Goal: Task Accomplishment & Management: Manage account settings

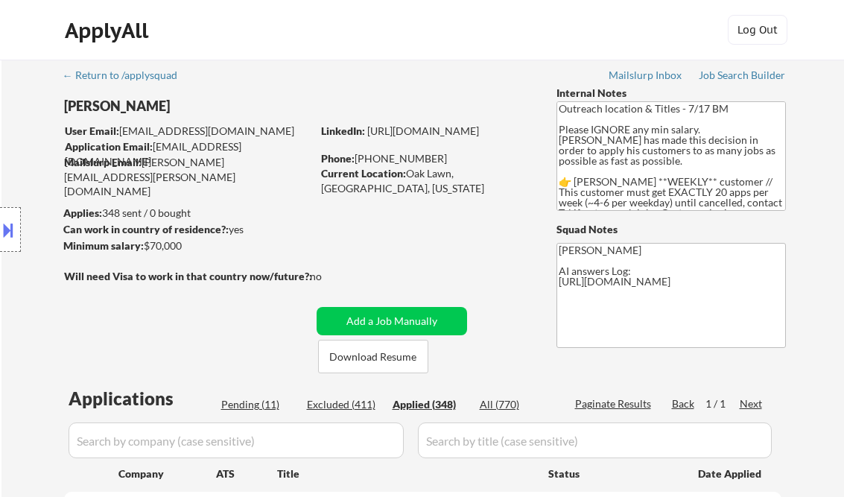
select select ""applied""
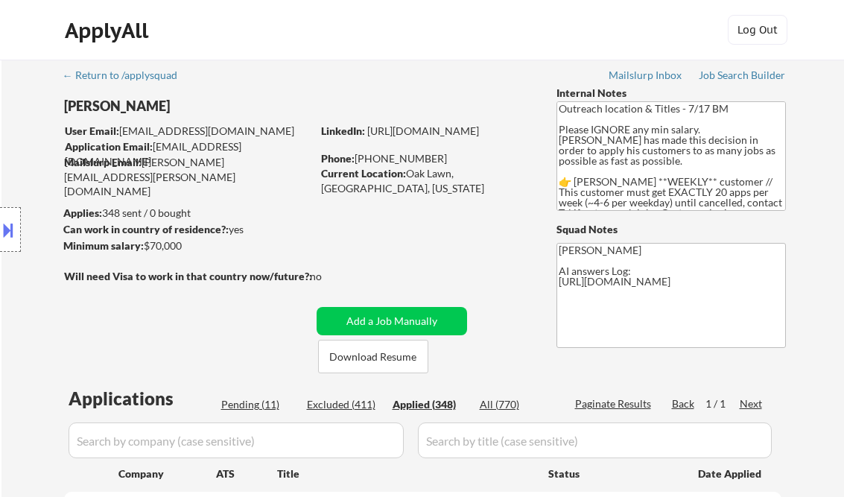
select select ""applied""
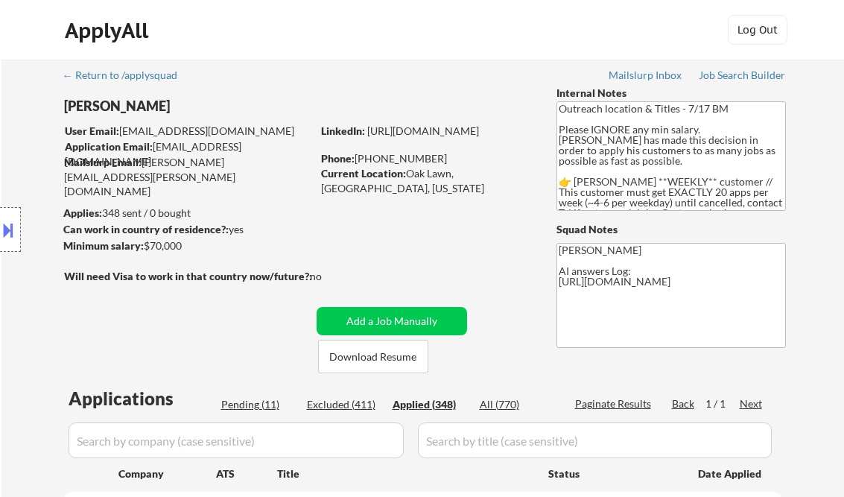
select select ""applied""
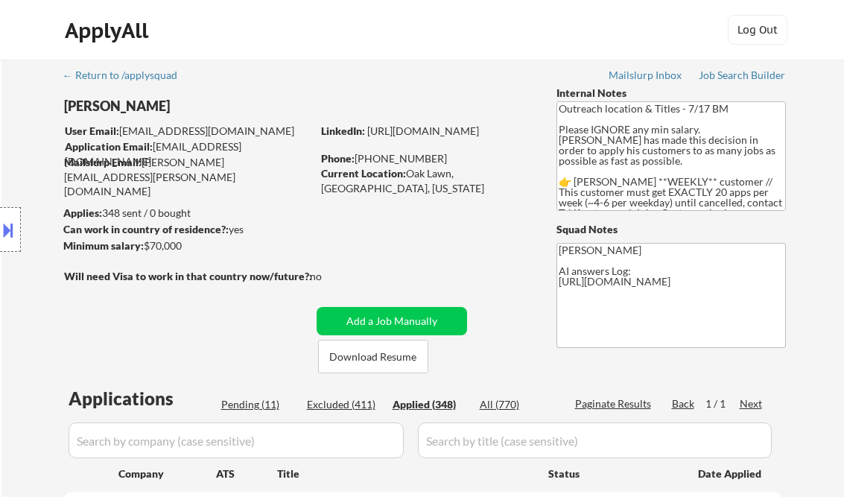
select select ""applied""
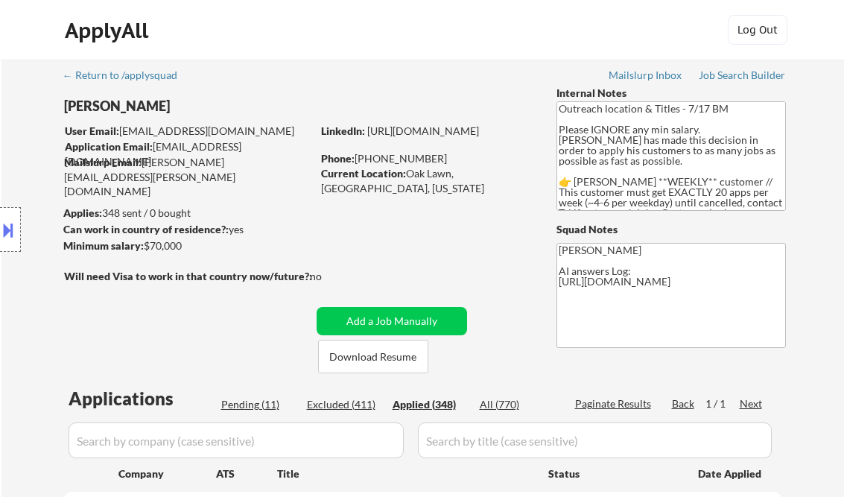
select select ""applied""
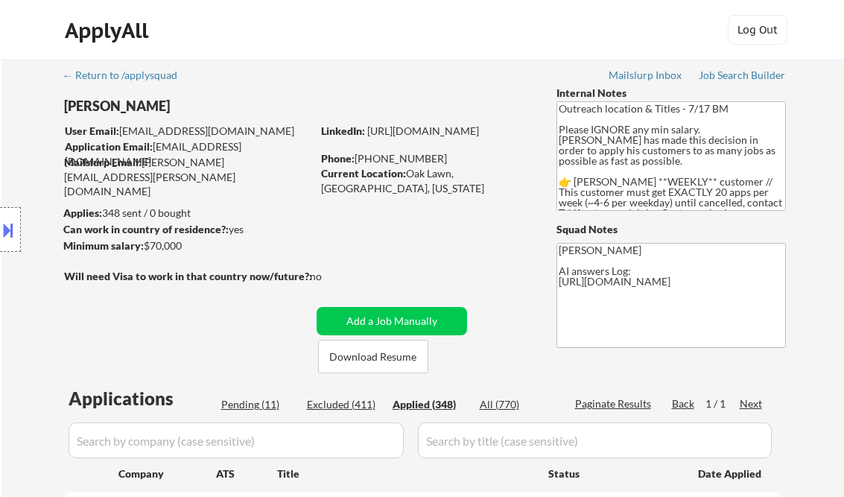
select select ""applied""
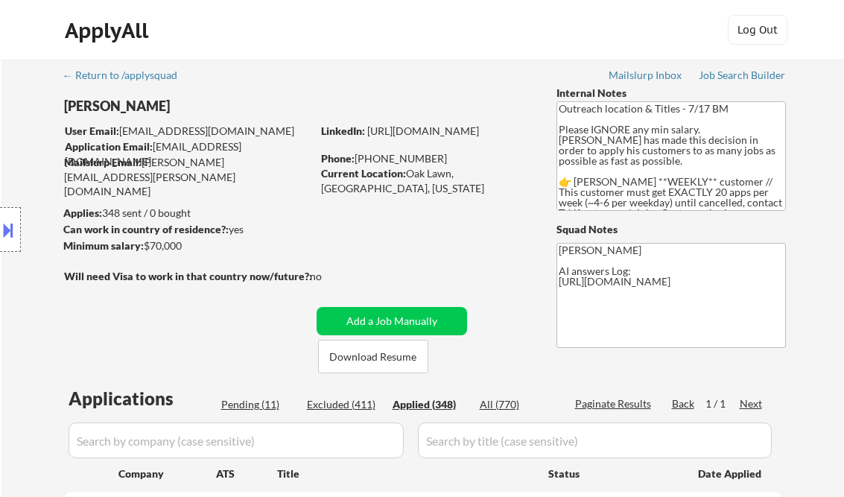
select select ""applied""
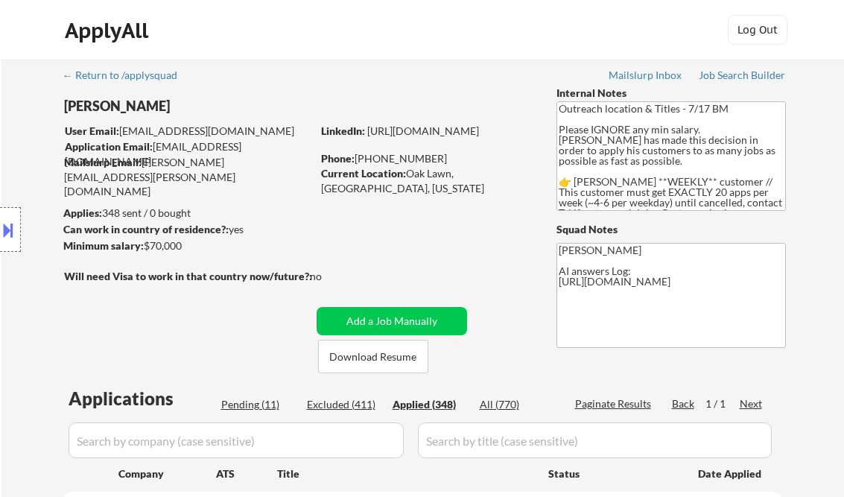
select select ""applied""
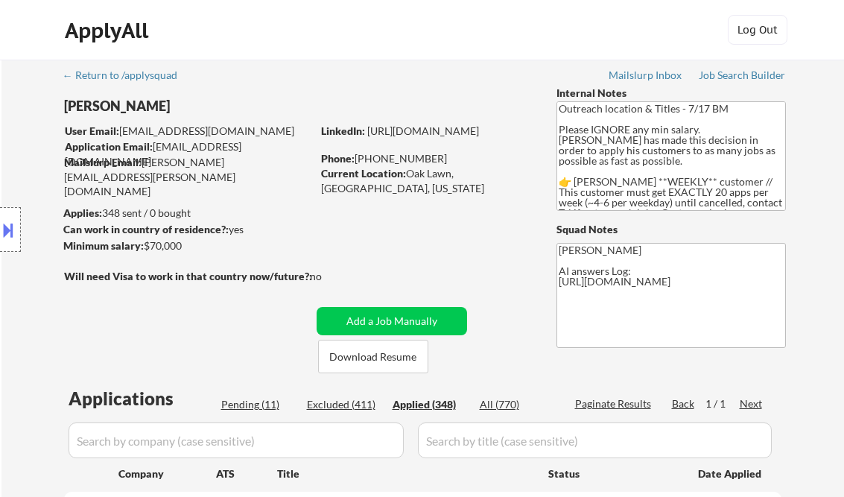
select select ""applied""
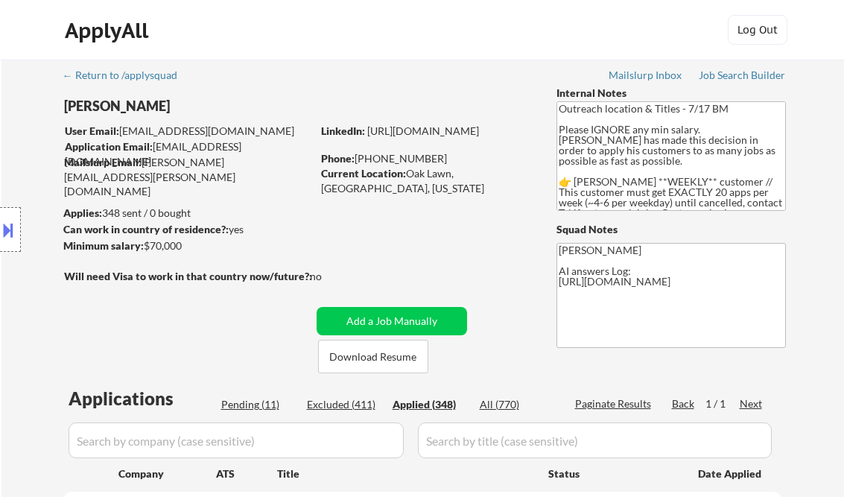
select select ""applied""
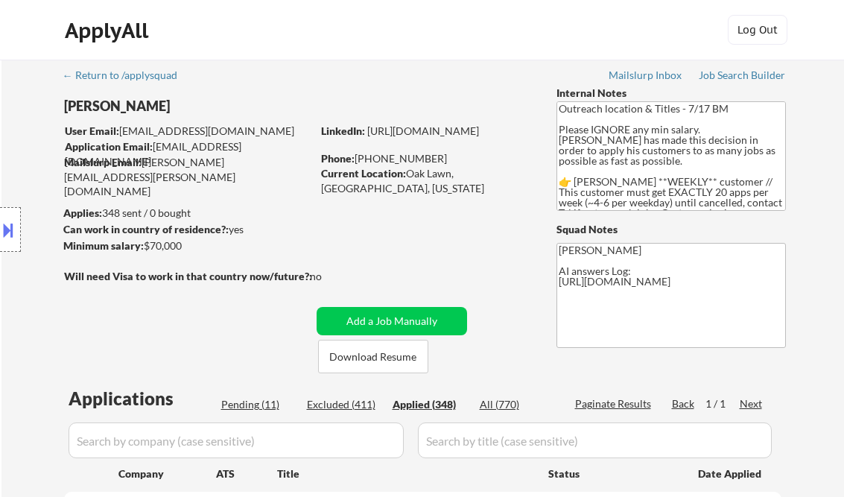
select select ""applied""
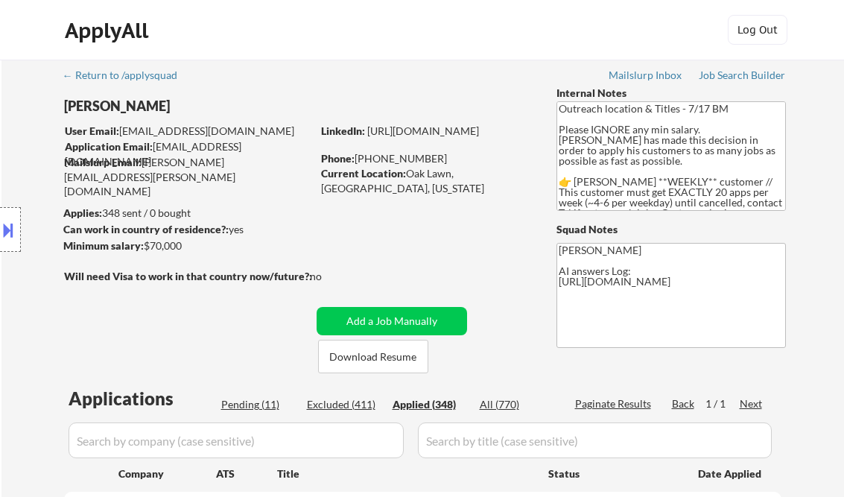
select select ""applied""
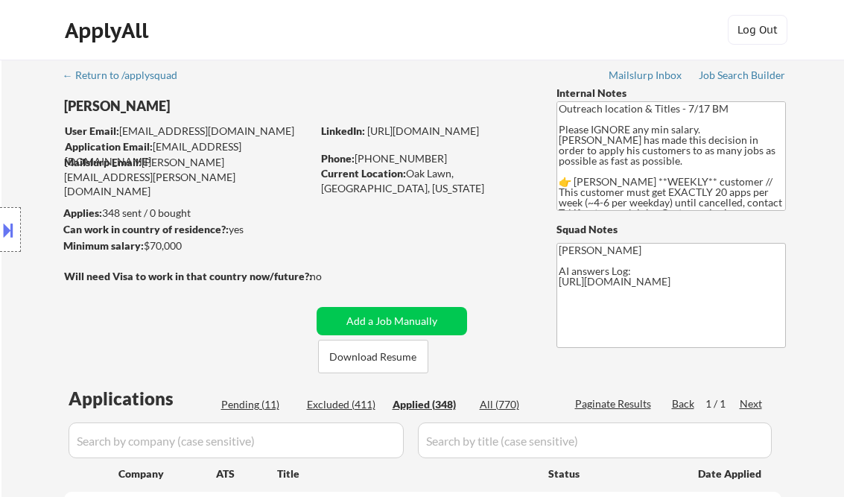
select select ""applied""
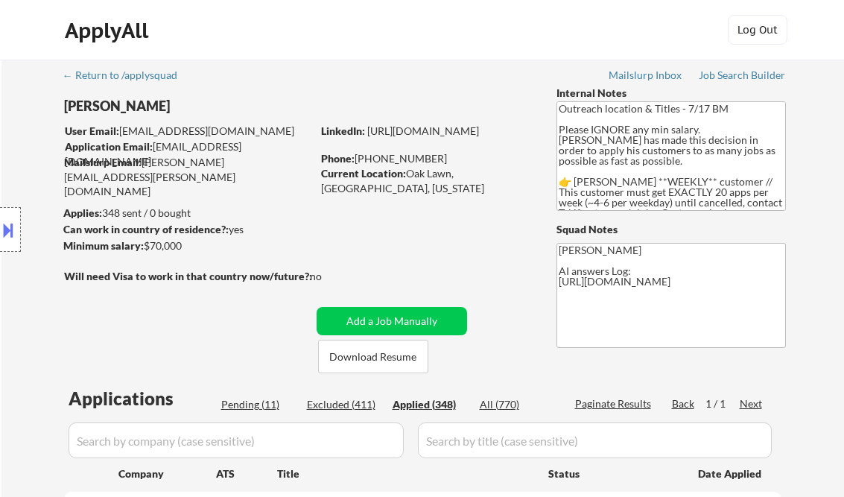
select select ""applied""
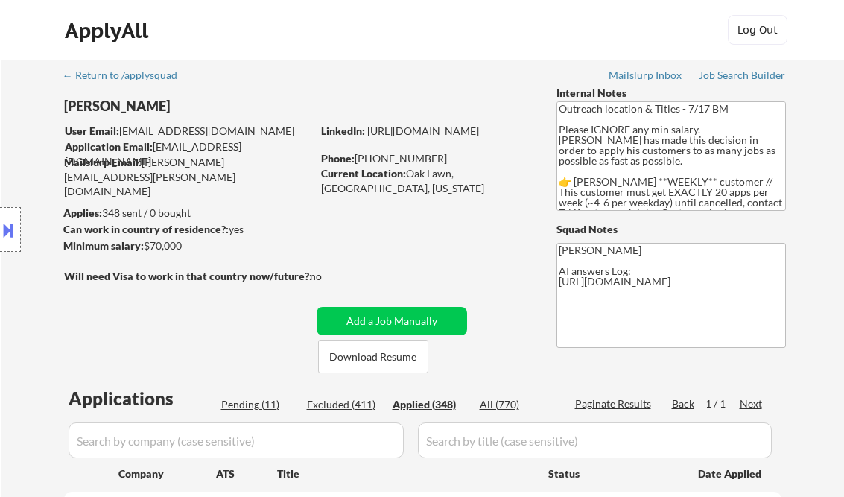
select select ""applied""
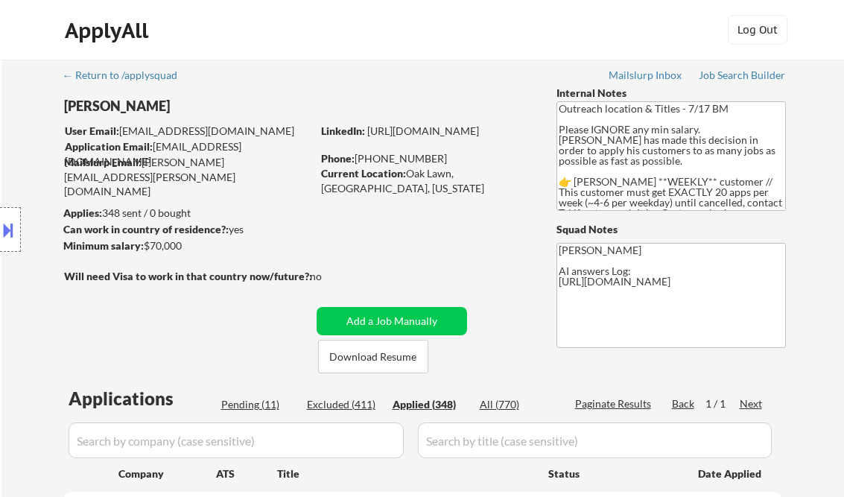
select select ""applied""
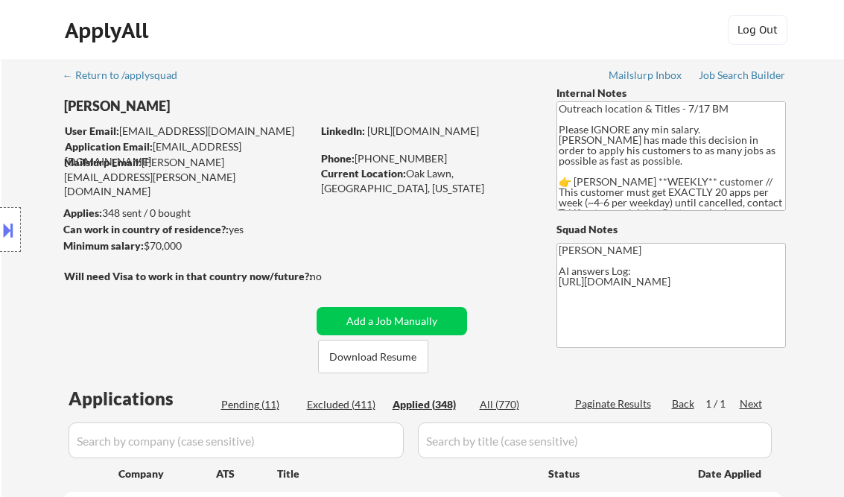
select select ""applied""
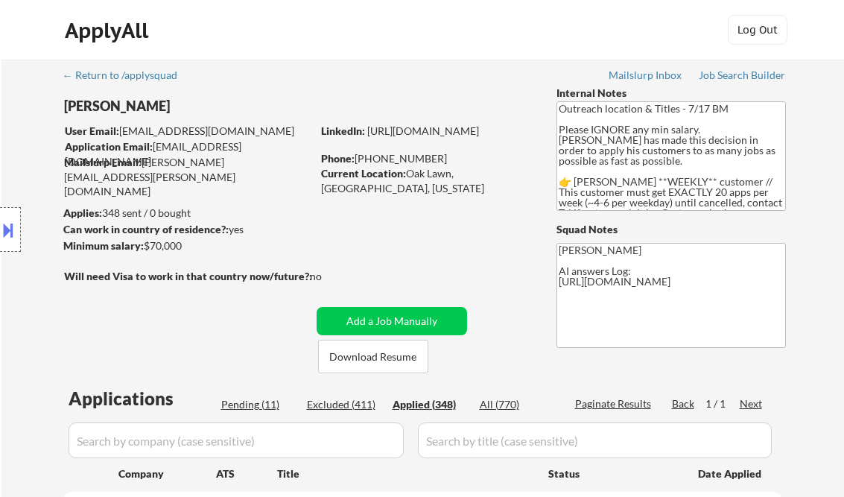
select select ""applied""
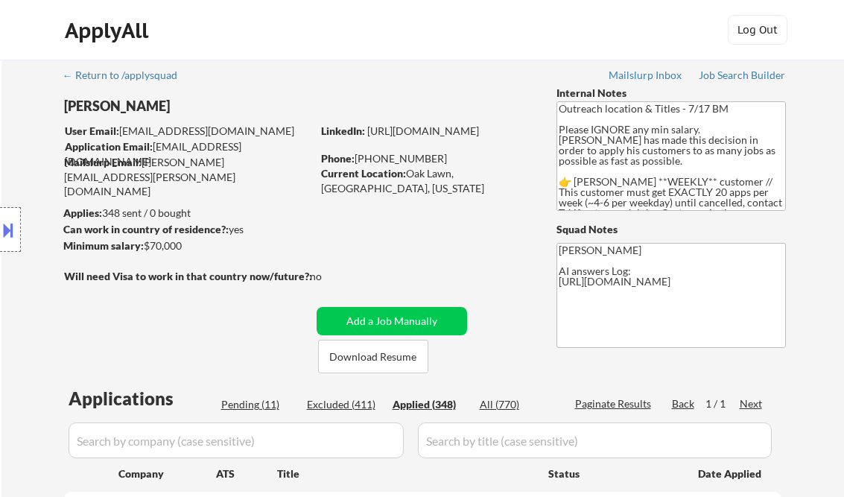
select select ""applied""
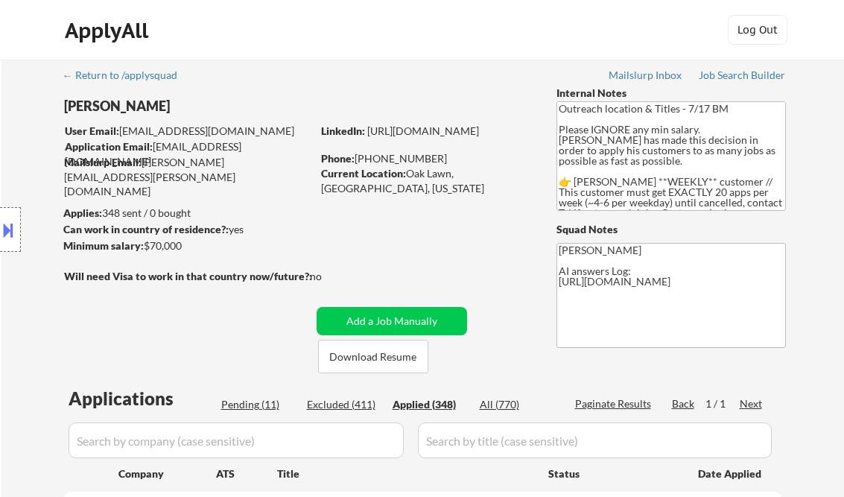
select select ""applied""
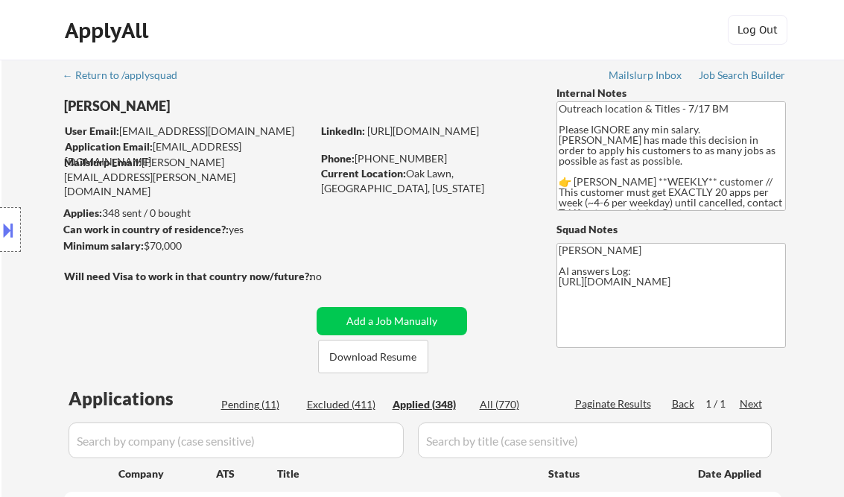
select select ""applied""
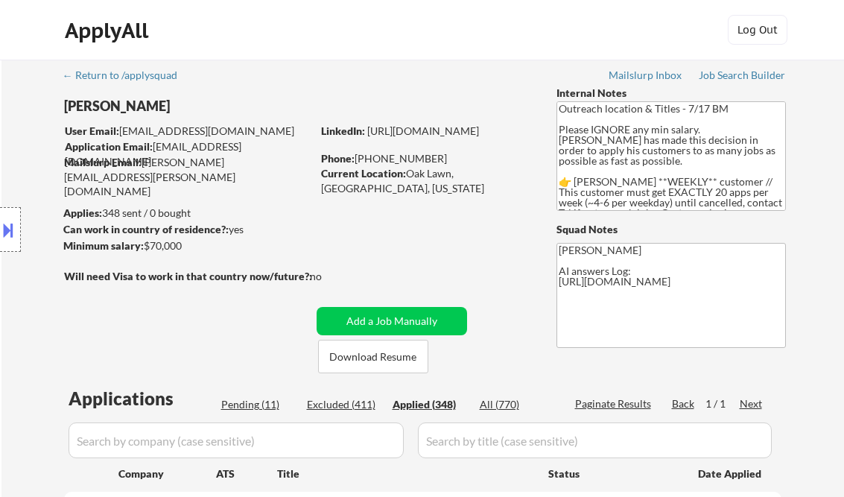
select select ""applied""
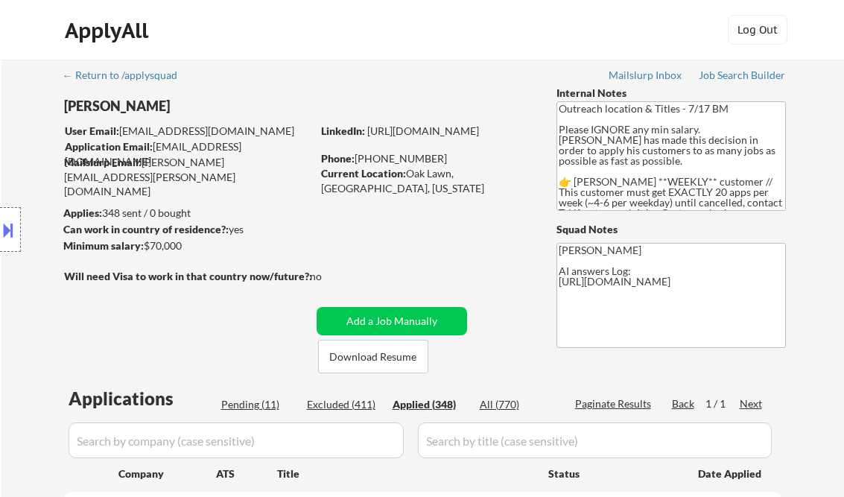
select select ""applied""
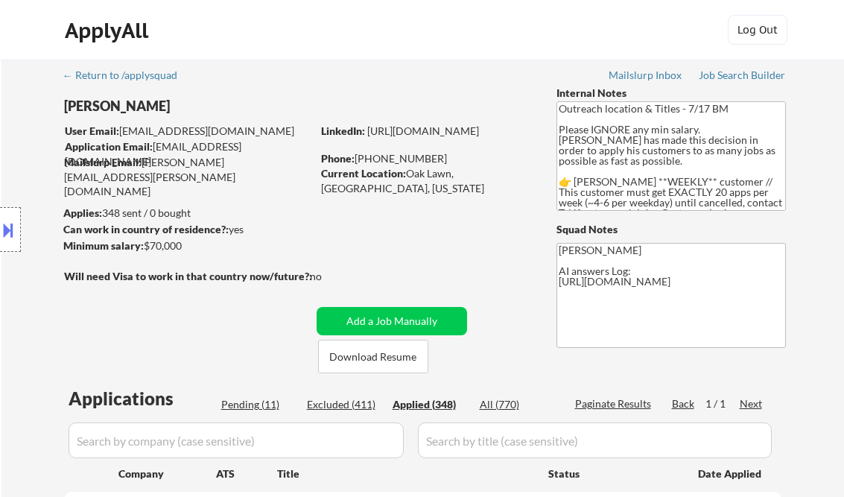
select select ""applied""
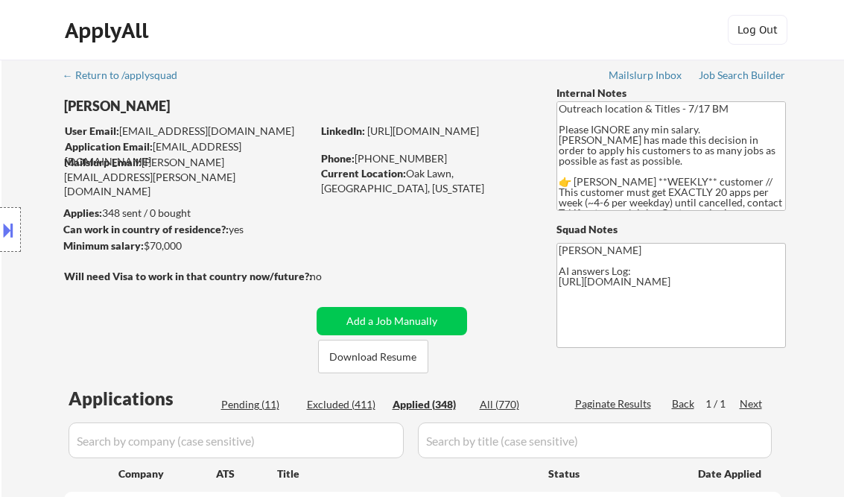
select select ""applied""
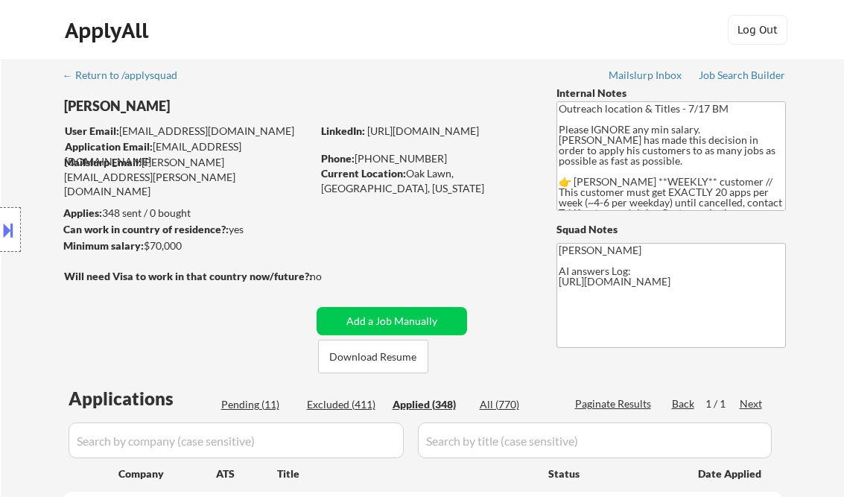
select select ""applied""
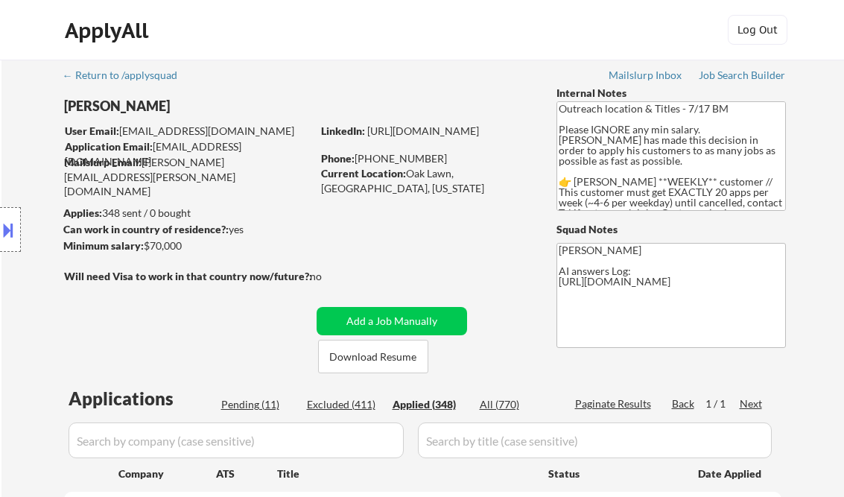
select select ""applied""
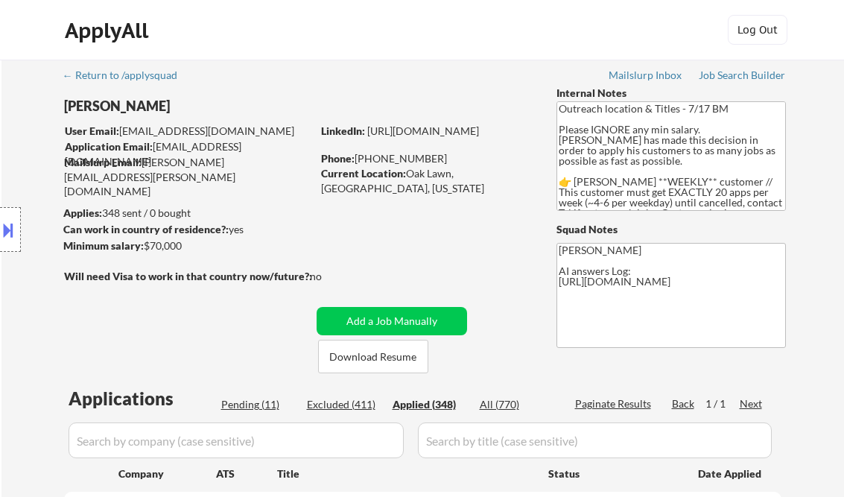
select select ""applied""
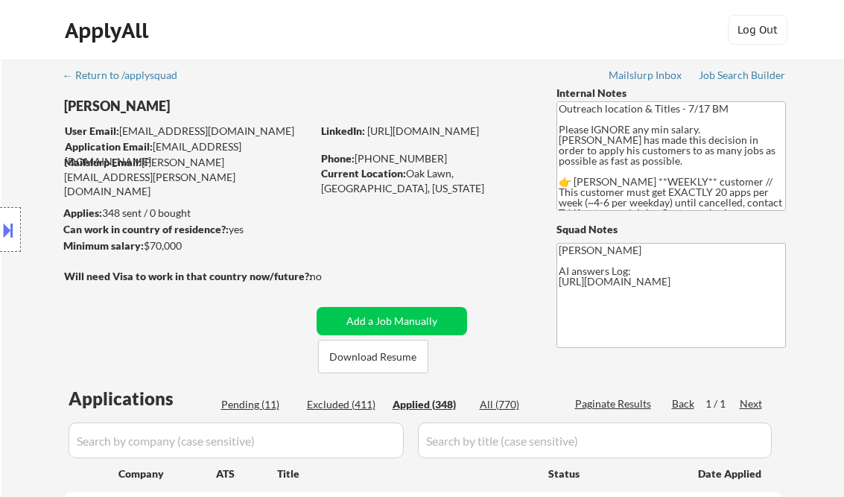
select select ""applied""
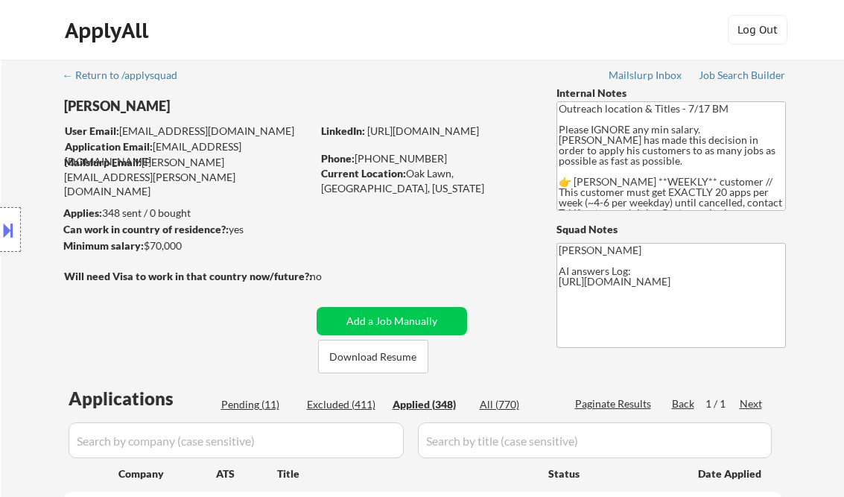
select select ""applied""
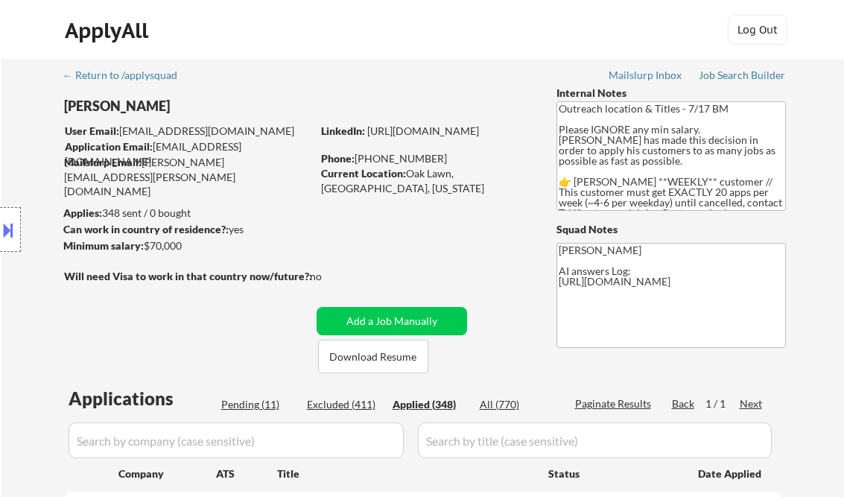
select select ""applied""
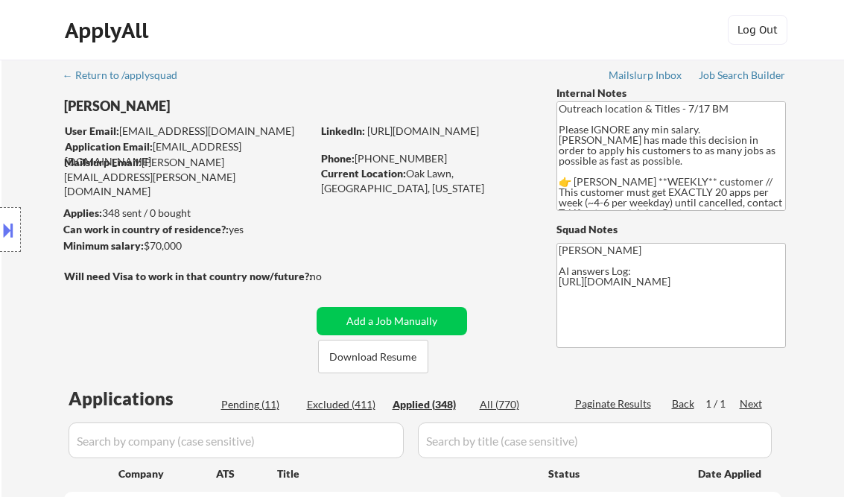
select select ""applied""
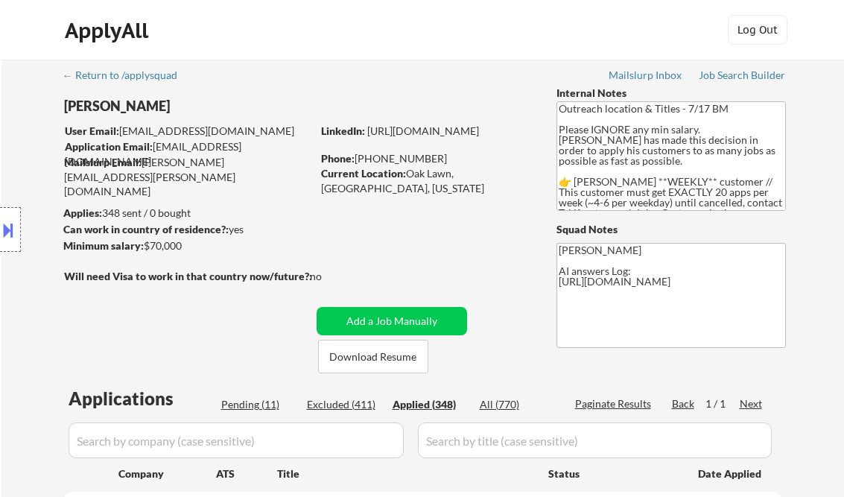
select select ""applied""
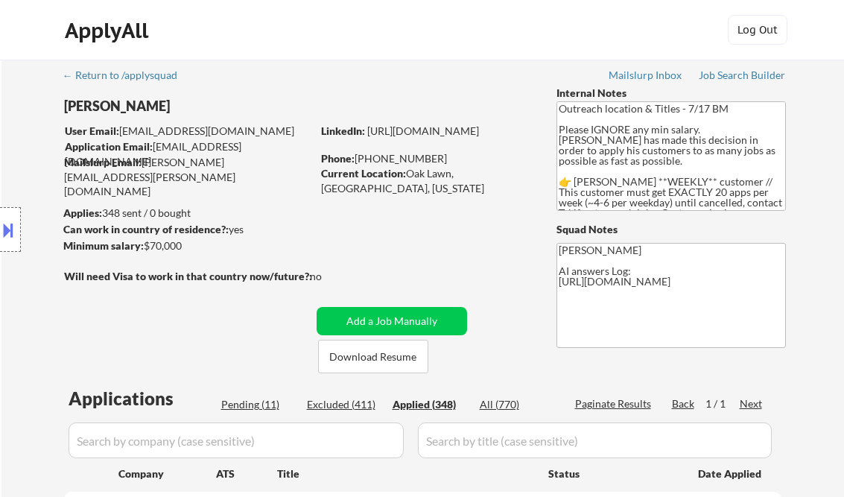
select select ""applied""
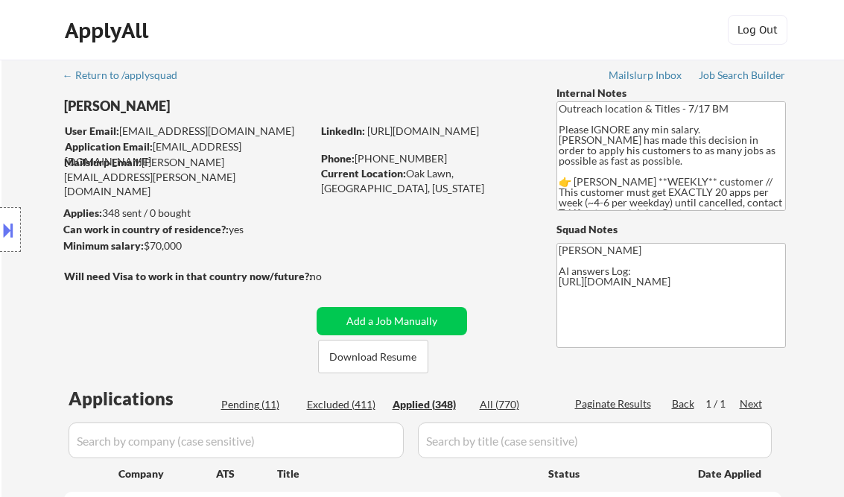
select select ""applied""
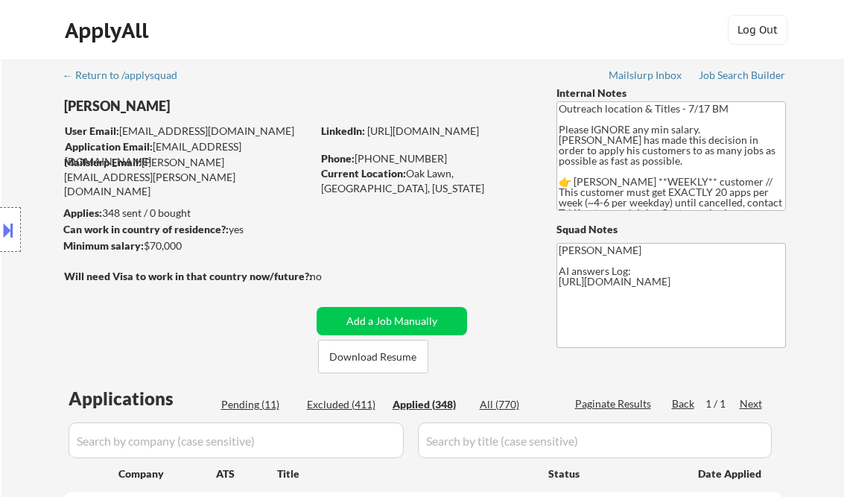
select select ""applied""
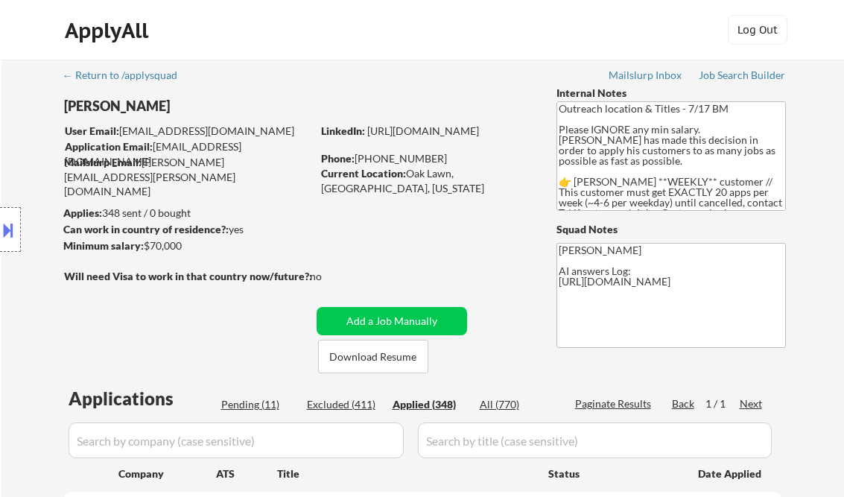
select select ""applied""
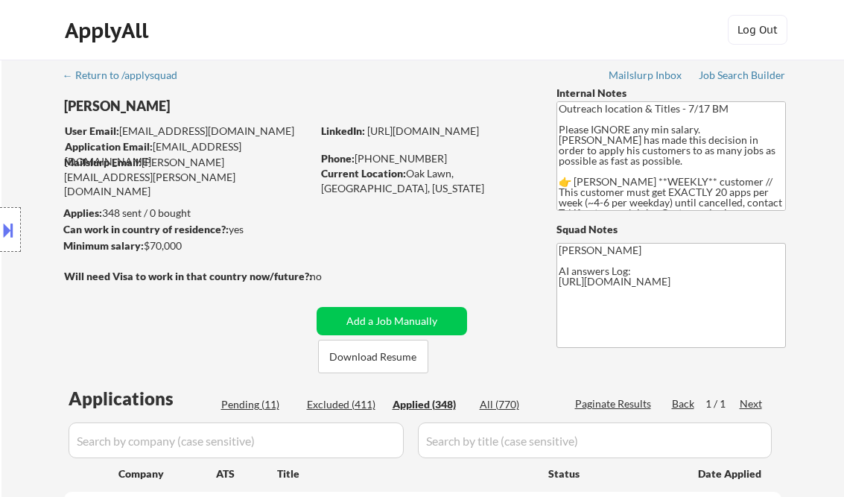
select select ""applied""
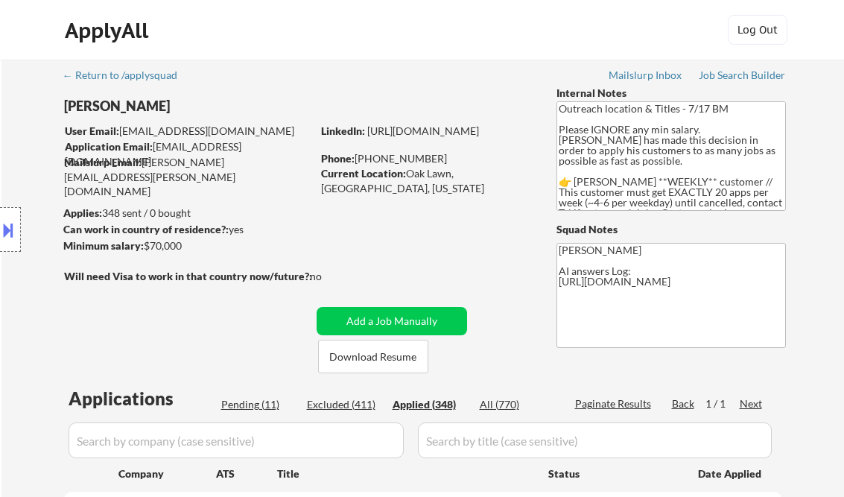
select select ""applied""
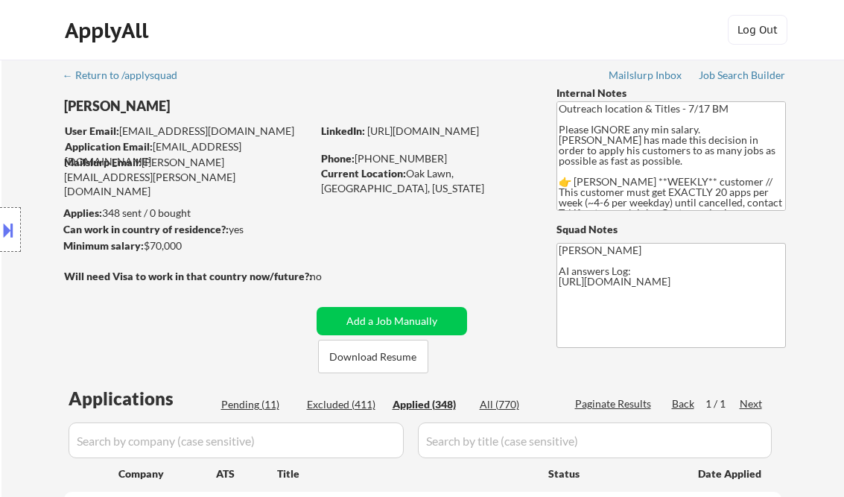
select select ""applied""
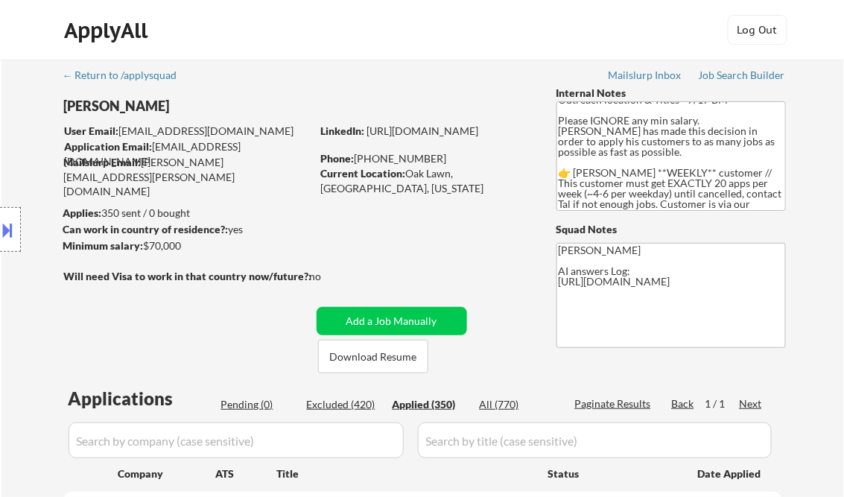
scroll to position [238, 0]
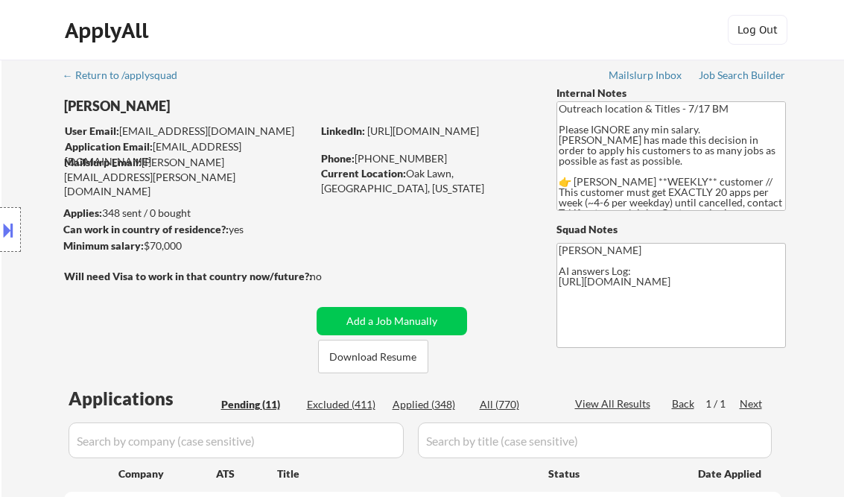
select select ""pending""
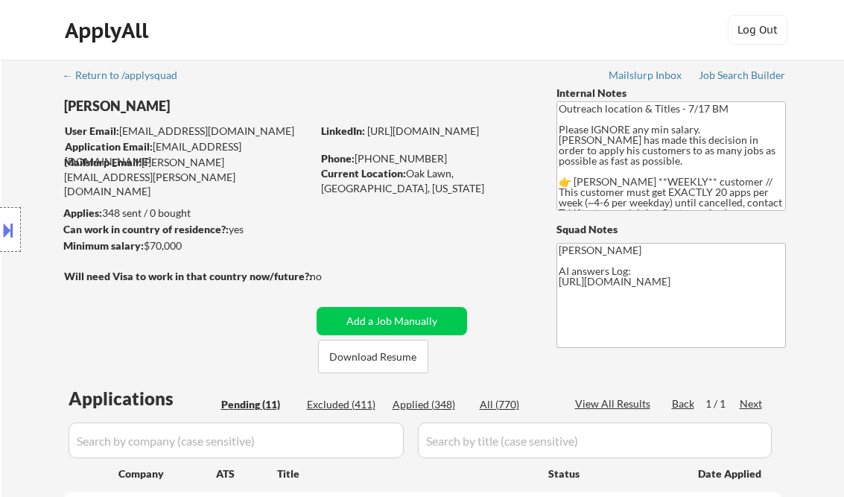
select select ""pending""
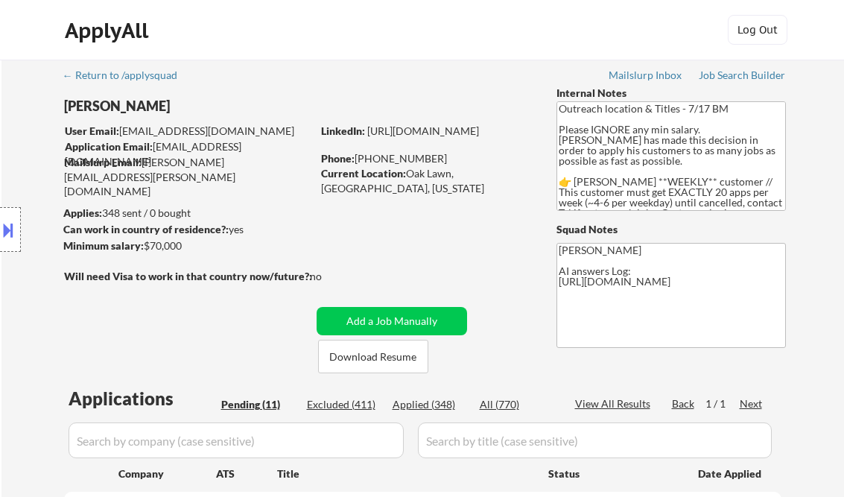
select select ""pending""
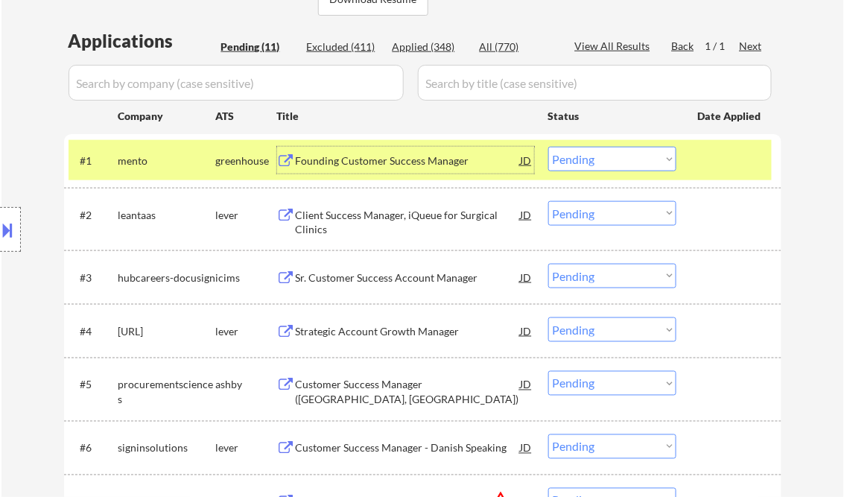
click at [573, 159] on select "Choose an option... Pending Applied Excluded (Questions) Excluded (Expired) Exc…" at bounding box center [612, 159] width 128 height 25
click at [548, 147] on select "Choose an option... Pending Applied Excluded (Questions) Excluded (Expired) Exc…" at bounding box center [612, 159] width 128 height 25
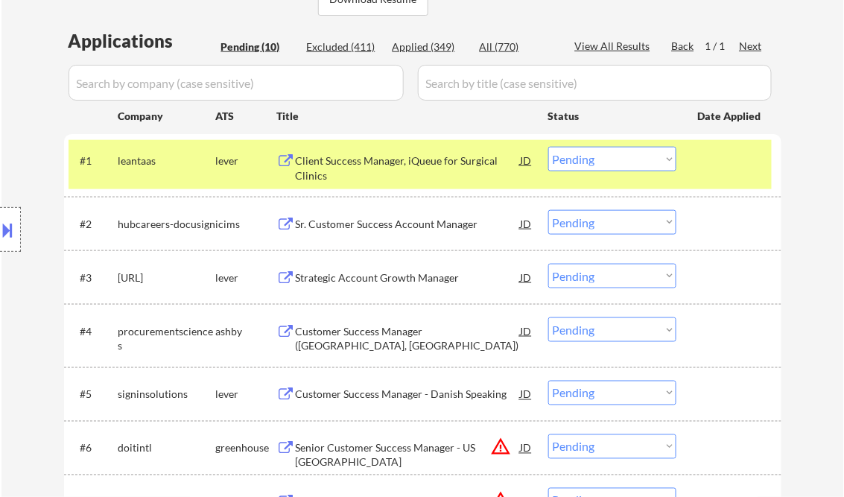
click at [441, 168] on div "Client Success Manager, iQueue for Surgical Clinics" at bounding box center [408, 167] width 225 height 29
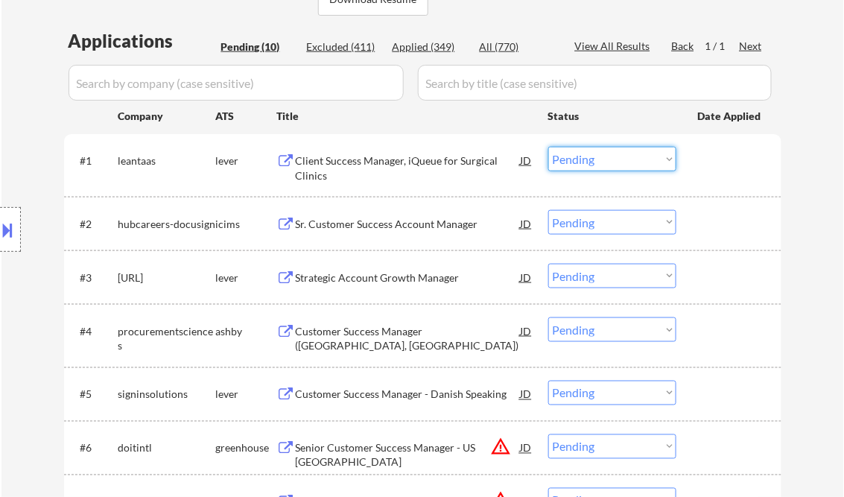
drag, startPoint x: 624, startPoint y: 158, endPoint x: 634, endPoint y: 174, distance: 18.4
click at [624, 158] on select "Choose an option... Pending Applied Excluded (Questions) Excluded (Expired) Exc…" at bounding box center [612, 159] width 128 height 25
click at [548, 147] on select "Choose an option... Pending Applied Excluded (Questions) Excluded (Expired) Exc…" at bounding box center [612, 159] width 128 height 25
click at [384, 225] on div "Sr. Customer Success Account Manager" at bounding box center [408, 224] width 225 height 15
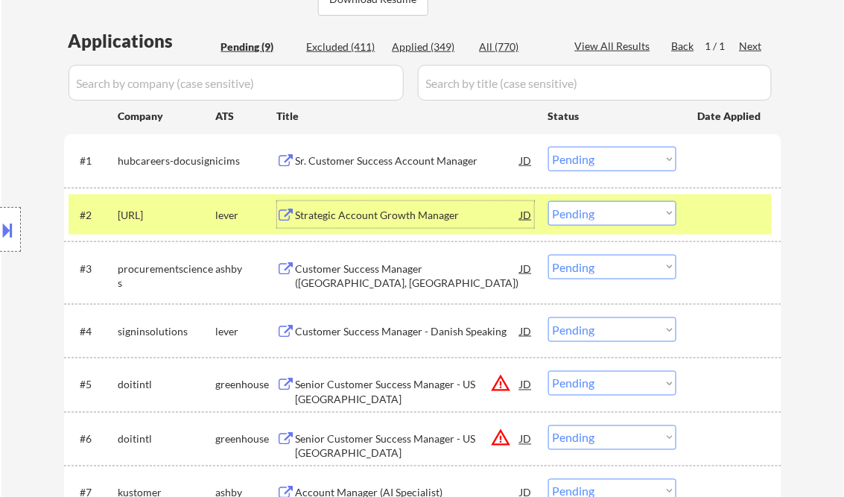
drag, startPoint x: 643, startPoint y: 156, endPoint x: 663, endPoint y: 169, distance: 23.8
click at [643, 156] on select "Choose an option... Pending Applied Excluded (Questions) Excluded (Expired) Exc…" at bounding box center [612, 159] width 128 height 25
click at [548, 147] on select "Choose an option... Pending Applied Excluded (Questions) Excluded (Expired) Exc…" at bounding box center [612, 159] width 128 height 25
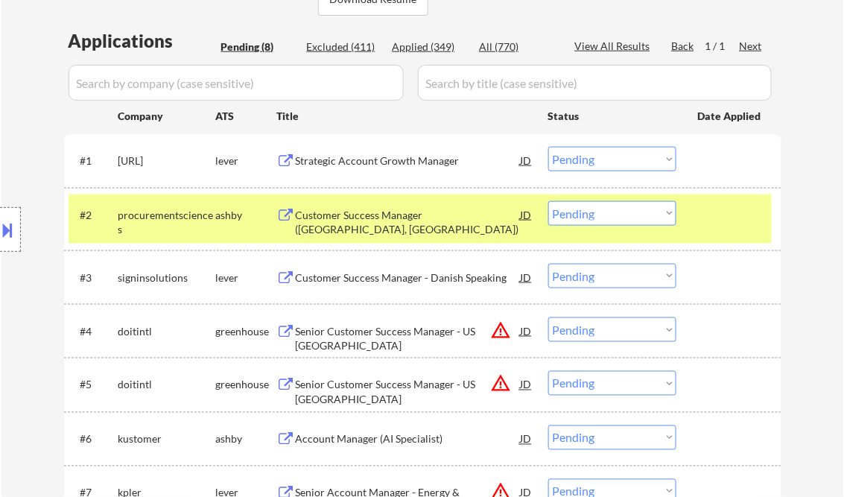
click at [716, 211] on div at bounding box center [731, 214] width 66 height 27
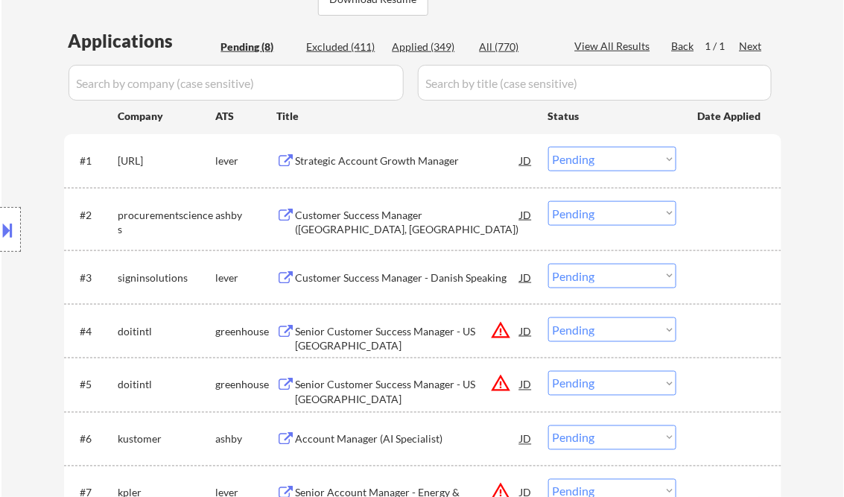
click at [410, 168] on div "Strategic Account Growth Manager" at bounding box center [408, 160] width 225 height 27
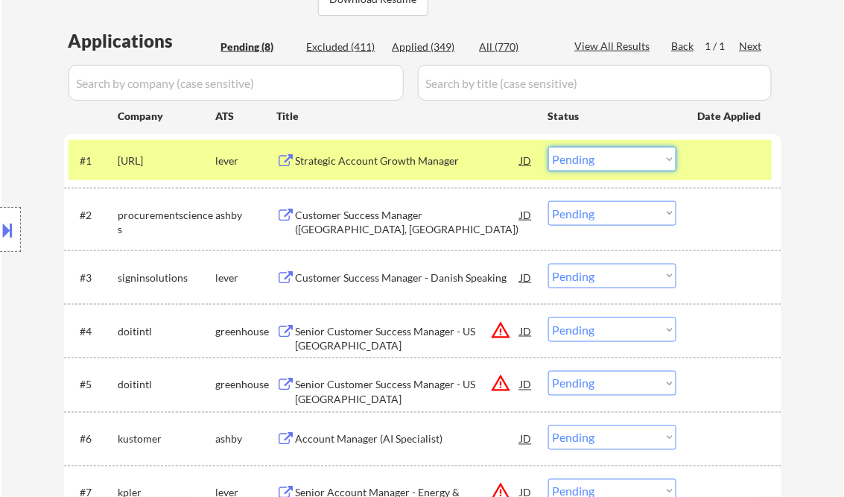
click at [618, 162] on select "Choose an option... Pending Applied Excluded (Questions) Excluded (Expired) Exc…" at bounding box center [612, 159] width 128 height 25
click at [548, 147] on select "Choose an option... Pending Applied Excluded (Questions) Excluded (Expired) Exc…" at bounding box center [612, 159] width 128 height 25
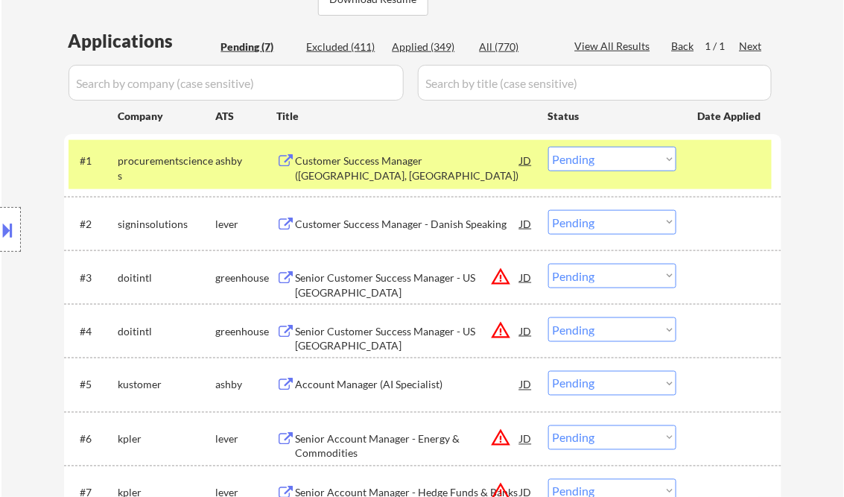
click at [16, 231] on div at bounding box center [10, 229] width 21 height 45
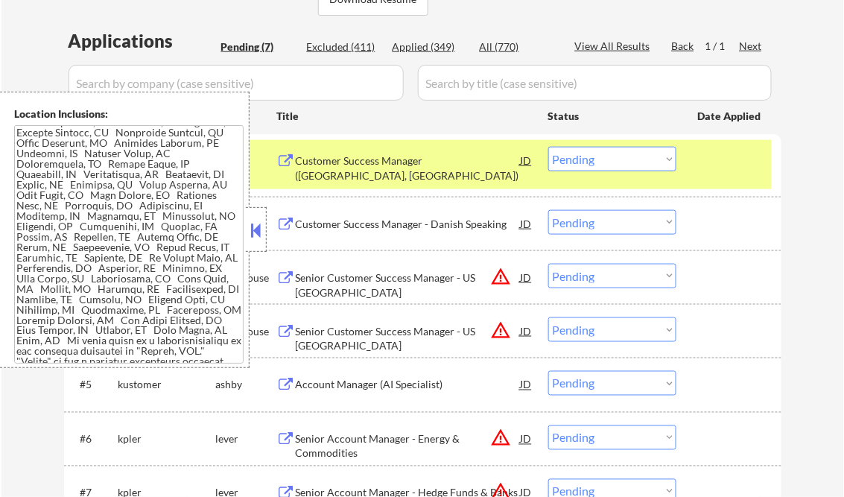
scroll to position [536, 0]
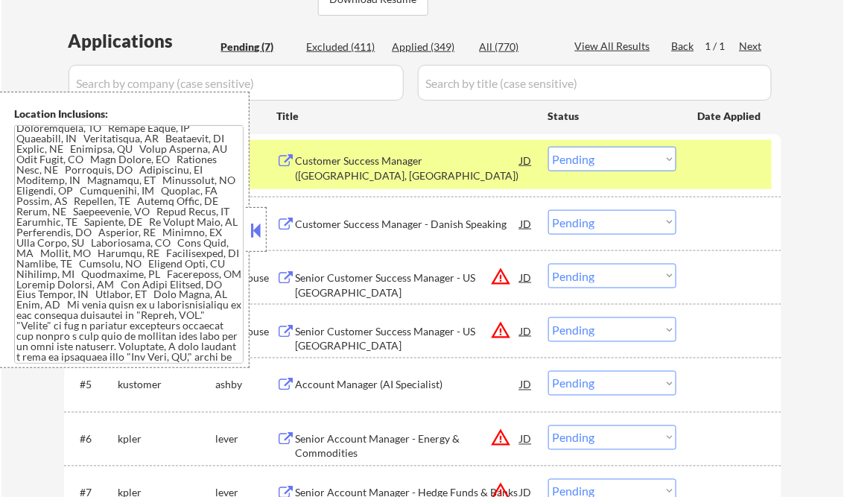
click at [391, 163] on div "Customer Success Manager (Reston, VA)" at bounding box center [408, 167] width 225 height 29
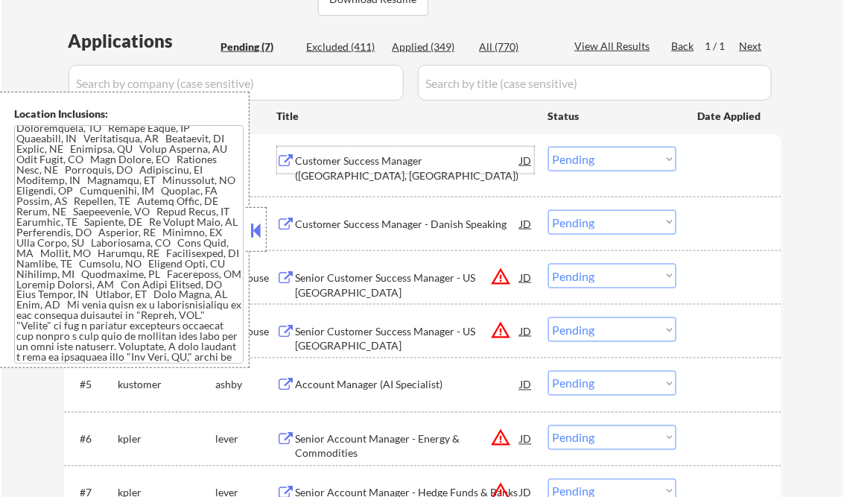
click at [149, 273] on textarea at bounding box center [128, 244] width 229 height 238
click at [255, 226] on button at bounding box center [256, 230] width 16 height 22
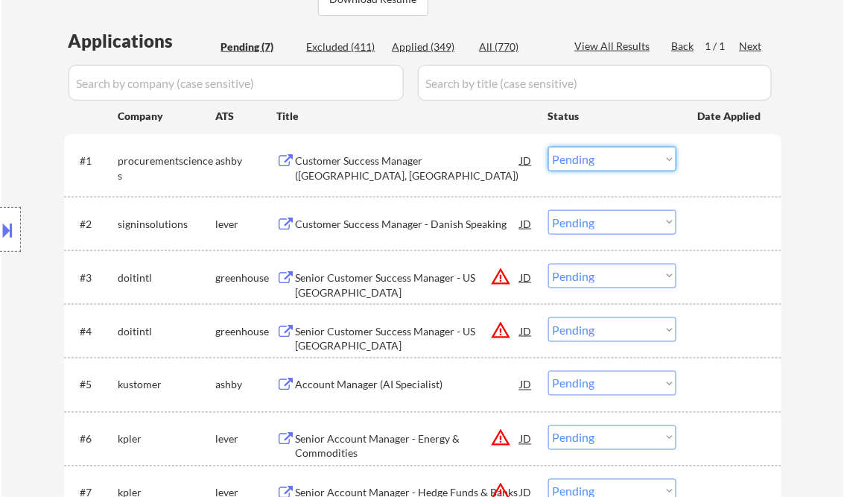
drag, startPoint x: 583, startPoint y: 160, endPoint x: 611, endPoint y: 172, distance: 30.7
click at [584, 160] on select "Choose an option... Pending Applied Excluded (Questions) Excluded (Expired) Exc…" at bounding box center [612, 159] width 128 height 25
click at [548, 147] on select "Choose an option... Pending Applied Excluded (Questions) Excluded (Expired) Exc…" at bounding box center [612, 159] width 128 height 25
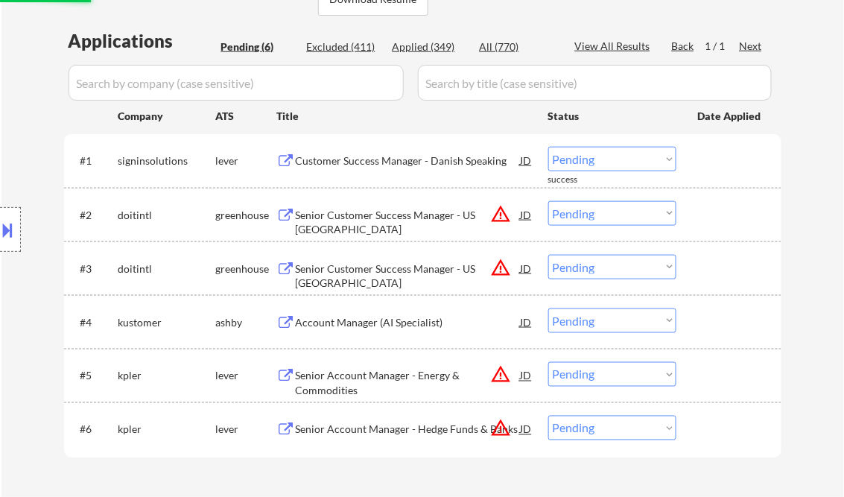
click at [576, 168] on select "Choose an option... Pending Applied Excluded (Questions) Excluded (Expired) Exc…" at bounding box center [612, 159] width 128 height 25
click at [548, 147] on select "Choose an option... Pending Applied Excluded (Questions) Excluded (Expired) Exc…" at bounding box center [612, 159] width 128 height 25
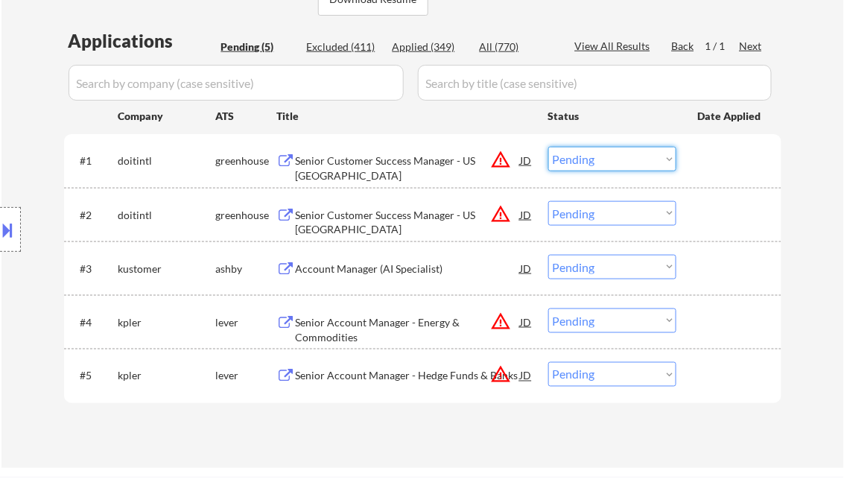
drag, startPoint x: 603, startPoint y: 164, endPoint x: 628, endPoint y: 172, distance: 26.6
click at [603, 163] on select "Choose an option... Pending Applied Excluded (Questions) Excluded (Expired) Exc…" at bounding box center [612, 159] width 128 height 25
click at [548, 147] on select "Choose an option... Pending Applied Excluded (Questions) Excluded (Expired) Exc…" at bounding box center [612, 159] width 128 height 25
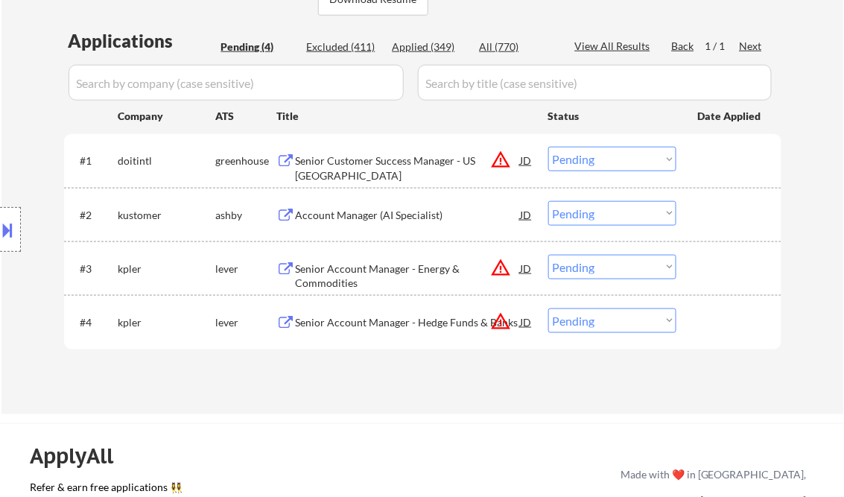
drag, startPoint x: 588, startPoint y: 165, endPoint x: 597, endPoint y: 173, distance: 12.2
click at [588, 165] on select "Choose an option... Pending Applied Excluded (Questions) Excluded (Expired) Exc…" at bounding box center [612, 159] width 128 height 25
click at [548, 147] on select "Choose an option... Pending Applied Excluded (Questions) Excluded (Expired) Exc…" at bounding box center [612, 159] width 128 height 25
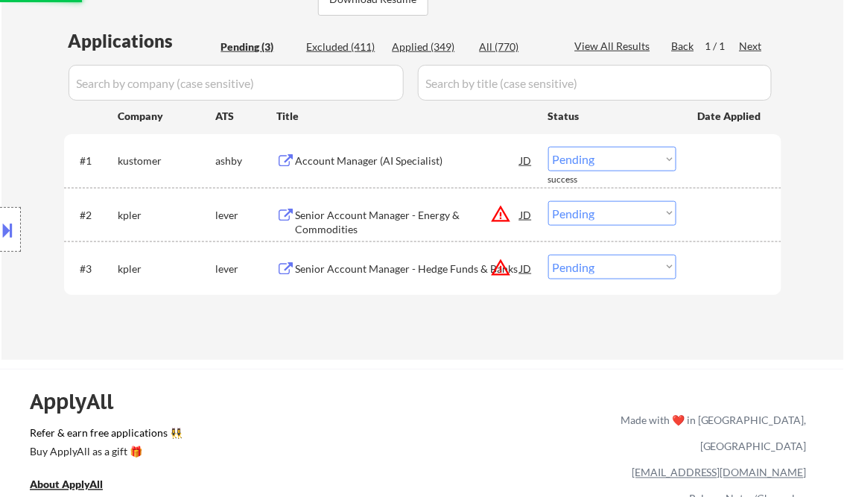
click at [375, 159] on div "Account Manager (AI Specialist)" at bounding box center [408, 160] width 225 height 15
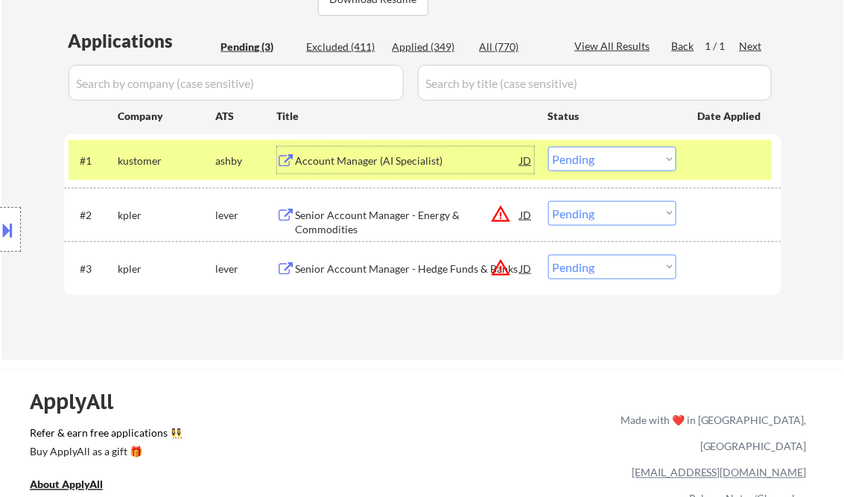
drag, startPoint x: 606, startPoint y: 162, endPoint x: 619, endPoint y: 174, distance: 16.9
click at [606, 162] on select "Choose an option... Pending Applied Excluded (Questions) Excluded (Expired) Exc…" at bounding box center [612, 159] width 128 height 25
click at [548, 147] on select "Choose an option... Pending Applied Excluded (Questions) Excluded (Expired) Exc…" at bounding box center [612, 159] width 128 height 25
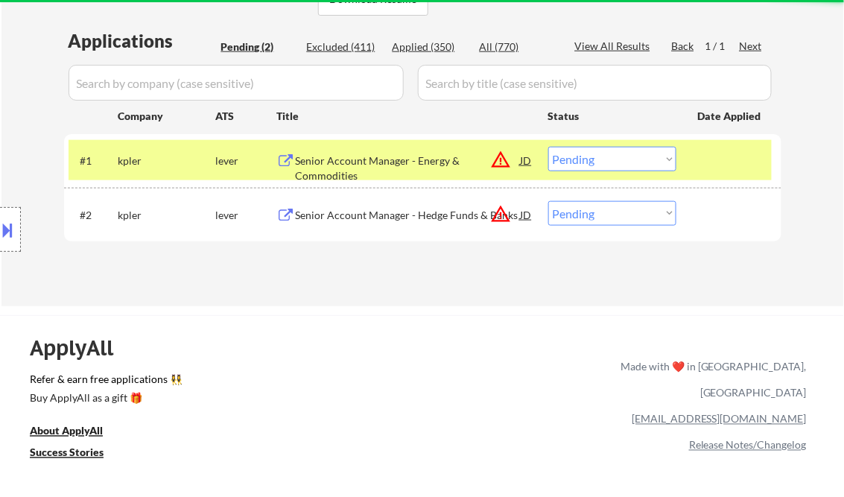
click at [391, 164] on div "Senior Account Manager - Energy & Commodities" at bounding box center [408, 167] width 225 height 29
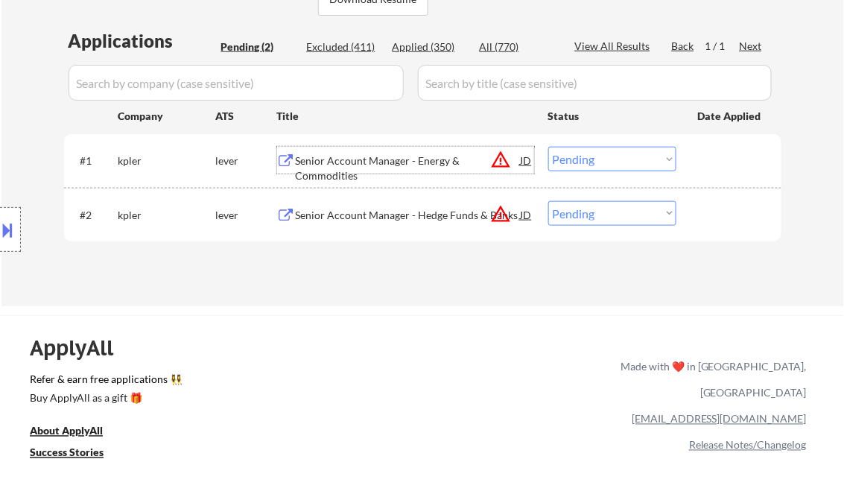
click at [13, 224] on button at bounding box center [8, 229] width 16 height 25
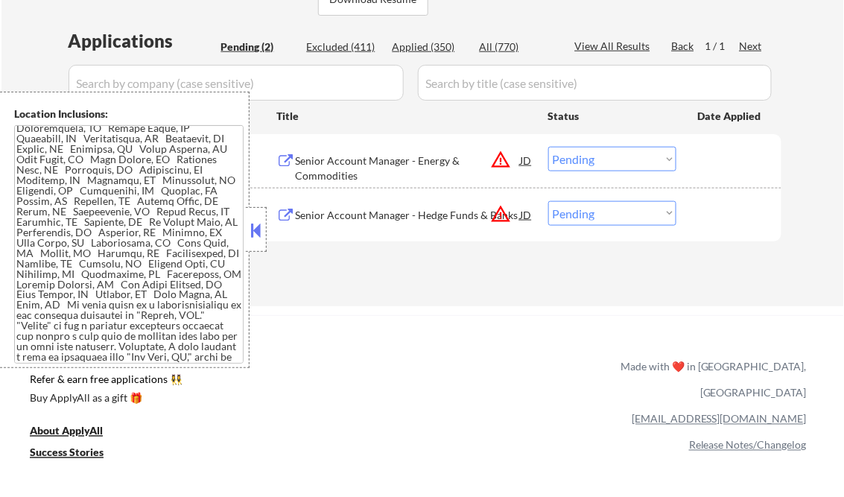
drag, startPoint x: 247, startPoint y: 232, endPoint x: 255, endPoint y: 231, distance: 8.3
click at [248, 232] on button at bounding box center [256, 230] width 16 height 22
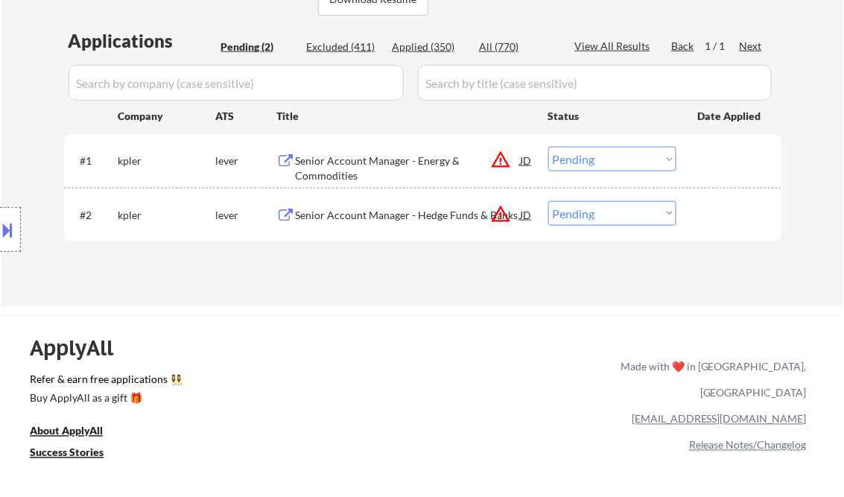
drag, startPoint x: 596, startPoint y: 161, endPoint x: 611, endPoint y: 170, distance: 18.0
click at [596, 161] on select "Choose an option... Pending Applied Excluded (Questions) Excluded (Expired) Exc…" at bounding box center [612, 159] width 128 height 25
click at [548, 147] on select "Choose an option... Pending Applied Excluded (Questions) Excluded (Expired) Exc…" at bounding box center [612, 159] width 128 height 25
click at [591, 212] on select "Choose an option... Pending Applied Excluded (Questions) Excluded (Expired) Exc…" at bounding box center [612, 213] width 128 height 25
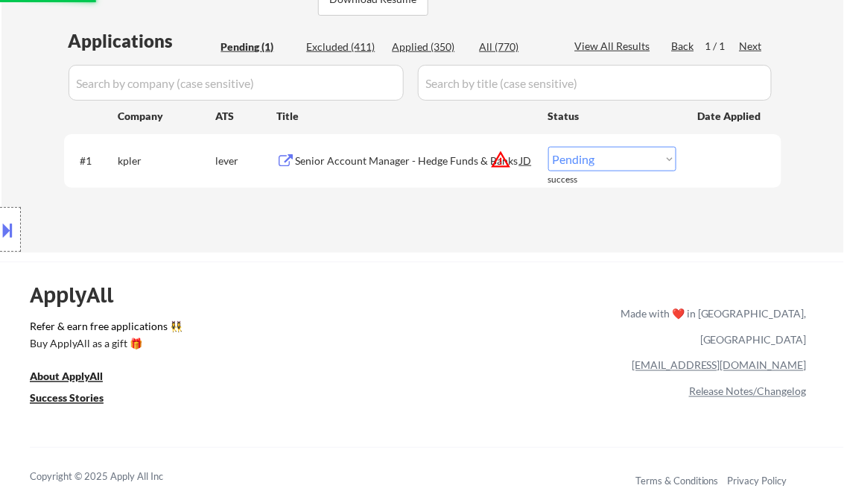
drag, startPoint x: 621, startPoint y: 161, endPoint x: 637, endPoint y: 171, distance: 19.0
click at [621, 161] on select "Choose an option... Pending Applied Excluded (Questions) Excluded (Expired) Exc…" at bounding box center [612, 159] width 128 height 25
select select ""excluded__location_""
click at [548, 147] on select "Choose an option... Pending Applied Excluded (Questions) Excluded (Expired) Exc…" at bounding box center [612, 159] width 128 height 25
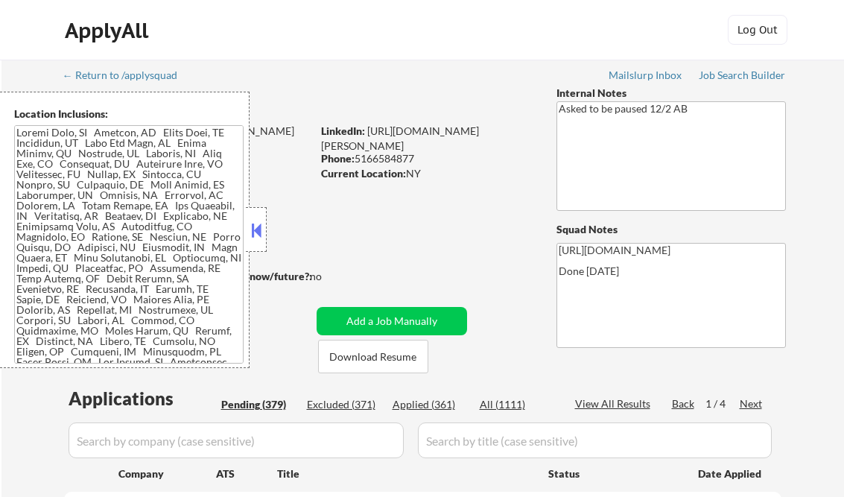
select select ""pending""
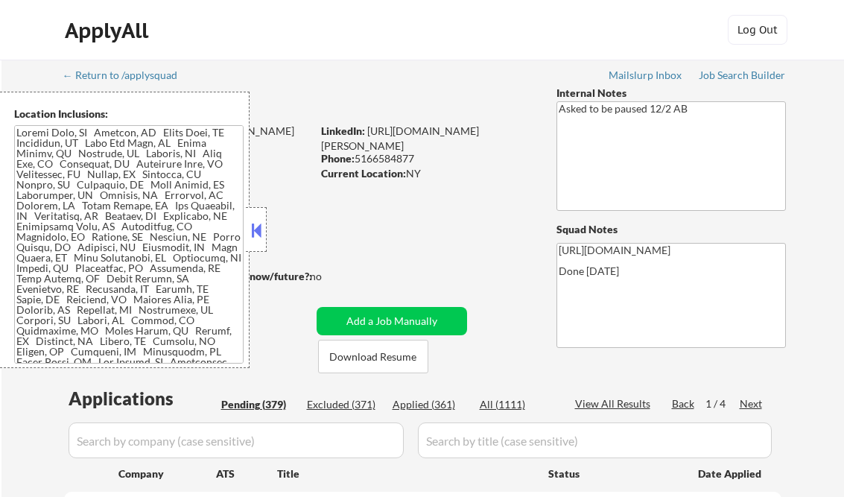
select select ""pending""
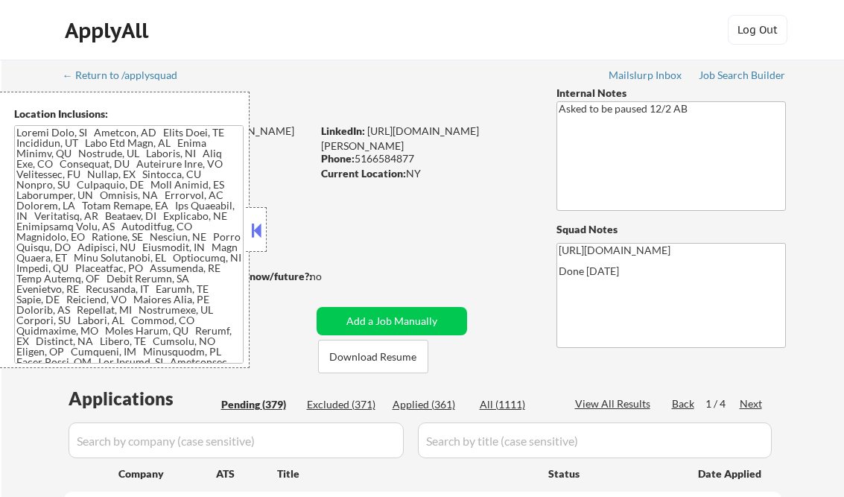
select select ""pending""
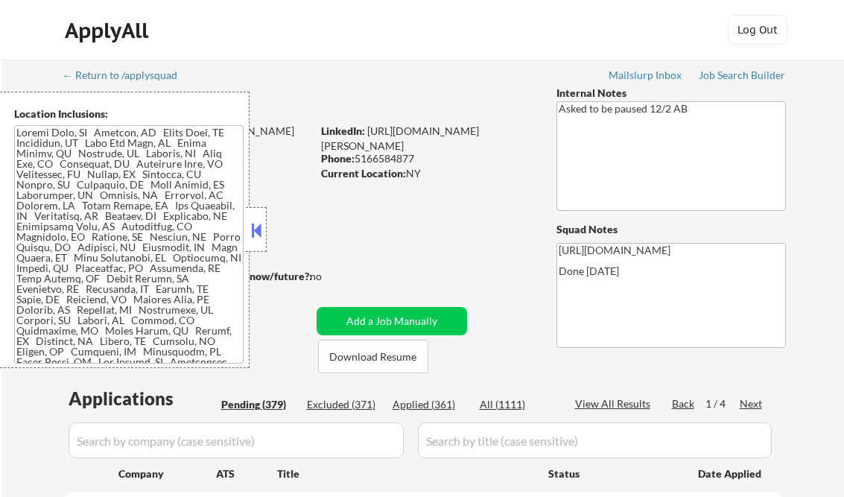
select select ""pending""
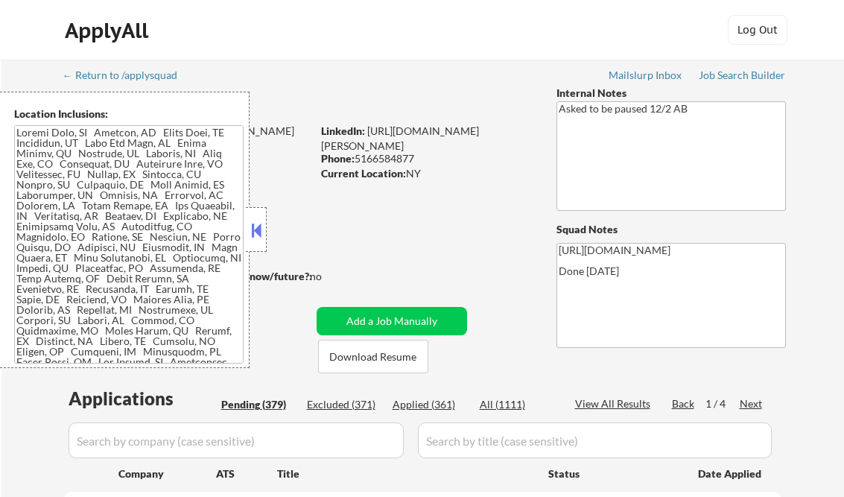
select select ""pending""
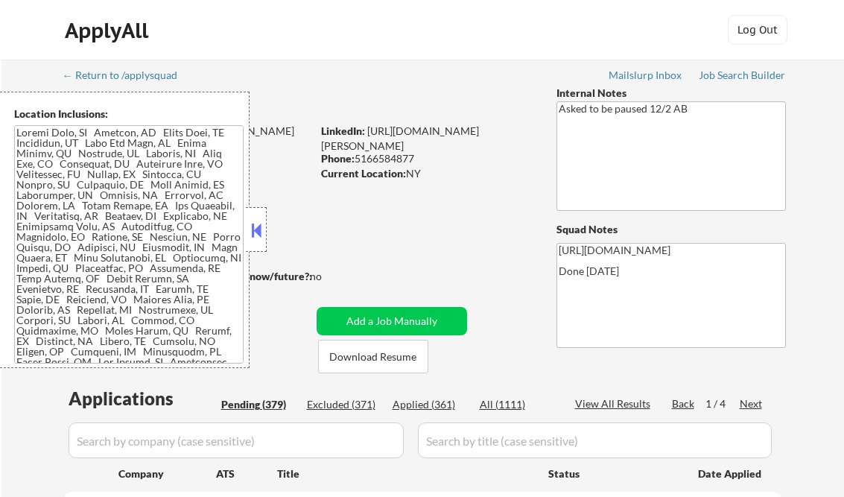
select select ""pending""
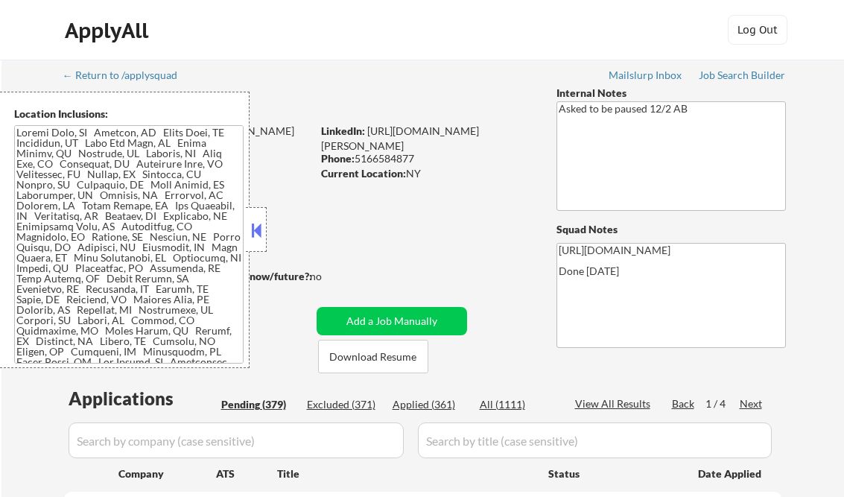
select select ""pending""
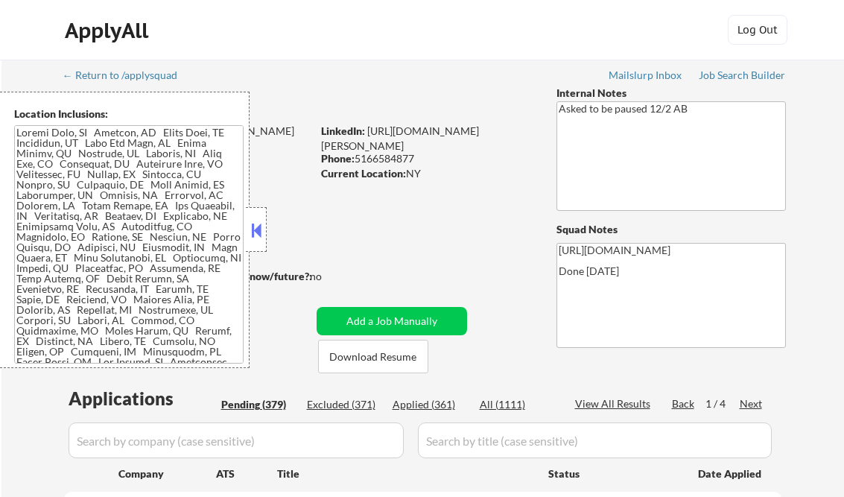
select select ""pending""
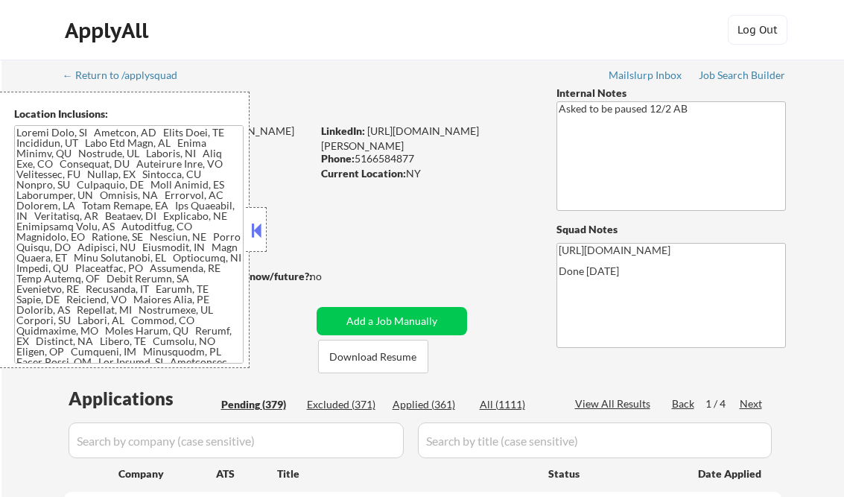
select select ""pending""
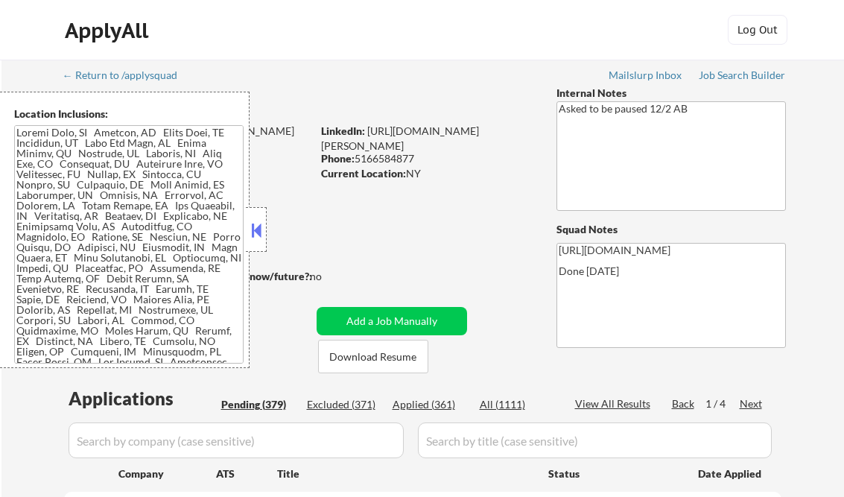
select select ""pending""
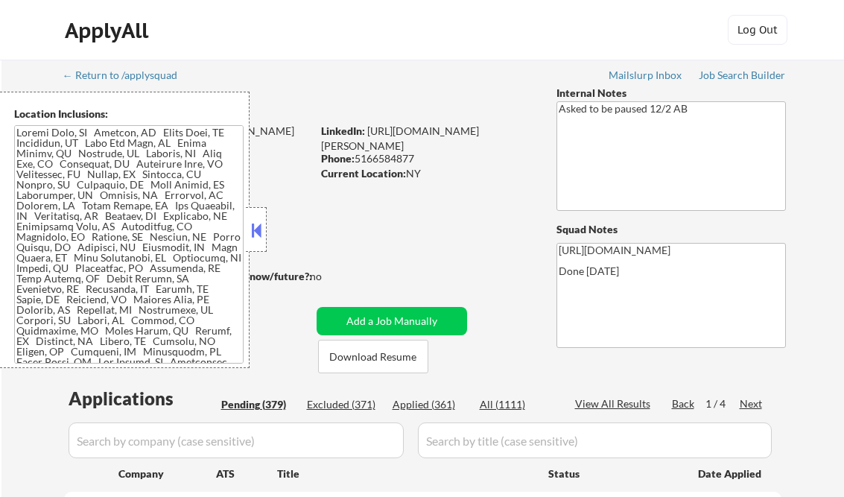
select select ""pending""
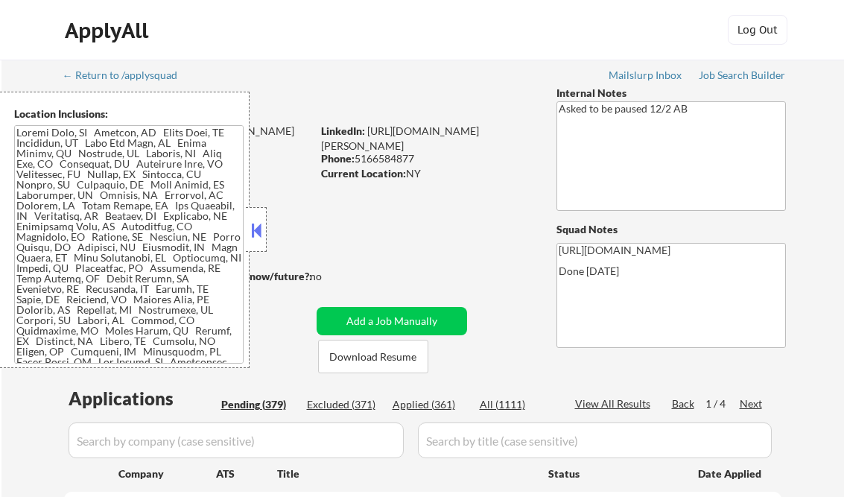
select select ""pending""
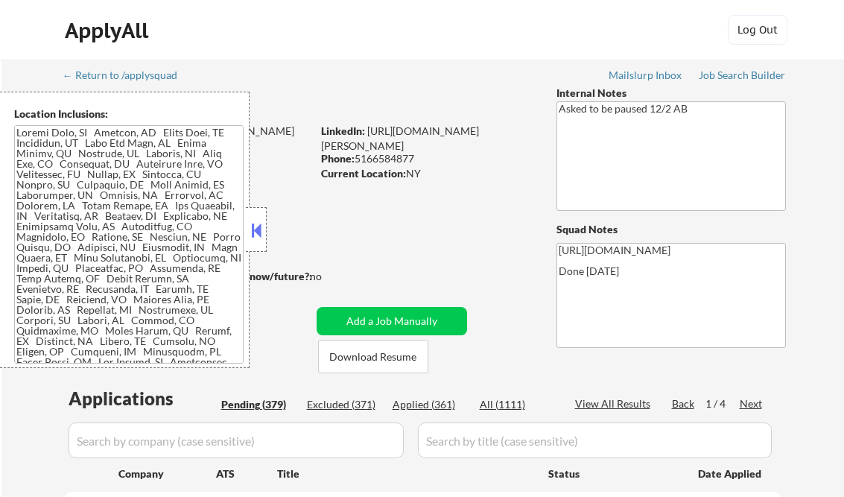
select select ""pending""
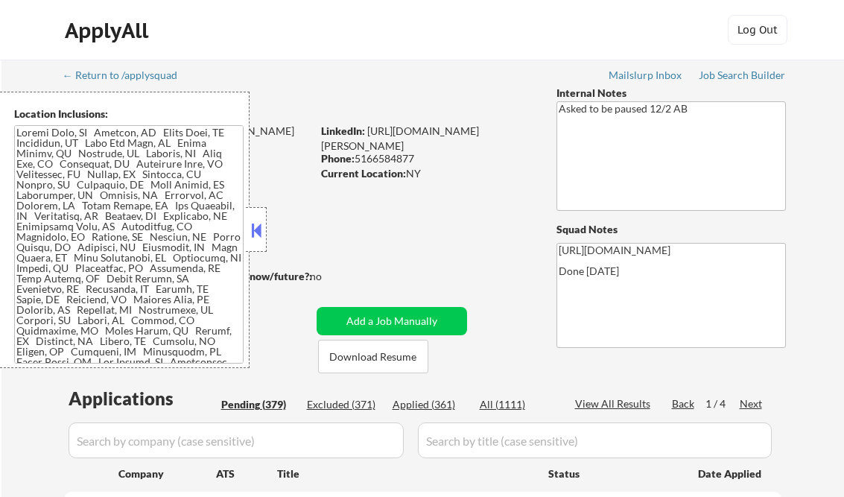
select select ""pending""
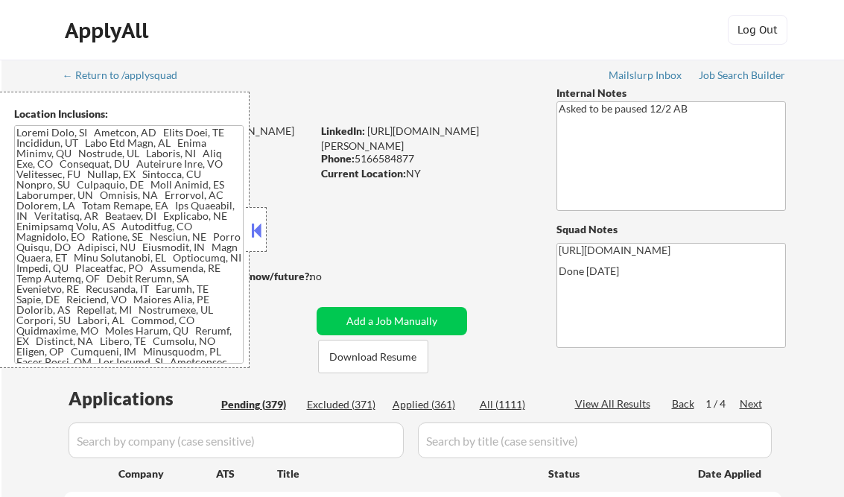
select select ""pending""
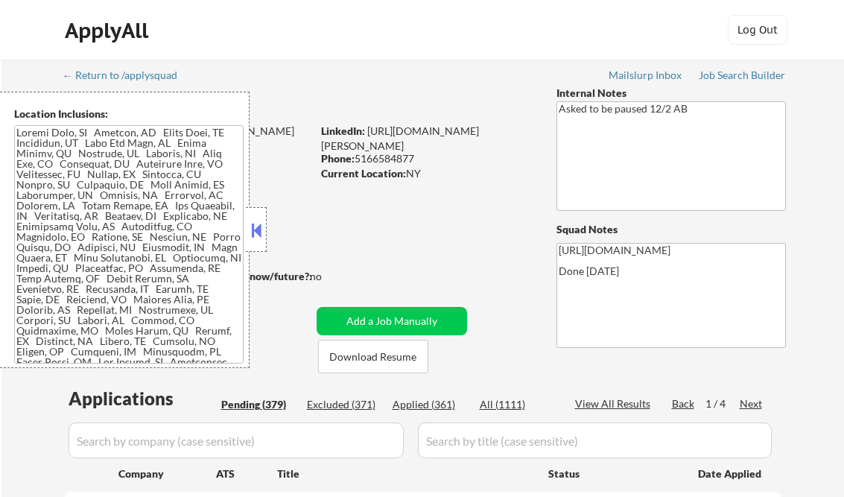
select select ""pending""
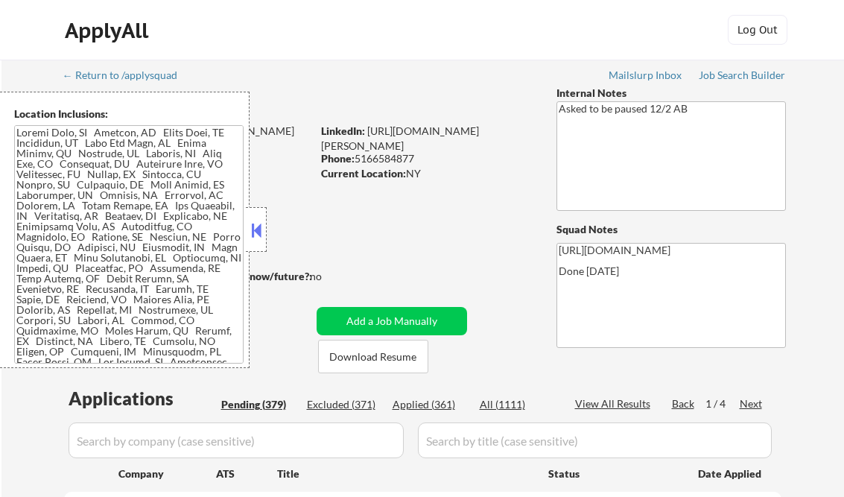
select select ""pending""
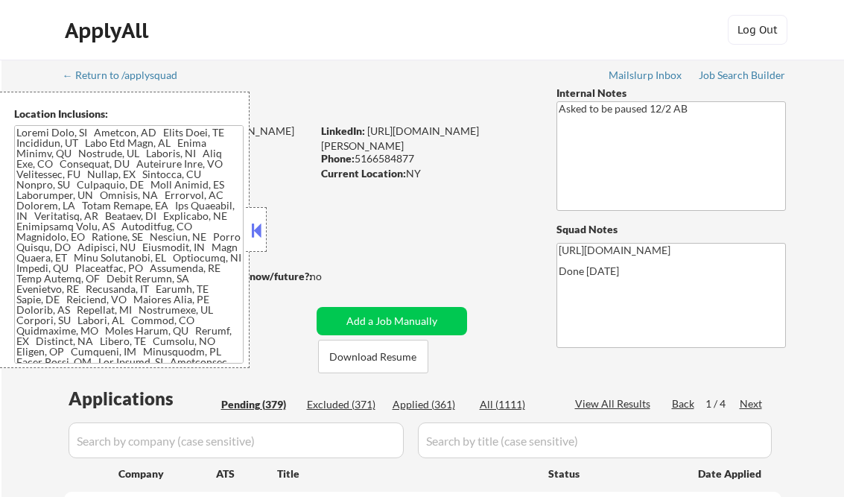
select select ""pending""
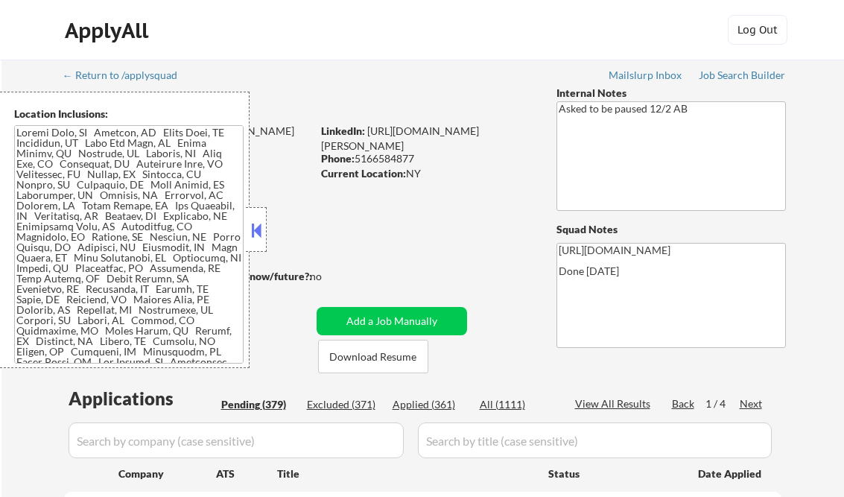
select select ""pending""
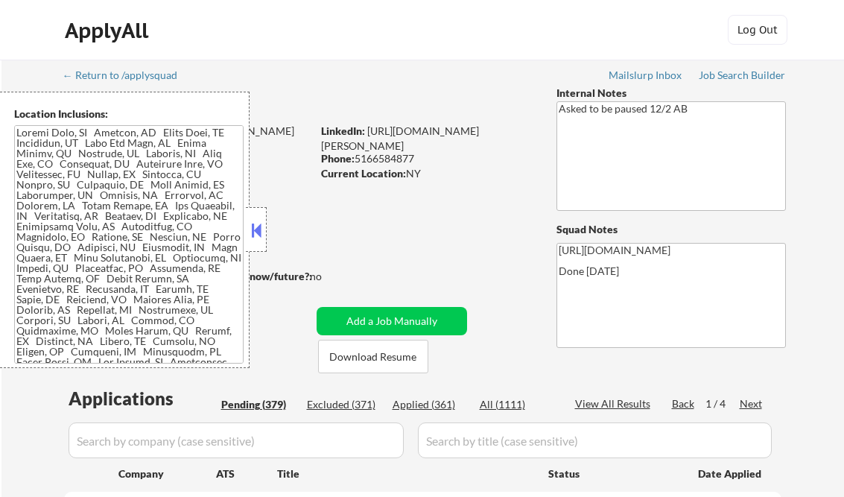
select select ""pending""
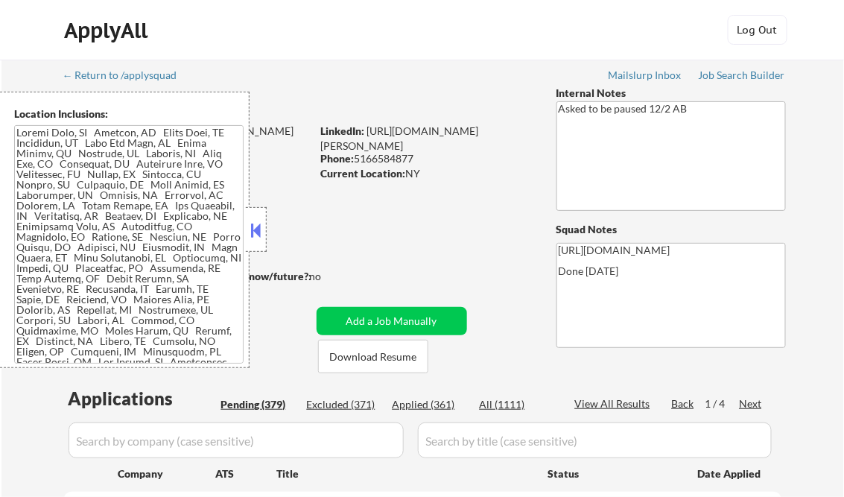
click at [256, 223] on button at bounding box center [256, 230] width 16 height 22
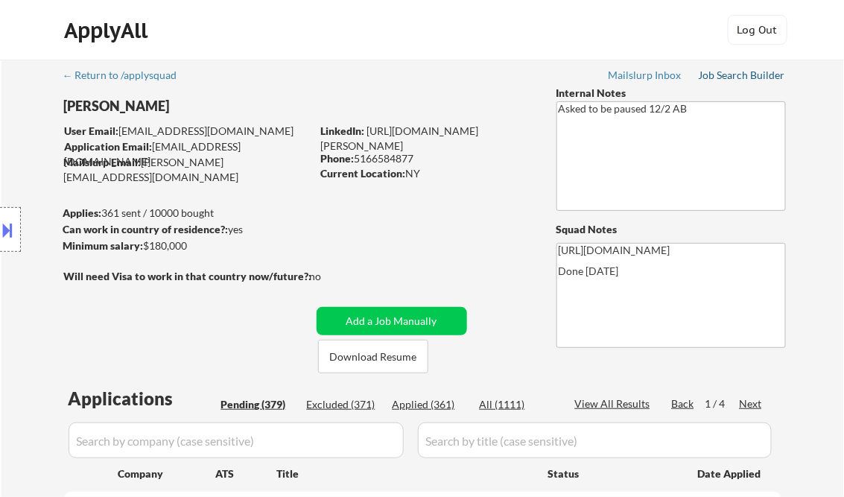
click at [734, 70] on div "Job Search Builder" at bounding box center [741, 75] width 87 height 10
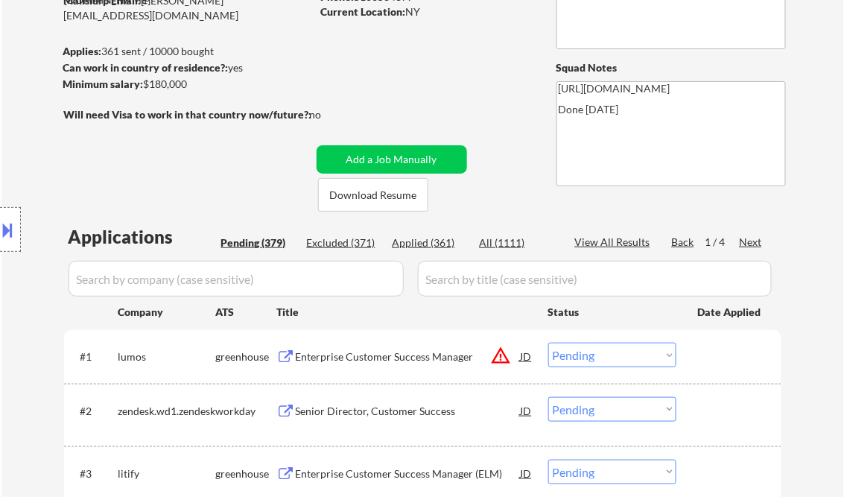
scroll to position [238, 0]
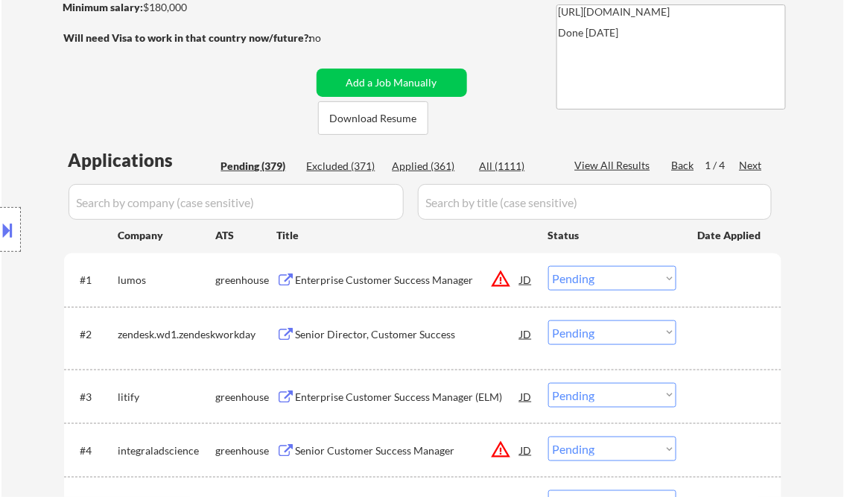
click at [389, 276] on div "Enterprise Customer Success Manager" at bounding box center [408, 280] width 225 height 15
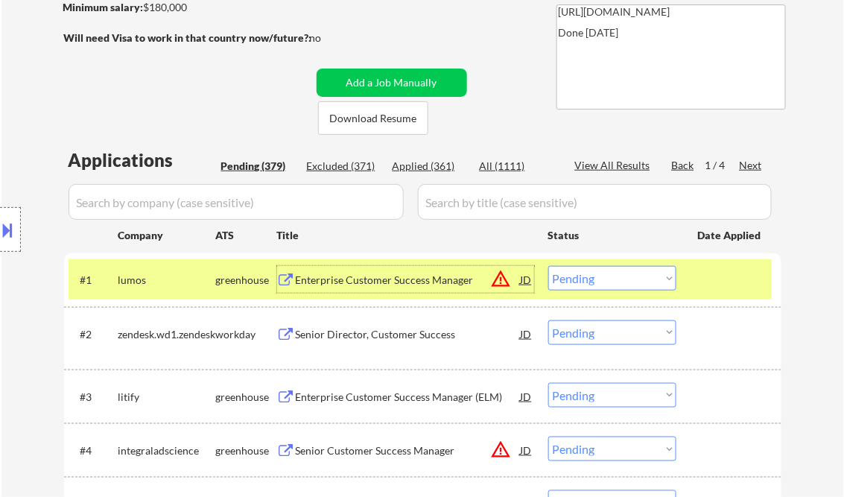
click at [584, 285] on select "Choose an option... Pending Applied Excluded (Questions) Excluded (Expired) Exc…" at bounding box center [612, 278] width 128 height 25
click at [548, 266] on select "Choose an option... Pending Applied Excluded (Questions) Excluded (Expired) Exc…" at bounding box center [612, 278] width 128 height 25
click at [395, 334] on div "Senior Director, Customer Success" at bounding box center [408, 334] width 225 height 15
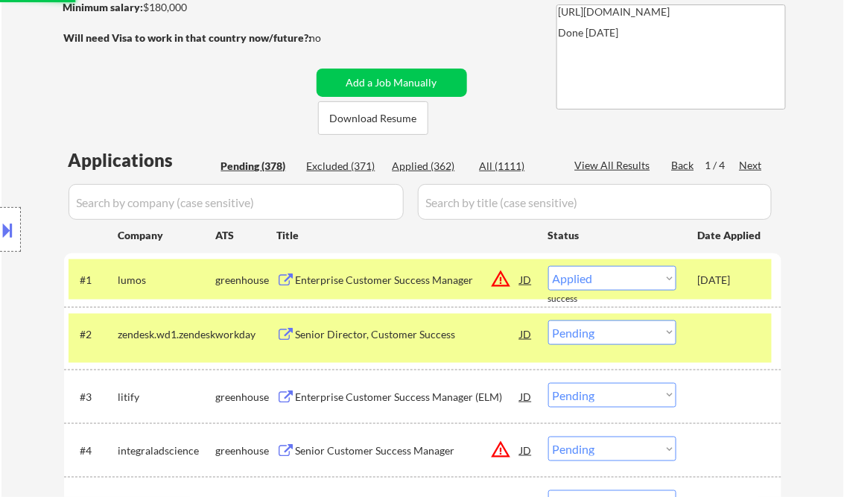
select select ""pending""
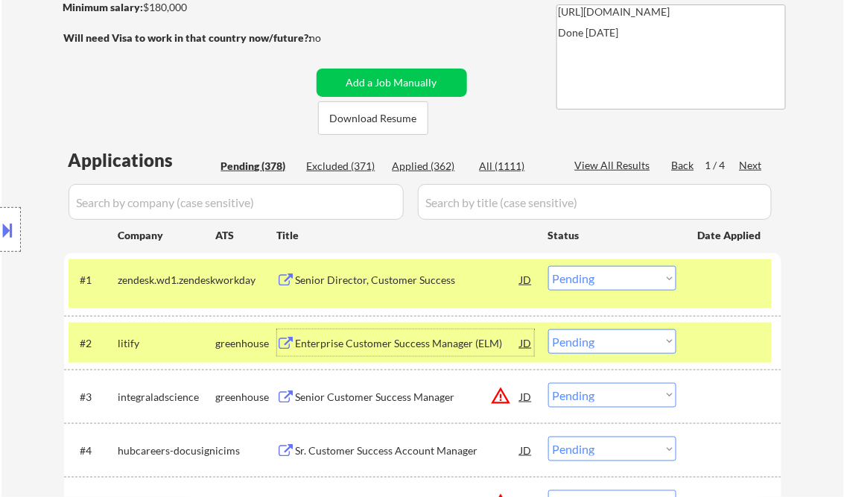
click at [363, 337] on div "Enterprise Customer Success Manager (ELM)" at bounding box center [408, 343] width 225 height 15
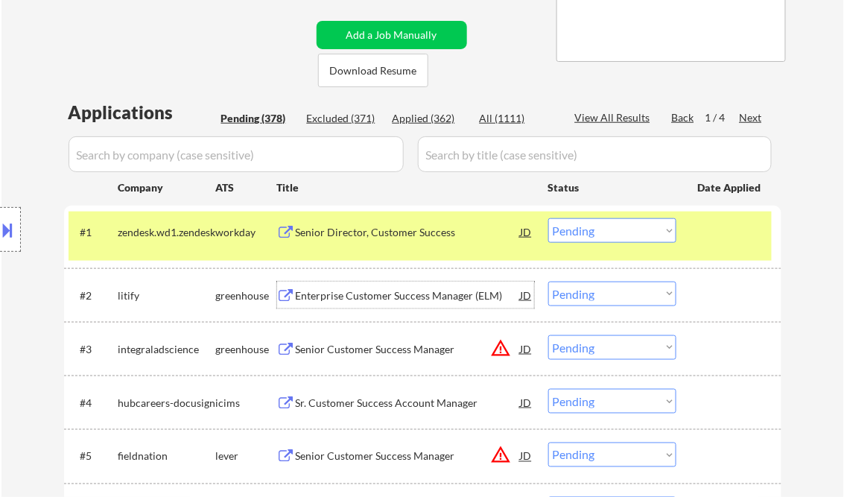
scroll to position [298, 0]
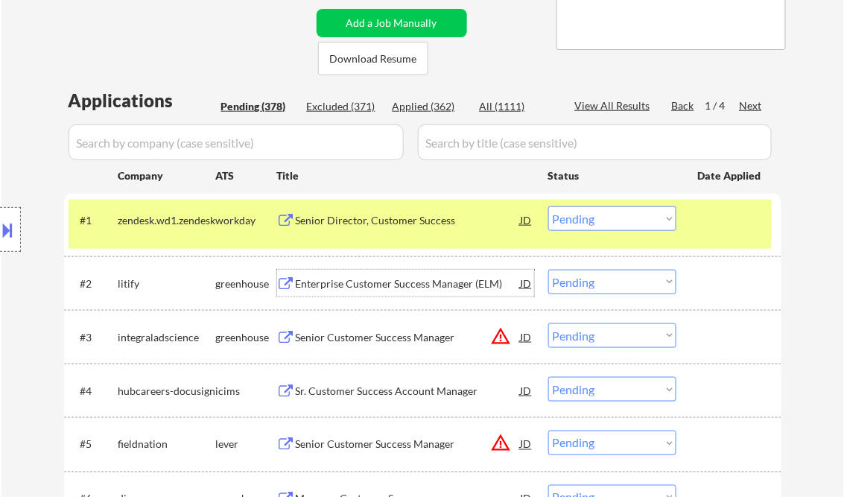
click at [584, 281] on select "Choose an option... Pending Applied Excluded (Questions) Excluded (Expired) Exc…" at bounding box center [612, 282] width 128 height 25
click at [548, 270] on select "Choose an option... Pending Applied Excluded (Questions) Excluded (Expired) Exc…" at bounding box center [612, 282] width 128 height 25
click at [317, 331] on div "Senior Customer Success Manager" at bounding box center [408, 337] width 225 height 15
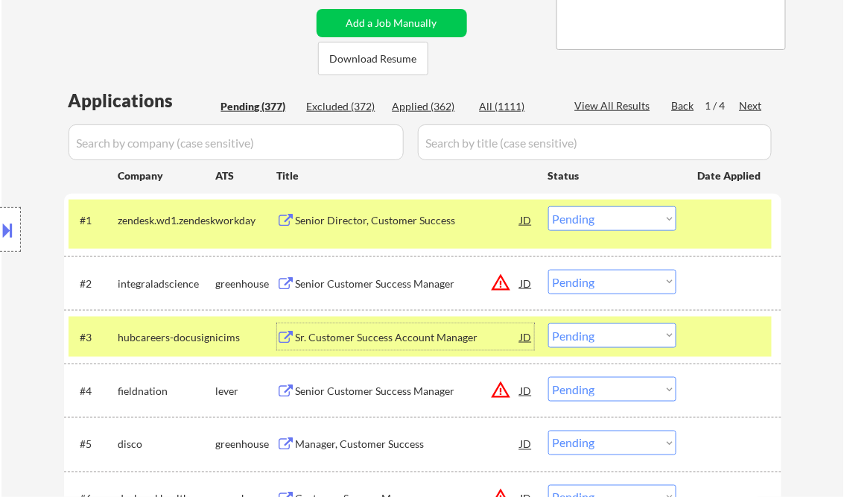
click at [368, 288] on div "Senior Customer Success Manager" at bounding box center [408, 283] width 225 height 15
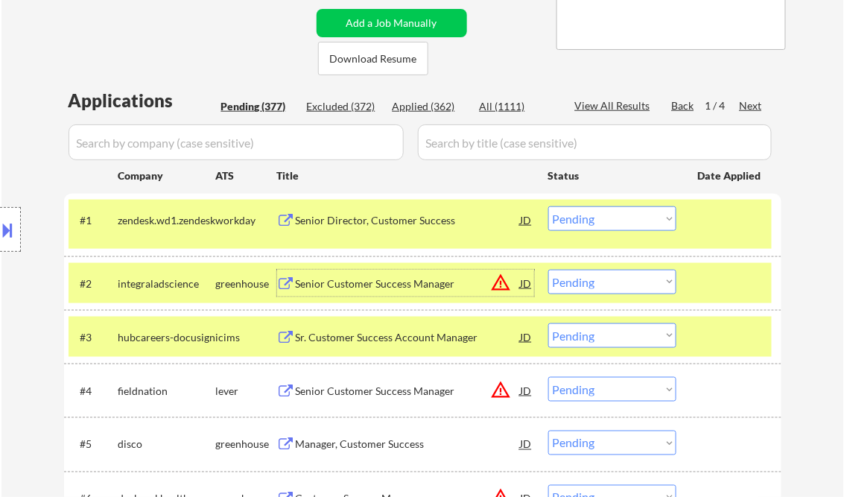
click at [621, 287] on select "Choose an option... Pending Applied Excluded (Questions) Excluded (Expired) Exc…" at bounding box center [612, 282] width 128 height 25
click at [548, 270] on select "Choose an option... Pending Applied Excluded (Questions) Excluded (Expired) Exc…" at bounding box center [612, 282] width 128 height 25
click at [718, 343] on div at bounding box center [731, 336] width 66 height 27
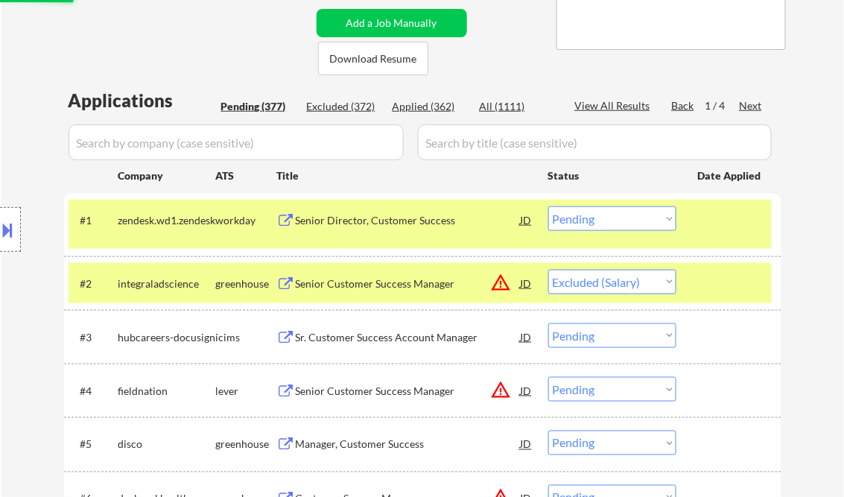
click at [712, 223] on div at bounding box center [731, 219] width 66 height 27
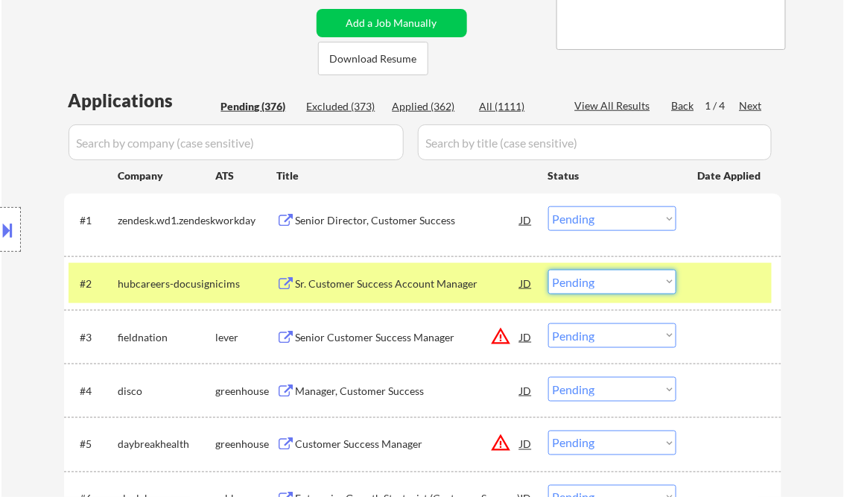
click at [592, 282] on select "Choose an option... Pending Applied Excluded (Questions) Excluded (Expired) Exc…" at bounding box center [612, 282] width 128 height 25
click at [548, 270] on select "Choose an option... Pending Applied Excluded (Questions) Excluded (Expired) Exc…" at bounding box center [612, 282] width 128 height 25
click at [337, 337] on div "Senior Customer Success Manager" at bounding box center [408, 337] width 225 height 15
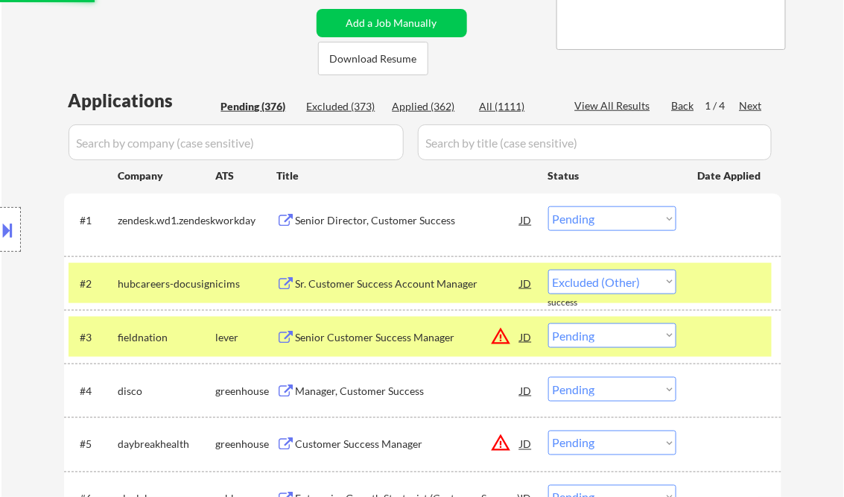
select select ""pending""
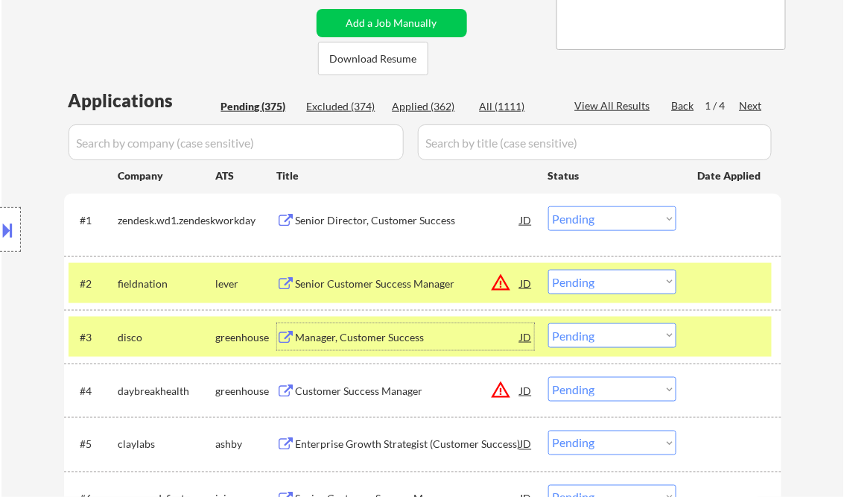
drag, startPoint x: 603, startPoint y: 341, endPoint x: 606, endPoint y: 349, distance: 8.7
click at [603, 341] on select "Choose an option... Pending Applied Excluded (Questions) Excluded (Expired) Exc…" at bounding box center [612, 335] width 128 height 25
click at [548, 323] on select "Choose an option... Pending Applied Excluded (Questions) Excluded (Expired) Exc…" at bounding box center [612, 335] width 128 height 25
click at [722, 276] on div at bounding box center [731, 283] width 66 height 27
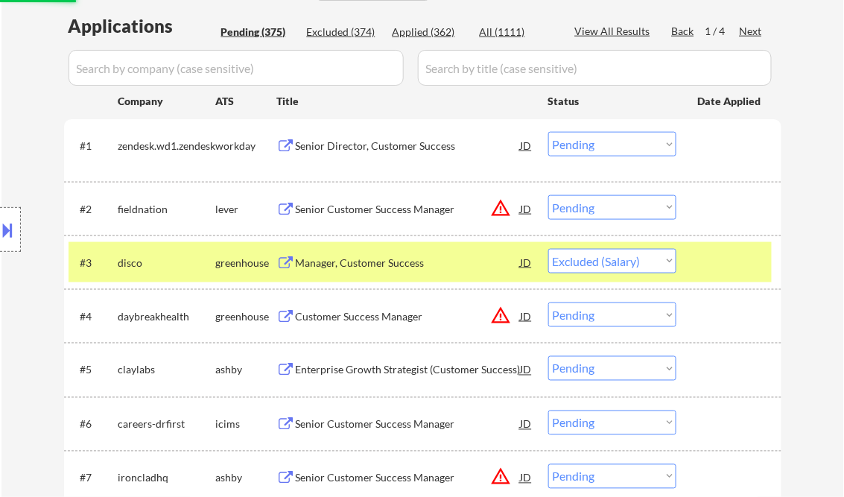
scroll to position [417, 0]
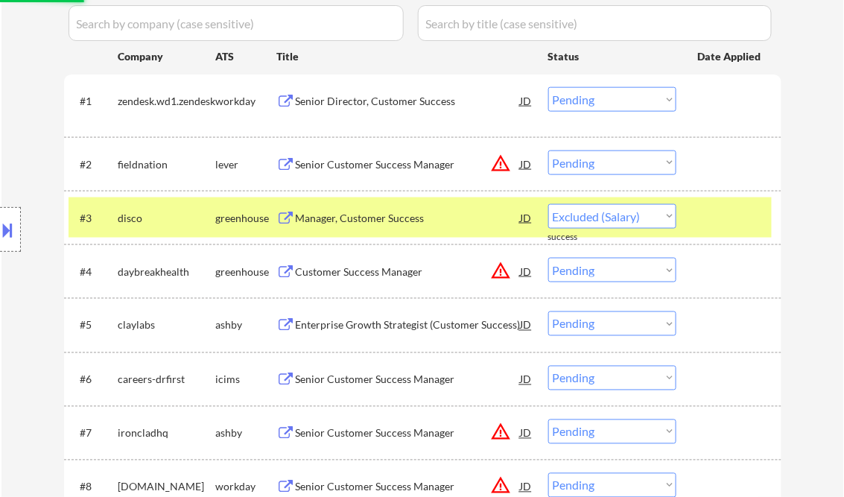
select select ""pending""
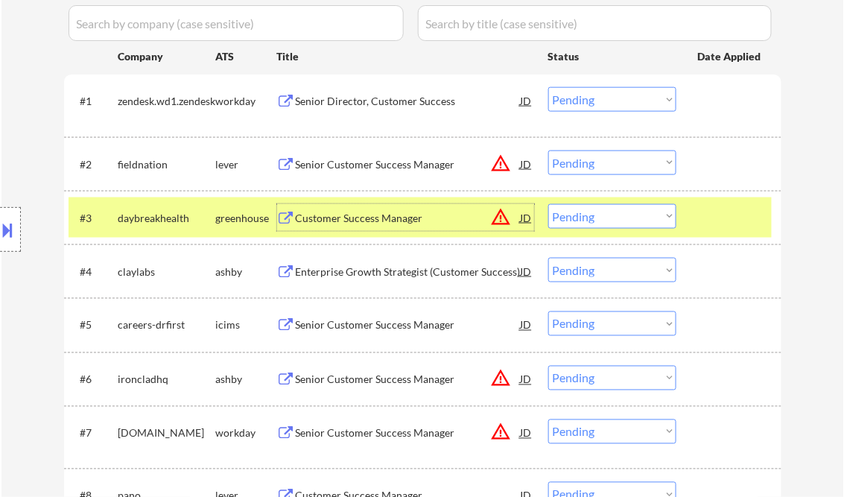
click at [362, 216] on div "Customer Success Manager" at bounding box center [408, 218] width 225 height 15
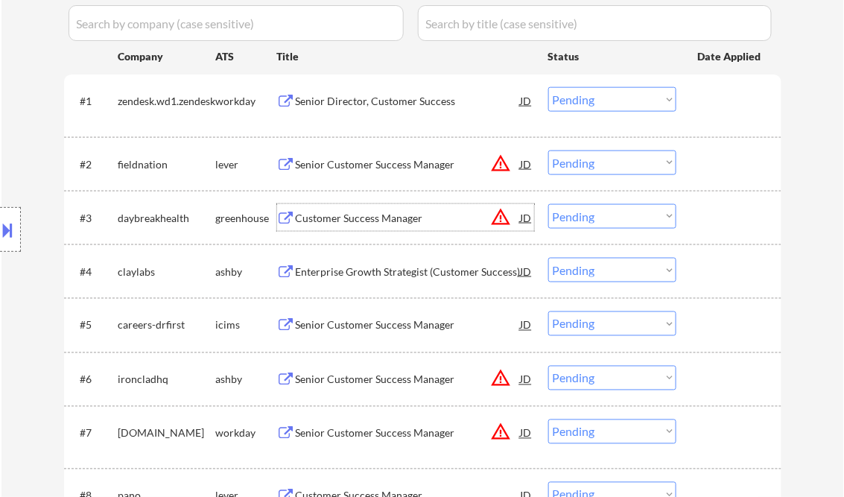
click at [378, 165] on div "Senior Customer Success Manager" at bounding box center [408, 164] width 225 height 15
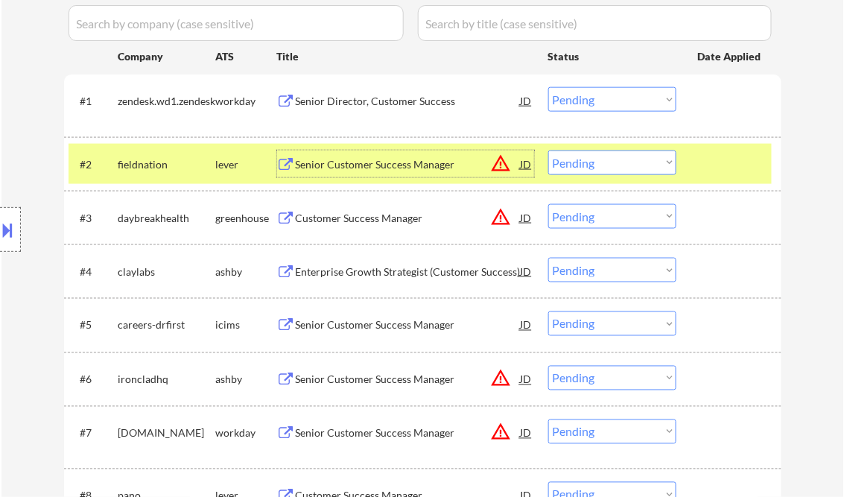
click at [588, 168] on select "Choose an option... Pending Applied Excluded (Questions) Excluded (Expired) Exc…" at bounding box center [612, 162] width 128 height 25
click at [548, 150] on select "Choose an option... Pending Applied Excluded (Questions) Excluded (Expired) Exc…" at bounding box center [612, 162] width 128 height 25
click at [347, 214] on div "Customer Success Manager" at bounding box center [408, 218] width 225 height 15
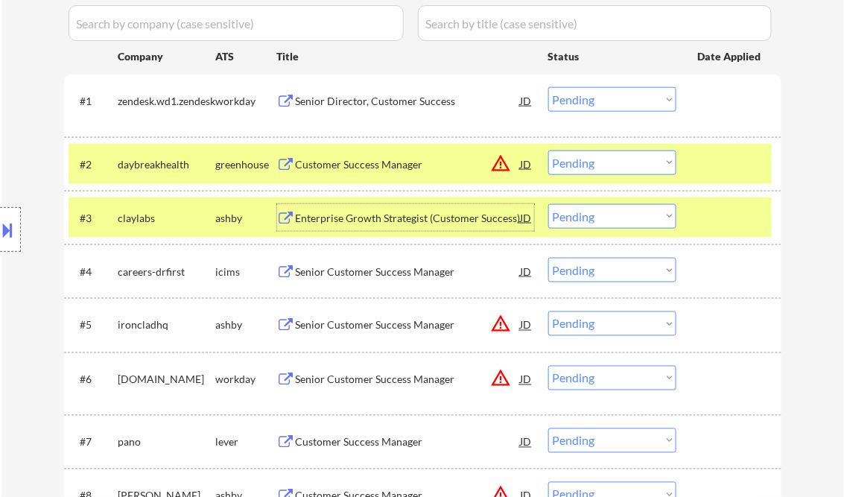
click at [728, 215] on div at bounding box center [731, 217] width 66 height 27
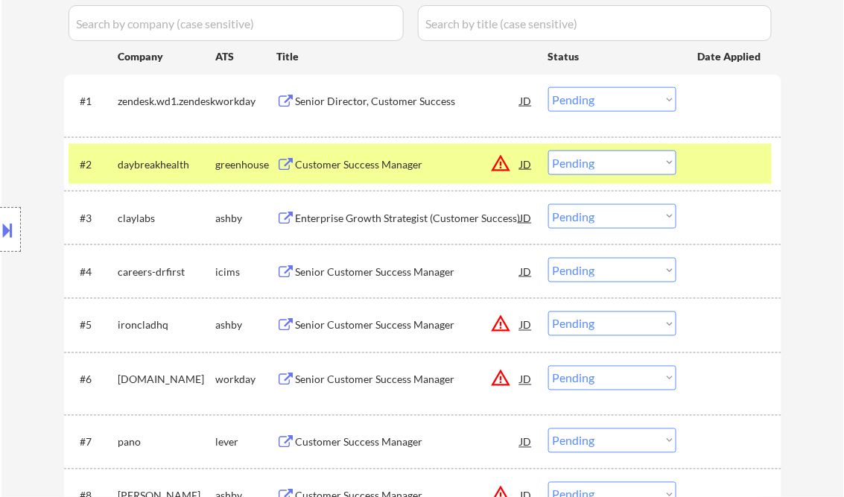
click at [722, 159] on div at bounding box center [731, 163] width 66 height 27
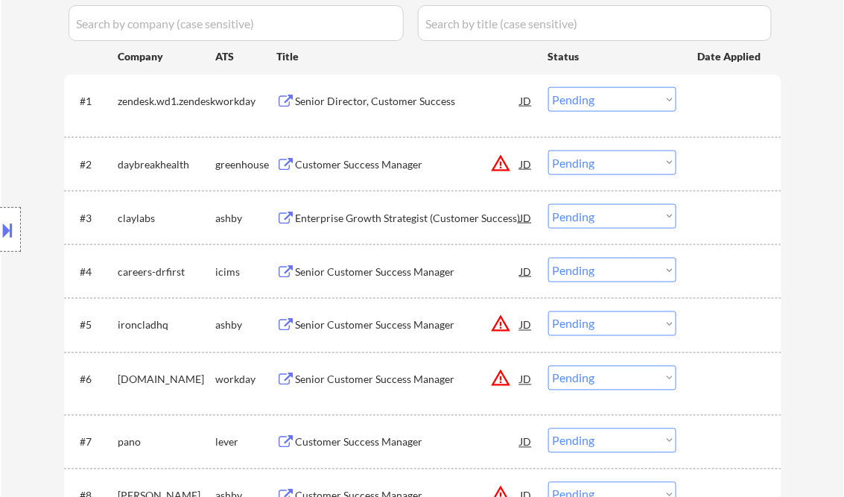
drag, startPoint x: 671, startPoint y: 162, endPoint x: 670, endPoint y: 172, distance: 9.7
click at [671, 162] on select "Choose an option... Pending Applied Excluded (Questions) Excluded (Expired) Exc…" at bounding box center [612, 162] width 128 height 25
click at [548, 150] on select "Choose an option... Pending Applied Excluded (Questions) Excluded (Expired) Exc…" at bounding box center [612, 162] width 128 height 25
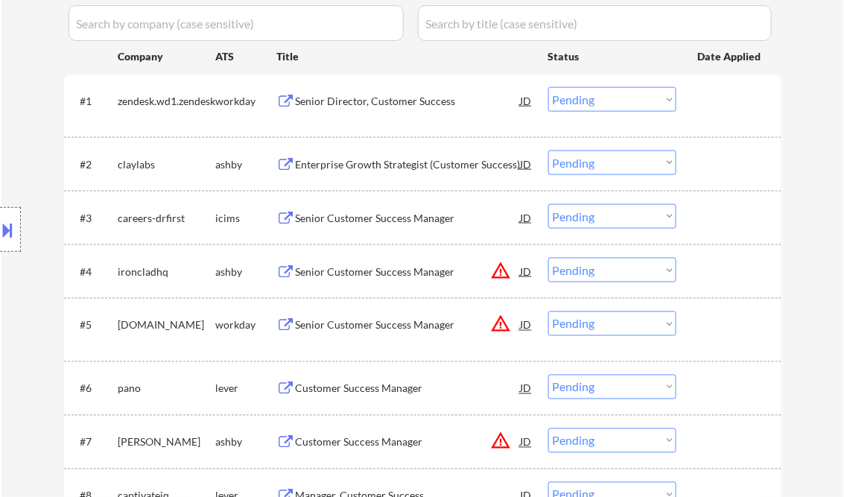
click at [407, 162] on div "Enterprise Growth Strategist (Customer Success)" at bounding box center [408, 164] width 225 height 15
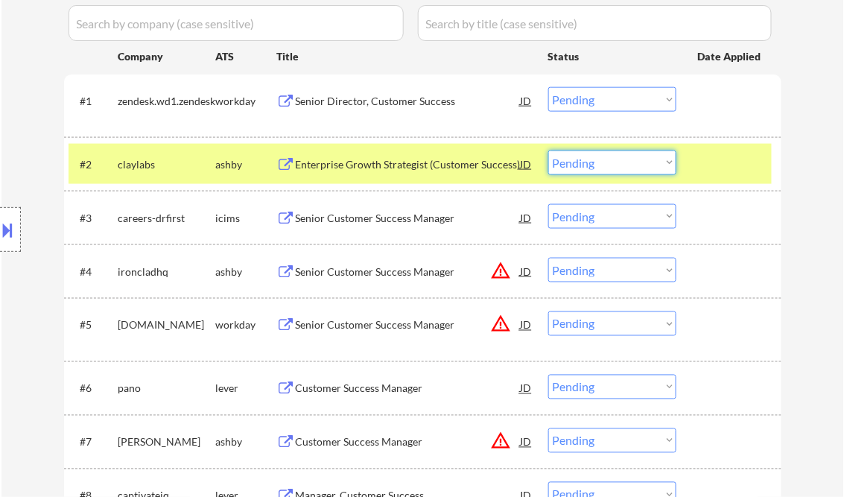
drag, startPoint x: 602, startPoint y: 164, endPoint x: 607, endPoint y: 173, distance: 10.3
click at [602, 164] on select "Choose an option... Pending Applied Excluded (Questions) Excluded (Expired) Exc…" at bounding box center [612, 162] width 128 height 25
click at [548, 150] on select "Choose an option... Pending Applied Excluded (Questions) Excluded (Expired) Exc…" at bounding box center [612, 162] width 128 height 25
select select ""pending""
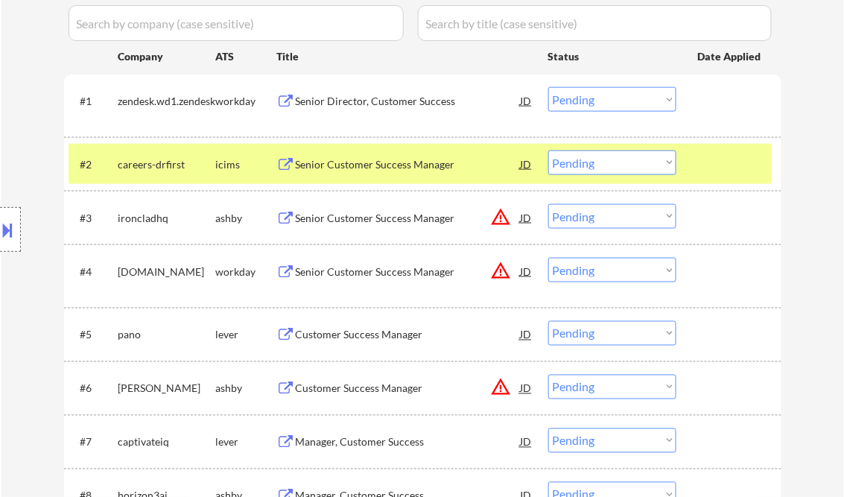
click at [341, 210] on div "Senior Customer Success Manager" at bounding box center [408, 217] width 225 height 27
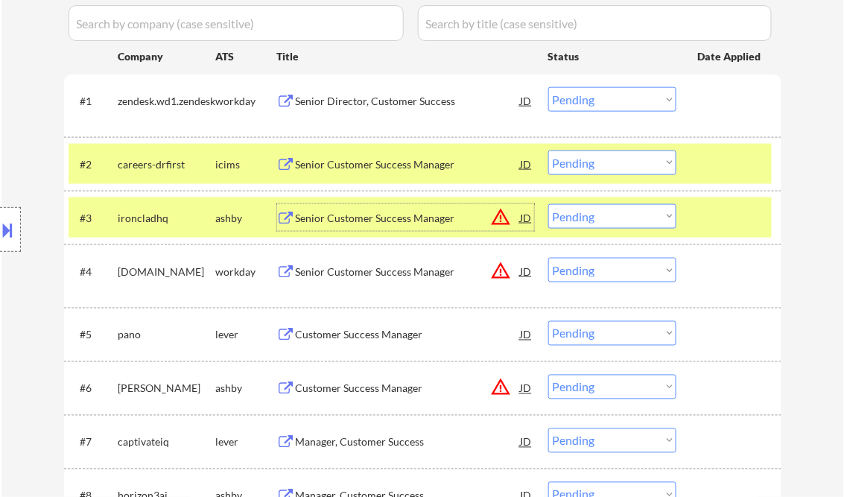
click at [10, 213] on div at bounding box center [10, 229] width 21 height 45
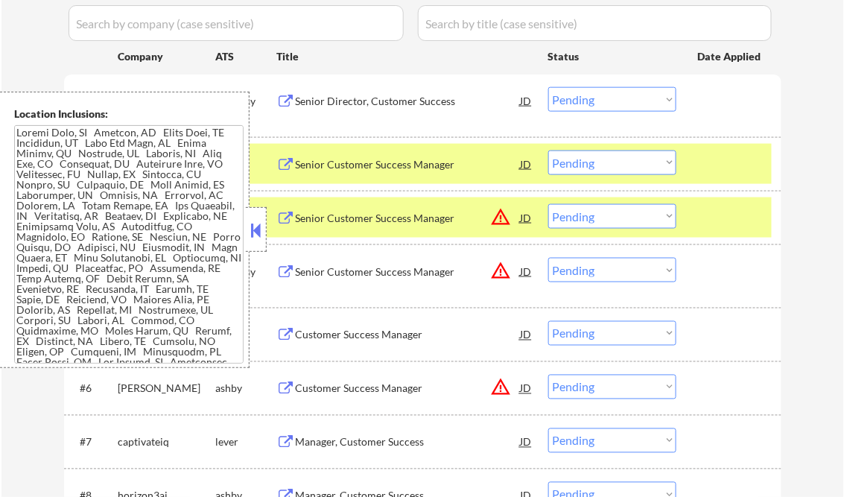
click at [249, 231] on button at bounding box center [256, 230] width 16 height 22
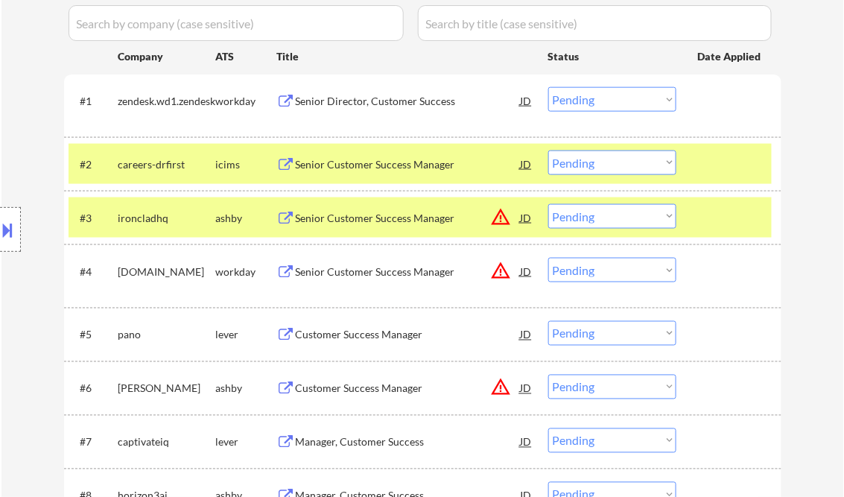
click at [660, 213] on select "Choose an option... Pending Applied Excluded (Questions) Excluded (Expired) Exc…" at bounding box center [612, 216] width 128 height 25
click at [548, 204] on select "Choose an option... Pending Applied Excluded (Questions) Excluded (Expired) Exc…" at bounding box center [612, 216] width 128 height 25
click at [688, 169] on div "#2 careers-drfirst icims Senior Customer Success Manager JD warning_amber Choos…" at bounding box center [420, 164] width 703 height 40
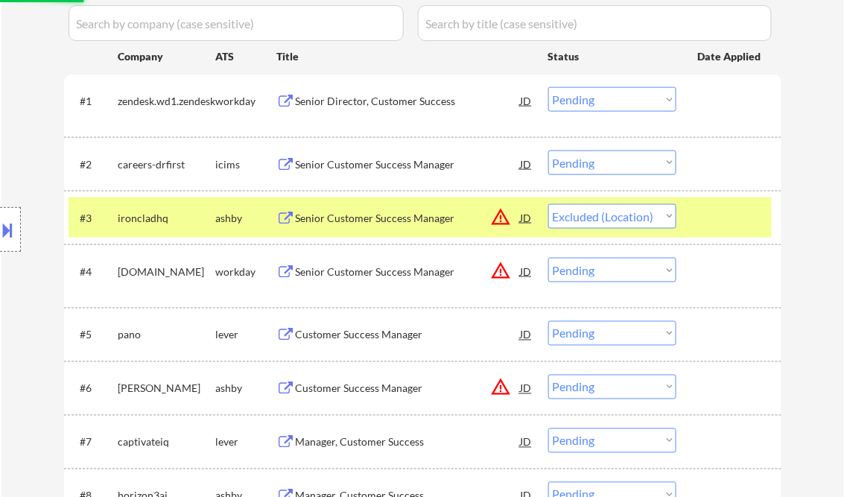
click at [720, 203] on div "#3 ironcladhq ashby Senior Customer Success Manager JD warning_amber Choose an …" at bounding box center [420, 217] width 703 height 40
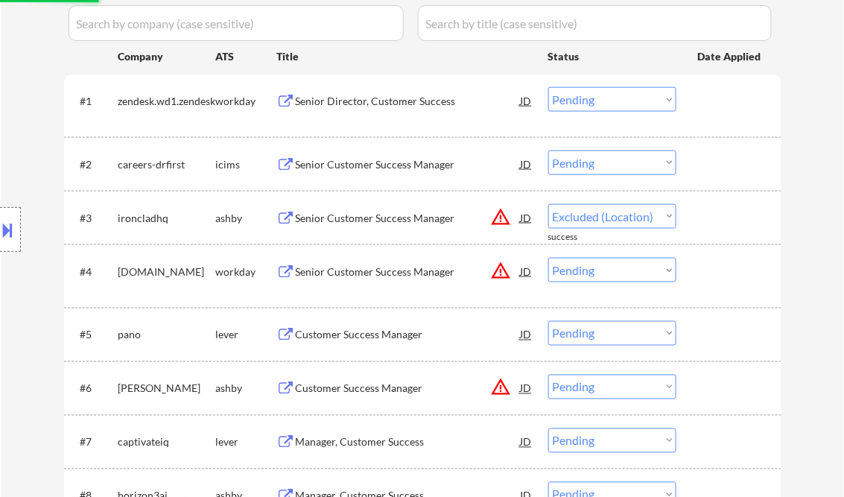
select select ""pending""
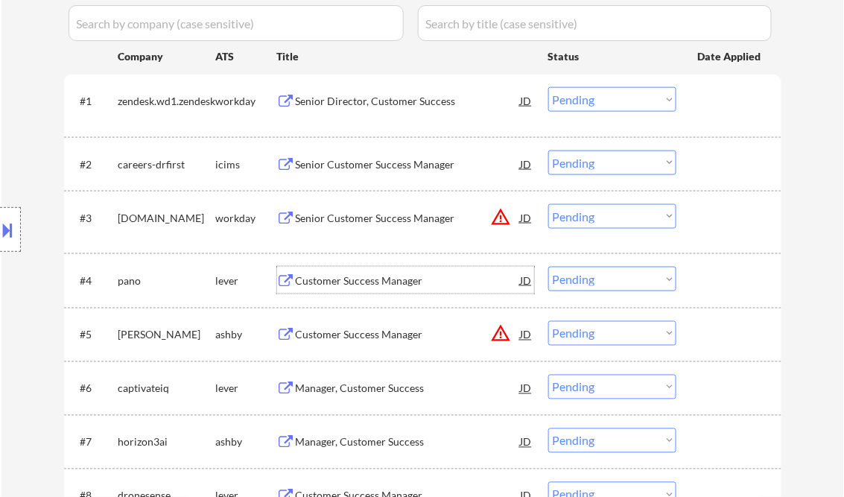
click at [370, 278] on div "Customer Success Manager" at bounding box center [408, 280] width 225 height 15
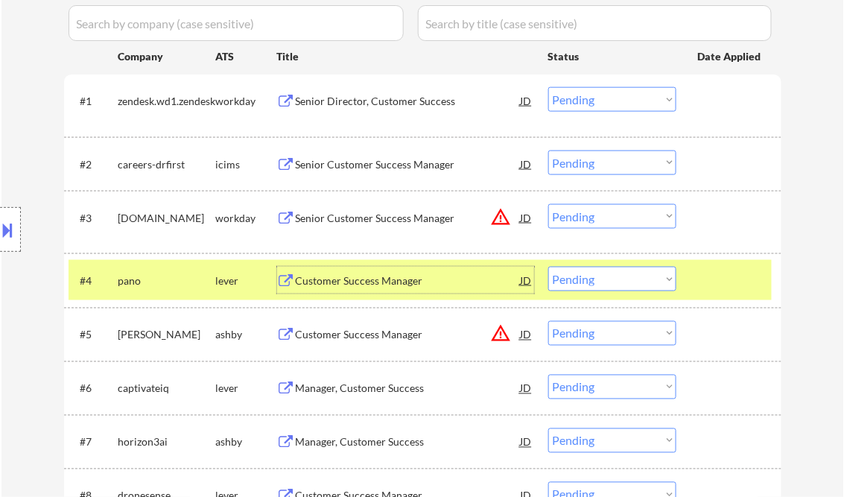
drag, startPoint x: 599, startPoint y: 281, endPoint x: 611, endPoint y: 290, distance: 14.9
click at [599, 281] on select "Choose an option... Pending Applied Excluded (Questions) Excluded (Expired) Exc…" at bounding box center [612, 279] width 128 height 25
select select ""excluded__salary_""
click at [548, 267] on select "Choose an option... Pending Applied Excluded (Questions) Excluded (Expired) Exc…" at bounding box center [612, 279] width 128 height 25
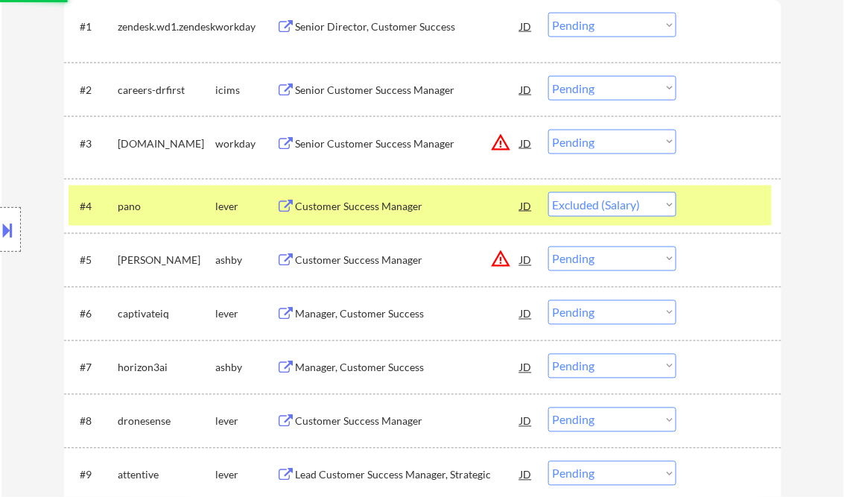
scroll to position [536, 0]
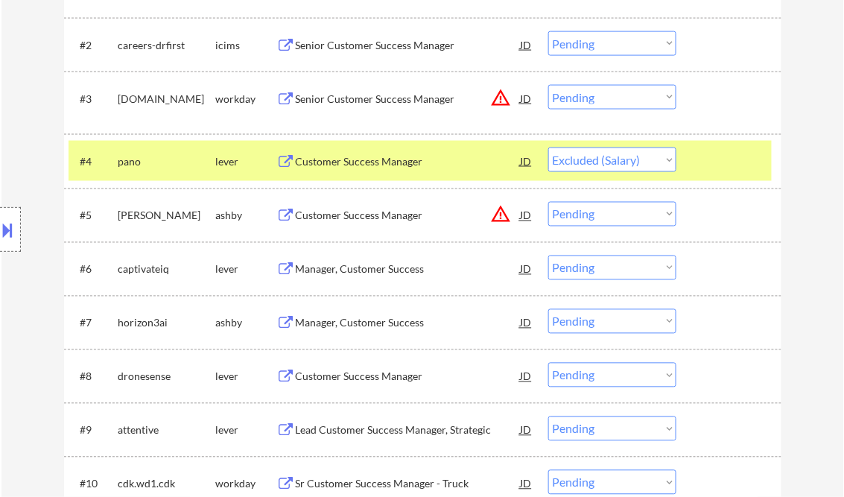
click at [384, 217] on div "Customer Success Manager" at bounding box center [408, 216] width 225 height 15
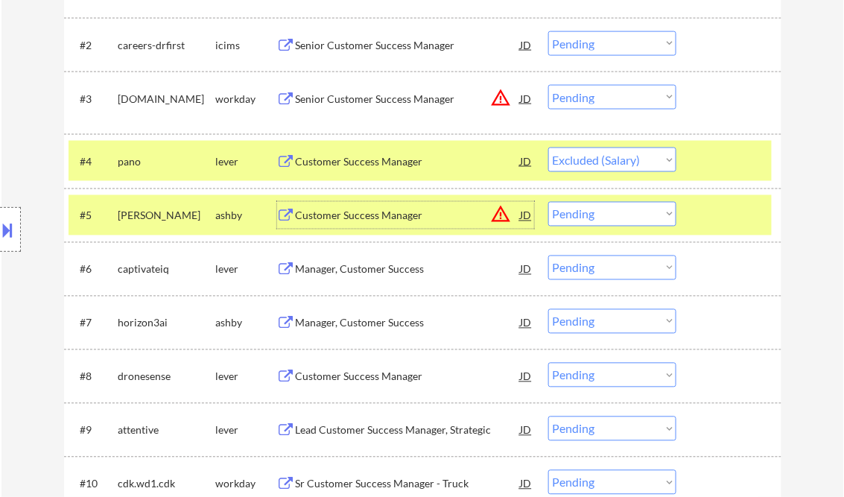
click at [585, 220] on select "Choose an option... Pending Applied Excluded (Questions) Excluded (Expired) Exc…" at bounding box center [612, 214] width 128 height 25
click at [397, 219] on div "Customer Success Manager" at bounding box center [408, 216] width 225 height 15
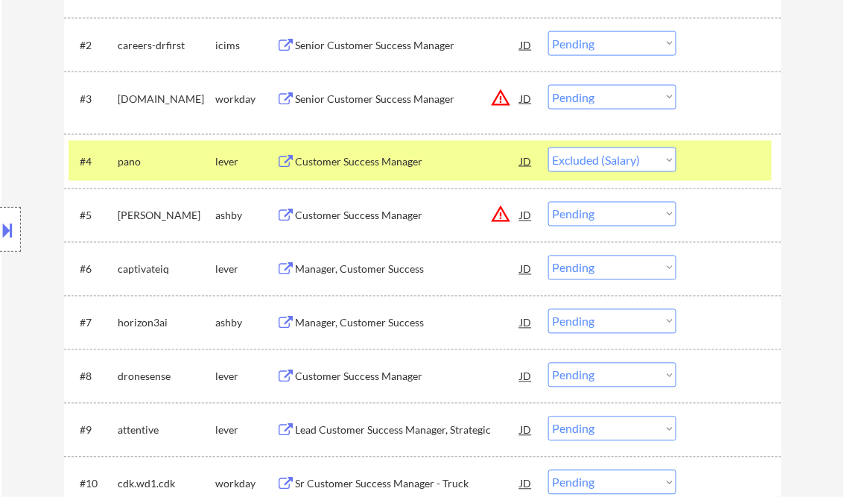
click at [7, 234] on button at bounding box center [8, 229] width 16 height 25
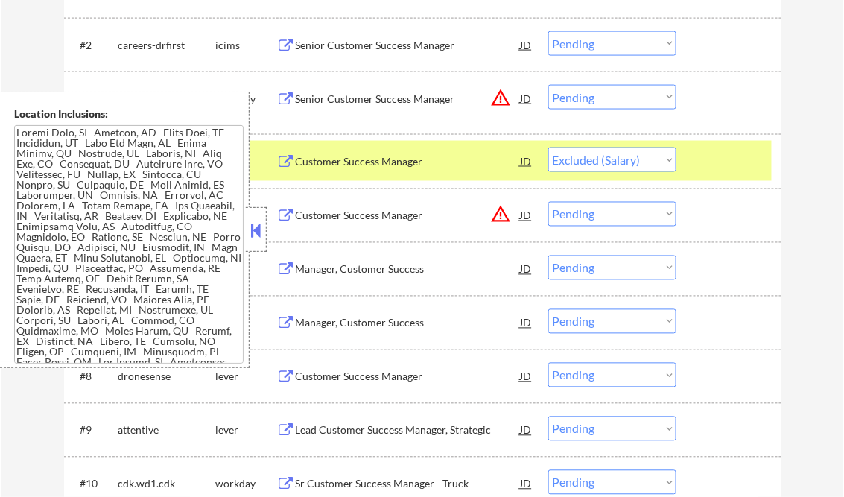
click at [258, 220] on button at bounding box center [256, 230] width 16 height 22
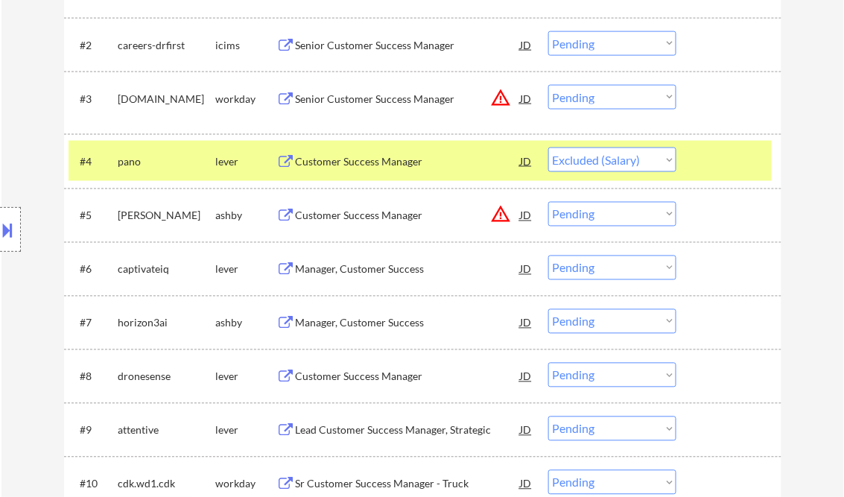
click at [596, 216] on select "Choose an option... Pending Applied Excluded (Questions) Excluded (Expired) Exc…" at bounding box center [612, 214] width 128 height 25
select select ""excluded__location_""
click at [548, 202] on select "Choose an option... Pending Applied Excluded (Questions) Excluded (Expired) Exc…" at bounding box center [612, 214] width 128 height 25
click at [334, 271] on div "Manager, Customer Success" at bounding box center [408, 269] width 225 height 15
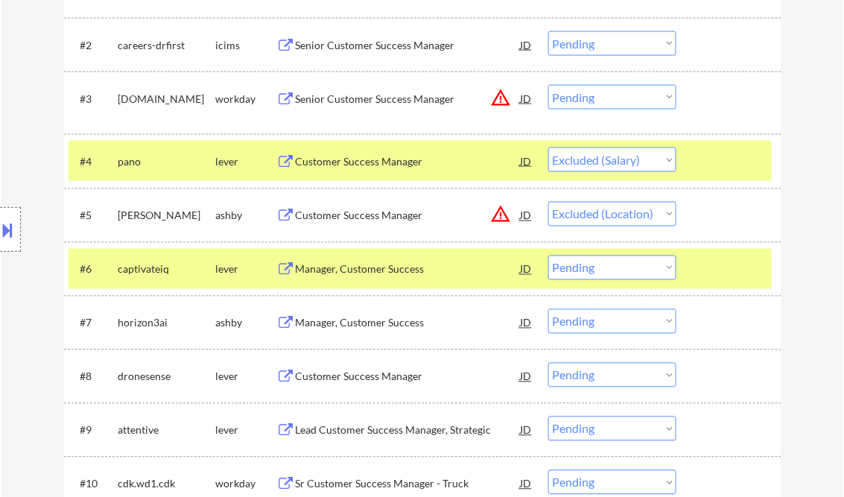
select select ""pending""
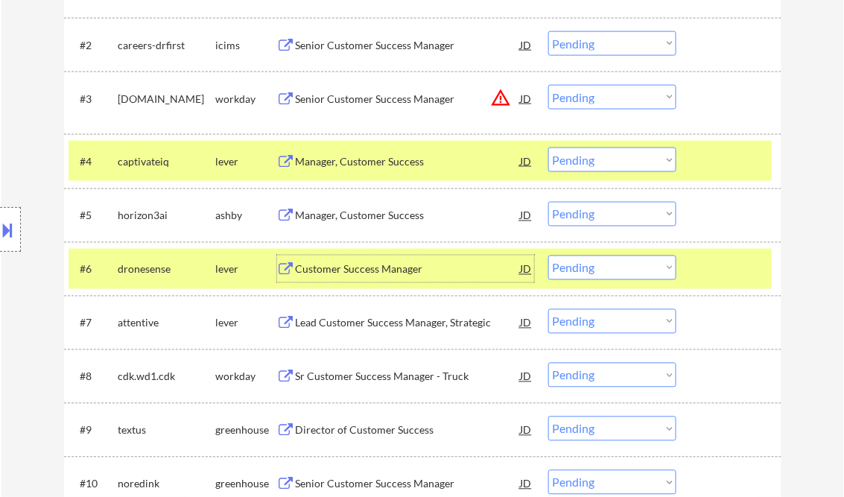
click at [631, 162] on select "Choose an option... Pending Applied Excluded (Questions) Excluded (Expired) Exc…" at bounding box center [612, 159] width 128 height 25
click at [548, 147] on select "Choose an option... Pending Applied Excluded (Questions) Excluded (Expired) Exc…" at bounding box center [612, 159] width 128 height 25
click at [378, 214] on div "Manager, Customer Success" at bounding box center [408, 216] width 225 height 15
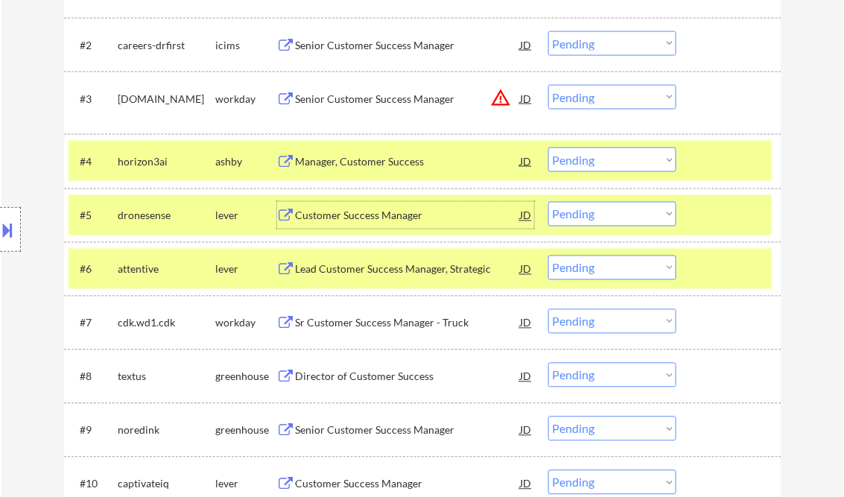
click at [728, 161] on div at bounding box center [731, 160] width 66 height 27
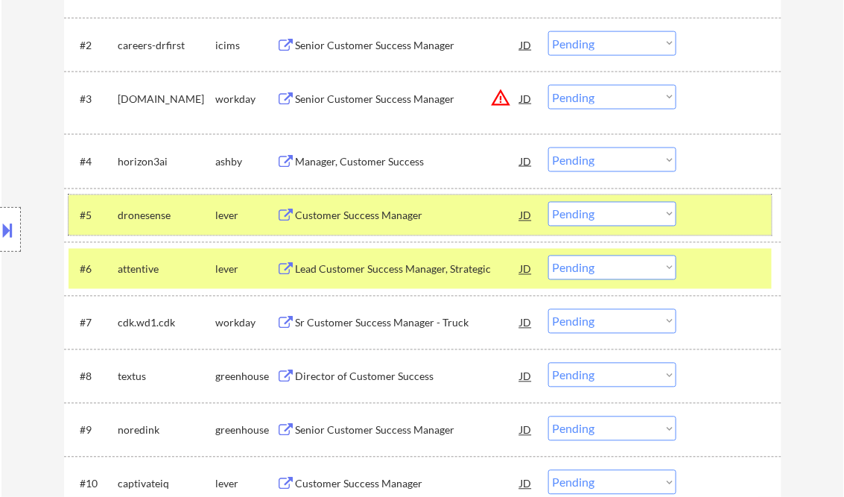
click at [712, 209] on div at bounding box center [731, 215] width 66 height 27
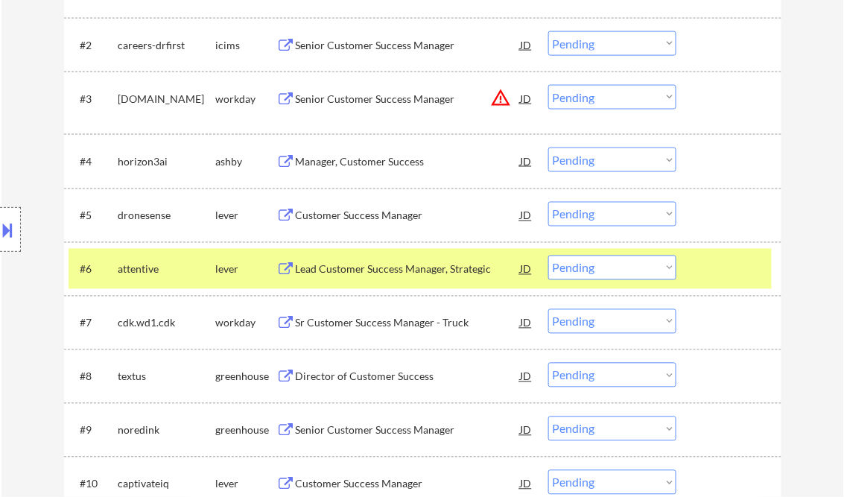
click at [719, 268] on div at bounding box center [731, 268] width 66 height 27
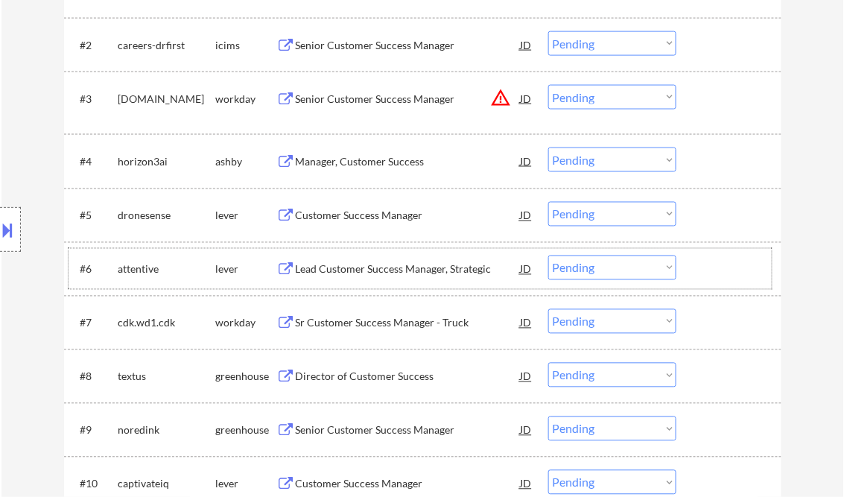
click at [602, 157] on select "Choose an option... Pending Applied Excluded (Questions) Excluded (Expired) Exc…" at bounding box center [612, 159] width 128 height 25
click at [548, 147] on select "Choose an option... Pending Applied Excluded (Questions) Excluded (Expired) Exc…" at bounding box center [612, 159] width 128 height 25
click at [356, 213] on div "Customer Success Manager" at bounding box center [408, 216] width 225 height 15
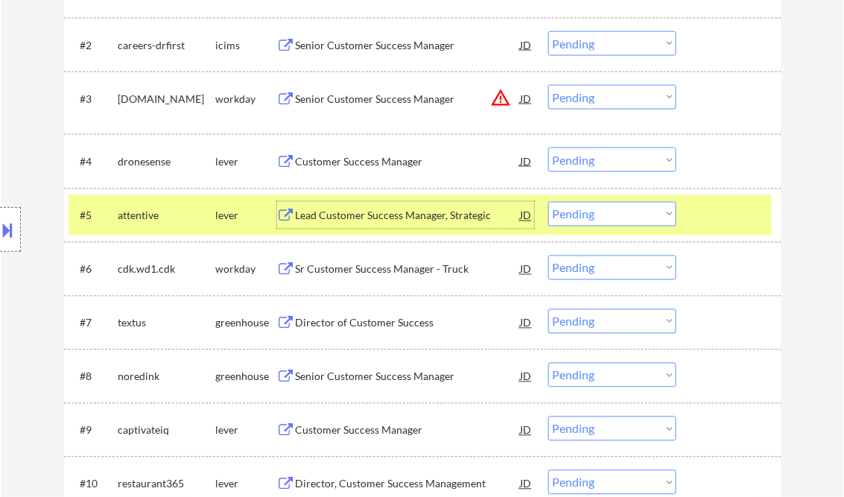
click at [384, 165] on div "Customer Success Manager" at bounding box center [408, 161] width 225 height 15
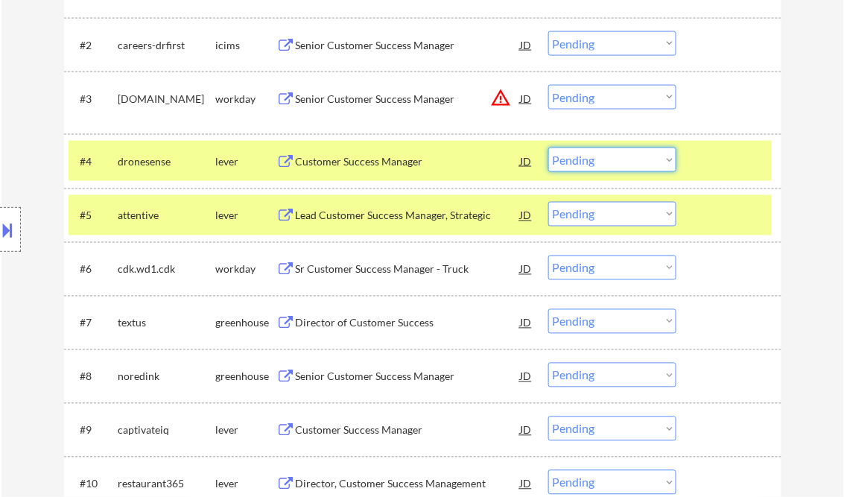
drag, startPoint x: 579, startPoint y: 158, endPoint x: 587, endPoint y: 174, distance: 17.3
click at [579, 158] on select "Choose an option... Pending Applied Excluded (Questions) Excluded (Expired) Exc…" at bounding box center [612, 159] width 128 height 25
click at [548, 147] on select "Choose an option... Pending Applied Excluded (Questions) Excluded (Expired) Exc…" at bounding box center [612, 159] width 128 height 25
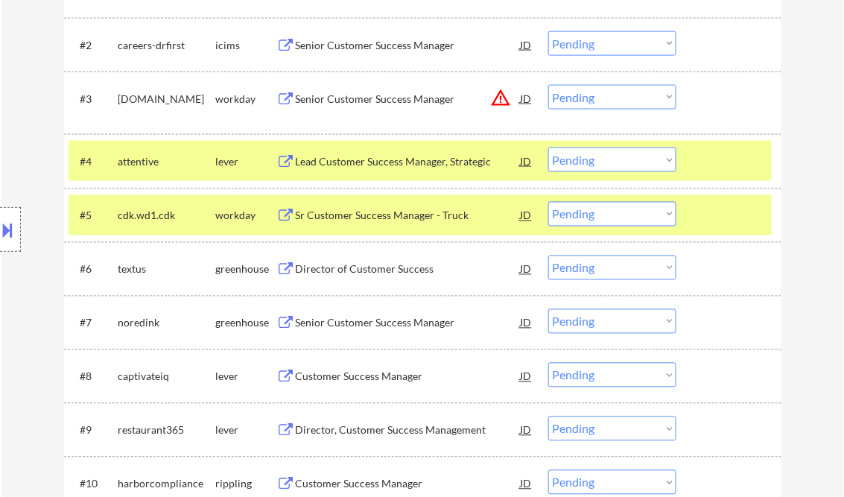
click at [348, 165] on div "Lead Customer Success Manager, Strategic" at bounding box center [408, 161] width 225 height 15
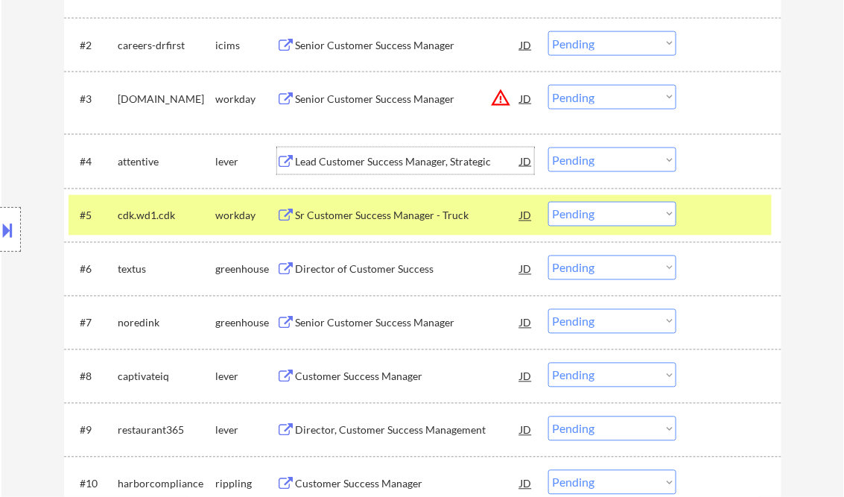
click at [585, 166] on select "Choose an option... Pending Applied Excluded (Questions) Excluded (Expired) Exc…" at bounding box center [612, 159] width 128 height 25
click at [548, 147] on select "Choose an option... Pending Applied Excluded (Questions) Excluded (Expired) Exc…" at bounding box center [612, 159] width 128 height 25
select select ""pending""
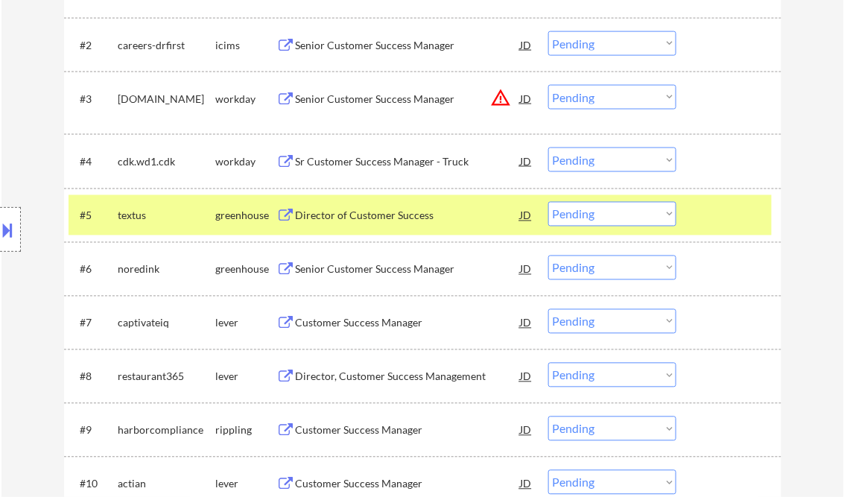
click at [372, 216] on div "Director of Customer Success" at bounding box center [408, 216] width 225 height 15
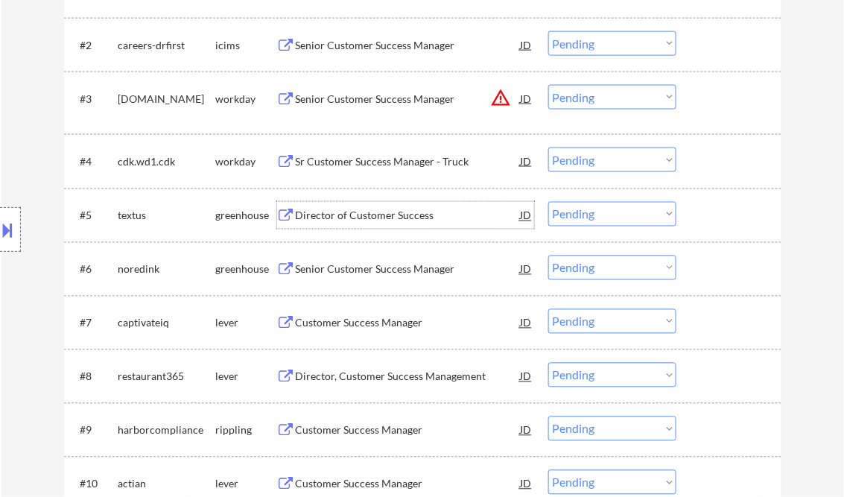
click at [590, 210] on select "Choose an option... Pending Applied Excluded (Questions) Excluded (Expired) Exc…" at bounding box center [612, 214] width 128 height 25
click at [548, 202] on select "Choose an option... Pending Applied Excluded (Questions) Excluded (Expired) Exc…" at bounding box center [612, 214] width 128 height 25
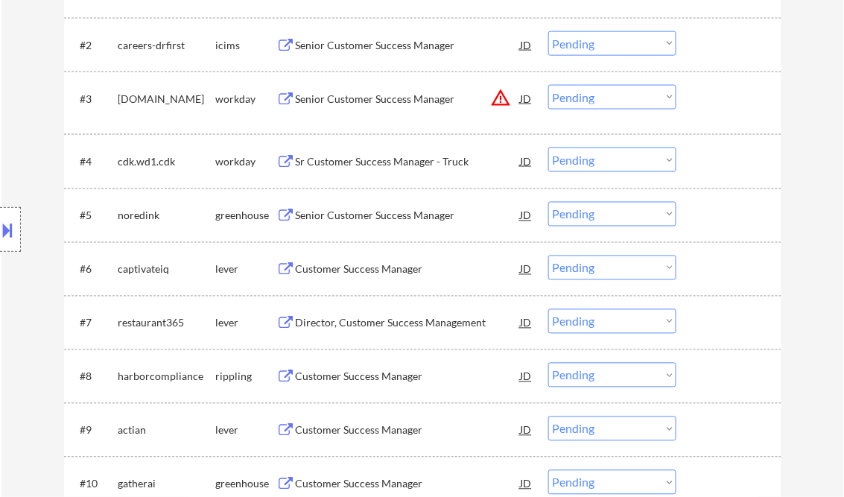
click at [375, 212] on div "Senior Customer Success Manager" at bounding box center [408, 216] width 225 height 15
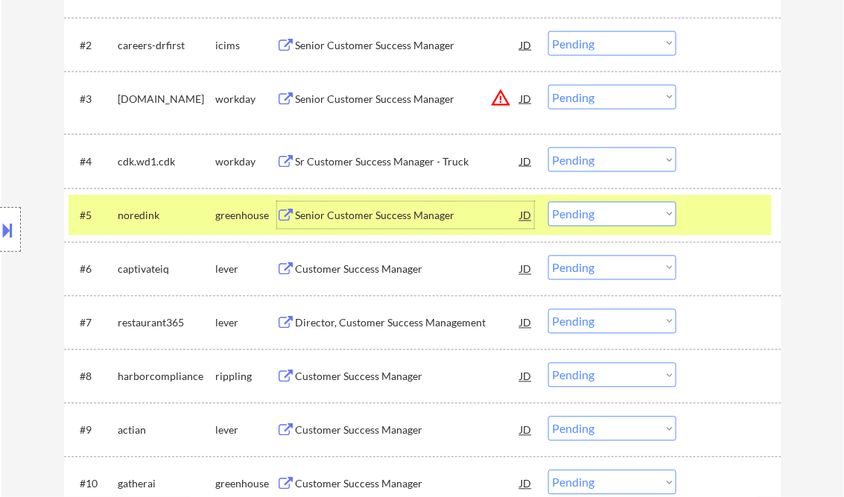
click at [614, 223] on select "Choose an option... Pending Applied Excluded (Questions) Excluded (Expired) Exc…" at bounding box center [612, 214] width 128 height 25
click at [548, 202] on select "Choose an option... Pending Applied Excluded (Questions) Excluded (Expired) Exc…" at bounding box center [612, 214] width 128 height 25
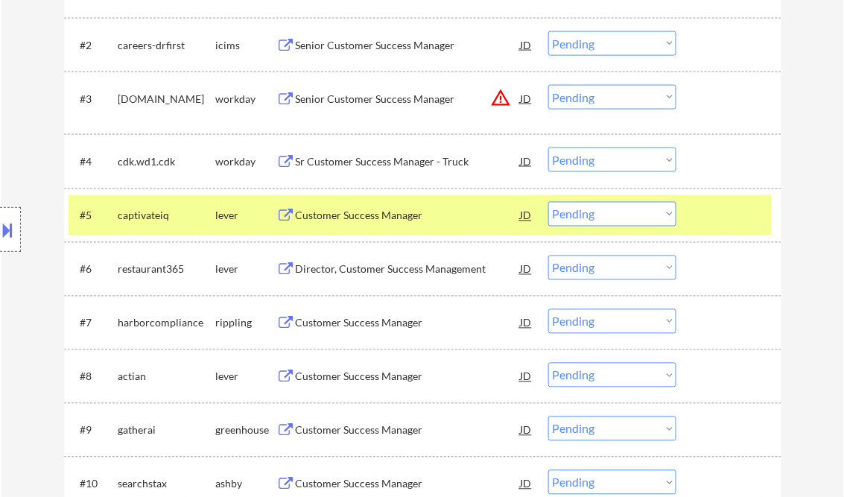
click at [362, 215] on div "Customer Success Manager" at bounding box center [408, 216] width 225 height 15
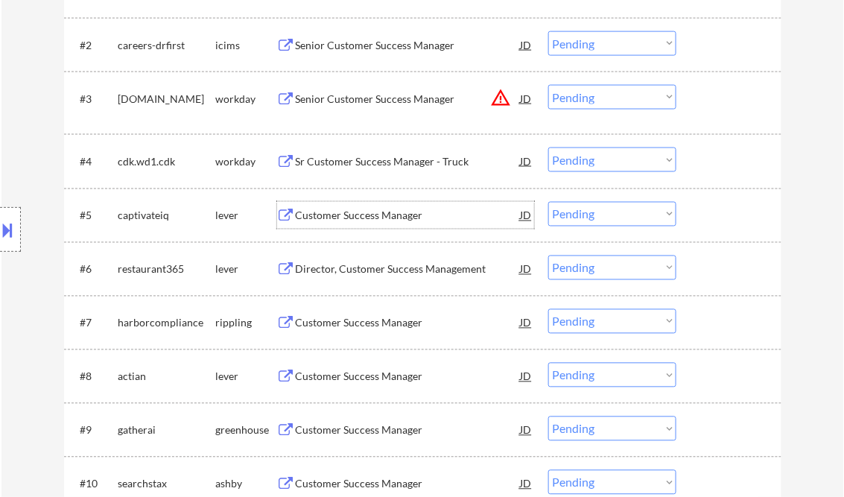
drag, startPoint x: 598, startPoint y: 215, endPoint x: 605, endPoint y: 224, distance: 11.2
click at [598, 214] on select "Choose an option... Pending Applied Excluded (Questions) Excluded (Expired) Exc…" at bounding box center [612, 214] width 128 height 25
click at [548, 202] on select "Choose an option... Pending Applied Excluded (Questions) Excluded (Expired) Exc…" at bounding box center [612, 214] width 128 height 25
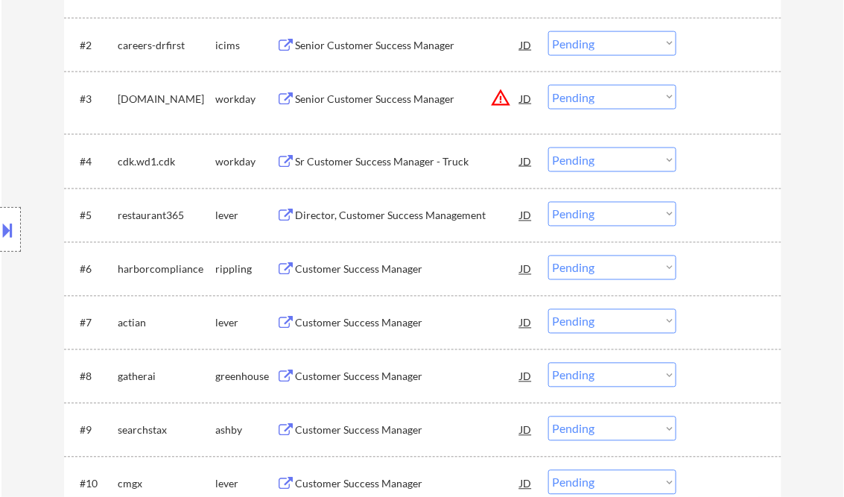
drag, startPoint x: 577, startPoint y: 220, endPoint x: 592, endPoint y: 226, distance: 16.0
click at [578, 220] on select "Choose an option... Pending Applied Excluded (Questions) Excluded (Expired) Exc…" at bounding box center [612, 214] width 128 height 25
click at [548, 202] on select "Choose an option... Pending Applied Excluded (Questions) Excluded (Expired) Exc…" at bounding box center [612, 214] width 128 height 25
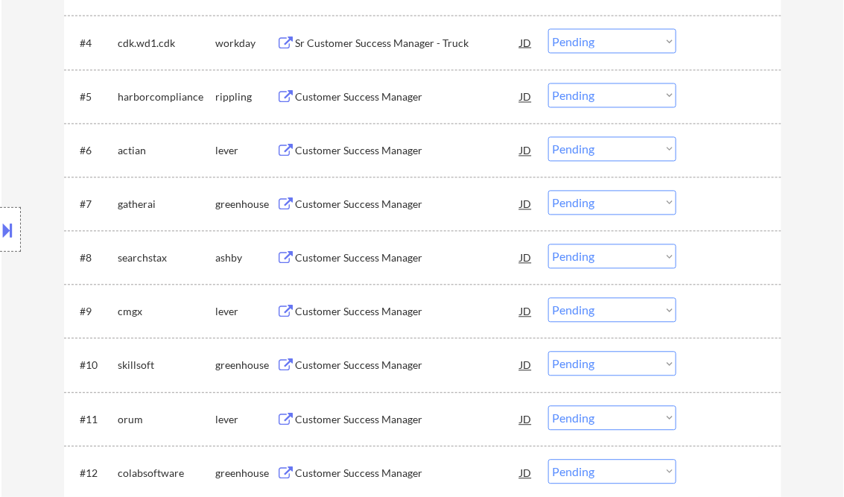
scroll to position [655, 0]
click at [370, 98] on div "Customer Success Manager" at bounding box center [408, 96] width 225 height 15
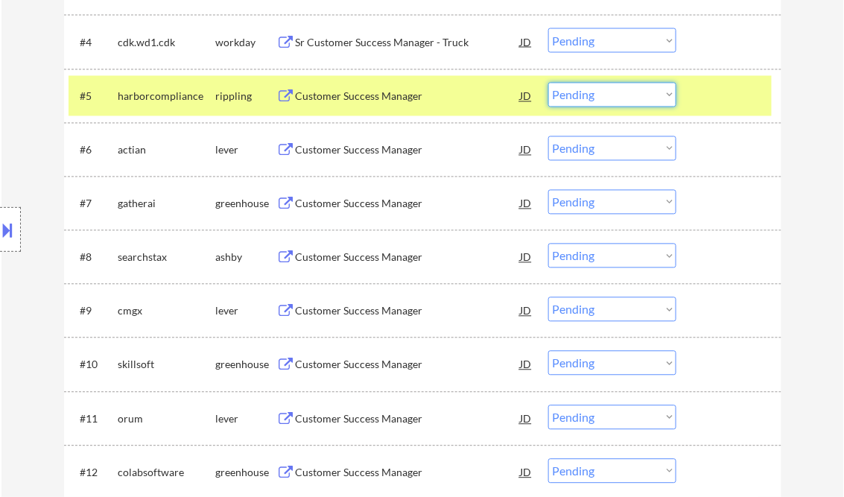
drag, startPoint x: 579, startPoint y: 98, endPoint x: 590, endPoint y: 106, distance: 12.8
click at [579, 98] on select "Choose an option... Pending Applied Excluded (Questions) Excluded (Expired) Exc…" at bounding box center [612, 95] width 128 height 25
click at [548, 83] on select "Choose an option... Pending Applied Excluded (Questions) Excluded (Expired) Exc…" at bounding box center [612, 95] width 128 height 25
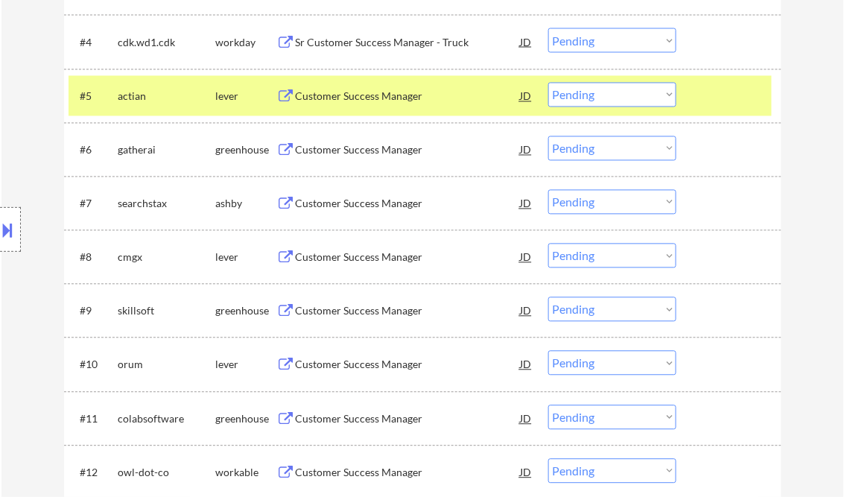
click at [357, 115] on div "#5 actian lever Customer Success Manager JD warning_amber Choose an option... P…" at bounding box center [420, 96] width 703 height 40
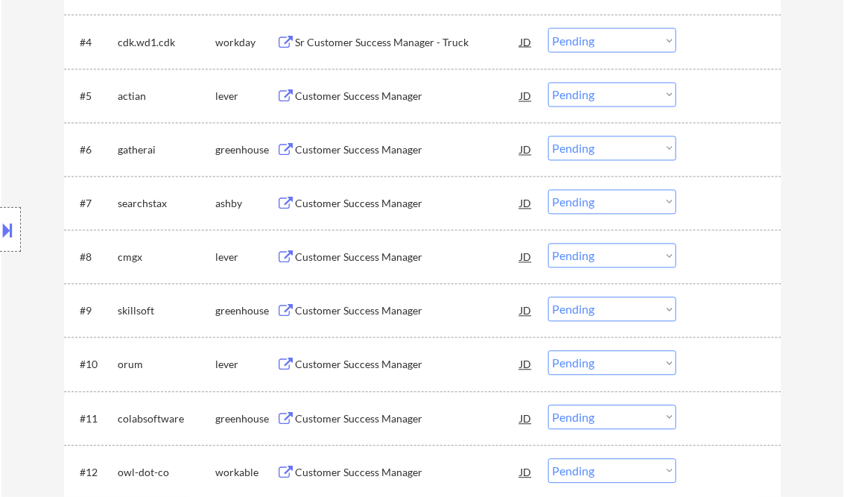
click at [337, 99] on div "Customer Success Manager" at bounding box center [408, 96] width 225 height 15
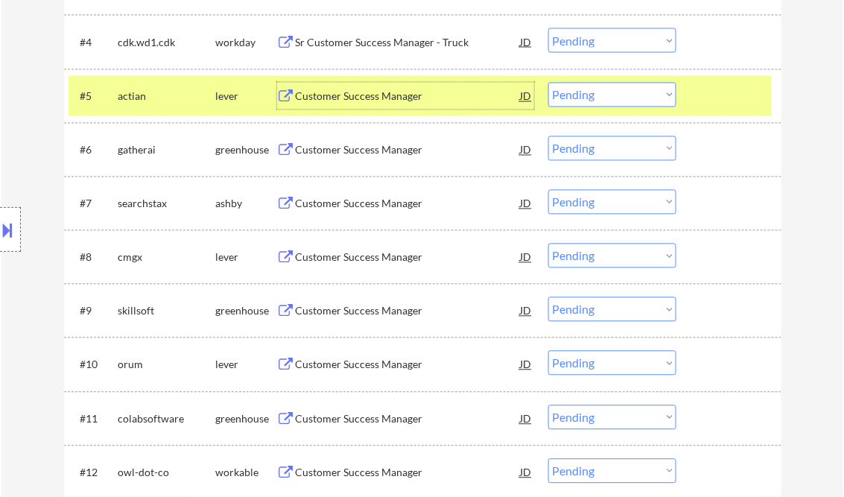
drag, startPoint x: 597, startPoint y: 87, endPoint x: 711, endPoint y: 174, distance: 143.4
click at [597, 87] on select "Choose an option... Pending Applied Excluded (Questions) Excluded (Expired) Exc…" at bounding box center [612, 95] width 128 height 25
click at [548, 83] on select "Choose an option... Pending Applied Excluded (Questions) Excluded (Expired) Exc…" at bounding box center [612, 95] width 128 height 25
click at [379, 155] on div "Customer Success Manager" at bounding box center [408, 150] width 225 height 15
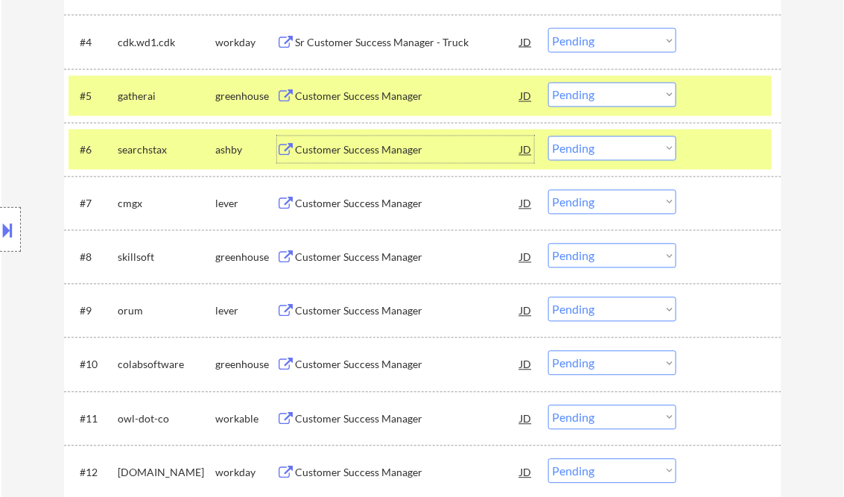
click at [602, 91] on select "Choose an option... Pending Applied Excluded (Questions) Excluded (Expired) Exc…" at bounding box center [612, 95] width 128 height 25
click at [548, 83] on select "Choose an option... Pending Applied Excluded (Questions) Excluded (Expired) Exc…" at bounding box center [612, 95] width 128 height 25
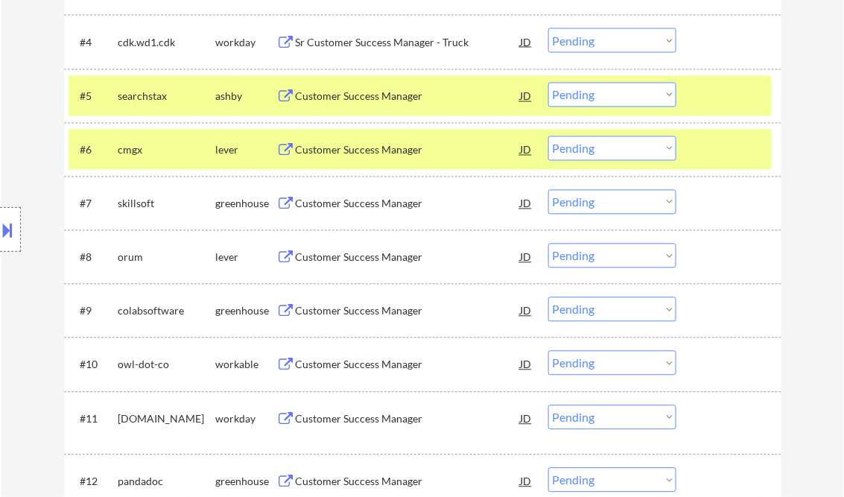
click at [364, 101] on div "Customer Success Manager" at bounding box center [408, 96] width 225 height 15
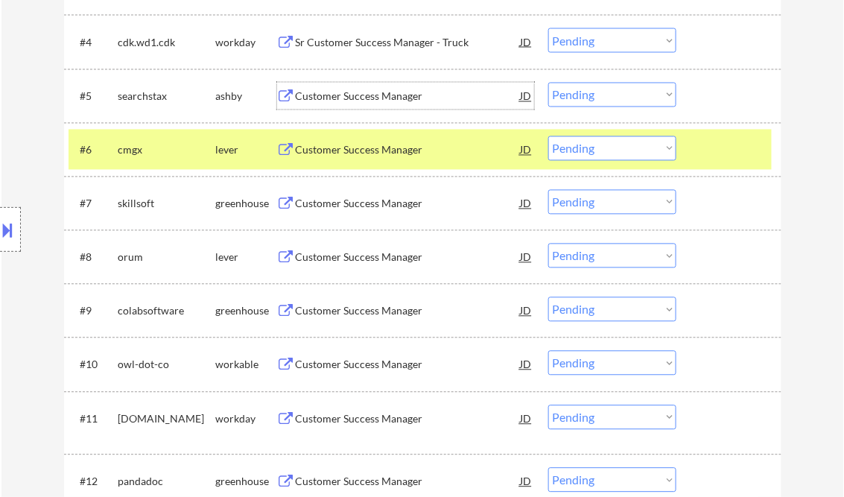
drag, startPoint x: 589, startPoint y: 89, endPoint x: 607, endPoint y: 103, distance: 22.3
click at [589, 89] on select "Choose an option... Pending Applied Excluded (Questions) Excluded (Expired) Exc…" at bounding box center [612, 95] width 128 height 25
click at [548, 83] on select "Choose an option... Pending Applied Excluded (Questions) Excluded (Expired) Exc…" at bounding box center [612, 95] width 128 height 25
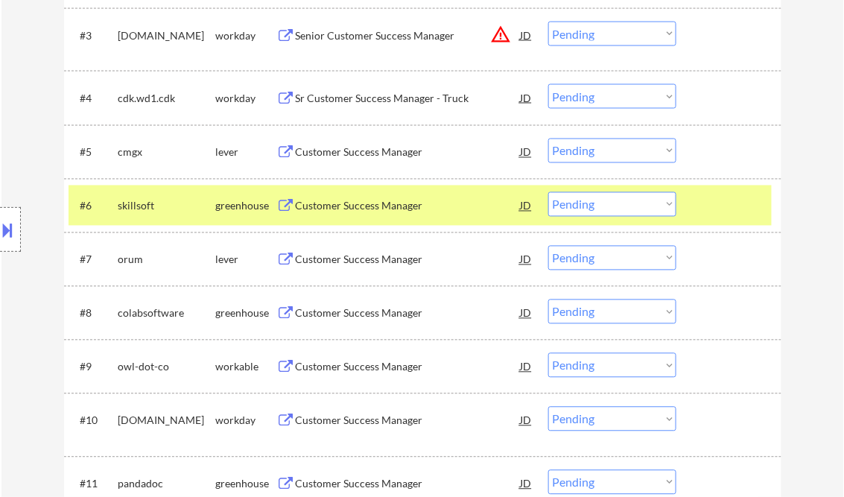
scroll to position [536, 0]
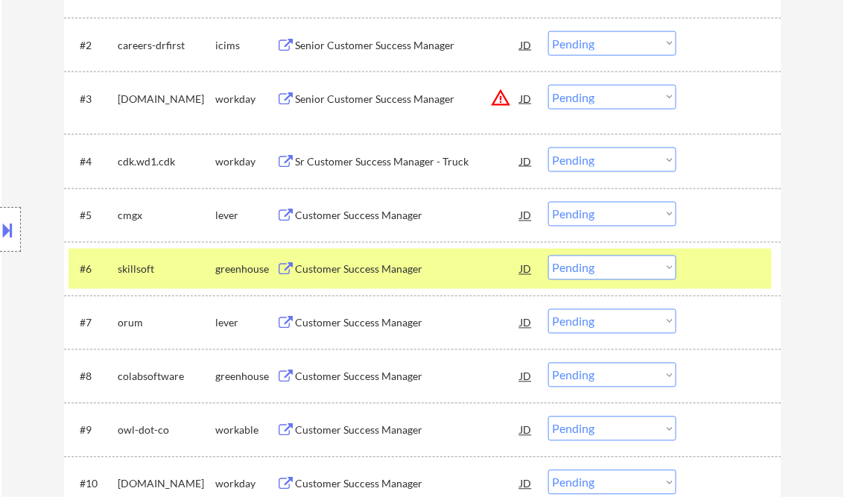
click at [372, 214] on div "Customer Success Manager" at bounding box center [408, 216] width 225 height 15
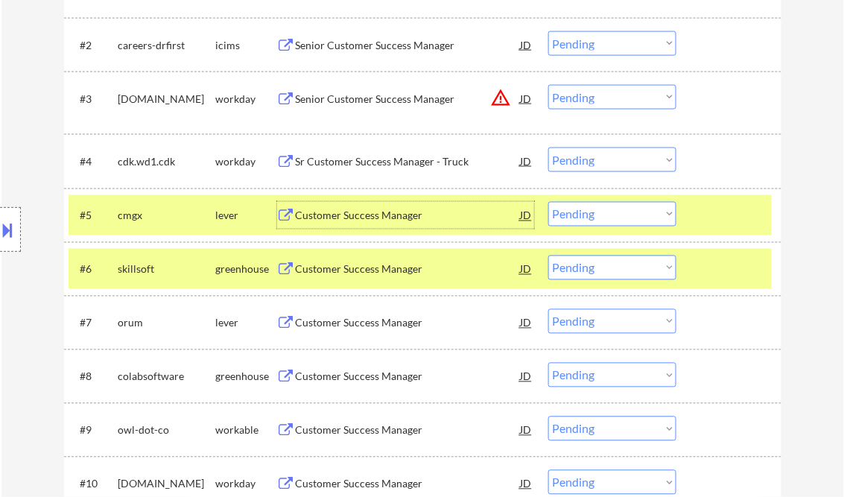
click at [586, 216] on select "Choose an option... Pending Applied Excluded (Questions) Excluded (Expired) Exc…" at bounding box center [612, 214] width 128 height 25
click at [548, 202] on select "Choose an option... Pending Applied Excluded (Questions) Excluded (Expired) Exc…" at bounding box center [612, 214] width 128 height 25
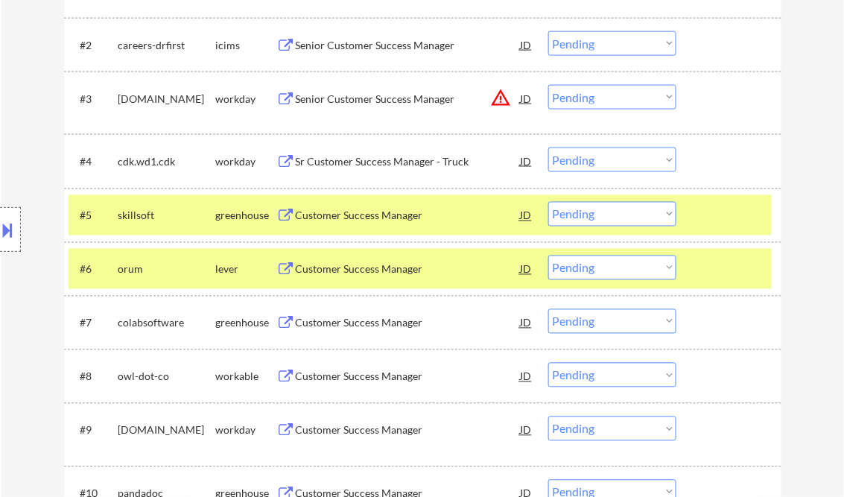
click at [17, 118] on div "Location Inclusions:" at bounding box center [133, 230] width 267 height 276
click at [379, 217] on div "Customer Success Manager" at bounding box center [408, 216] width 225 height 15
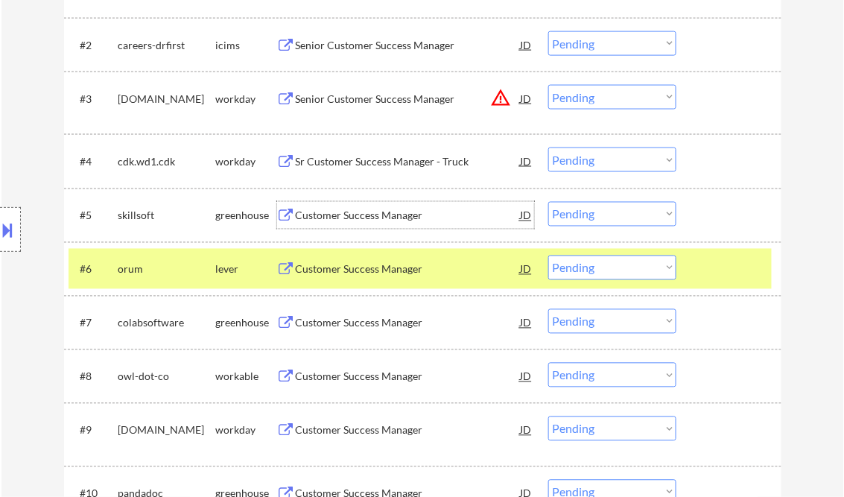
click at [634, 216] on select "Choose an option... Pending Applied Excluded (Questions) Excluded (Expired) Exc…" at bounding box center [612, 214] width 128 height 25
click at [548, 202] on select "Choose an option... Pending Applied Excluded (Questions) Excluded (Expired) Exc…" at bounding box center [612, 214] width 128 height 25
click at [739, 271] on div at bounding box center [731, 268] width 66 height 27
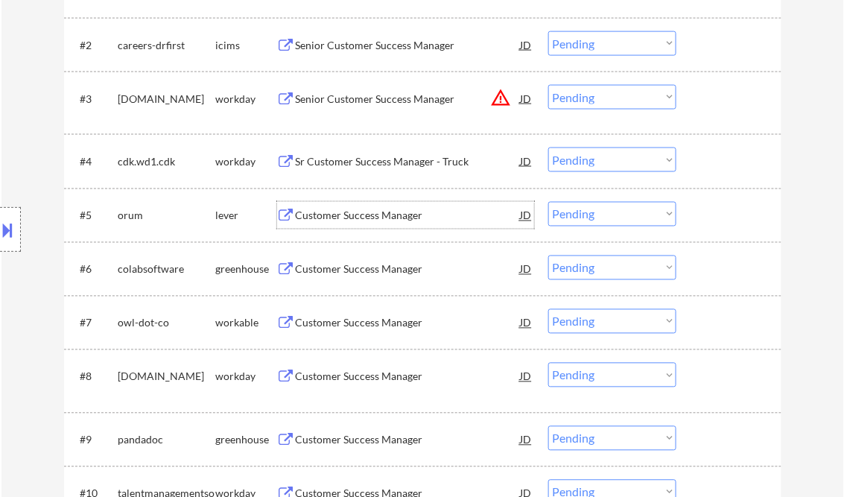
click at [346, 215] on div "Customer Success Manager" at bounding box center [408, 216] width 225 height 15
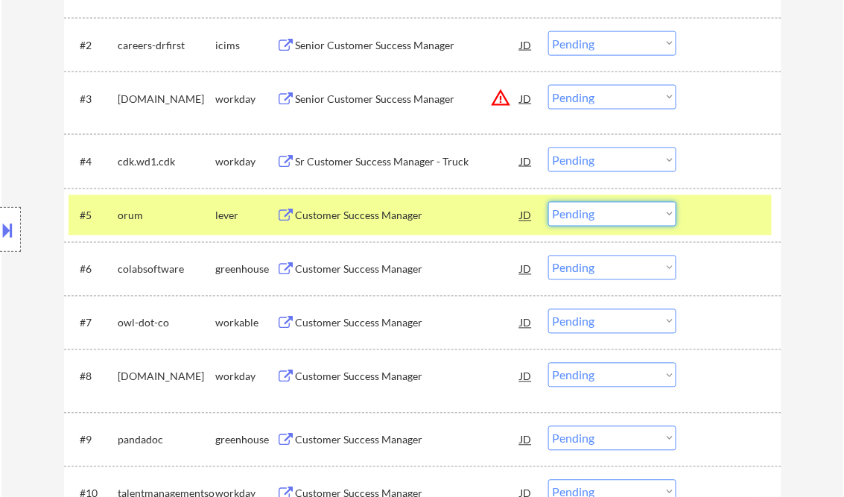
click at [595, 209] on select "Choose an option... Pending Applied Excluded (Questions) Excluded (Expired) Exc…" at bounding box center [612, 214] width 128 height 25
click at [548, 202] on select "Choose an option... Pending Applied Excluded (Questions) Excluded (Expired) Exc…" at bounding box center [612, 214] width 128 height 25
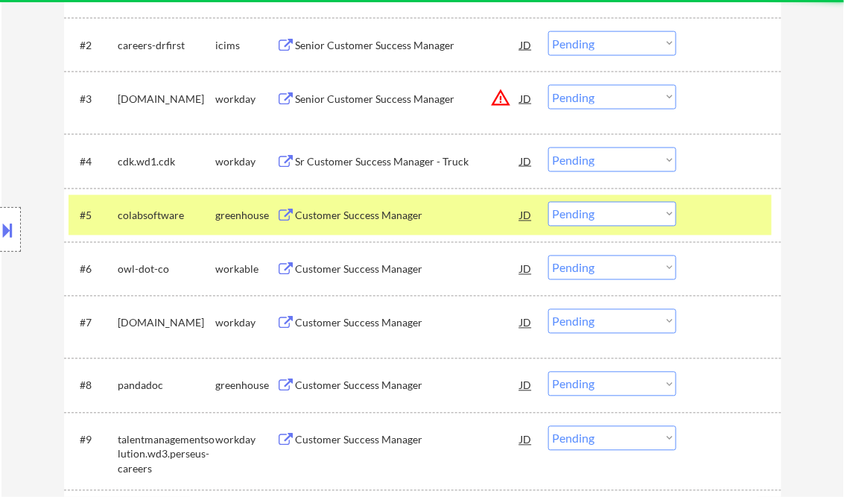
click at [363, 210] on div "Customer Success Manager" at bounding box center [408, 216] width 225 height 15
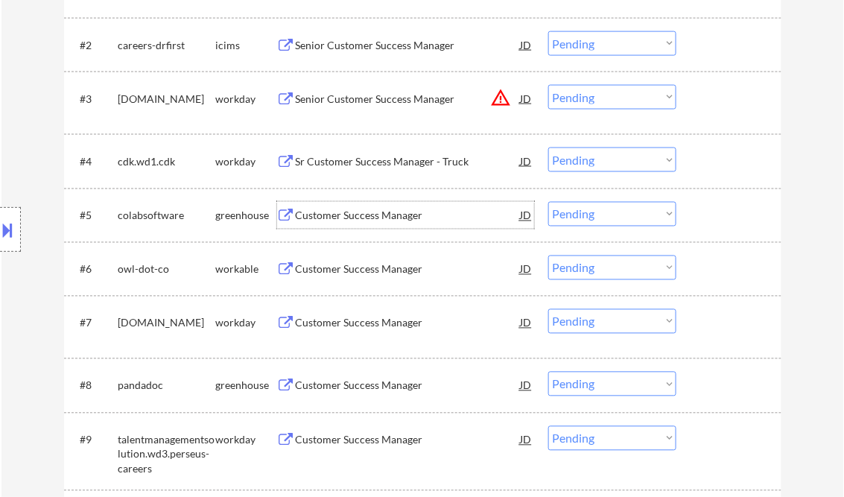
click at [590, 215] on select "Choose an option... Pending Applied Excluded (Questions) Excluded (Expired) Exc…" at bounding box center [612, 214] width 128 height 25
click at [548, 202] on select "Choose an option... Pending Applied Excluded (Questions) Excluded (Expired) Exc…" at bounding box center [612, 214] width 128 height 25
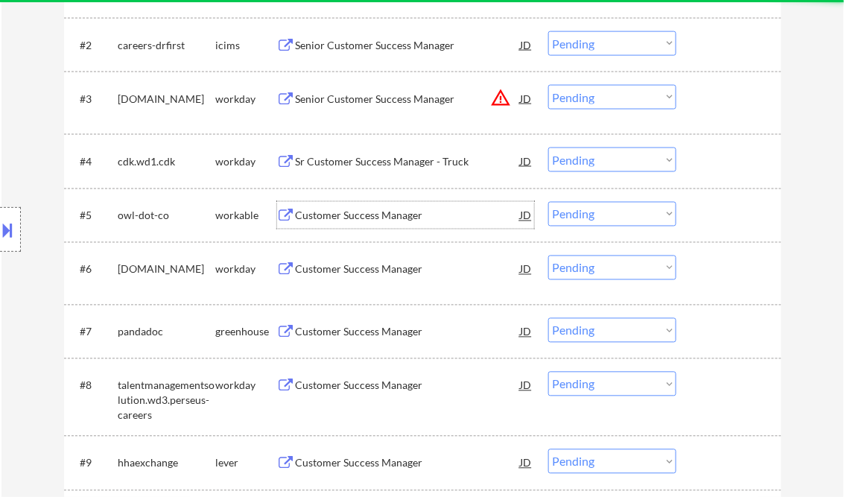
click at [382, 212] on div "Customer Success Manager" at bounding box center [408, 216] width 225 height 15
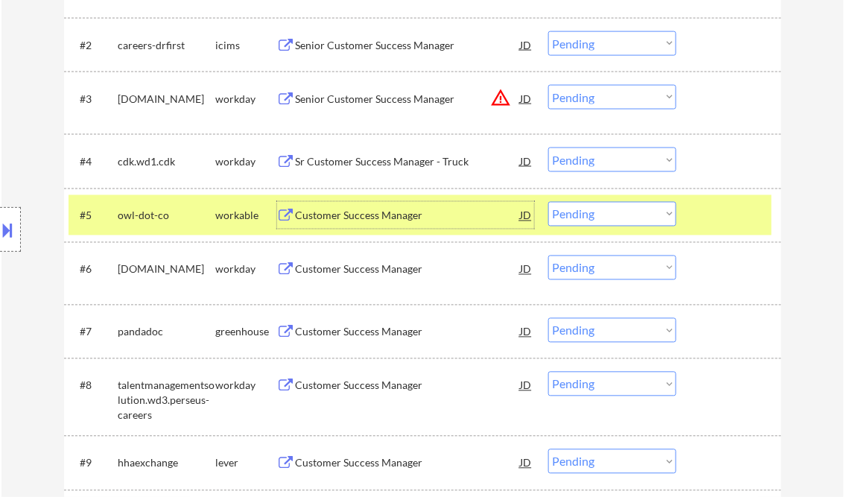
click at [616, 210] on select "Choose an option... Pending Applied Excluded (Questions) Excluded (Expired) Exc…" at bounding box center [612, 214] width 128 height 25
click at [548, 202] on select "Choose an option... Pending Applied Excluded (Questions) Excluded (Expired) Exc…" at bounding box center [612, 214] width 128 height 25
select select ""pending""
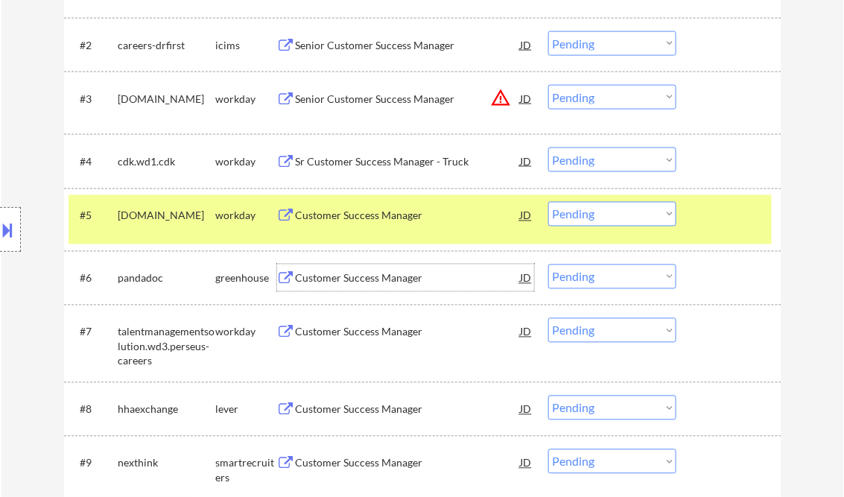
click at [356, 274] on div "Customer Success Manager" at bounding box center [408, 278] width 225 height 15
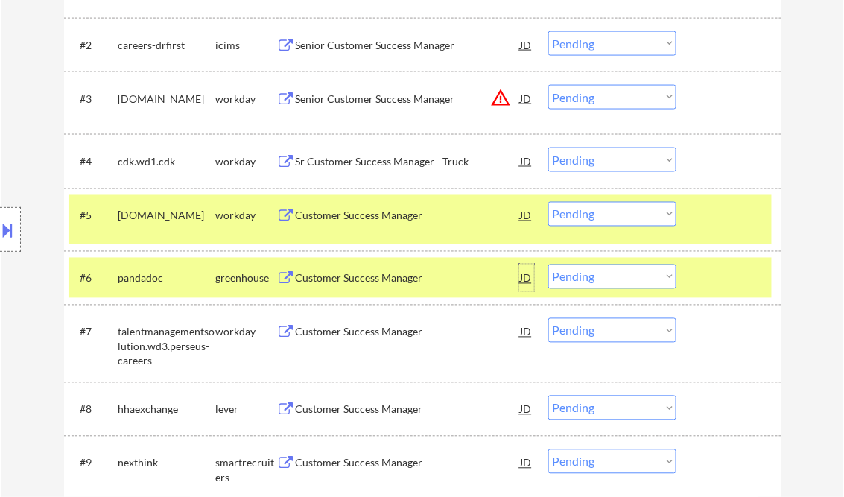
click at [529, 280] on div "JD" at bounding box center [526, 277] width 15 height 27
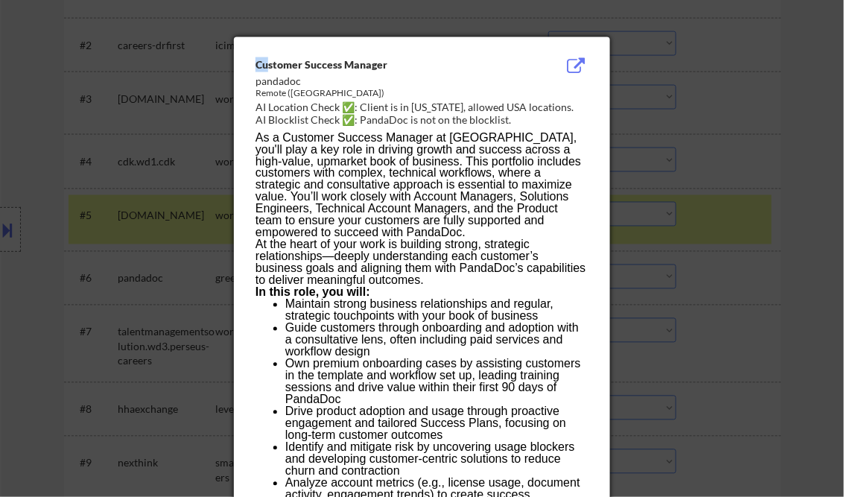
drag, startPoint x: 258, startPoint y: 66, endPoint x: 290, endPoint y: 66, distance: 32.8
click at [285, 66] on div "Customer Success Manager" at bounding box center [384, 64] width 258 height 15
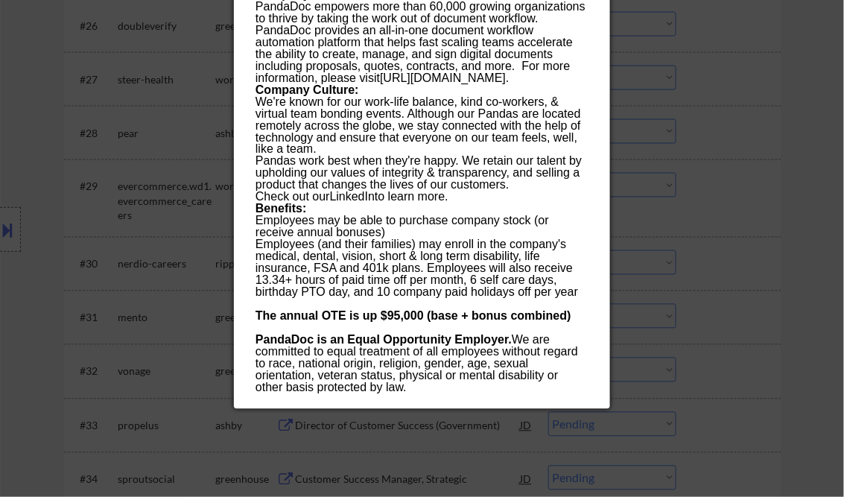
scroll to position [2204, 0]
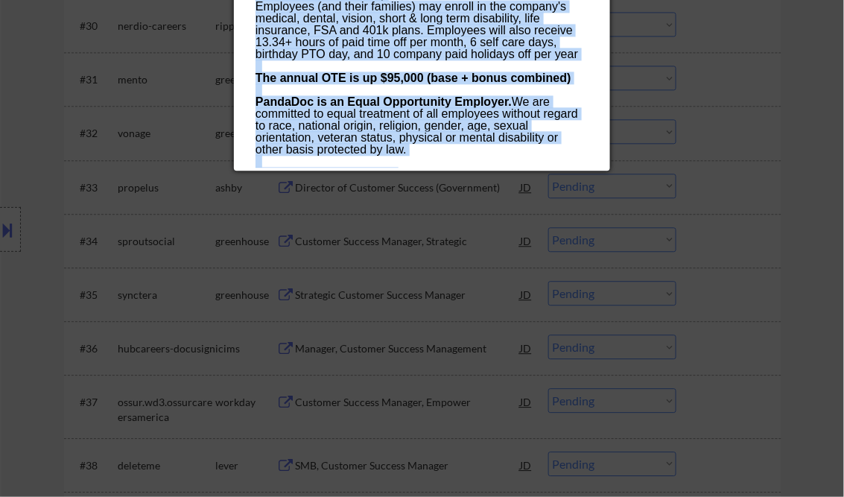
click at [411, 168] on p "Application deadline 6/25" at bounding box center [421, 174] width 332 height 12
copy div "Customer Success Manager pandadoc Remote (USA) AI Location Check ✅: Client is i…"
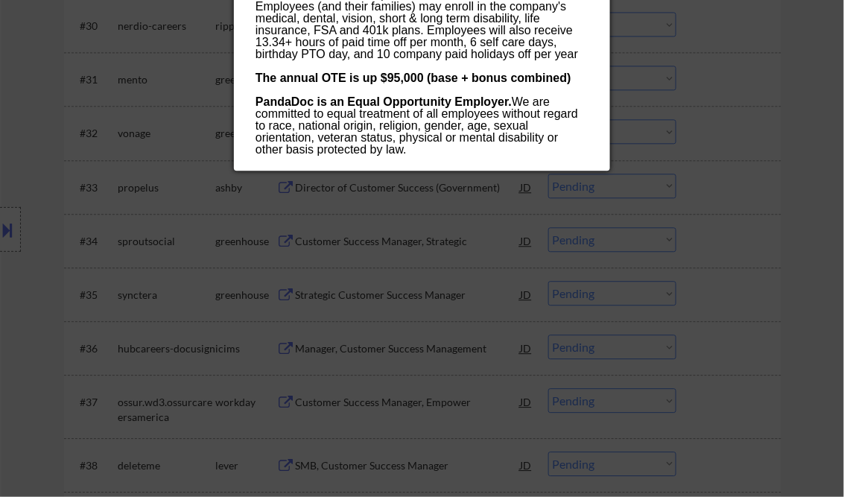
click at [806, 107] on div at bounding box center [422, 248] width 844 height 497
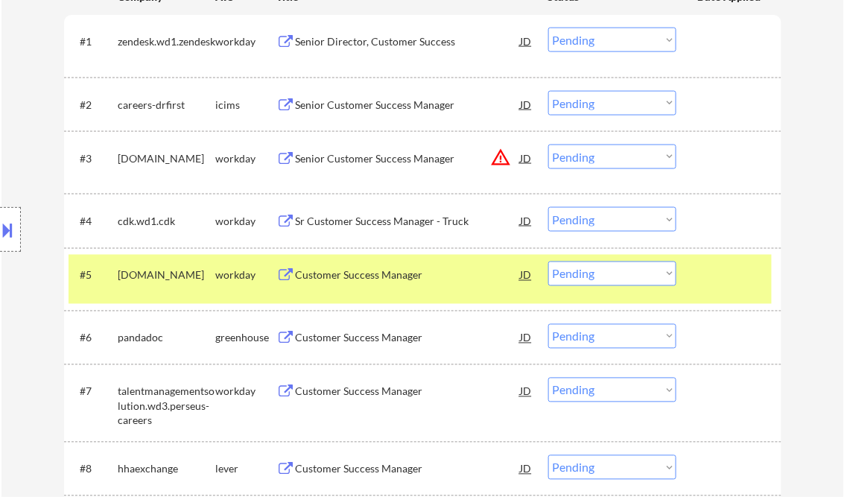
scroll to position [596, 0]
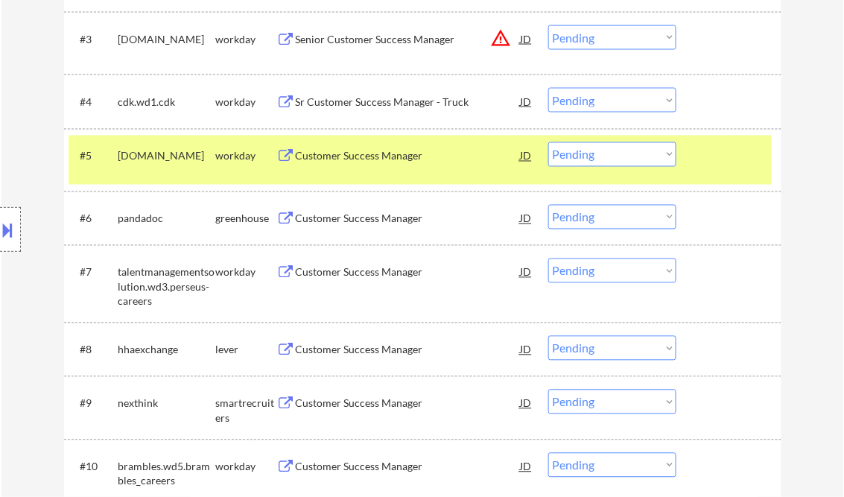
click at [368, 219] on div "Customer Success Manager" at bounding box center [408, 218] width 225 height 15
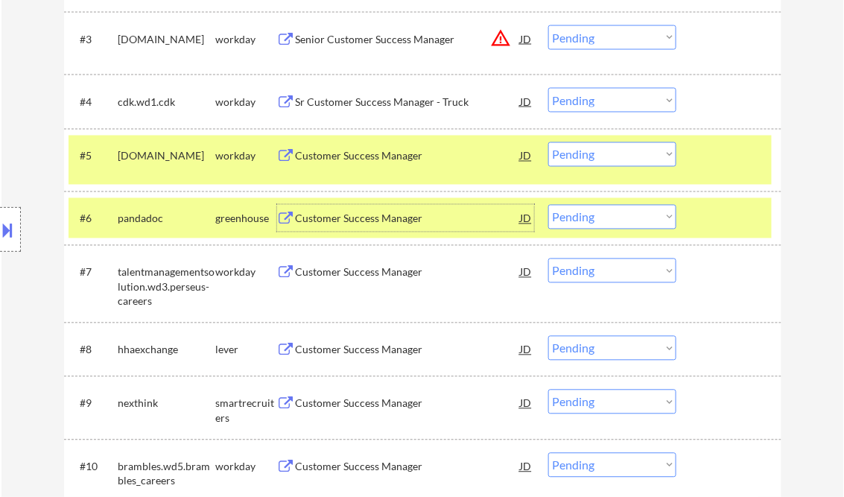
drag, startPoint x: 600, startPoint y: 221, endPoint x: 623, endPoint y: 230, distance: 24.1
click at [600, 221] on select "Choose an option... Pending Applied Excluded (Questions) Excluded (Expired) Exc…" at bounding box center [612, 217] width 128 height 25
click at [548, 205] on select "Choose an option... Pending Applied Excluded (Questions) Excluded (Expired) Exc…" at bounding box center [612, 217] width 128 height 25
select select ""pending""
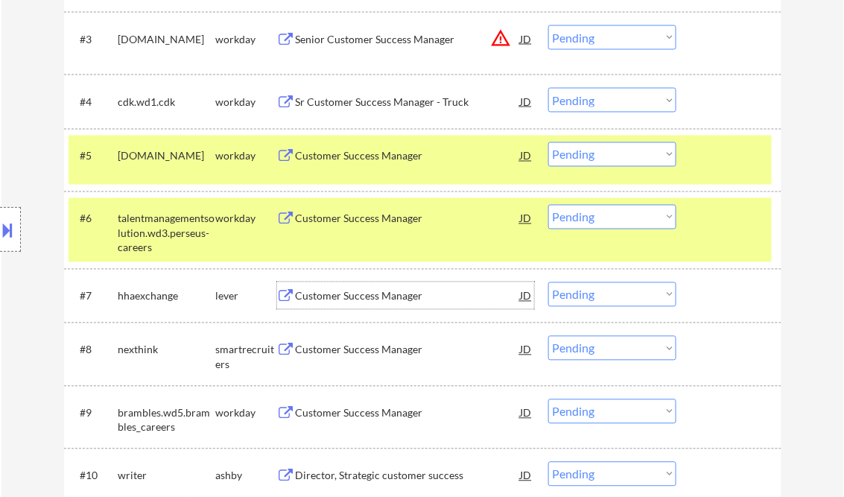
click at [355, 293] on div "Customer Success Manager" at bounding box center [408, 296] width 225 height 15
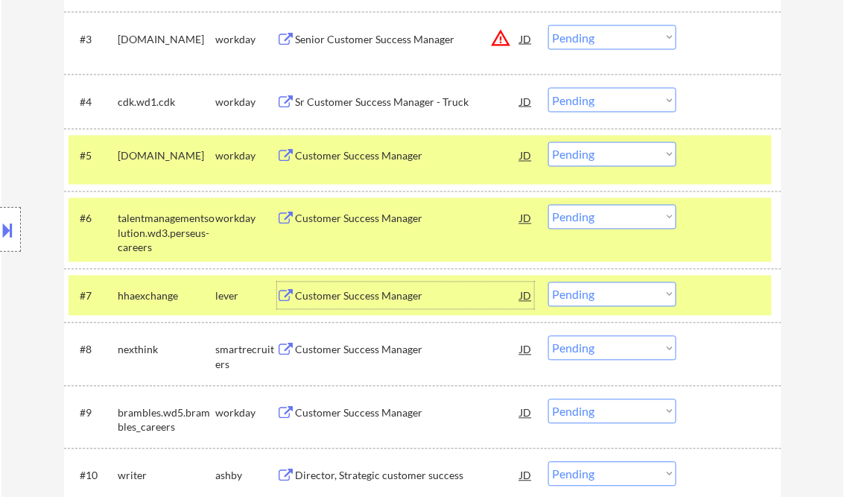
scroll to position [774, 0]
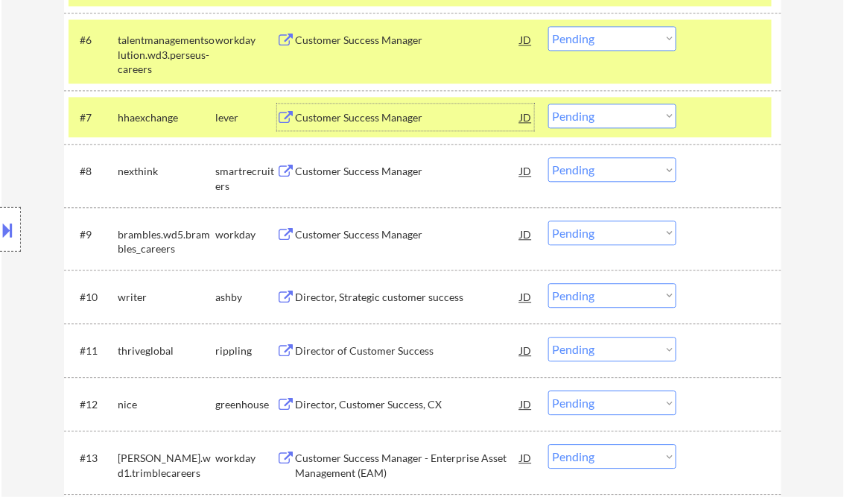
click at [602, 111] on select "Choose an option... Pending Applied Excluded (Questions) Excluded (Expired) Exc…" at bounding box center [612, 116] width 128 height 25
click at [548, 104] on select "Choose an option... Pending Applied Excluded (Questions) Excluded (Expired) Exc…" at bounding box center [612, 116] width 128 height 25
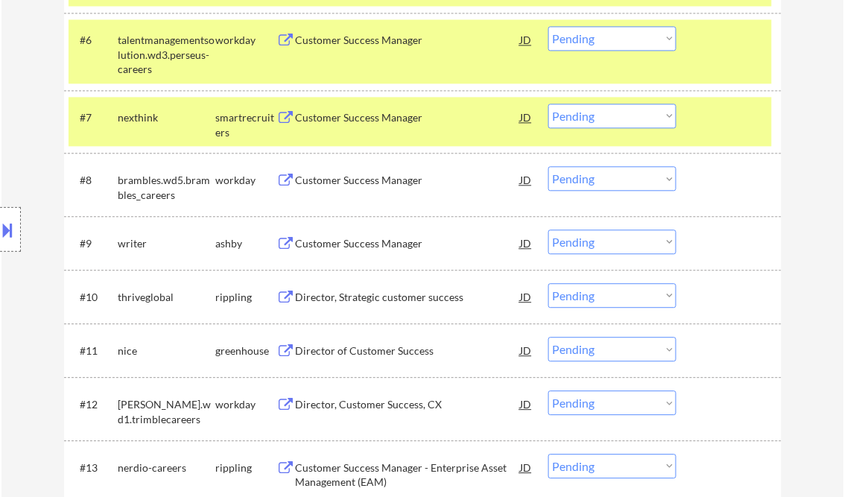
click at [378, 121] on div "Customer Success Manager" at bounding box center [408, 117] width 225 height 15
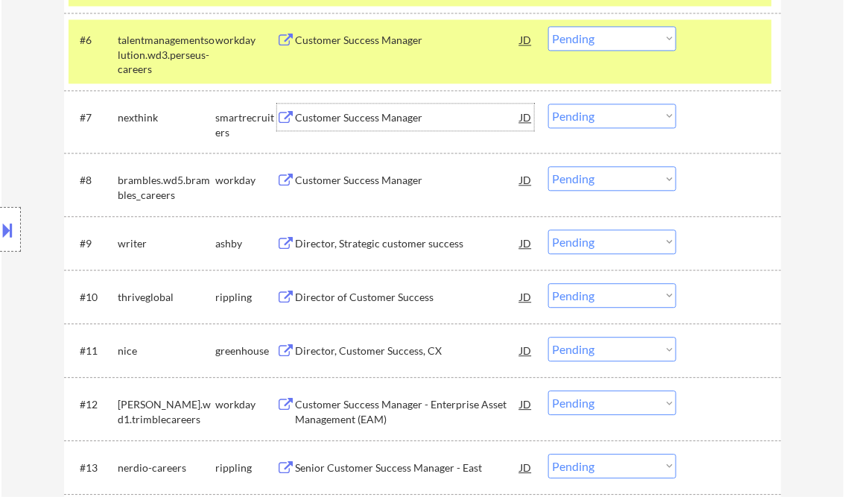
drag, startPoint x: 598, startPoint y: 117, endPoint x: 602, endPoint y: 127, distance: 10.4
click at [598, 117] on select "Choose an option... Pending Applied Excluded (Questions) Excluded (Expired) Exc…" at bounding box center [612, 116] width 128 height 25
click at [548, 104] on select "Choose an option... Pending Applied Excluded (Questions) Excluded (Expired) Exc…" at bounding box center [612, 116] width 128 height 25
select select ""pending""
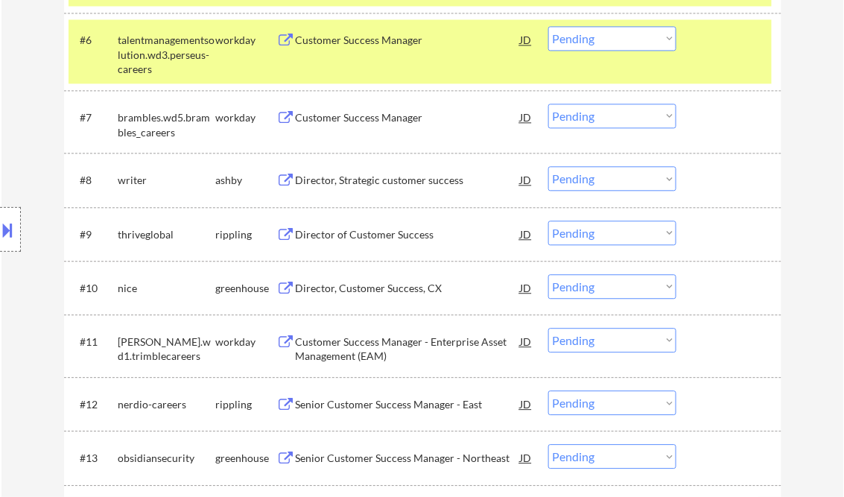
click at [355, 180] on div "Director, Strategic customer success" at bounding box center [408, 180] width 225 height 15
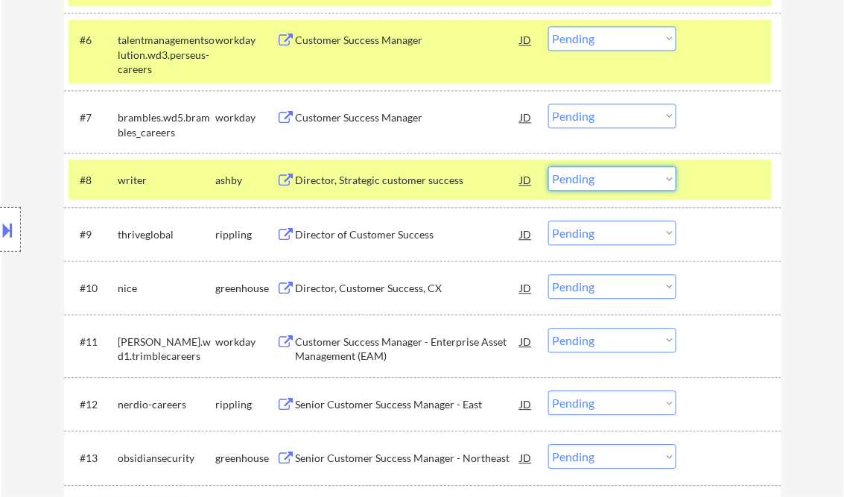
drag, startPoint x: 609, startPoint y: 175, endPoint x: 626, endPoint y: 191, distance: 23.2
click at [609, 175] on select "Choose an option... Pending Applied Excluded (Questions) Excluded (Expired) Exc…" at bounding box center [612, 178] width 128 height 25
click at [548, 166] on select "Choose an option... Pending Applied Excluded (Questions) Excluded (Expired) Exc…" at bounding box center [612, 178] width 128 height 25
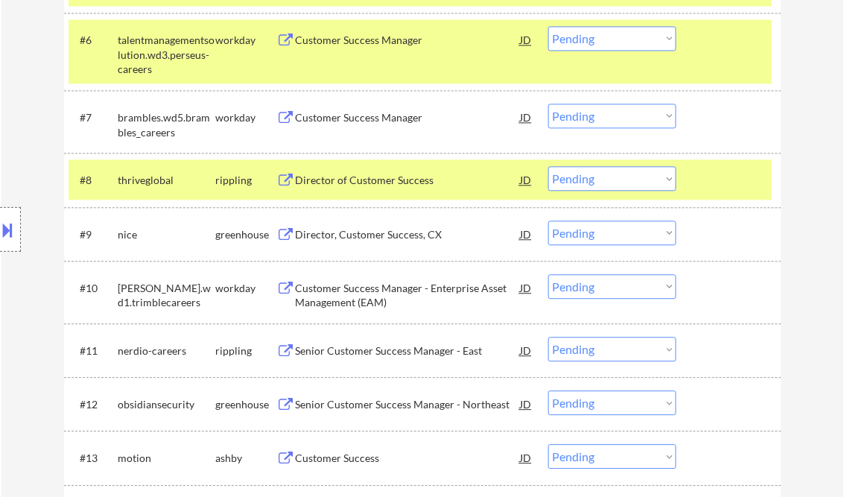
click at [700, 174] on div at bounding box center [731, 179] width 66 height 27
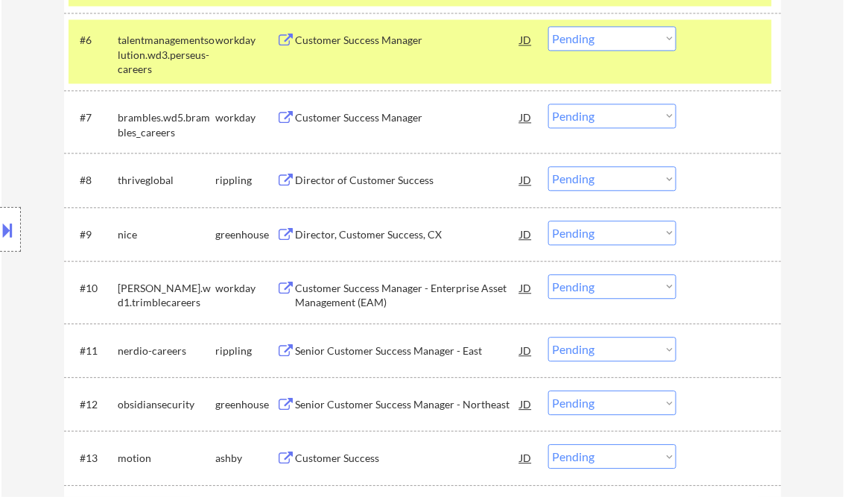
click at [384, 186] on div "Director of Customer Success" at bounding box center [408, 180] width 225 height 15
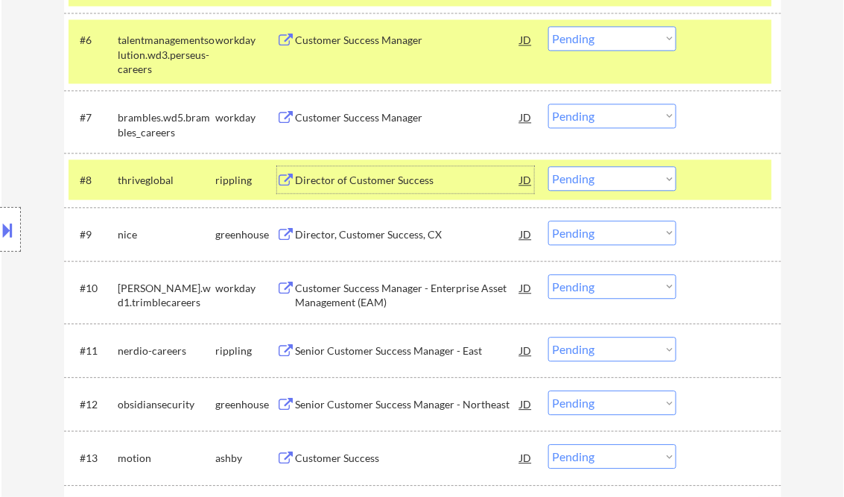
click at [620, 185] on select "Choose an option... Pending Applied Excluded (Questions) Excluded (Expired) Exc…" at bounding box center [612, 178] width 128 height 25
click at [548, 166] on select "Choose an option... Pending Applied Excluded (Questions) Excluded (Expired) Exc…" at bounding box center [612, 178] width 128 height 25
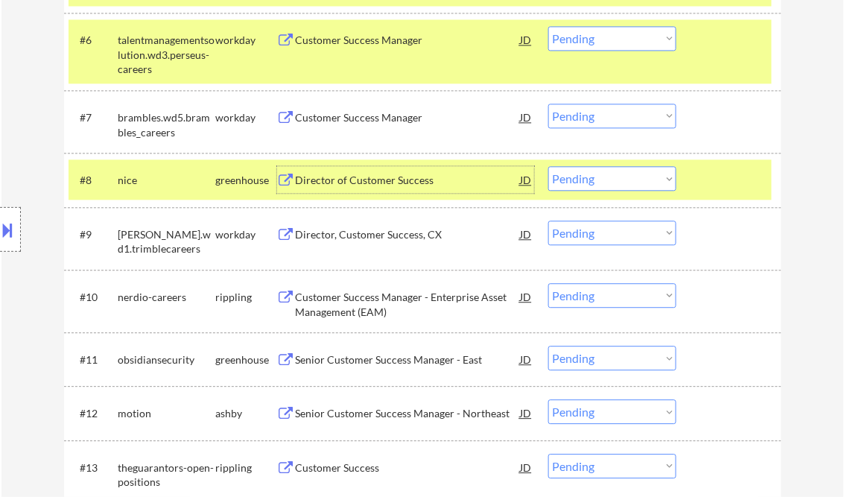
click at [346, 187] on div "Director of Customer Success" at bounding box center [408, 180] width 225 height 15
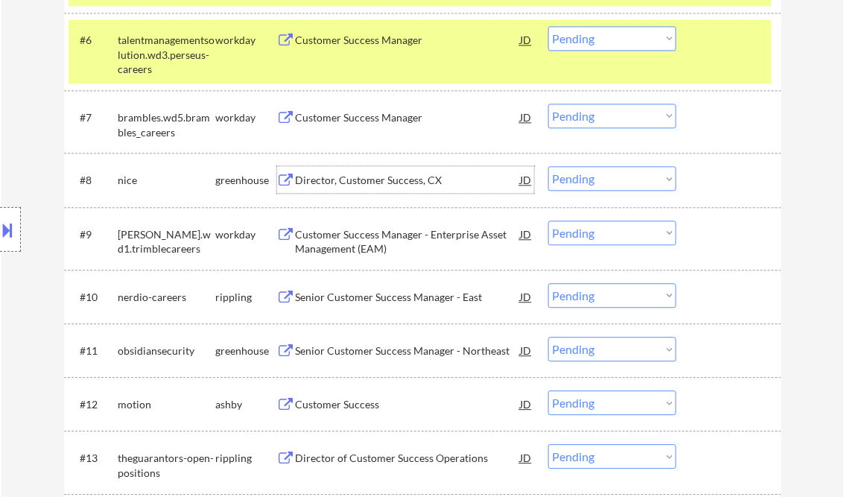
drag, startPoint x: 591, startPoint y: 180, endPoint x: 598, endPoint y: 184, distance: 8.3
click at [591, 180] on select "Choose an option... Pending Applied Excluded (Questions) Excluded (Expired) Exc…" at bounding box center [612, 178] width 128 height 25
click at [548, 166] on select "Choose an option... Pending Applied Excluded (Questions) Excluded (Expired) Exc…" at bounding box center [612, 178] width 128 height 25
select select ""pending""
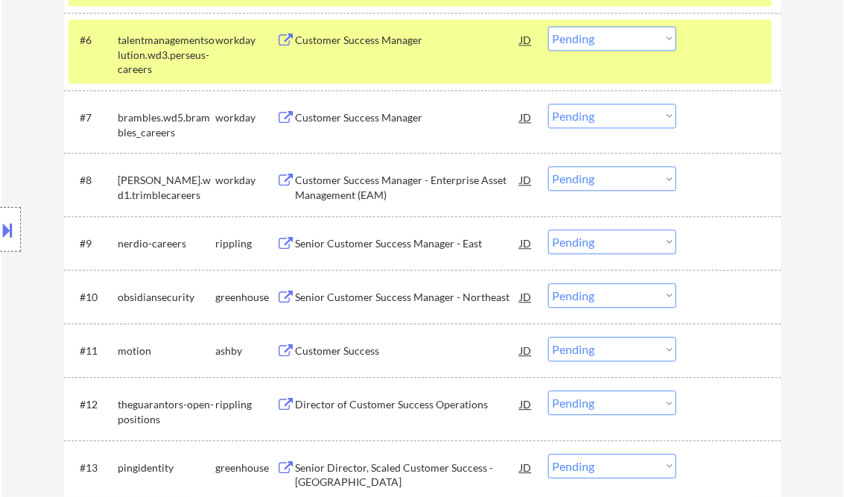
click at [409, 243] on div "Senior Customer Success Manager - East" at bounding box center [408, 243] width 225 height 15
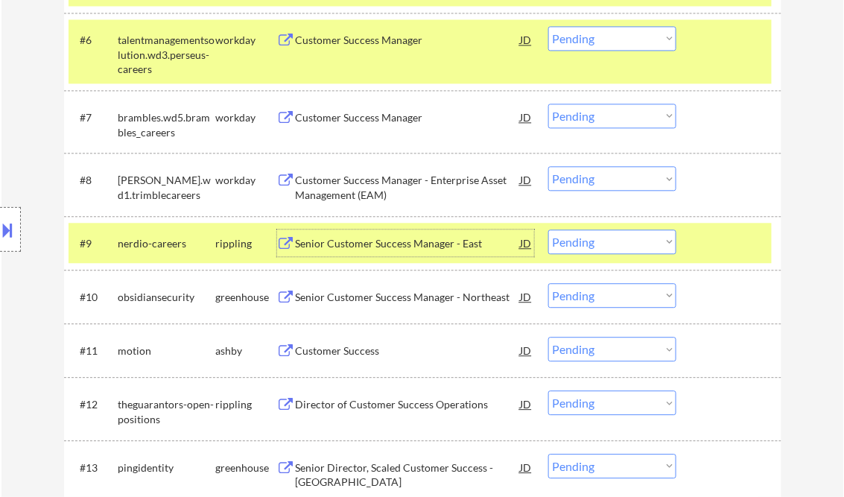
click at [625, 235] on select "Choose an option... Pending Applied Excluded (Questions) Excluded (Expired) Exc…" at bounding box center [612, 241] width 128 height 25
click at [548, 229] on select "Choose an option... Pending Applied Excluded (Questions) Excluded (Expired) Exc…" at bounding box center [612, 241] width 128 height 25
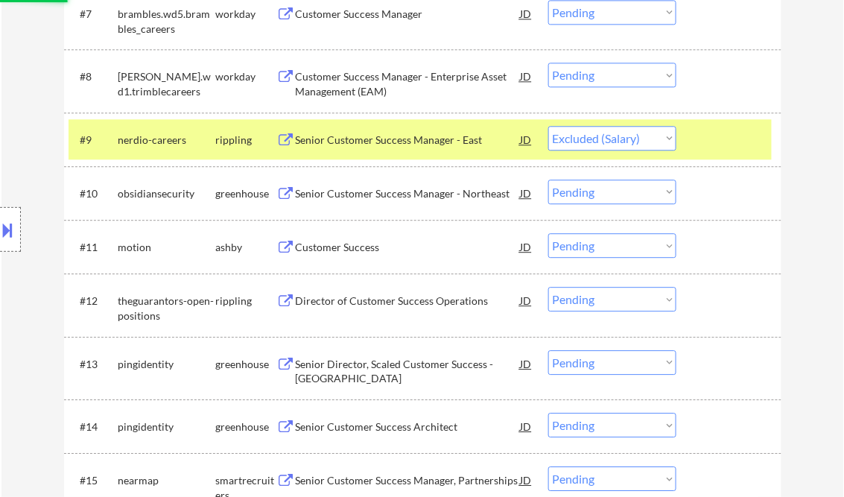
scroll to position [894, 0]
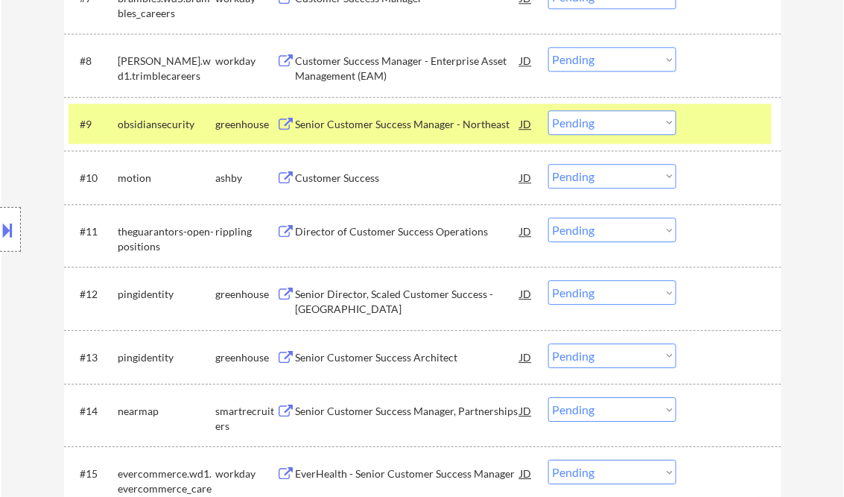
click at [430, 126] on div "Senior Customer Success Manager - Northeast" at bounding box center [408, 124] width 225 height 15
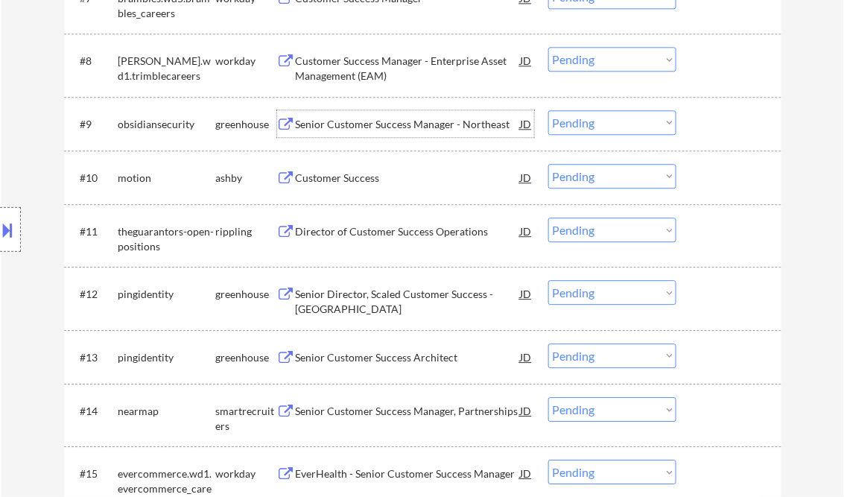
drag, startPoint x: 608, startPoint y: 118, endPoint x: 613, endPoint y: 133, distance: 15.8
click at [608, 118] on select "Choose an option... Pending Applied Excluded (Questions) Excluded (Expired) Exc…" at bounding box center [612, 122] width 128 height 25
click at [548, 110] on select "Choose an option... Pending Applied Excluded (Questions) Excluded (Expired) Exc…" at bounding box center [612, 122] width 128 height 25
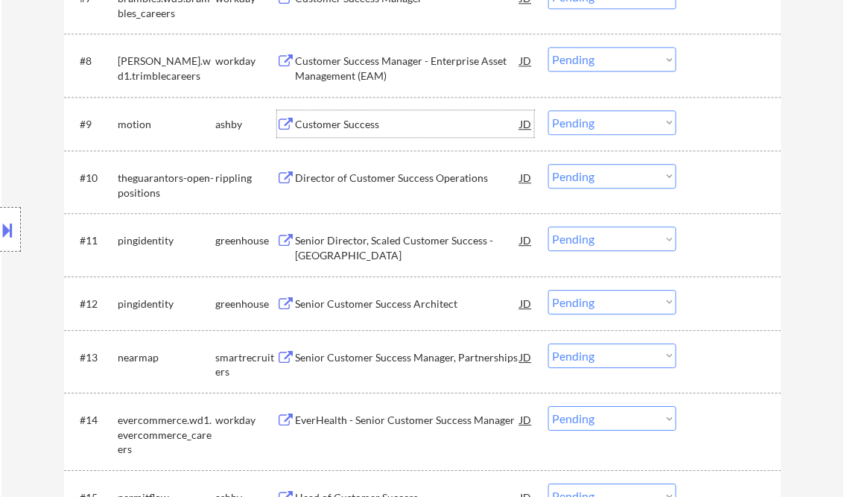
click at [357, 121] on div "Customer Success" at bounding box center [408, 124] width 225 height 15
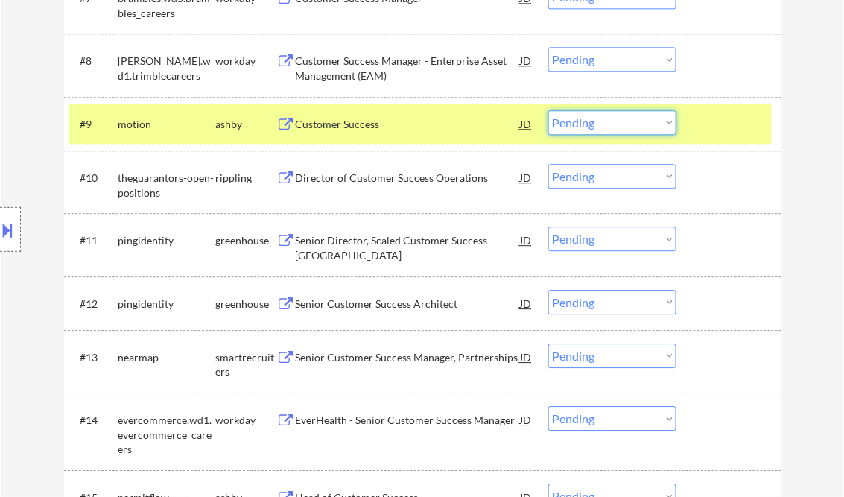
click at [599, 125] on select "Choose an option... Pending Applied Excluded (Questions) Excluded (Expired) Exc…" at bounding box center [612, 122] width 128 height 25
click at [548, 110] on select "Choose an option... Pending Applied Excluded (Questions) Excluded (Expired) Exc…" at bounding box center [612, 122] width 128 height 25
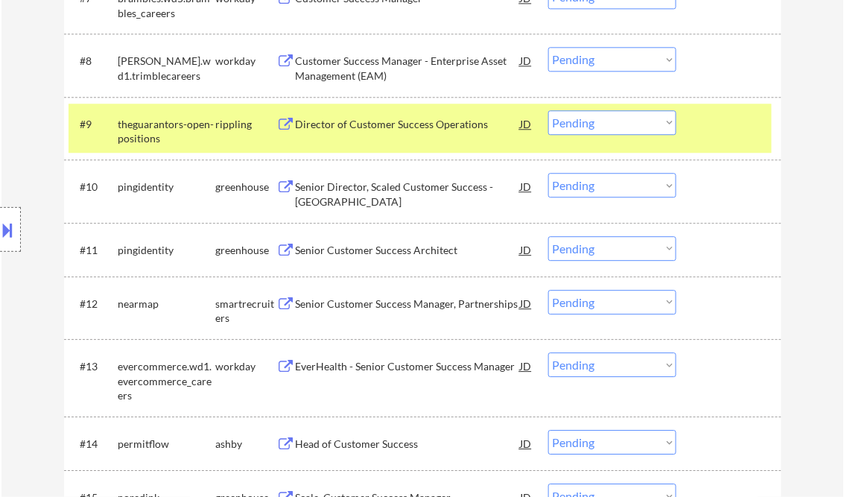
click at [371, 124] on div "Director of Customer Success Operations" at bounding box center [408, 124] width 225 height 15
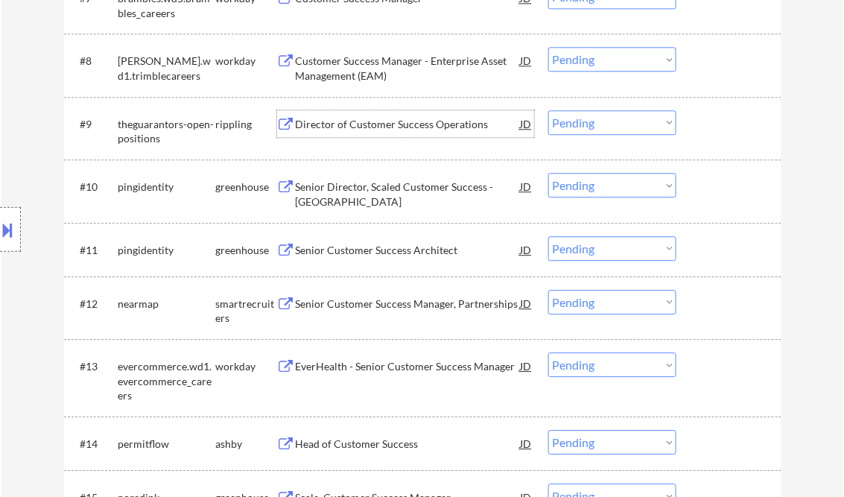
drag, startPoint x: 582, startPoint y: 113, endPoint x: 597, endPoint y: 121, distance: 17.0
click at [584, 113] on select "Choose an option... Pending Applied Excluded (Questions) Excluded (Expired) Exc…" at bounding box center [612, 122] width 128 height 25
click at [548, 110] on select "Choose an option... Pending Applied Excluded (Questions) Excluded (Expired) Exc…" at bounding box center [612, 122] width 128 height 25
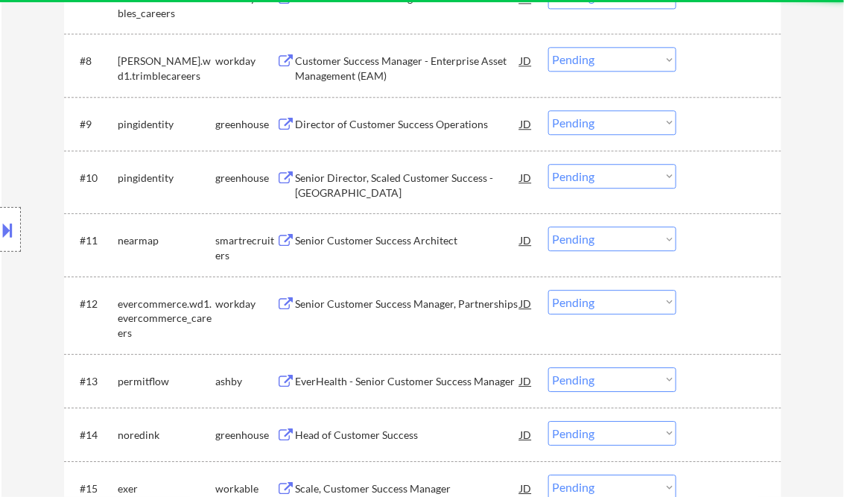
click at [379, 127] on div "Director of Customer Success Operations" at bounding box center [408, 124] width 225 height 15
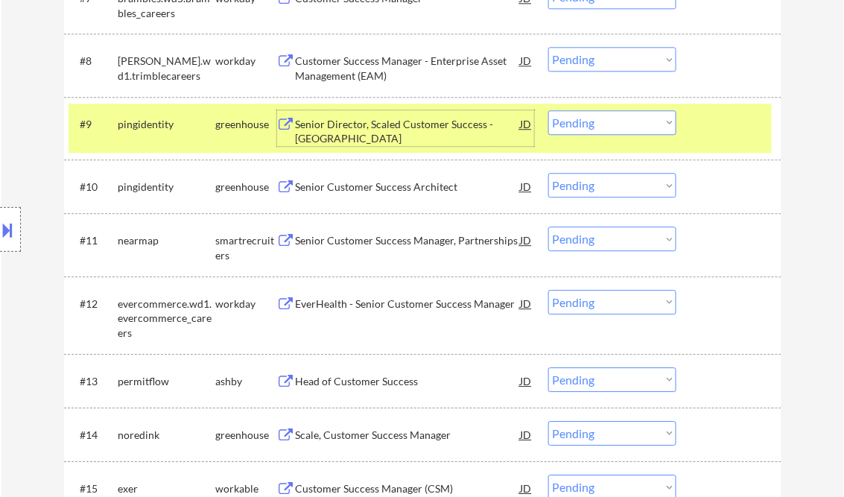
click at [588, 121] on select "Choose an option... Pending Applied Excluded (Questions) Excluded (Expired) Exc…" at bounding box center [612, 122] width 128 height 25
click at [548, 110] on select "Choose an option... Pending Applied Excluded (Questions) Excluded (Expired) Exc…" at bounding box center [612, 122] width 128 height 25
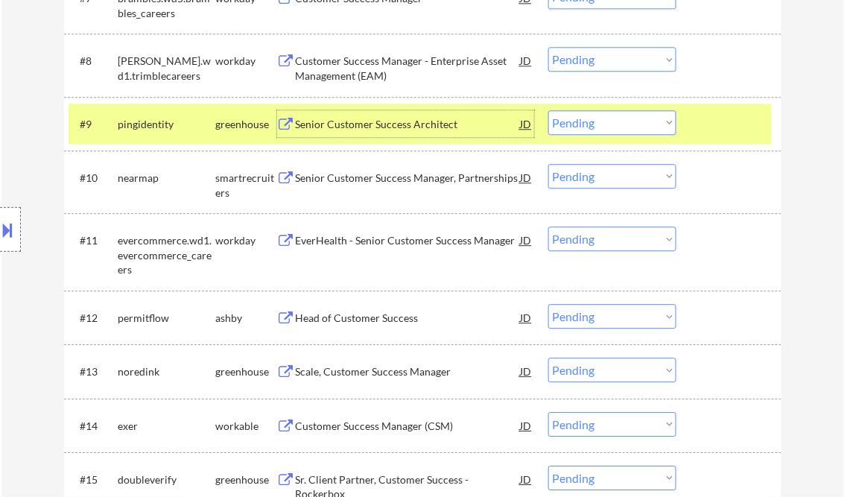
click at [389, 130] on div "Senior Customer Success Architect" at bounding box center [408, 124] width 225 height 15
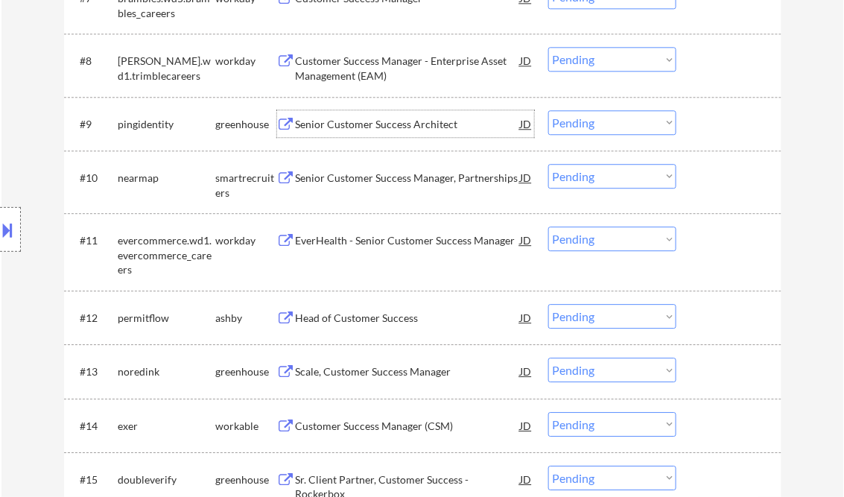
click at [600, 115] on select "Choose an option... Pending Applied Excluded (Questions) Excluded (Expired) Exc…" at bounding box center [612, 122] width 128 height 25
click at [548, 110] on select "Choose an option... Pending Applied Excluded (Questions) Excluded (Expired) Exc…" at bounding box center [612, 122] width 128 height 25
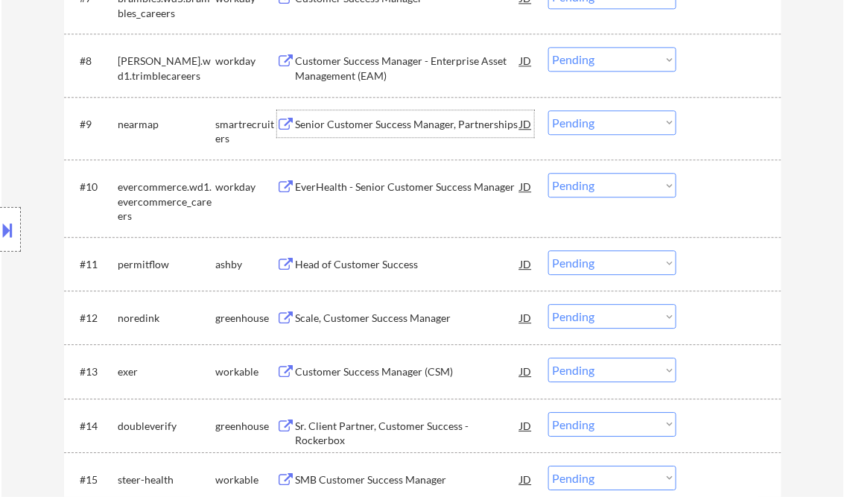
click at [380, 126] on div "Senior Customer Success Manager, Partnerships" at bounding box center [408, 124] width 225 height 15
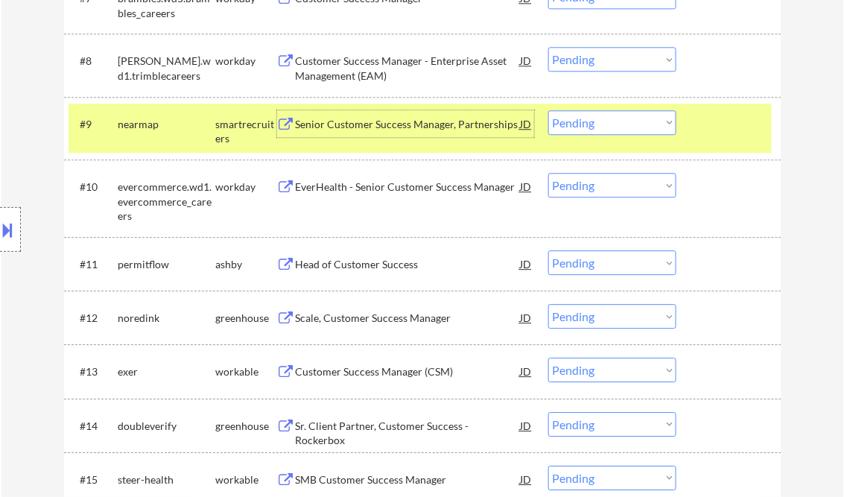
drag, startPoint x: 582, startPoint y: 118, endPoint x: 592, endPoint y: 130, distance: 15.4
click at [582, 118] on select "Choose an option... Pending Applied Excluded (Questions) Excluded (Expired) Exc…" at bounding box center [612, 122] width 128 height 25
click at [548, 110] on select "Choose an option... Pending Applied Excluded (Questions) Excluded (Expired) Exc…" at bounding box center [612, 122] width 128 height 25
select select ""pending""
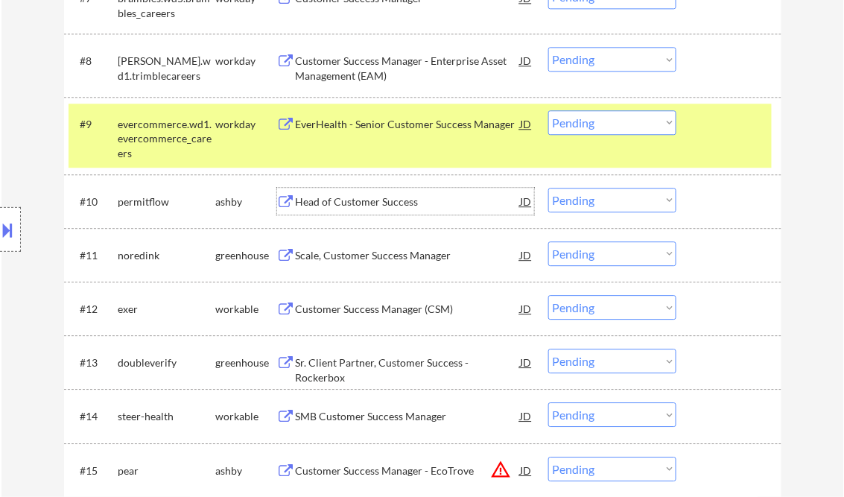
click at [370, 194] on div "Head of Customer Success" at bounding box center [408, 201] width 225 height 15
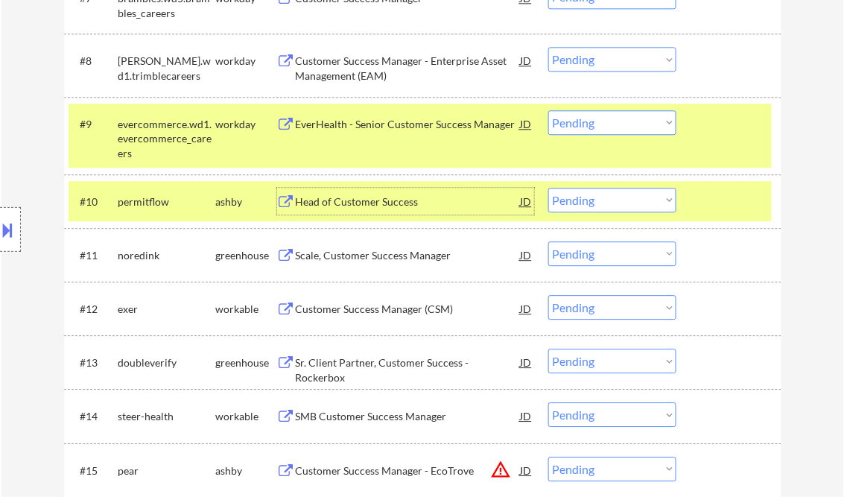
click at [576, 200] on select "Choose an option... Pending Applied Excluded (Questions) Excluded (Expired) Exc…" at bounding box center [612, 200] width 128 height 25
click at [548, 188] on select "Choose an option... Pending Applied Excluded (Questions) Excluded (Expired) Exc…" at bounding box center [612, 200] width 128 height 25
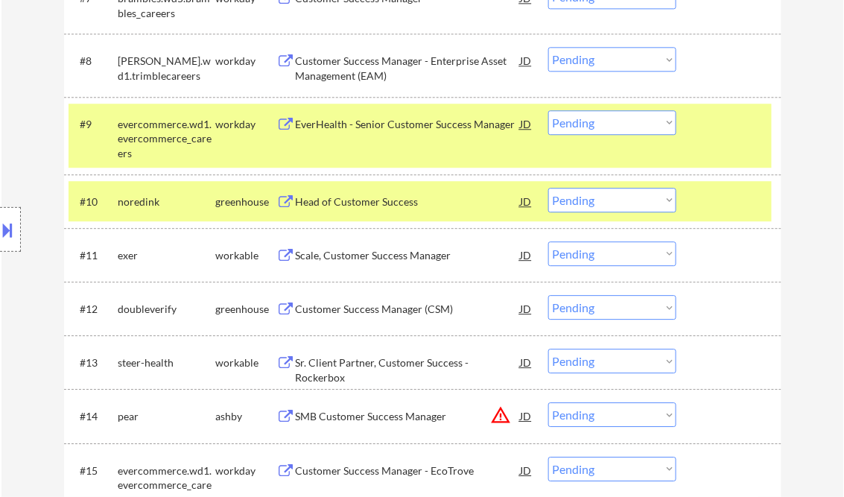
click at [708, 133] on div at bounding box center [731, 123] width 66 height 27
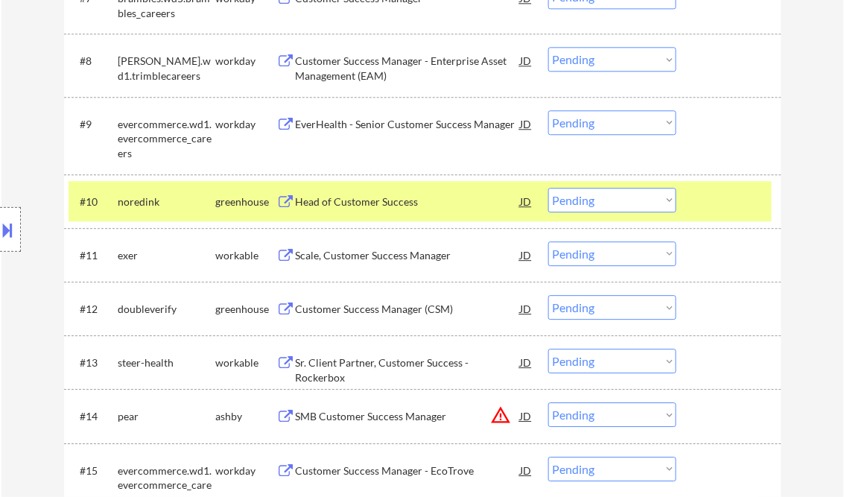
click at [728, 200] on div at bounding box center [731, 201] width 66 height 27
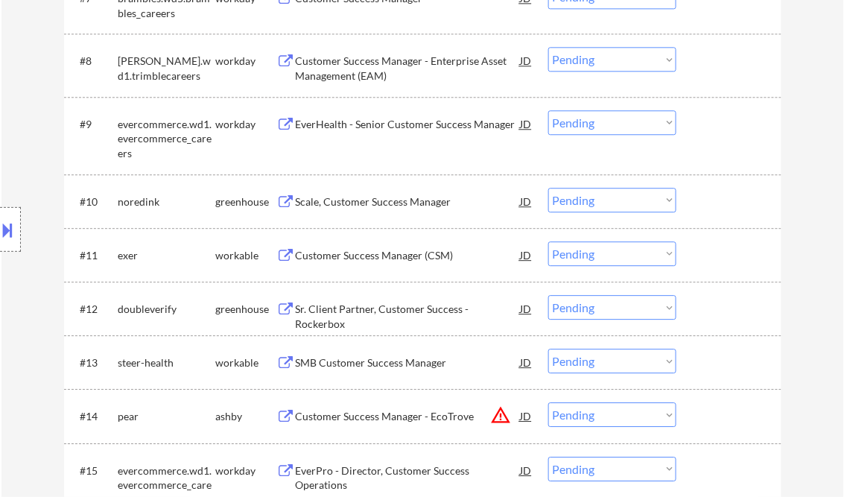
click at [0, 94] on div "Location Inclusions:" at bounding box center [133, 230] width 267 height 276
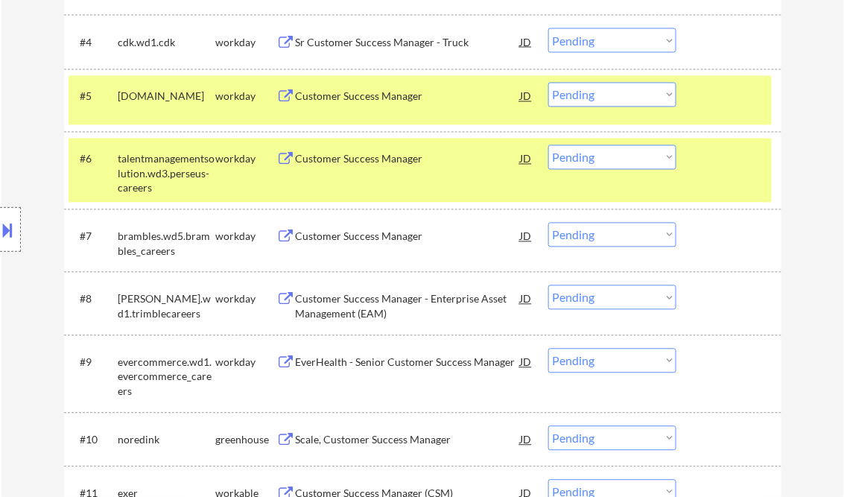
scroll to position [834, 0]
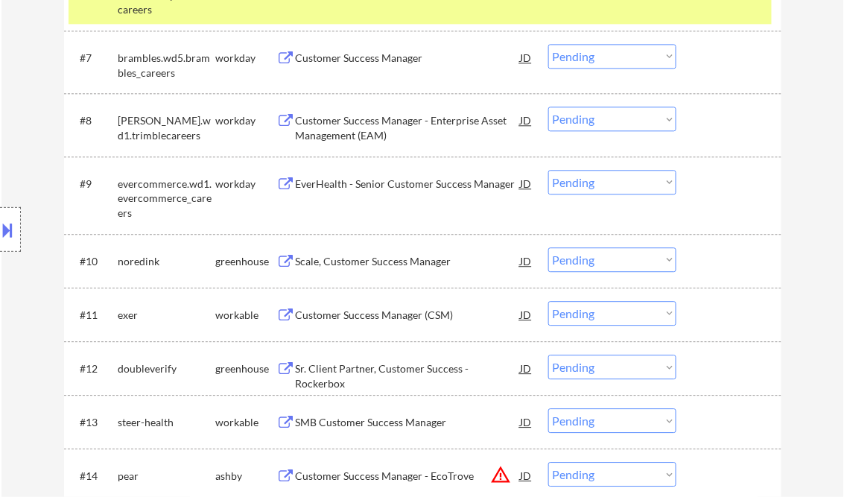
click at [403, 264] on div "Scale, Customer Success Manager" at bounding box center [408, 261] width 225 height 15
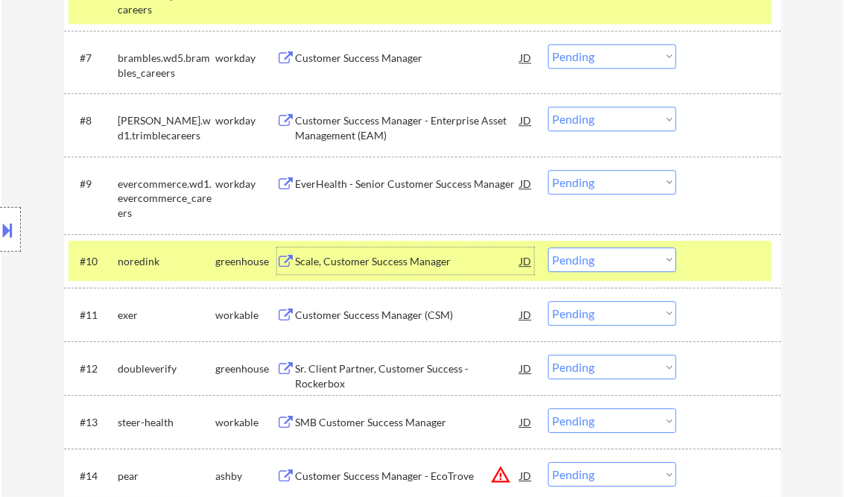
click at [582, 267] on select "Choose an option... Pending Applied Excluded (Questions) Excluded (Expired) Exc…" at bounding box center [612, 259] width 128 height 25
click at [548, 247] on select "Choose an option... Pending Applied Excluded (Questions) Excluded (Expired) Exc…" at bounding box center [612, 259] width 128 height 25
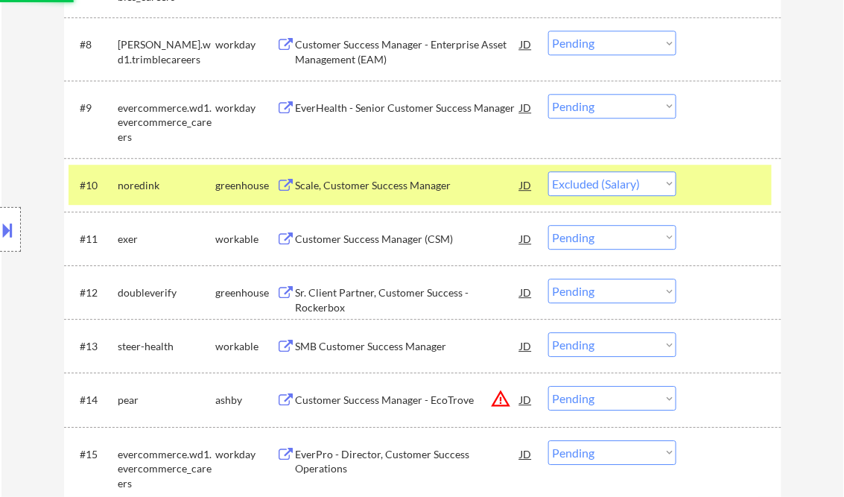
scroll to position [953, 0]
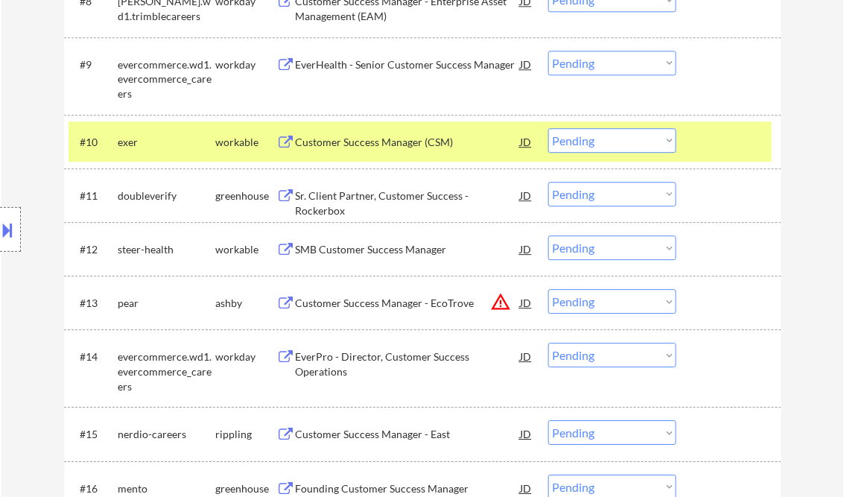
click at [372, 147] on div "Customer Success Manager (CSM)" at bounding box center [408, 142] width 225 height 15
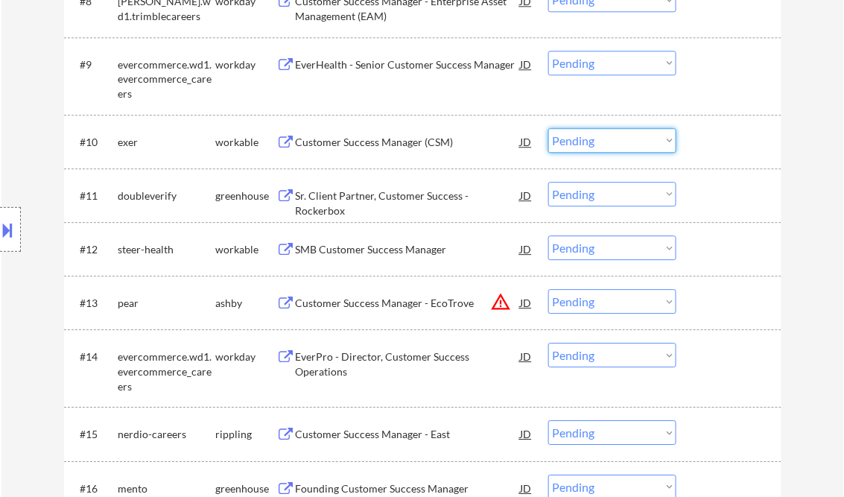
drag, startPoint x: 609, startPoint y: 136, endPoint x: 626, endPoint y: 144, distance: 18.3
click at [609, 136] on select "Choose an option... Pending Applied Excluded (Questions) Excluded (Expired) Exc…" at bounding box center [612, 140] width 128 height 25
click at [548, 128] on select "Choose an option... Pending Applied Excluded (Questions) Excluded (Expired) Exc…" at bounding box center [612, 140] width 128 height 25
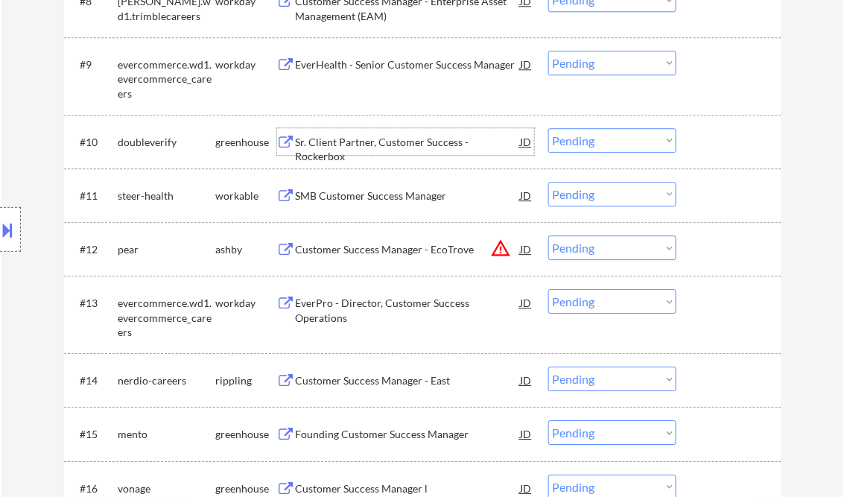
click at [418, 143] on div "Sr. Client Partner, Customer Success - Rockerbox" at bounding box center [408, 149] width 225 height 29
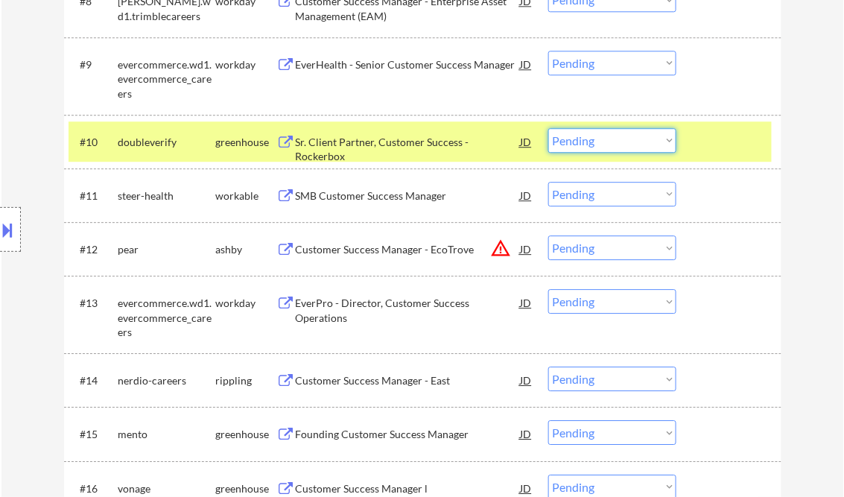
drag, startPoint x: 584, startPoint y: 129, endPoint x: 600, endPoint y: 152, distance: 28.3
click at [584, 129] on select "Choose an option... Pending Applied Excluded (Questions) Excluded (Expired) Exc…" at bounding box center [612, 140] width 128 height 25
click at [548, 128] on select "Choose an option... Pending Applied Excluded (Questions) Excluded (Expired) Exc…" at bounding box center [612, 140] width 128 height 25
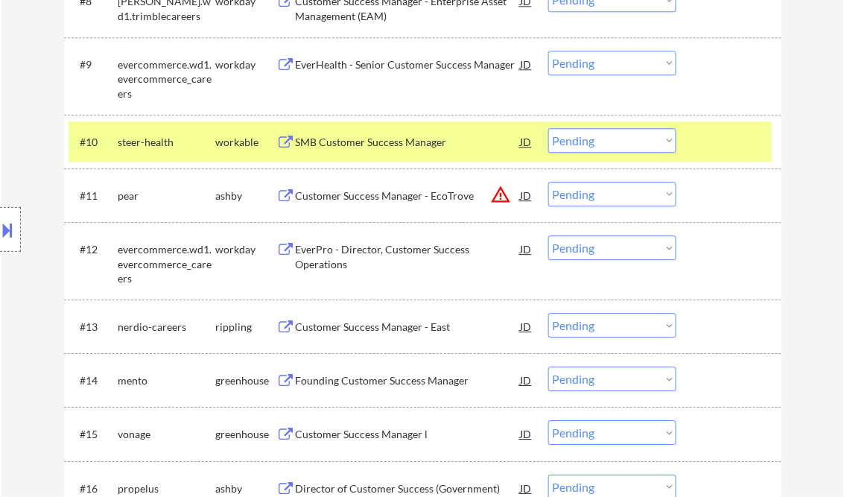
click at [18, 100] on div "Location Inclusions:" at bounding box center [133, 230] width 267 height 276
click at [347, 141] on div "SMB Customer Success Manager" at bounding box center [408, 142] width 225 height 15
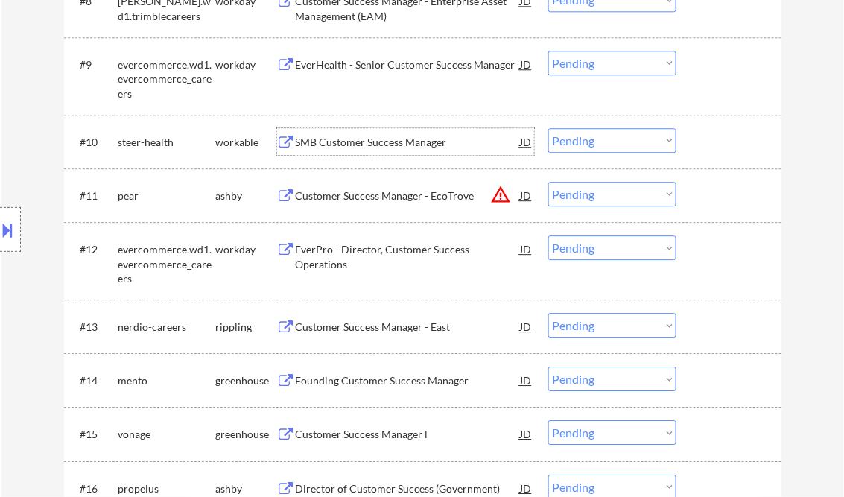
click at [578, 140] on select "Choose an option... Pending Applied Excluded (Questions) Excluded (Expired) Exc…" at bounding box center [612, 140] width 128 height 25
click at [548, 128] on select "Choose an option... Pending Applied Excluded (Questions) Excluded (Expired) Exc…" at bounding box center [612, 140] width 128 height 25
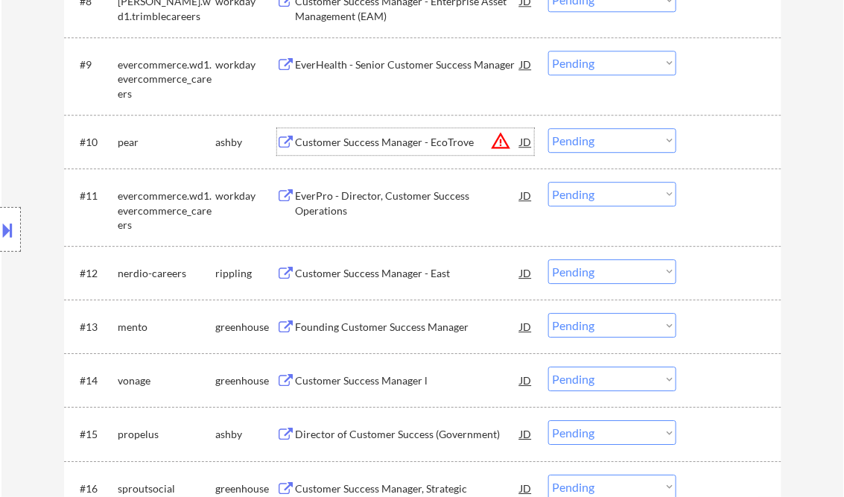
click at [391, 147] on div "Customer Success Manager - EcoTrove" at bounding box center [408, 142] width 225 height 15
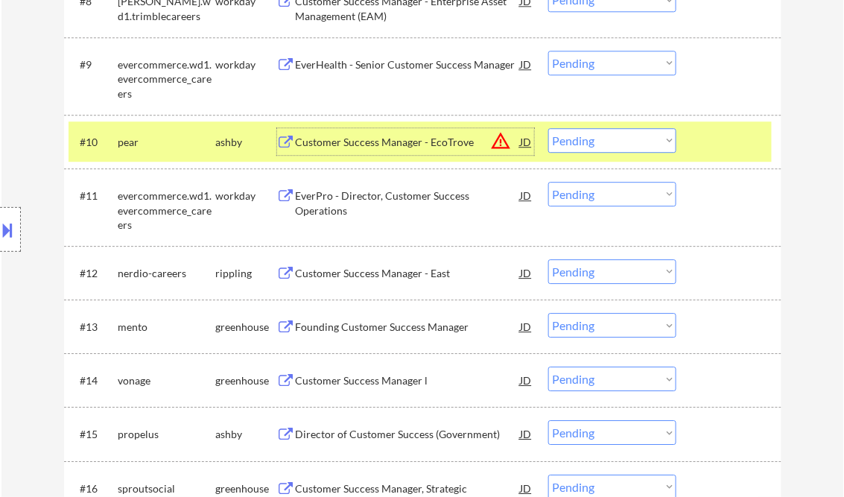
drag, startPoint x: 596, startPoint y: 140, endPoint x: 605, endPoint y: 153, distance: 15.9
click at [596, 141] on select "Choose an option... Pending Applied Excluded (Questions) Excluded (Expired) Exc…" at bounding box center [612, 140] width 128 height 25
drag, startPoint x: 585, startPoint y: 146, endPoint x: 590, endPoint y: 153, distance: 8.1
click at [585, 146] on select "Choose an option... Pending Applied Excluded (Questions) Excluded (Expired) Exc…" at bounding box center [612, 140] width 128 height 25
click at [548, 128] on select "Choose an option... Pending Applied Excluded (Questions) Excluded (Expired) Exc…" at bounding box center [612, 140] width 128 height 25
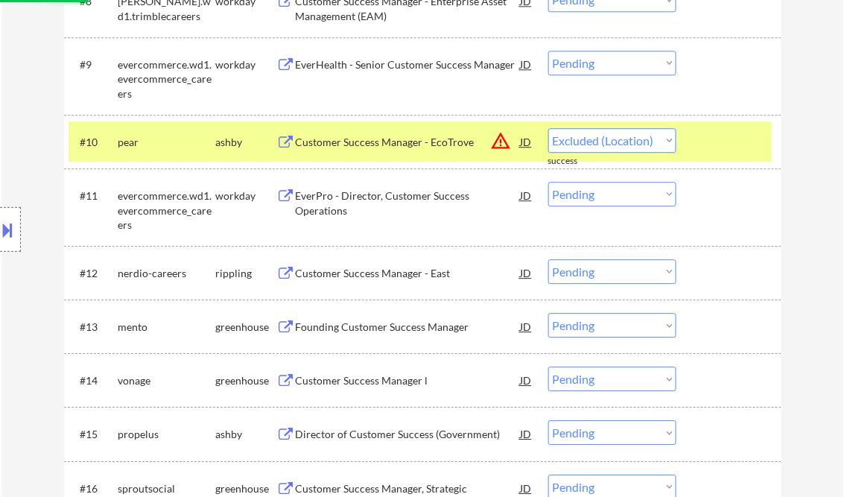
select select ""pending""
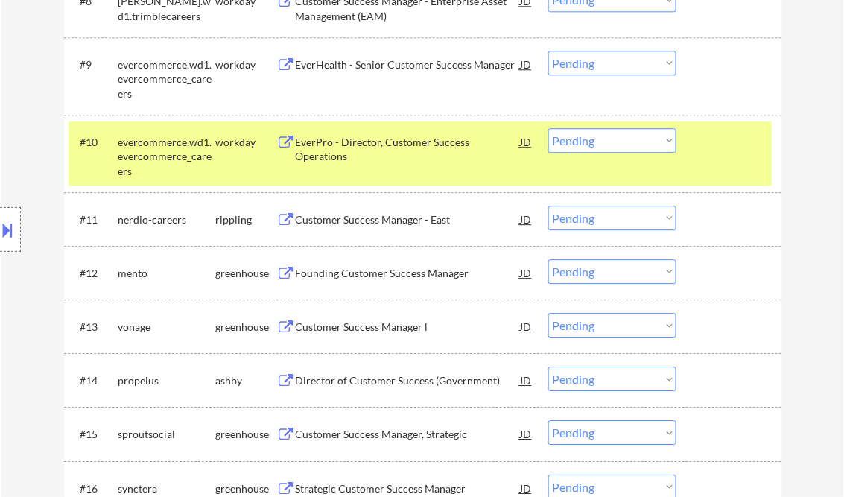
click at [366, 217] on div "Customer Success Manager - East" at bounding box center [408, 219] width 225 height 15
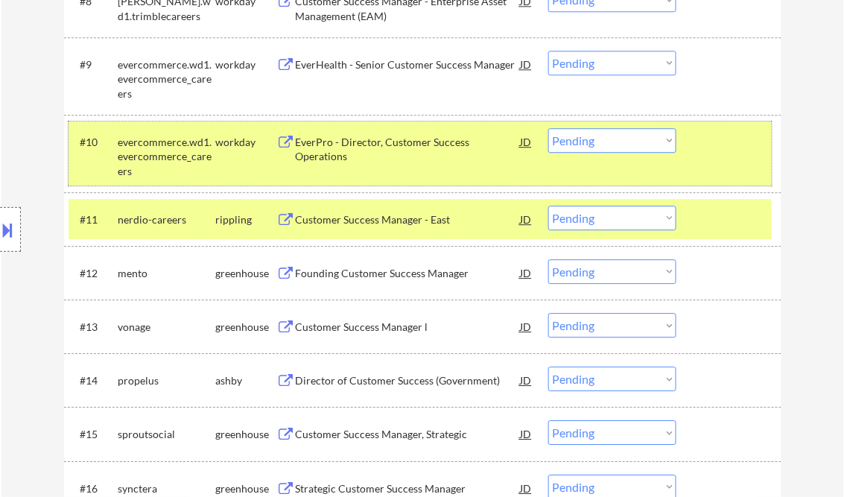
click at [714, 156] on div "#10 evercommerce.wd1.evercommerce_careers workday EverPro - Director, Customer …" at bounding box center [420, 153] width 703 height 64
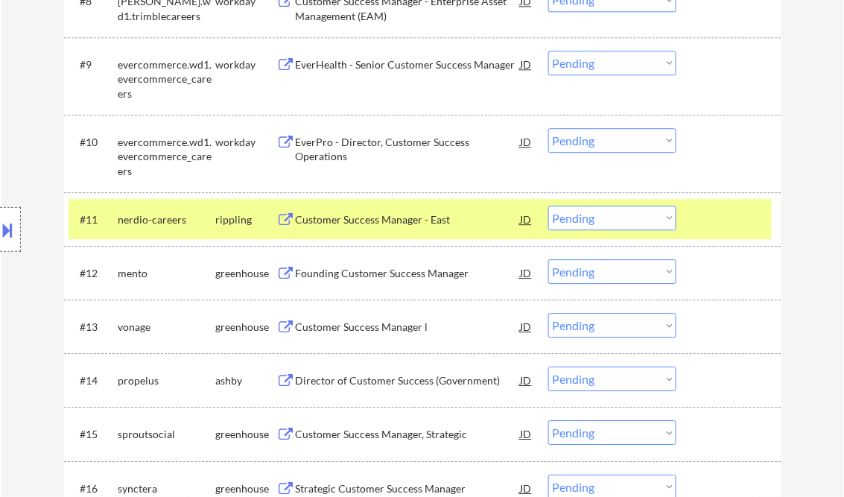
click at [650, 219] on select "Choose an option... Pending Applied Excluded (Questions) Excluded (Expired) Exc…" at bounding box center [612, 218] width 128 height 25
click at [548, 206] on select "Choose an option... Pending Applied Excluded (Questions) Excluded (Expired) Exc…" at bounding box center [612, 218] width 128 height 25
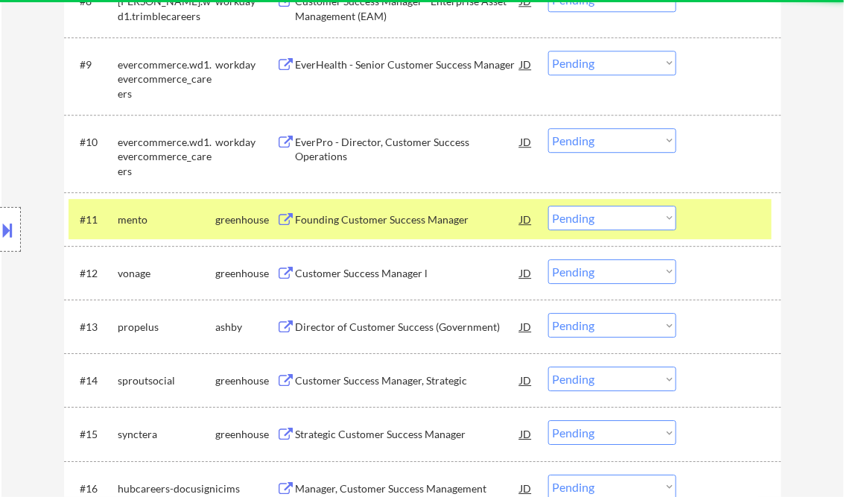
click at [378, 222] on div "Founding Customer Success Manager" at bounding box center [408, 219] width 225 height 15
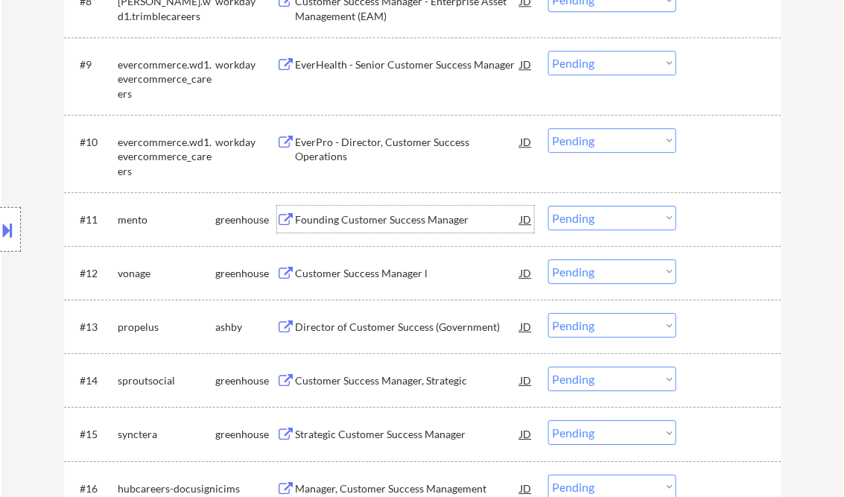
drag, startPoint x: 614, startPoint y: 223, endPoint x: 622, endPoint y: 231, distance: 10.5
click at [615, 223] on select "Choose an option... Pending Applied Excluded (Questions) Excluded (Expired) Exc…" at bounding box center [612, 218] width 128 height 25
click at [548, 206] on select "Choose an option... Pending Applied Excluded (Questions) Excluded (Expired) Exc…" at bounding box center [612, 218] width 128 height 25
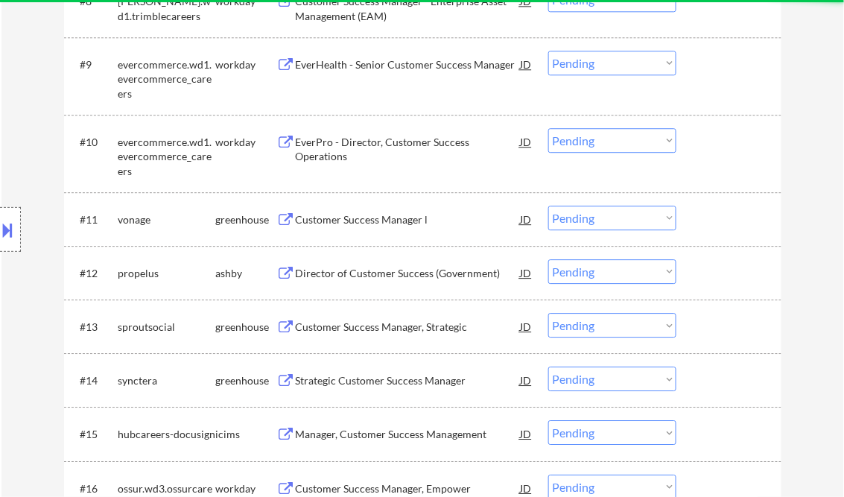
click at [360, 223] on div "Customer Success Manager l" at bounding box center [408, 219] width 225 height 15
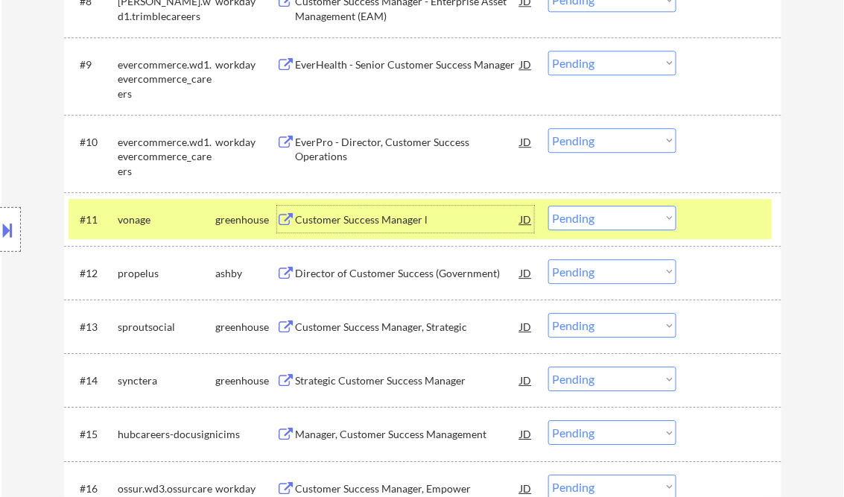
click at [582, 222] on select "Choose an option... Pending Applied Excluded (Questions) Excluded (Expired) Exc…" at bounding box center [612, 218] width 128 height 25
click at [548, 206] on select "Choose an option... Pending Applied Excluded (Questions) Excluded (Expired) Exc…" at bounding box center [612, 218] width 128 height 25
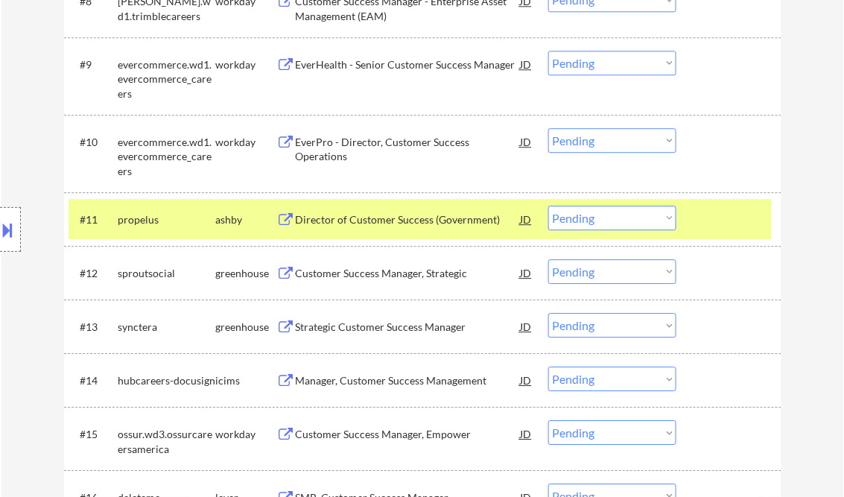
click at [399, 220] on div "Director of Customer Success (Government)" at bounding box center [408, 219] width 225 height 15
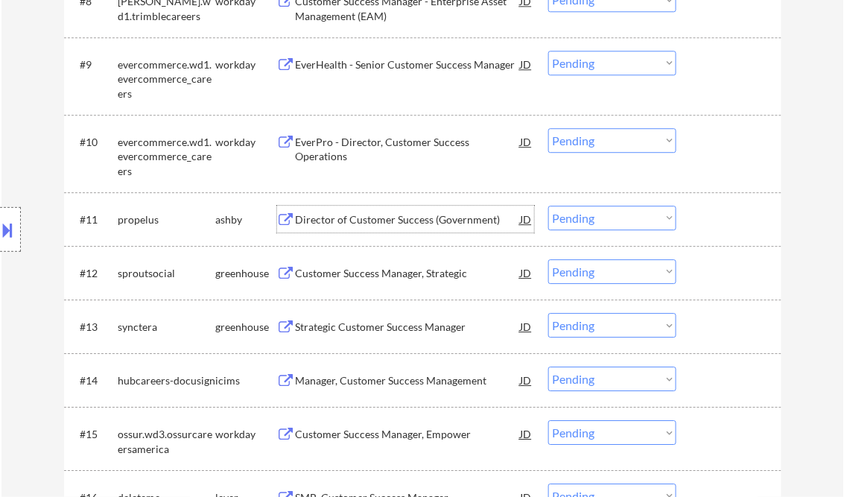
drag, startPoint x: 620, startPoint y: 216, endPoint x: 623, endPoint y: 232, distance: 16.1
click at [620, 216] on select "Choose an option... Pending Applied Excluded (Questions) Excluded (Expired) Exc…" at bounding box center [612, 218] width 128 height 25
click at [548, 206] on select "Choose an option... Pending Applied Excluded (Questions) Excluded (Expired) Exc…" at bounding box center [612, 218] width 128 height 25
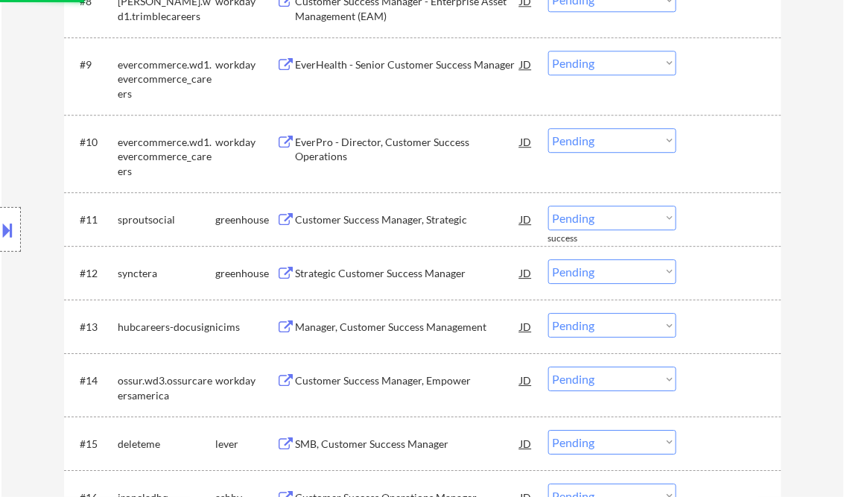
click at [363, 212] on div "Customer Success Manager, Strategic" at bounding box center [408, 219] width 225 height 15
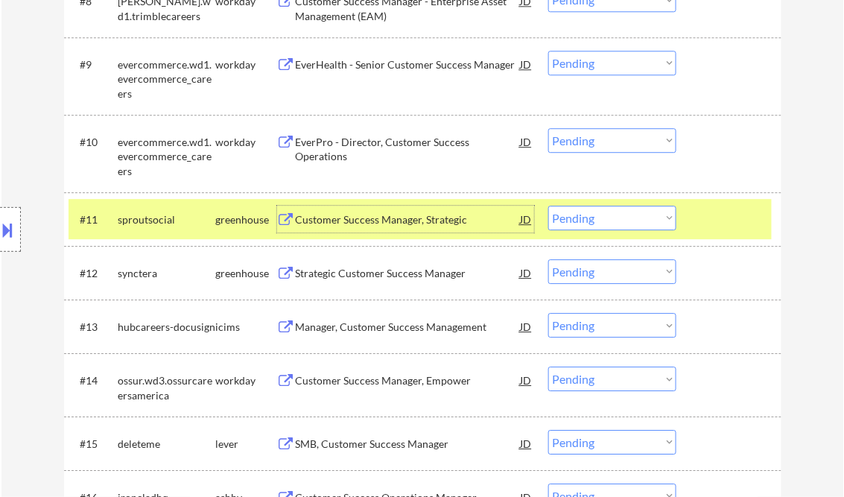
click at [569, 215] on select "Choose an option... Pending Applied Excluded (Questions) Excluded (Expired) Exc…" at bounding box center [612, 218] width 128 height 25
click at [548, 206] on select "Choose an option... Pending Applied Excluded (Questions) Excluded (Expired) Exc…" at bounding box center [612, 218] width 128 height 25
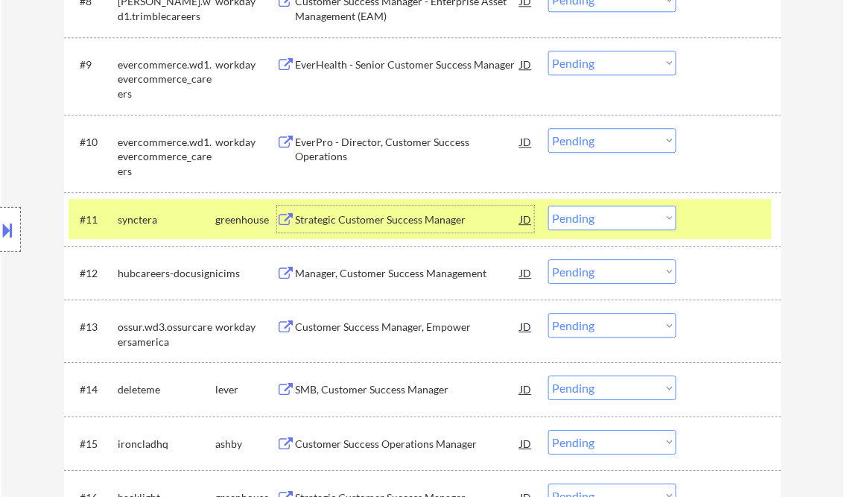
click at [396, 223] on div "Strategic Customer Success Manager" at bounding box center [408, 219] width 225 height 15
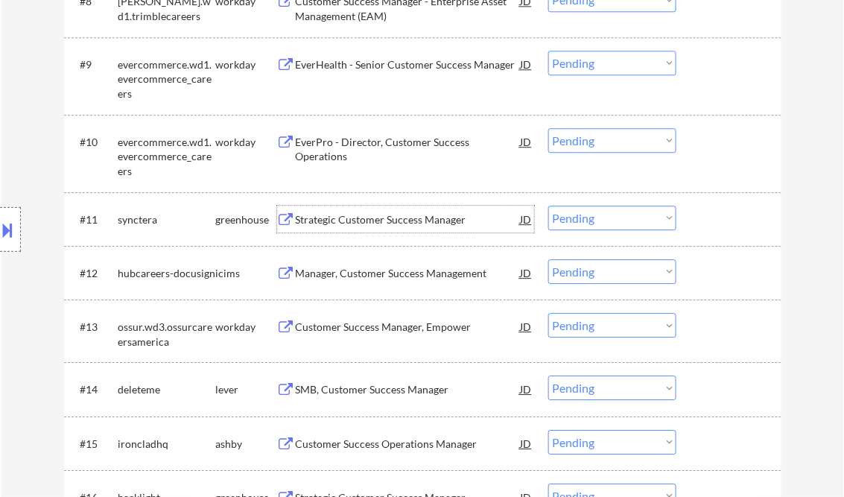
drag, startPoint x: 593, startPoint y: 214, endPoint x: 627, endPoint y: 231, distance: 38.0
click at [593, 214] on select "Choose an option... Pending Applied Excluded (Questions) Excluded (Expired) Exc…" at bounding box center [612, 218] width 128 height 25
click at [548, 206] on select "Choose an option... Pending Applied Excluded (Questions) Excluded (Expired) Exc…" at bounding box center [612, 218] width 128 height 25
select select ""pending""
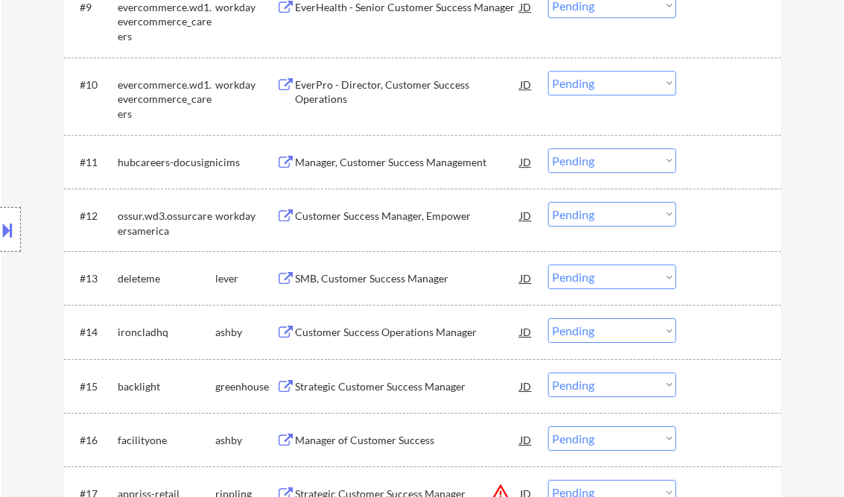
scroll to position [1072, 0]
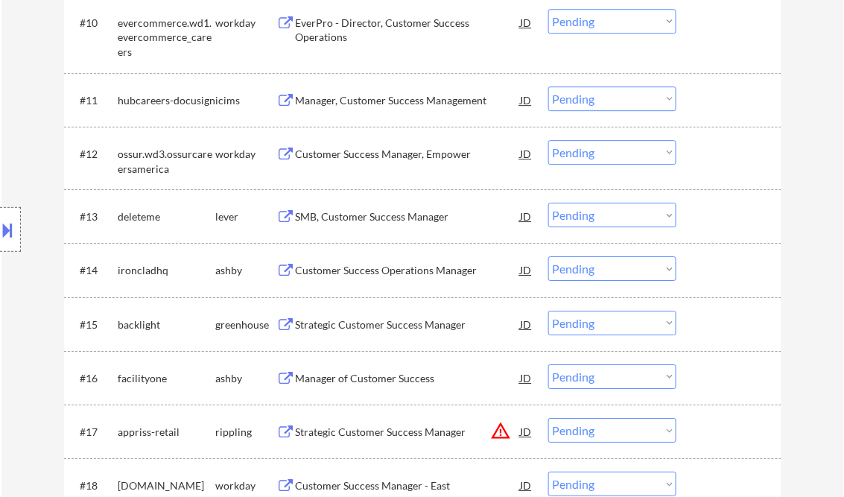
click at [345, 219] on div "SMB, Customer Success Manager" at bounding box center [408, 216] width 225 height 15
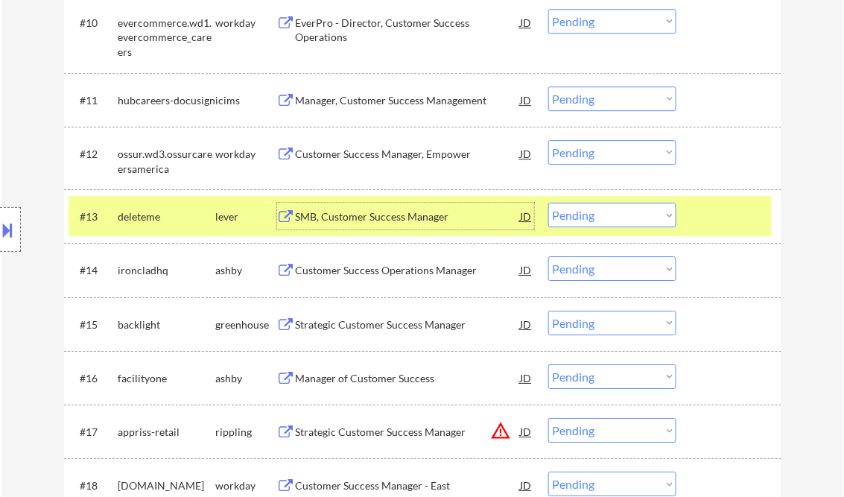
click at [632, 219] on select "Choose an option... Pending Applied Excluded (Questions) Excluded (Expired) Exc…" at bounding box center [612, 215] width 128 height 25
click at [548, 203] on select "Choose an option... Pending Applied Excluded (Questions) Excluded (Expired) Exc…" at bounding box center [612, 215] width 128 height 25
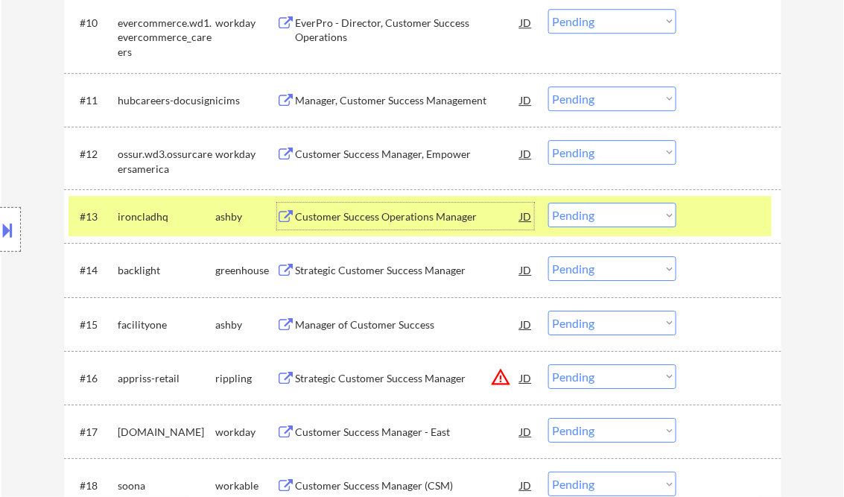
click at [381, 220] on div "Customer Success Operations Manager" at bounding box center [408, 216] width 225 height 15
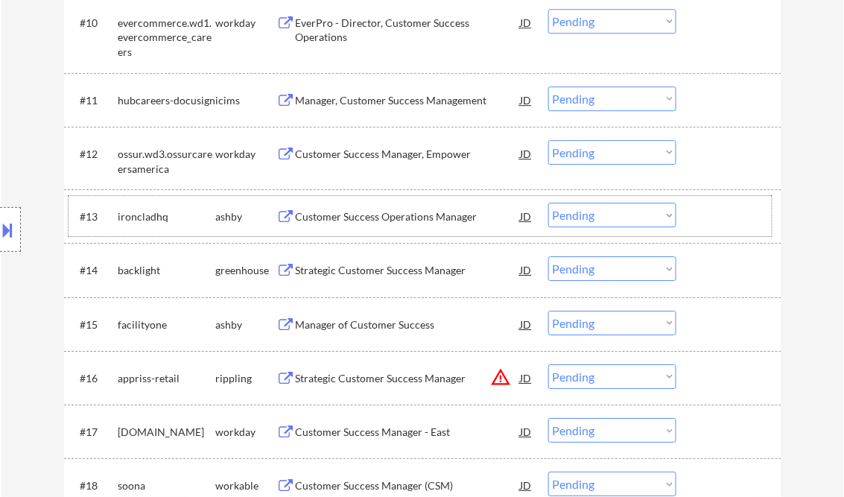
click at [605, 200] on div "#13 ironcladhq ashby Customer Success Operations Manager JD warning_amber Choos…" at bounding box center [420, 216] width 703 height 40
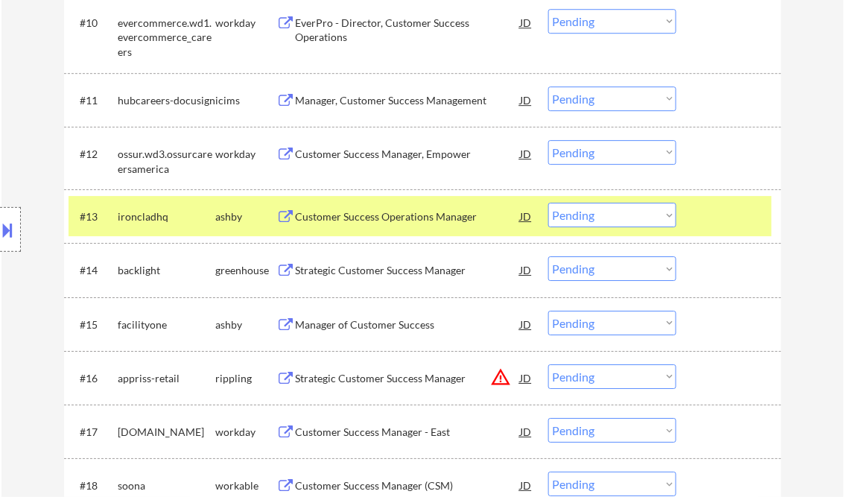
click at [608, 211] on select "Choose an option... Pending Applied Excluded (Questions) Excluded (Expired) Exc…" at bounding box center [612, 215] width 128 height 25
click at [548, 203] on select "Choose an option... Pending Applied Excluded (Questions) Excluded (Expired) Exc…" at bounding box center [612, 215] width 128 height 25
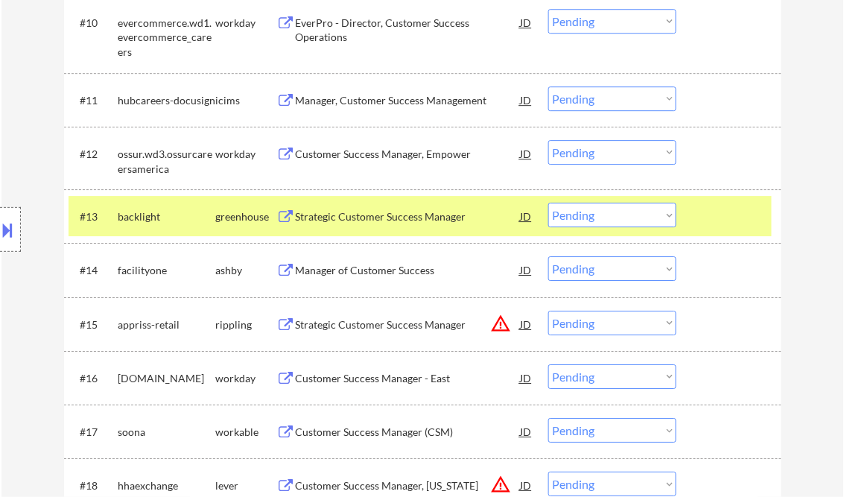
click at [396, 221] on div "Strategic Customer Success Manager" at bounding box center [408, 216] width 225 height 15
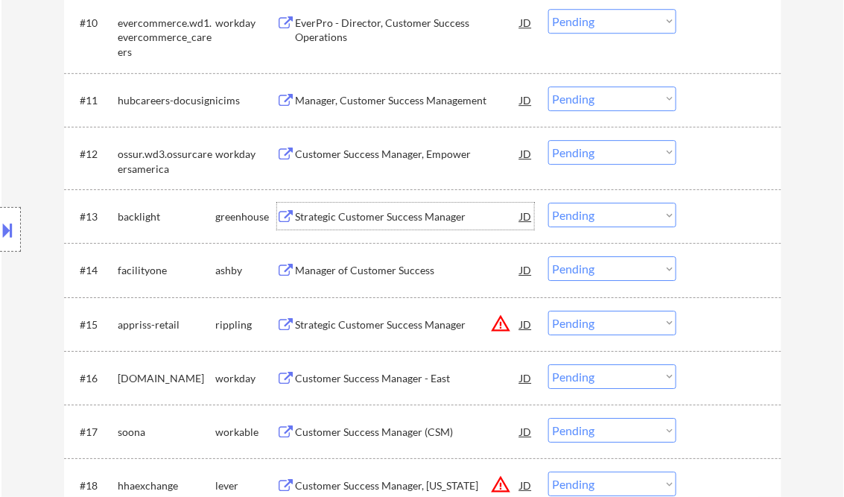
drag, startPoint x: 598, startPoint y: 206, endPoint x: 605, endPoint y: 227, distance: 22.8
click at [598, 206] on select "Choose an option... Pending Applied Excluded (Questions) Excluded (Expired) Exc…" at bounding box center [612, 215] width 128 height 25
click at [548, 203] on select "Choose an option... Pending Applied Excluded (Questions) Excluded (Expired) Exc…" at bounding box center [612, 215] width 128 height 25
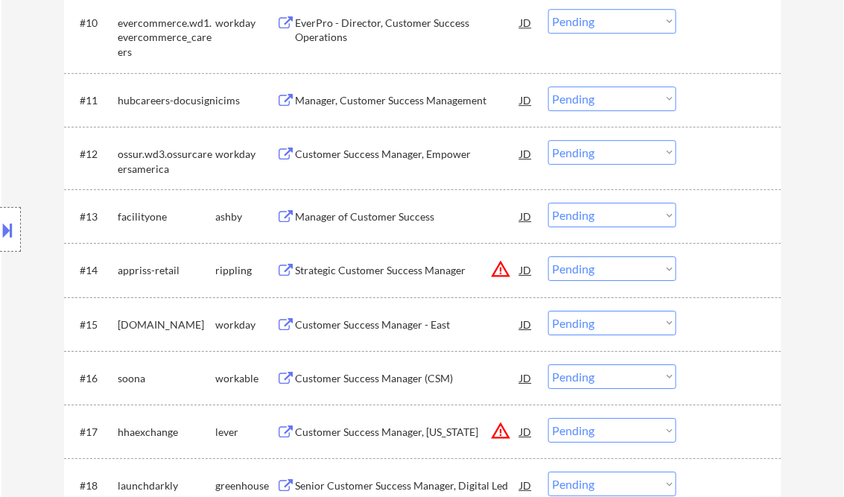
click at [361, 217] on div "Manager of Customer Success" at bounding box center [408, 216] width 225 height 15
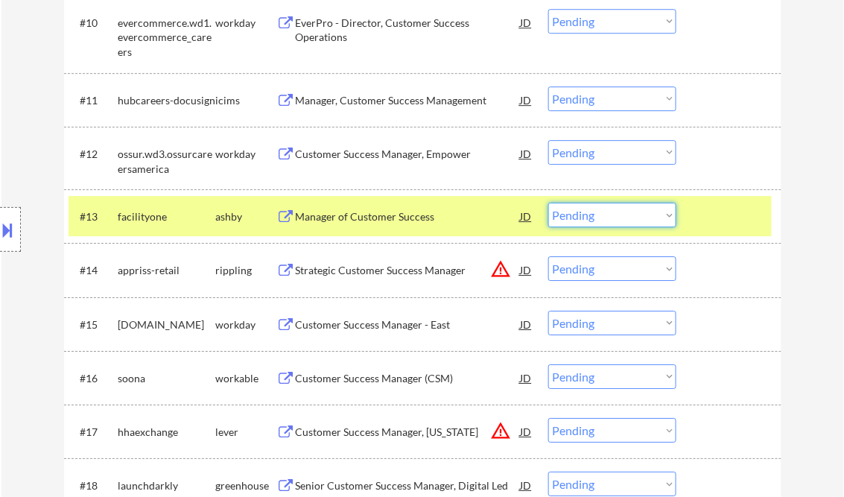
click at [588, 225] on select "Choose an option... Pending Applied Excluded (Questions) Excluded (Expired) Exc…" at bounding box center [612, 215] width 128 height 25
click at [548, 203] on select "Choose an option... Pending Applied Excluded (Questions) Excluded (Expired) Exc…" at bounding box center [612, 215] width 128 height 25
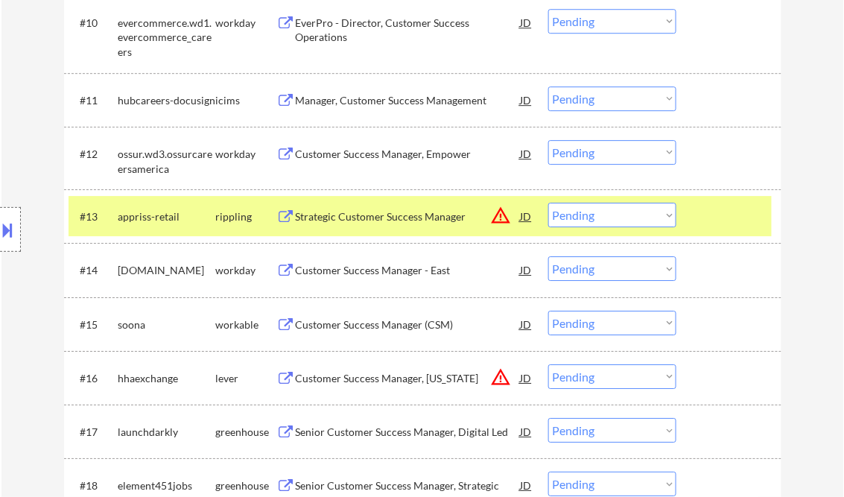
click at [348, 217] on div "Strategic Customer Success Manager" at bounding box center [408, 216] width 225 height 15
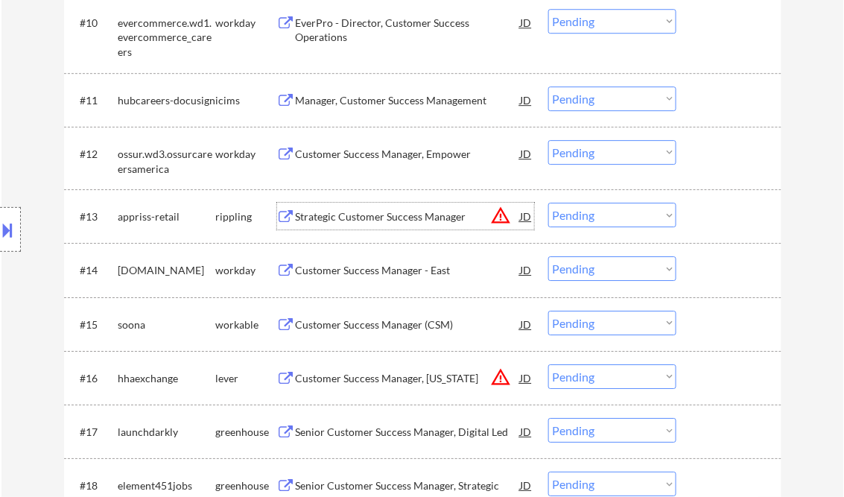
click at [621, 214] on select "Choose an option... Pending Applied Excluded (Questions) Excluded (Expired) Exc…" at bounding box center [612, 215] width 128 height 25
click at [548, 203] on select "Choose an option... Pending Applied Excluded (Questions) Excluded (Expired) Exc…" at bounding box center [612, 215] width 128 height 25
select select ""pending""
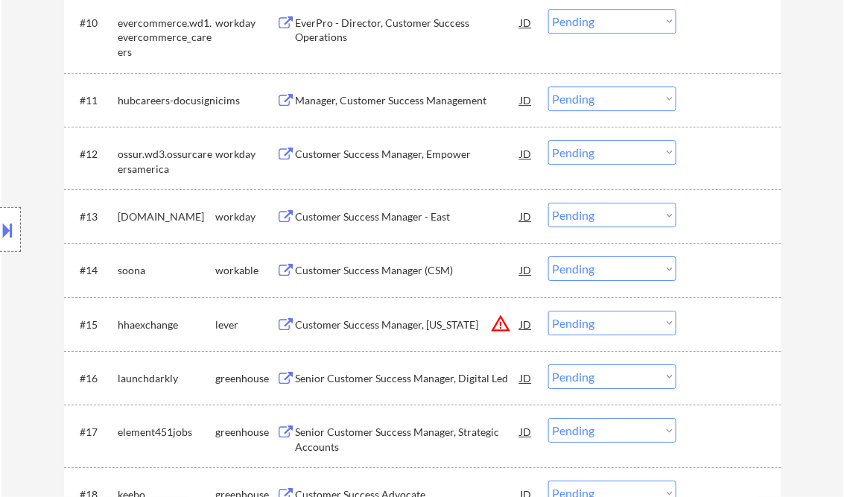
click at [388, 272] on div "Customer Success Manager (CSM)" at bounding box center [408, 270] width 225 height 15
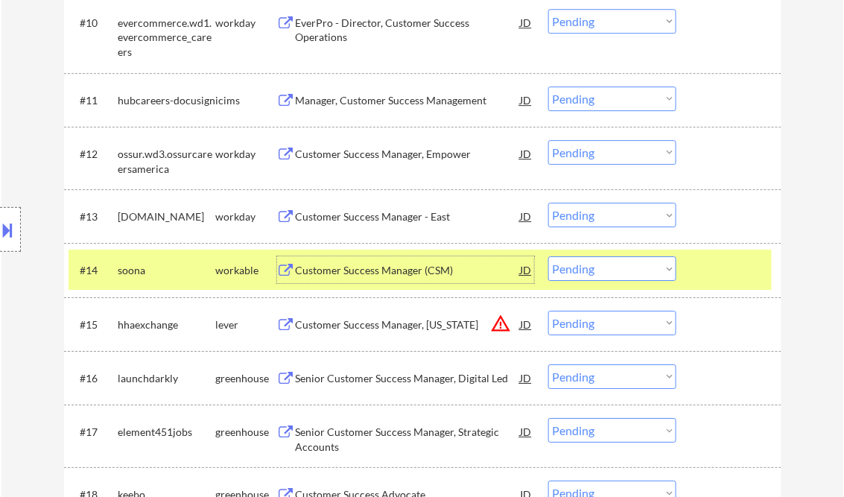
drag, startPoint x: 624, startPoint y: 264, endPoint x: 635, endPoint y: 279, distance: 18.6
click at [624, 264] on select "Choose an option... Pending Applied Excluded (Questions) Excluded (Expired) Exc…" at bounding box center [612, 268] width 128 height 25
click at [548, 256] on select "Choose an option... Pending Applied Excluded (Questions) Excluded (Expired) Exc…" at bounding box center [612, 268] width 128 height 25
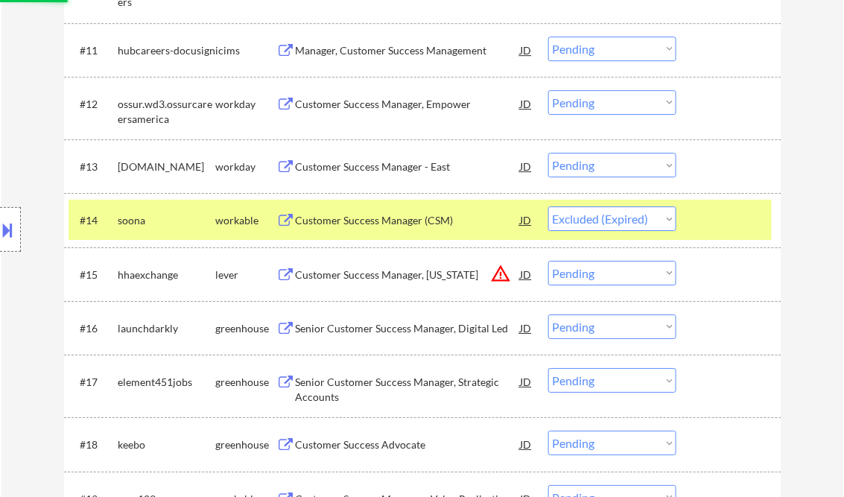
scroll to position [1132, 0]
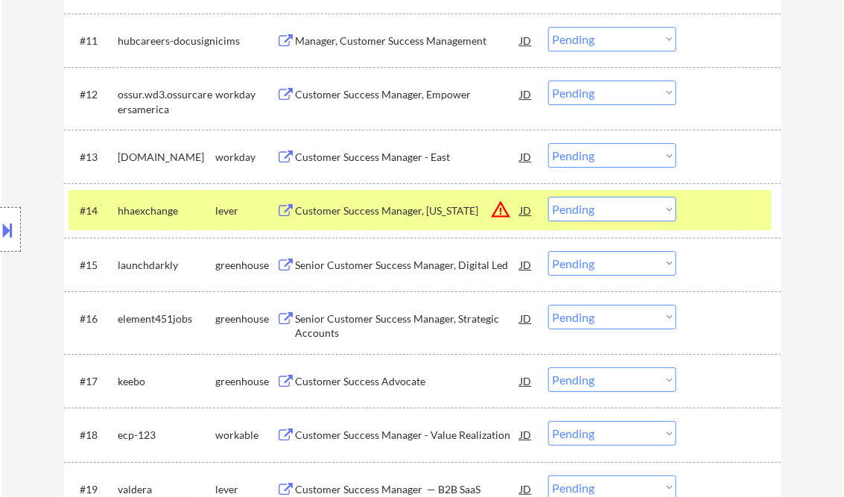
drag, startPoint x: 574, startPoint y: 217, endPoint x: 591, endPoint y: 222, distance: 17.7
click at [574, 217] on select "Choose an option... Pending Applied Excluded (Questions) Excluded (Expired) Exc…" at bounding box center [612, 209] width 128 height 25
click at [548, 197] on select "Choose an option... Pending Applied Excluded (Questions) Excluded (Expired) Exc…" at bounding box center [612, 209] width 128 height 25
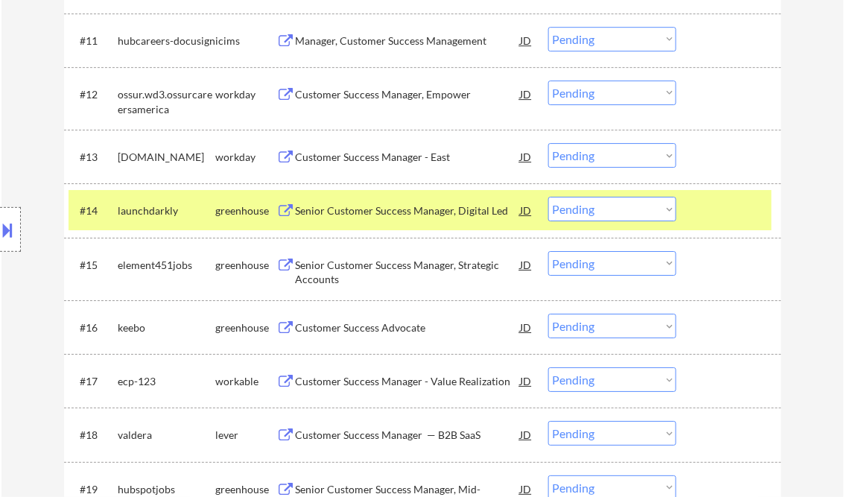
click at [365, 214] on div "Senior Customer Success Manager, Digital Led" at bounding box center [408, 210] width 225 height 15
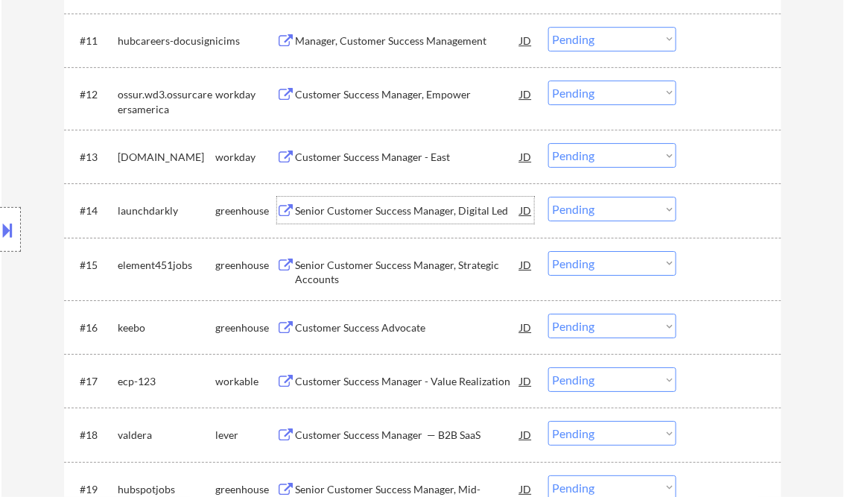
click at [430, 202] on div "Senior Customer Success Manager, Digital Led" at bounding box center [408, 210] width 225 height 27
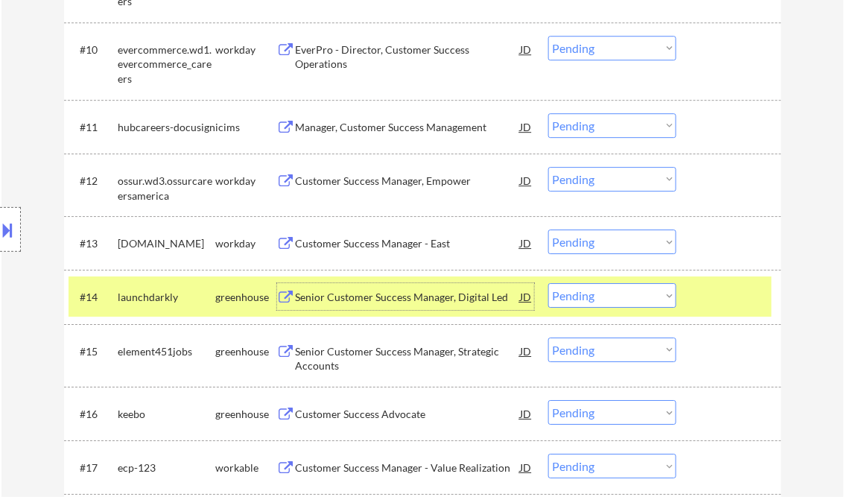
scroll to position [1072, 0]
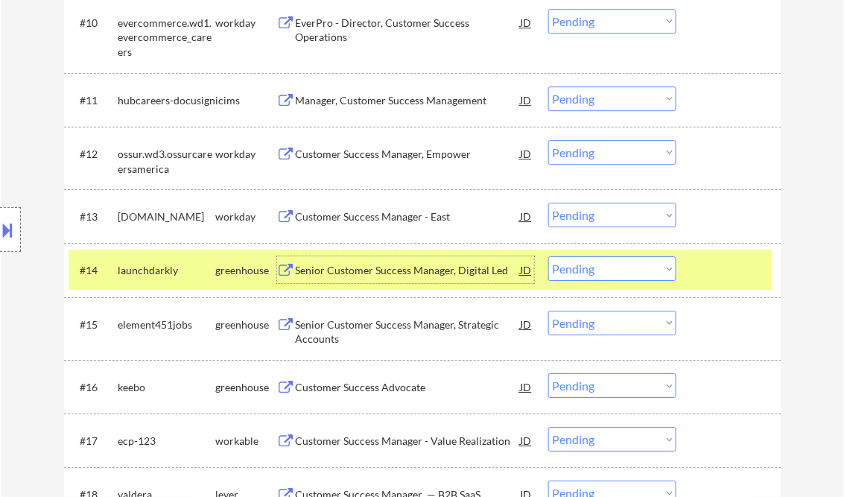
click at [626, 278] on select "Choose an option... Pending Applied Excluded (Questions) Excluded (Expired) Exc…" at bounding box center [612, 268] width 128 height 25
click at [548, 256] on select "Choose an option... Pending Applied Excluded (Questions) Excluded (Expired) Exc…" at bounding box center [612, 268] width 128 height 25
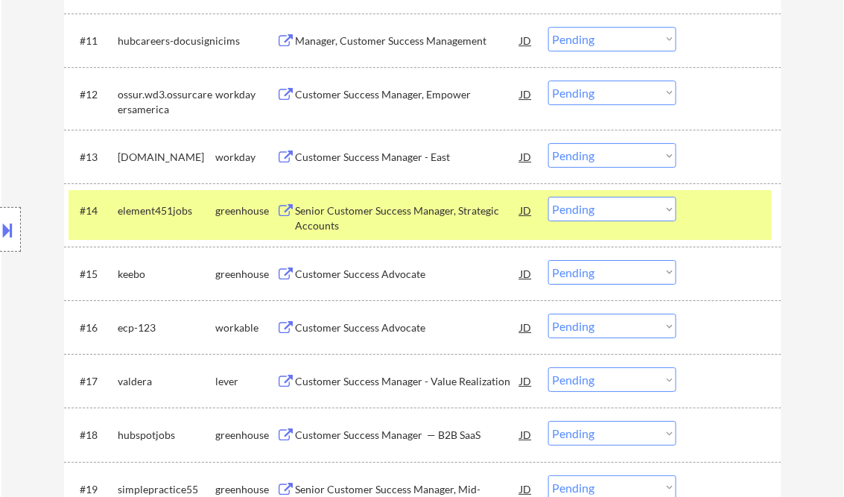
click at [379, 222] on div "Senior Customer Success Manager, Strategic Accounts" at bounding box center [408, 217] width 225 height 29
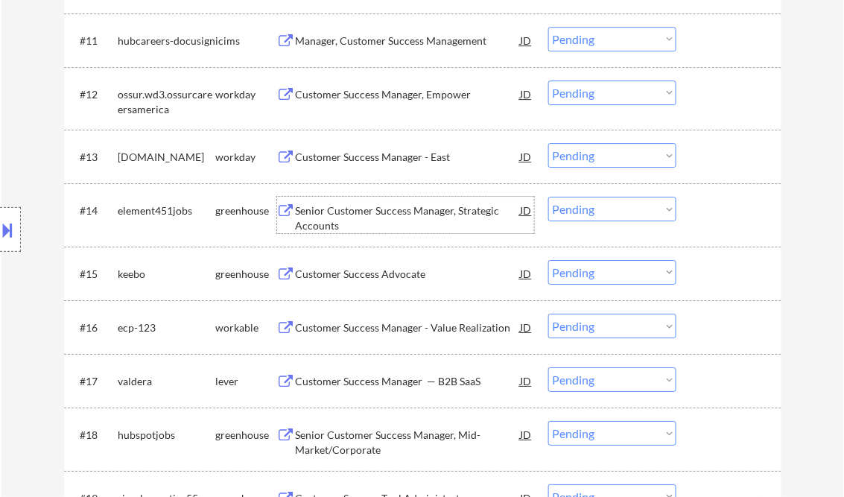
click at [594, 209] on select "Choose an option... Pending Applied Excluded (Questions) Excluded (Expired) Exc…" at bounding box center [612, 209] width 128 height 25
click at [548, 197] on select "Choose an option... Pending Applied Excluded (Questions) Excluded (Expired) Exc…" at bounding box center [612, 209] width 128 height 25
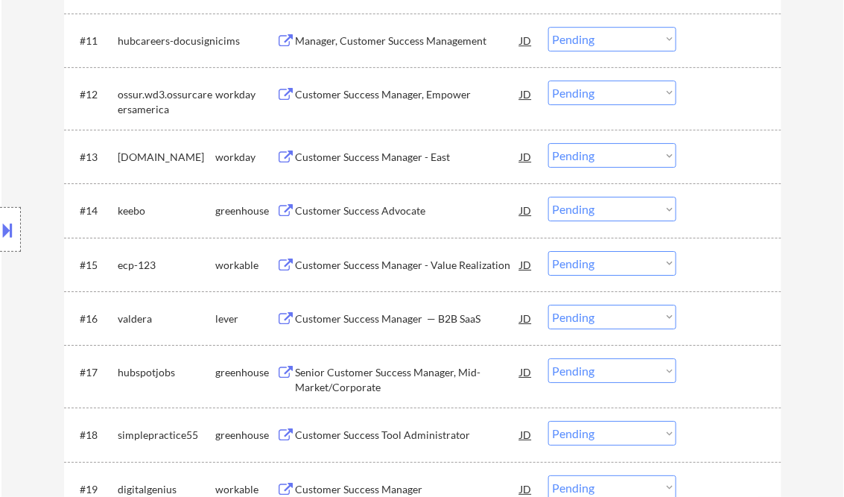
click at [380, 214] on div "Customer Success Advocate" at bounding box center [408, 210] width 225 height 15
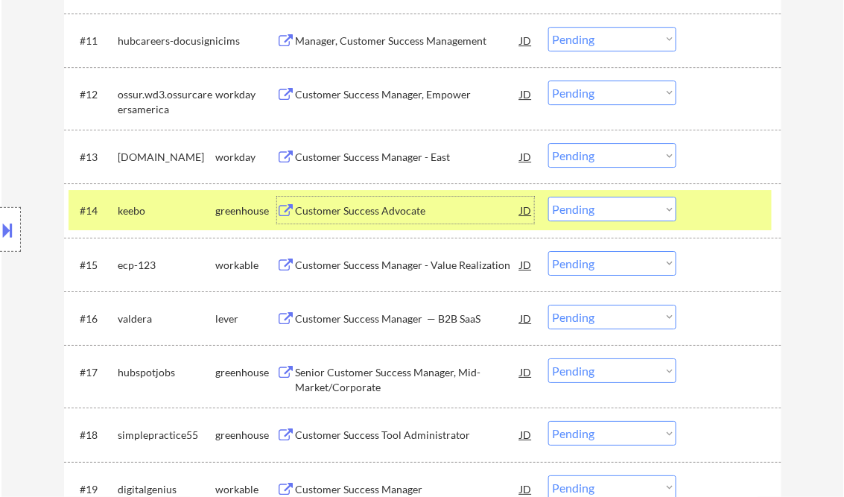
drag, startPoint x: 626, startPoint y: 209, endPoint x: 633, endPoint y: 220, distance: 14.0
click at [626, 209] on select "Choose an option... Pending Applied Excluded (Questions) Excluded (Expired) Exc…" at bounding box center [612, 209] width 128 height 25
click at [548, 197] on select "Choose an option... Pending Applied Excluded (Questions) Excluded (Expired) Exc…" at bounding box center [612, 209] width 128 height 25
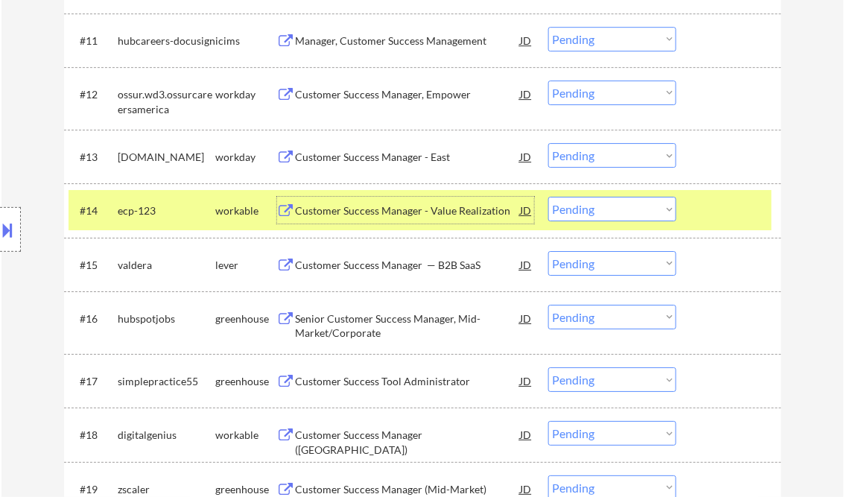
click at [409, 215] on div "Customer Success Manager - Value Realization" at bounding box center [408, 210] width 225 height 15
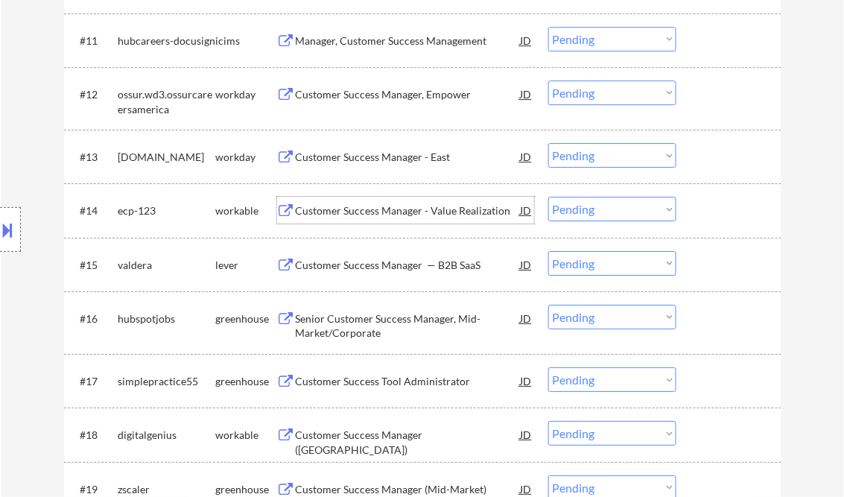
drag, startPoint x: 630, startPoint y: 211, endPoint x: 634, endPoint y: 221, distance: 10.4
click at [630, 211] on select "Choose an option... Pending Applied Excluded (Questions) Excluded (Expired) Exc…" at bounding box center [612, 209] width 128 height 25
click at [548, 197] on select "Choose an option... Pending Applied Excluded (Questions) Excluded (Expired) Exc…" at bounding box center [612, 209] width 128 height 25
select select ""pending""
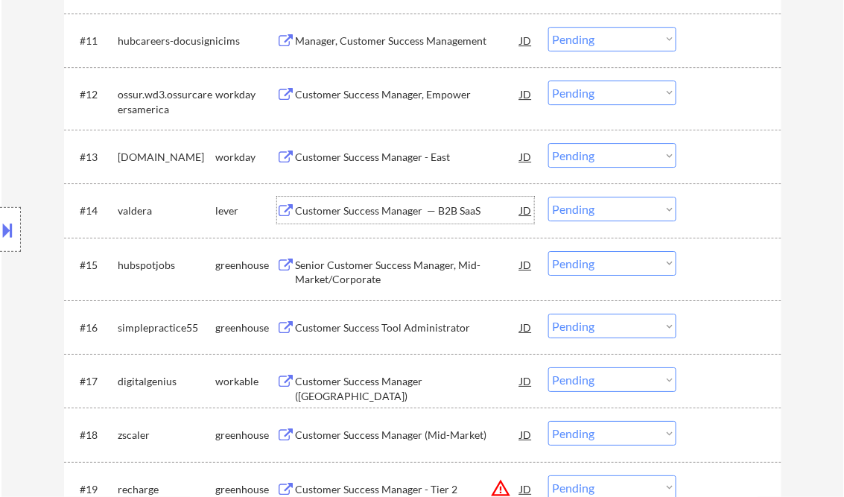
click at [415, 210] on div "Customer Success Manager — B2B SaaS" at bounding box center [408, 210] width 225 height 15
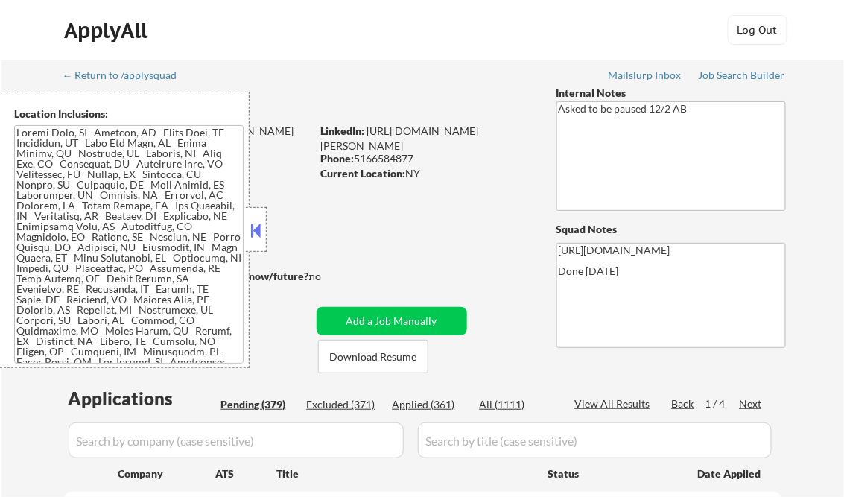
select select ""pending""
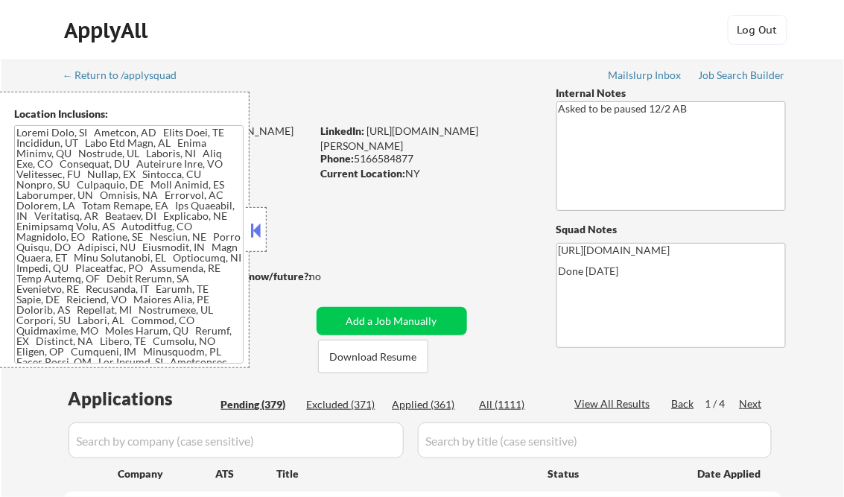
select select ""pending""
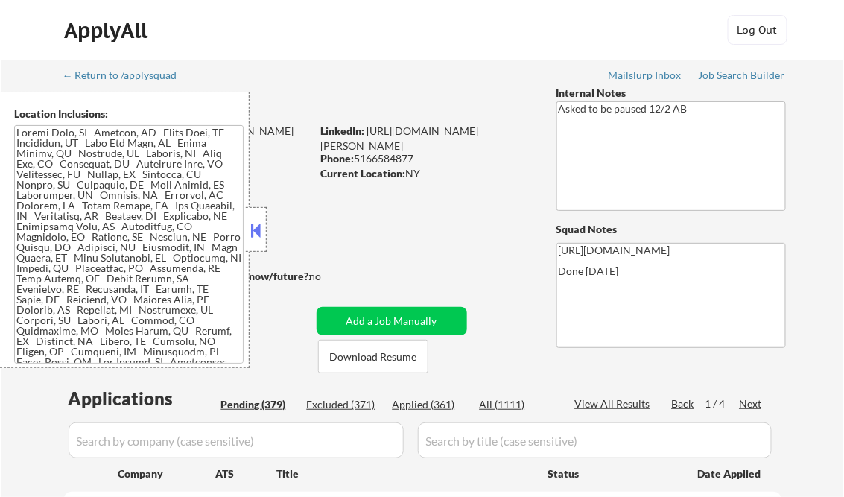
select select ""pending""
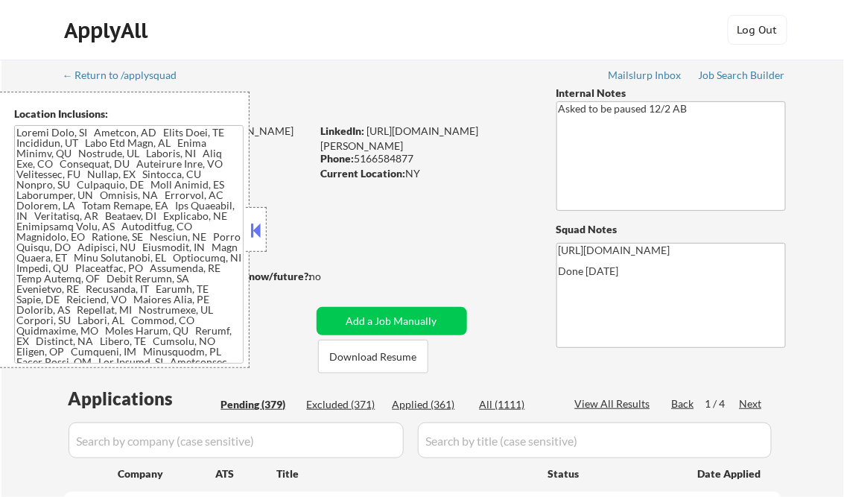
select select ""pending""
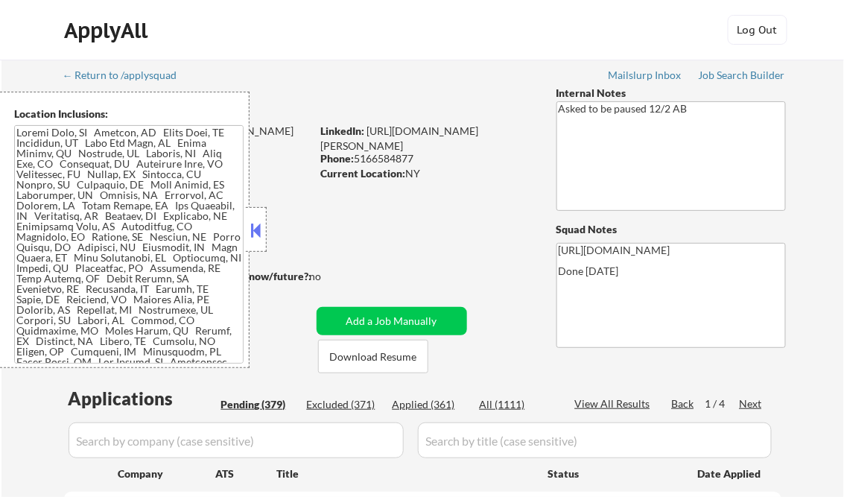
select select ""pending""
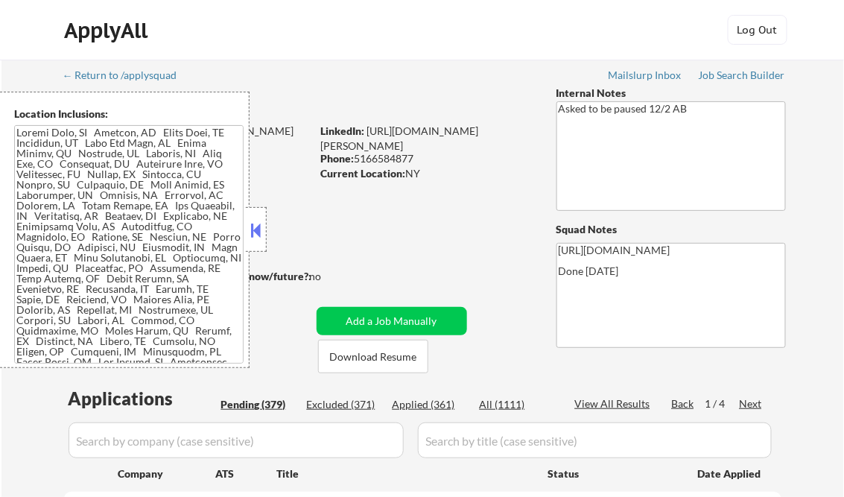
select select ""pending""
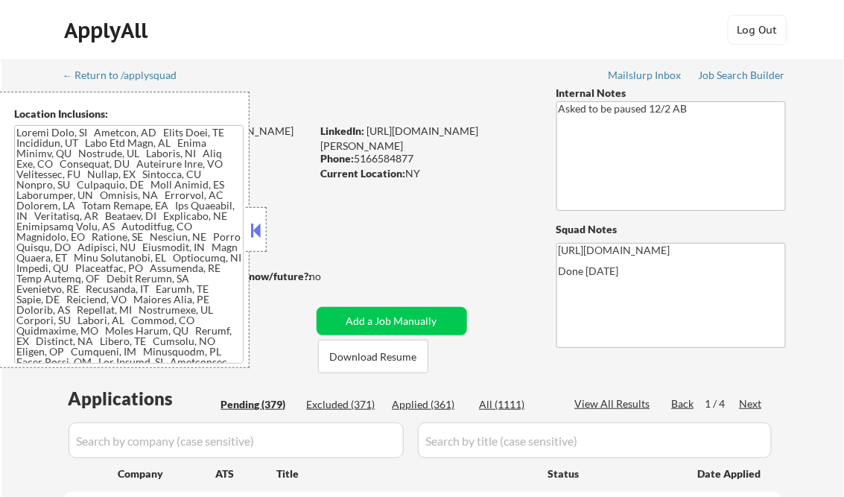
select select ""pending""
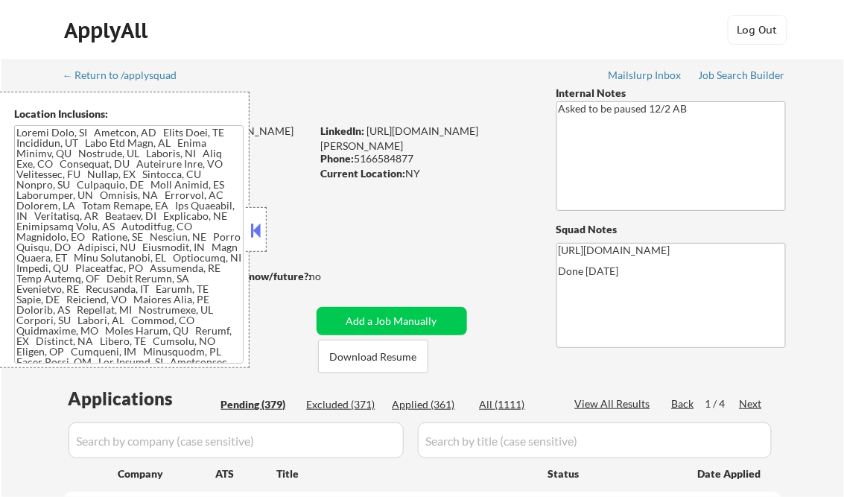
select select ""pending""
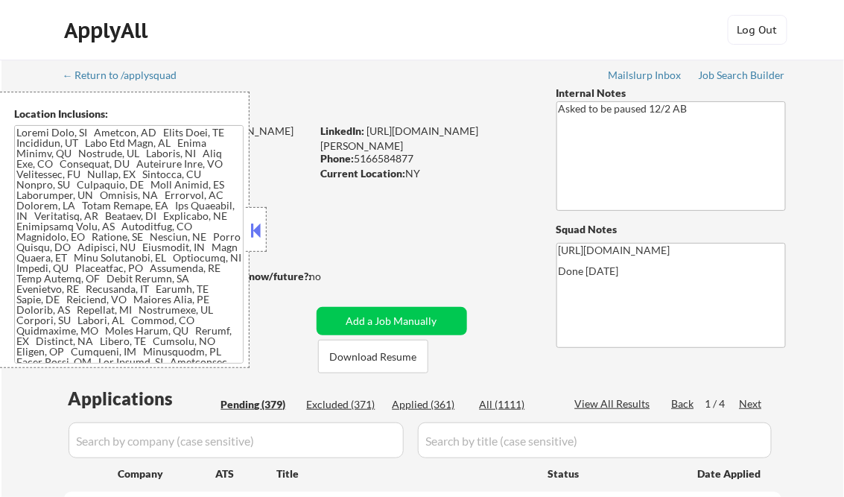
select select ""pending""
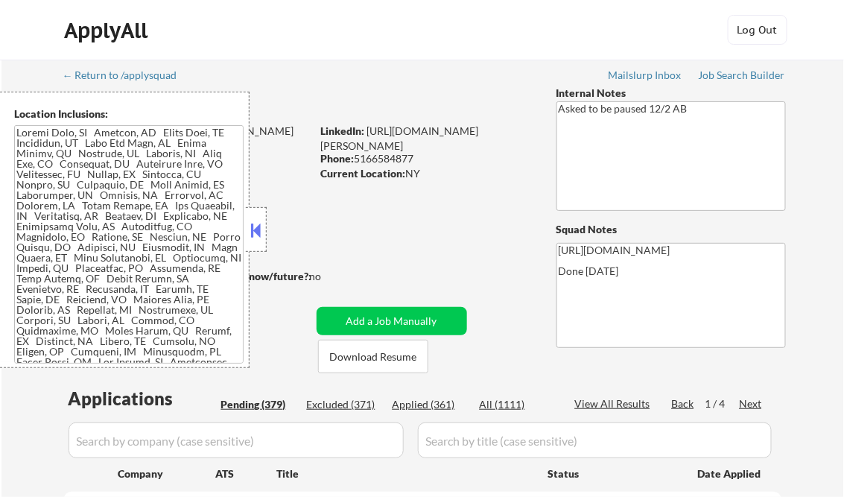
select select ""pending""
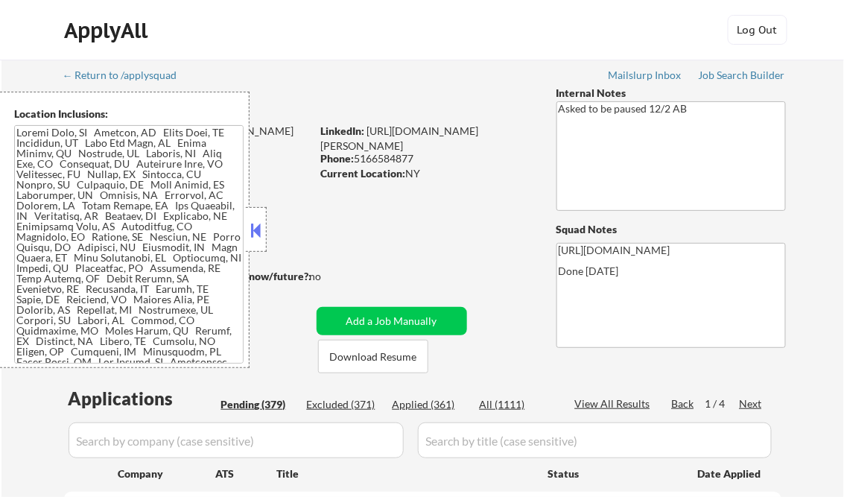
select select ""pending""
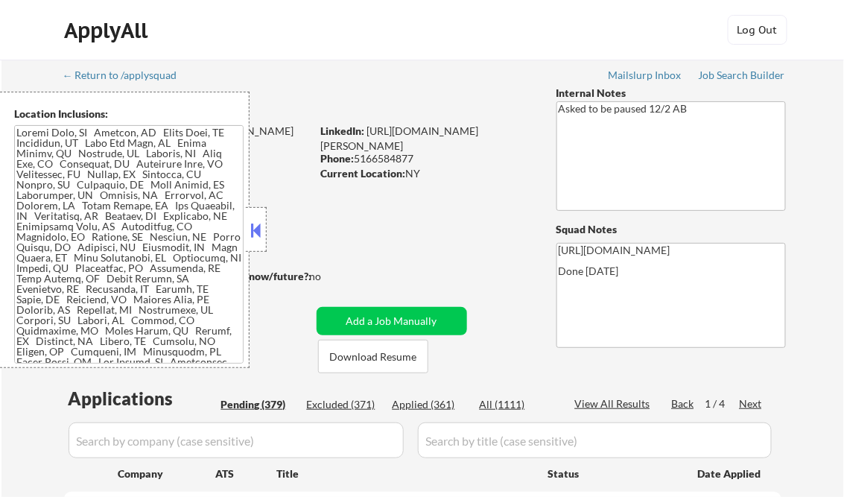
select select ""pending""
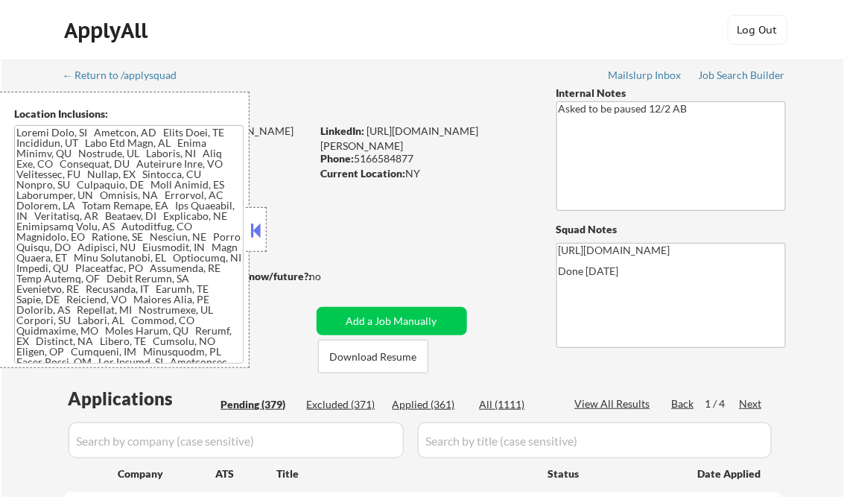
select select ""pending""
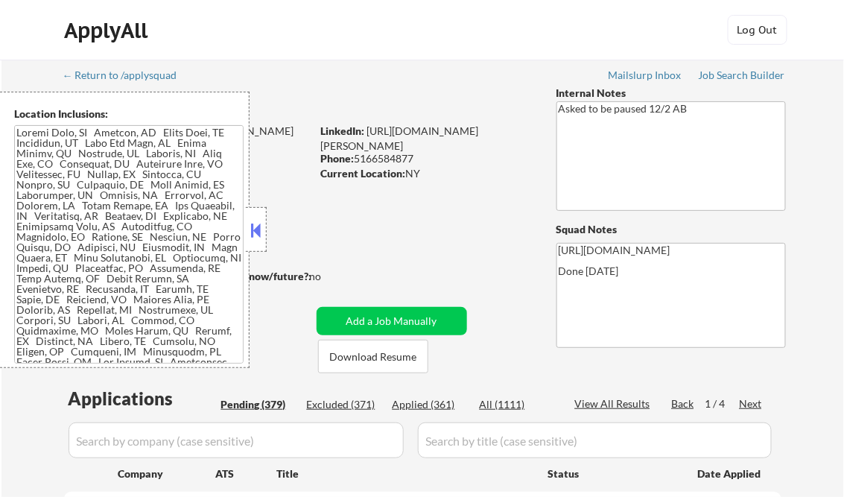
select select ""pending""
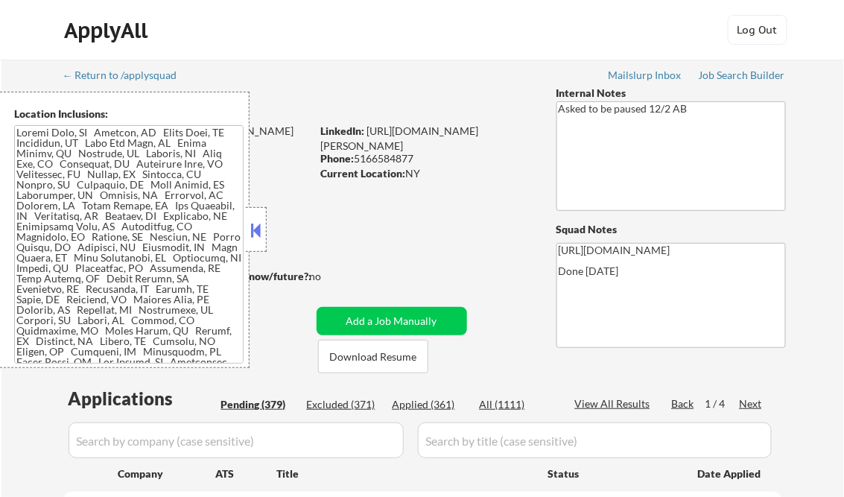
select select ""pending""
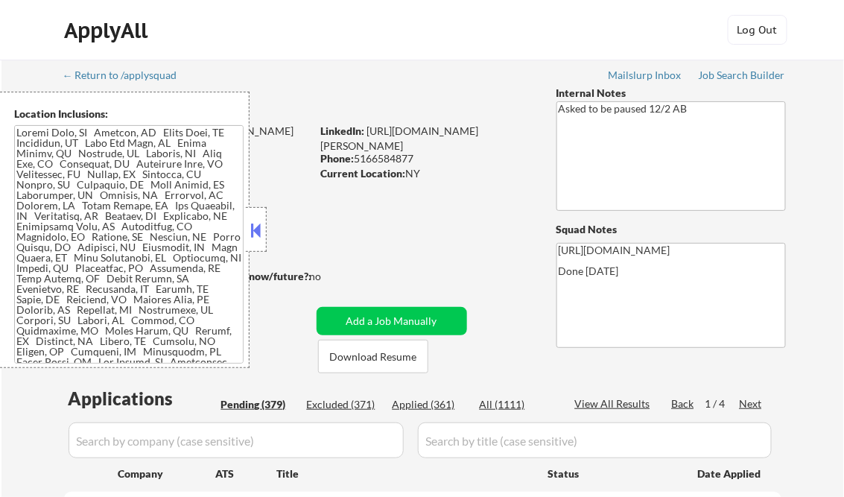
select select ""pending""
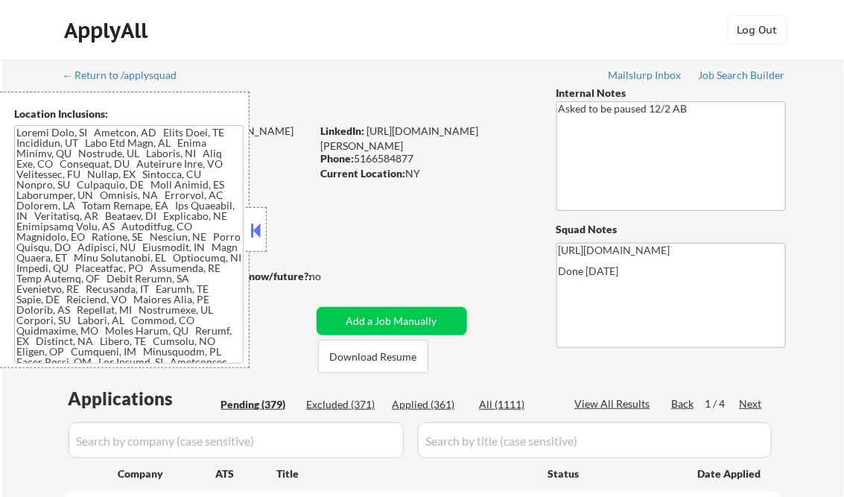
select select ""pending""
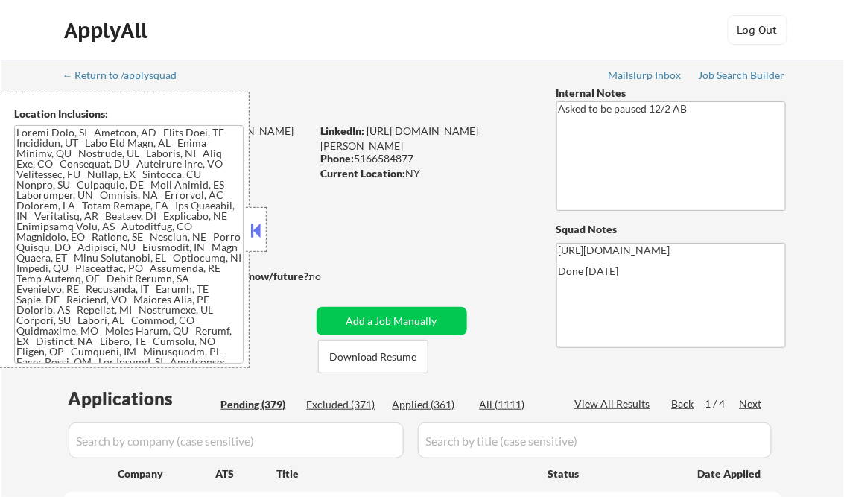
select select ""pending""
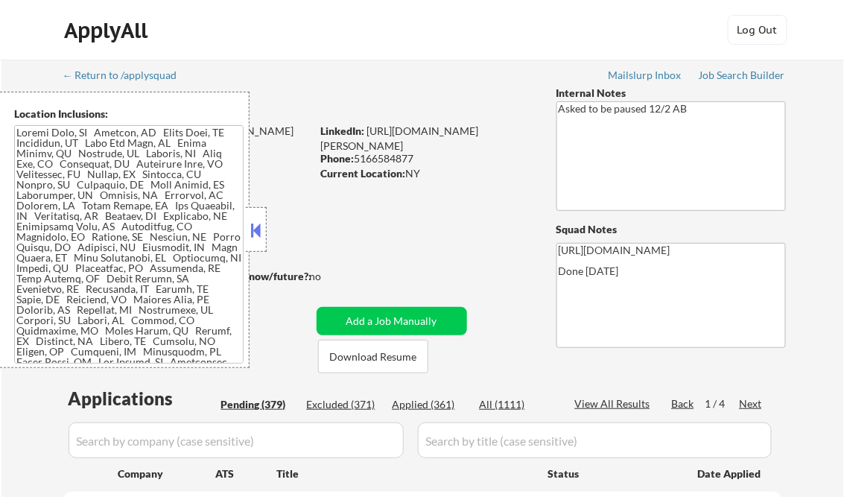
select select ""pending""
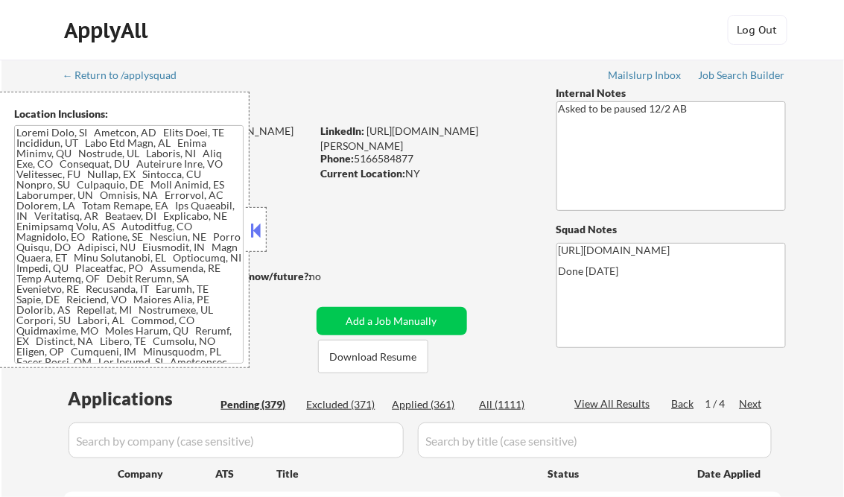
select select ""pending""
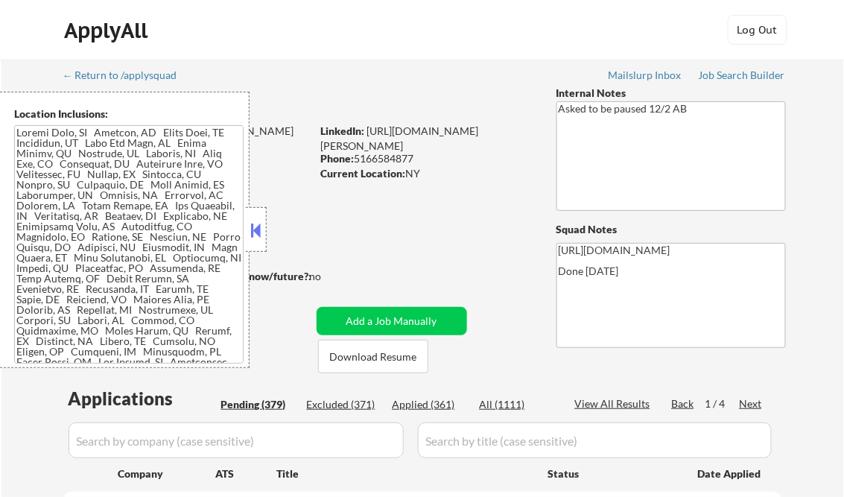
click at [259, 231] on button at bounding box center [256, 230] width 16 height 22
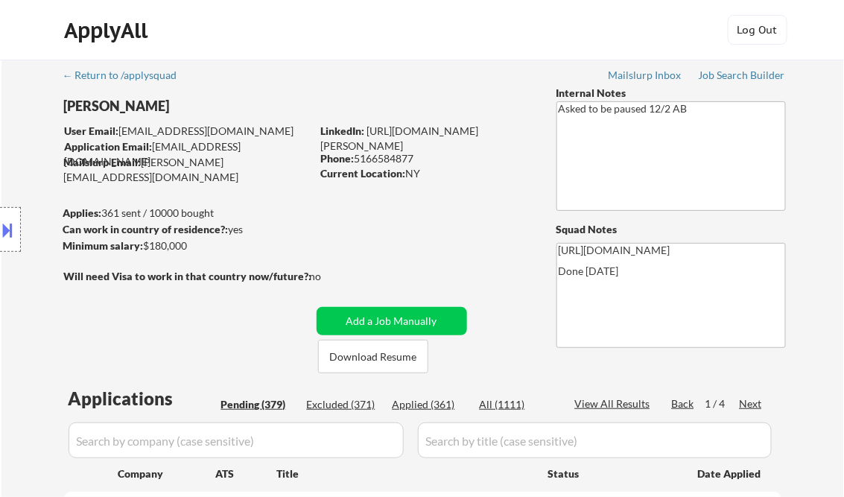
click at [428, 403] on div "Applied (361)" at bounding box center [429, 404] width 74 height 15
click at [620, 403] on div "View All Results" at bounding box center [615, 403] width 80 height 15
select select ""applied""
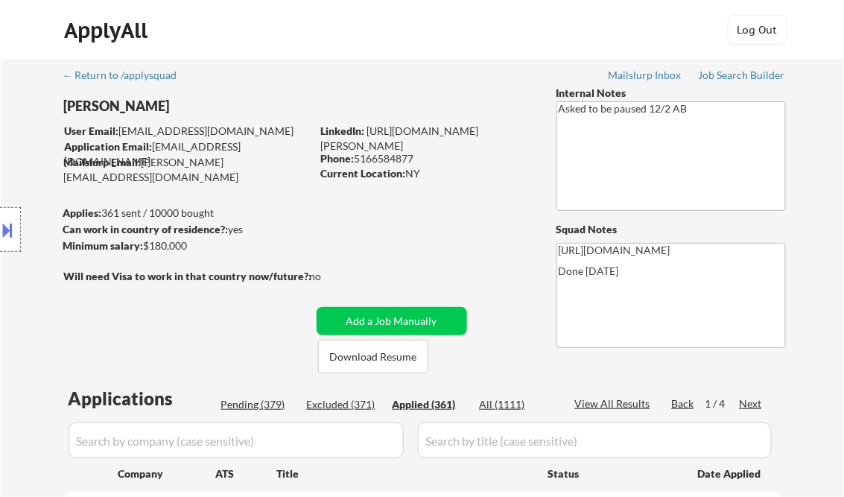
select select ""applied""
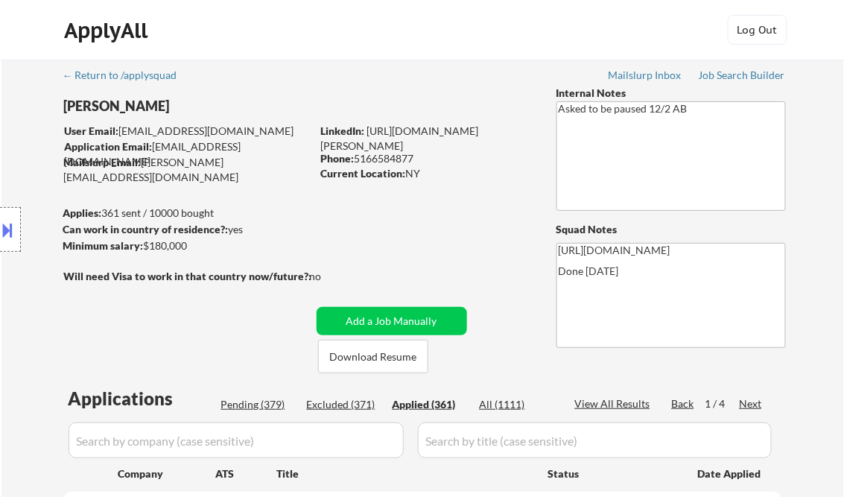
select select ""applied""
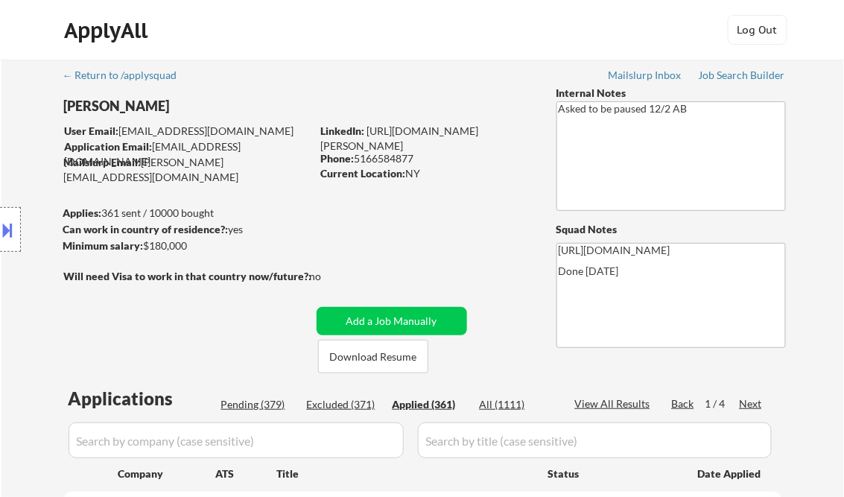
select select ""applied""
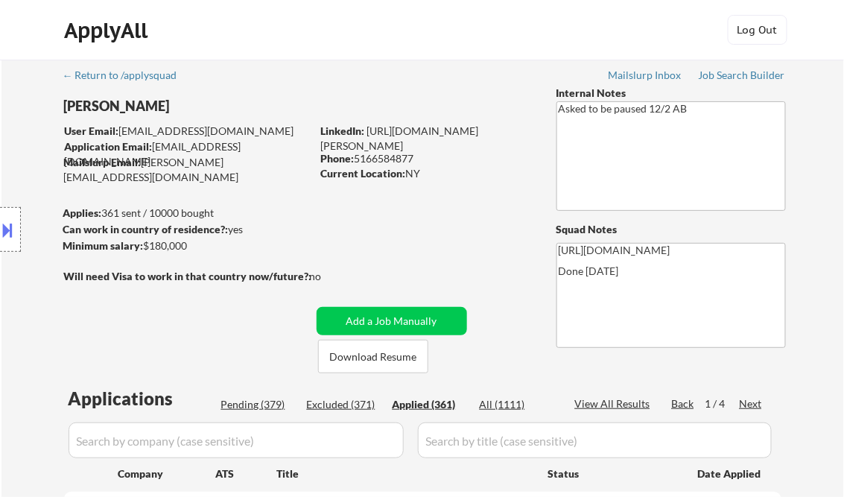
select select ""applied""
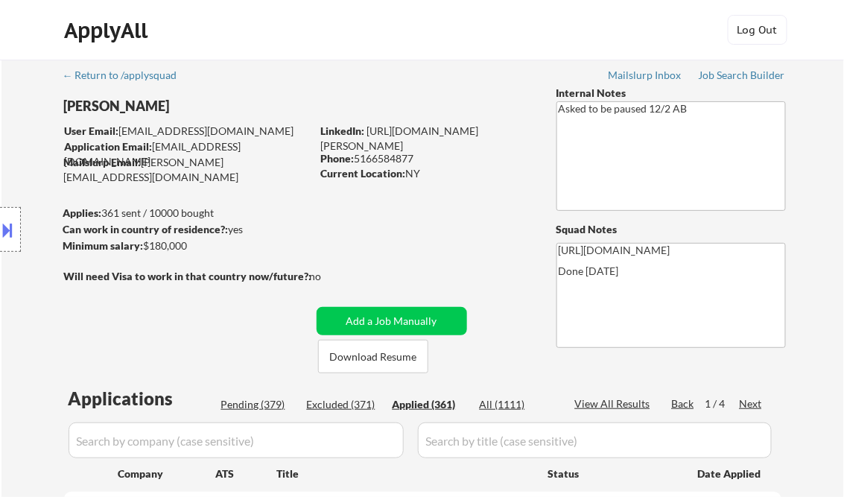
select select ""applied""
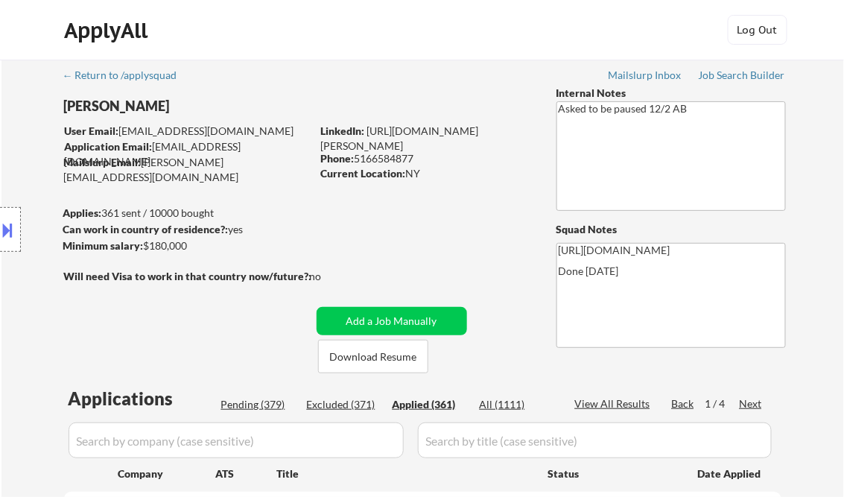
select select ""applied""
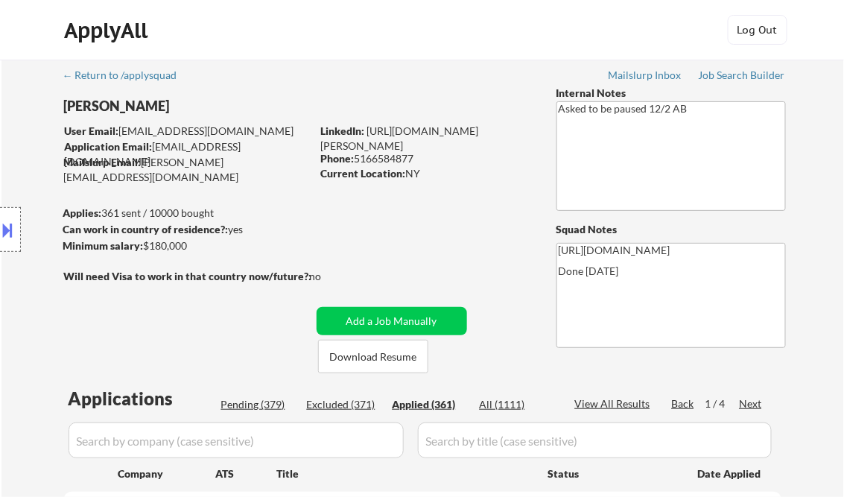
select select ""applied""
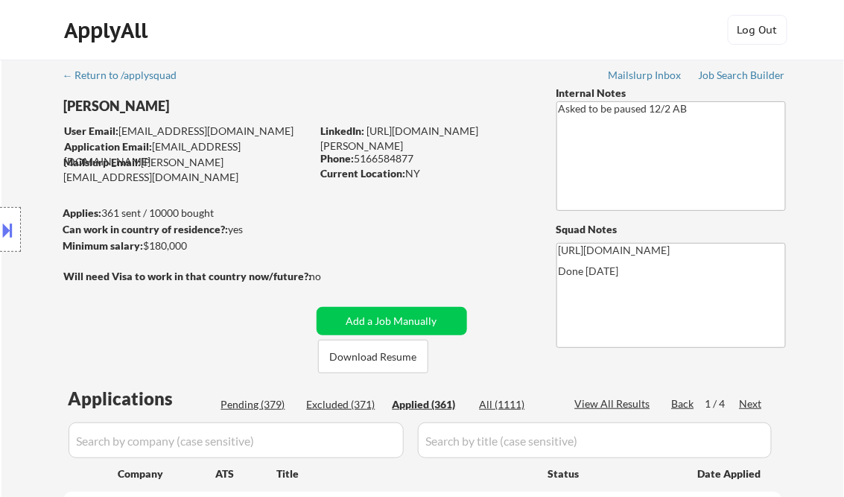
select select ""applied""
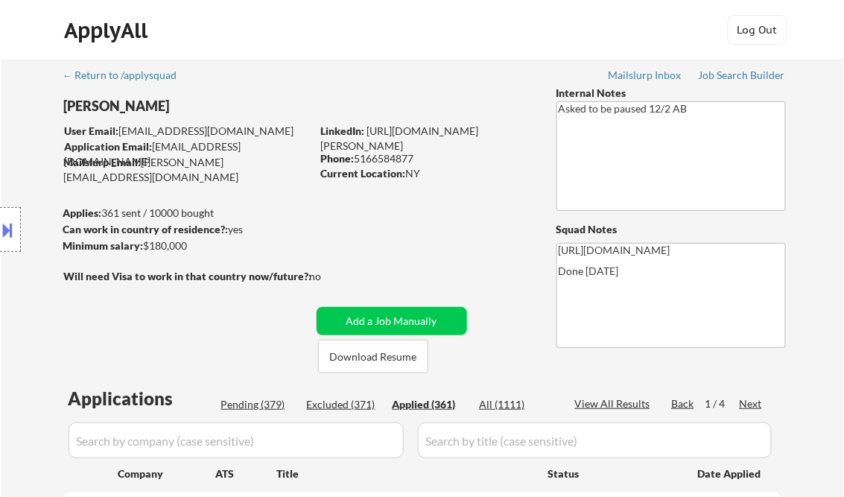
select select ""applied""
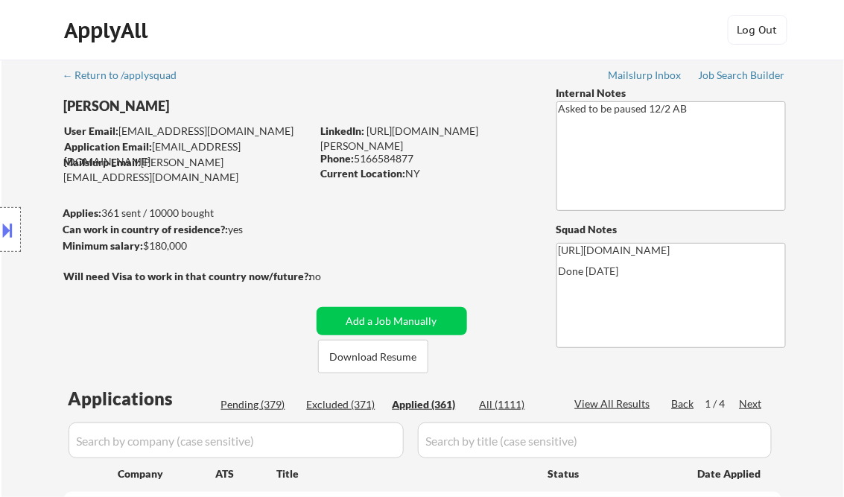
select select ""applied""
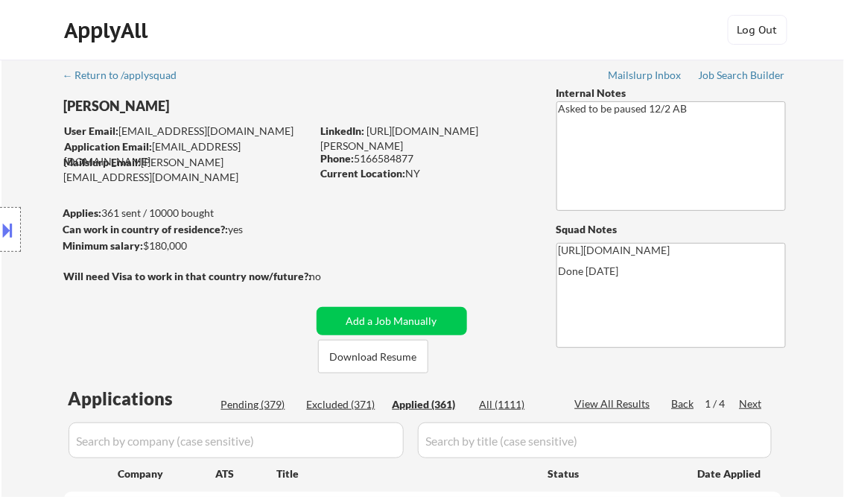
select select ""applied""
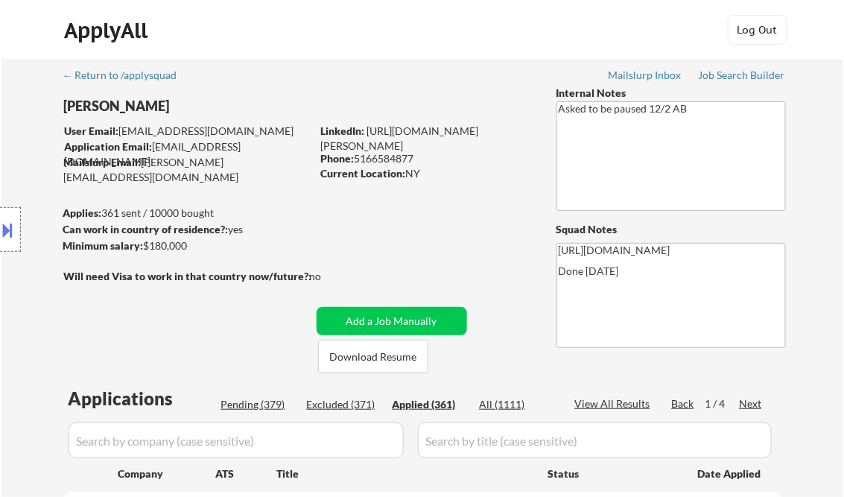
select select ""applied""
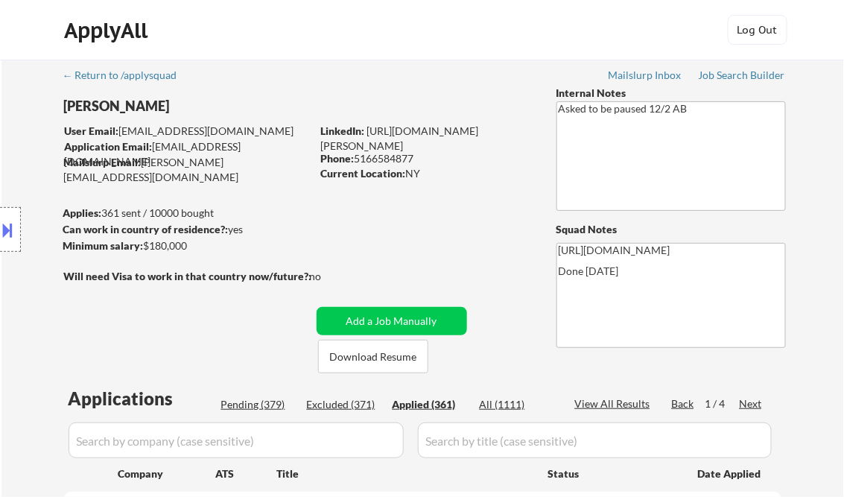
select select ""applied""
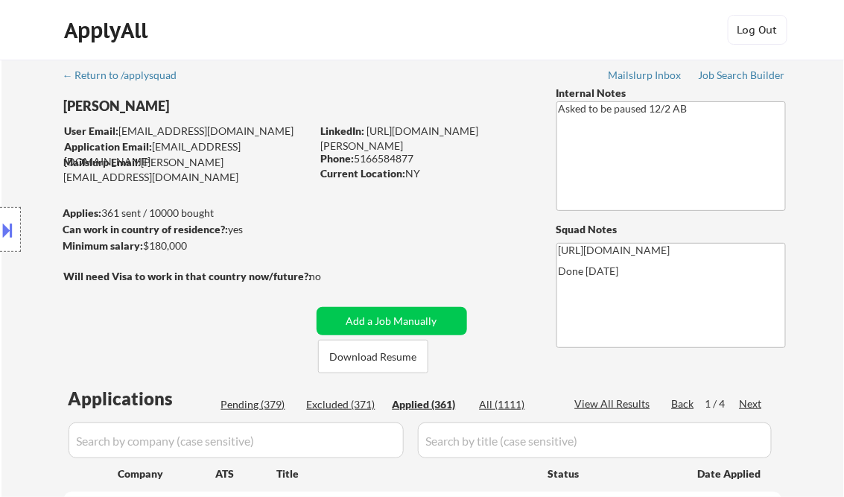
select select ""applied""
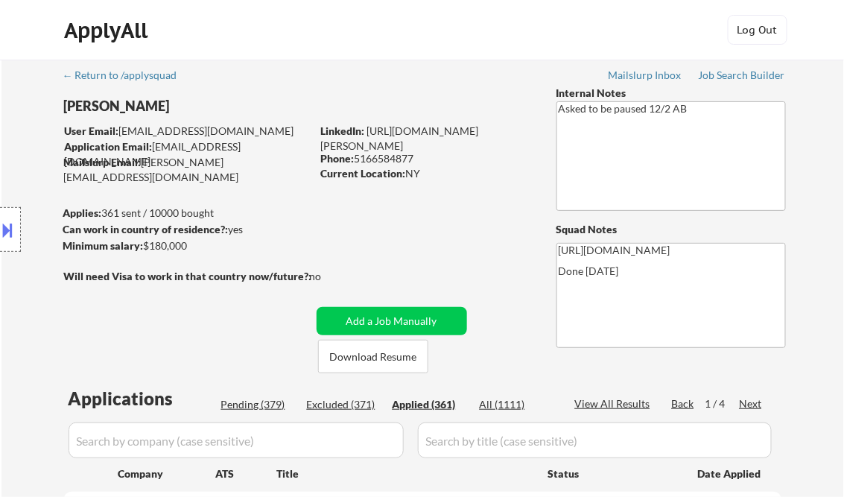
select select ""applied""
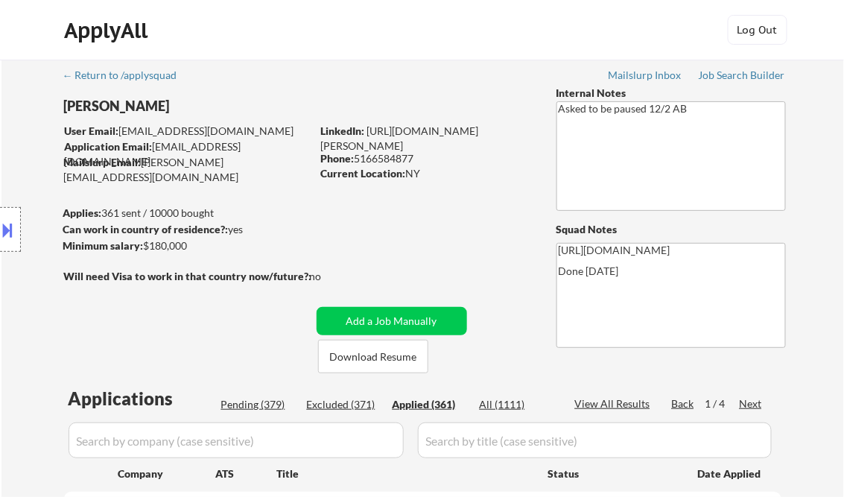
select select ""applied""
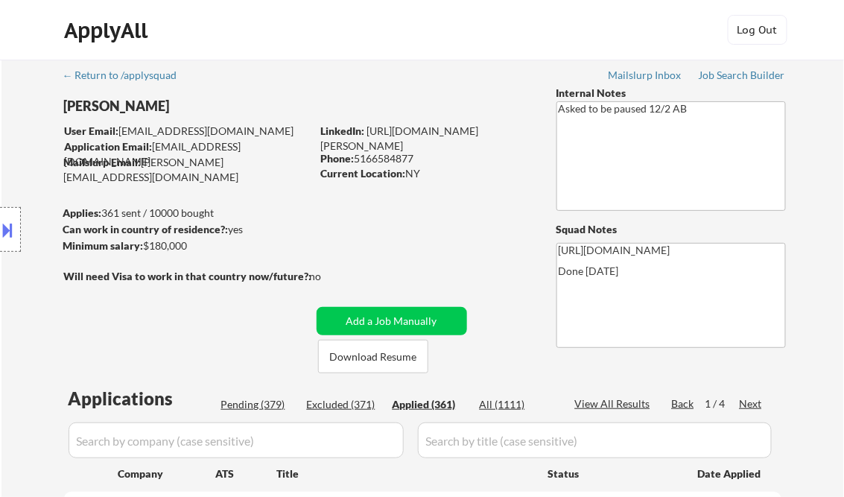
select select ""applied""
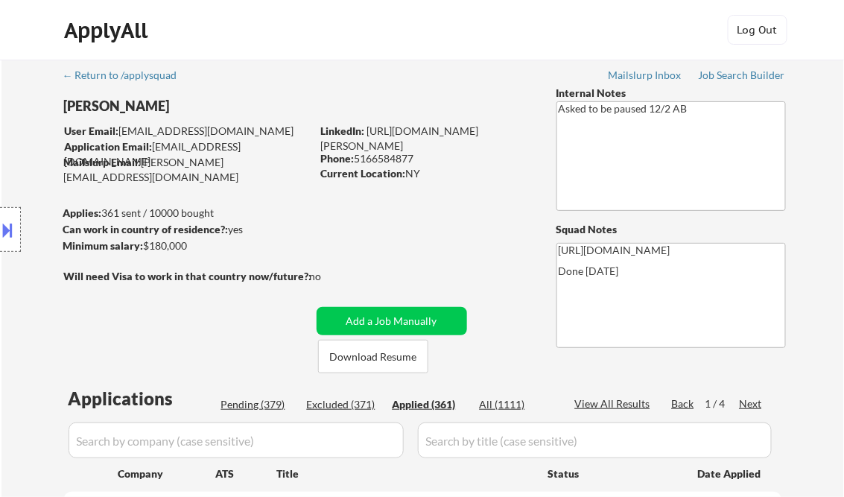
select select ""applied""
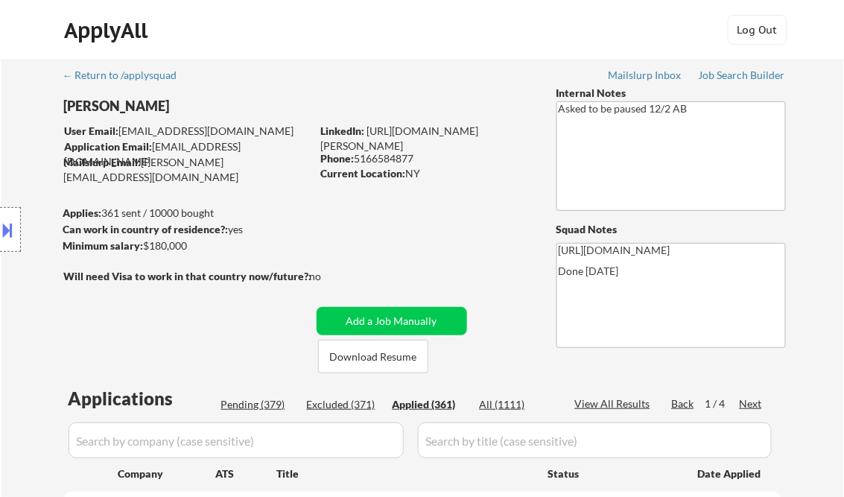
select select ""applied""
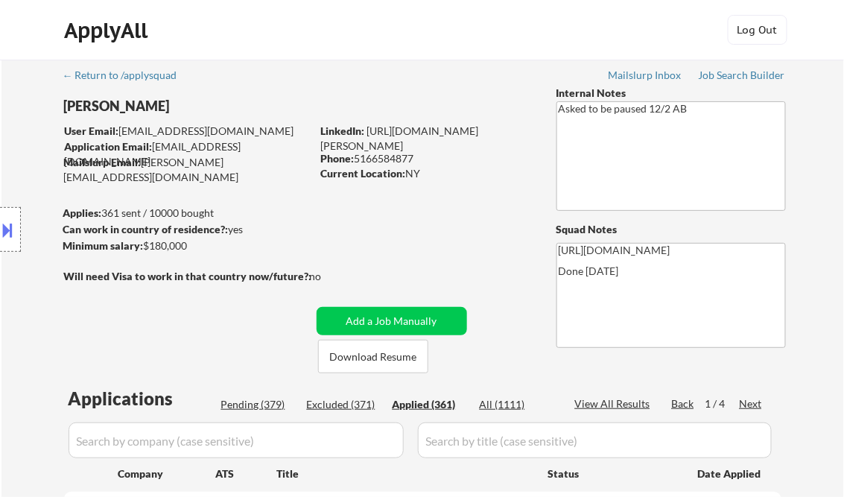
select select ""applied""
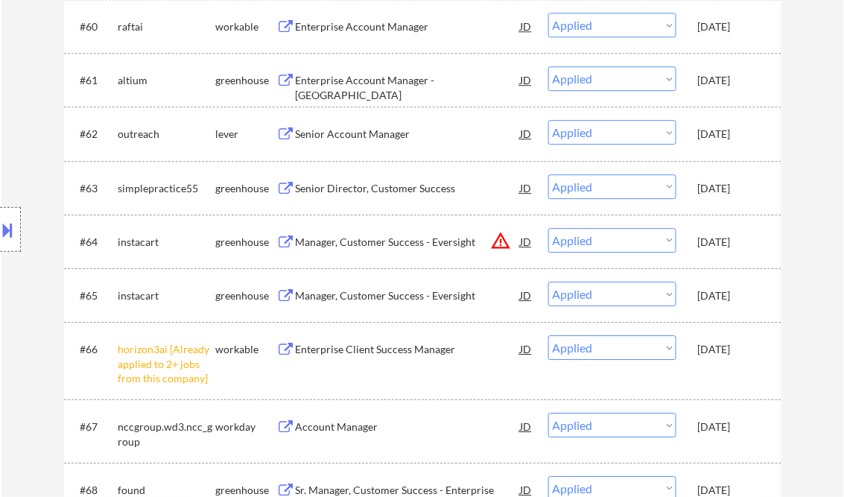
scroll to position [9470, 0]
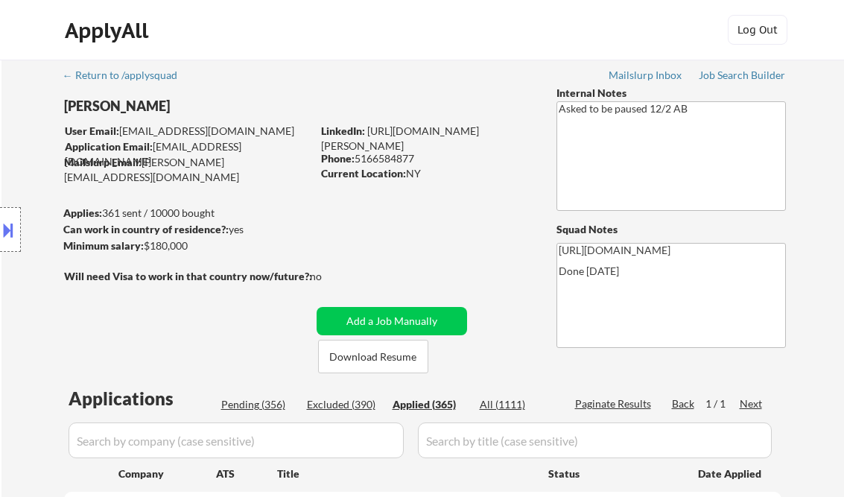
select select ""applied""
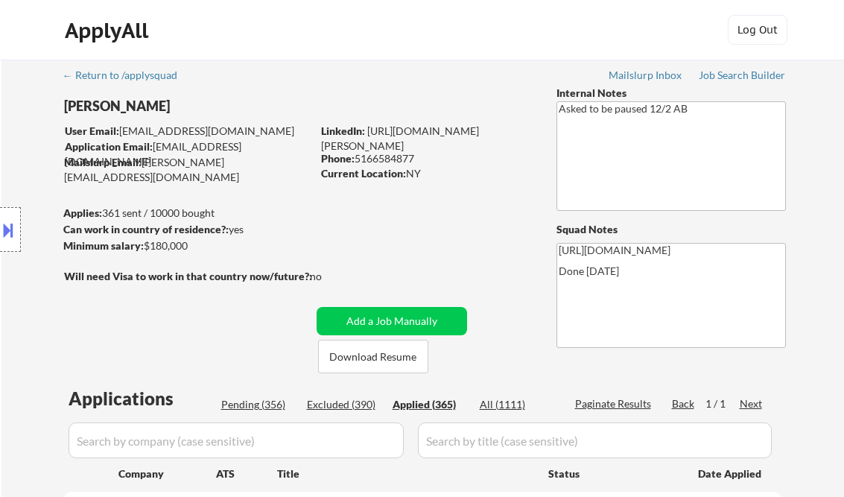
select select ""applied""
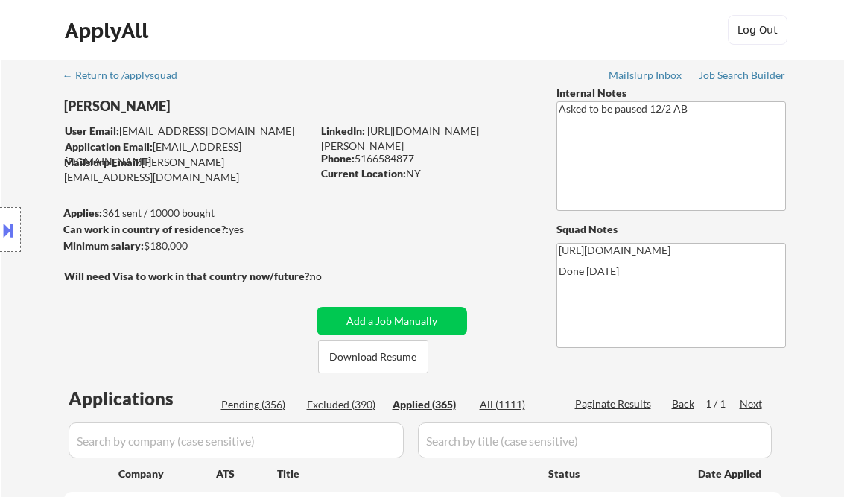
select select ""applied""
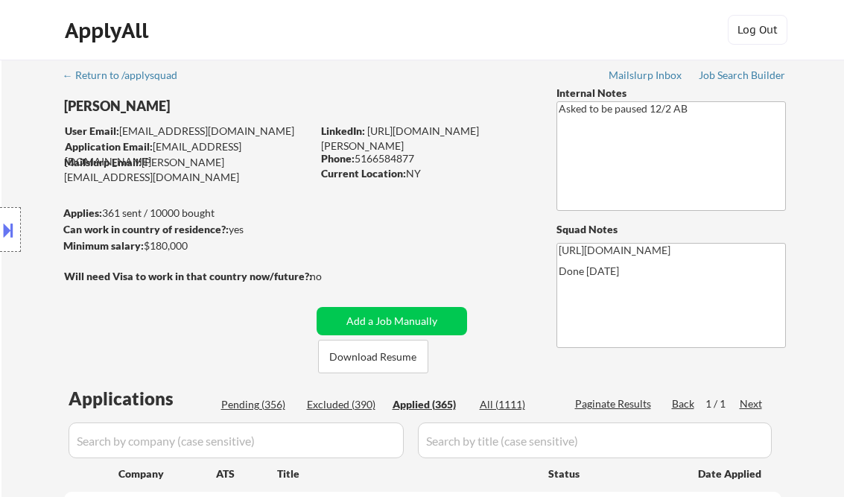
select select ""applied""
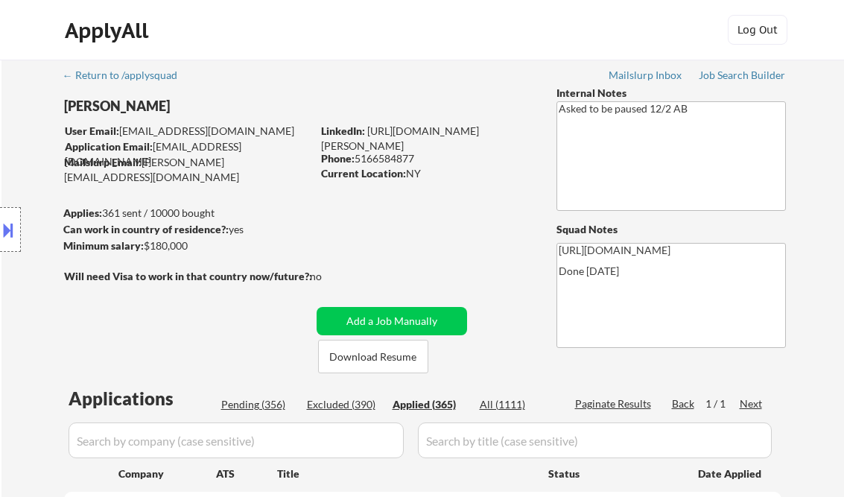
select select ""applied""
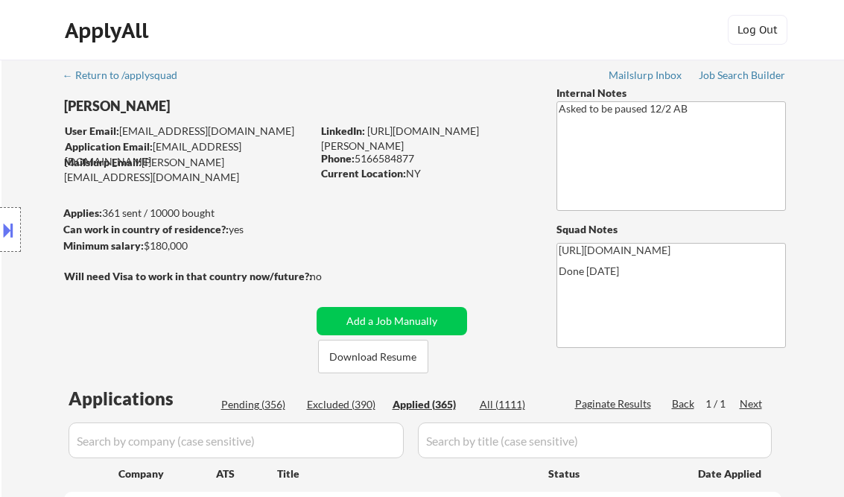
select select ""applied""
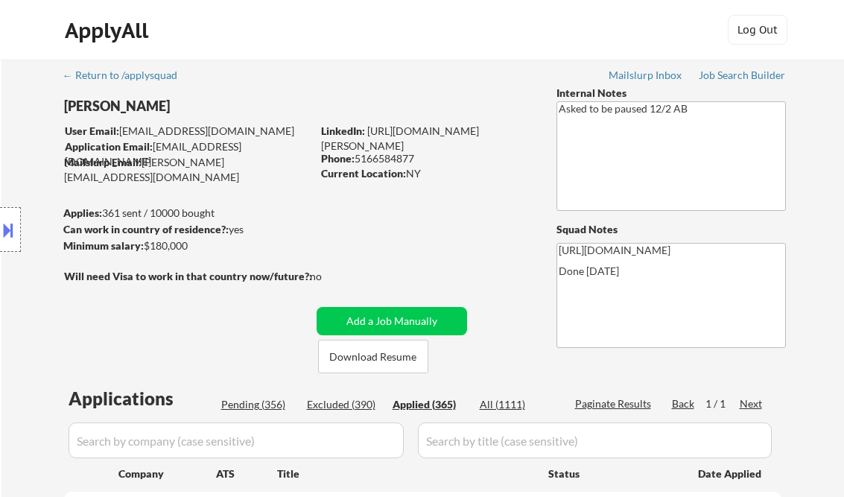
select select ""applied""
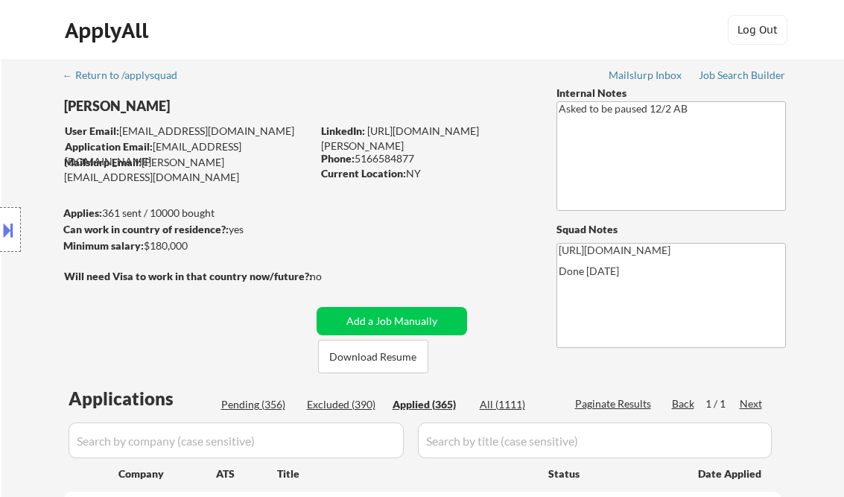
select select ""applied""
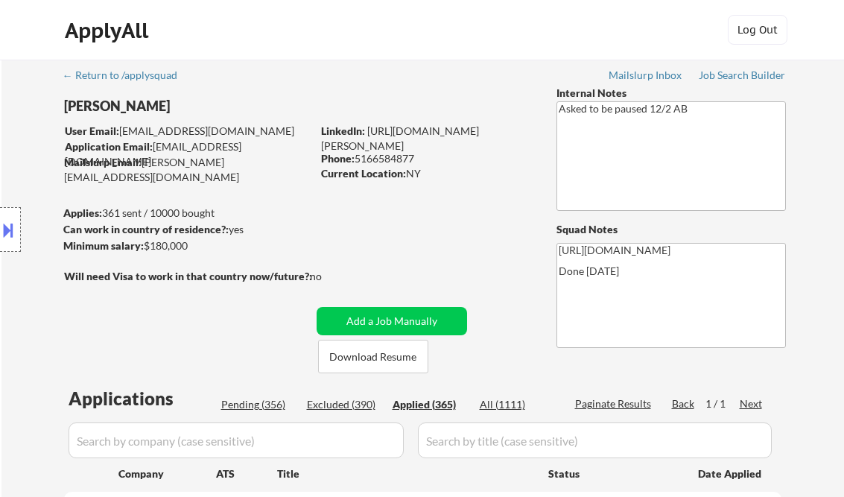
select select ""applied""
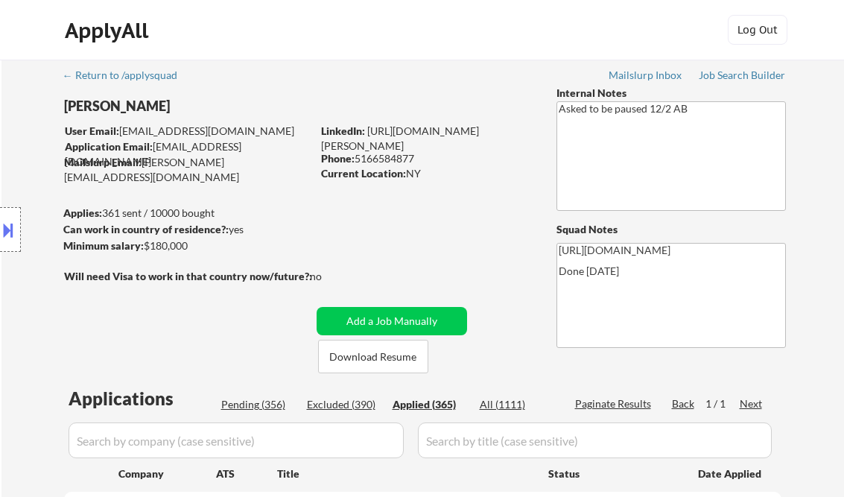
select select ""applied""
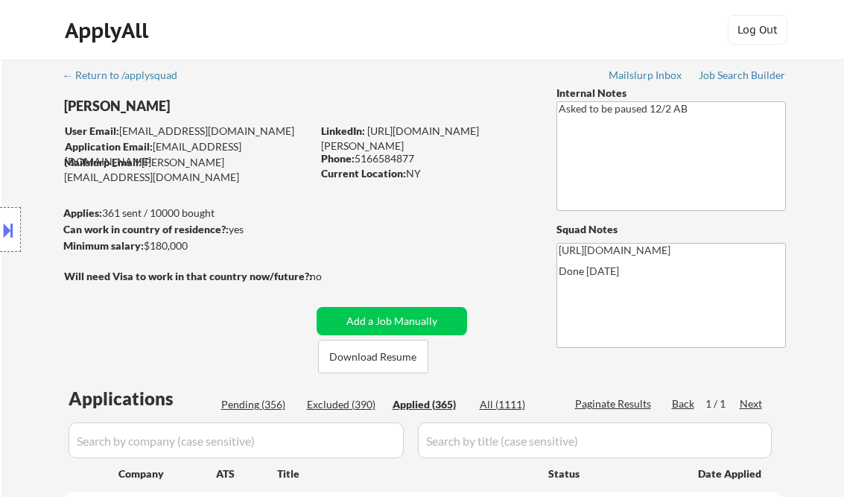
select select ""applied""
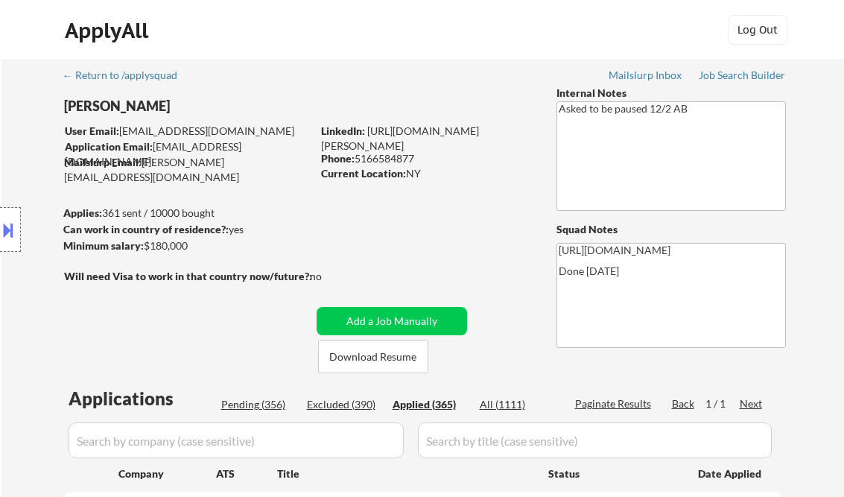
select select ""applied""
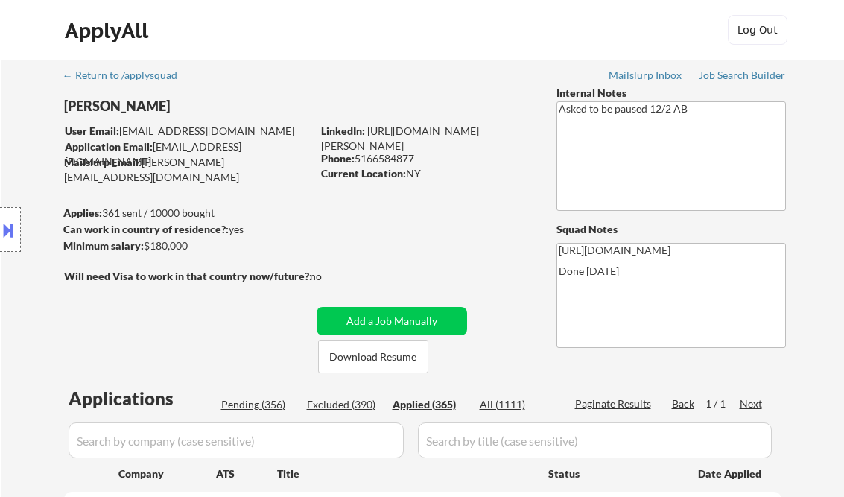
select select ""applied""
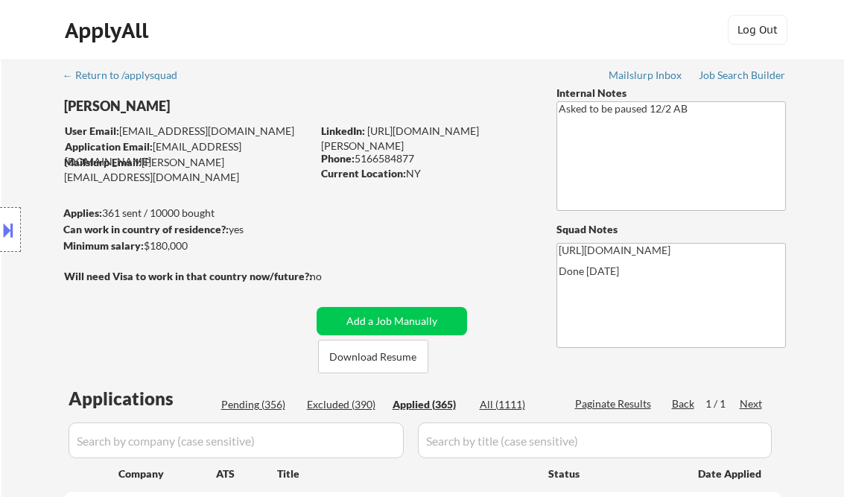
select select ""applied""
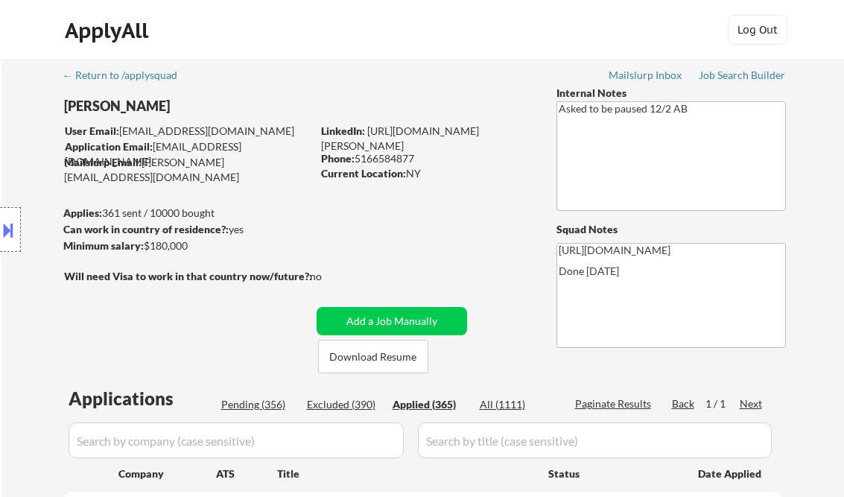
select select ""applied""
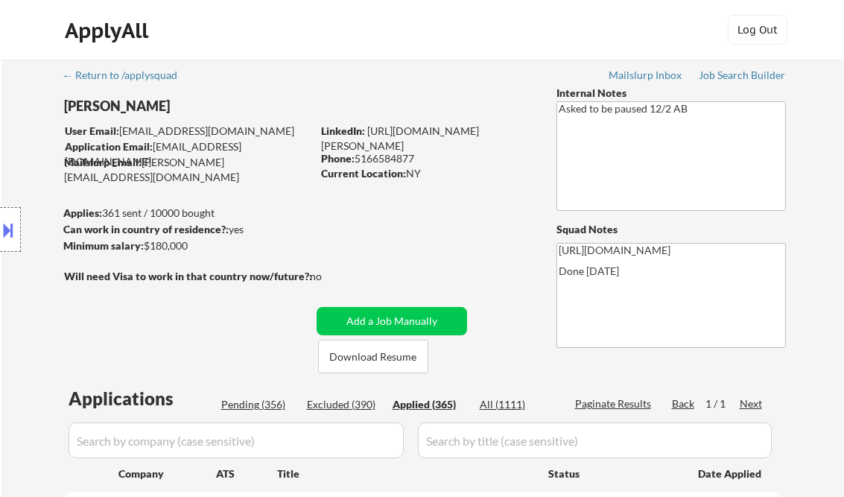
select select ""applied""
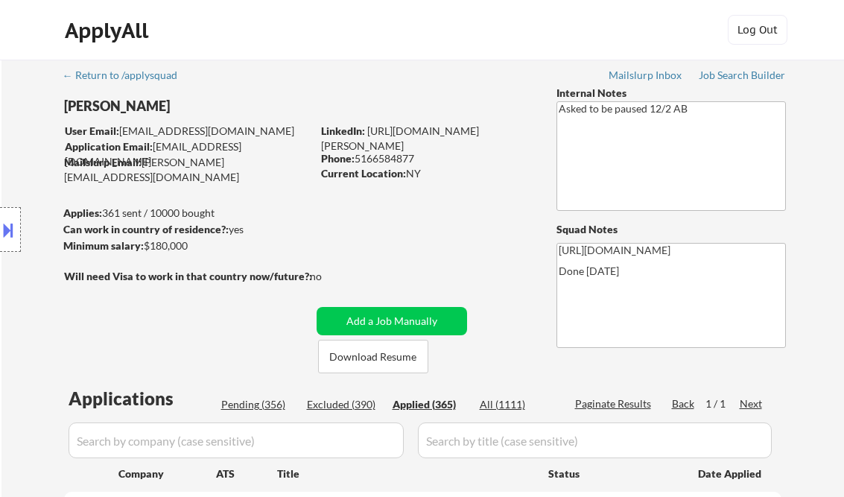
select select ""applied""
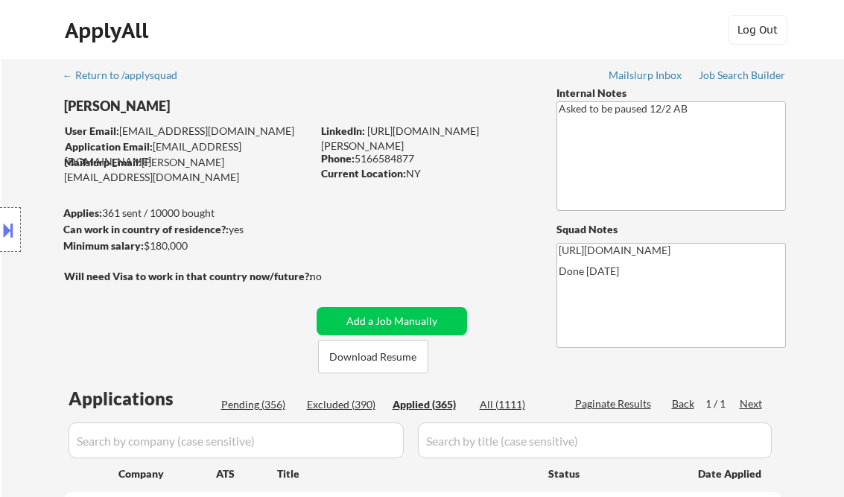
select select ""applied""
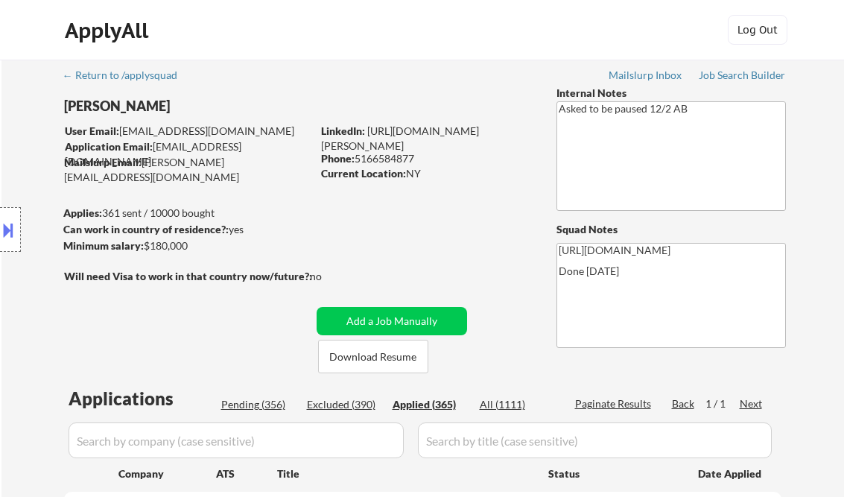
select select ""applied""
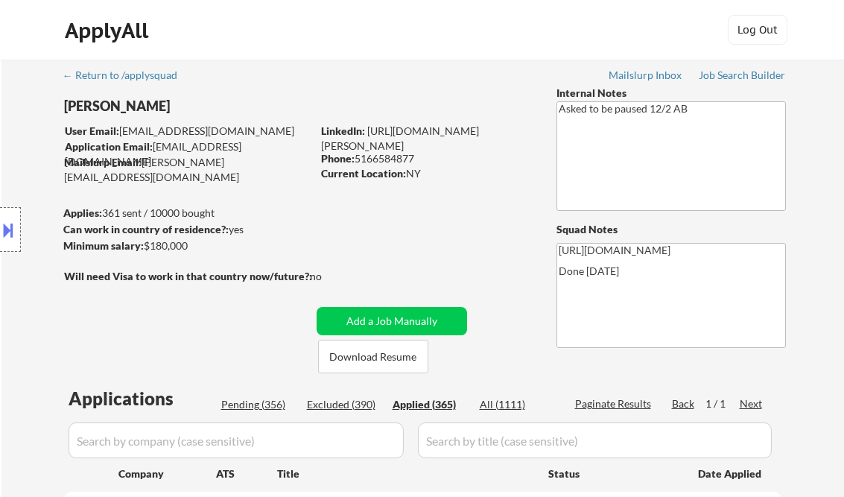
select select ""applied""
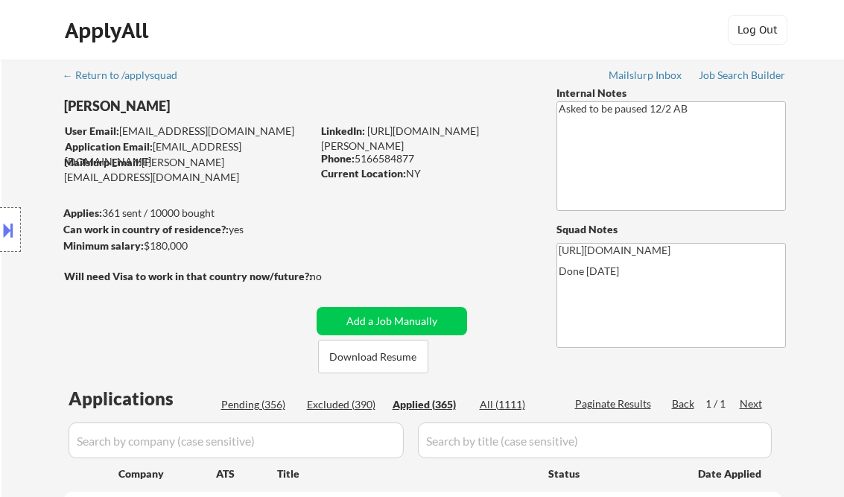
select select ""applied""
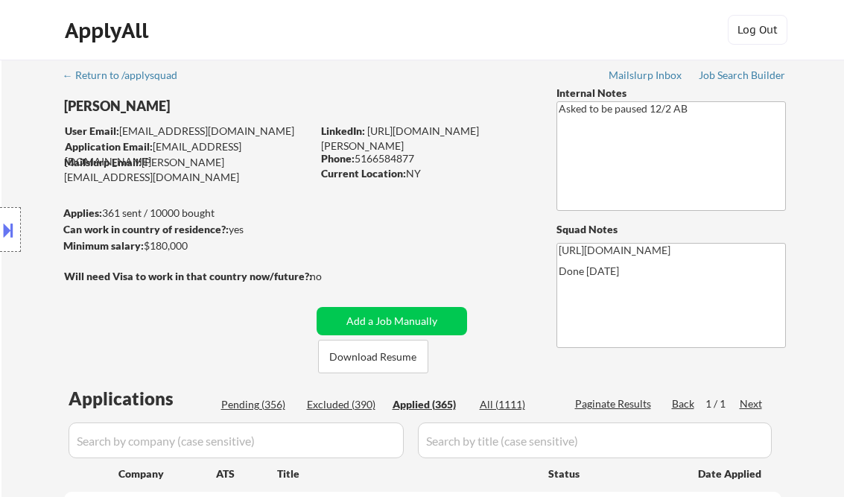
select select ""applied""
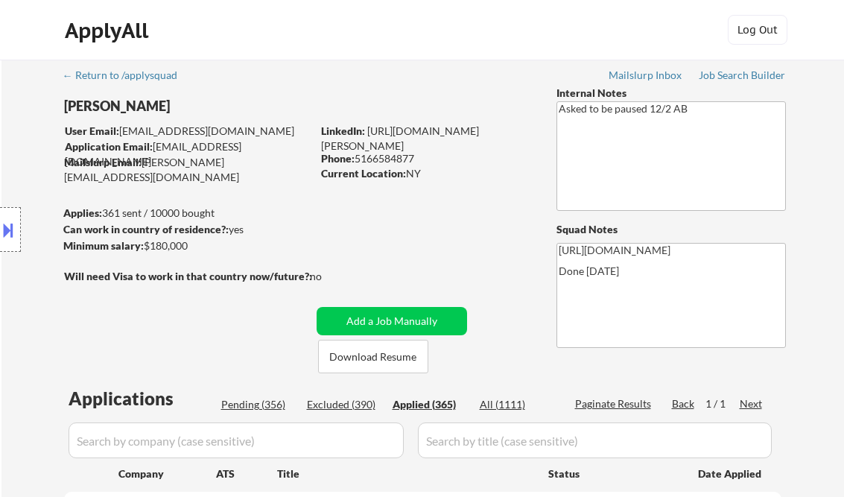
select select ""applied""
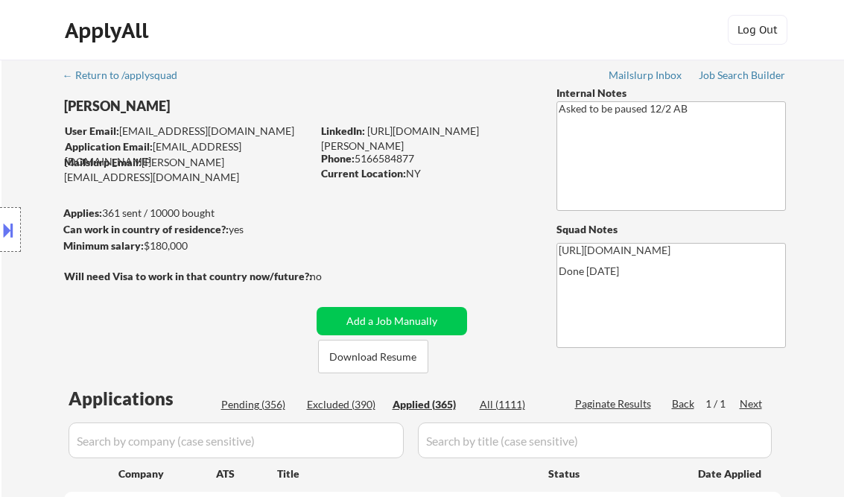
select select ""applied""
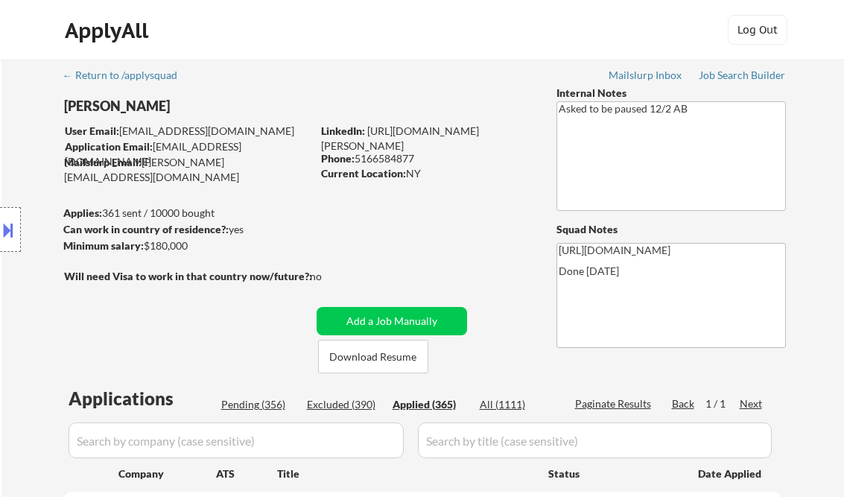
select select ""applied""
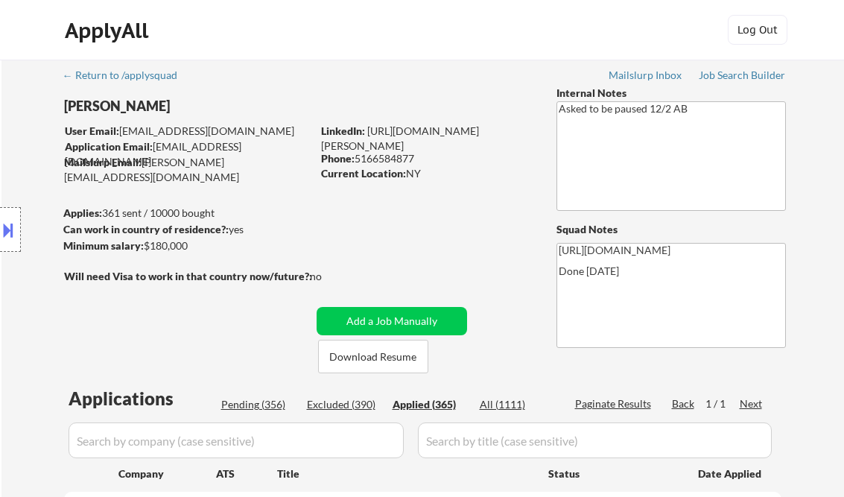
select select ""applied""
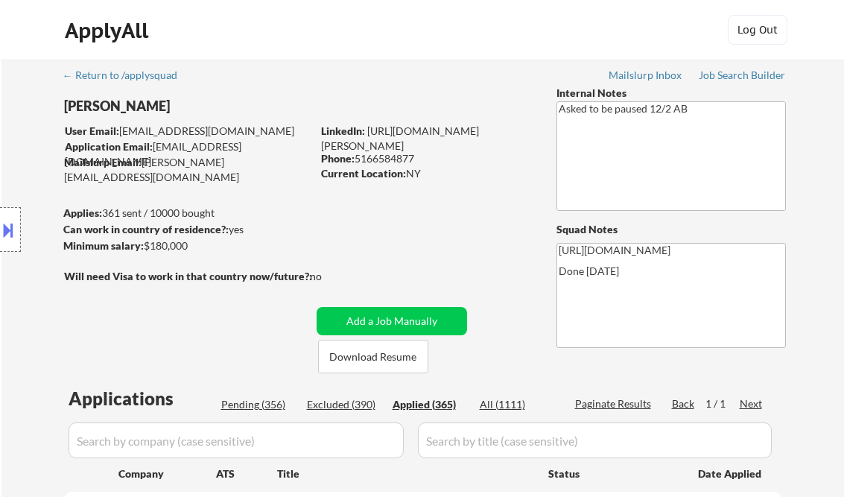
select select ""applied""
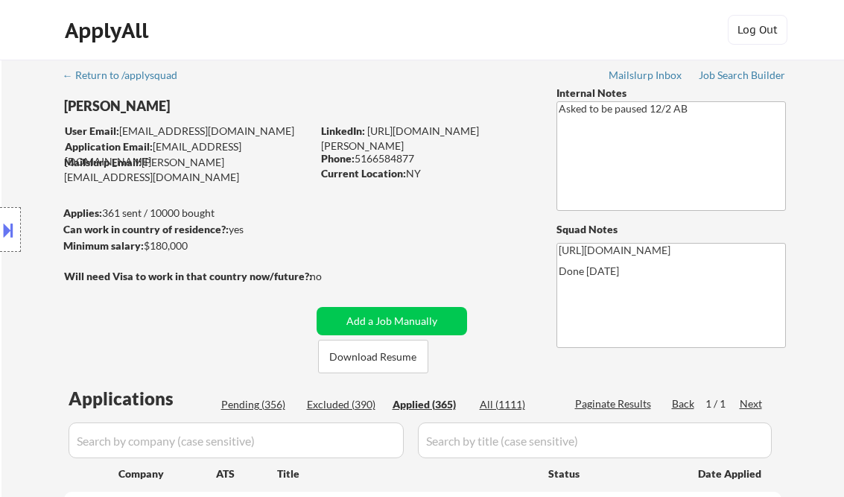
select select ""applied""
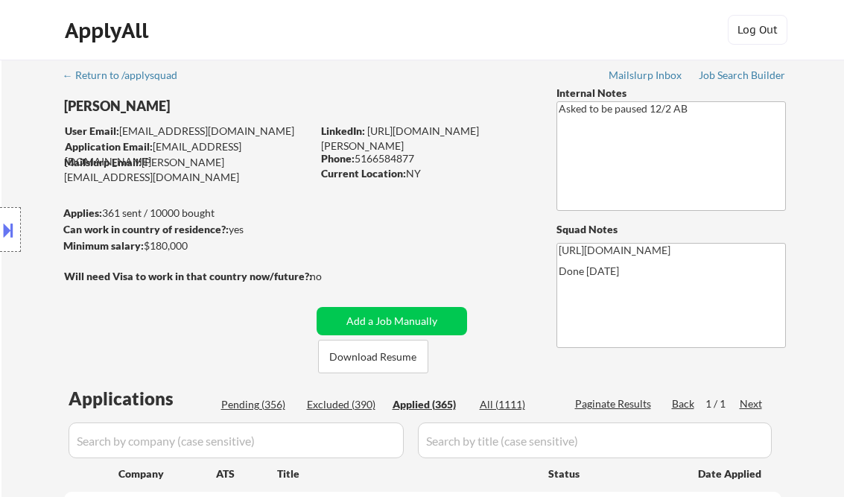
select select ""applied""
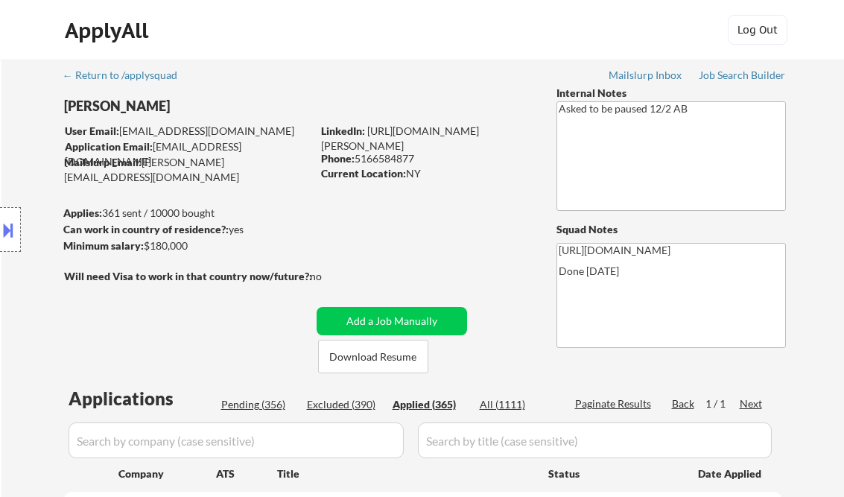
select select ""applied""
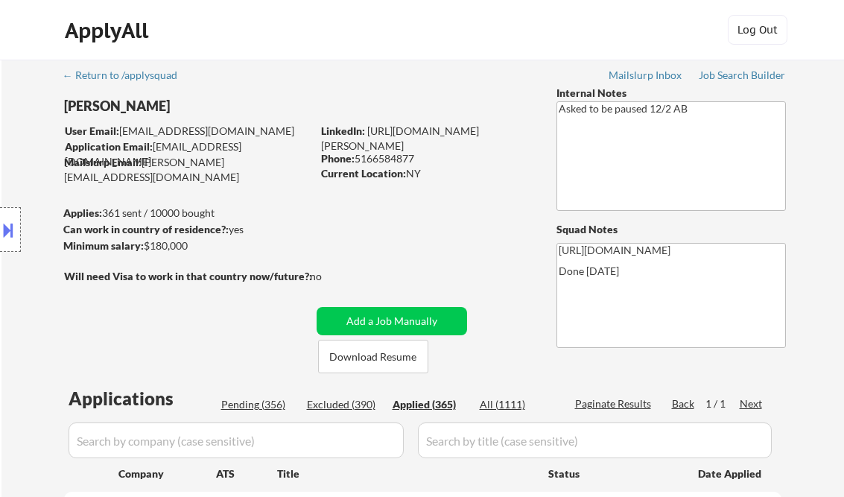
select select ""applied""
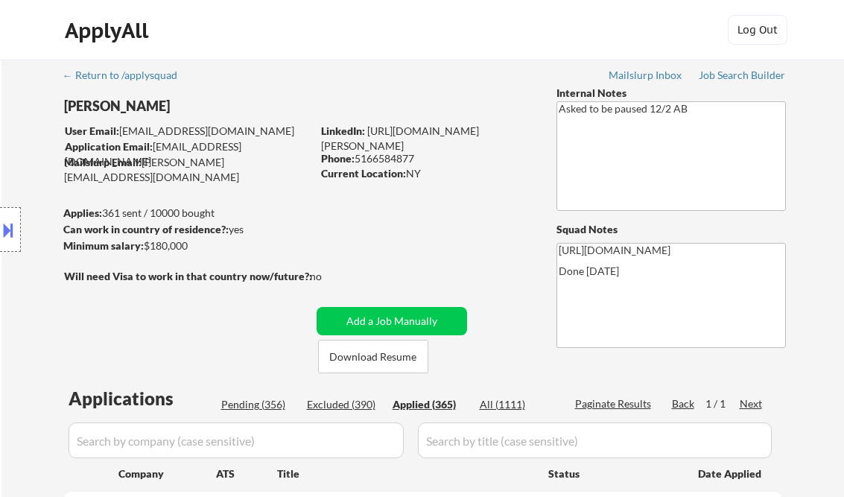
select select ""applied""
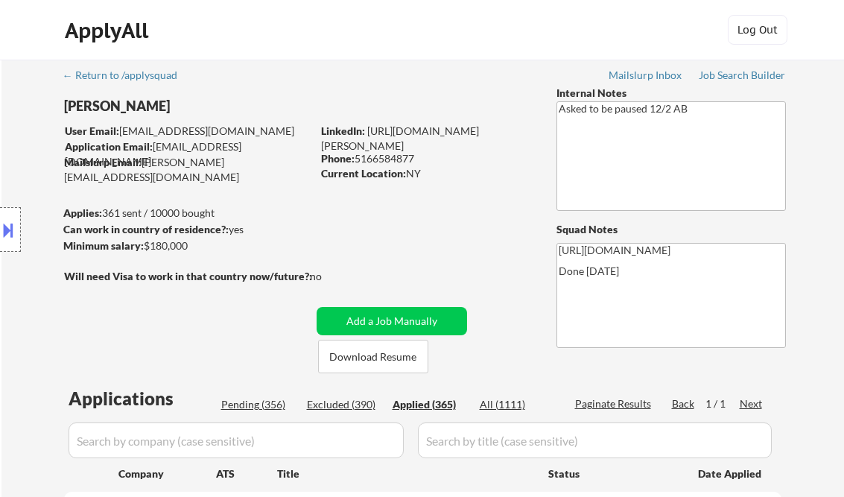
select select ""applied""
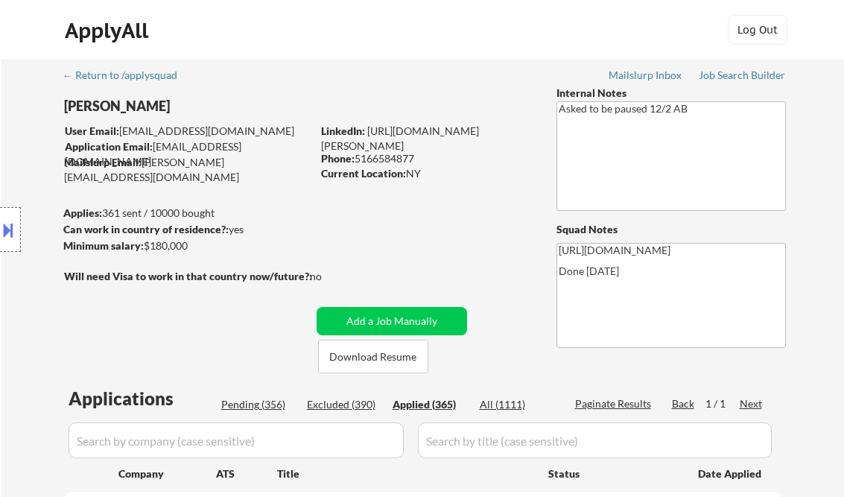
select select ""applied""
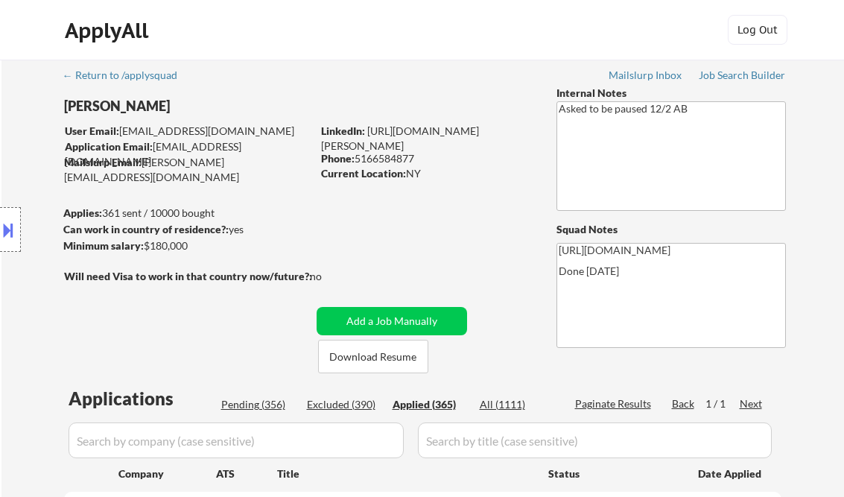
select select ""applied""
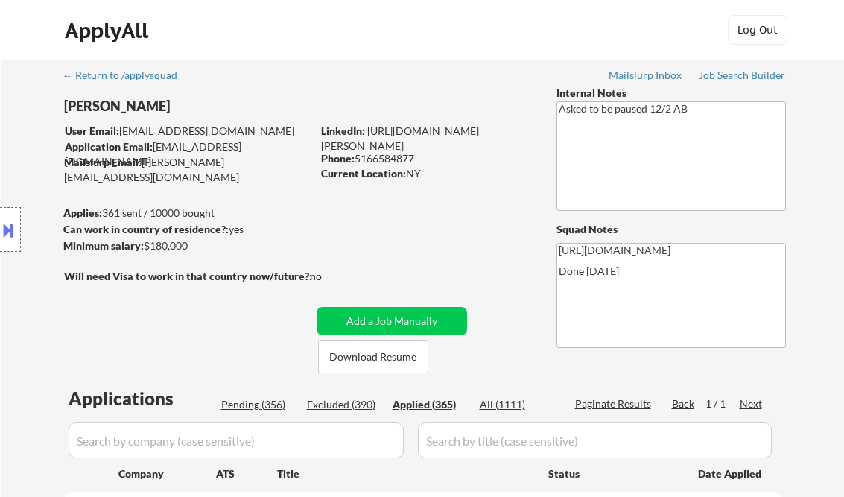
select select ""applied""
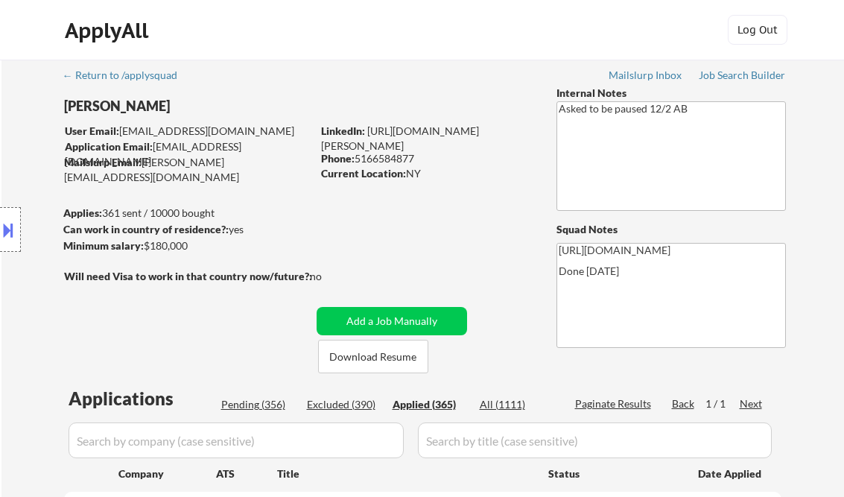
select select ""applied""
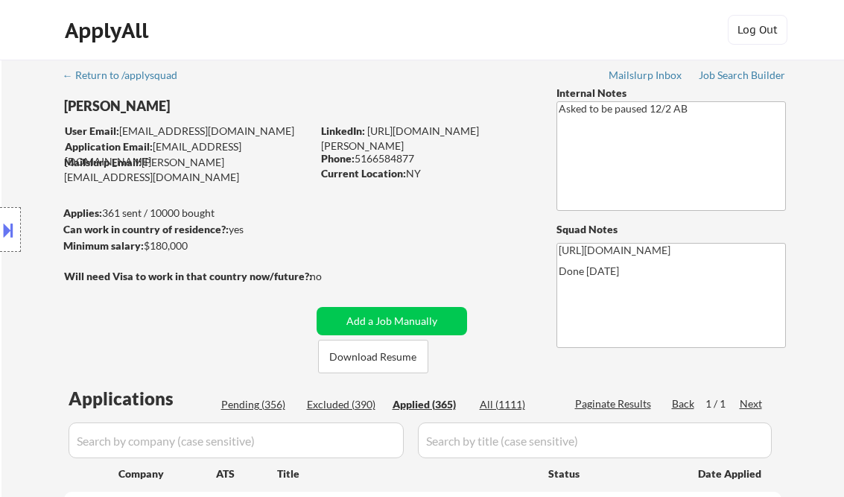
select select ""applied""
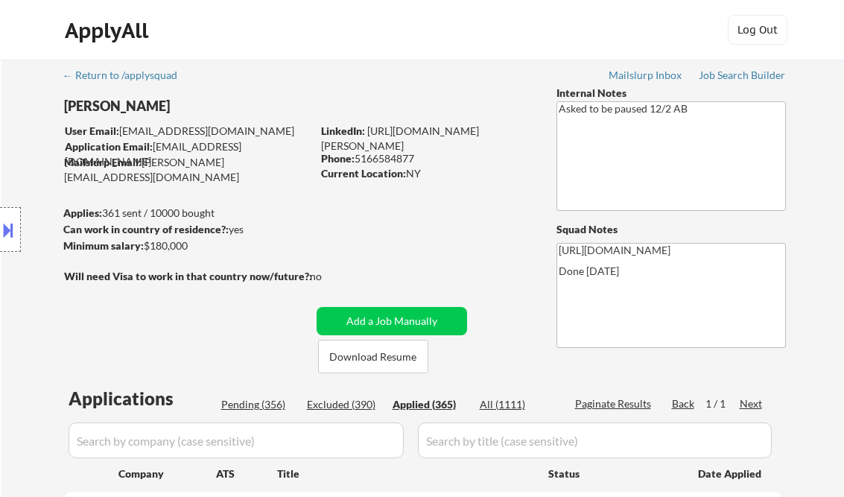
select select ""applied""
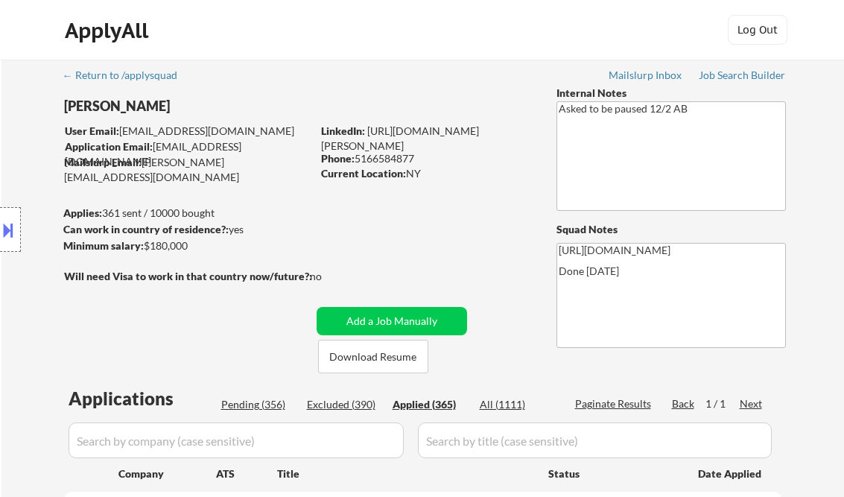
select select ""applied""
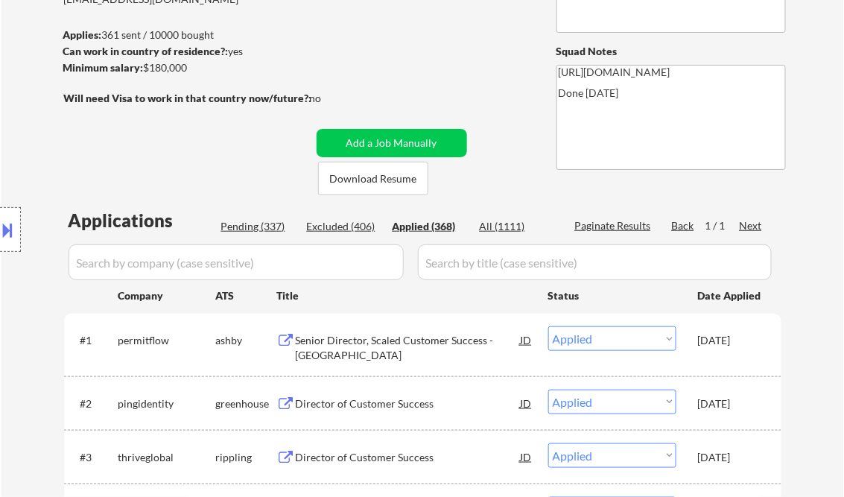
scroll to position [179, 0]
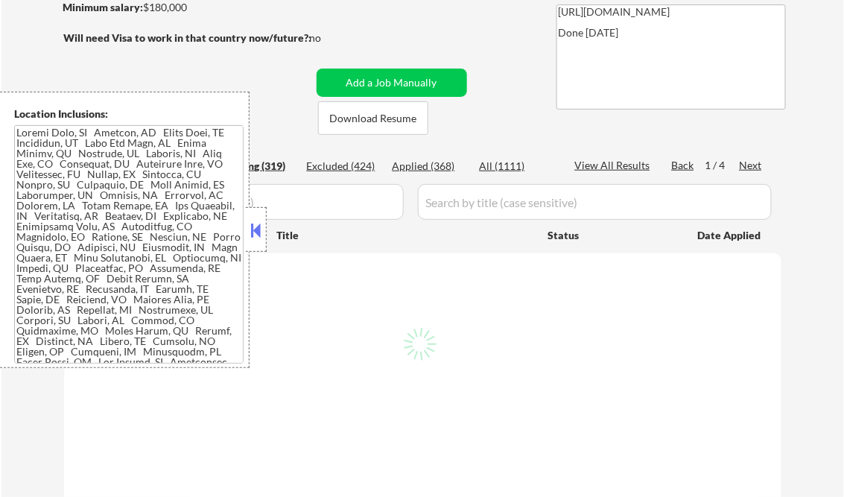
scroll to position [238, 0]
select select ""pending""
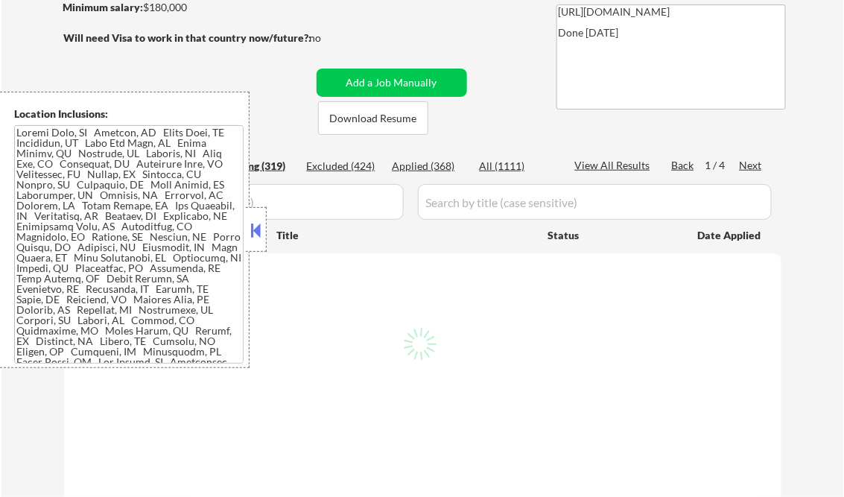
select select ""pending""
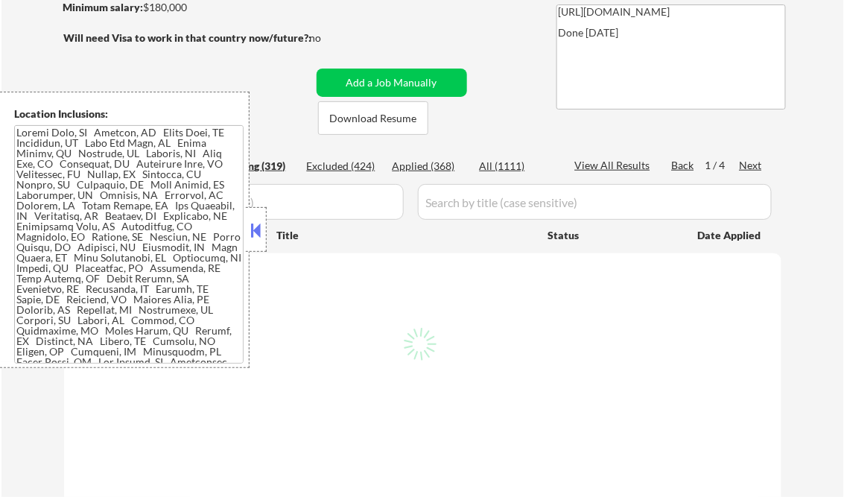
select select ""pending""
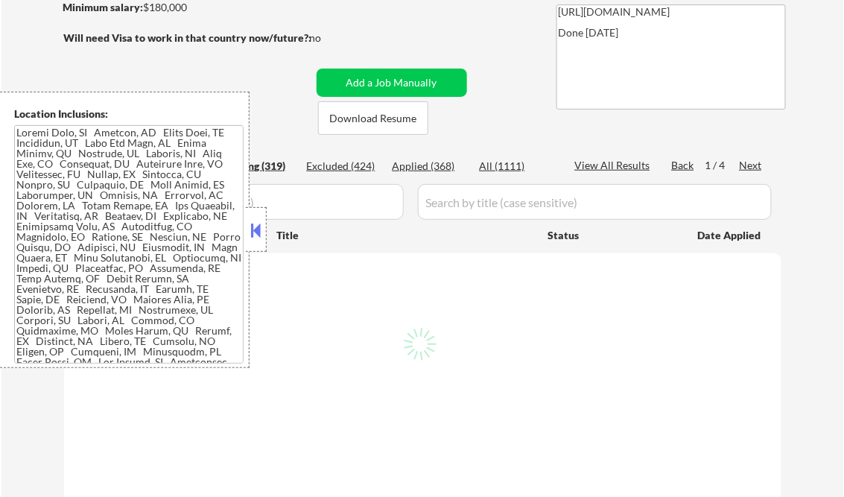
select select ""pending""
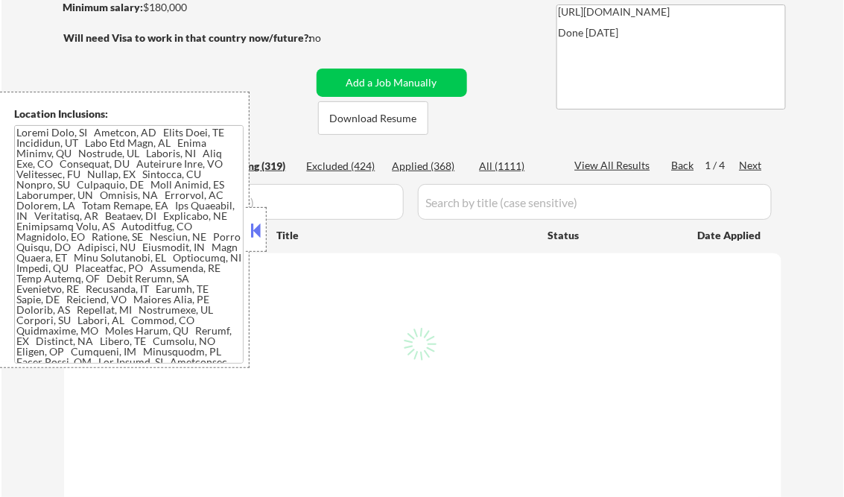
select select ""pending""
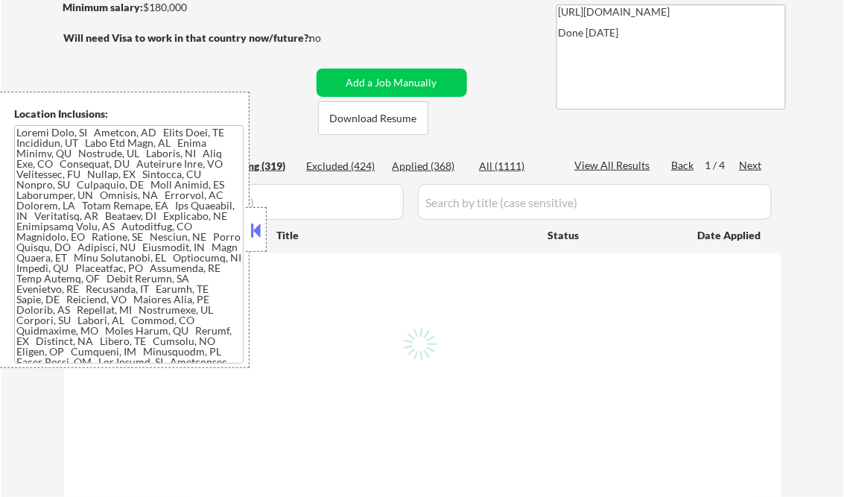
select select ""pending""
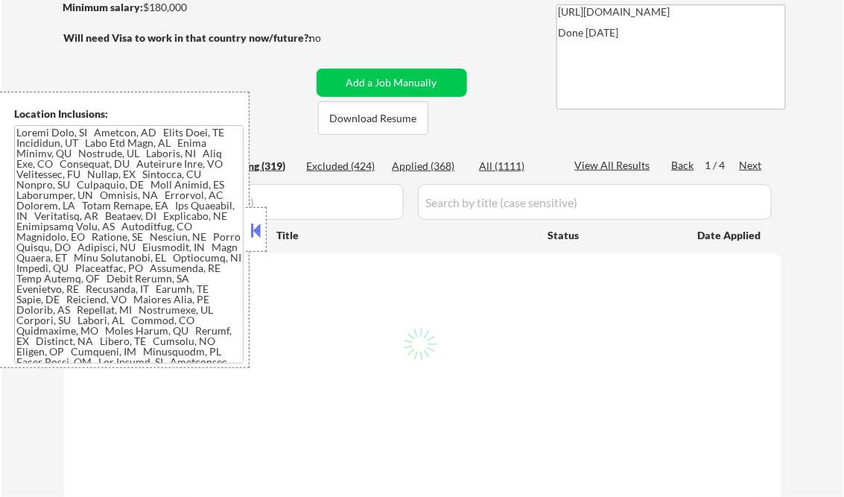
select select ""pending""
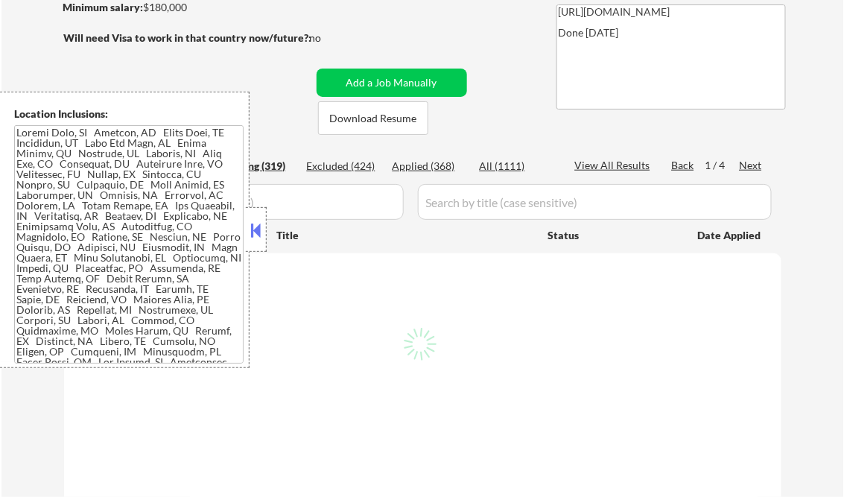
select select ""pending""
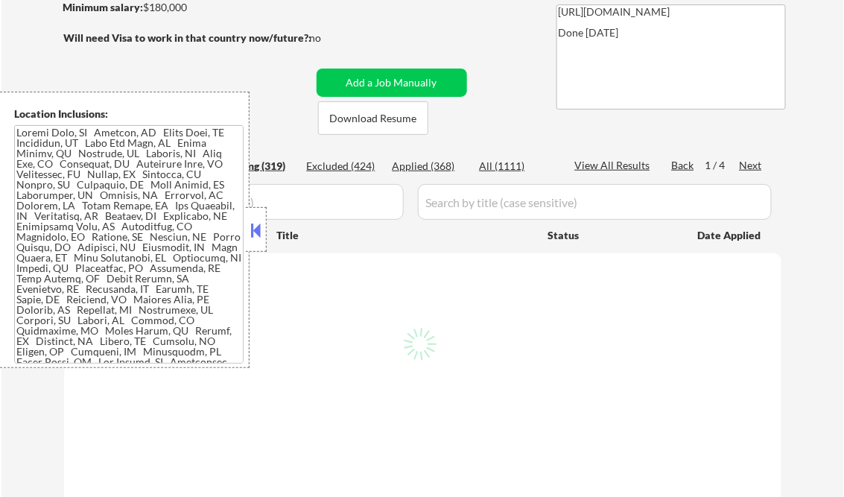
select select ""pending""
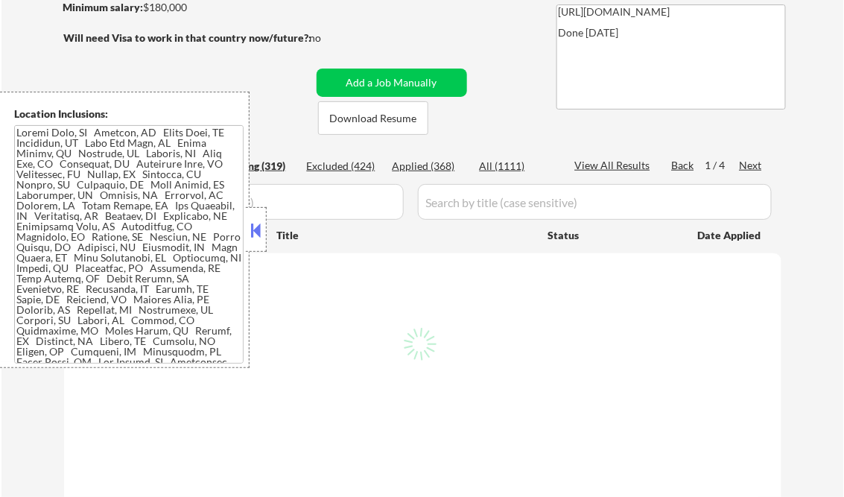
select select ""pending""
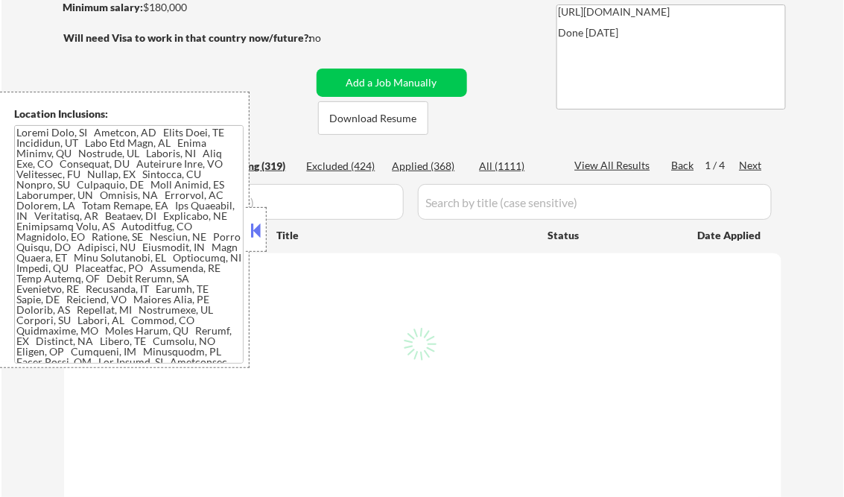
select select ""pending""
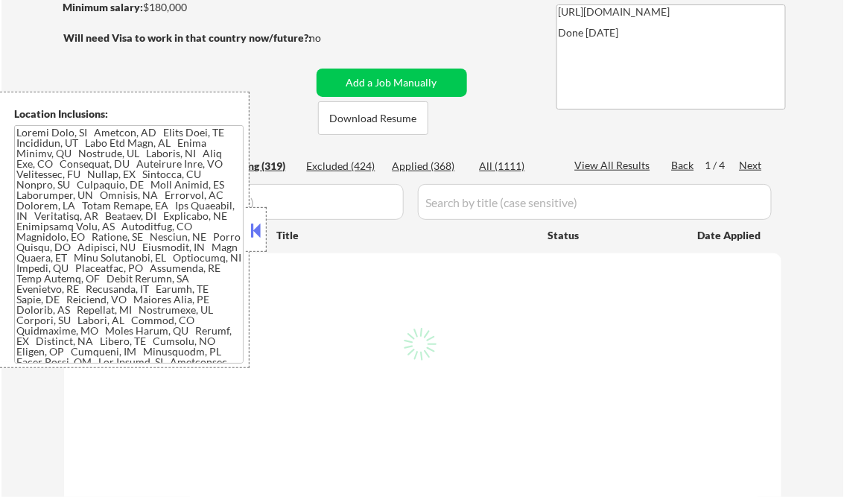
select select ""pending""
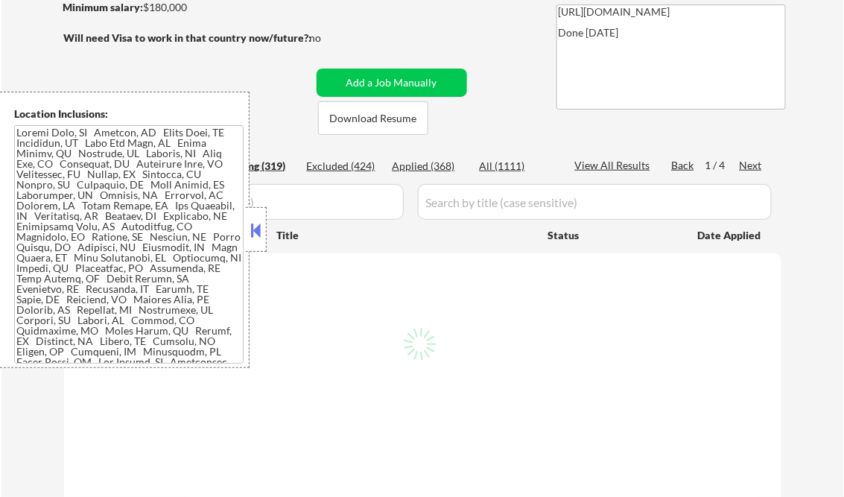
select select ""pending""
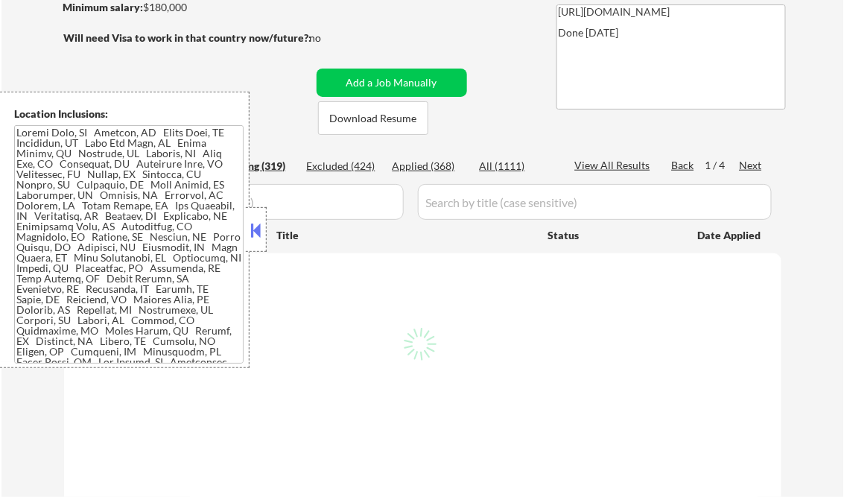
select select ""pending""
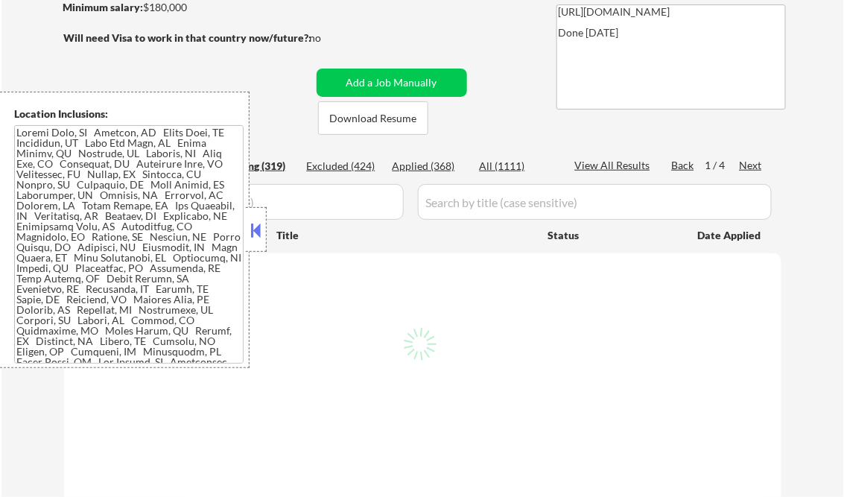
select select ""pending""
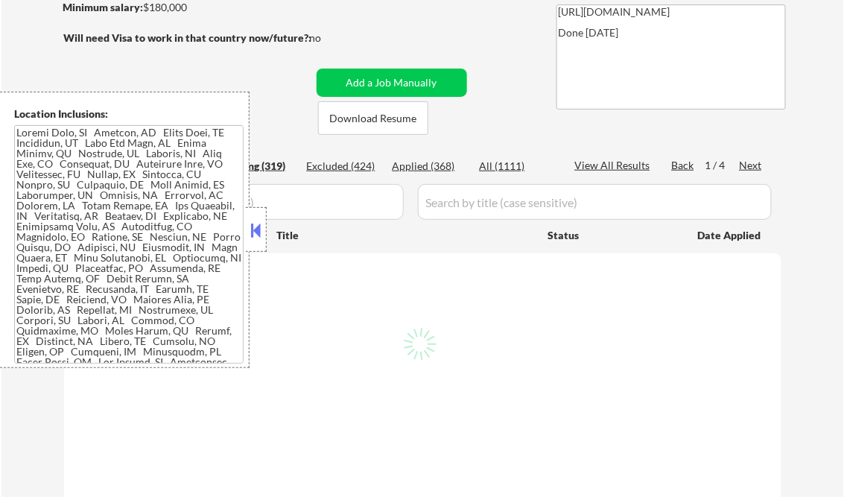
select select ""pending""
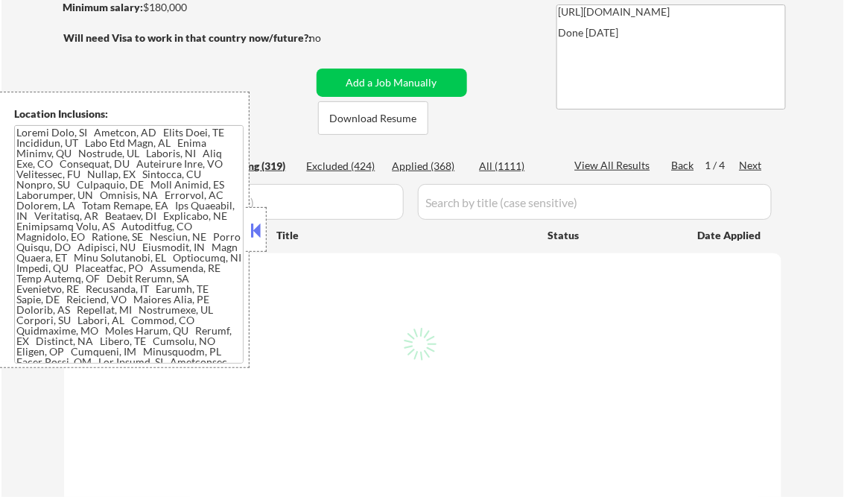
select select ""pending""
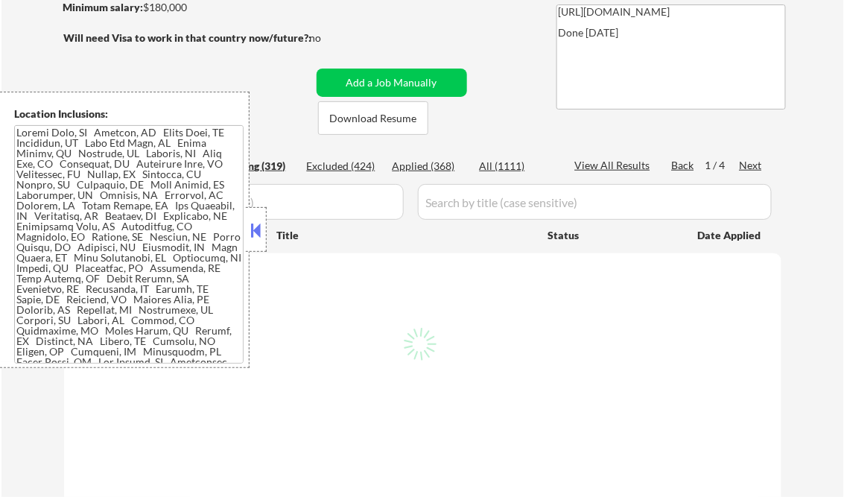
select select ""pending""
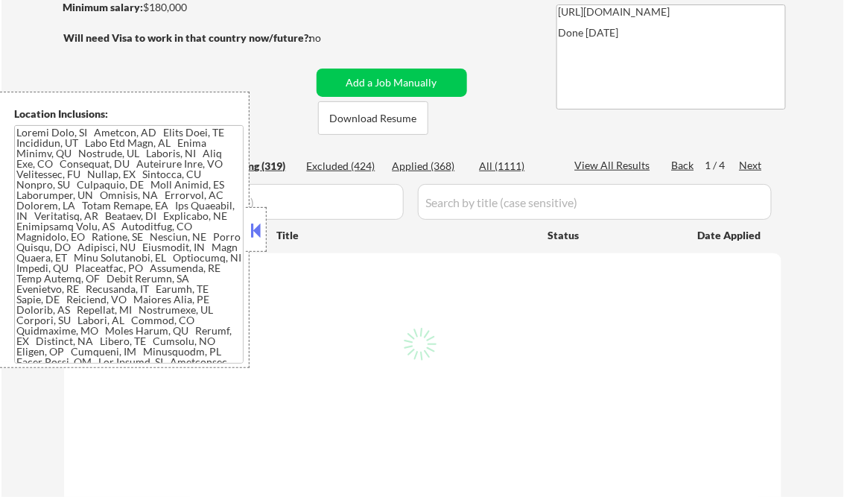
select select ""pending""
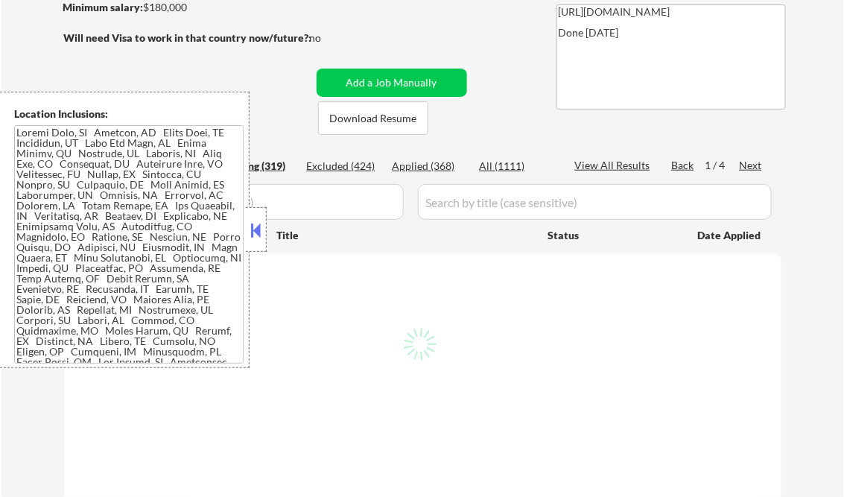
select select ""pending""
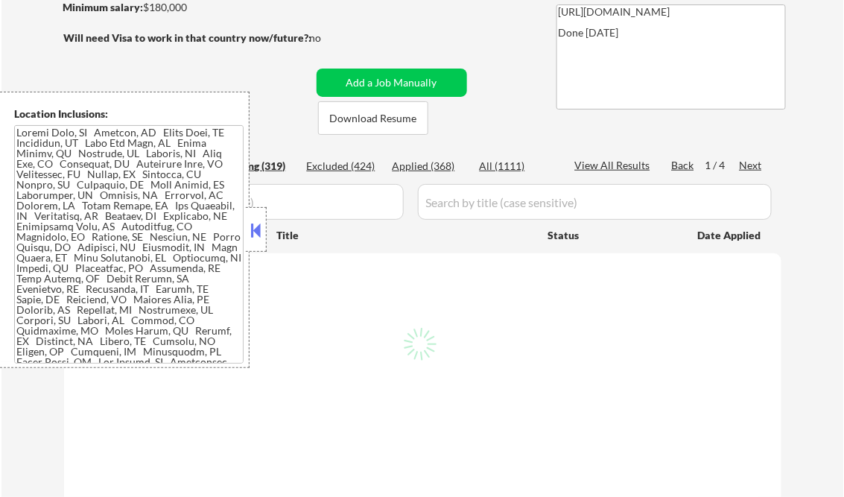
select select ""pending""
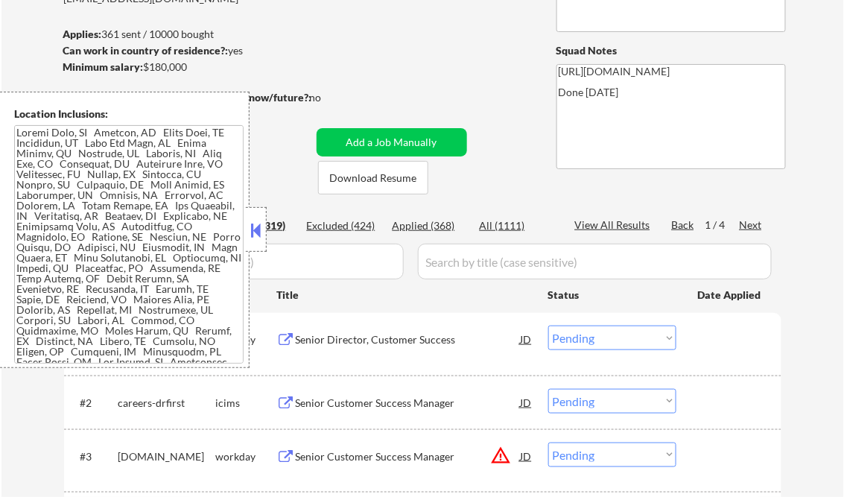
scroll to position [1094, 0]
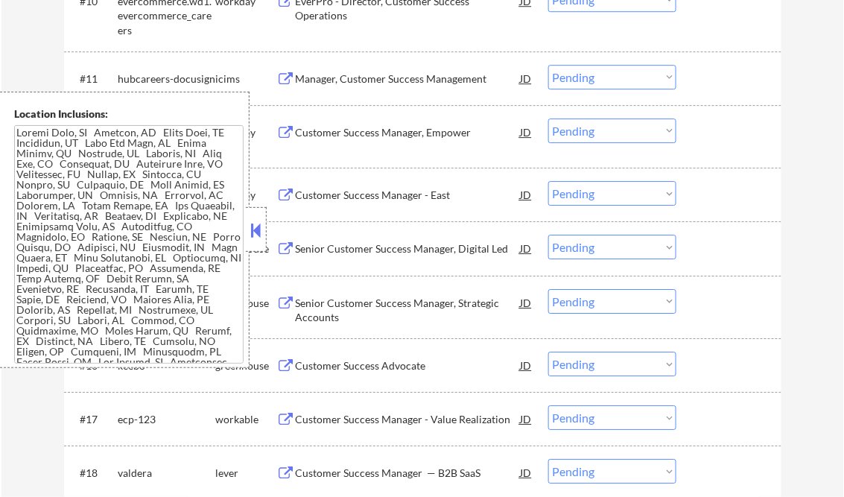
click at [259, 225] on button at bounding box center [256, 230] width 16 height 22
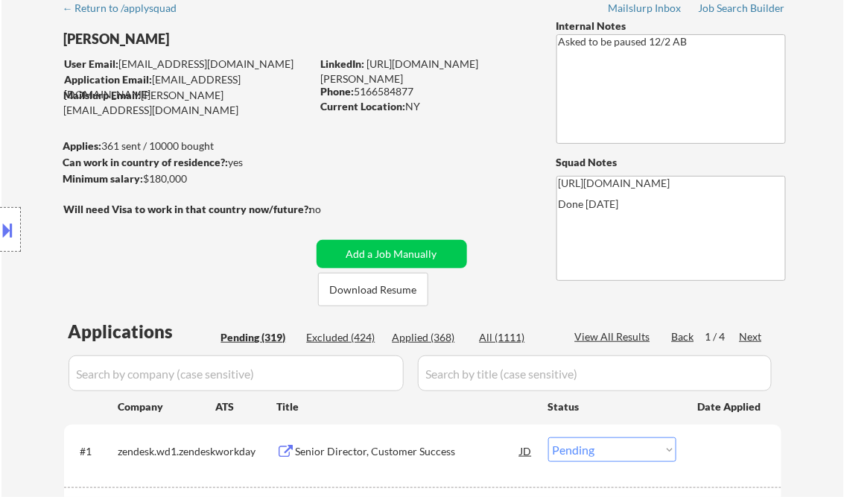
scroll to position [81, 0]
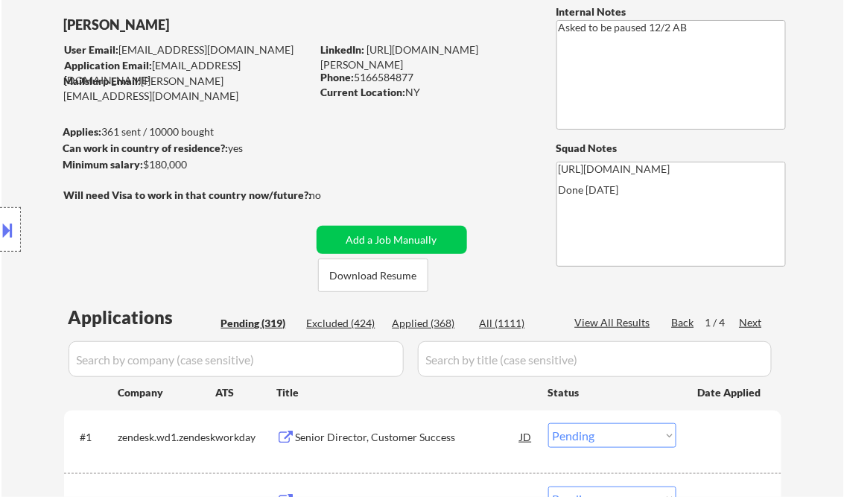
click at [430, 330] on div "Applied (368)" at bounding box center [429, 324] width 74 height 16
select select ""applied""
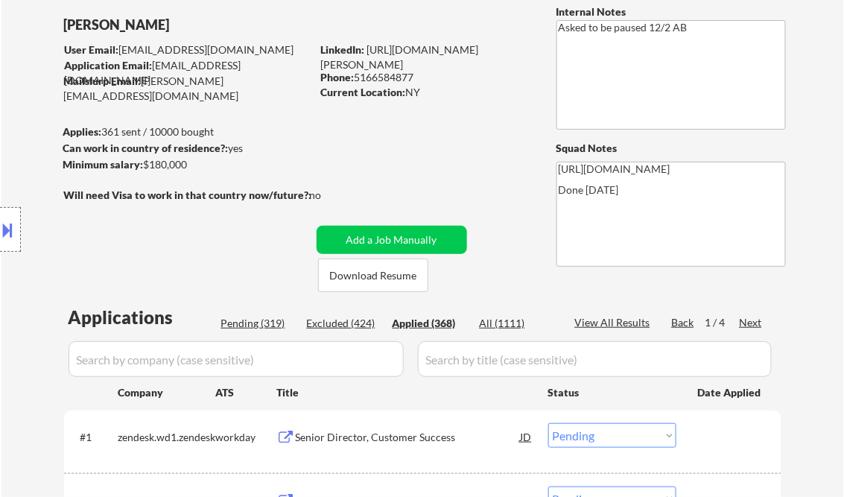
select select ""applied""
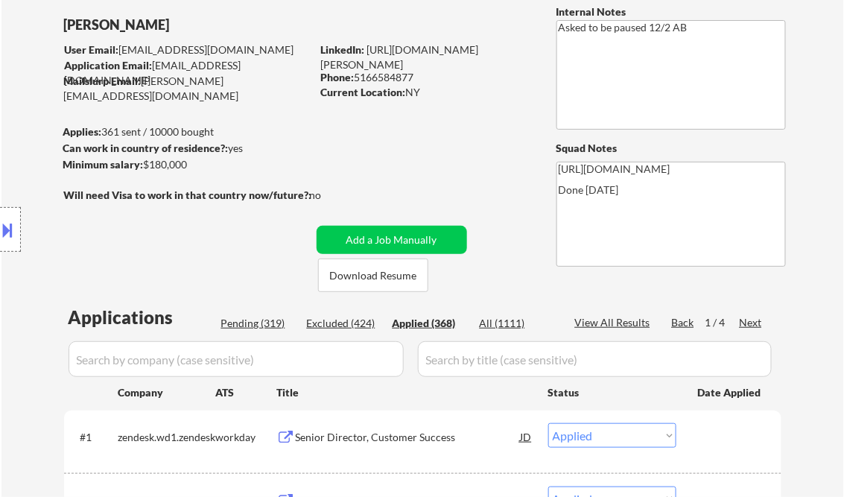
select select ""applied""
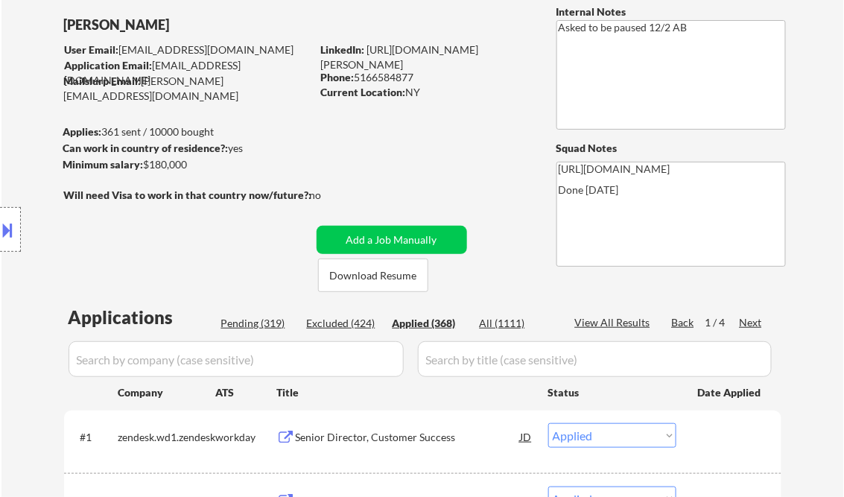
select select ""applied""
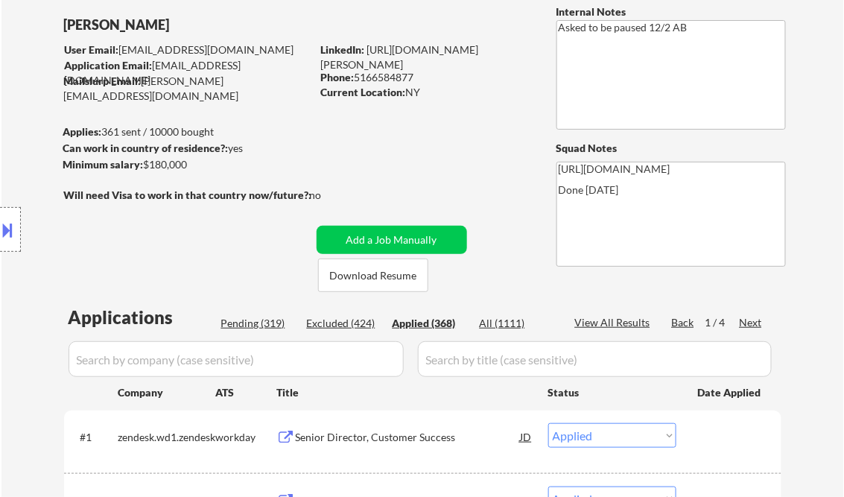
select select ""applied""
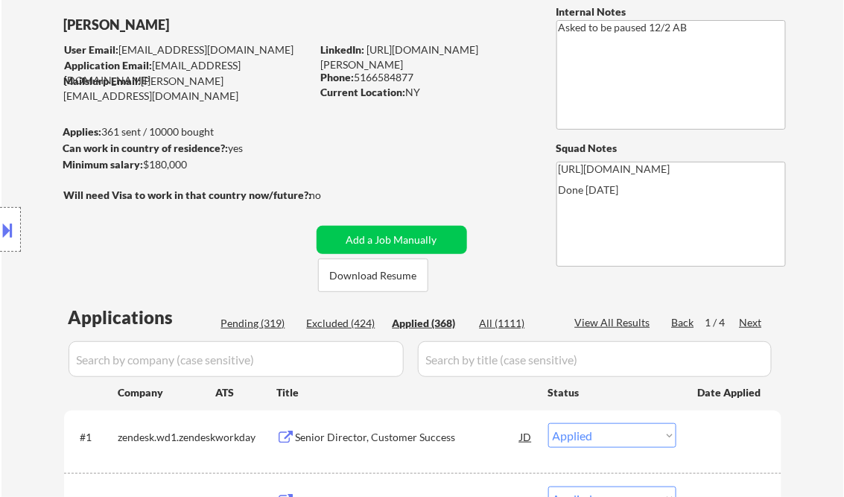
select select ""applied""
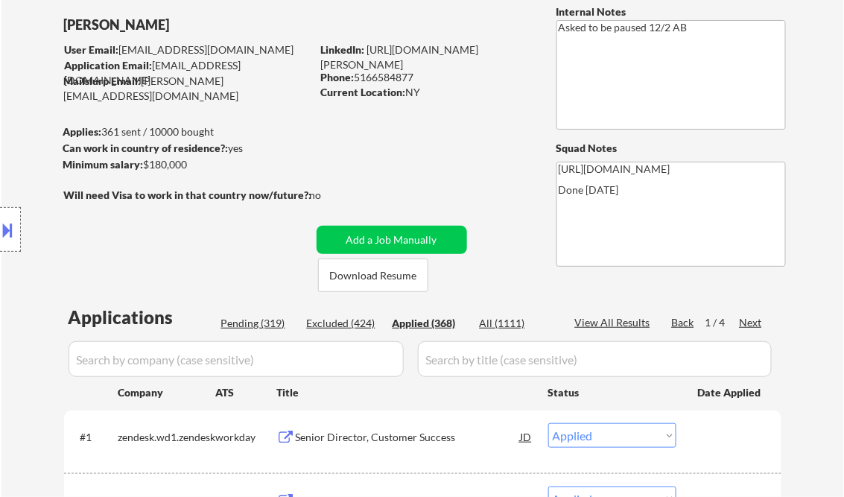
select select ""applied""
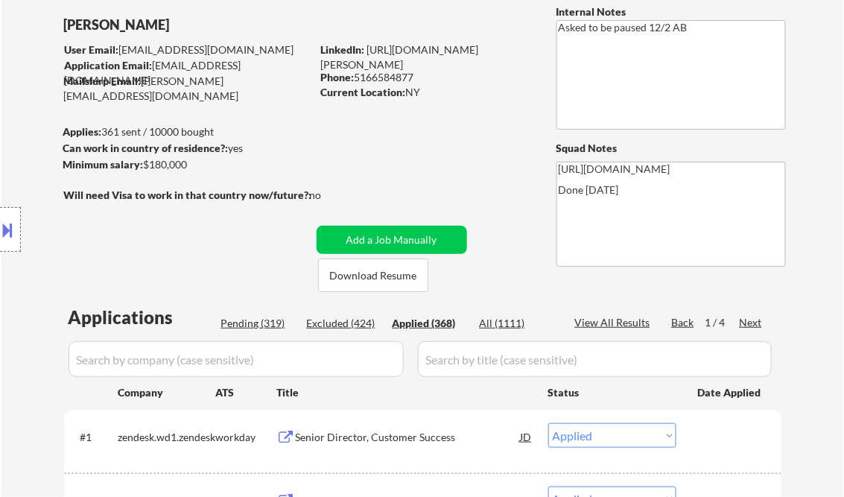
select select ""applied""
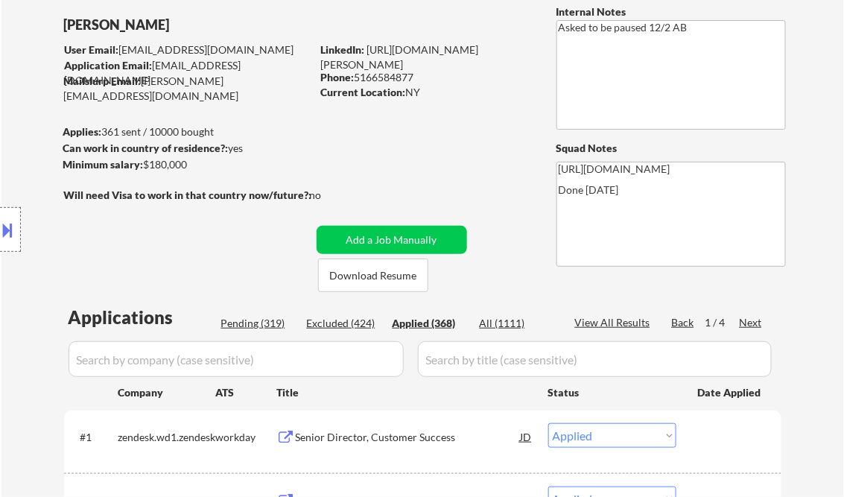
select select ""applied""
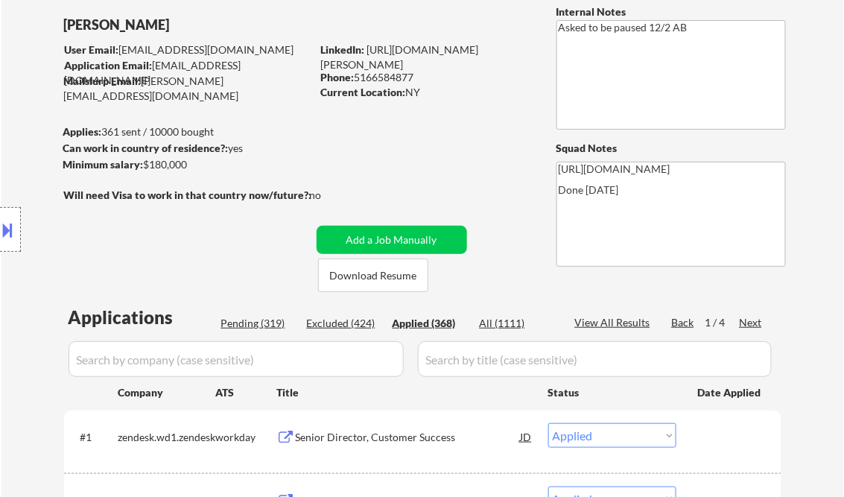
select select ""applied""
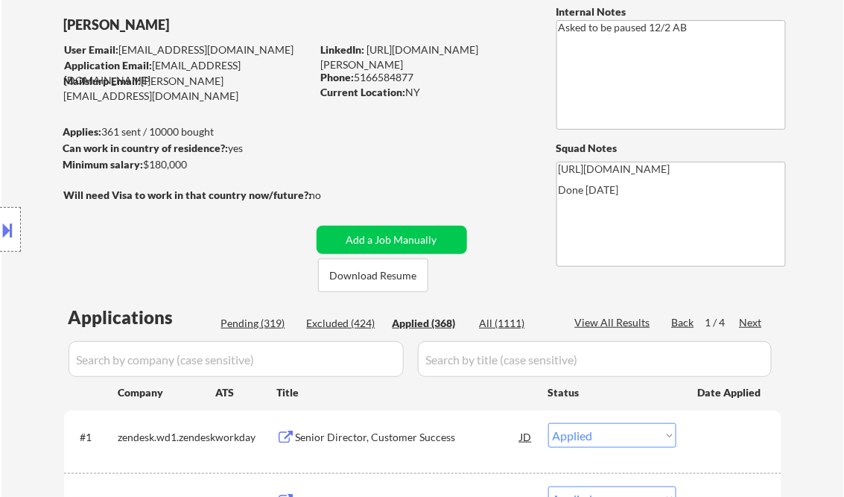
select select ""applied""
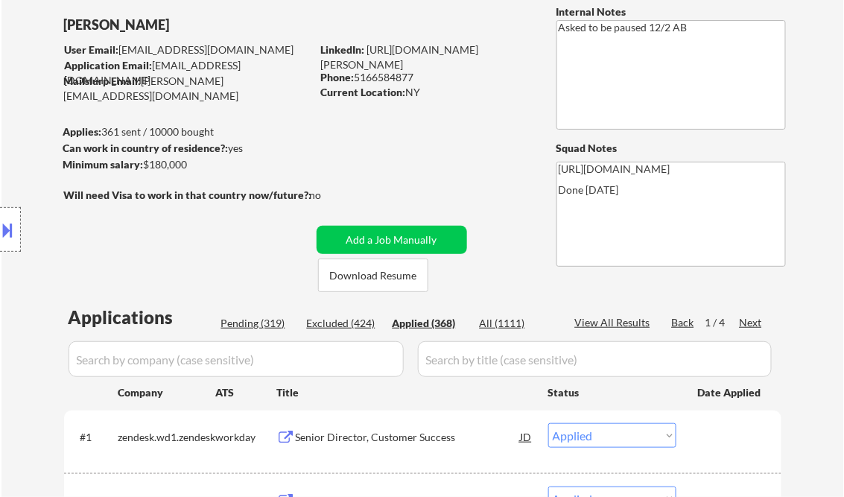
select select ""applied""
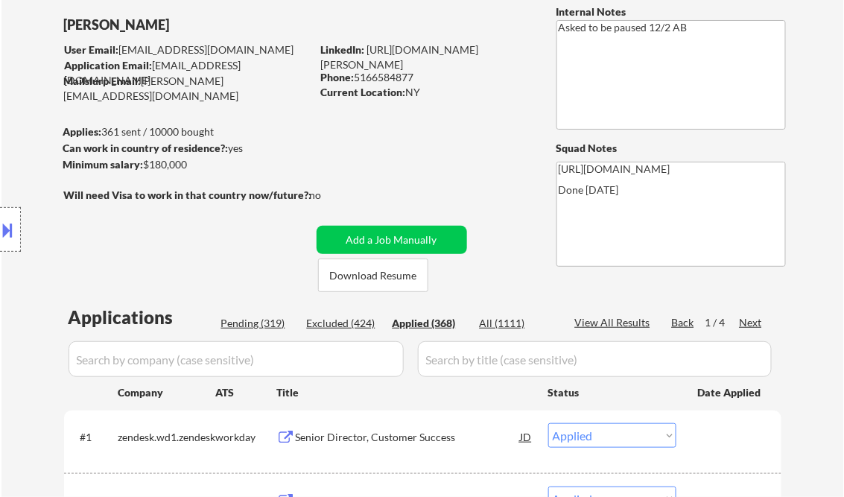
select select ""applied""
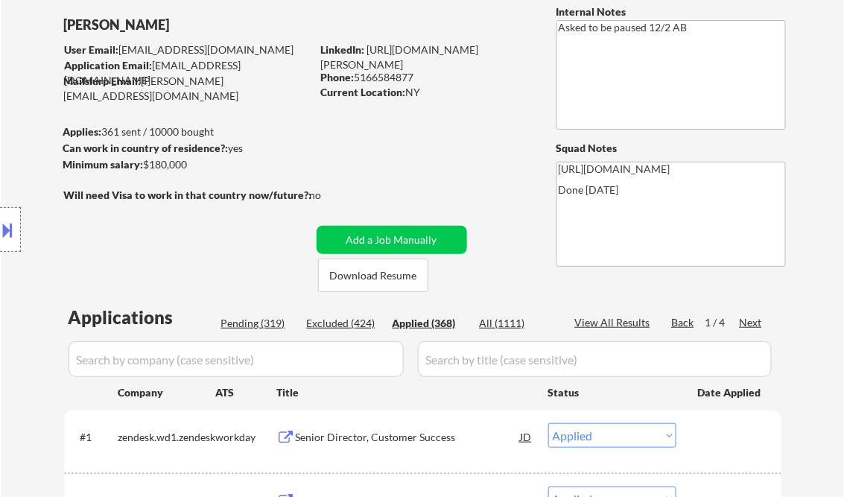
select select ""applied""
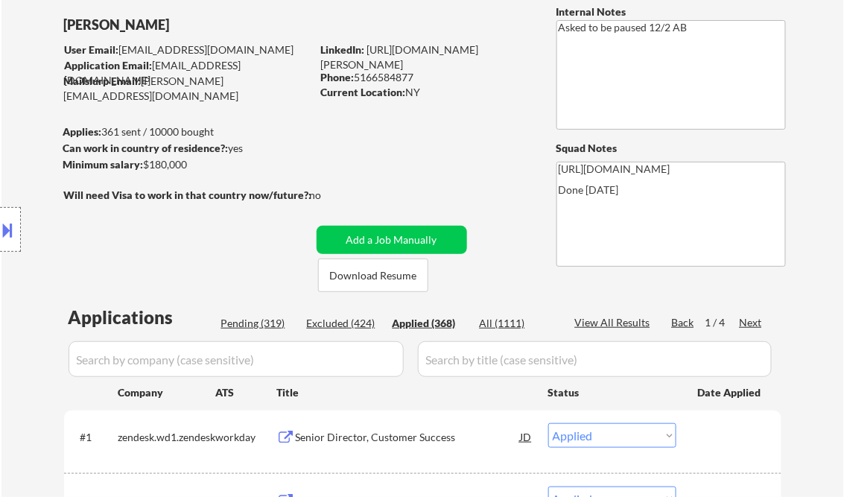
select select ""applied""
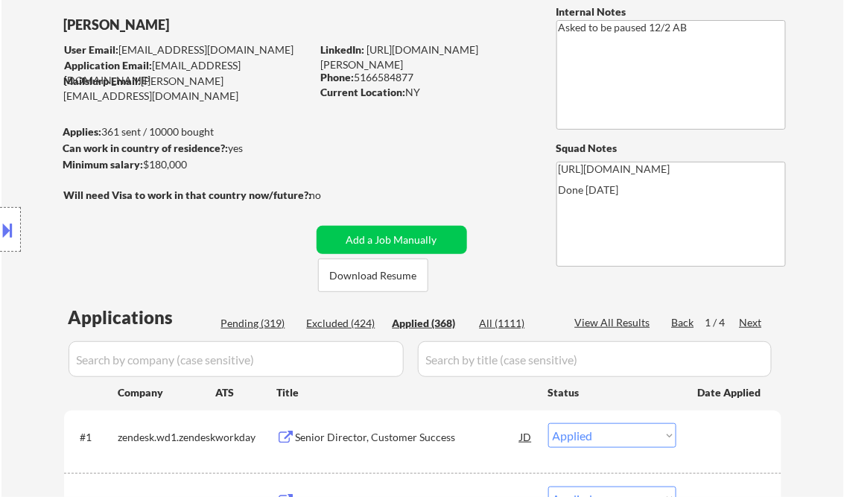
select select ""applied""
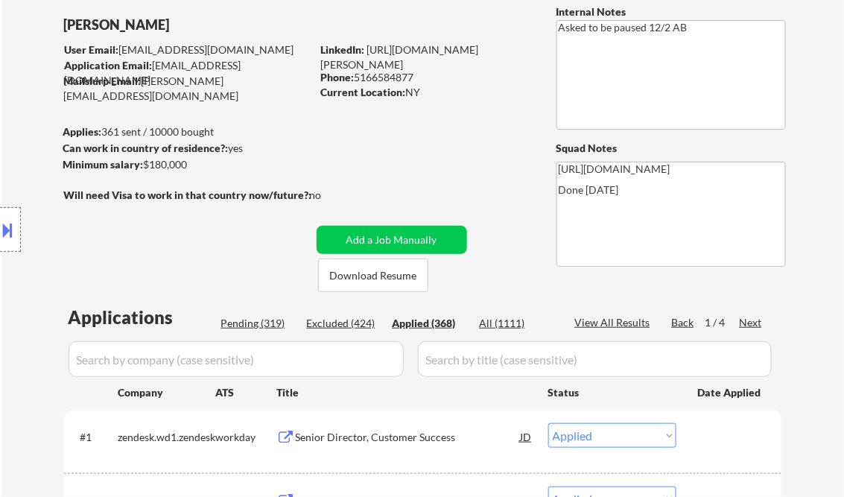
select select ""applied""
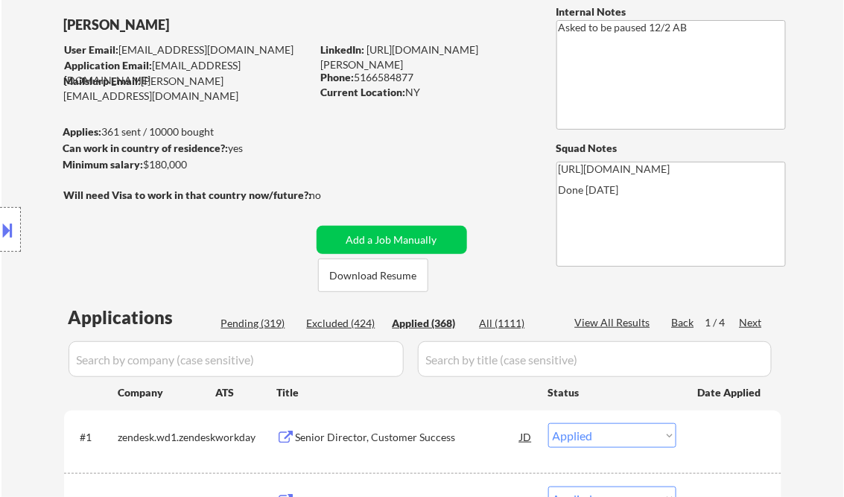
select select ""applied""
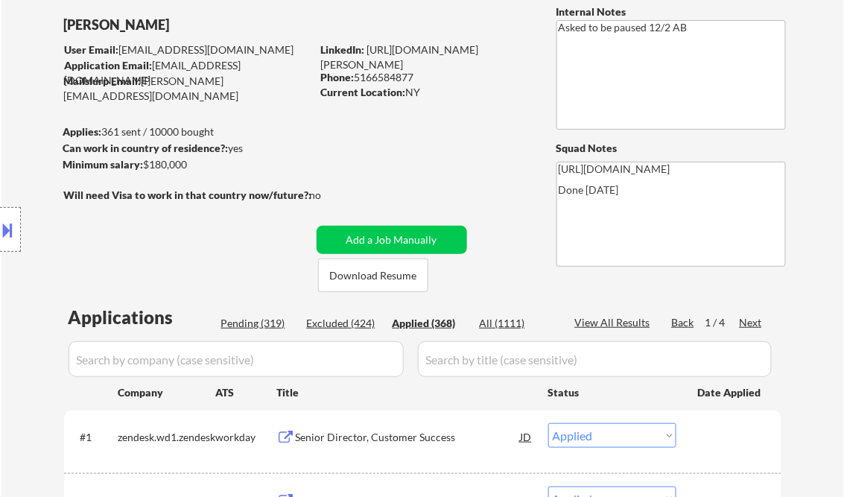
select select ""applied""
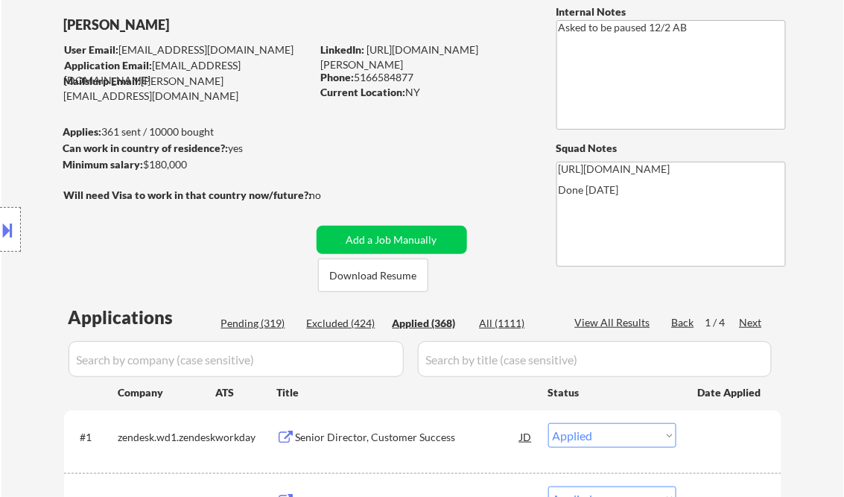
select select ""applied""
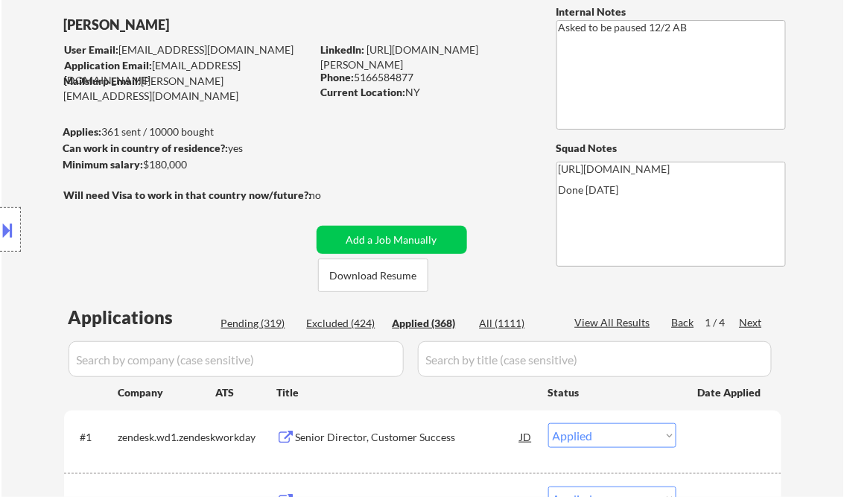
select select ""applied""
click at [620, 325] on div "View All Results" at bounding box center [615, 322] width 80 height 15
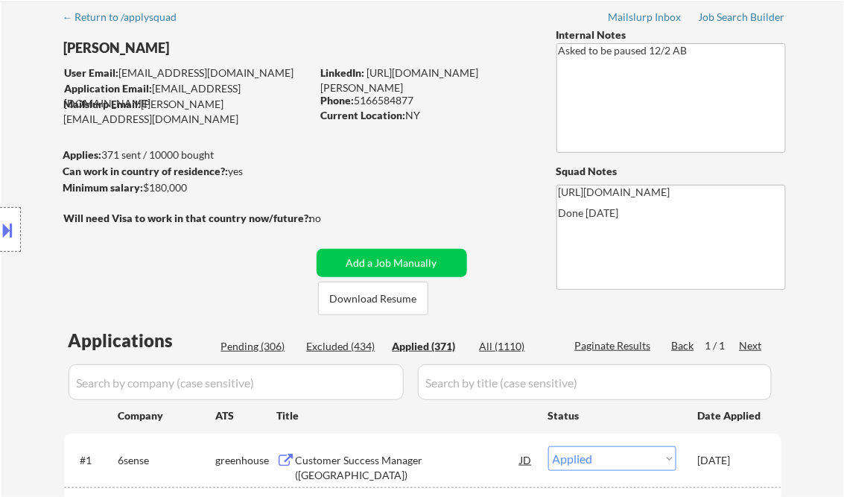
scroll to position [0, 0]
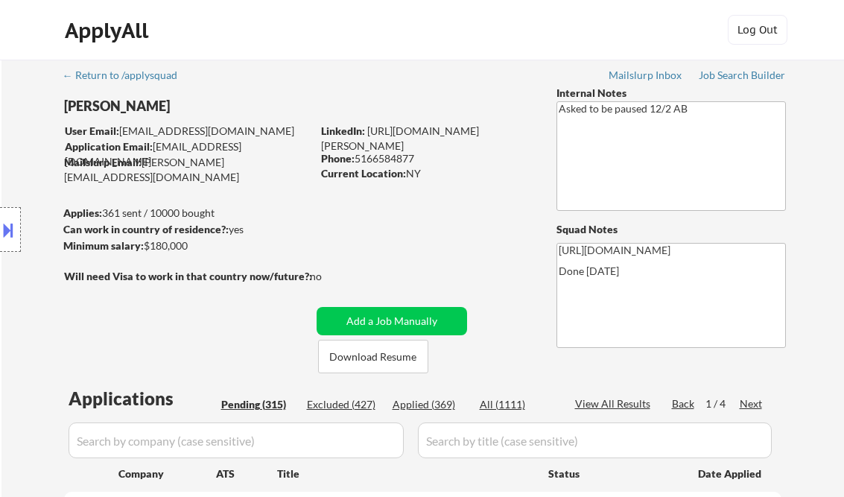
select select ""pending""
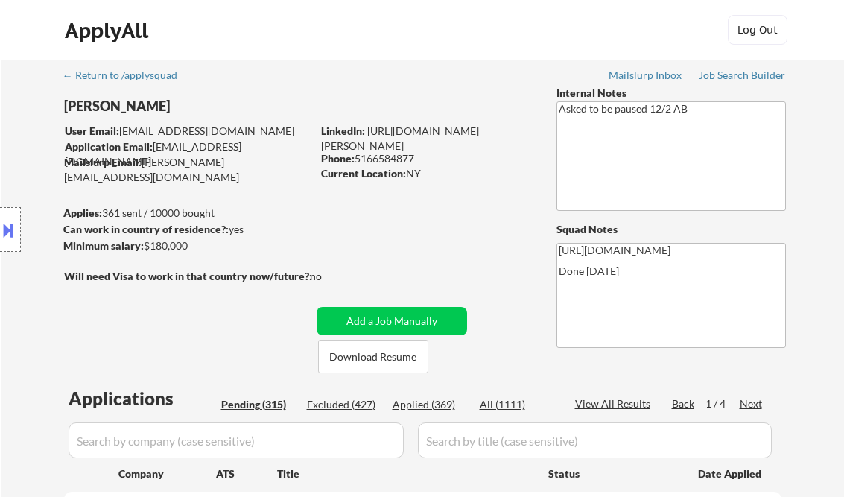
select select ""pending""
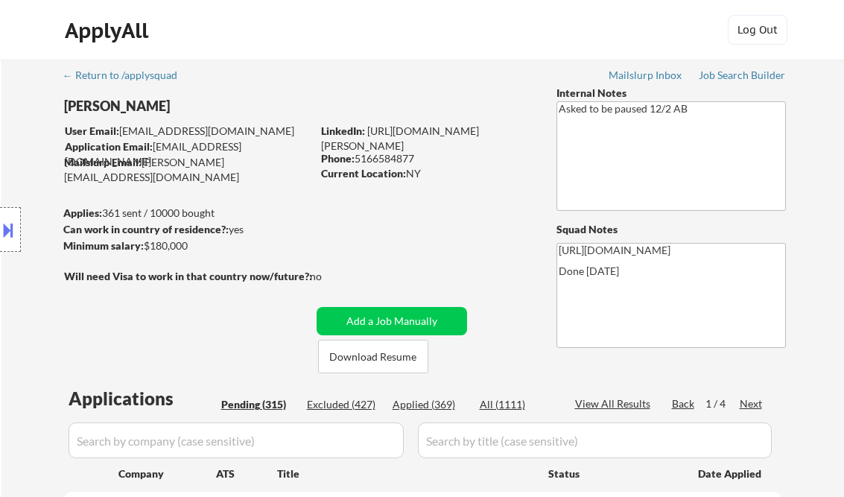
select select ""pending""
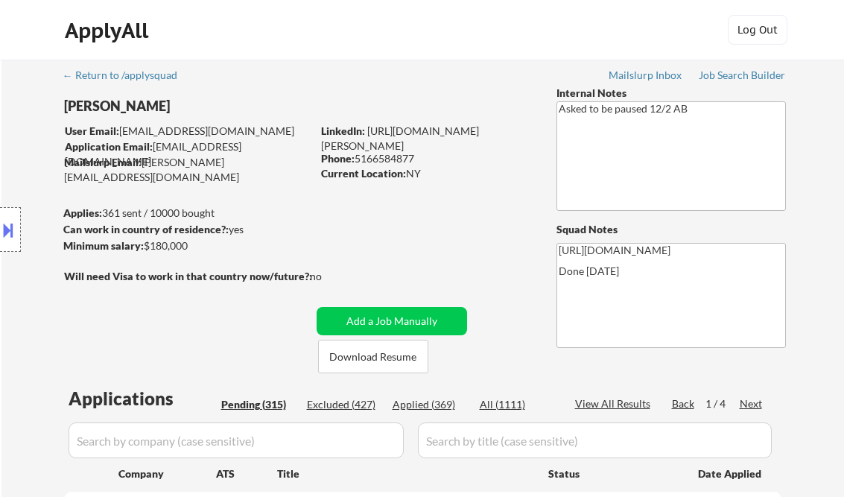
select select ""pending""
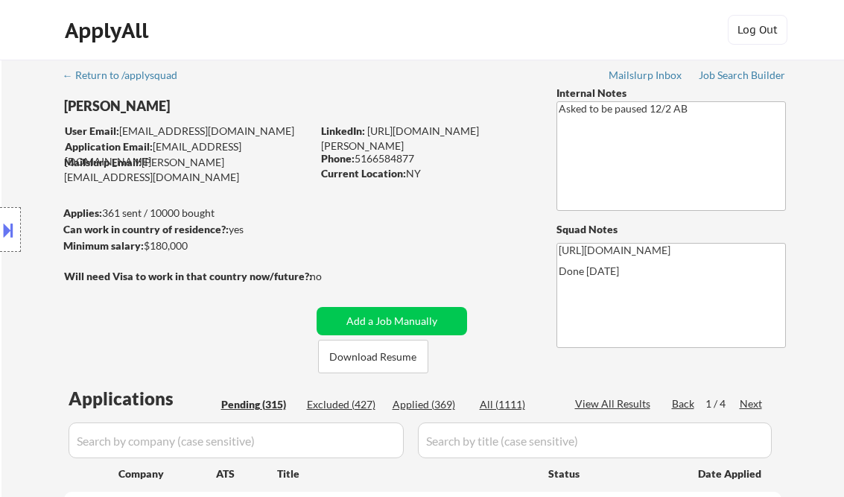
select select ""pending""
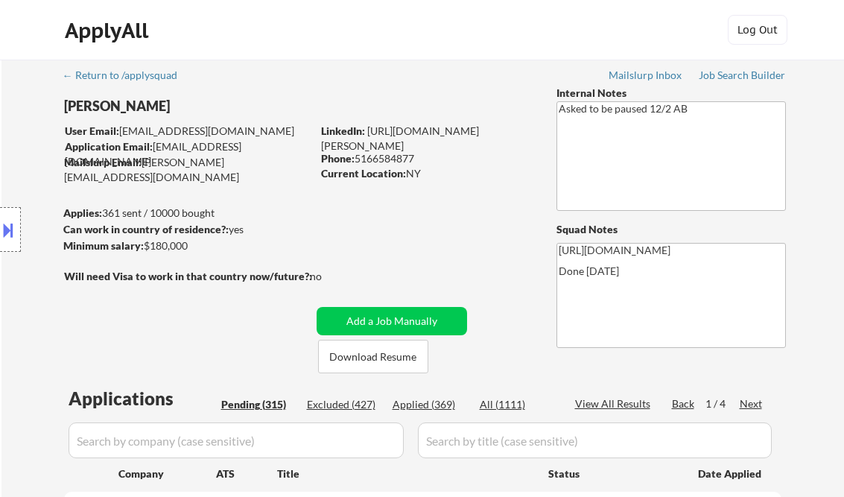
select select ""pending""
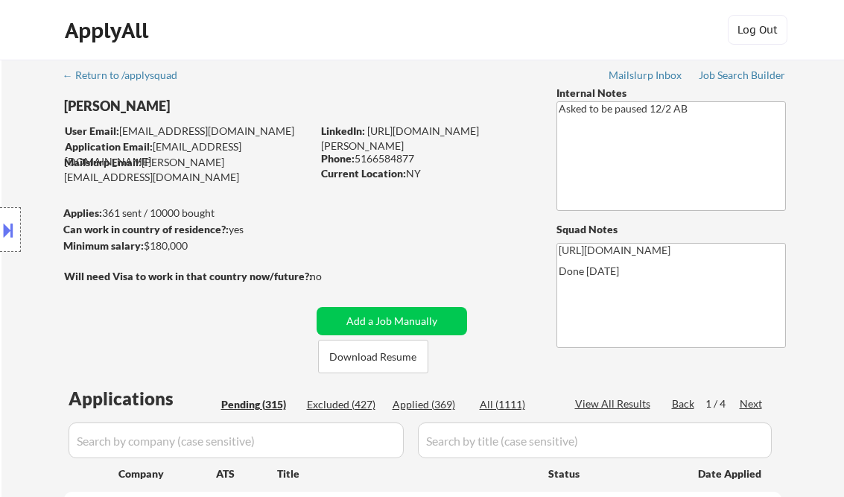
select select ""pending""
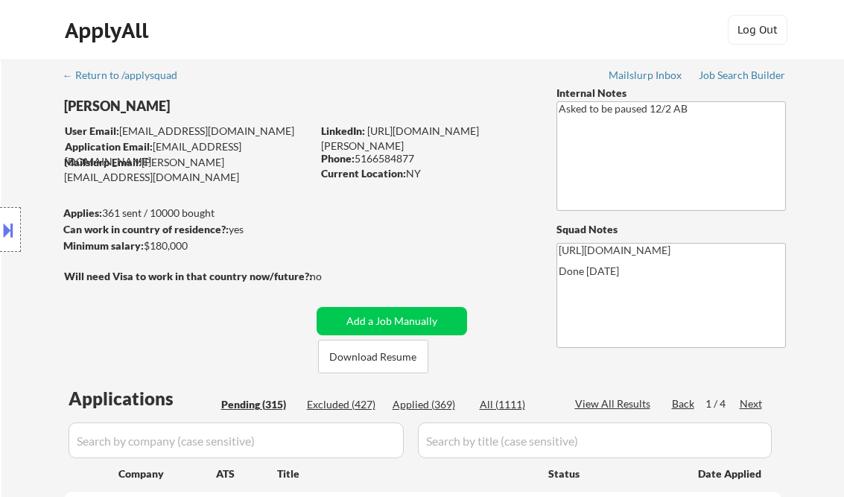
select select ""pending""
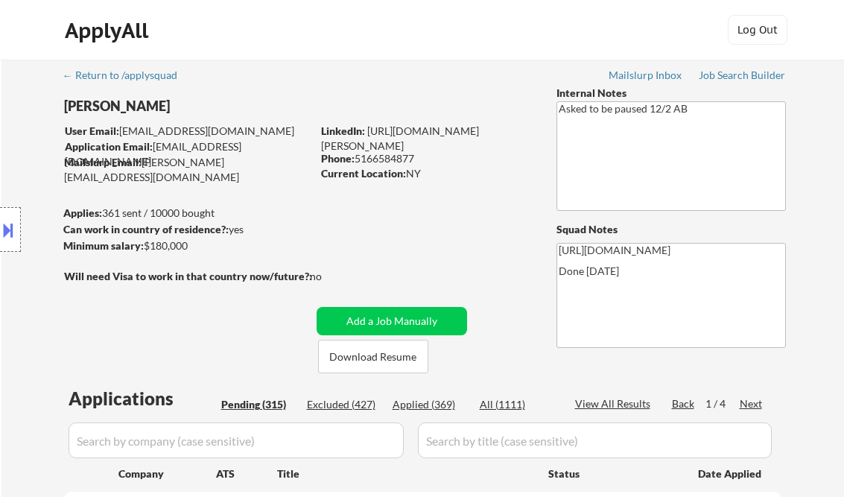
select select ""pending""
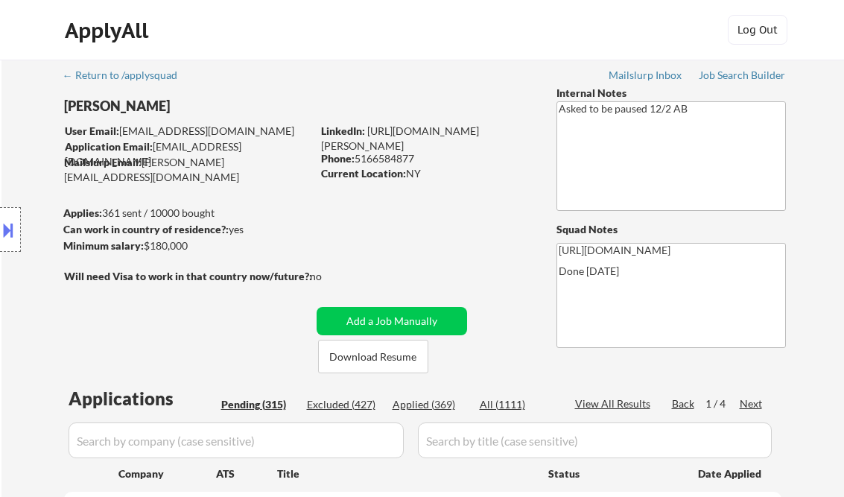
select select ""pending""
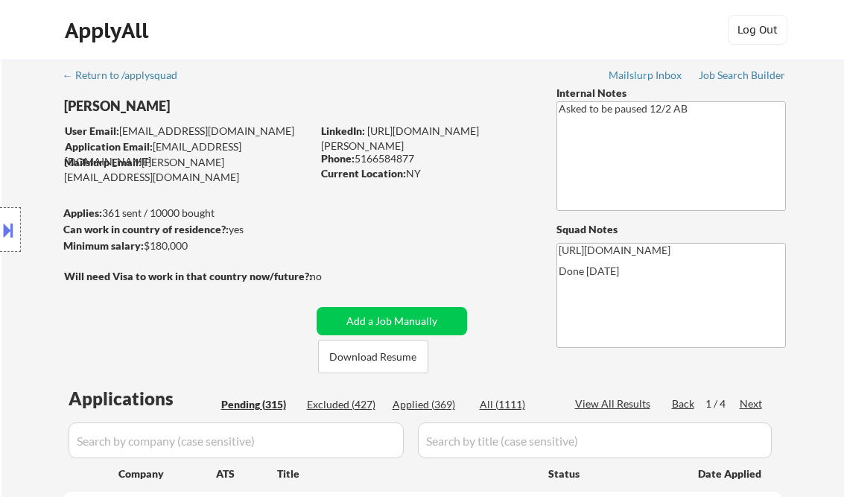
select select ""pending""
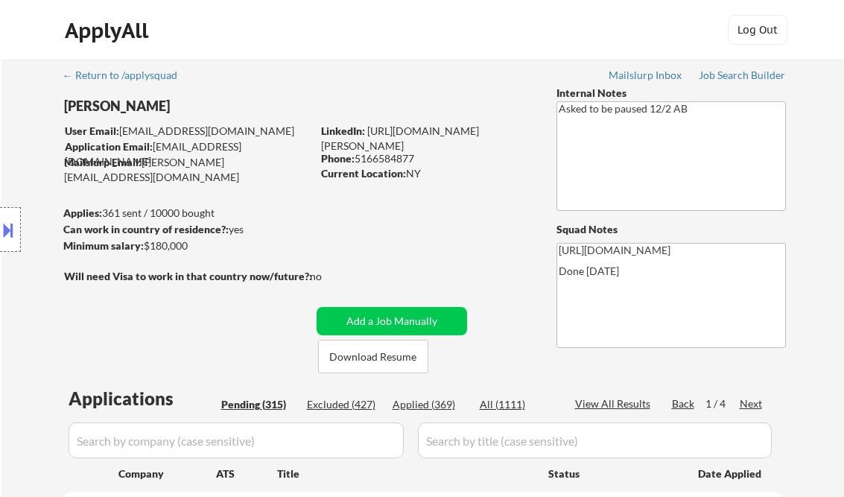
select select ""pending""
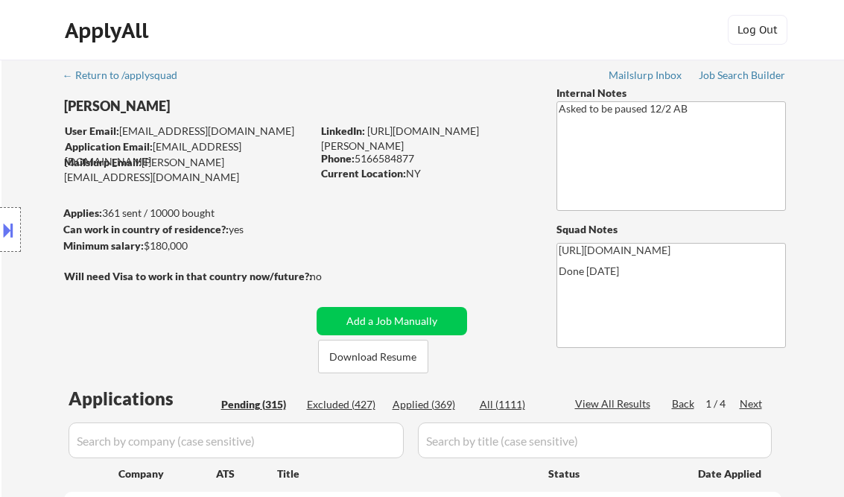
select select ""pending""
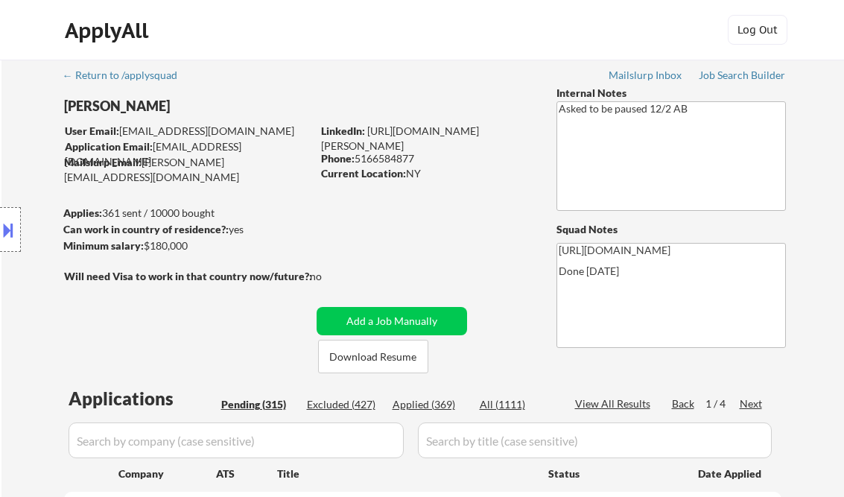
select select ""pending""
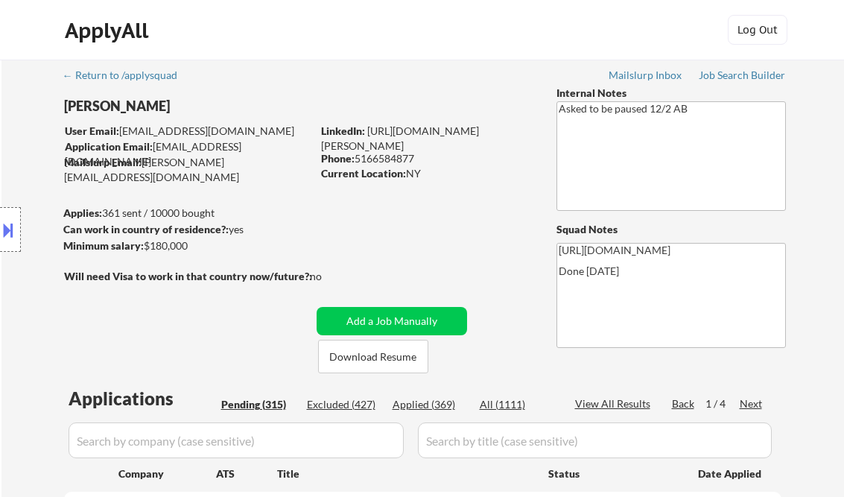
select select ""pending""
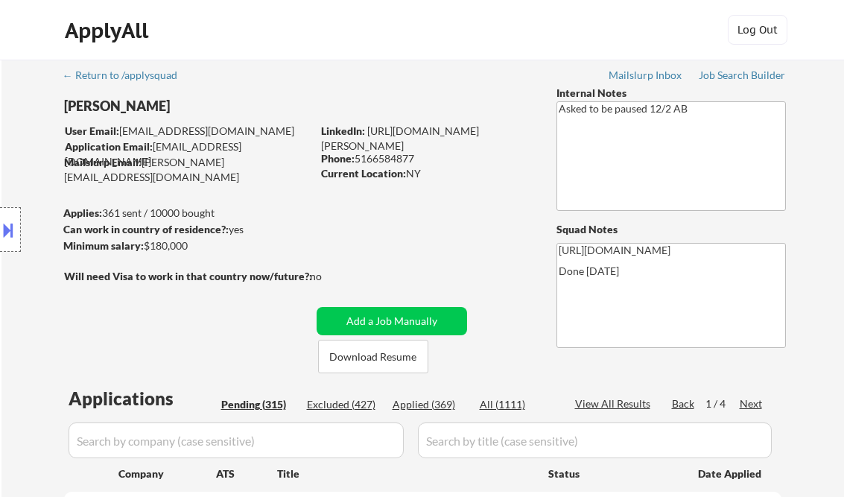
select select ""pending""
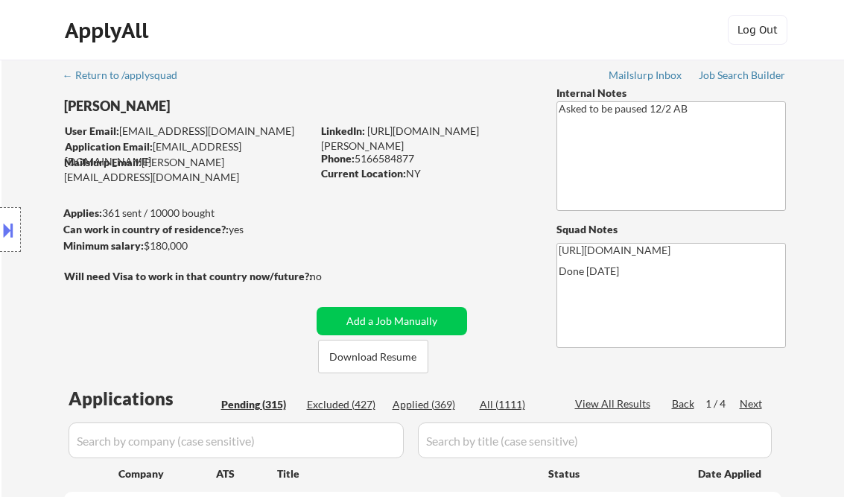
select select ""pending""
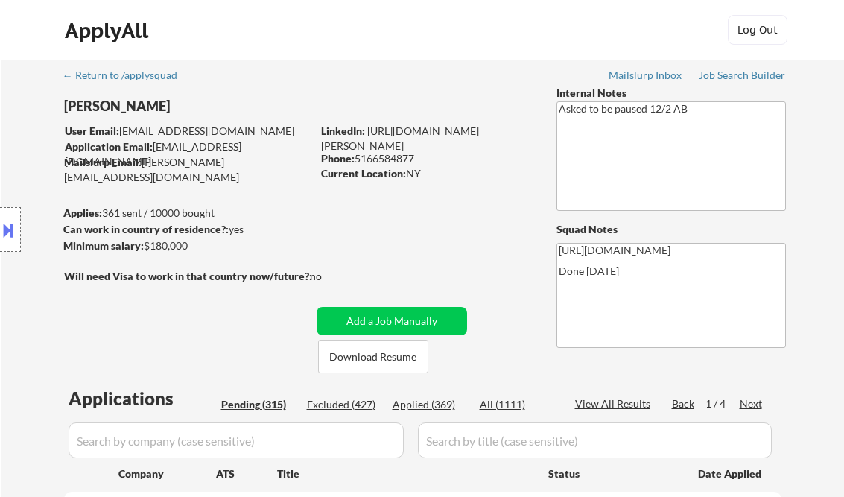
select select ""pending""
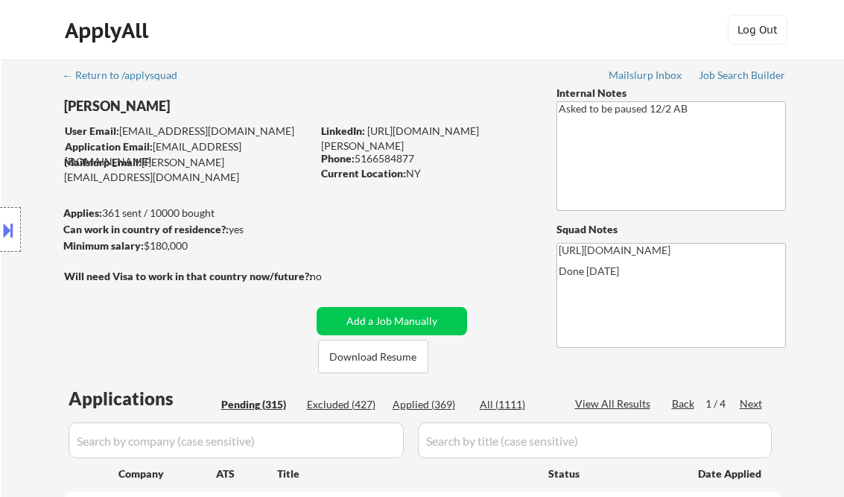
select select ""pending""
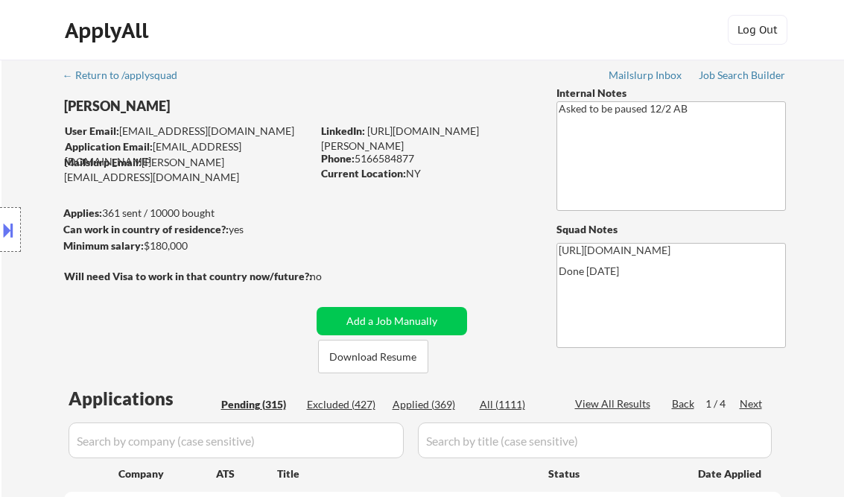
select select ""pending""
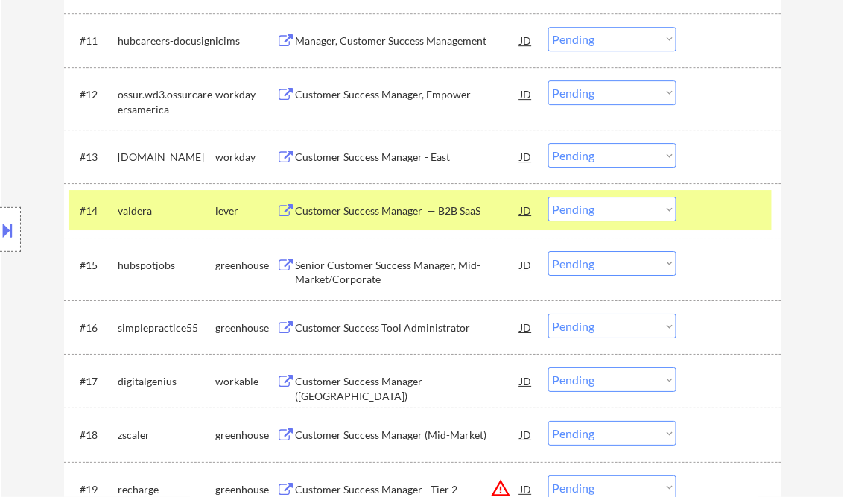
scroll to position [1132, 0]
click at [605, 213] on select "Choose an option... Pending Applied Excluded (Questions) Excluded (Expired) Exc…" at bounding box center [612, 209] width 128 height 25
click at [548, 197] on select "Choose an option... Pending Applied Excluded (Questions) Excluded (Expired) Exc…" at bounding box center [612, 209] width 128 height 25
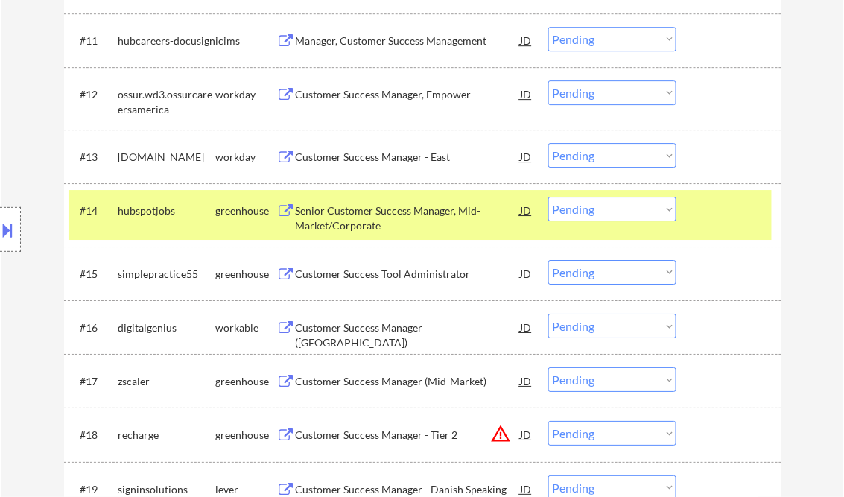
click at [403, 217] on div "Senior Customer Success Manager, Mid-Market/Corporate" at bounding box center [408, 217] width 225 height 29
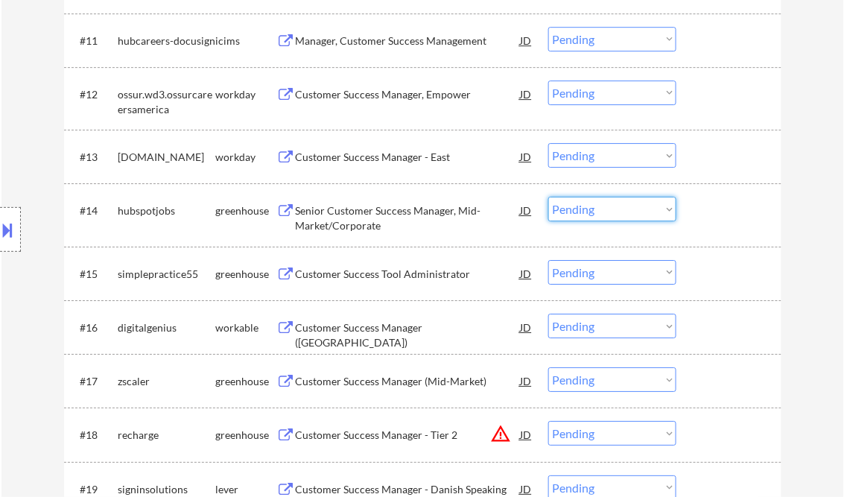
click at [626, 214] on select "Choose an option... Pending Applied Excluded (Questions) Excluded (Expired) Exc…" at bounding box center [612, 209] width 128 height 25
click at [548, 197] on select "Choose an option... Pending Applied Excluded (Questions) Excluded (Expired) Exc…" at bounding box center [612, 209] width 128 height 25
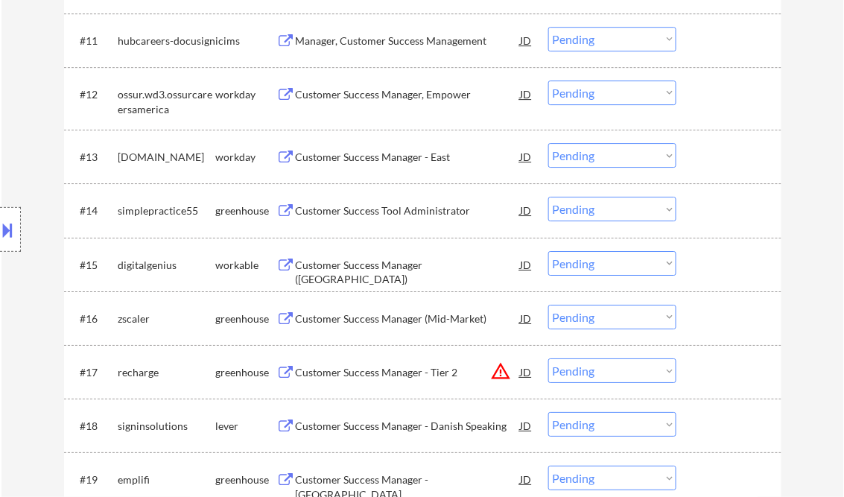
click at [374, 214] on div "Customer Success Tool Administrator" at bounding box center [408, 210] width 225 height 15
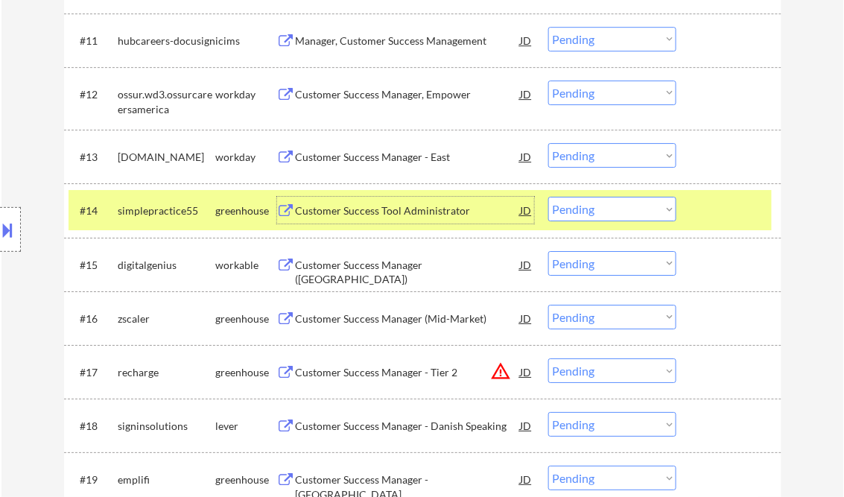
click at [620, 207] on select "Choose an option... Pending Applied Excluded (Questions) Excluded (Expired) Exc…" at bounding box center [612, 209] width 128 height 25
click at [548, 197] on select "Choose an option... Pending Applied Excluded (Questions) Excluded (Expired) Exc…" at bounding box center [612, 209] width 128 height 25
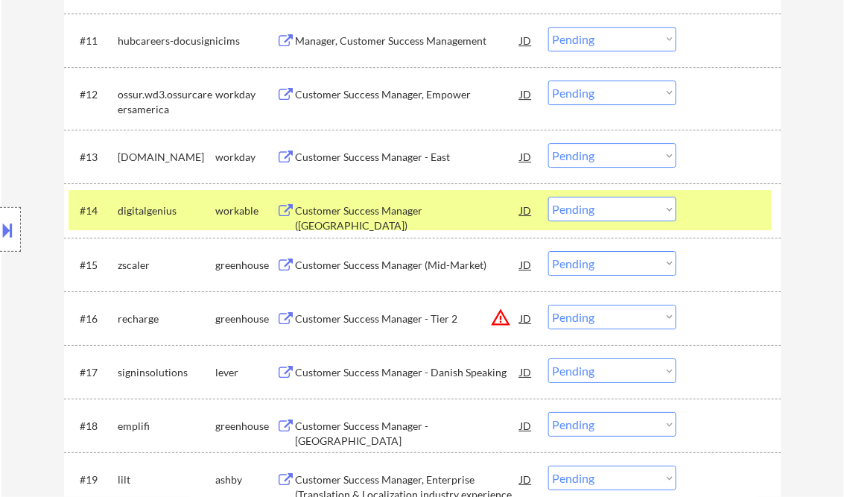
click at [395, 214] on div "Customer Success Manager ([GEOGRAPHIC_DATA])" at bounding box center [408, 217] width 225 height 29
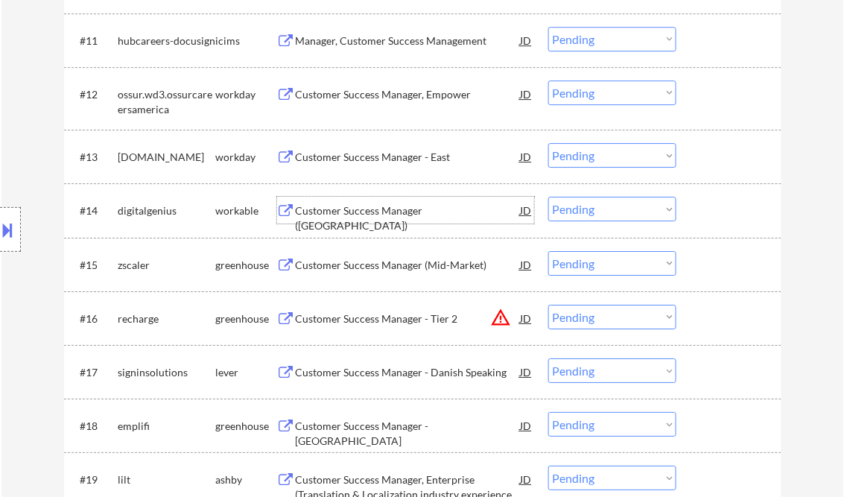
drag, startPoint x: 593, startPoint y: 208, endPoint x: 595, endPoint y: 223, distance: 15.0
click at [593, 208] on select "Choose an option... Pending Applied Excluded (Questions) Excluded (Expired) Exc…" at bounding box center [612, 209] width 128 height 25
click at [548, 197] on select "Choose an option... Pending Applied Excluded (Questions) Excluded (Expired) Exc…" at bounding box center [612, 209] width 128 height 25
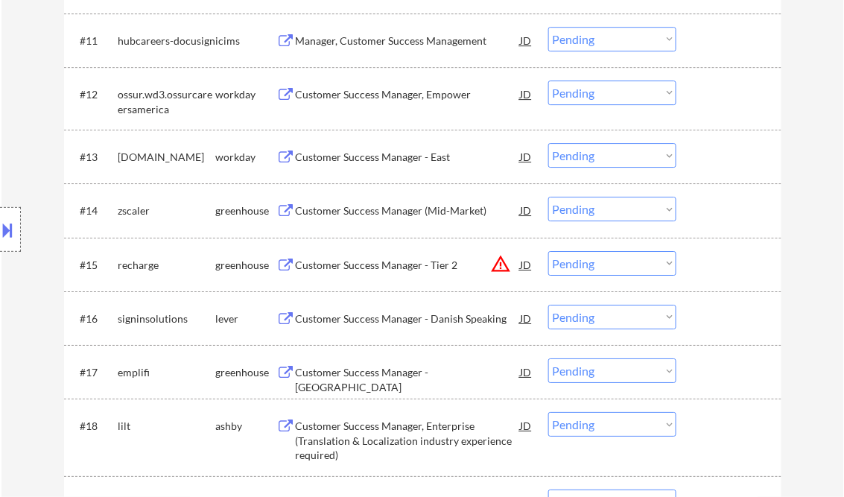
click at [392, 211] on div "Customer Success Manager (Mid-Market)" at bounding box center [408, 210] width 225 height 15
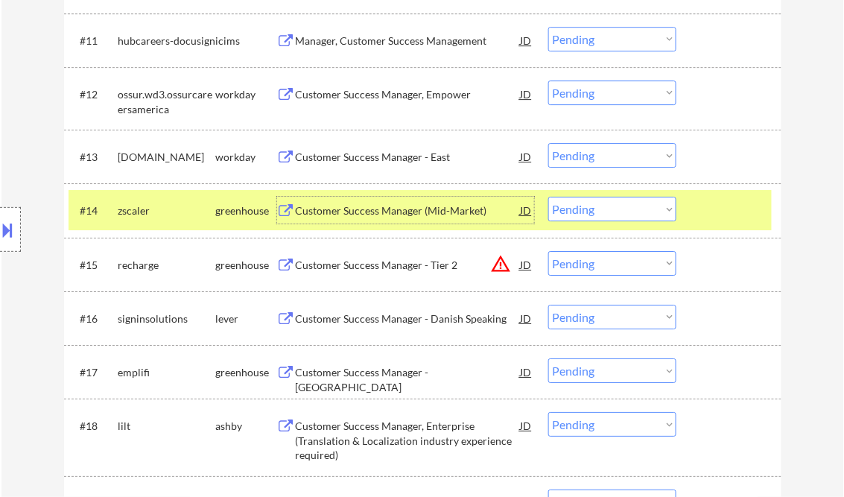
click at [558, 207] on select "Choose an option... Pending Applied Excluded (Questions) Excluded (Expired) Exc…" at bounding box center [612, 209] width 128 height 25
click at [548, 197] on select "Choose an option... Pending Applied Excluded (Questions) Excluded (Expired) Exc…" at bounding box center [612, 209] width 128 height 25
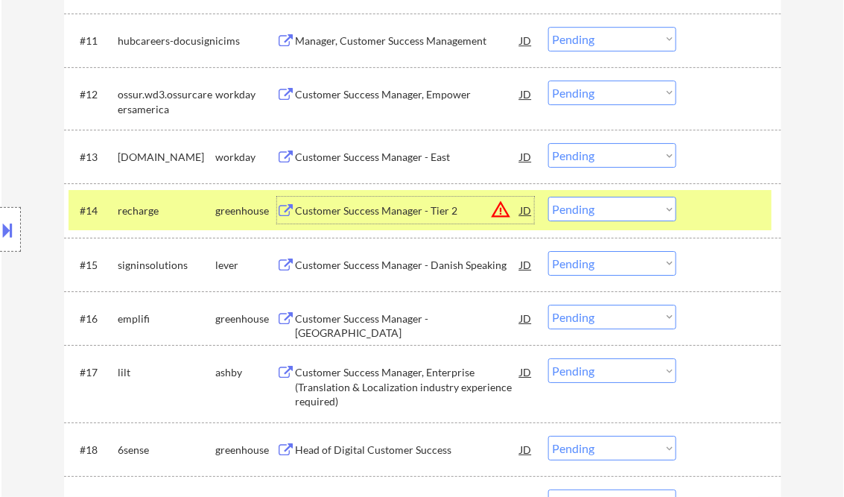
click at [392, 209] on div "Customer Success Manager - Tier 2" at bounding box center [408, 210] width 225 height 15
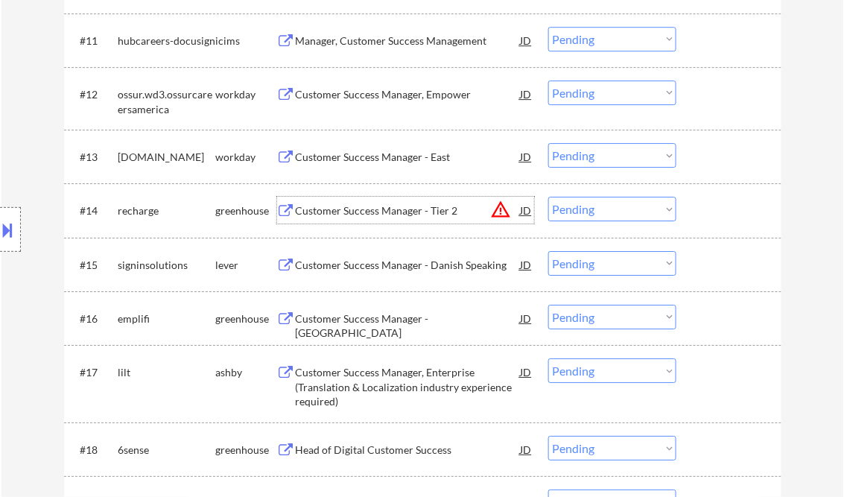
click at [593, 212] on select "Choose an option... Pending Applied Excluded (Questions) Excluded (Expired) Exc…" at bounding box center [612, 209] width 128 height 25
click at [548, 197] on select "Choose an option... Pending Applied Excluded (Questions) Excluded (Expired) Exc…" at bounding box center [612, 209] width 128 height 25
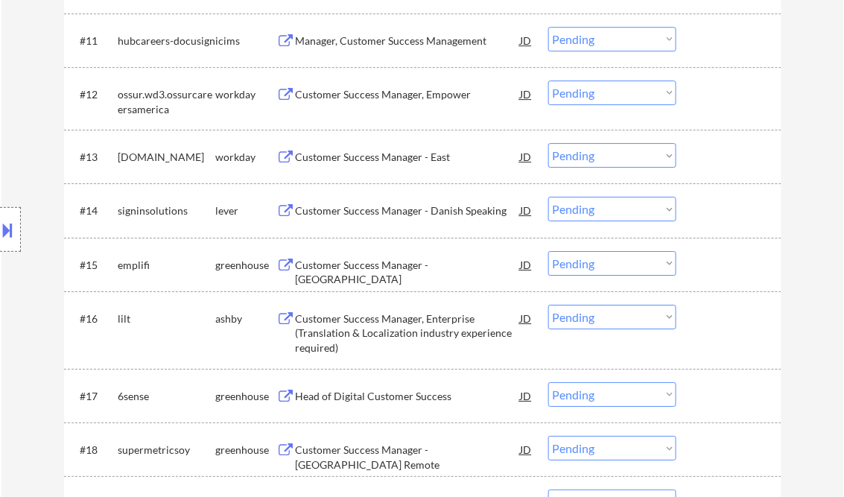
drag, startPoint x: 586, startPoint y: 207, endPoint x: 594, endPoint y: 209, distance: 8.3
click at [586, 207] on select "Choose an option... Pending Applied Excluded (Questions) Excluded (Expired) Exc…" at bounding box center [612, 209] width 128 height 25
click at [548, 197] on select "Choose an option... Pending Applied Excluded (Questions) Excluded (Expired) Exc…" at bounding box center [612, 209] width 128 height 25
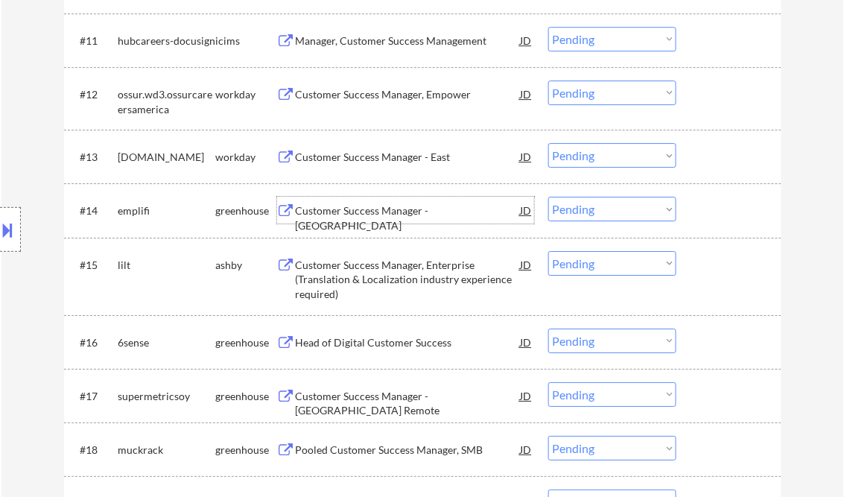
click at [401, 214] on div "Customer Success Manager - [GEOGRAPHIC_DATA]" at bounding box center [408, 217] width 225 height 29
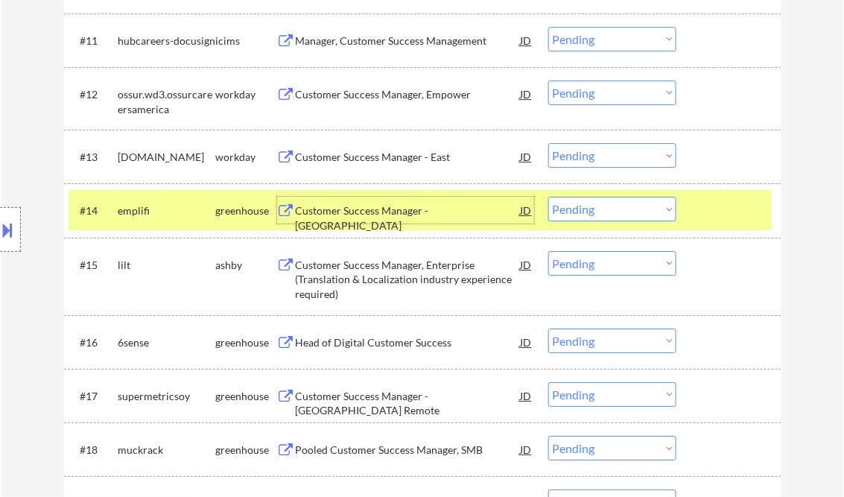
click at [354, 209] on div "Customer Success Manager - [GEOGRAPHIC_DATA]" at bounding box center [408, 217] width 225 height 29
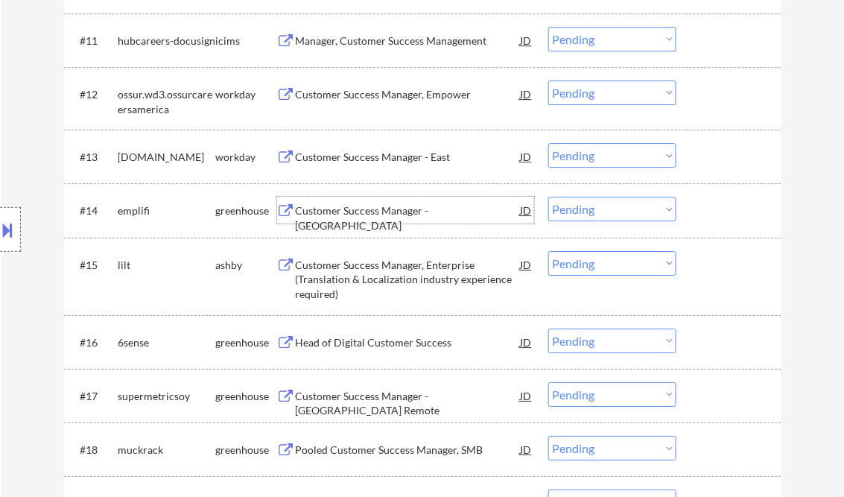
click at [621, 204] on select "Choose an option... Pending Applied Excluded (Questions) Excluded (Expired) Exc…" at bounding box center [612, 209] width 128 height 25
click at [548, 197] on select "Choose an option... Pending Applied Excluded (Questions) Excluded (Expired) Exc…" at bounding box center [612, 209] width 128 height 25
select select ""pending""
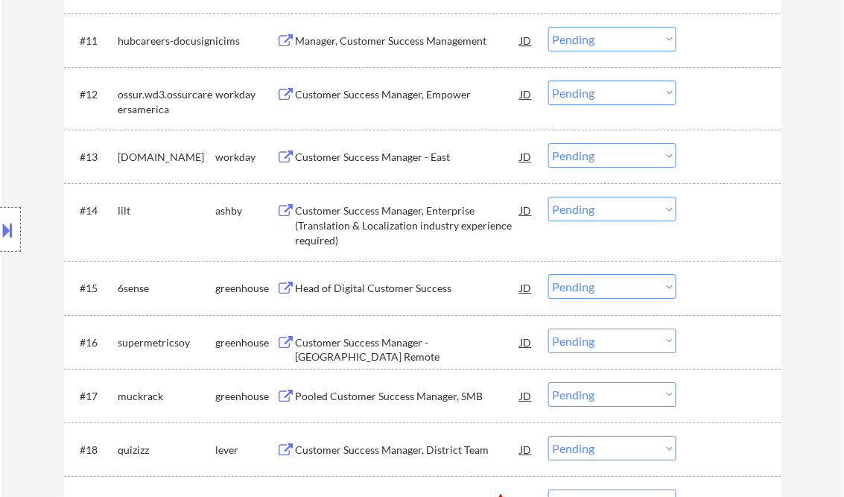
scroll to position [1191, 0]
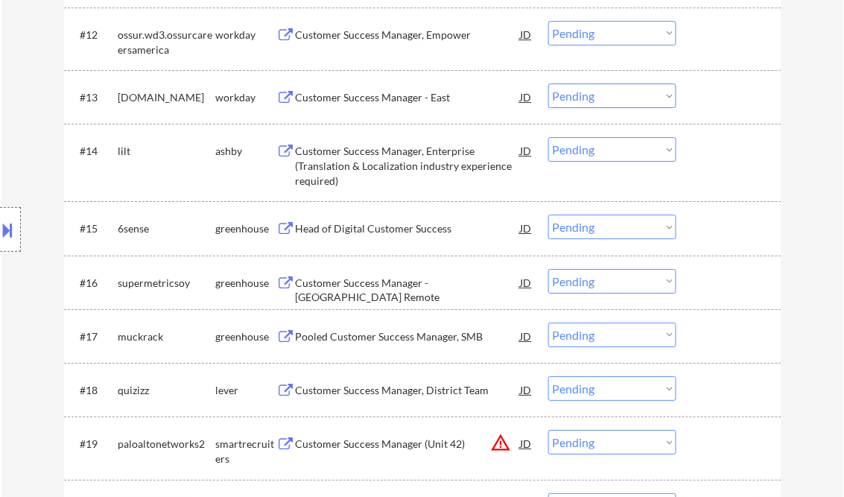
click at [392, 222] on div "Head of Digital Customer Success" at bounding box center [408, 228] width 225 height 15
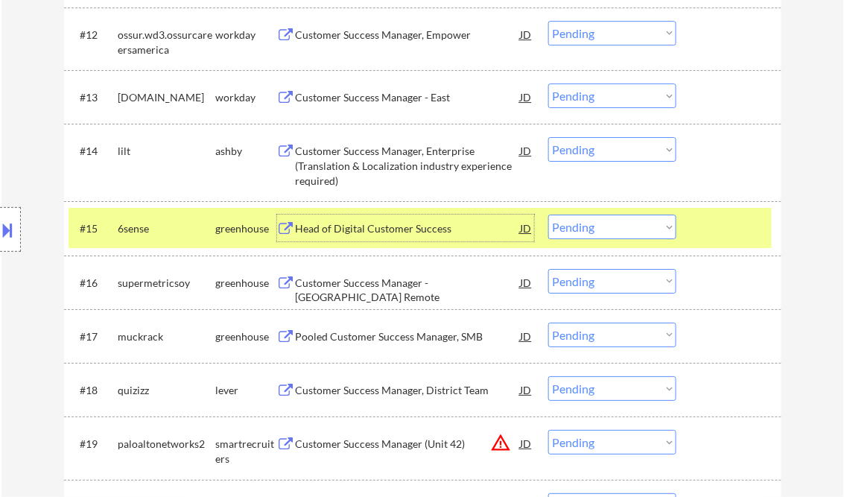
click at [589, 231] on select "Choose an option... Pending Applied Excluded (Questions) Excluded (Expired) Exc…" at bounding box center [612, 226] width 128 height 25
click at [548, 214] on select "Choose an option... Pending Applied Excluded (Questions) Excluded (Expired) Exc…" at bounding box center [612, 226] width 128 height 25
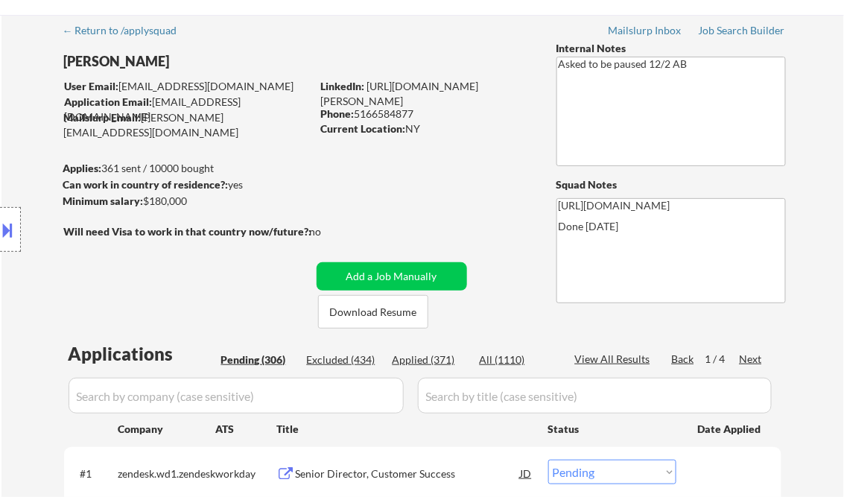
scroll to position [60, 0]
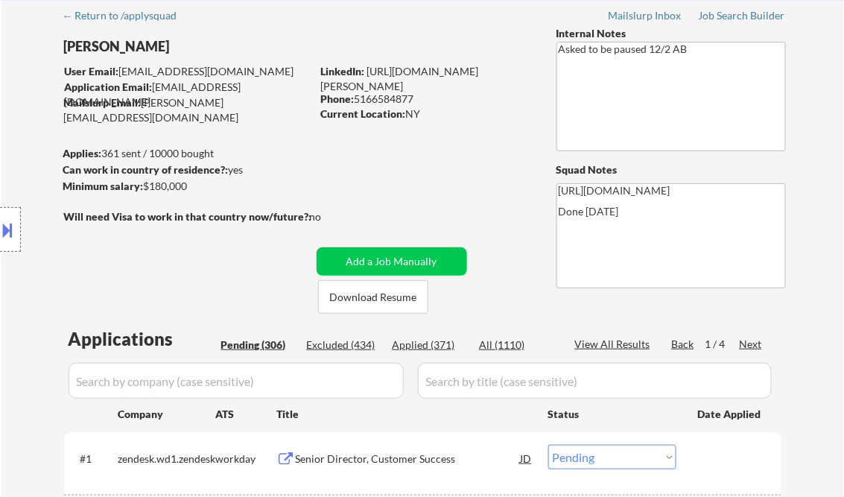
select select ""pending""
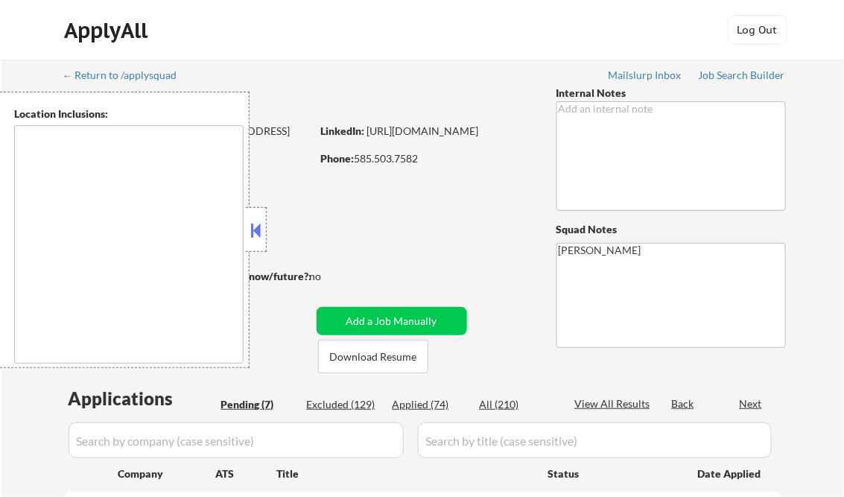
select select ""pending""
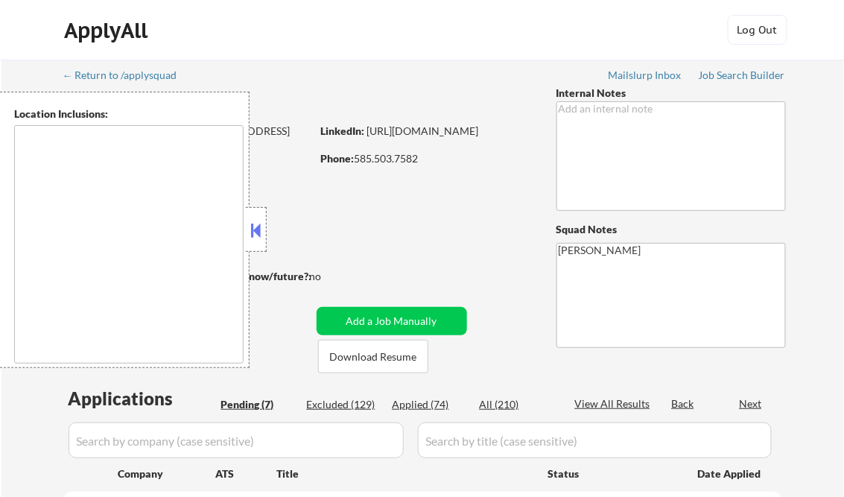
select select ""pending""
click at [261, 231] on button at bounding box center [256, 230] width 16 height 22
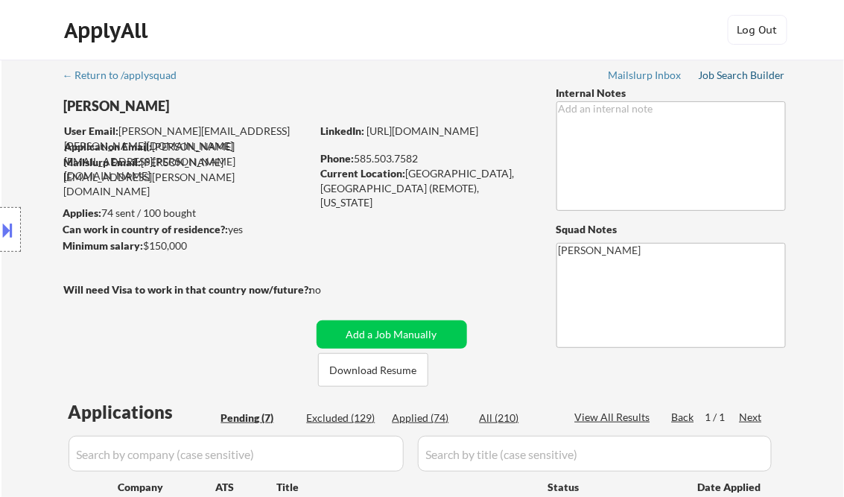
click at [748, 77] on div "Job Search Builder" at bounding box center [741, 75] width 87 height 10
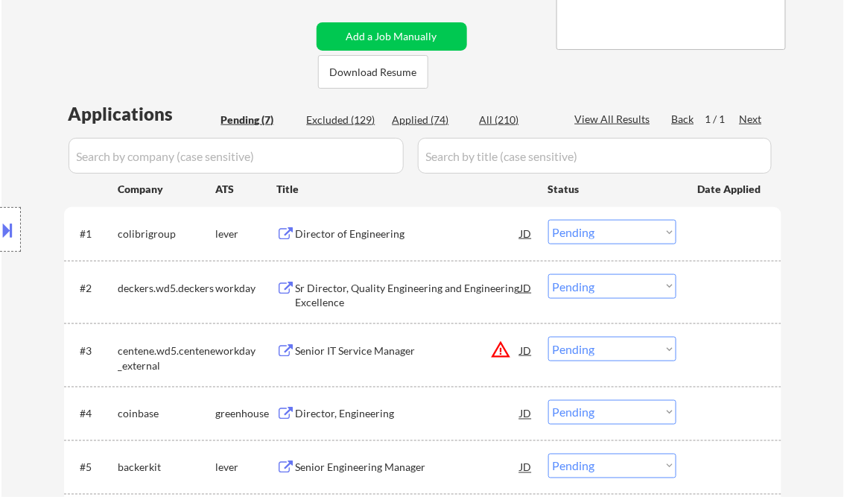
click at [386, 230] on div "Director of Engineering" at bounding box center [408, 233] width 225 height 15
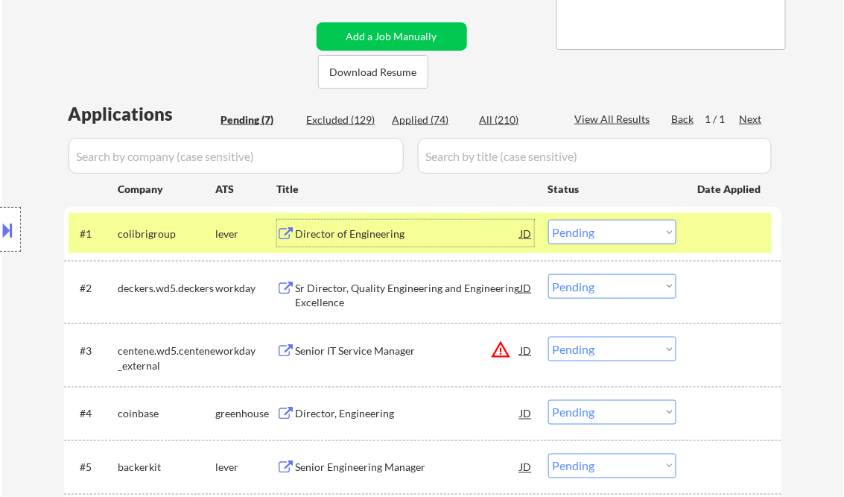
click at [591, 234] on select "Choose an option... Pending Applied Excluded (Questions) Excluded (Expired) Exc…" at bounding box center [612, 232] width 128 height 25
click at [548, 220] on select "Choose an option... Pending Applied Excluded (Questions) Excluded (Expired) Exc…" at bounding box center [612, 232] width 128 height 25
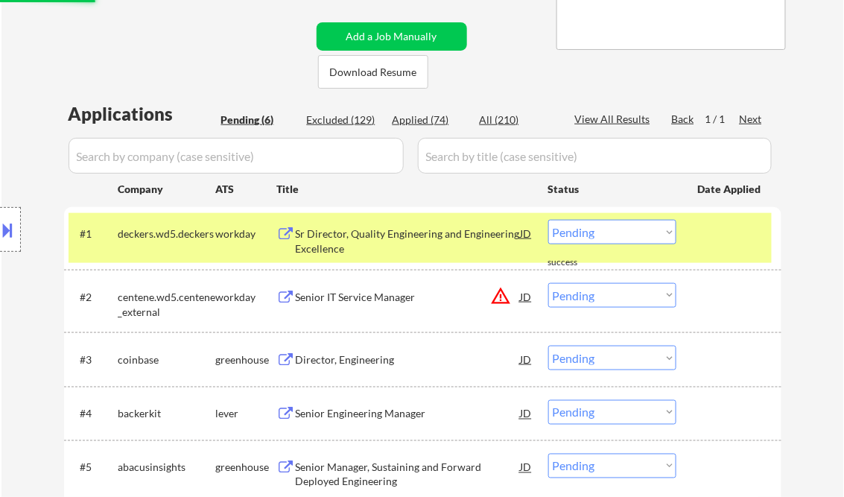
click at [369, 243] on div "Sr Director, Quality Engineering and Engineering Excellence" at bounding box center [408, 240] width 225 height 29
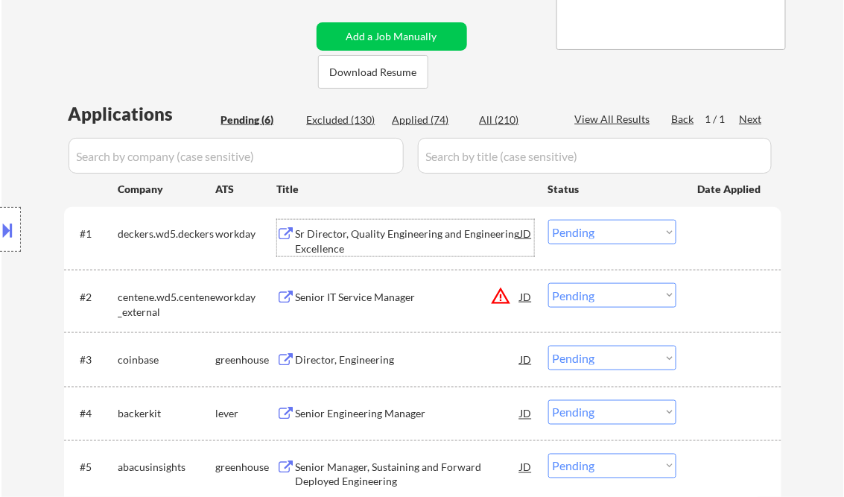
click at [568, 234] on select "Choose an option... Pending Applied Excluded (Questions) Excluded (Expired) Exc…" at bounding box center [612, 232] width 128 height 25
click at [548, 220] on select "Choose an option... Pending Applied Excluded (Questions) Excluded (Expired) Exc…" at bounding box center [612, 232] width 128 height 25
click at [361, 296] on div "Senior IT Service Manager" at bounding box center [408, 297] width 225 height 15
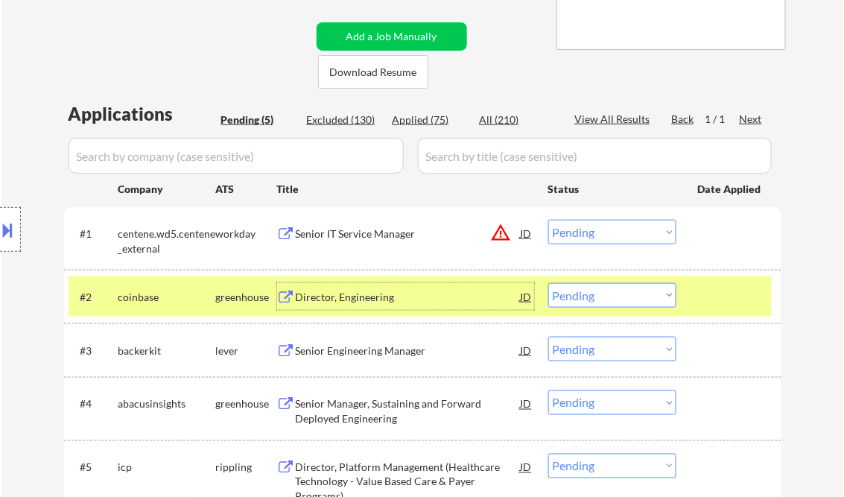
click at [611, 240] on select "Choose an option... Pending Applied Excluded (Questions) Excluded (Expired) Exc…" at bounding box center [612, 232] width 128 height 25
click at [548, 220] on select "Choose an option... Pending Applied Excluded (Questions) Excluded (Expired) Exc…" at bounding box center [612, 232] width 128 height 25
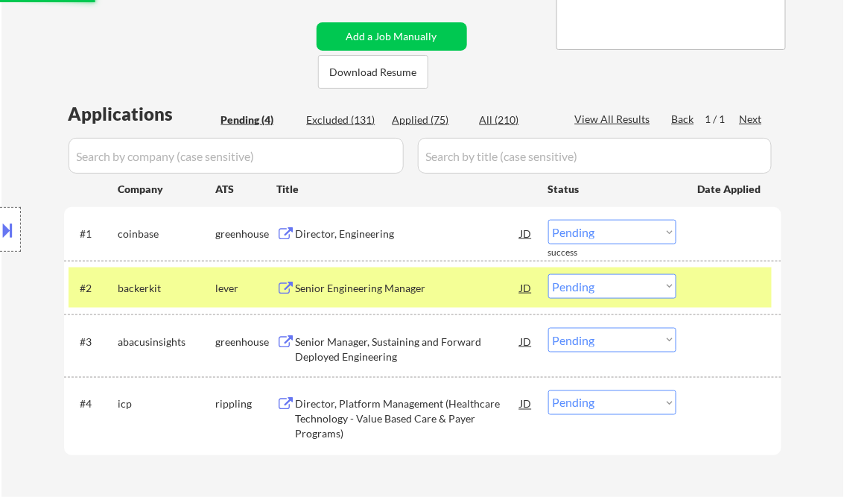
click at [375, 235] on div "Director, Engineering" at bounding box center [408, 233] width 225 height 15
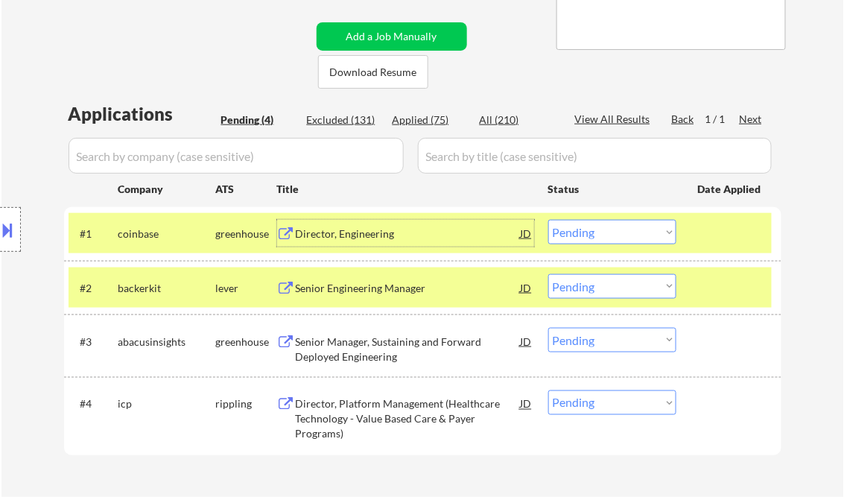
click at [376, 233] on div "Director, Engineering" at bounding box center [408, 233] width 225 height 15
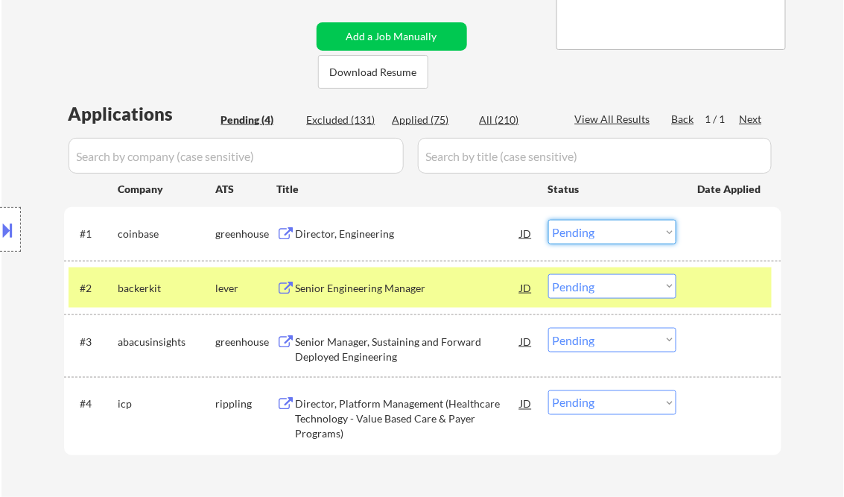
drag, startPoint x: 611, startPoint y: 225, endPoint x: 643, endPoint y: 246, distance: 38.2
click at [611, 225] on select "Choose an option... Pending Applied Excluded (Questions) Excluded (Expired) Exc…" at bounding box center [612, 232] width 128 height 25
click at [548, 220] on select "Choose an option... Pending Applied Excluded (Questions) Excluded (Expired) Exc…" at bounding box center [612, 232] width 128 height 25
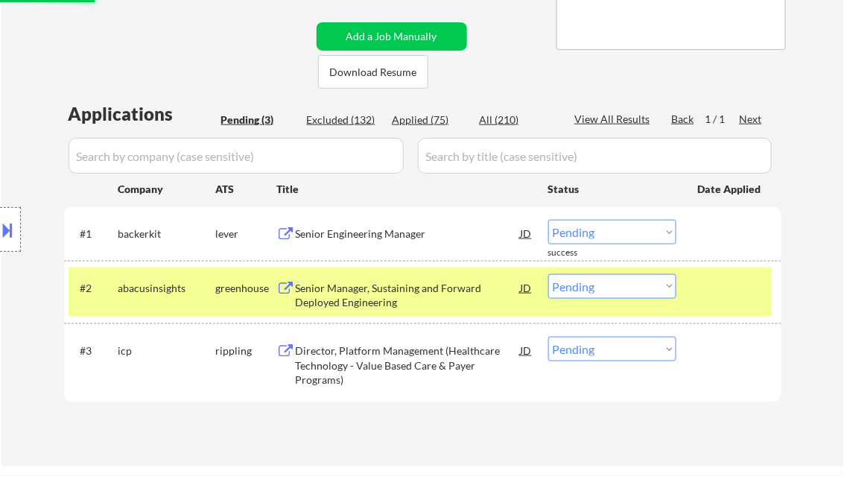
click at [367, 238] on div "Senior Engineering Manager" at bounding box center [408, 233] width 225 height 15
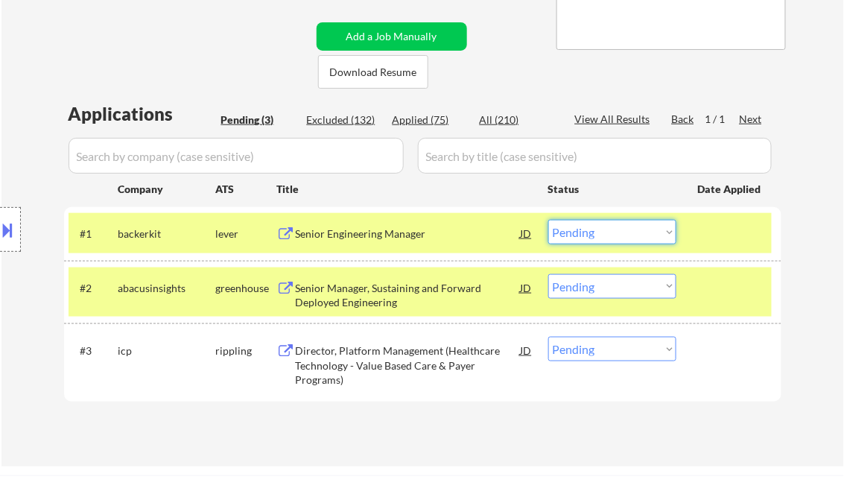
drag, startPoint x: 581, startPoint y: 238, endPoint x: 591, endPoint y: 241, distance: 9.9
click at [582, 238] on select "Choose an option... Pending Applied Excluded (Questions) Excluded (Expired) Exc…" at bounding box center [612, 232] width 128 height 25
click at [618, 230] on select "Choose an option... Pending Applied Excluded (Questions) Excluded (Expired) Exc…" at bounding box center [612, 232] width 128 height 25
click at [548, 220] on select "Choose an option... Pending Applied Excluded (Questions) Excluded (Expired) Exc…" at bounding box center [612, 232] width 128 height 25
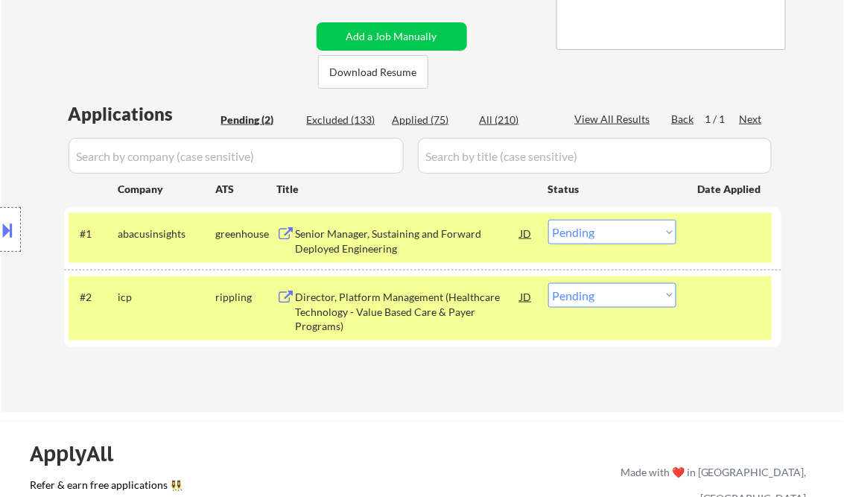
click at [360, 245] on div "Senior Manager, Sustaining and Forward Deployed Engineering" at bounding box center [408, 240] width 225 height 29
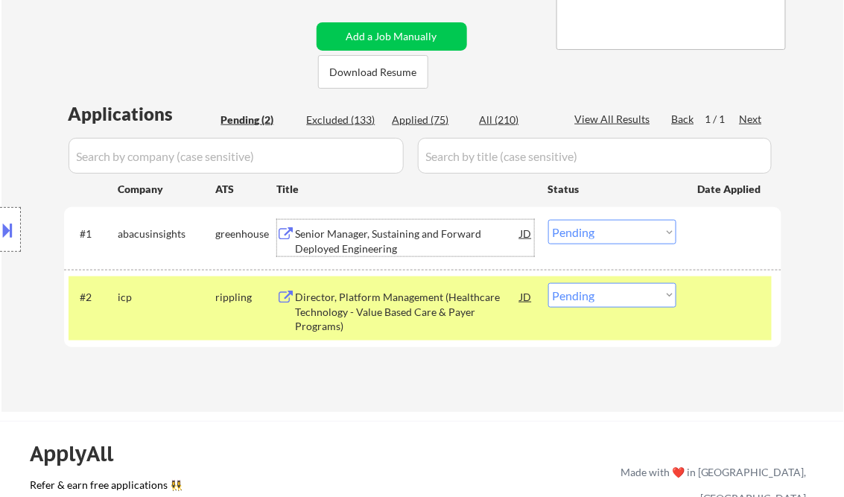
click at [583, 237] on select "Choose an option... Pending Applied Excluded (Questions) Excluded (Expired) Exc…" at bounding box center [612, 232] width 128 height 25
click at [548, 220] on select "Choose an option... Pending Applied Excluded (Questions) Excluded (Expired) Exc…" at bounding box center [612, 232] width 128 height 25
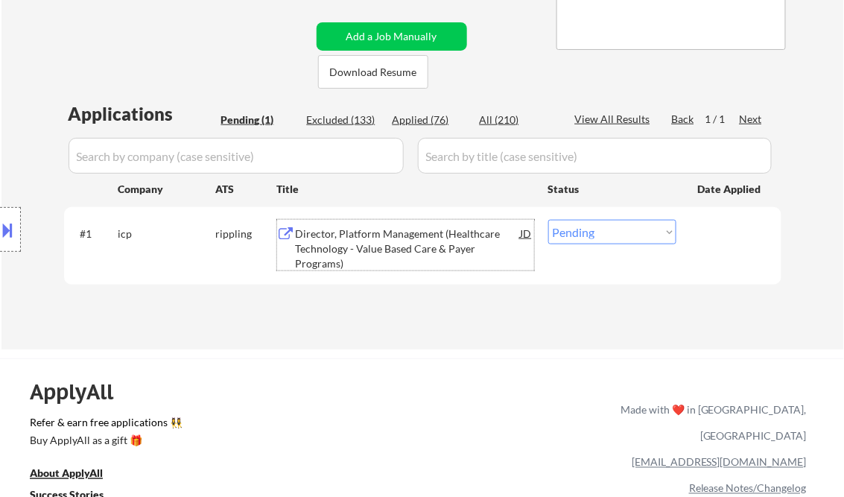
click at [340, 238] on div "Director, Platform Management (Healthcare Technology - Value Based Care & Payer…" at bounding box center [408, 248] width 225 height 44
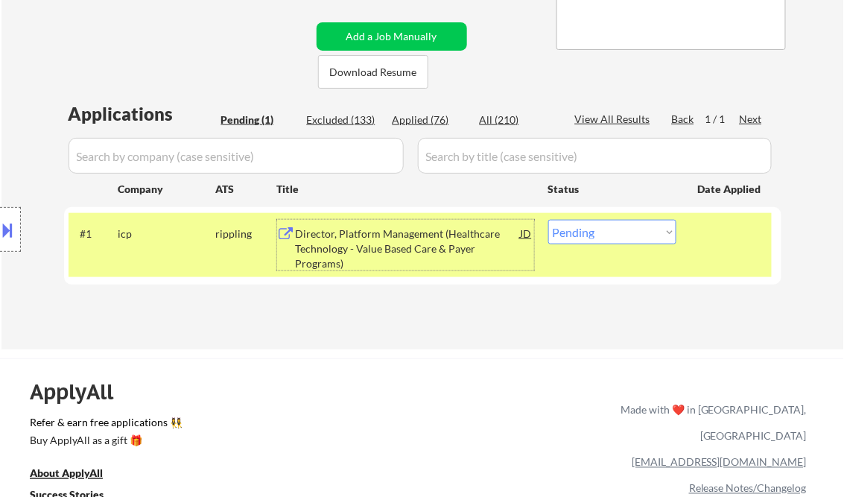
click at [600, 231] on select "Choose an option... Pending Applied Excluded (Questions) Excluded (Expired) Exc…" at bounding box center [612, 232] width 128 height 25
select select ""excluded__bad_match_""
click at [548, 220] on select "Choose an option... Pending Applied Excluded (Questions) Excluded (Expired) Exc…" at bounding box center [612, 232] width 128 height 25
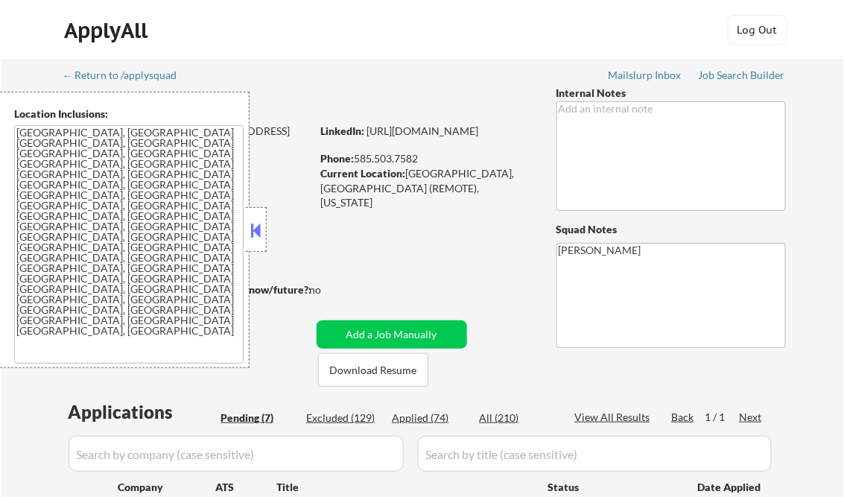
select select ""pending""
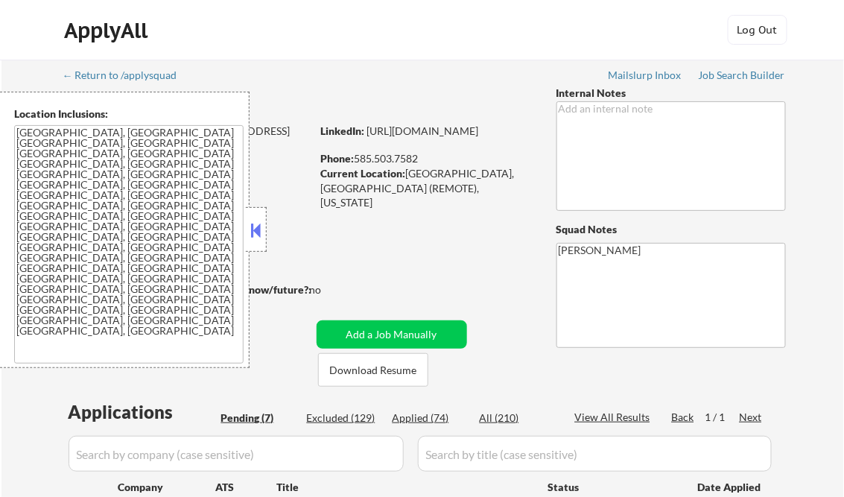
select select ""pending""
click at [261, 232] on button at bounding box center [256, 230] width 16 height 22
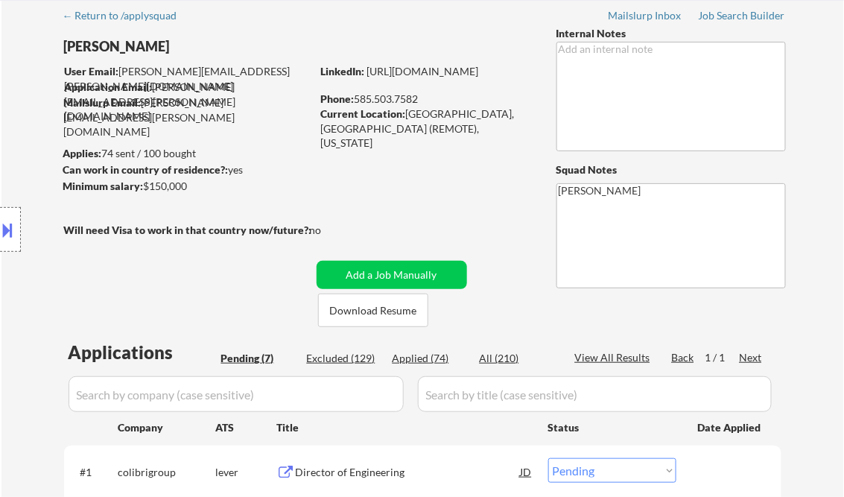
scroll to position [119, 0]
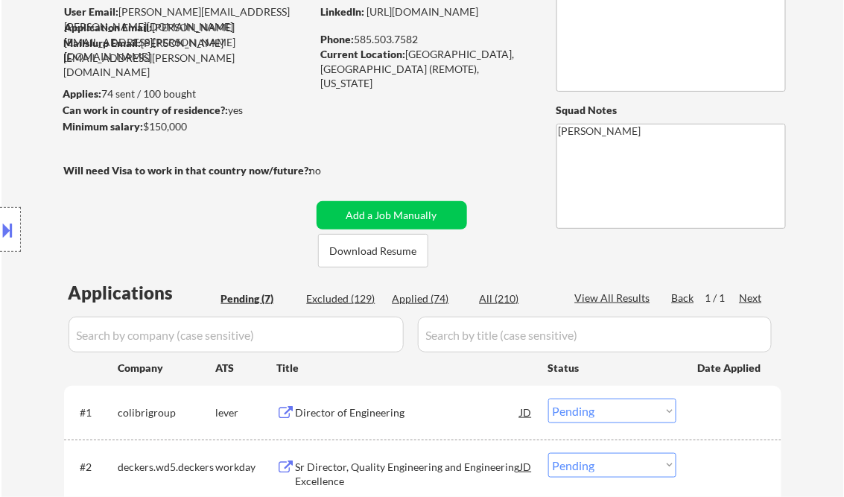
click at [440, 299] on div "Applied (74)" at bounding box center [429, 298] width 74 height 15
select select ""applied""
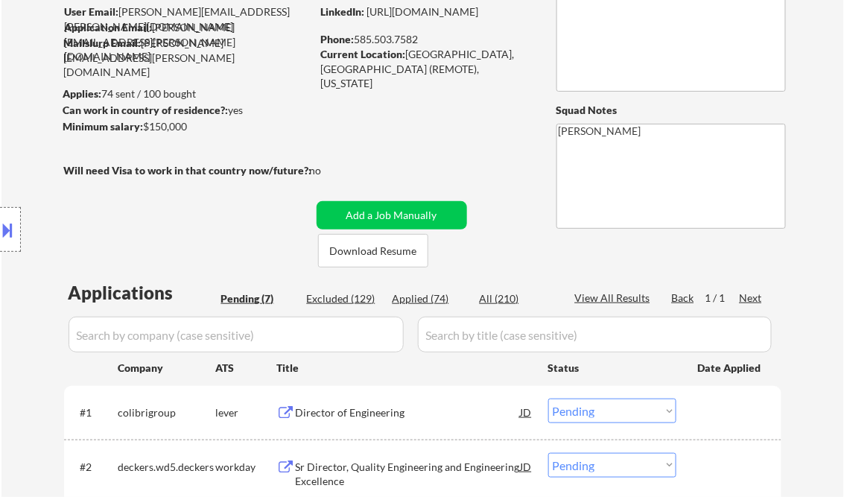
select select ""applied""
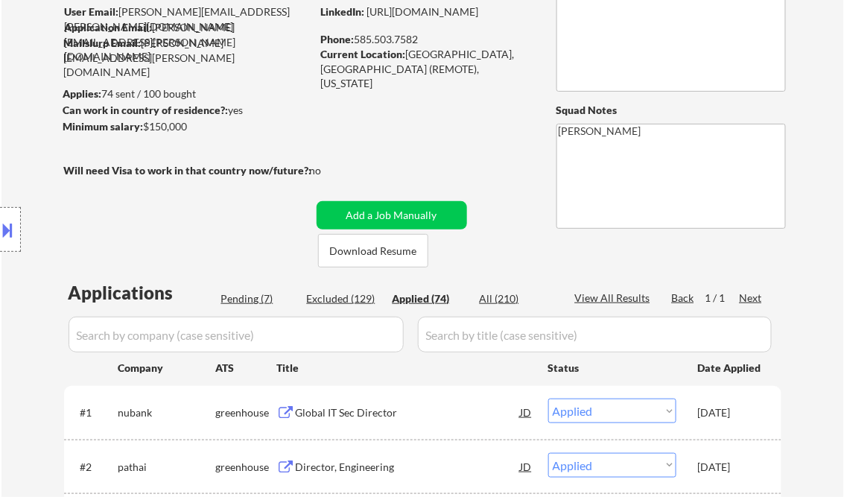
select select ""applied""
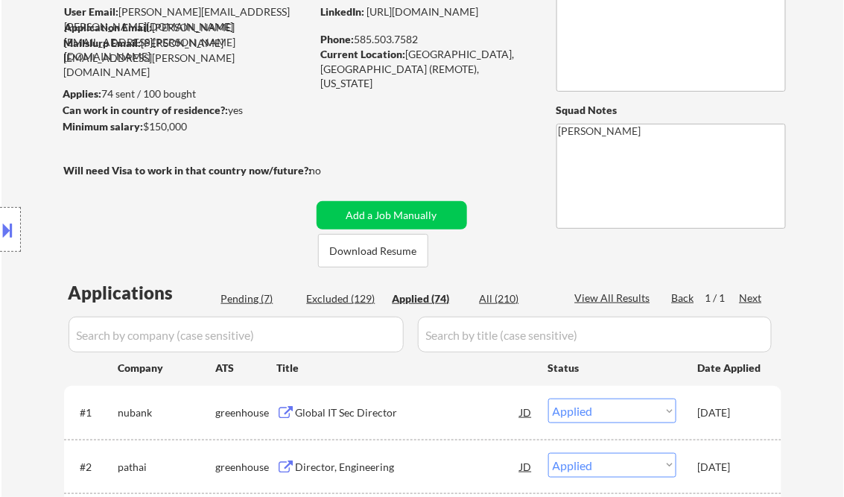
select select ""applied""
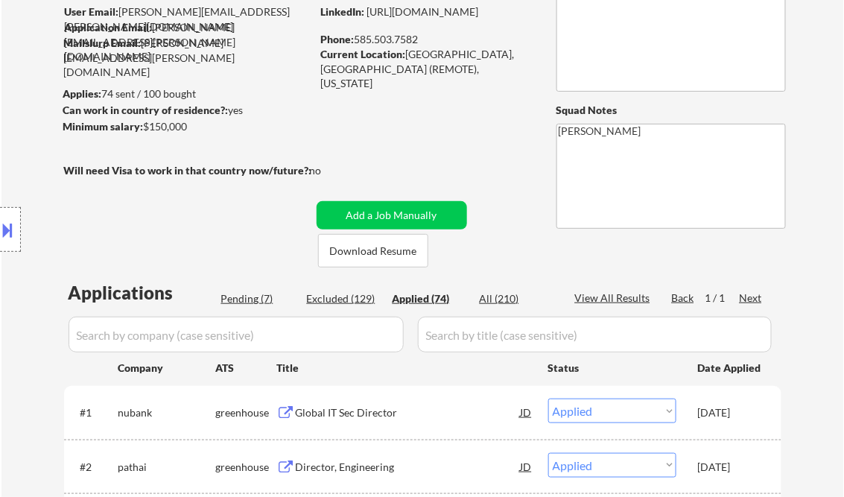
select select ""applied""
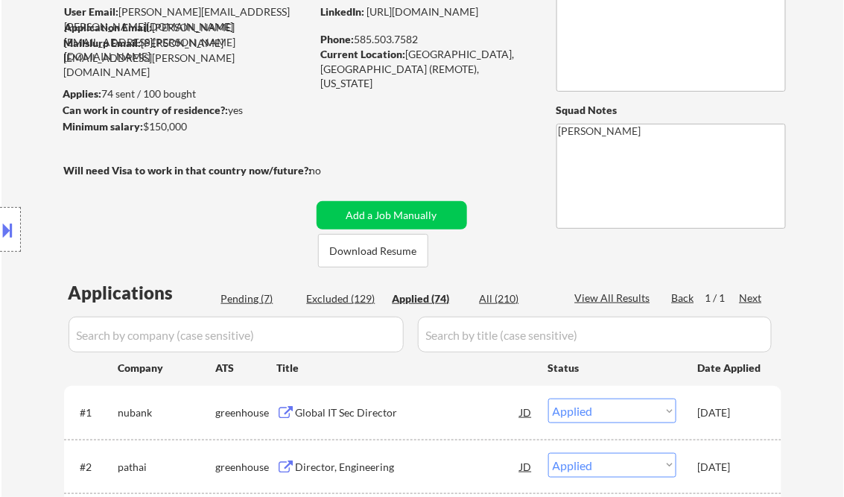
select select ""applied""
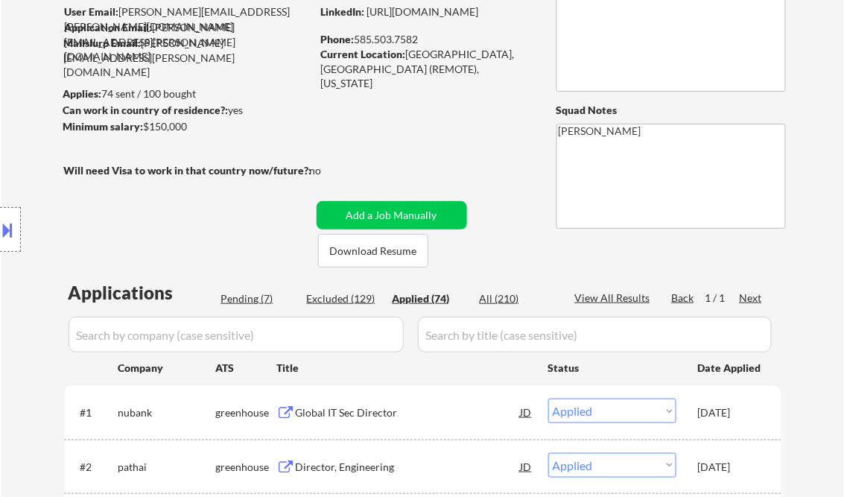
select select ""applied""
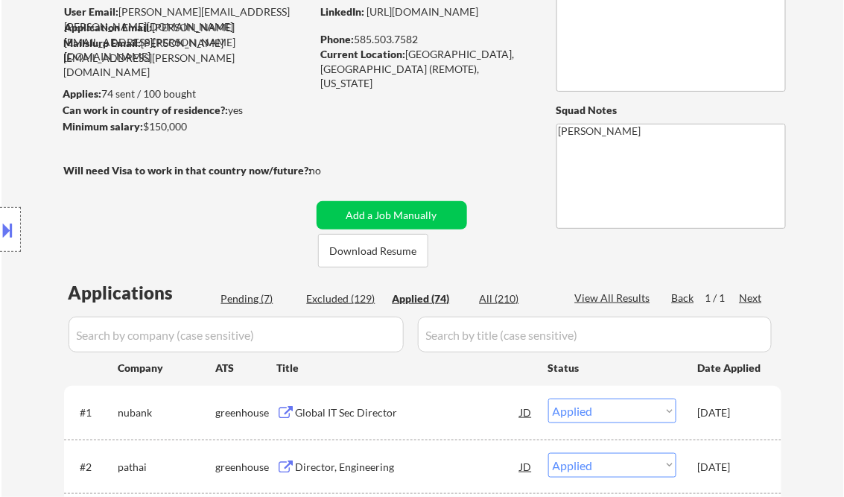
select select ""applied""
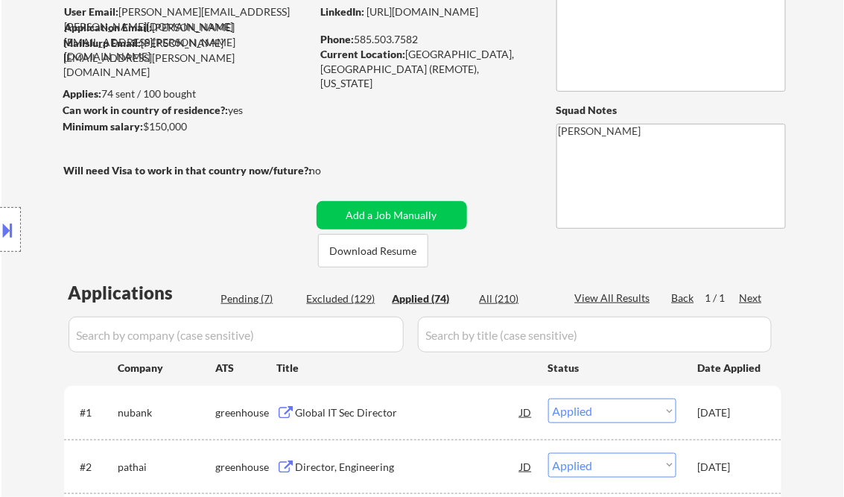
select select ""applied""
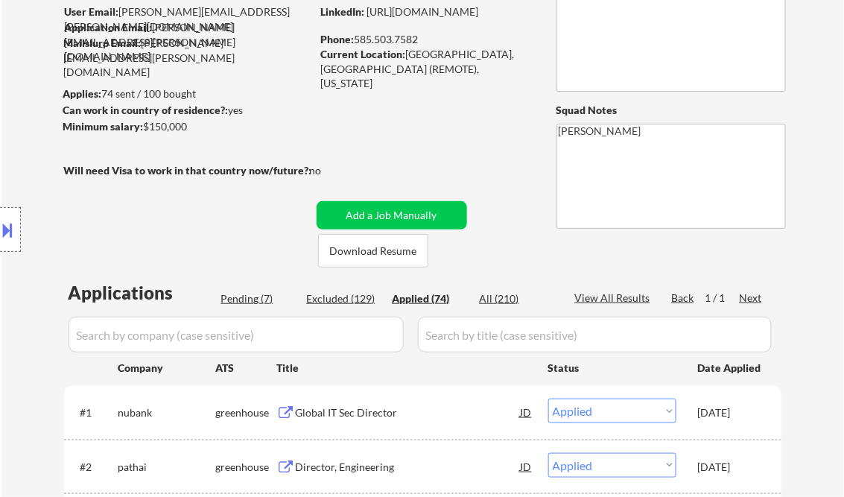
select select ""applied""
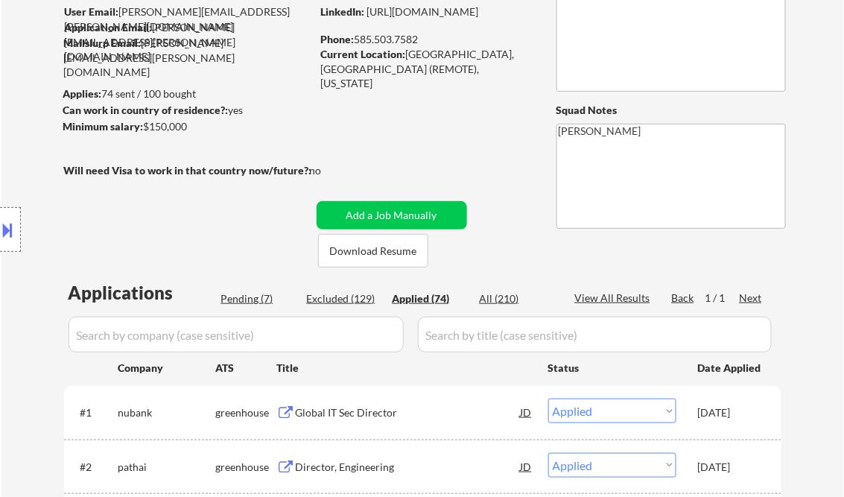
select select ""applied""
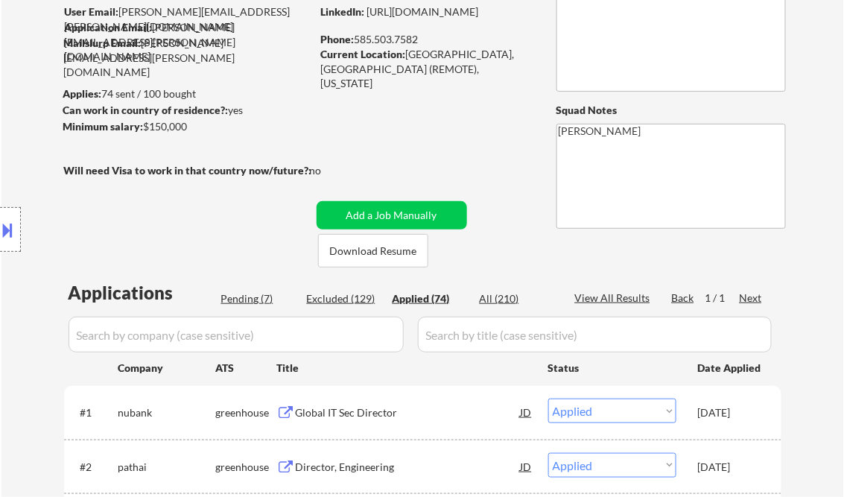
select select ""applied""
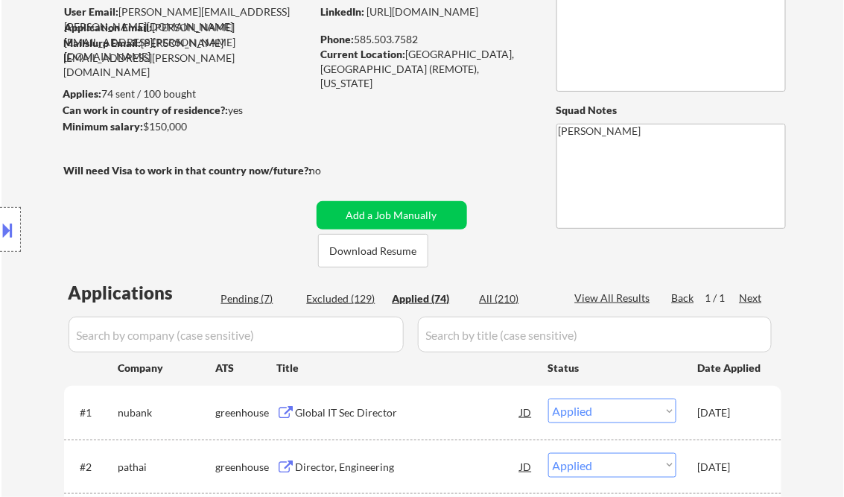
select select ""applied""
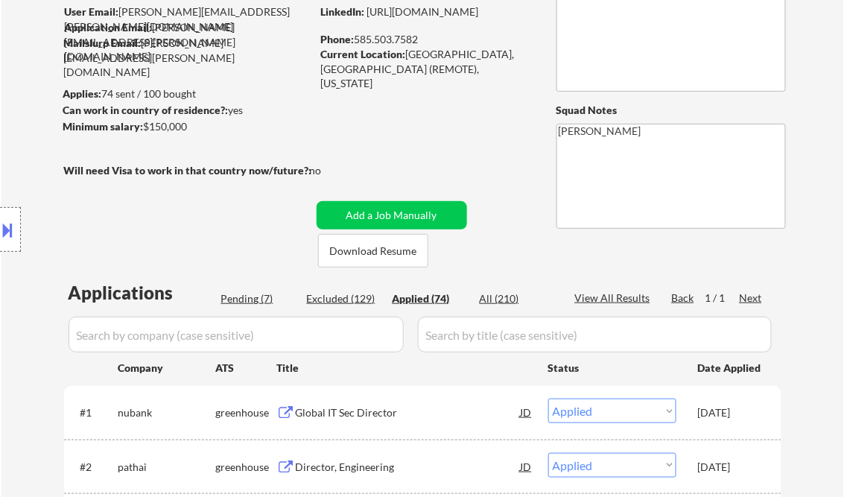
select select ""applied""
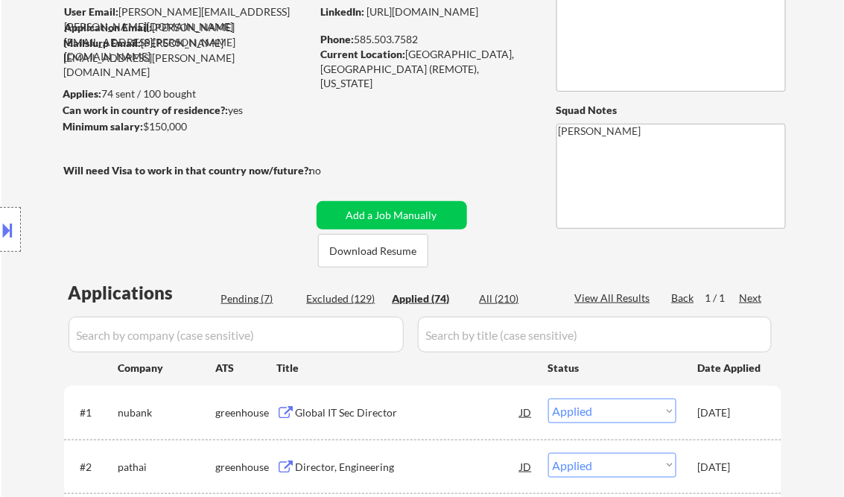
select select ""applied""
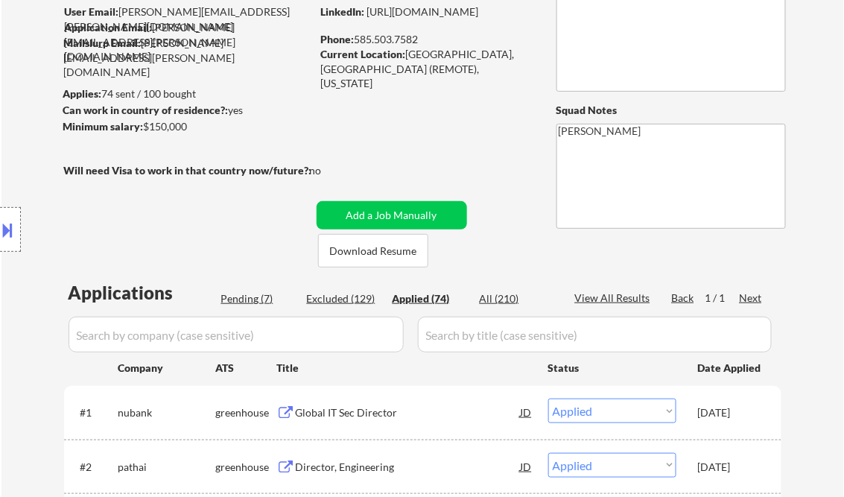
select select ""applied""
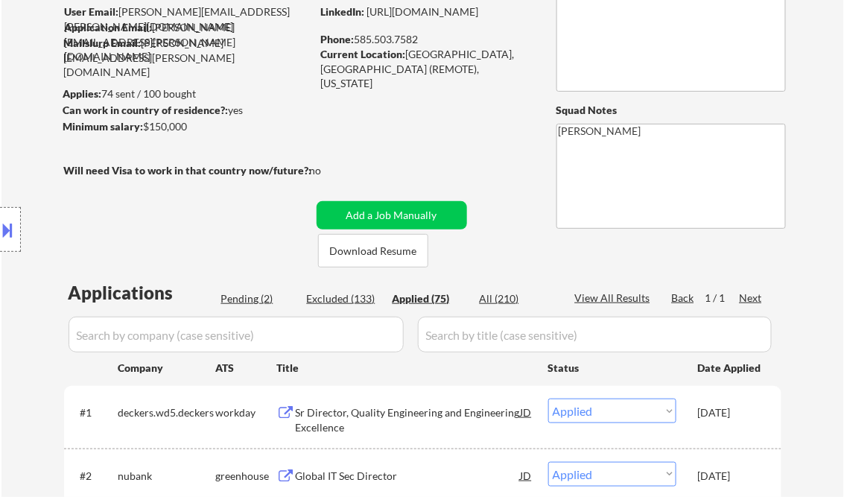
select select ""applied""
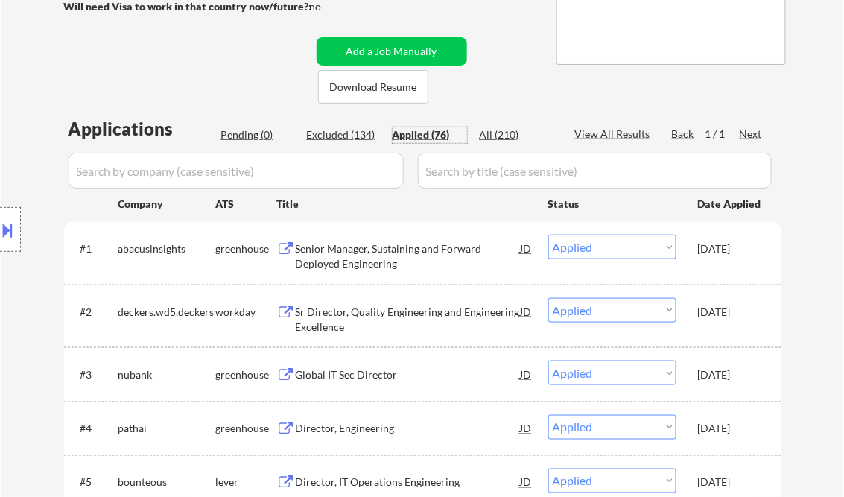
scroll to position [298, 0]
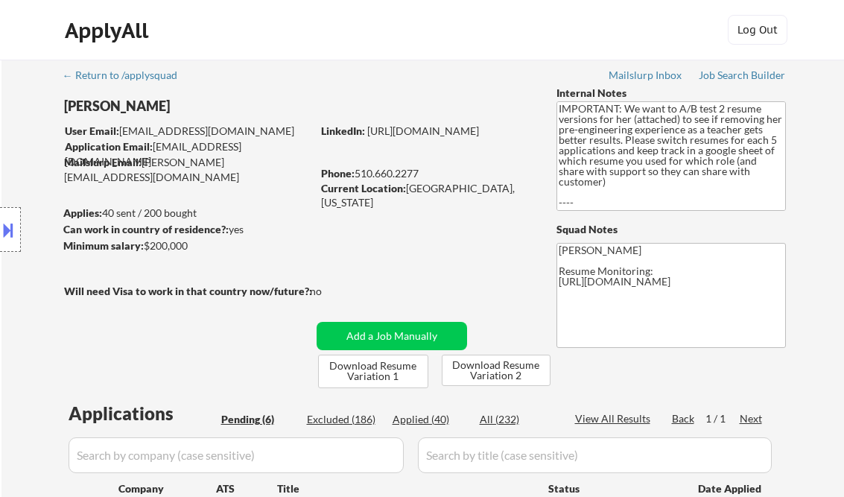
select select ""pending""
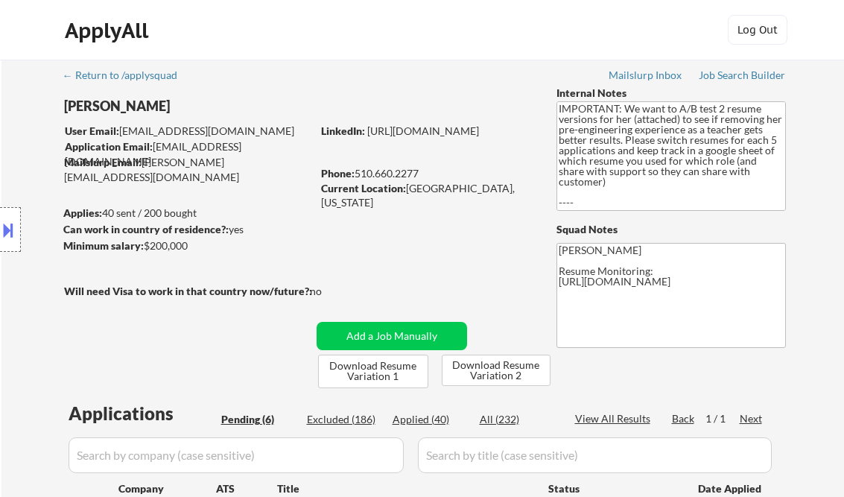
select select ""pending""
click at [720, 72] on div "Job Search Builder" at bounding box center [741, 75] width 87 height 10
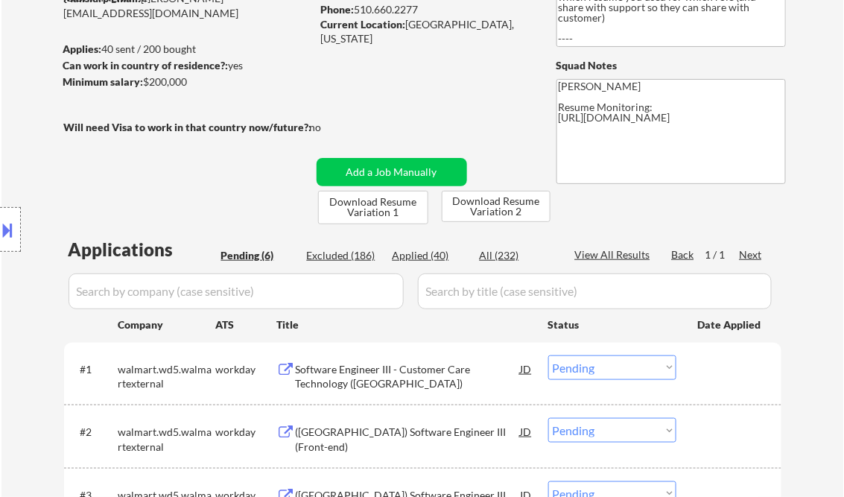
scroll to position [238, 0]
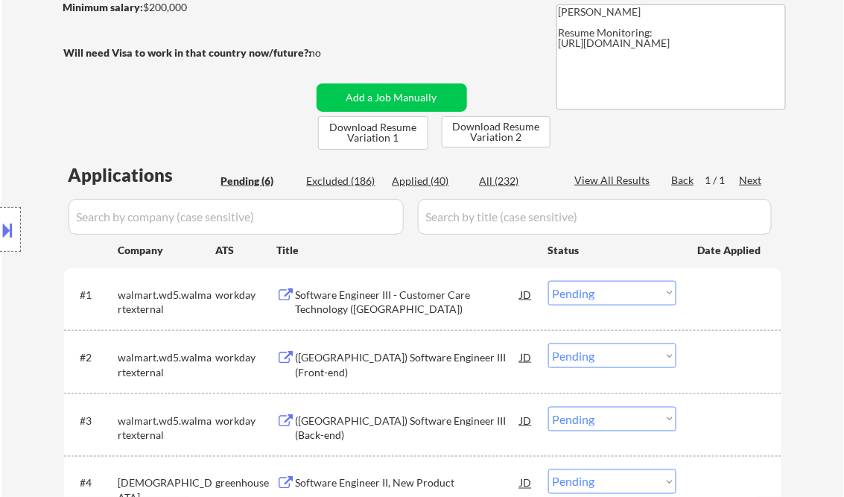
click at [367, 305] on div "Software Engineer III - Customer Care Technology ([GEOGRAPHIC_DATA])" at bounding box center [408, 301] width 225 height 29
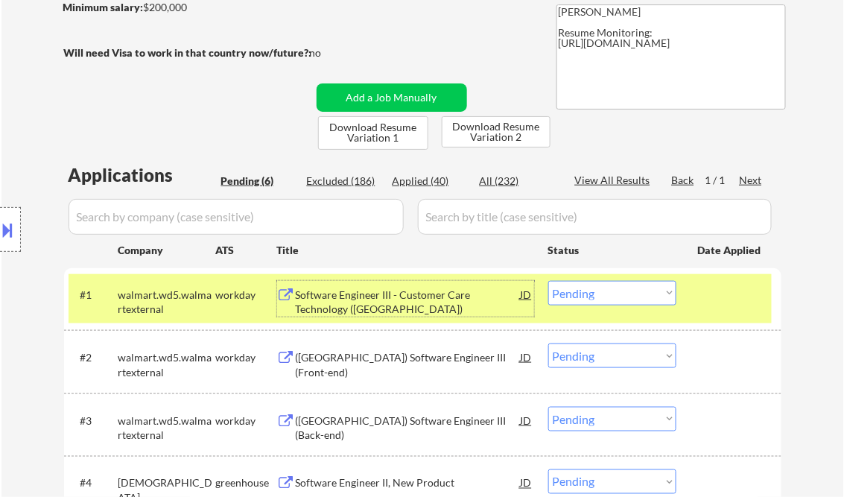
click at [7, 225] on button at bounding box center [8, 229] width 16 height 25
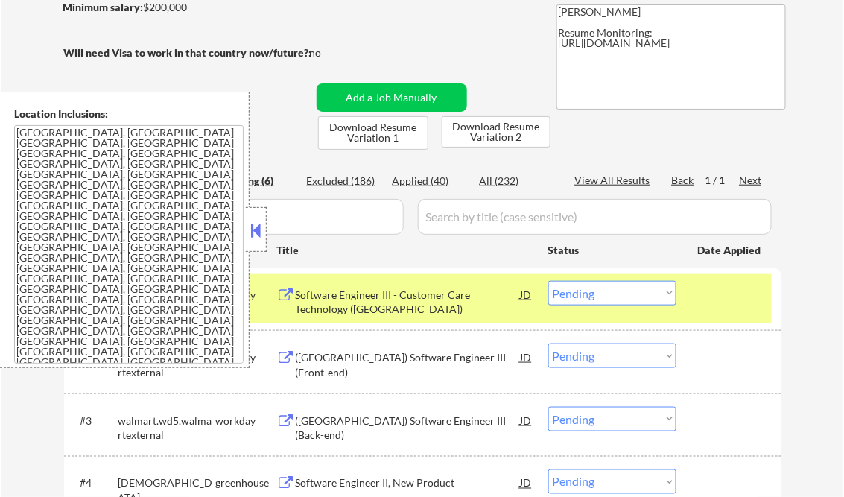
click at [252, 226] on button at bounding box center [256, 230] width 16 height 22
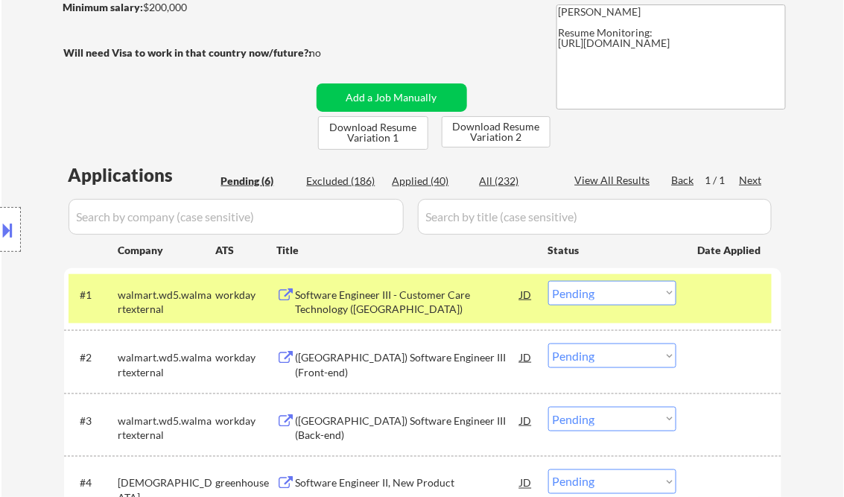
click at [16, 225] on button at bounding box center [8, 229] width 16 height 25
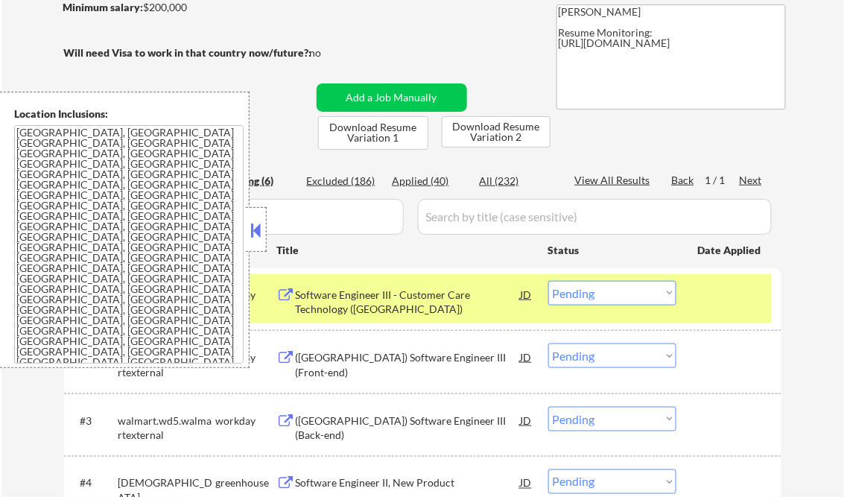
click at [250, 235] on button at bounding box center [256, 230] width 16 height 22
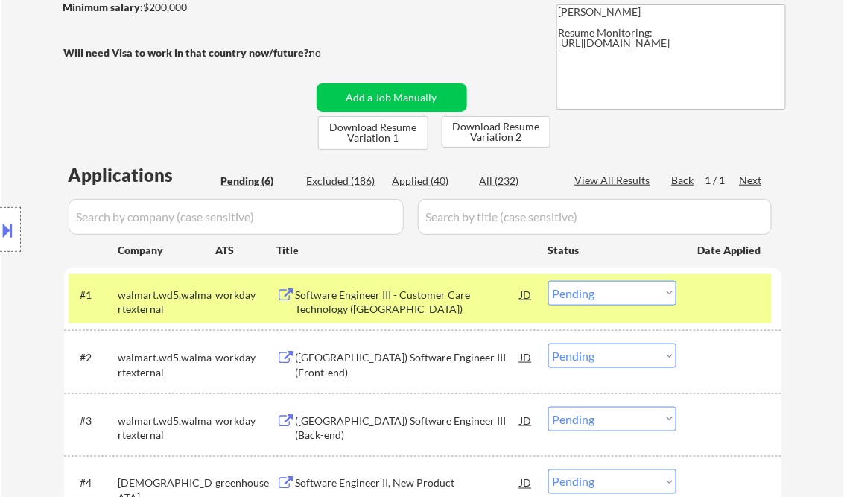
click at [621, 290] on select "Choose an option... Pending Applied Excluded (Questions) Excluded (Expired) Exc…" at bounding box center [612, 293] width 128 height 25
click at [548, 281] on select "Choose an option... Pending Applied Excluded (Questions) Excluded (Expired) Exc…" at bounding box center [612, 293] width 128 height 25
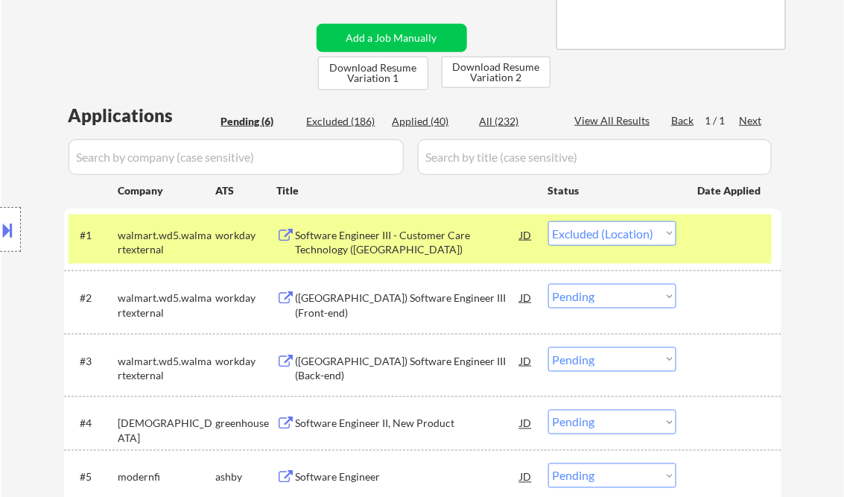
select select ""pending""
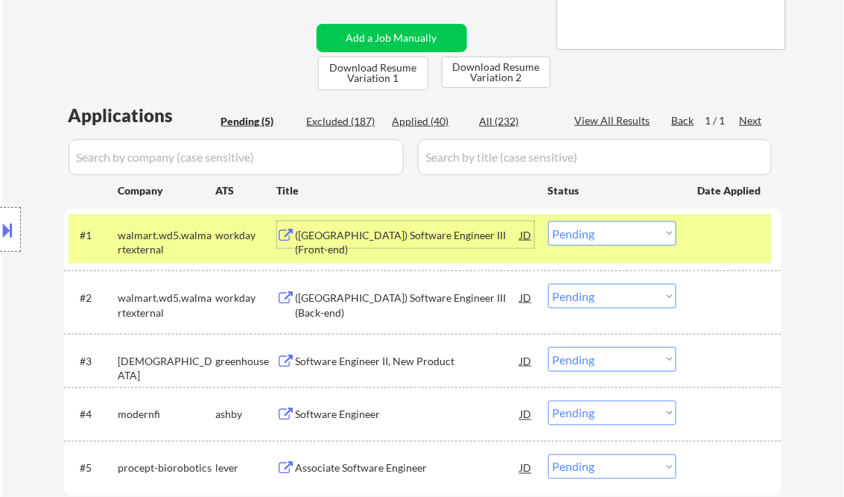
click at [386, 233] on div "([GEOGRAPHIC_DATA]) Software Engineer III (Front-end)" at bounding box center [408, 242] width 225 height 29
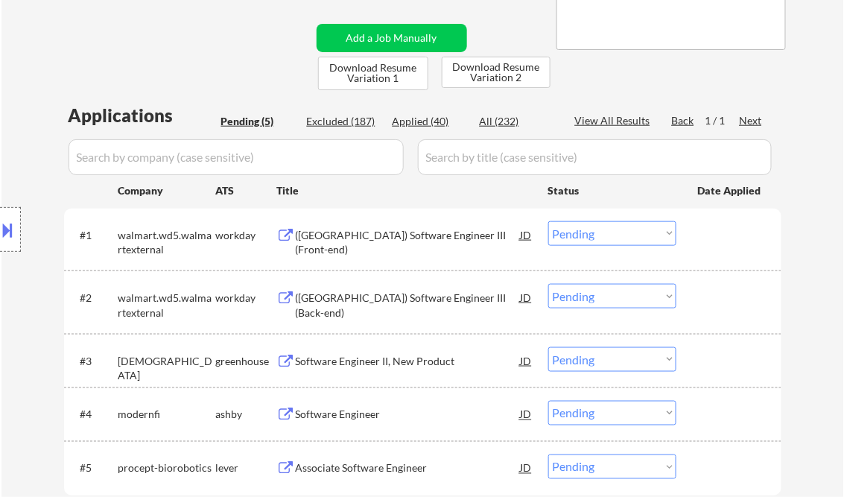
click at [16, 234] on button at bounding box center [8, 229] width 16 height 25
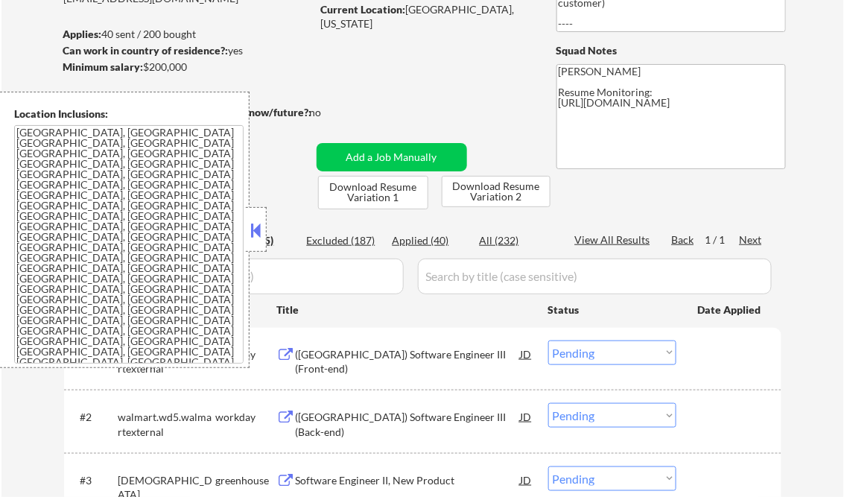
scroll to position [357, 0]
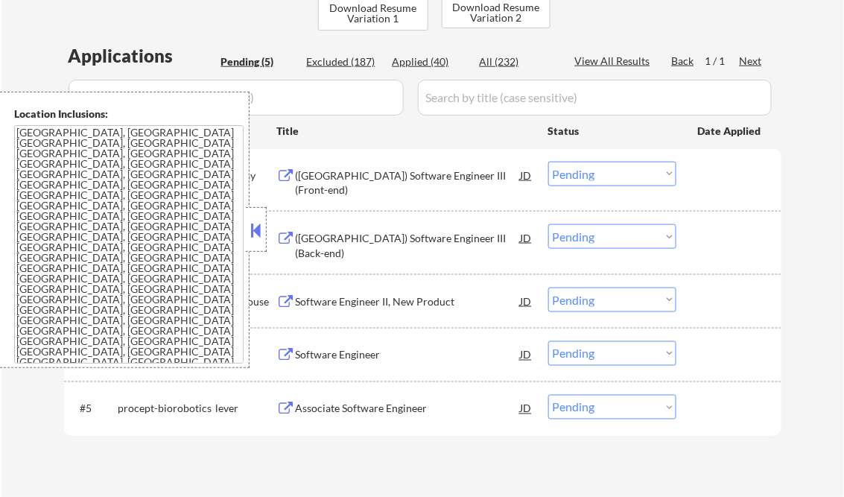
click at [252, 235] on button at bounding box center [256, 230] width 16 height 22
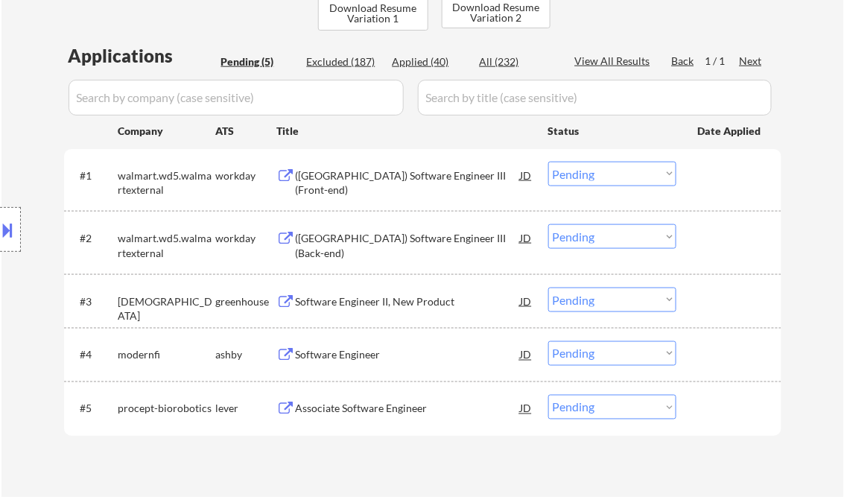
click at [360, 302] on div "Software Engineer II, New Product" at bounding box center [408, 301] width 225 height 15
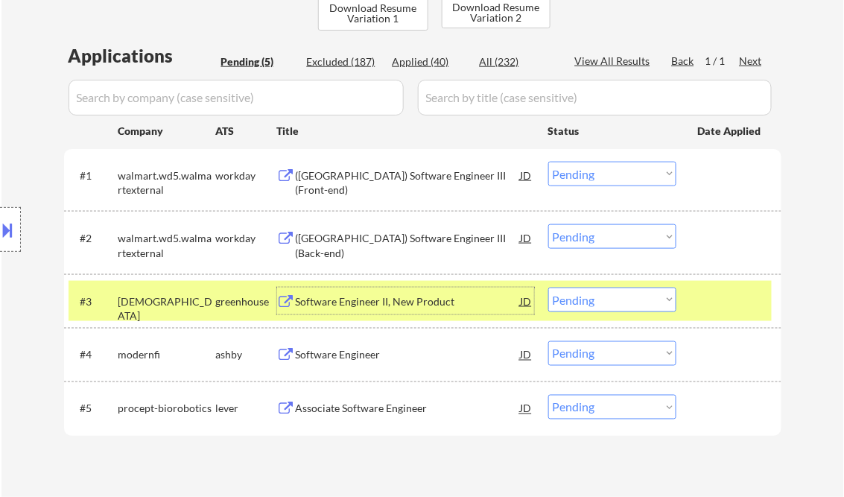
drag, startPoint x: 623, startPoint y: 299, endPoint x: 632, endPoint y: 311, distance: 15.4
click at [623, 299] on select "Choose an option... Pending Applied Excluded (Questions) Excluded (Expired) Exc…" at bounding box center [612, 299] width 128 height 25
click at [548, 287] on select "Choose an option... Pending Applied Excluded (Questions) Excluded (Expired) Exc…" at bounding box center [612, 299] width 128 height 25
select select ""pending""
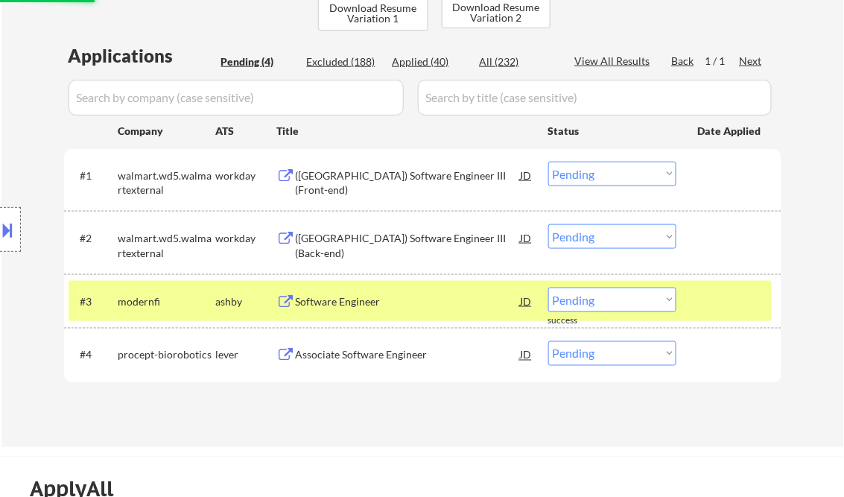
click at [354, 303] on div "Software Engineer" at bounding box center [408, 301] width 225 height 15
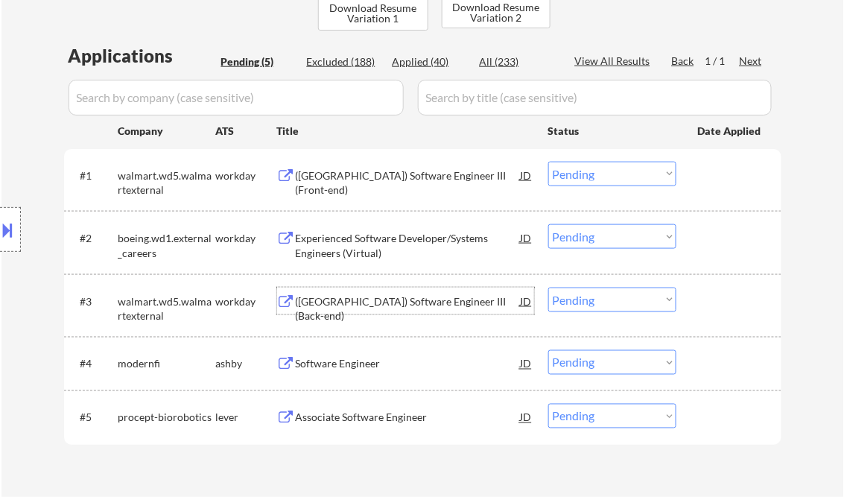
click at [607, 360] on select "Choose an option... Pending Applied Excluded (Questions) Excluded (Expired) Exc…" at bounding box center [612, 362] width 128 height 25
click at [548, 350] on select "Choose an option... Pending Applied Excluded (Questions) Excluded (Expired) Exc…" at bounding box center [612, 362] width 128 height 25
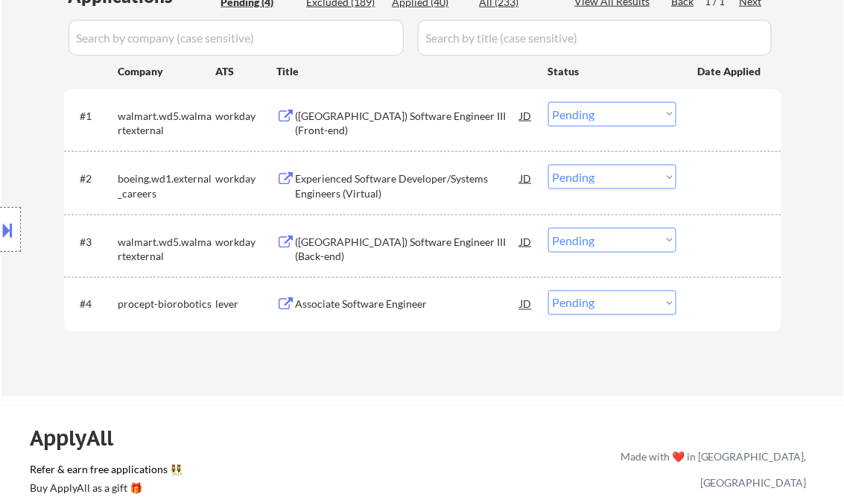
click at [379, 306] on div "Associate Software Engineer" at bounding box center [408, 304] width 225 height 15
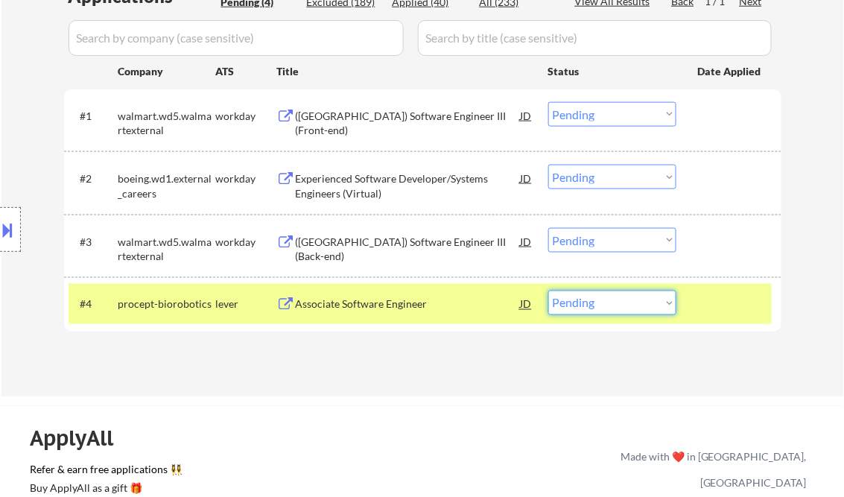
click at [608, 311] on select "Choose an option... Pending Applied Excluded (Questions) Excluded (Expired) Exc…" at bounding box center [612, 302] width 128 height 25
select select ""excluded__salary_""
click at [548, 290] on select "Choose an option... Pending Applied Excluded (Questions) Excluded (Expired) Exc…" at bounding box center [612, 302] width 128 height 25
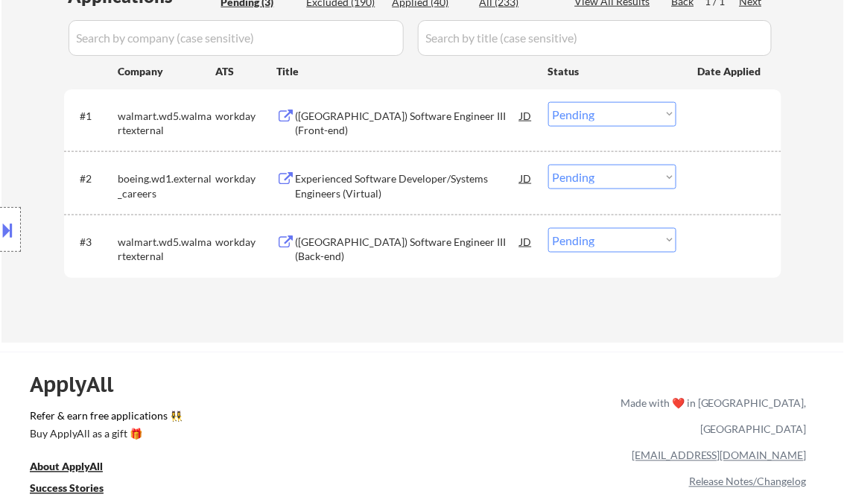
click at [371, 183] on div "Experienced Software Developer/Systems Engineers (Virtual)" at bounding box center [408, 185] width 225 height 29
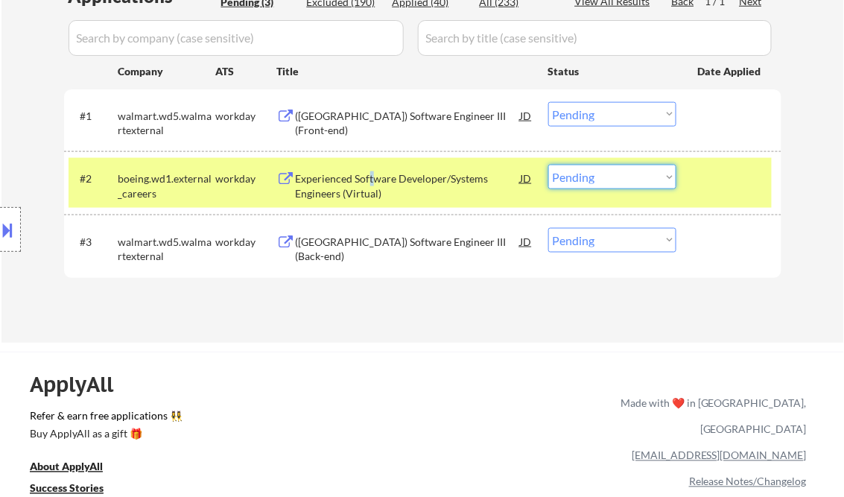
drag, startPoint x: 592, startPoint y: 166, endPoint x: 609, endPoint y: 186, distance: 26.4
click at [592, 167] on select "Choose an option... Pending Applied Excluded (Questions) Excluded (Expired) Exc…" at bounding box center [612, 177] width 128 height 25
click at [548, 165] on select "Choose an option... Pending Applied Excluded (Questions) Excluded (Expired) Exc…" at bounding box center [612, 177] width 128 height 25
select select ""pending""
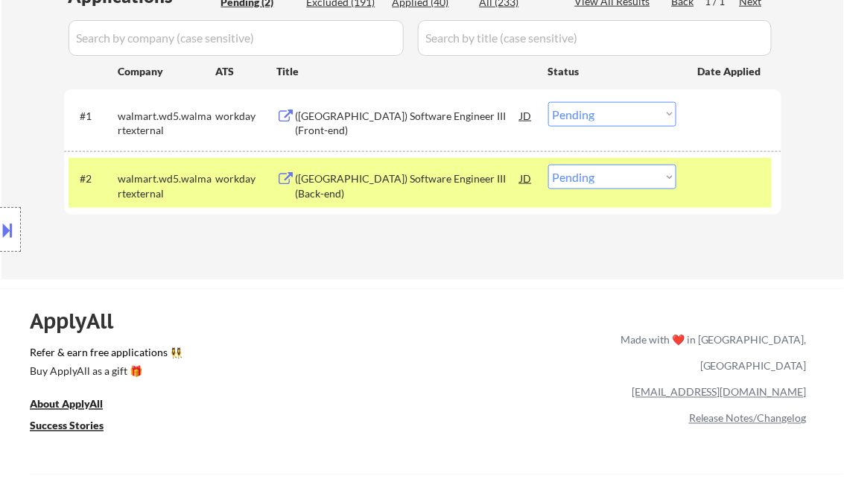
click at [366, 179] on div "([GEOGRAPHIC_DATA]) Software Engineer III (Back-end)" at bounding box center [408, 185] width 225 height 29
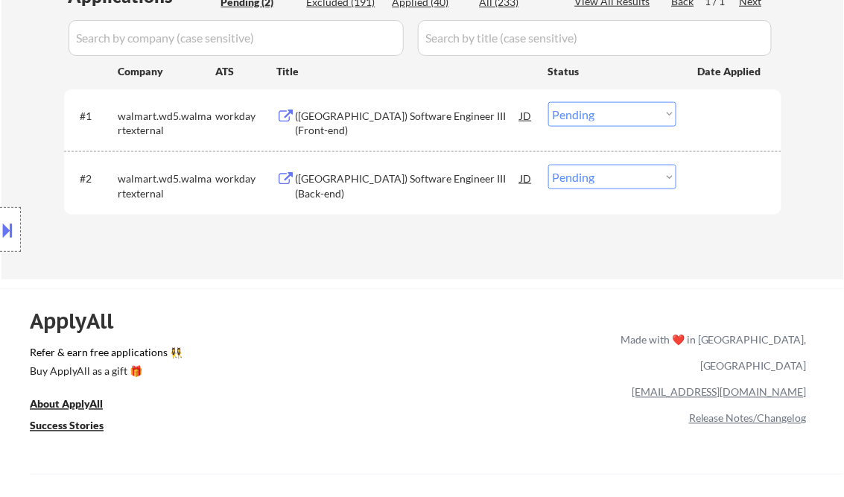
click at [15, 225] on button at bounding box center [8, 229] width 16 height 25
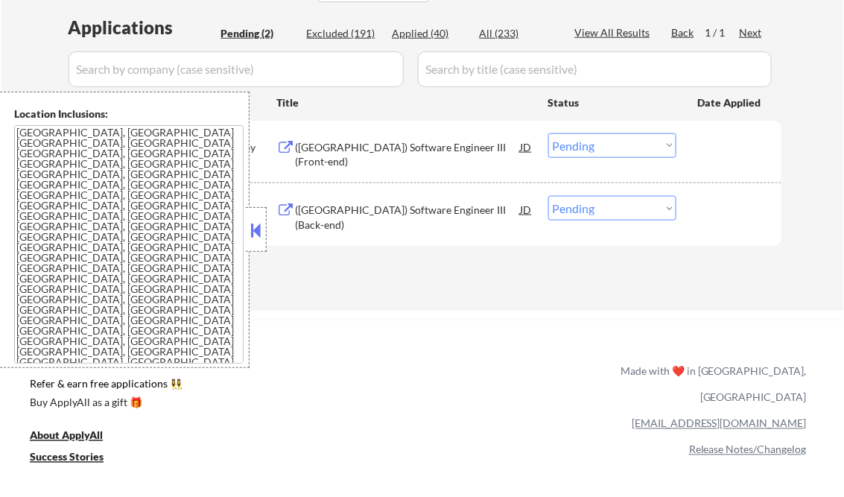
scroll to position [357, 0]
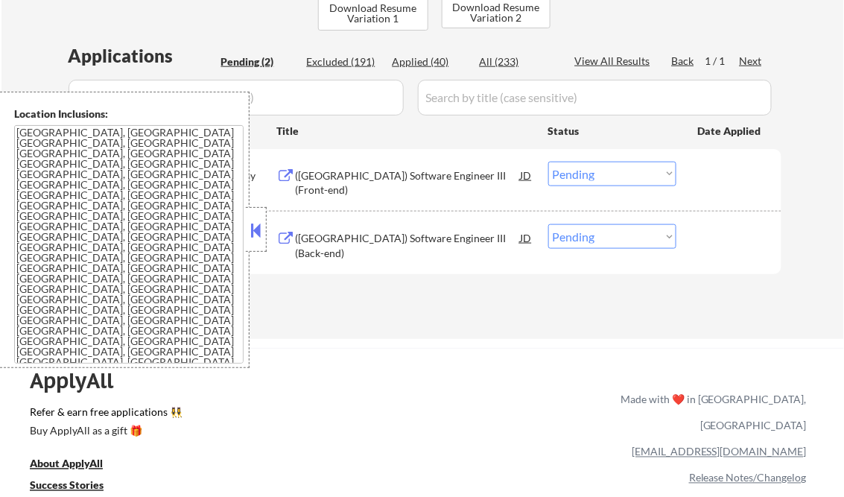
click at [248, 223] on button at bounding box center [256, 230] width 16 height 22
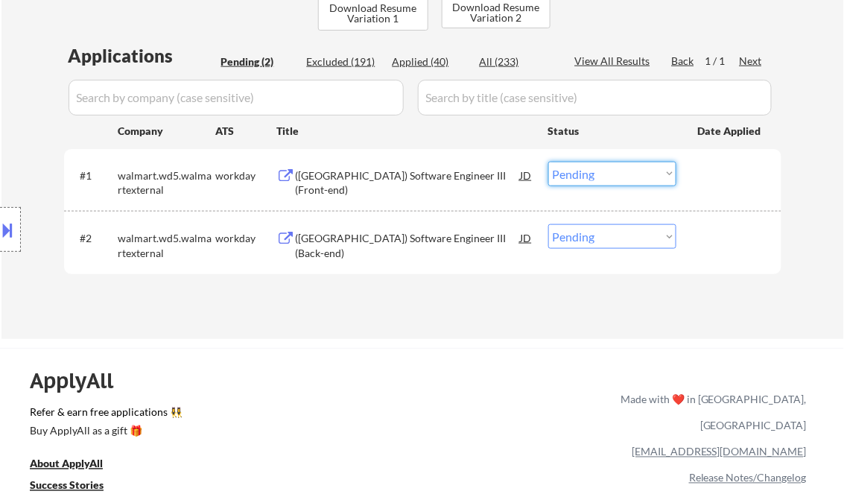
click at [655, 181] on select "Choose an option... Pending Applied Excluded (Questions) Excluded (Expired) Exc…" at bounding box center [612, 174] width 128 height 25
click at [548, 162] on select "Choose an option... Pending Applied Excluded (Questions) Excluded (Expired) Exc…" at bounding box center [612, 174] width 128 height 25
click at [553, 224] on select "Choose an option... Pending Applied Excluded (Questions) Excluded (Expired) Exc…" at bounding box center [612, 236] width 128 height 25
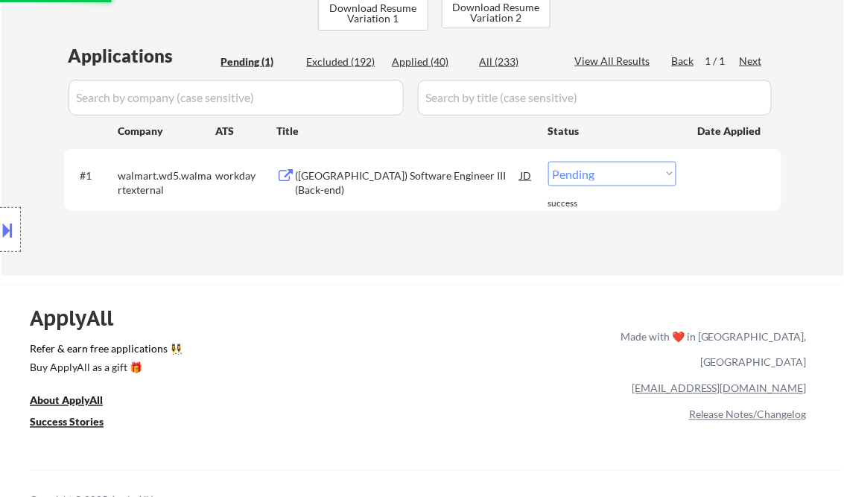
click at [624, 170] on select "Choose an option... Pending Applied Excluded (Questions) Excluded (Expired) Exc…" at bounding box center [612, 174] width 128 height 25
select select ""excluded__location_""
click at [548, 162] on select "Choose an option... Pending Applied Excluded (Questions) Excluded (Expired) Exc…" at bounding box center [612, 174] width 128 height 25
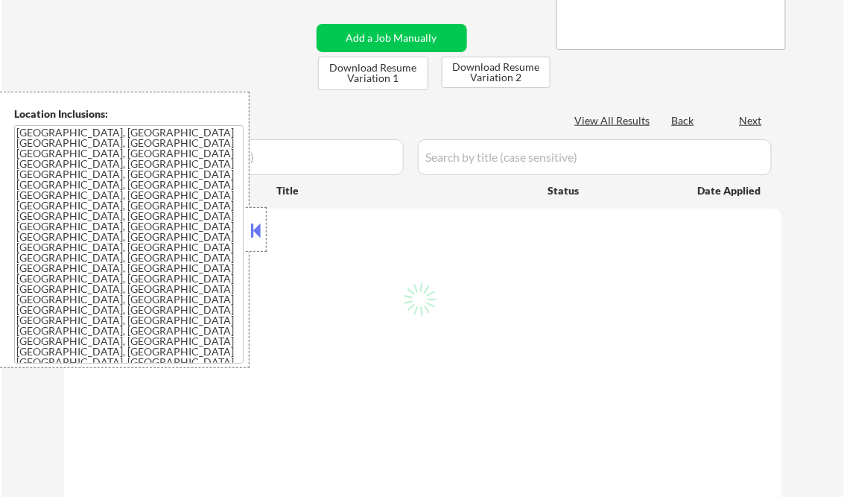
scroll to position [298, 0]
select select ""pending""
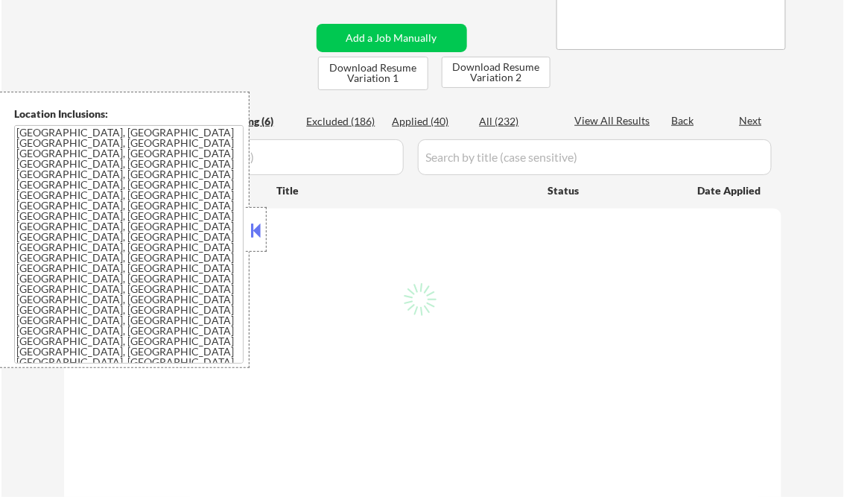
select select ""pending""
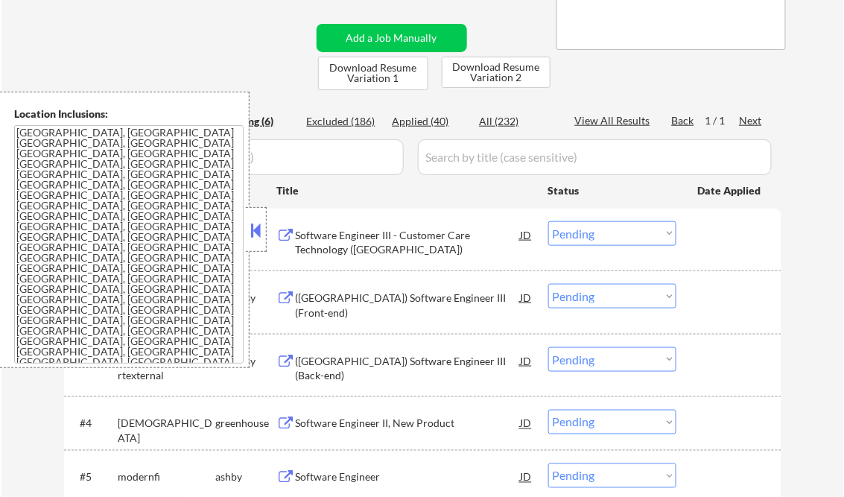
click at [256, 228] on button at bounding box center [256, 230] width 16 height 22
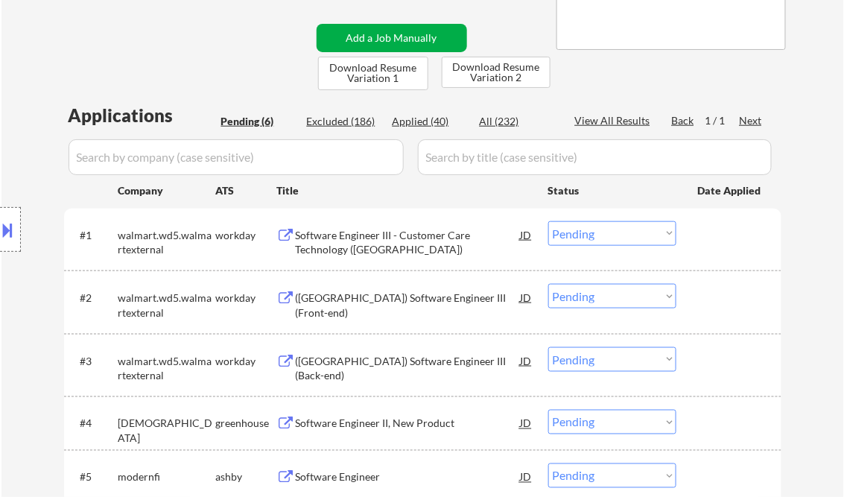
scroll to position [238, 0]
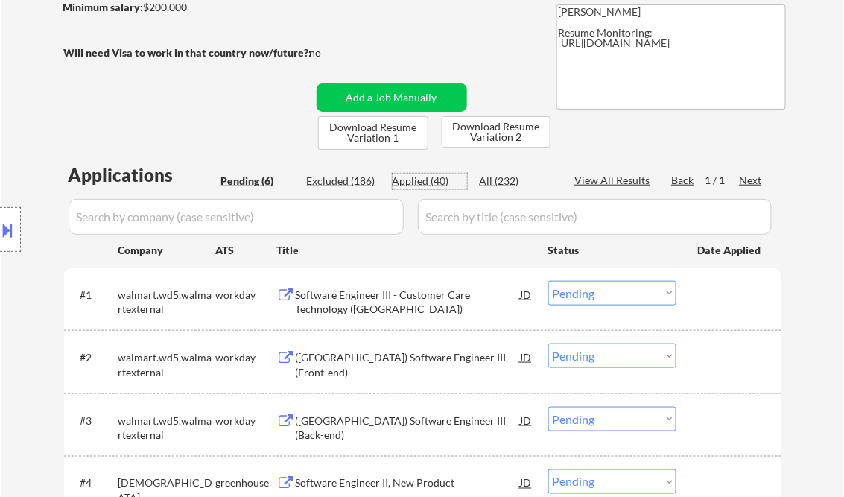
click at [426, 183] on div "Applied (40)" at bounding box center [429, 181] width 74 height 15
select select ""applied""
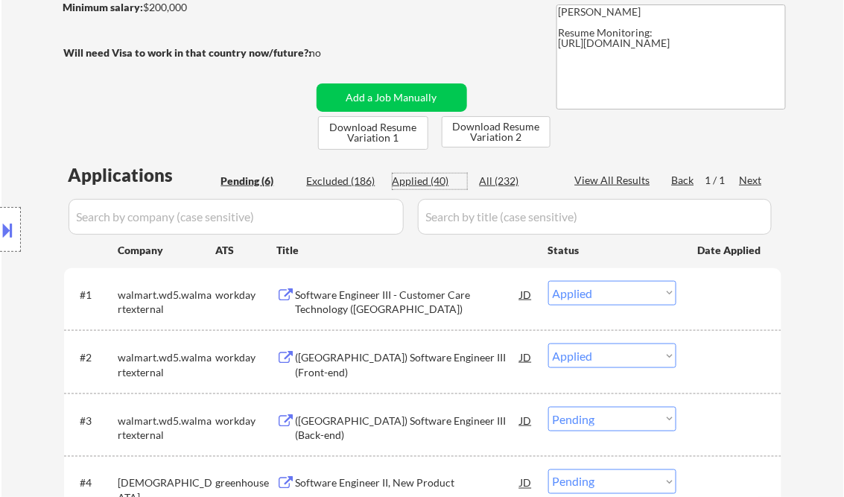
select select ""applied""
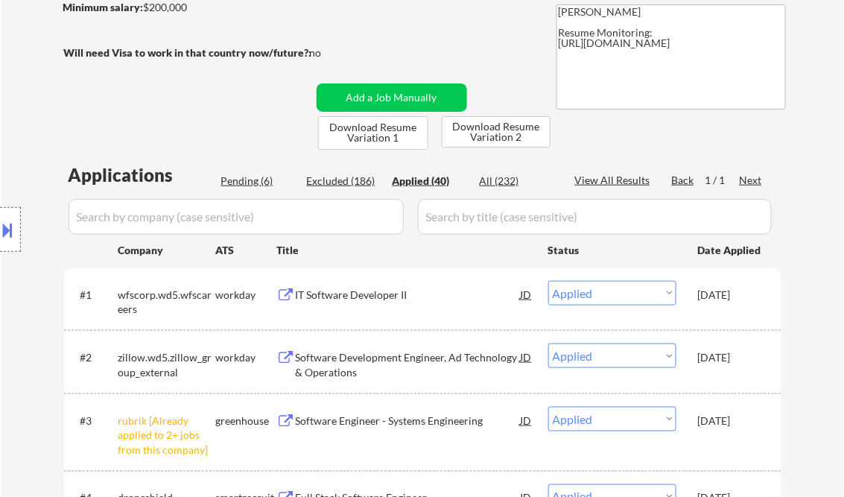
select select ""applied""
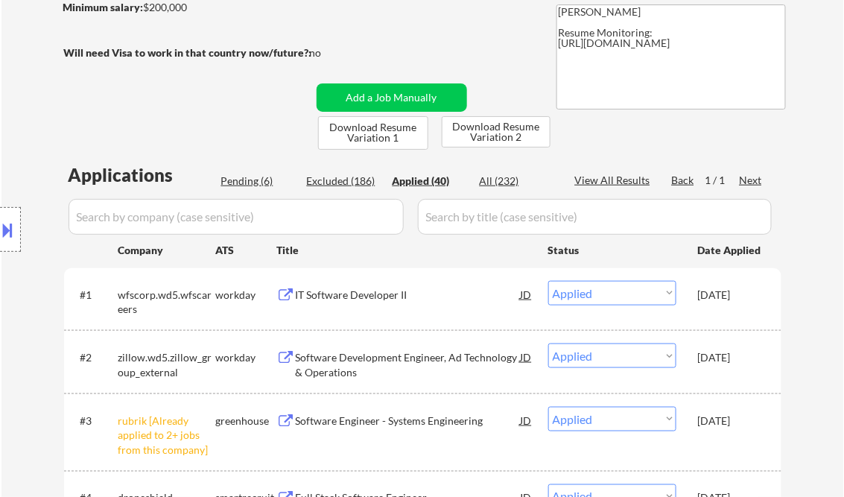
select select ""applied""
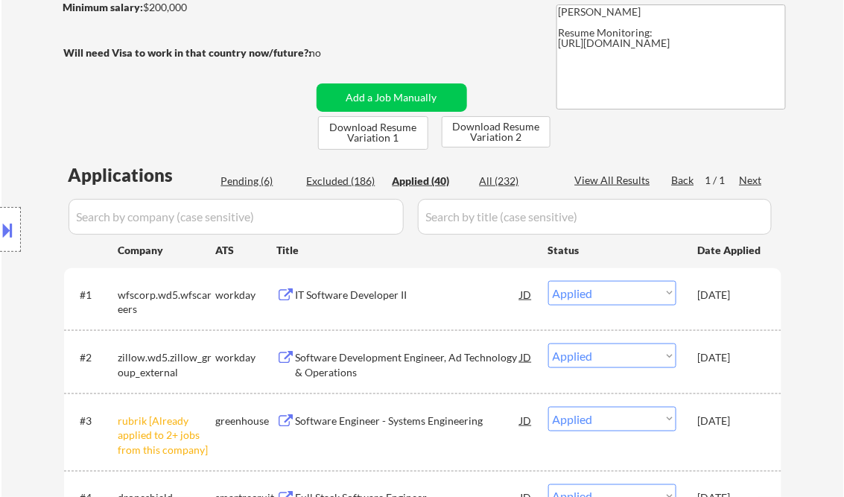
select select ""applied""
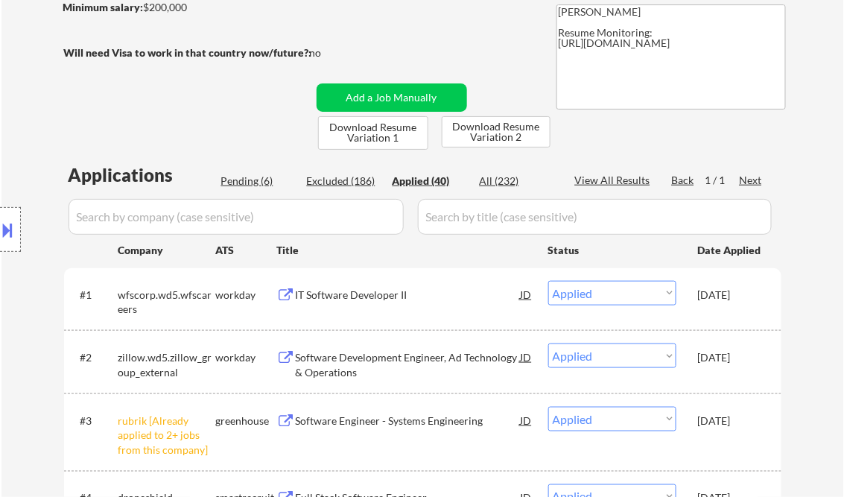
select select ""applied""
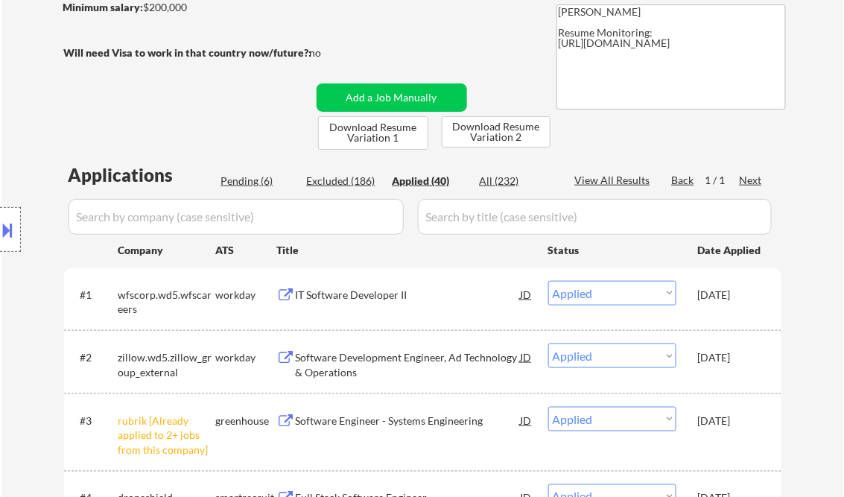
select select ""applied""
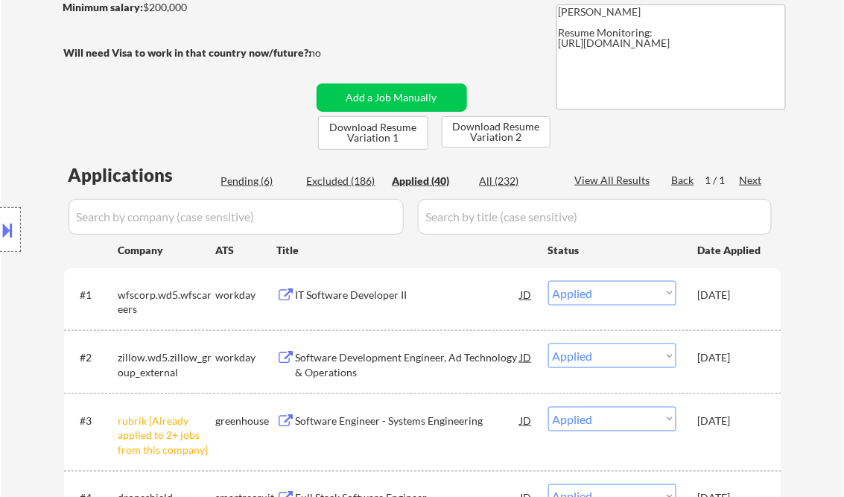
select select ""applied""
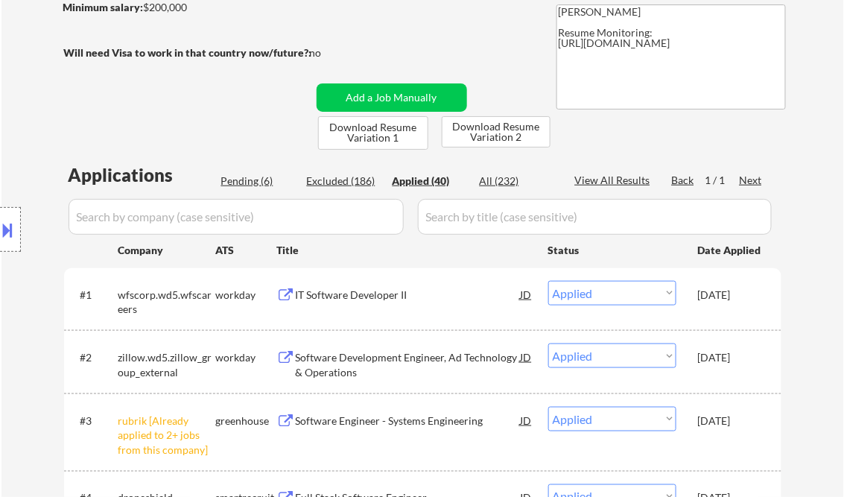
select select ""applied""
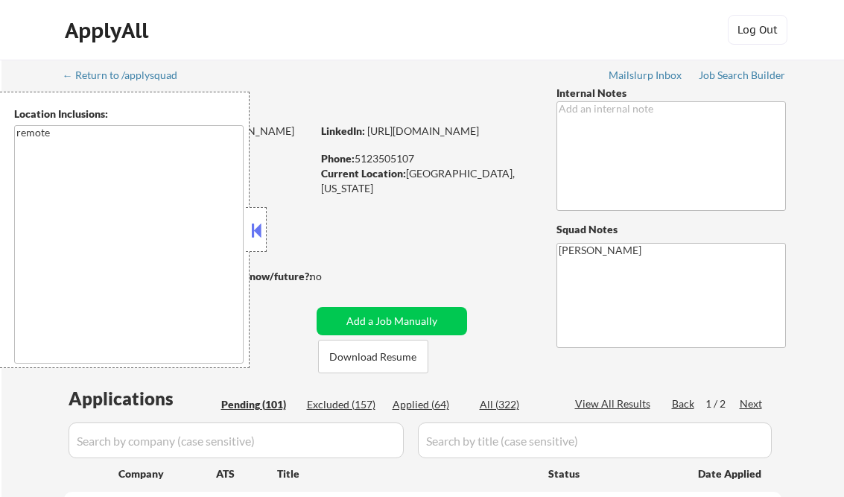
select select ""pending""
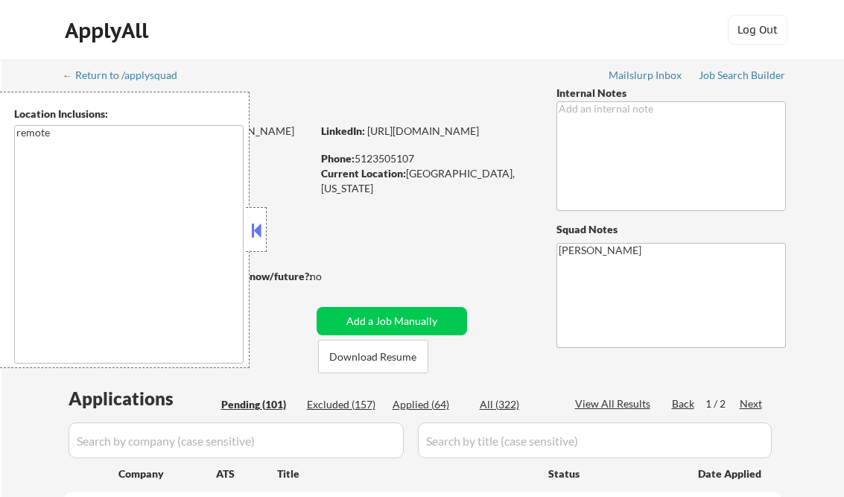
select select ""pending""
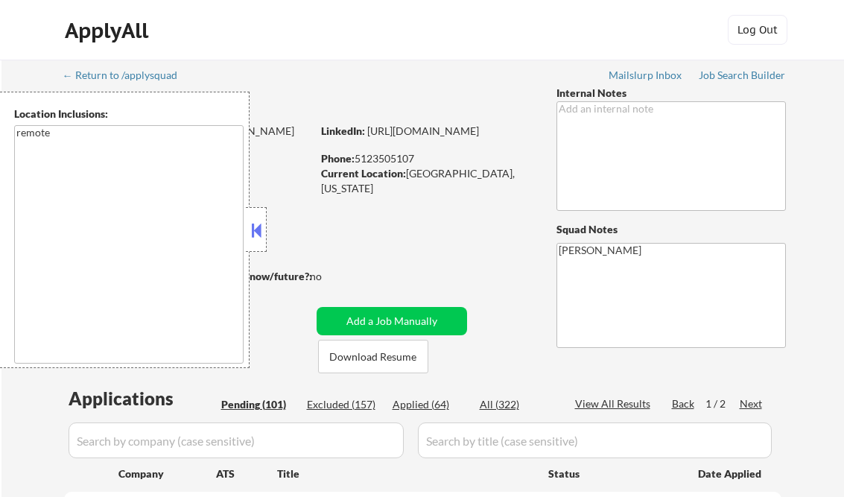
select select ""pending""
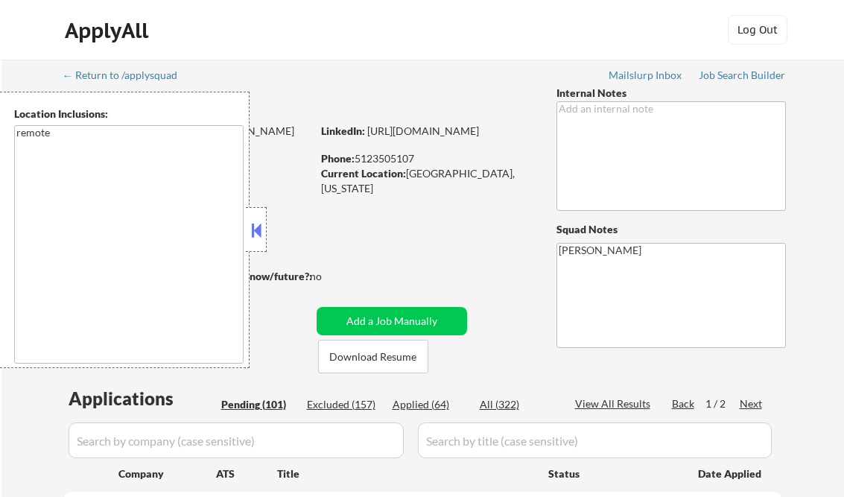
select select ""pending""
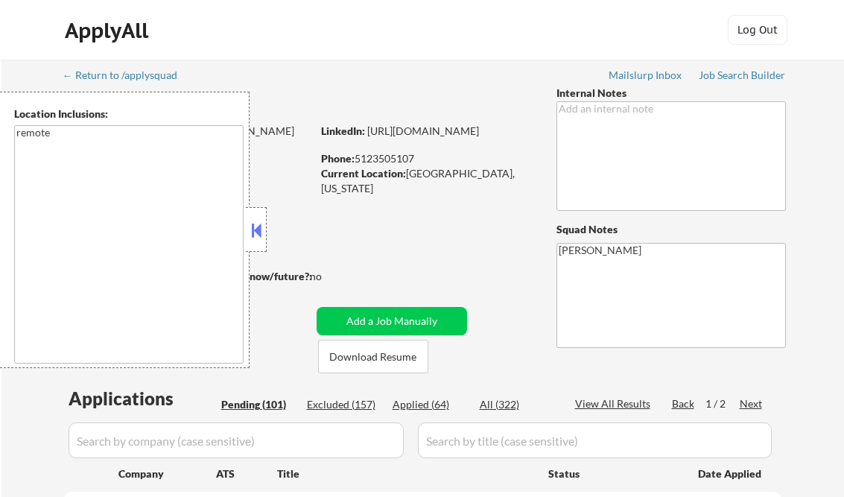
select select ""pending""
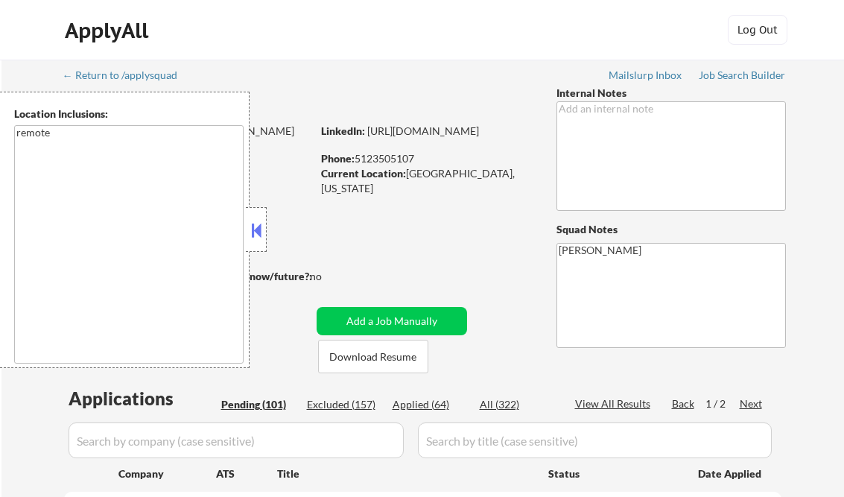
select select ""pending""
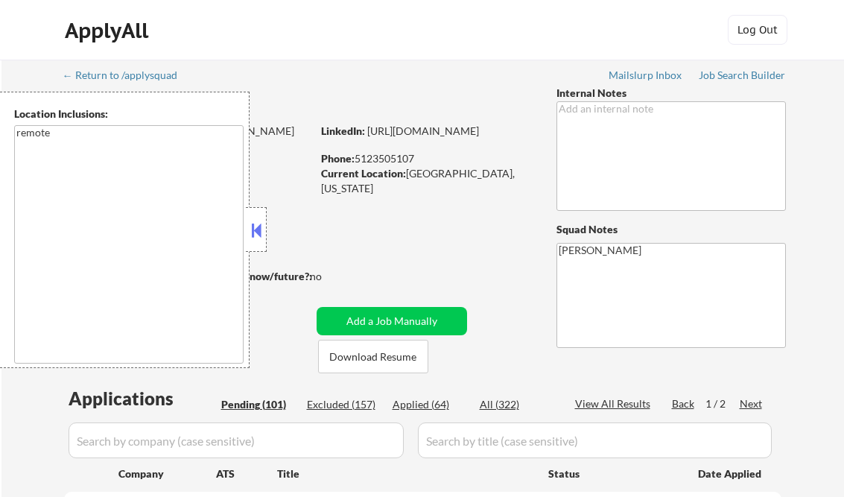
select select ""pending""
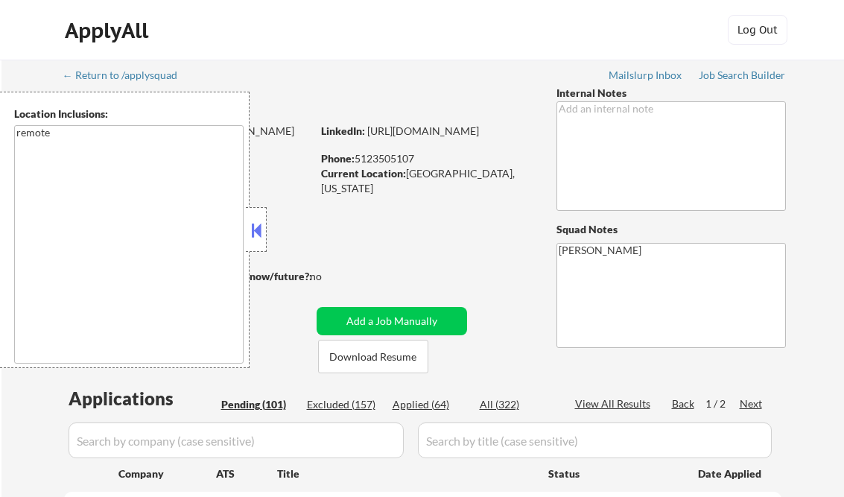
select select ""pending""
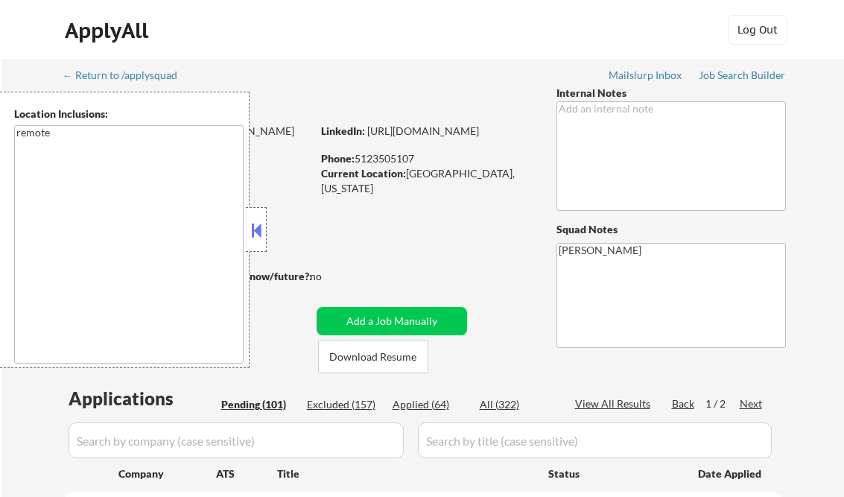
select select ""pending""
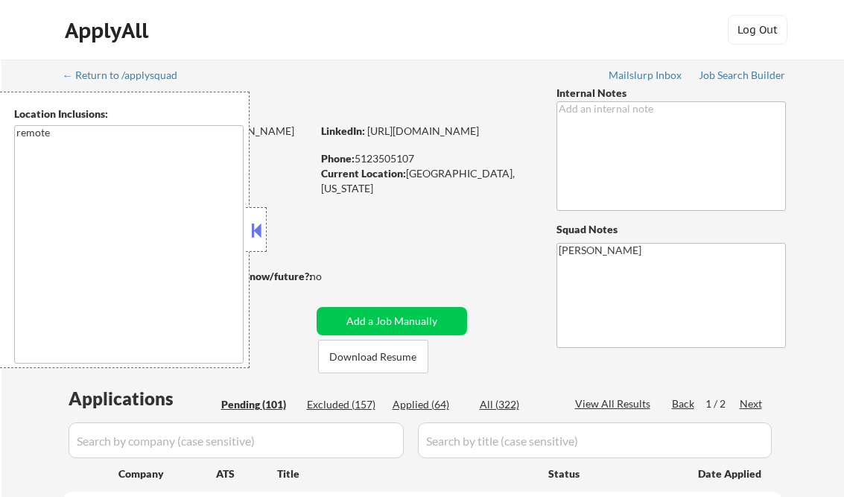
select select ""pending""
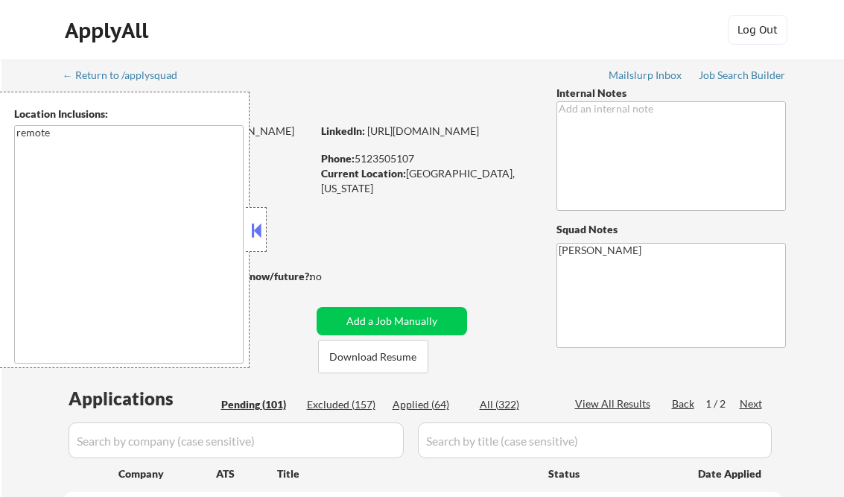
select select ""pending""
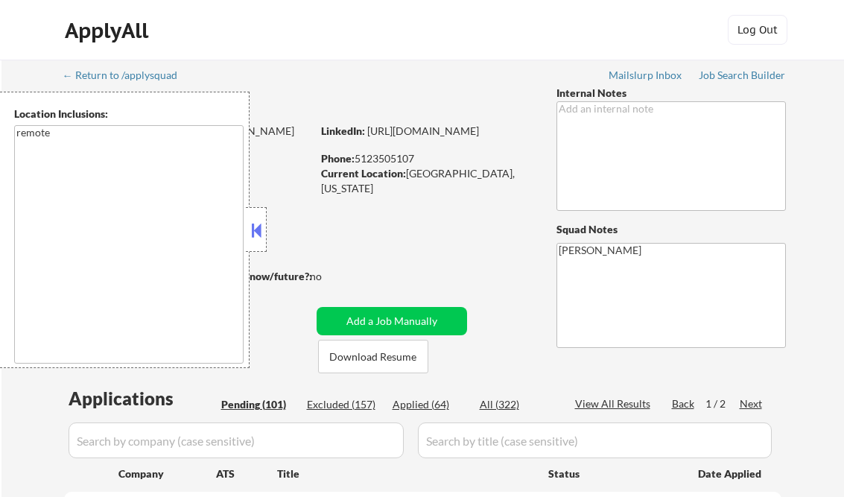
select select ""pending""
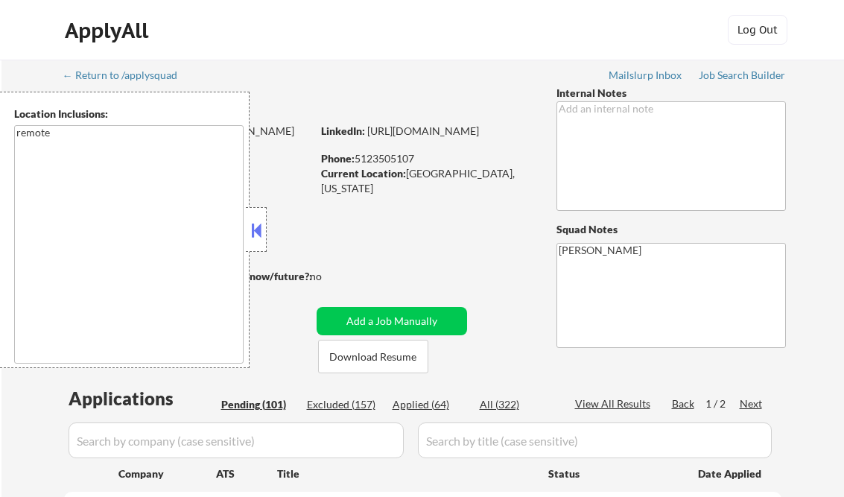
select select ""pending""
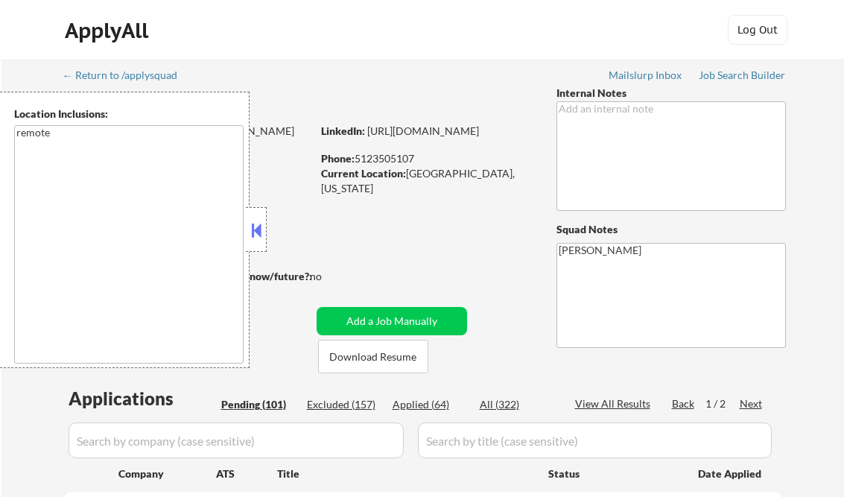
select select ""pending""
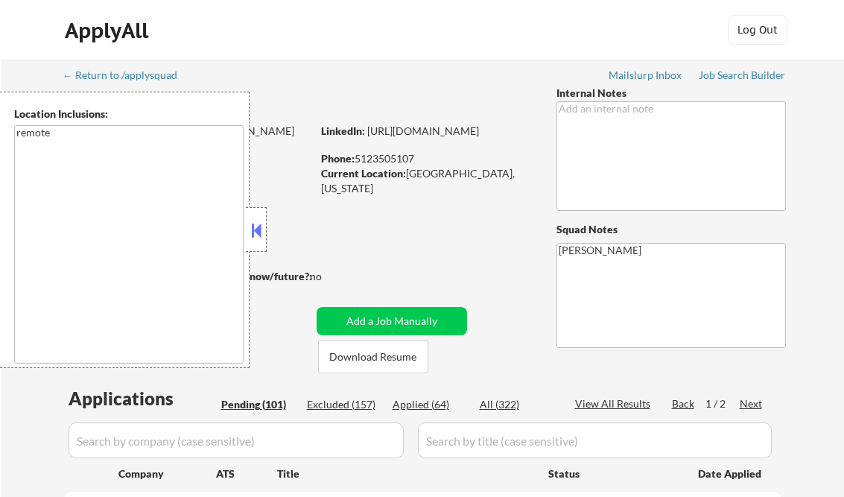
select select ""pending""
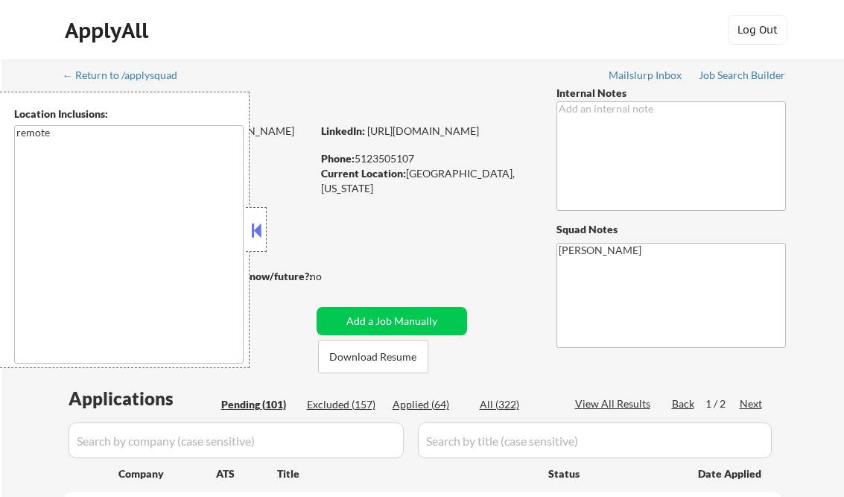
select select ""pending""
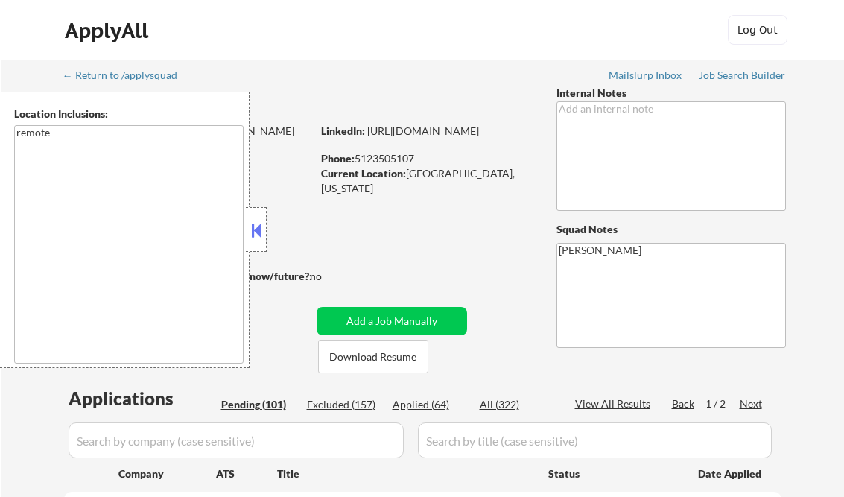
select select ""pending""
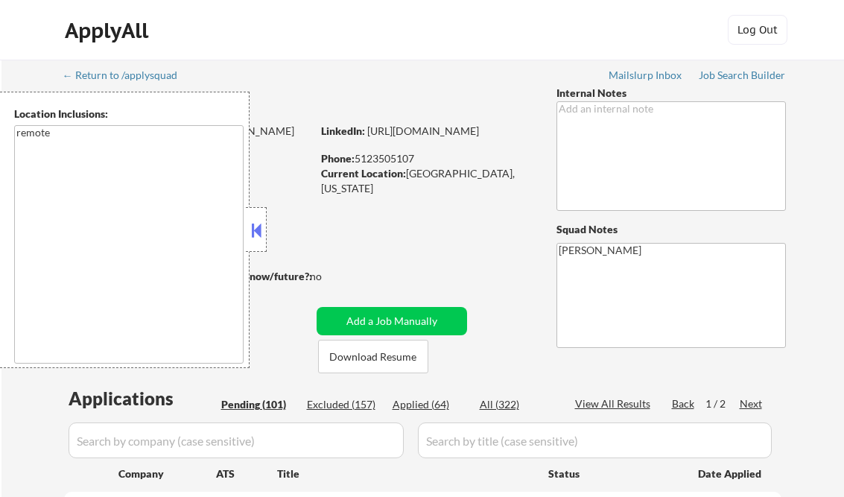
select select ""pending""
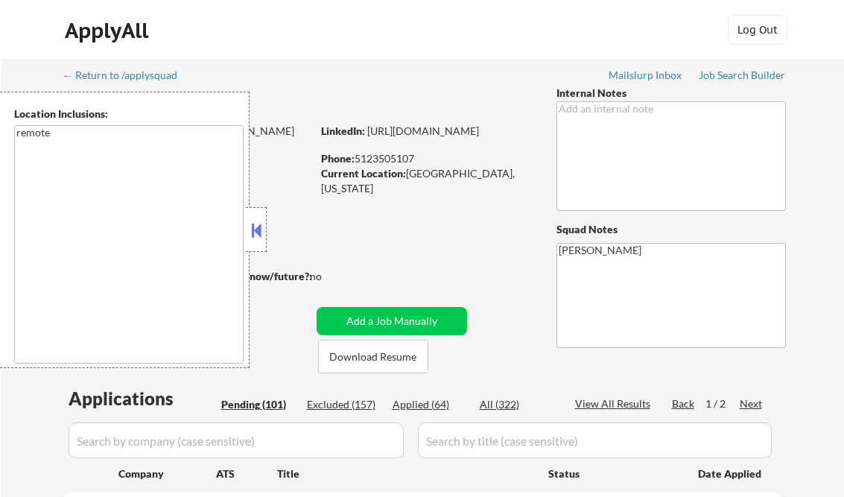
select select ""pending""
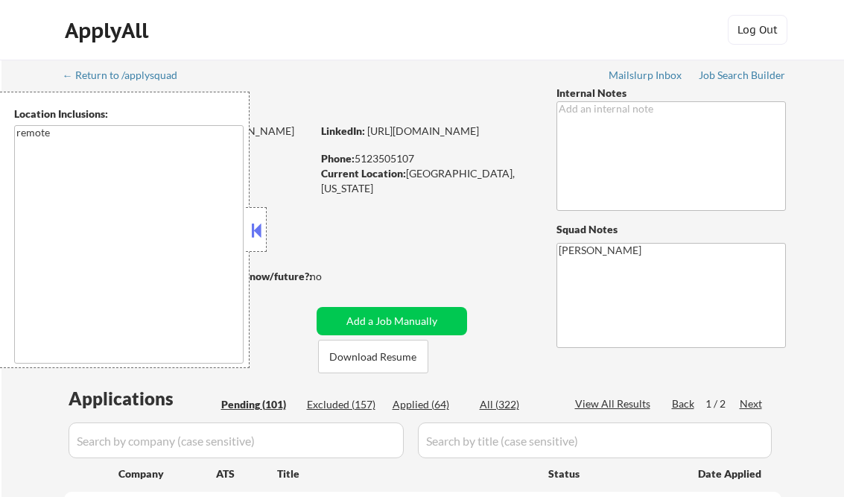
select select ""pending""
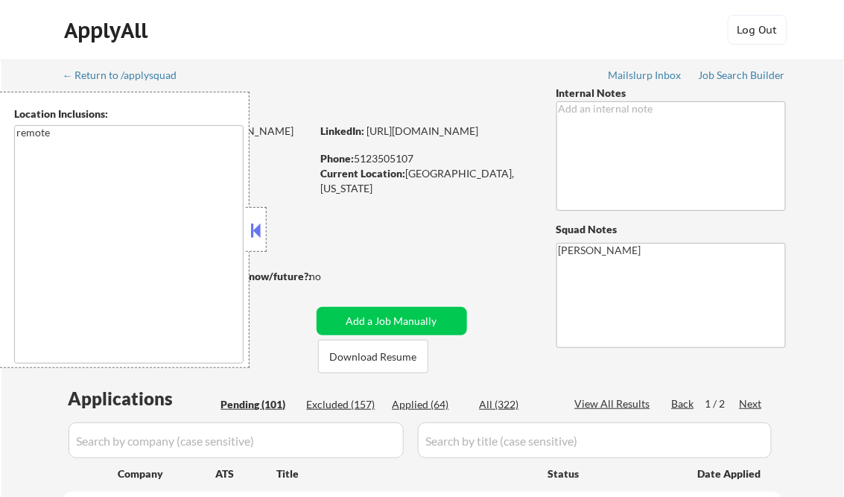
click at [258, 225] on button at bounding box center [256, 230] width 16 height 22
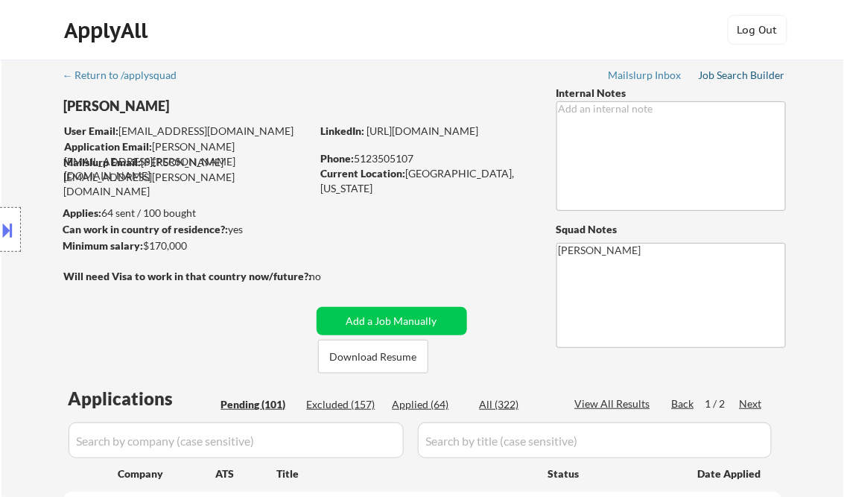
click at [743, 78] on div "Job Search Builder" at bounding box center [741, 75] width 87 height 10
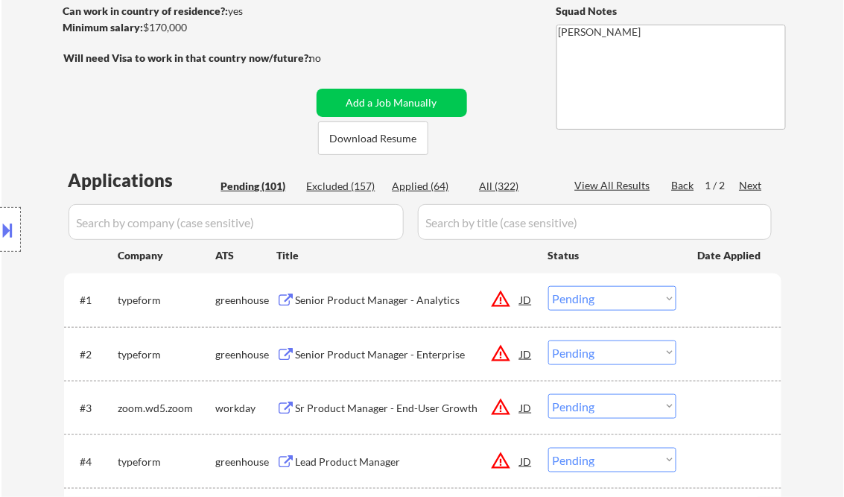
scroll to position [238, 0]
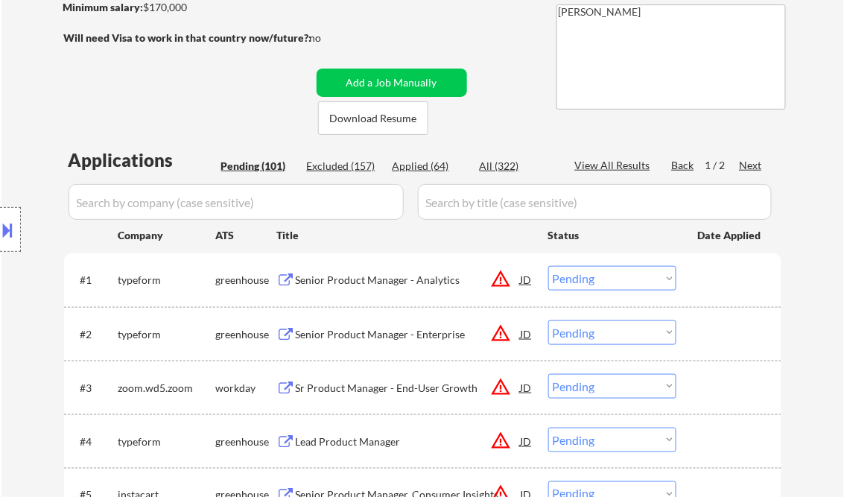
click at [377, 281] on div "Senior Product Manager - Analytics" at bounding box center [408, 280] width 225 height 15
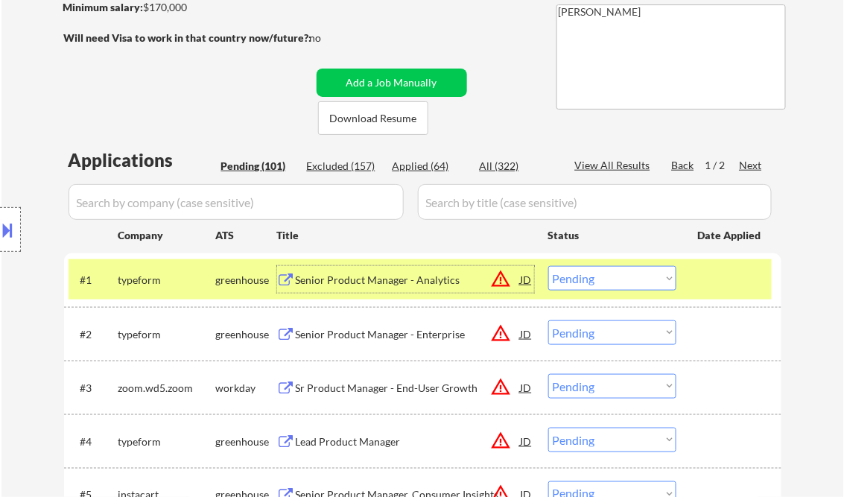
click at [593, 281] on select "Choose an option... Pending Applied Excluded (Questions) Excluded (Expired) Exc…" at bounding box center [612, 278] width 128 height 25
click at [548, 266] on select "Choose an option... Pending Applied Excluded (Questions) Excluded (Expired) Exc…" at bounding box center [612, 278] width 128 height 25
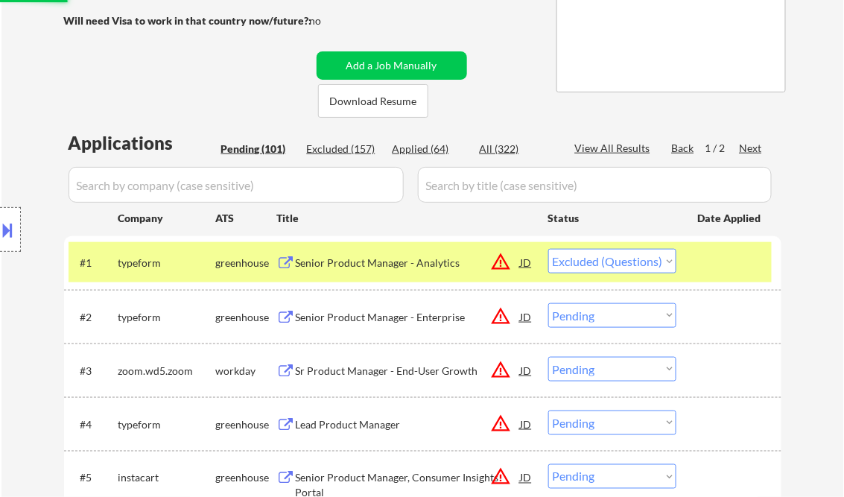
scroll to position [298, 0]
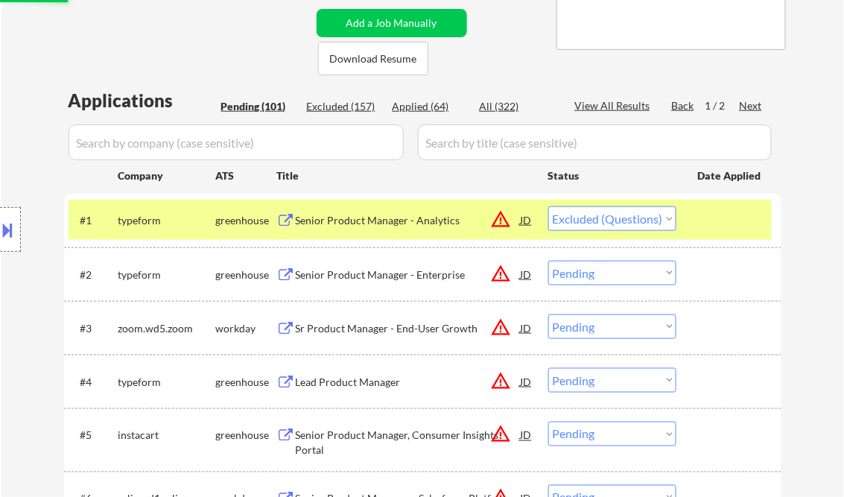
click at [343, 277] on div "Senior Product Manager - Enterprise" at bounding box center [408, 274] width 225 height 15
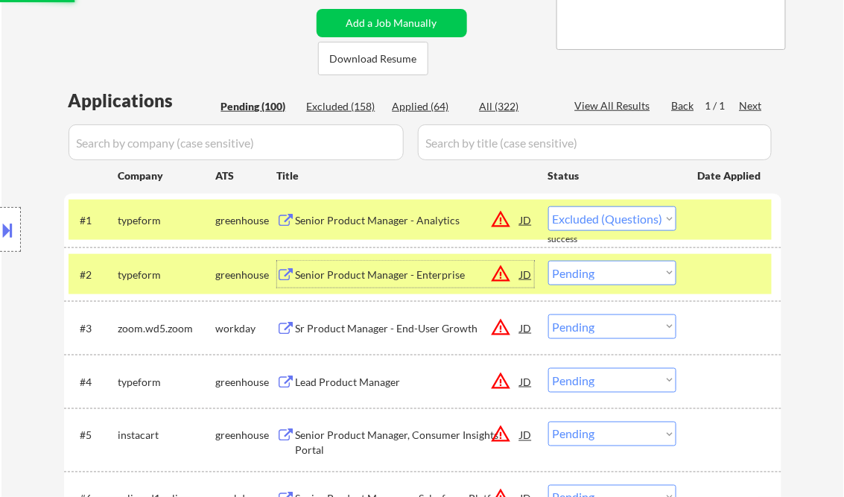
select select ""pending""
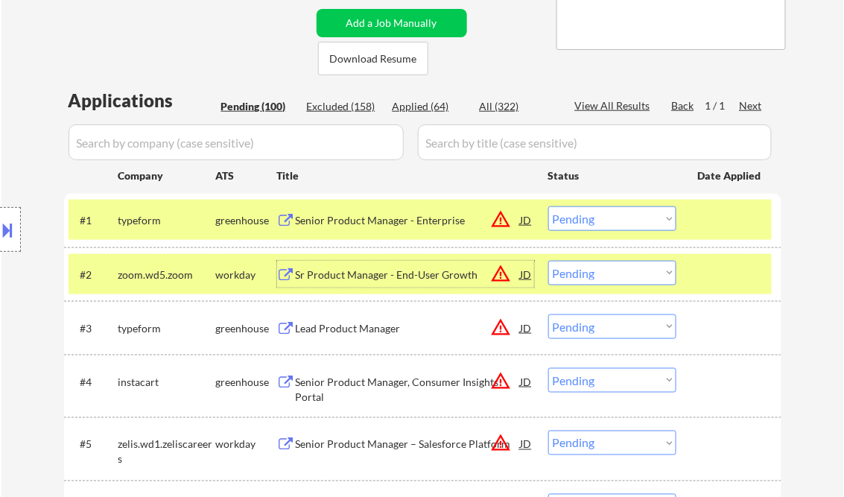
click at [345, 212] on div "Senior Product Manager - Enterprise" at bounding box center [408, 219] width 225 height 27
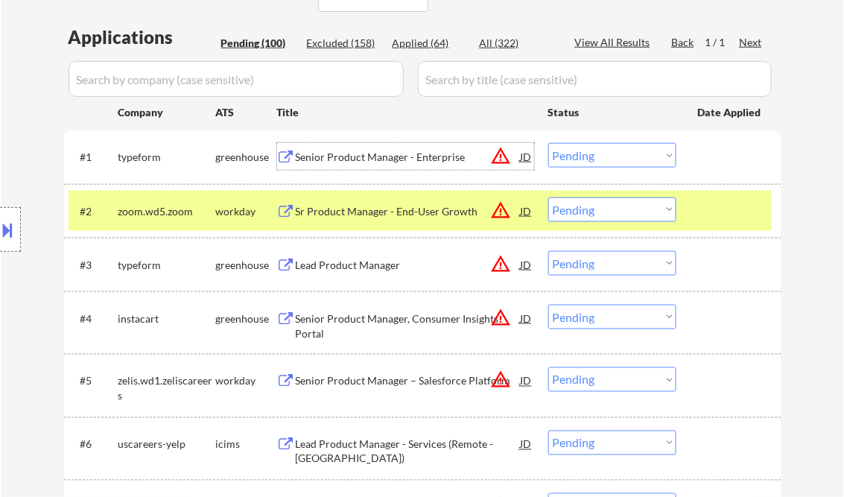
scroll to position [477, 0]
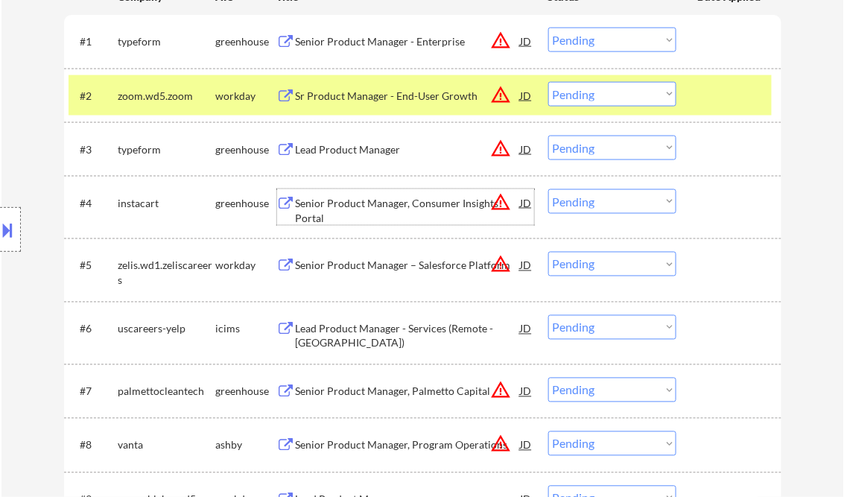
click at [361, 213] on div "Senior Product Manager, Consumer Insights Portal" at bounding box center [408, 210] width 225 height 29
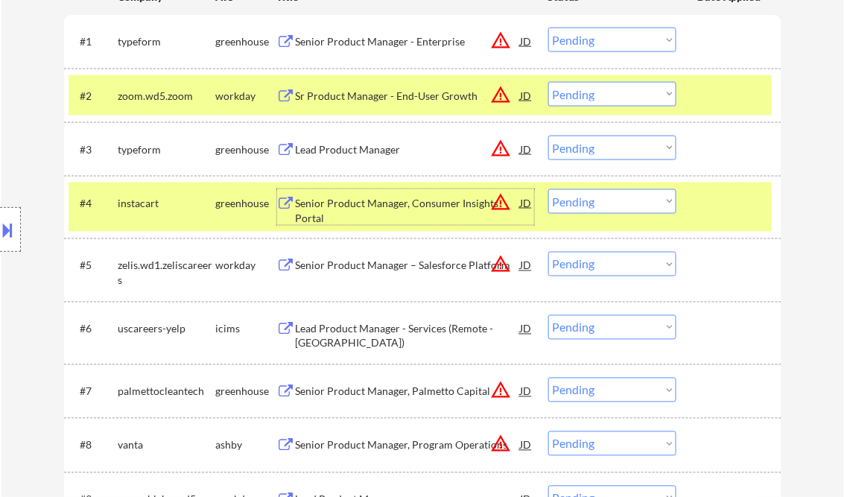
drag, startPoint x: 602, startPoint y: 204, endPoint x: 606, endPoint y: 214, distance: 11.3
click at [602, 204] on select "Choose an option... Pending Applied Excluded (Questions) Excluded (Expired) Exc…" at bounding box center [612, 201] width 128 height 25
click at [548, 189] on select "Choose an option... Pending Applied Excluded (Questions) Excluded (Expired) Exc…" at bounding box center [612, 201] width 128 height 25
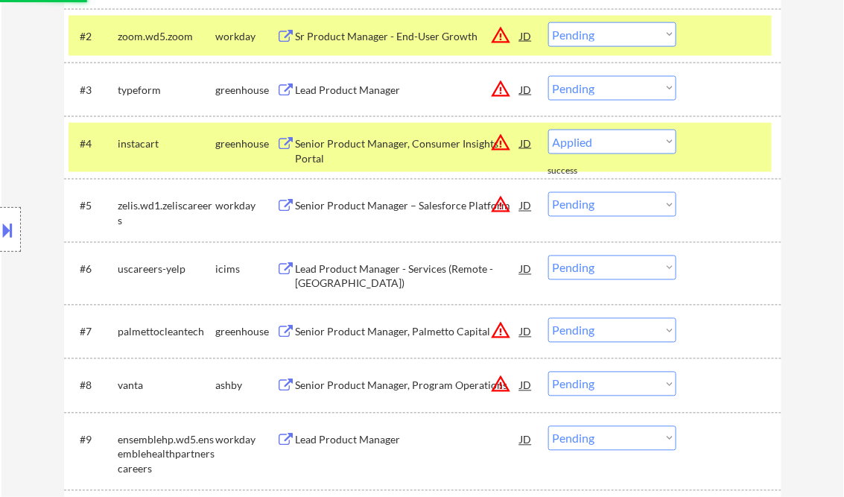
select select ""pending""
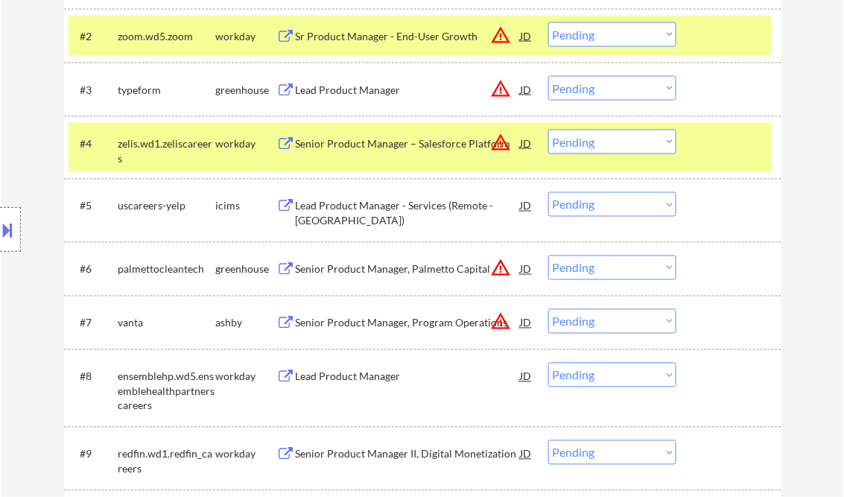
click at [379, 265] on div "Senior Product Manager, Palmetto Capital" at bounding box center [408, 269] width 225 height 15
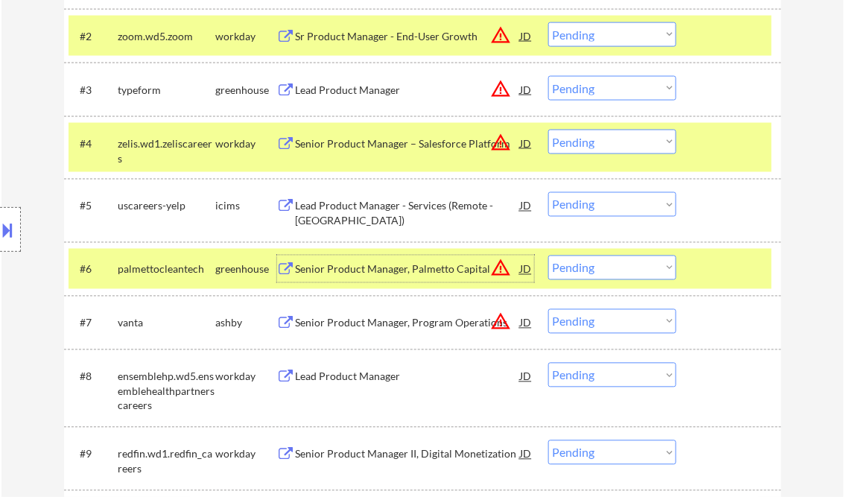
click at [599, 265] on select "Choose an option... Pending Applied Excluded (Questions) Excluded (Expired) Exc…" at bounding box center [612, 267] width 128 height 25
click at [548, 255] on select "Choose an option... Pending Applied Excluded (Questions) Excluded (Expired) Exc…" at bounding box center [612, 267] width 128 height 25
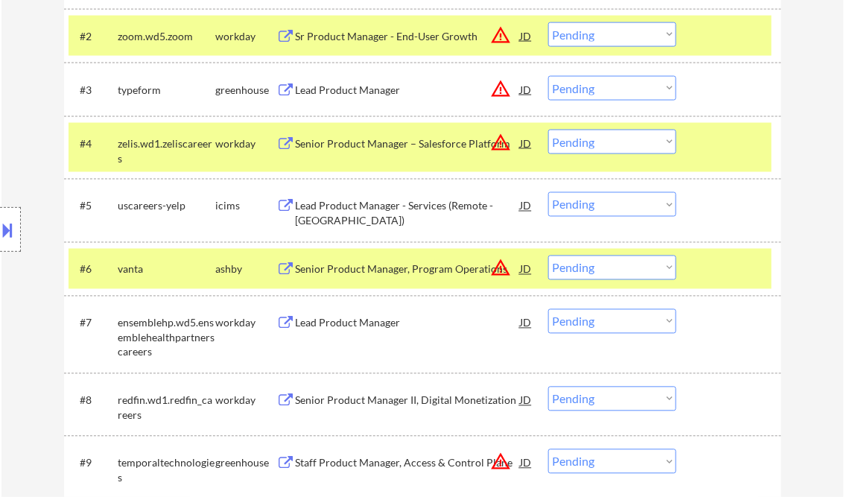
drag, startPoint x: 351, startPoint y: 268, endPoint x: 359, endPoint y: 265, distance: 8.7
click at [351, 267] on div "Senior Product Manager, Program Operations" at bounding box center [408, 269] width 225 height 15
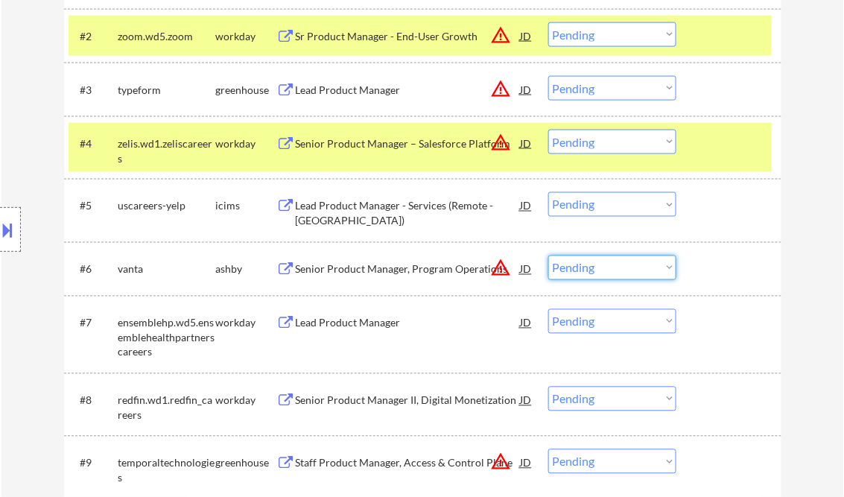
drag, startPoint x: 587, startPoint y: 267, endPoint x: 596, endPoint y: 277, distance: 13.7
click at [587, 267] on select "Choose an option... Pending Applied Excluded (Questions) Excluded (Expired) Exc…" at bounding box center [612, 267] width 128 height 25
click at [548, 255] on select "Choose an option... Pending Applied Excluded (Questions) Excluded (Expired) Exc…" at bounding box center [612, 267] width 128 height 25
drag, startPoint x: 695, startPoint y: 150, endPoint x: 707, endPoint y: 130, distance: 23.4
click at [698, 146] on div "#4 zelis.wd1.zeliscareers workday Senior Product Manager – Salesforce Platform …" at bounding box center [420, 147] width 703 height 49
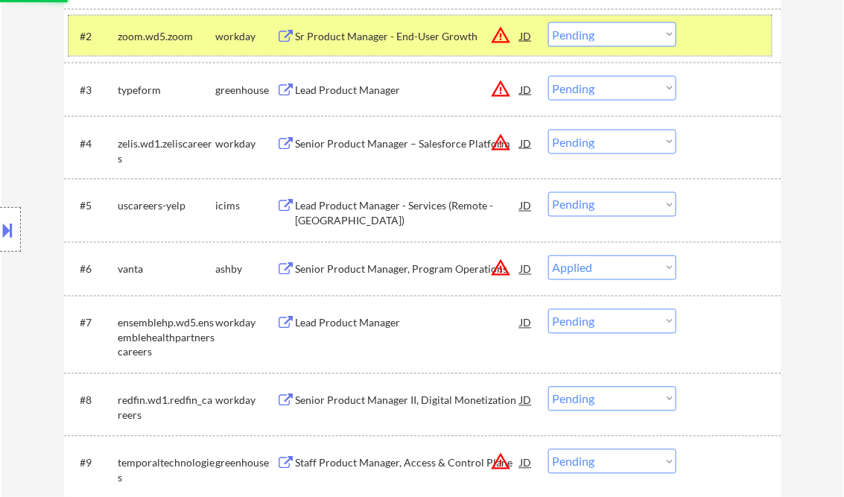
click at [704, 34] on div at bounding box center [731, 35] width 66 height 27
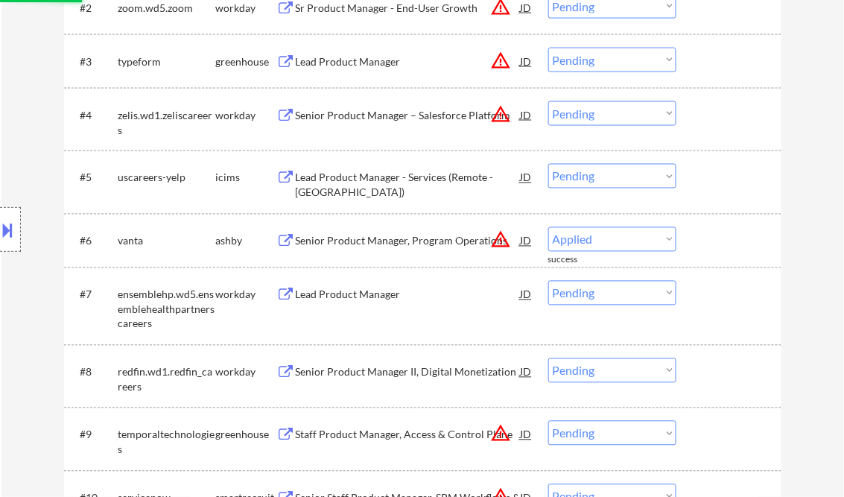
scroll to position [596, 0]
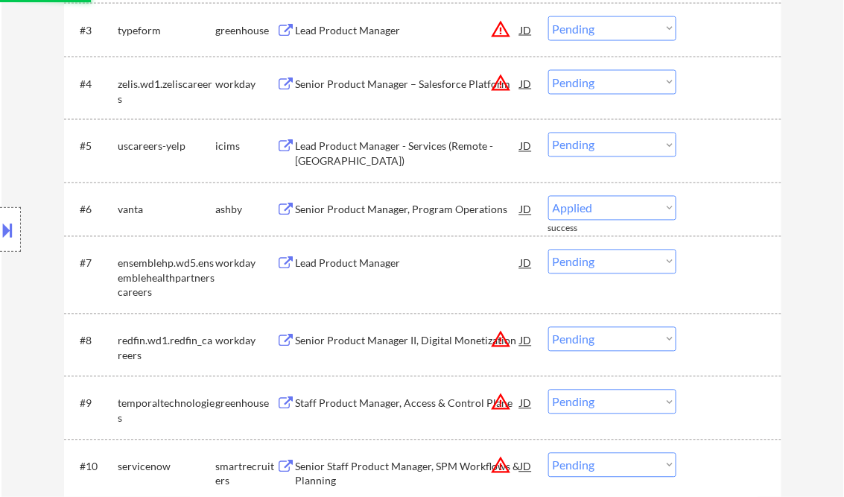
select select ""pending""
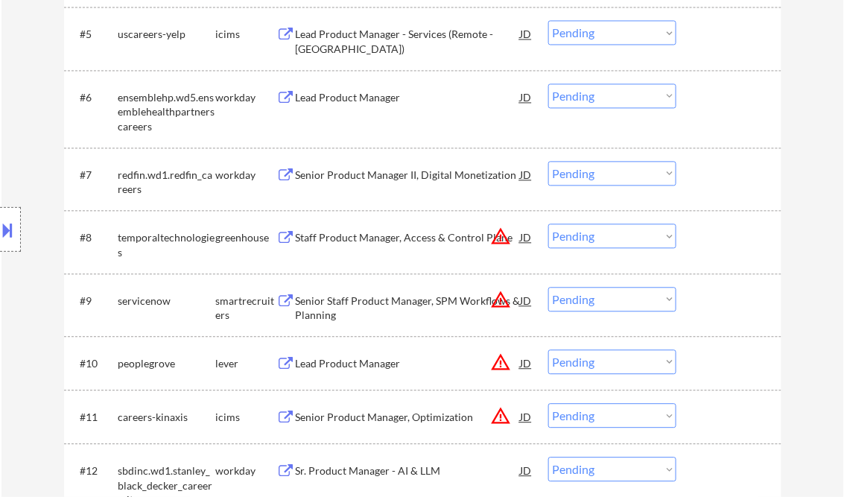
scroll to position [715, 0]
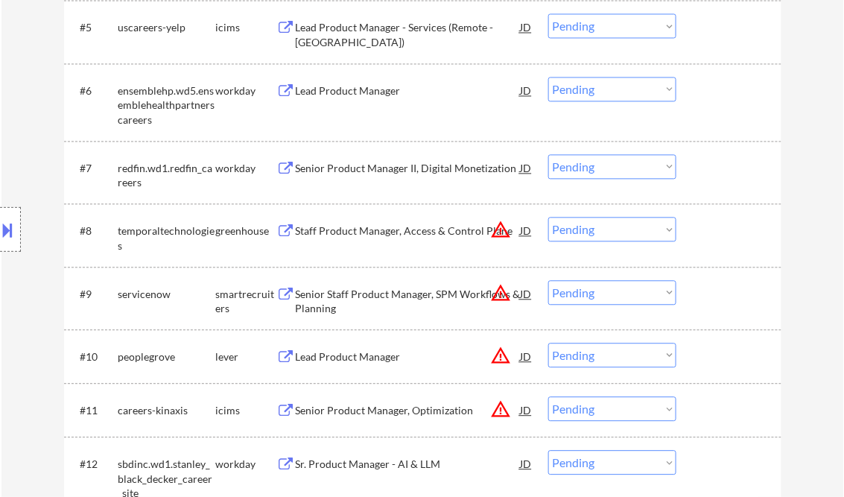
click at [362, 229] on div "Staff Product Manager, Access & Control Plane" at bounding box center [408, 230] width 225 height 15
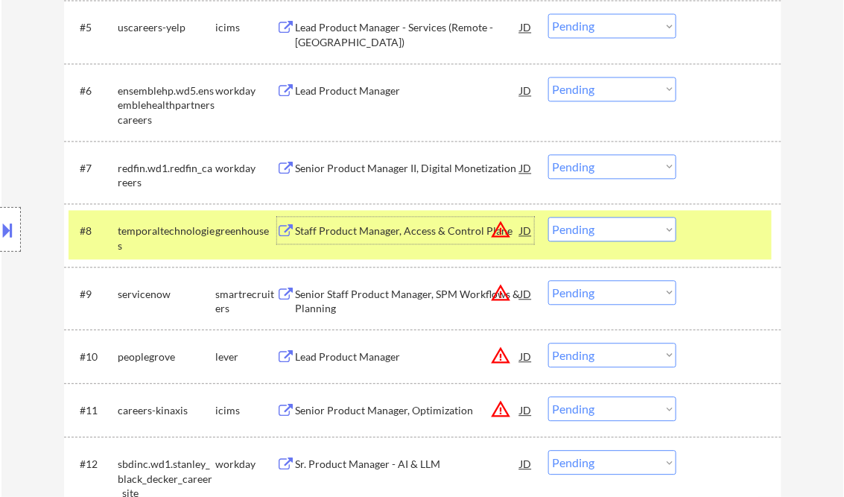
drag, startPoint x: 580, startPoint y: 232, endPoint x: 608, endPoint y: 243, distance: 30.4
click at [580, 232] on select "Choose an option... Pending Applied Excluded (Questions) Excluded (Expired) Exc…" at bounding box center [612, 229] width 128 height 25
click at [548, 217] on select "Choose an option... Pending Applied Excluded (Questions) Excluded (Expired) Exc…" at bounding box center [612, 229] width 128 height 25
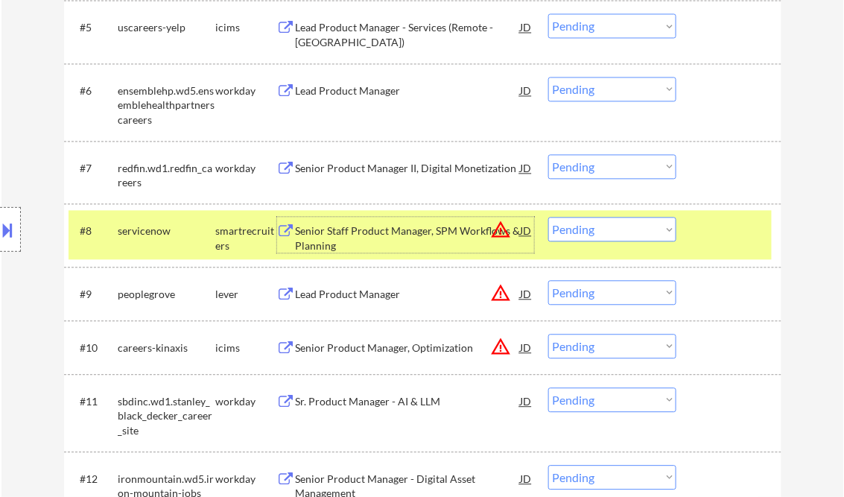
click at [404, 229] on div "Senior Staff Product Manager, SPM Workflows & Planning" at bounding box center [408, 237] width 225 height 29
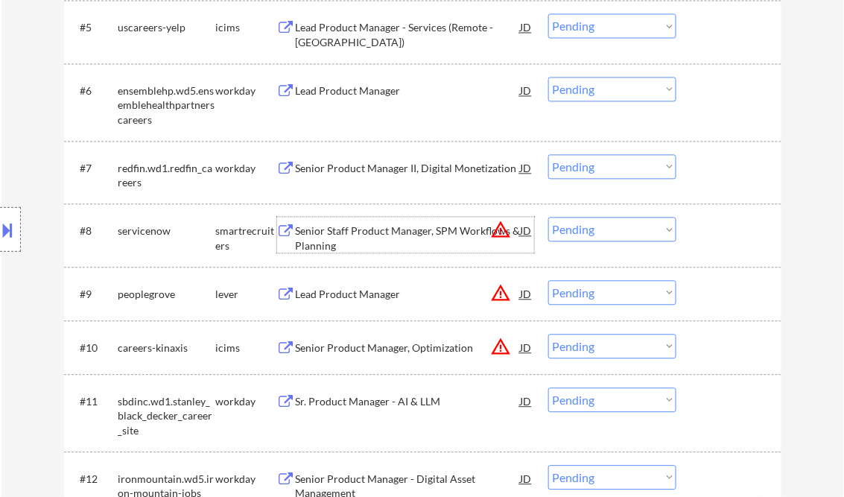
click at [590, 228] on select "Choose an option... Pending Applied Excluded (Questions) Excluded (Expired) Exc…" at bounding box center [612, 229] width 128 height 25
click at [548, 217] on select "Choose an option... Pending Applied Excluded (Questions) Excluded (Expired) Exc…" at bounding box center [612, 229] width 128 height 25
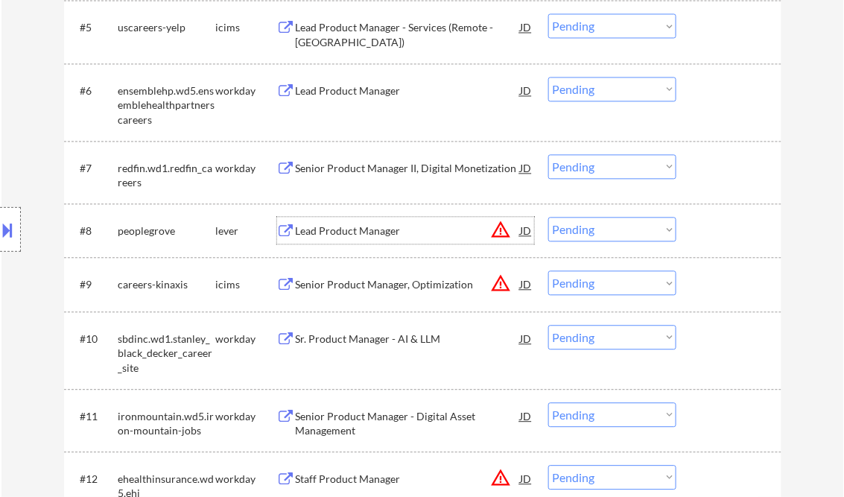
click at [376, 237] on div "Lead Product Manager" at bounding box center [408, 230] width 225 height 15
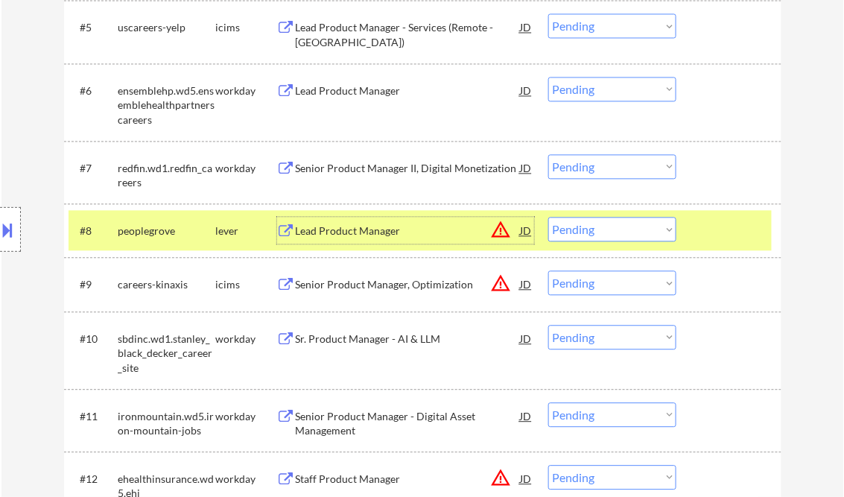
drag, startPoint x: 570, startPoint y: 231, endPoint x: 608, endPoint y: 243, distance: 39.8
click at [570, 231] on select "Choose an option... Pending Applied Excluded (Questions) Excluded (Expired) Exc…" at bounding box center [612, 229] width 128 height 25
click at [548, 217] on select "Choose an option... Pending Applied Excluded (Questions) Excluded (Expired) Exc…" at bounding box center [612, 229] width 128 height 25
select select ""pending""
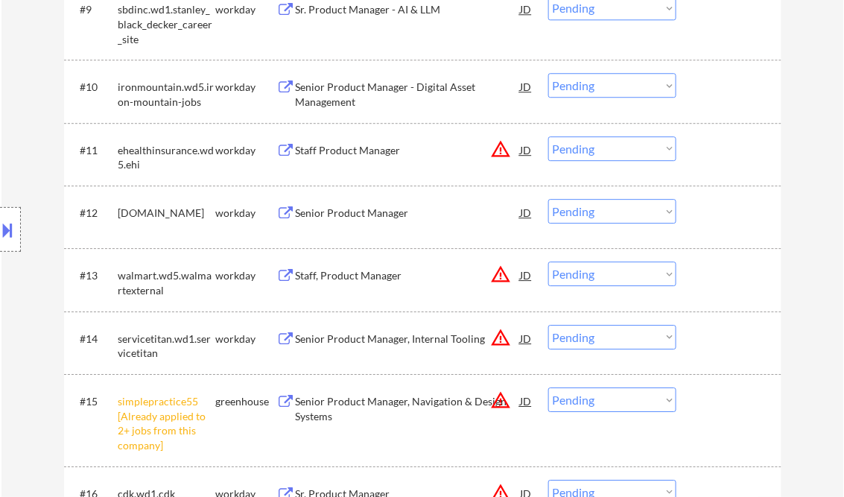
scroll to position [1191, 0]
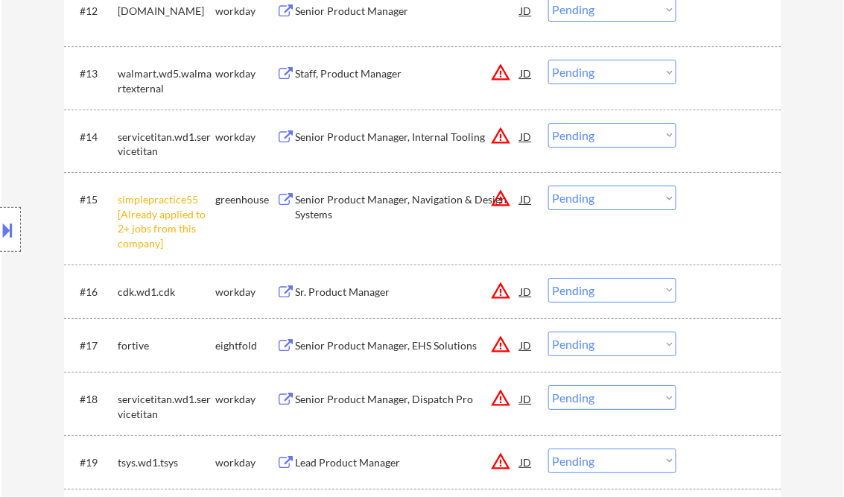
click at [590, 194] on select "Choose an option... Pending Applied Excluded (Questions) Excluded (Expired) Exc…" at bounding box center [612, 197] width 128 height 25
click at [548, 185] on select "Choose an option... Pending Applied Excluded (Questions) Excluded (Expired) Exc…" at bounding box center [612, 197] width 128 height 25
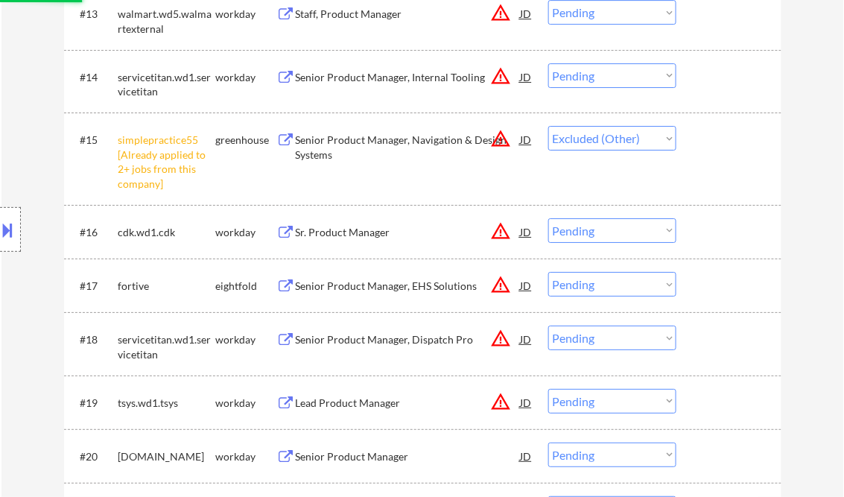
scroll to position [1430, 0]
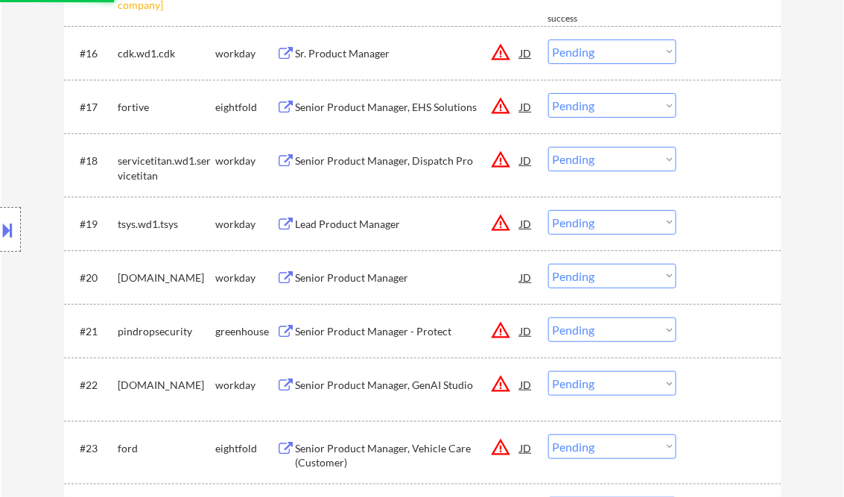
select select ""pending""
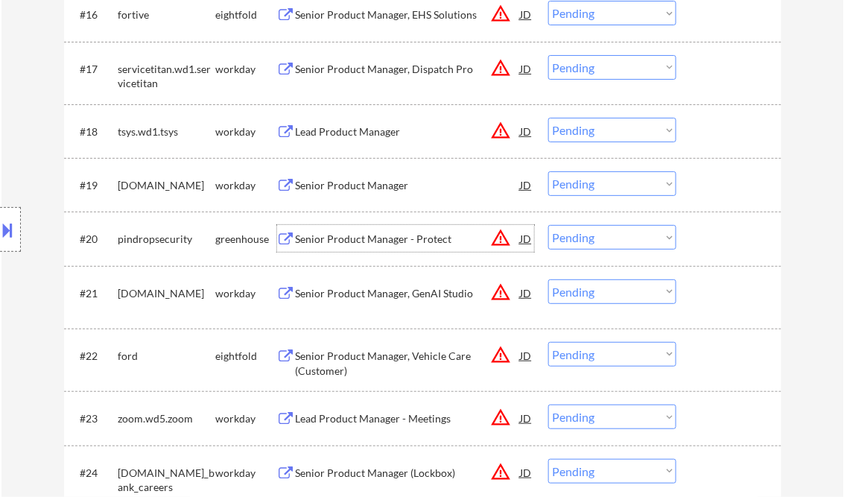
click at [383, 235] on div "Senior Product Manager - Protect" at bounding box center [408, 239] width 225 height 15
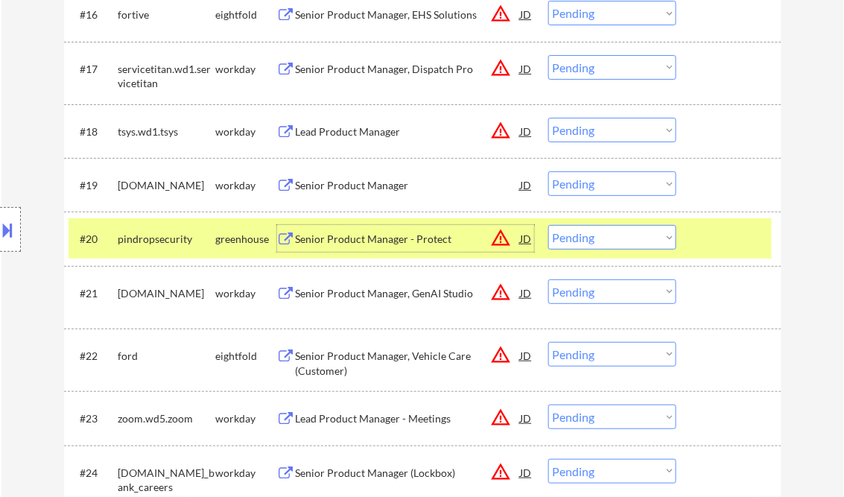
click at [601, 241] on select "Choose an option... Pending Applied Excluded (Questions) Excluded (Expired) Exc…" at bounding box center [612, 237] width 128 height 25
click at [548, 225] on select "Choose an option... Pending Applied Excluded (Questions) Excluded (Expired) Exc…" at bounding box center [612, 237] width 128 height 25
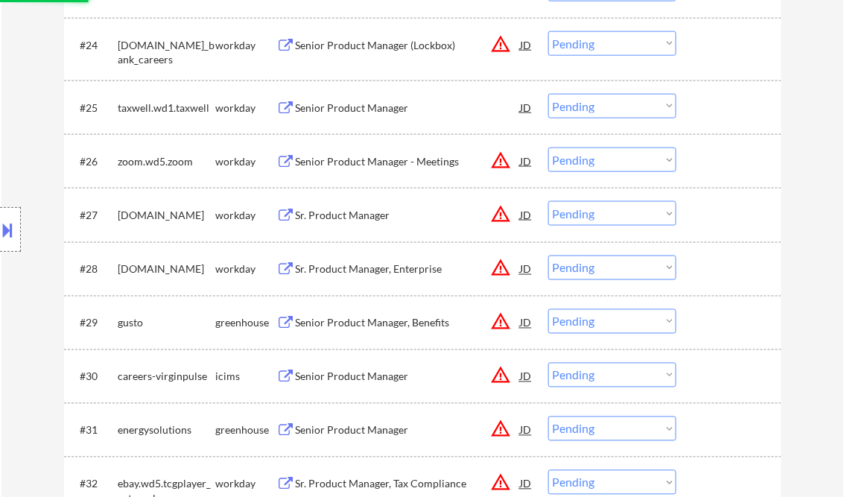
scroll to position [1906, 0]
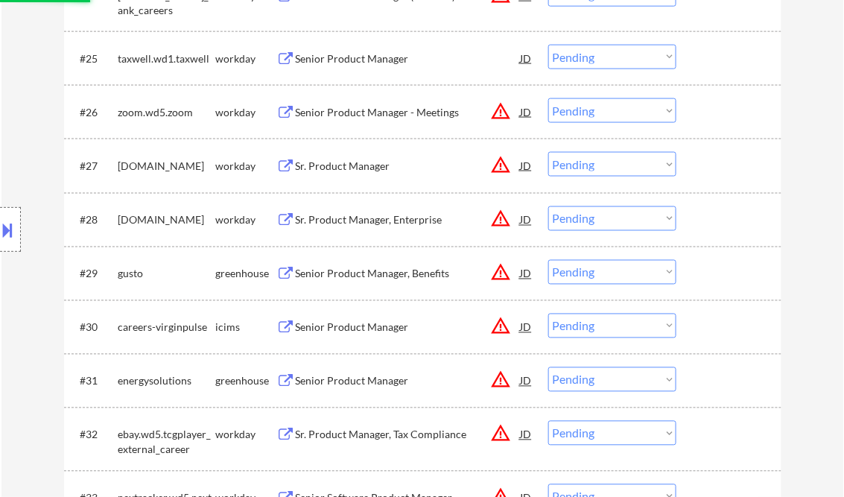
select select ""pending""
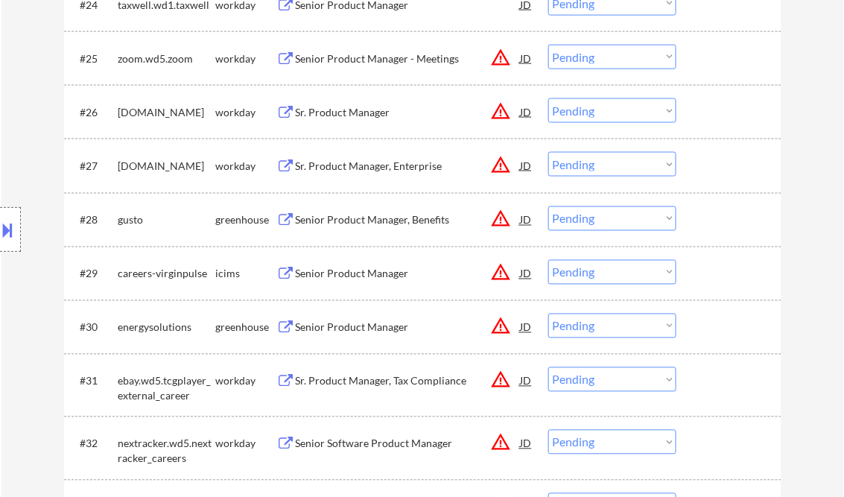
click at [350, 225] on div "Senior Product Manager, Benefits" at bounding box center [408, 220] width 225 height 15
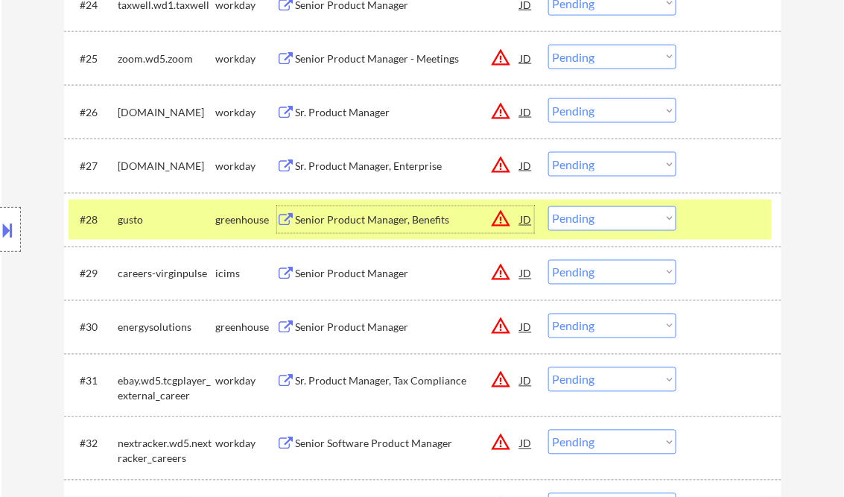
click at [10, 217] on button at bounding box center [8, 229] width 16 height 25
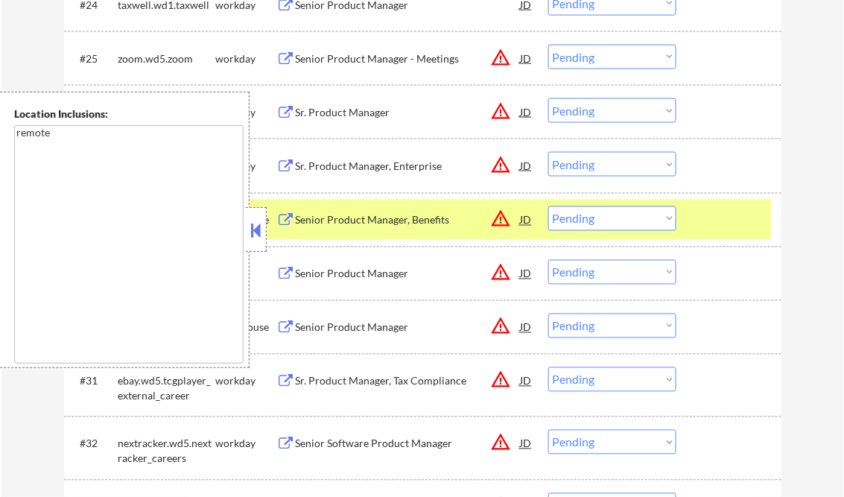
click at [256, 226] on button at bounding box center [256, 230] width 16 height 22
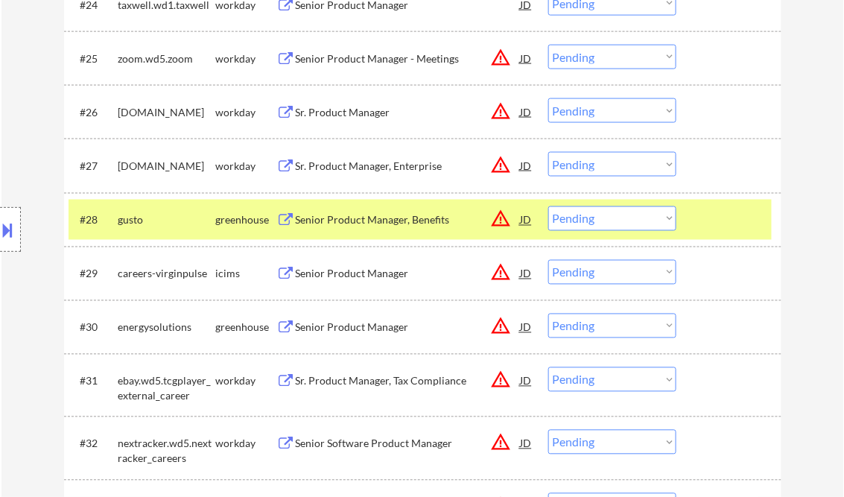
click at [637, 224] on select "Choose an option... Pending Applied Excluded (Questions) Excluded (Expired) Exc…" at bounding box center [612, 218] width 128 height 25
click at [548, 206] on select "Choose an option... Pending Applied Excluded (Questions) Excluded (Expired) Exc…" at bounding box center [612, 218] width 128 height 25
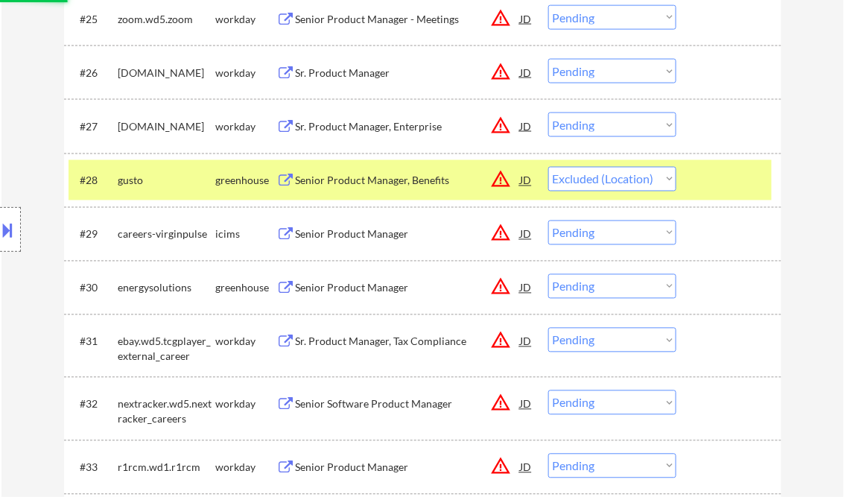
scroll to position [1966, 0]
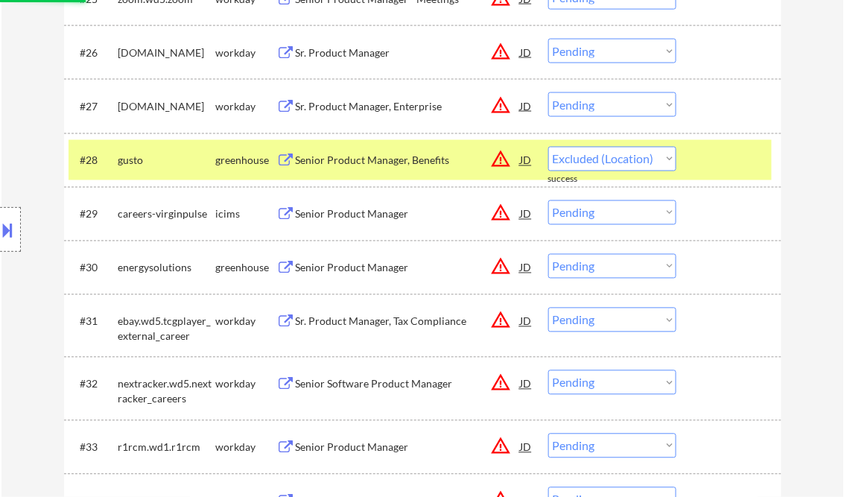
select select ""pending""
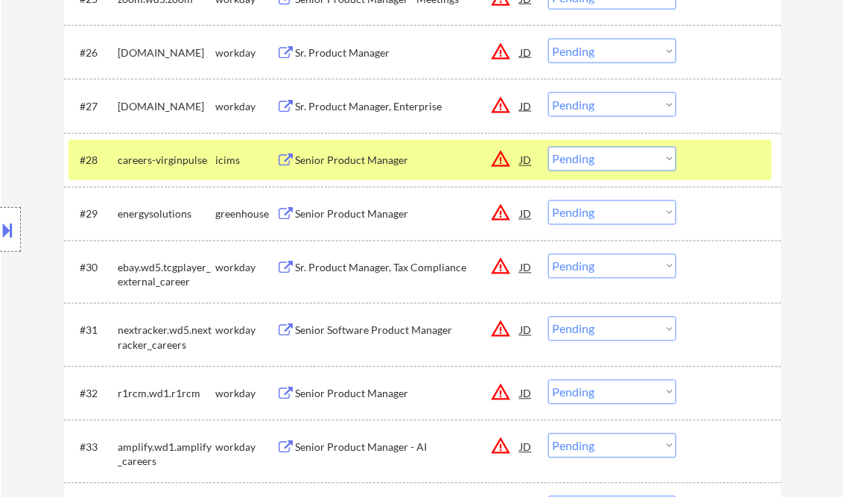
click at [369, 214] on div "Senior Product Manager" at bounding box center [408, 214] width 225 height 15
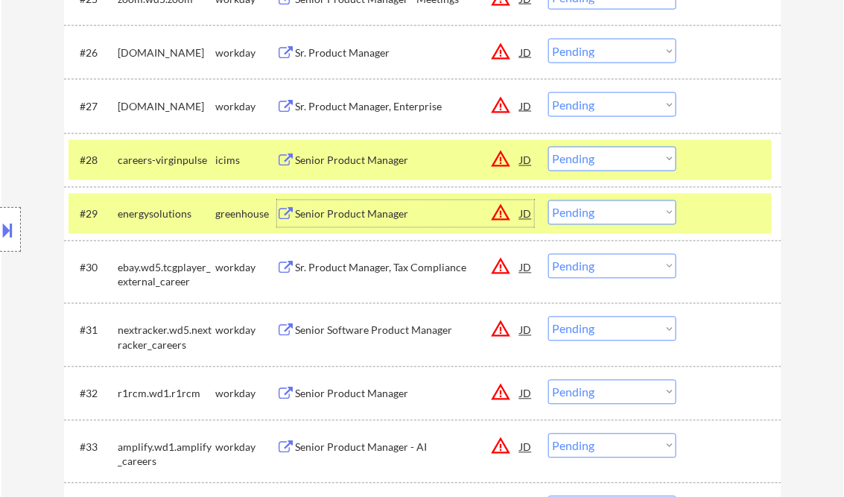
click at [593, 210] on select "Choose an option... Pending Applied Excluded (Questions) Excluded (Expired) Exc…" at bounding box center [612, 212] width 128 height 25
click at [548, 200] on select "Choose an option... Pending Applied Excluded (Questions) Excluded (Expired) Exc…" at bounding box center [612, 212] width 128 height 25
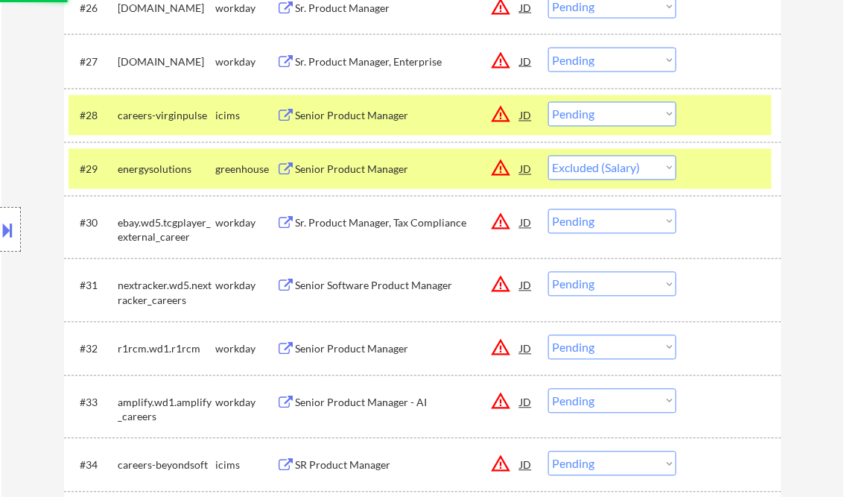
scroll to position [2025, 0]
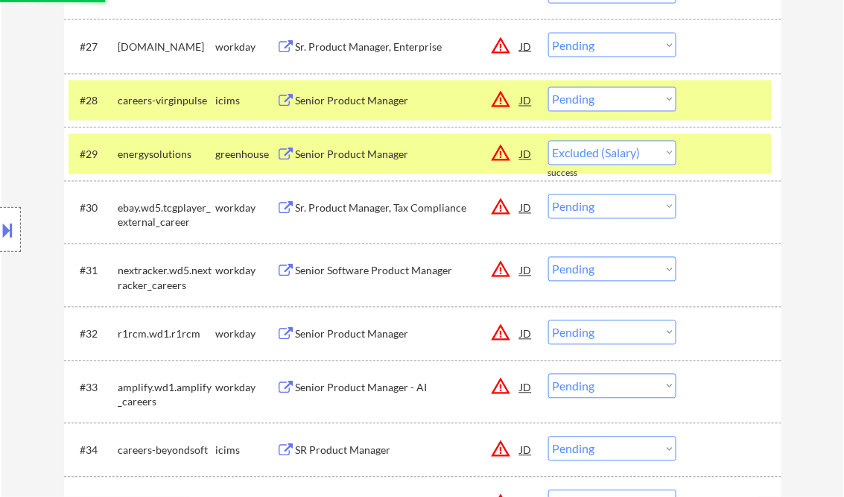
select select ""pending""
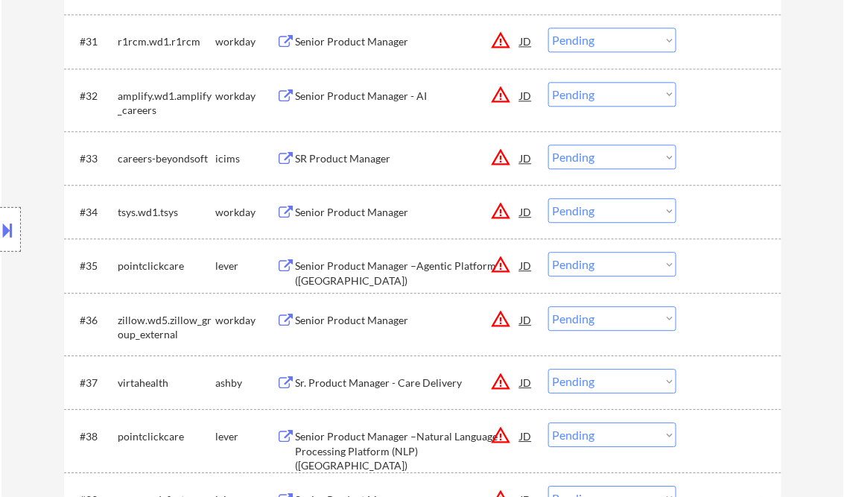
scroll to position [2442, 0]
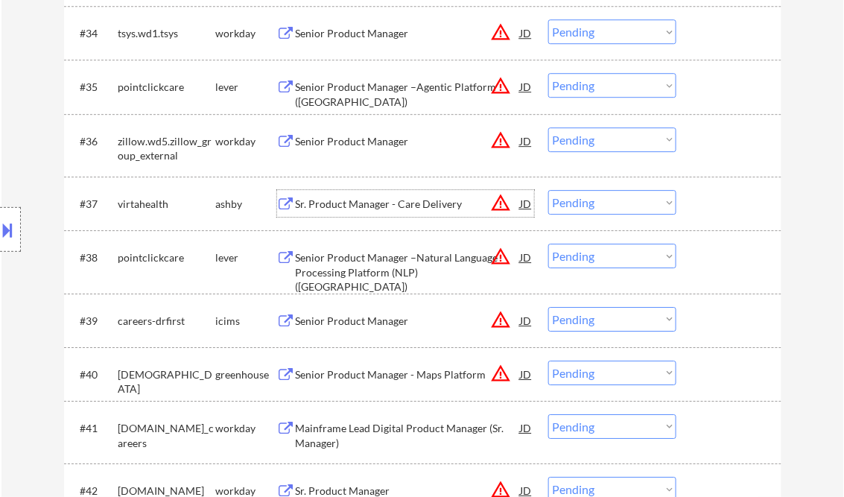
click at [378, 206] on div "Sr. Product Manager - Care Delivery" at bounding box center [408, 204] width 225 height 15
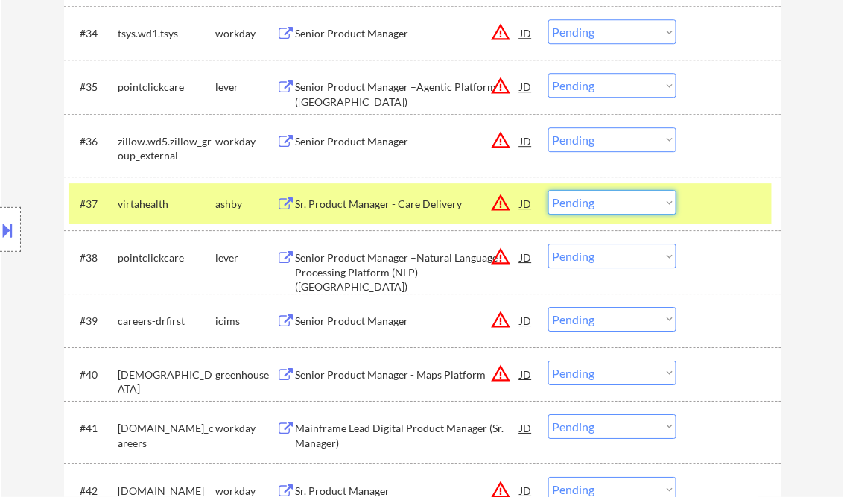
click at [594, 204] on select "Choose an option... Pending Applied Excluded (Questions) Excluded (Expired) Exc…" at bounding box center [612, 202] width 128 height 25
click at [548, 190] on select "Choose an option... Pending Applied Excluded (Questions) Excluded (Expired) Exc…" at bounding box center [612, 202] width 128 height 25
select select ""pending""
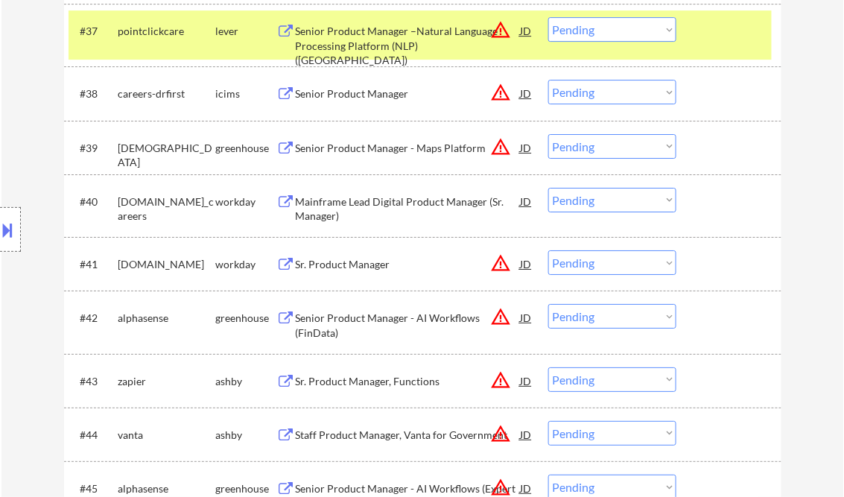
scroll to position [2681, 0]
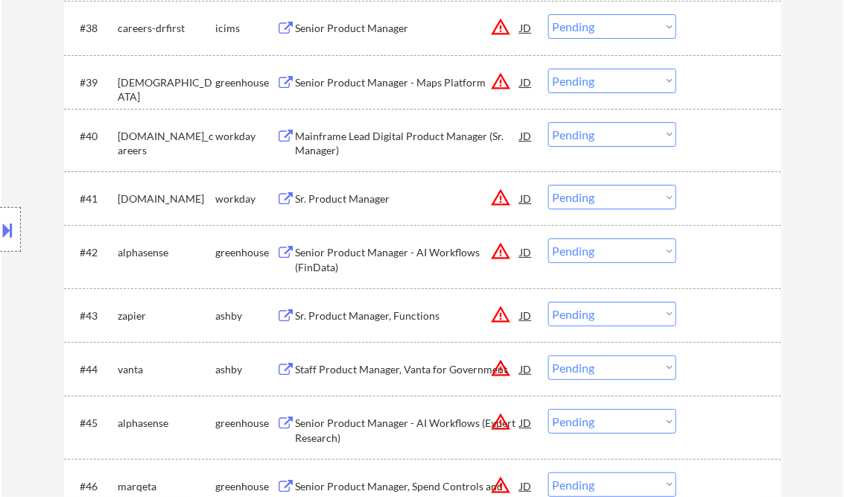
click at [376, 255] on div "Senior Product Manager - AI Workflows (FinData)" at bounding box center [408, 259] width 225 height 29
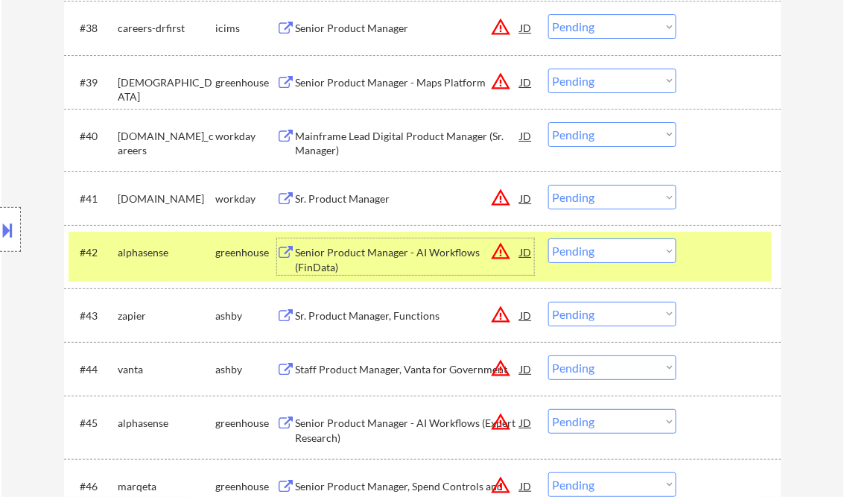
click at [585, 246] on select "Choose an option... Pending Applied Excluded (Questions) Excluded (Expired) Exc…" at bounding box center [612, 250] width 128 height 25
click at [548, 238] on select "Choose an option... Pending Applied Excluded (Questions) Excluded (Expired) Exc…" at bounding box center [612, 250] width 128 height 25
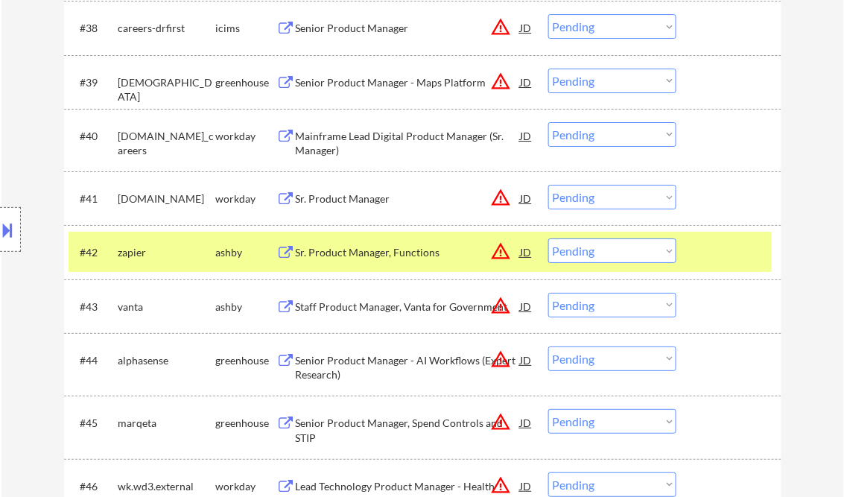
click at [397, 261] on div "Sr. Product Manager, Functions" at bounding box center [408, 251] width 225 height 27
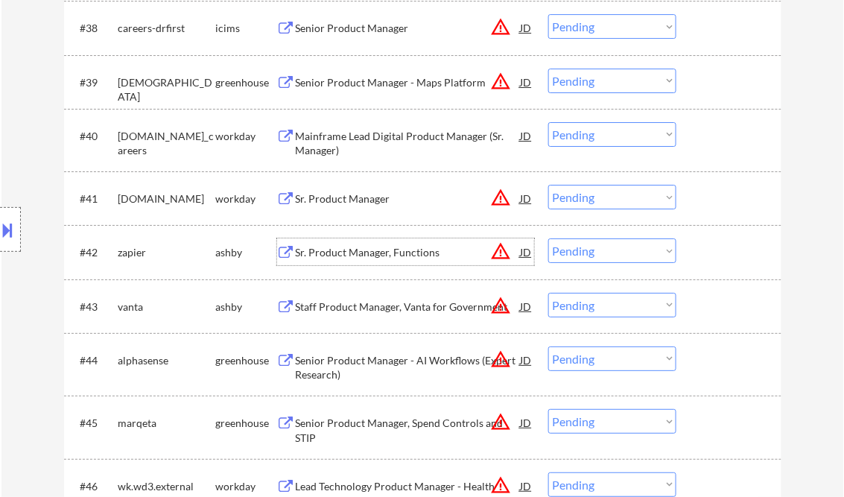
click at [617, 256] on select "Choose an option... Pending Applied Excluded (Questions) Excluded (Expired) Exc…" at bounding box center [612, 250] width 128 height 25
click at [548, 238] on select "Choose an option... Pending Applied Excluded (Questions) Excluded (Expired) Exc…" at bounding box center [612, 250] width 128 height 25
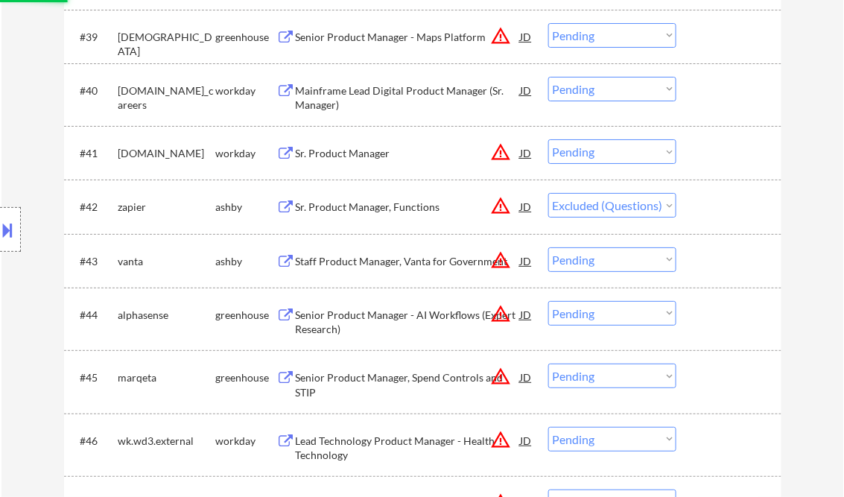
scroll to position [2740, 0]
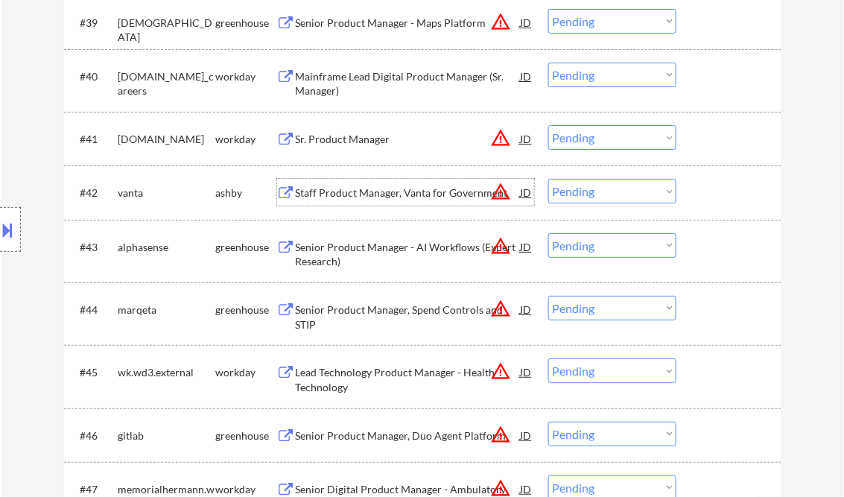
click at [374, 197] on div "Staff Product Manager, Vanta for Government" at bounding box center [408, 192] width 225 height 15
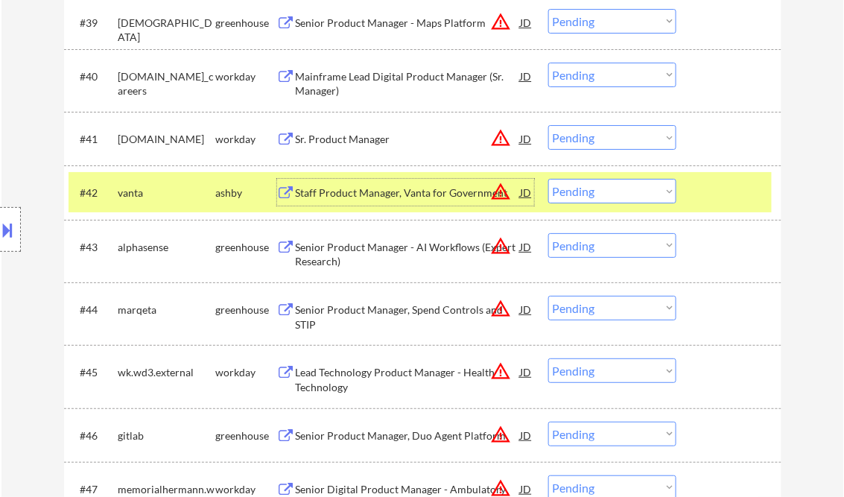
click at [598, 191] on select "Choose an option... Pending Applied Excluded (Questions) Excluded (Expired) Exc…" at bounding box center [612, 191] width 128 height 25
click at [548, 179] on select "Choose an option... Pending Applied Excluded (Questions) Excluded (Expired) Exc…" at bounding box center [612, 191] width 128 height 25
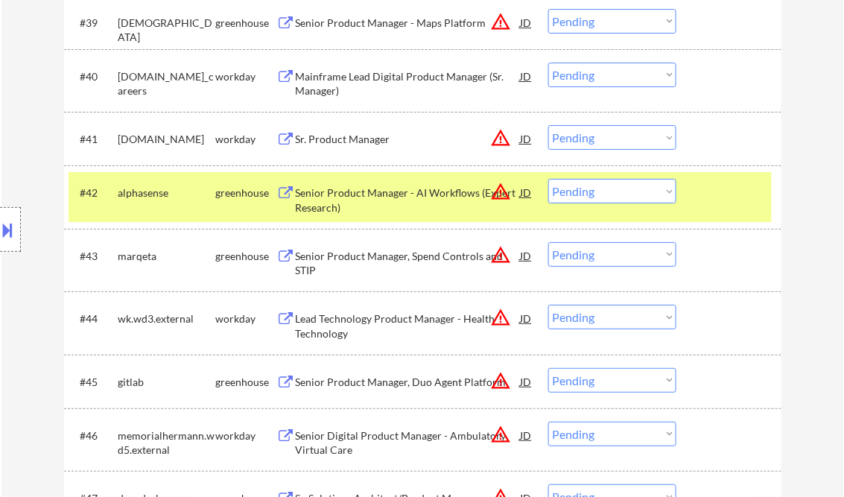
click at [387, 199] on div "Senior Product Manager - AI Workflows (Expert Research)" at bounding box center [408, 199] width 225 height 29
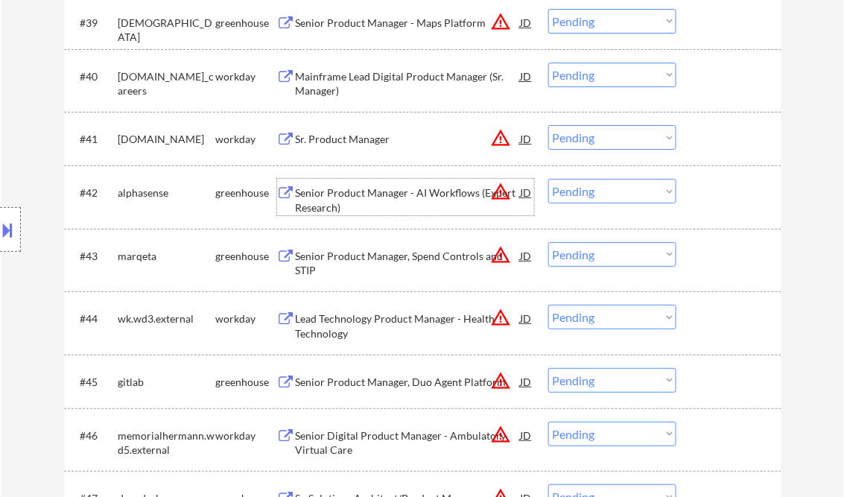
click at [652, 192] on select "Choose an option... Pending Applied Excluded (Questions) Excluded (Expired) Exc…" at bounding box center [612, 191] width 128 height 25
click at [548, 179] on select "Choose an option... Pending Applied Excluded (Questions) Excluded (Expired) Exc…" at bounding box center [612, 191] width 128 height 25
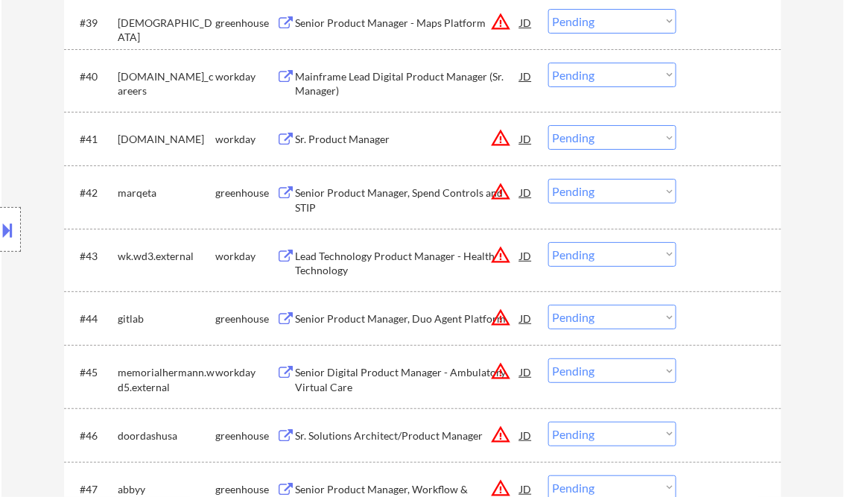
click at [381, 190] on div "Senior Product Manager, Spend Controls and STIP" at bounding box center [408, 199] width 225 height 29
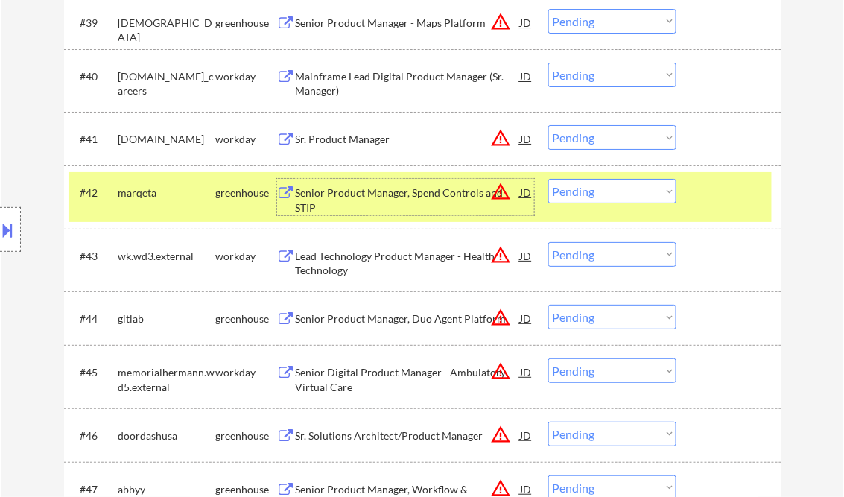
click at [601, 191] on select "Choose an option... Pending Applied Excluded (Questions) Excluded (Expired) Exc…" at bounding box center [612, 191] width 128 height 25
click at [548, 179] on select "Choose an option... Pending Applied Excluded (Questions) Excluded (Expired) Exc…" at bounding box center [612, 191] width 128 height 25
select select ""pending""
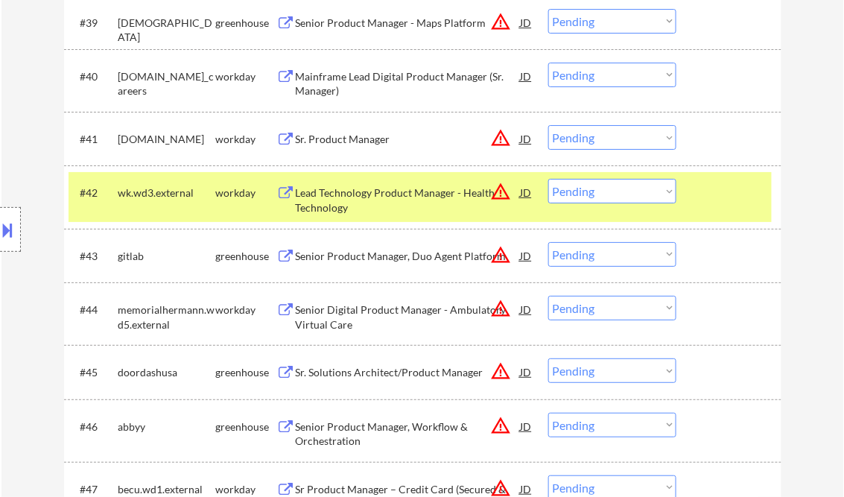
click at [378, 256] on div "Senior Product Manager, Duo Agent Platform" at bounding box center [408, 256] width 225 height 15
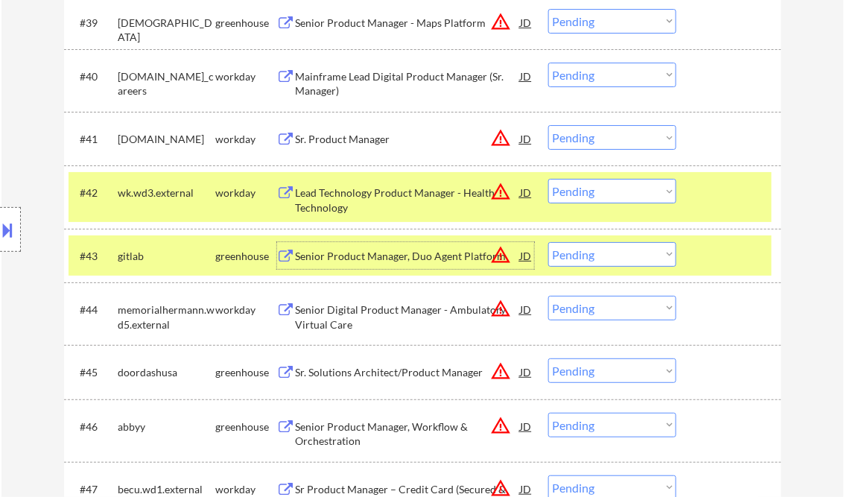
click at [585, 263] on select "Choose an option... Pending Applied Excluded (Questions) Excluded (Expired) Exc…" at bounding box center [612, 254] width 128 height 25
click at [548, 242] on select "Choose an option... Pending Applied Excluded (Questions) Excluded (Expired) Exc…" at bounding box center [612, 254] width 128 height 25
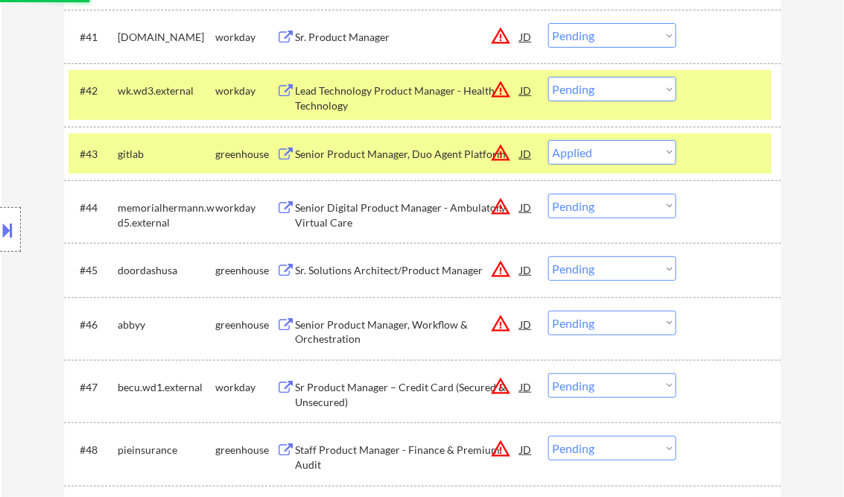
scroll to position [2859, 0]
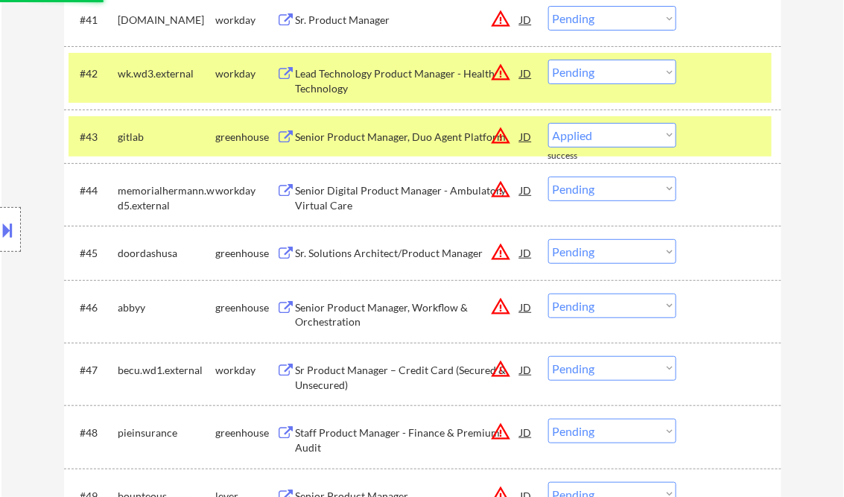
select select ""pending""
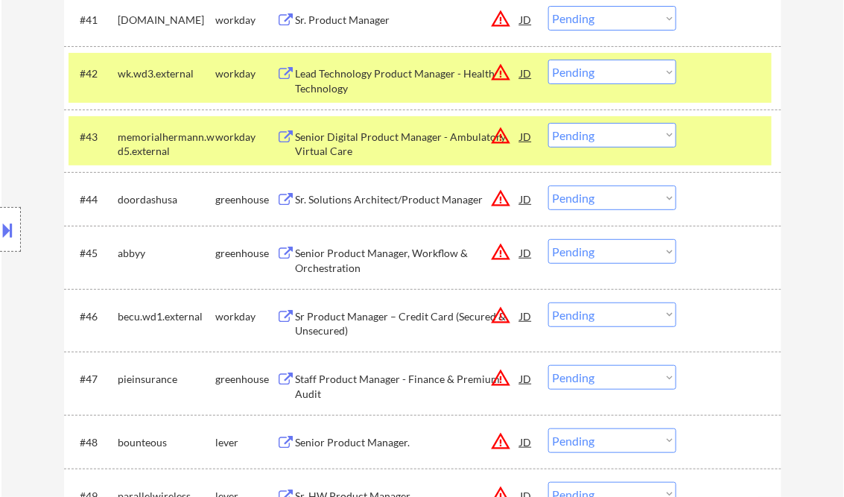
click at [372, 256] on div "Senior Product Manager, Workflow & Orchestration" at bounding box center [408, 260] width 225 height 29
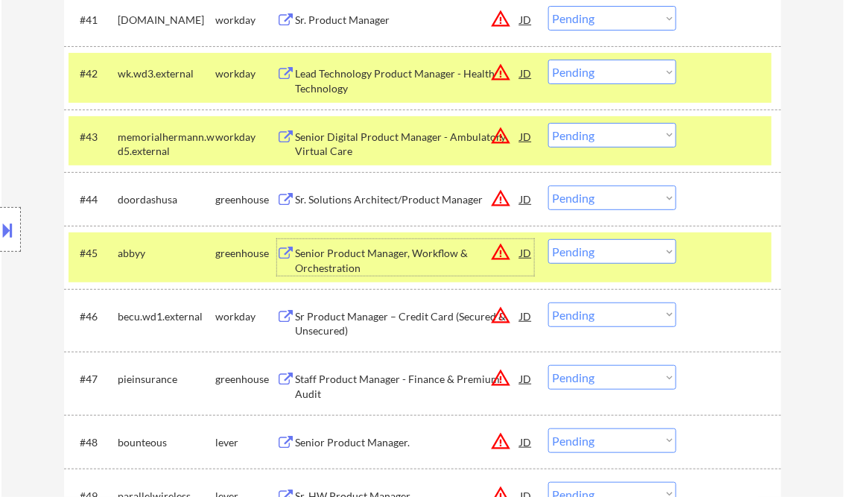
click at [591, 255] on select "Choose an option... Pending Applied Excluded (Questions) Excluded (Expired) Exc…" at bounding box center [612, 251] width 128 height 25
click at [548, 239] on select "Choose an option... Pending Applied Excluded (Questions) Excluded (Expired) Exc…" at bounding box center [612, 251] width 128 height 25
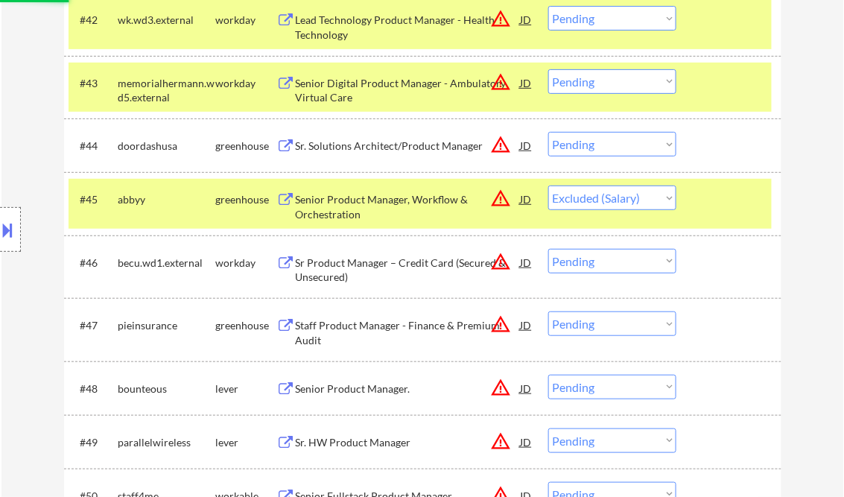
scroll to position [2979, 0]
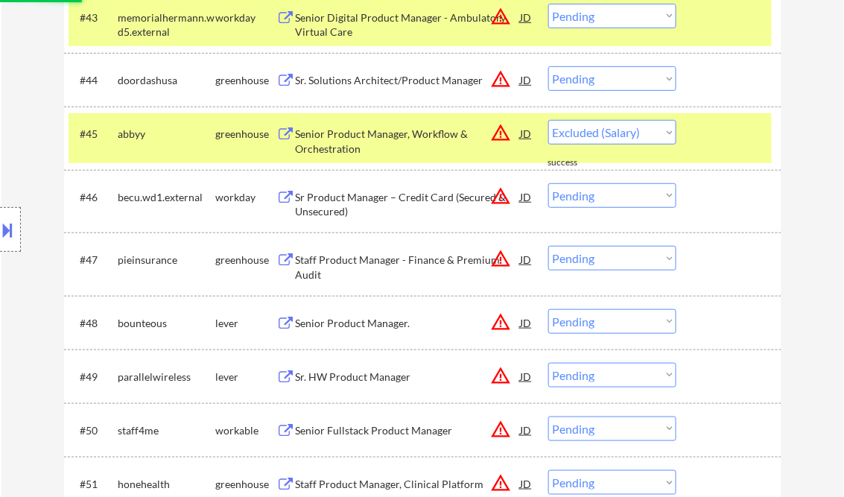
select select ""pending""
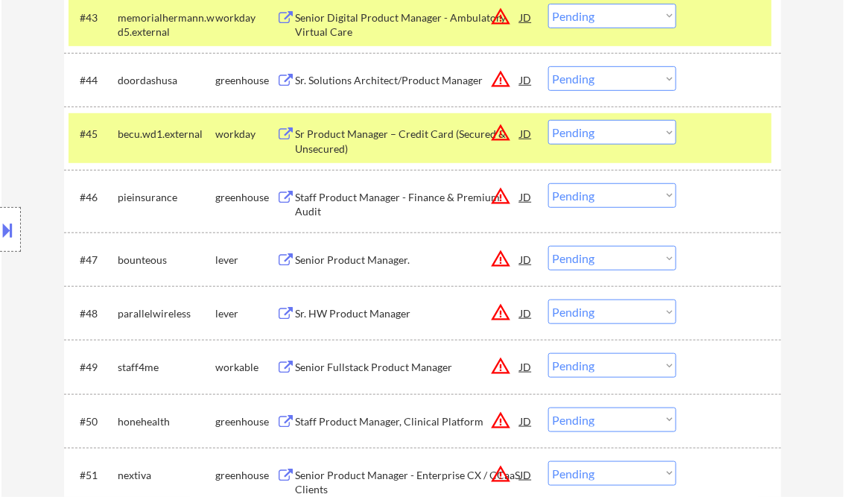
click at [340, 261] on div "Senior Product Manager." at bounding box center [408, 259] width 225 height 15
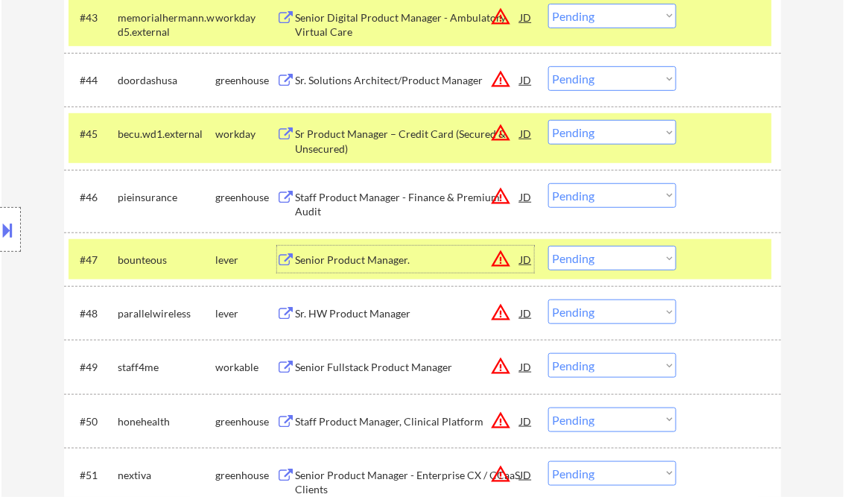
click at [9, 222] on button at bounding box center [8, 229] width 16 height 25
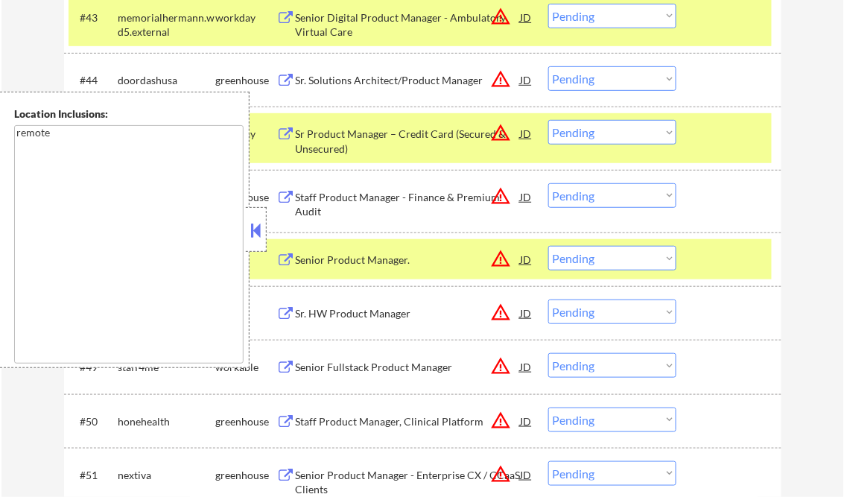
click at [259, 223] on button at bounding box center [256, 230] width 16 height 22
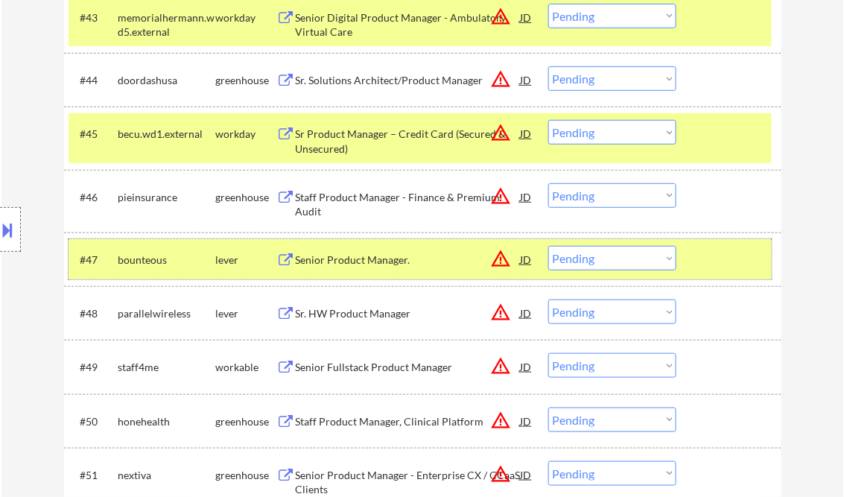
click at [620, 273] on div "#47 bounteous lever Senior Product Manager. JD warning_amber Choose an option..…" at bounding box center [420, 259] width 703 height 40
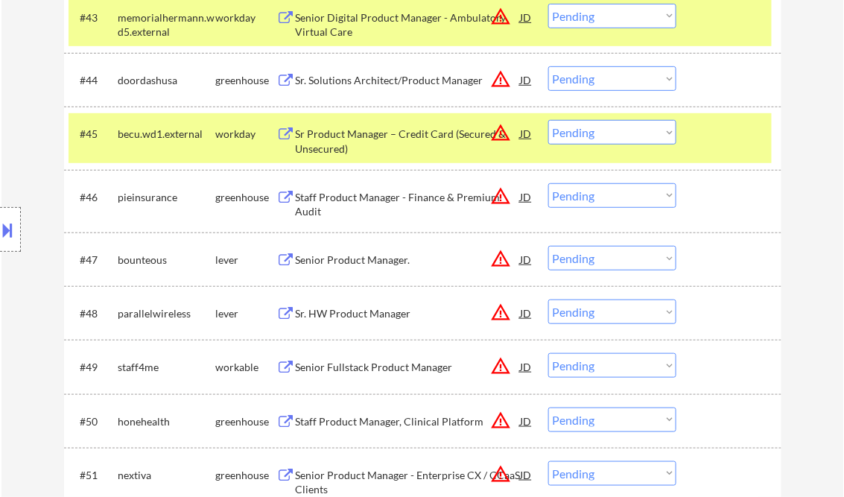
click at [617, 259] on select "Choose an option... Pending Applied Excluded (Questions) Excluded (Expired) Exc…" at bounding box center [612, 258] width 128 height 25
click at [548, 246] on select "Choose an option... Pending Applied Excluded (Questions) Excluded (Expired) Exc…" at bounding box center [612, 258] width 128 height 25
select select ""pending""
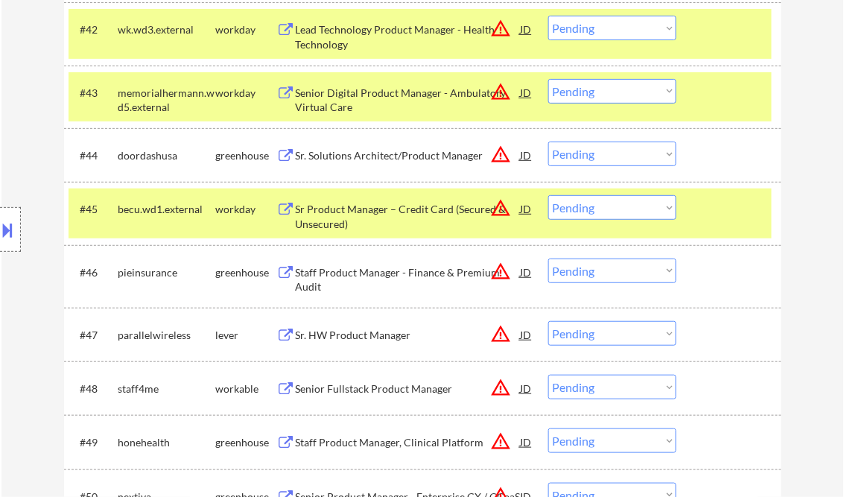
scroll to position [2859, 0]
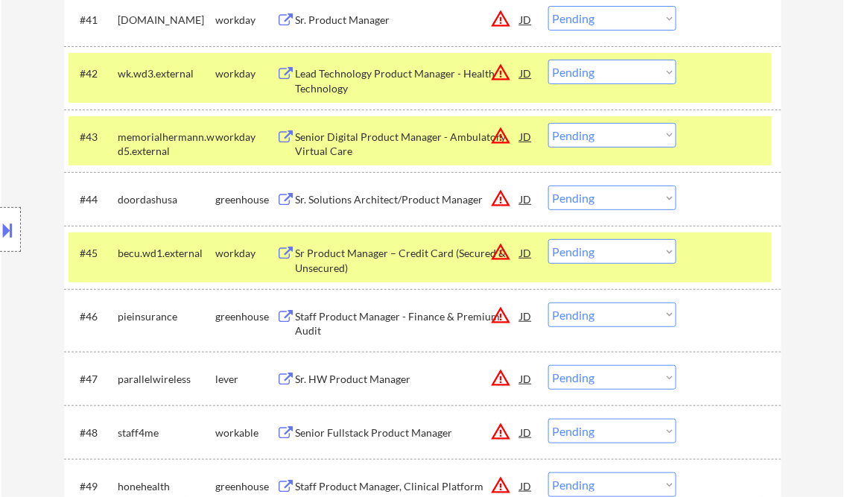
click at [393, 200] on div "Sr. Solutions Architect/Product Manager" at bounding box center [408, 199] width 225 height 15
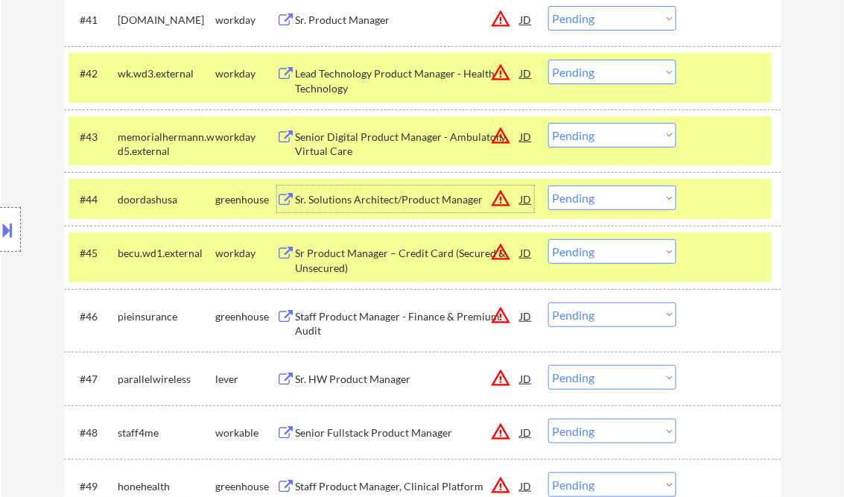
click at [405, 194] on div "Sr. Solutions Architect/Product Manager" at bounding box center [408, 199] width 225 height 15
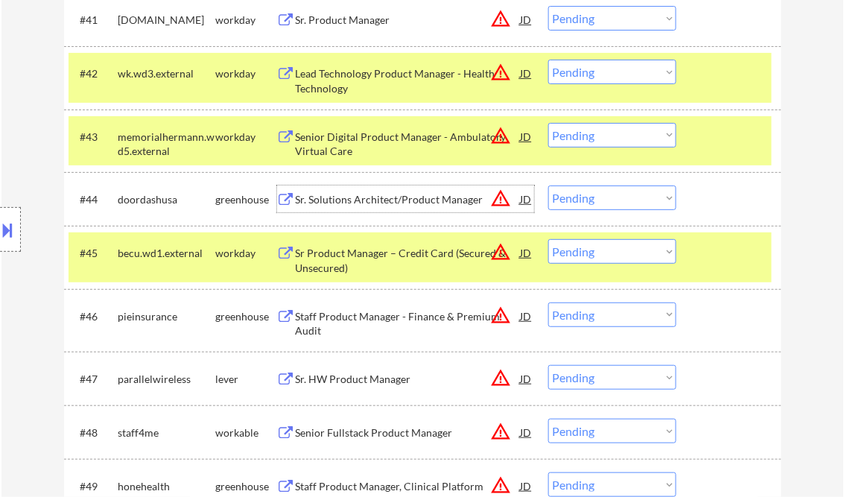
drag, startPoint x: 591, startPoint y: 200, endPoint x: 598, endPoint y: 207, distance: 9.5
click at [591, 200] on select "Choose an option... Pending Applied Excluded (Questions) Excluded (Expired) Exc…" at bounding box center [612, 197] width 128 height 25
click at [548, 185] on select "Choose an option... Pending Applied Excluded (Questions) Excluded (Expired) Exc…" at bounding box center [612, 197] width 128 height 25
drag, startPoint x: 714, startPoint y: 257, endPoint x: 727, endPoint y: 195, distance: 63.1
click at [715, 256] on div at bounding box center [731, 252] width 66 height 27
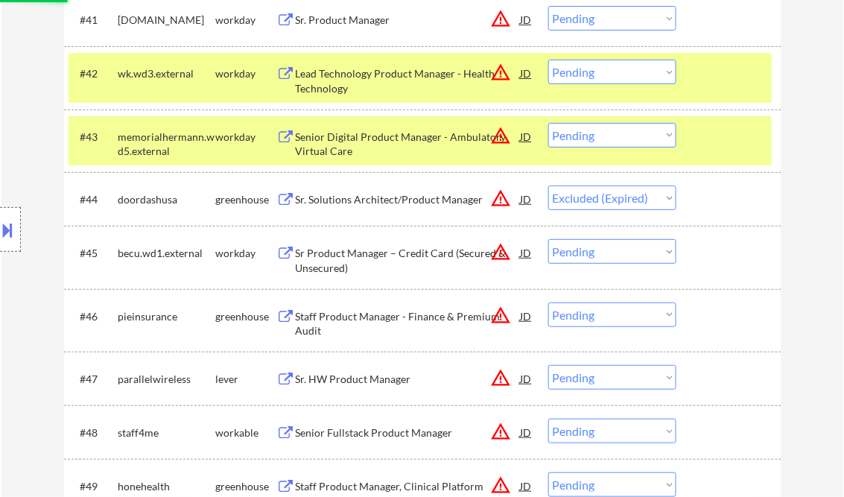
click at [716, 139] on div at bounding box center [731, 136] width 66 height 27
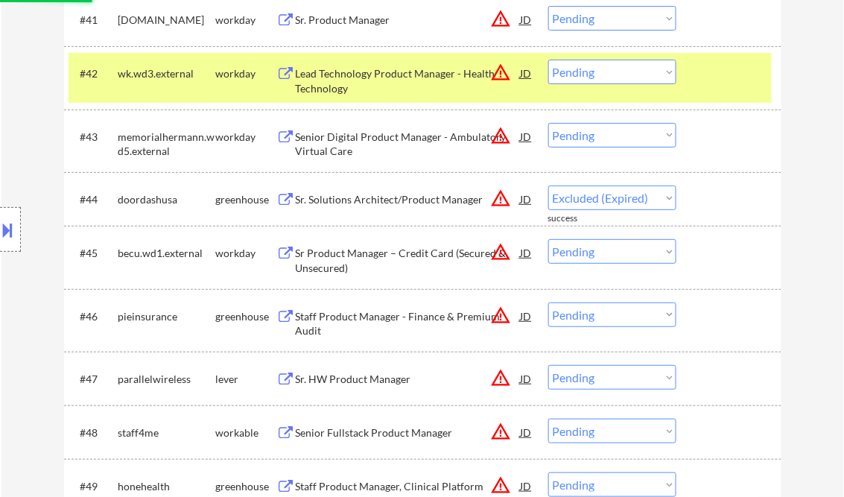
select select ""pending""
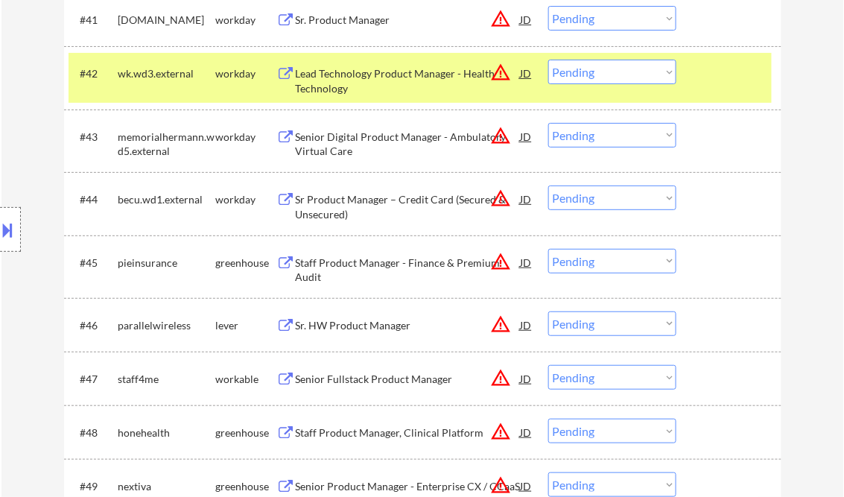
click at [373, 260] on div "Staff Product Manager - Finance & Premium Audit" at bounding box center [408, 269] width 225 height 29
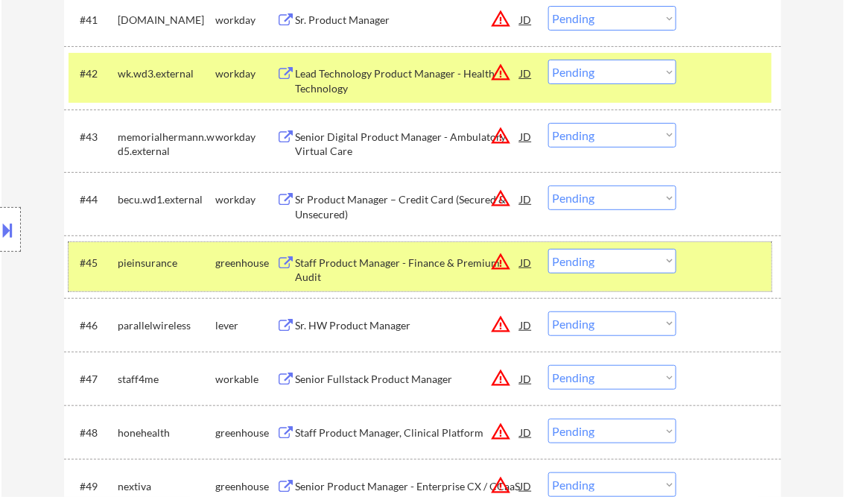
click at [585, 247] on div "#45 pieinsurance greenhouse Staff Product Manager - Finance & Premium Audit JD …" at bounding box center [420, 266] width 703 height 49
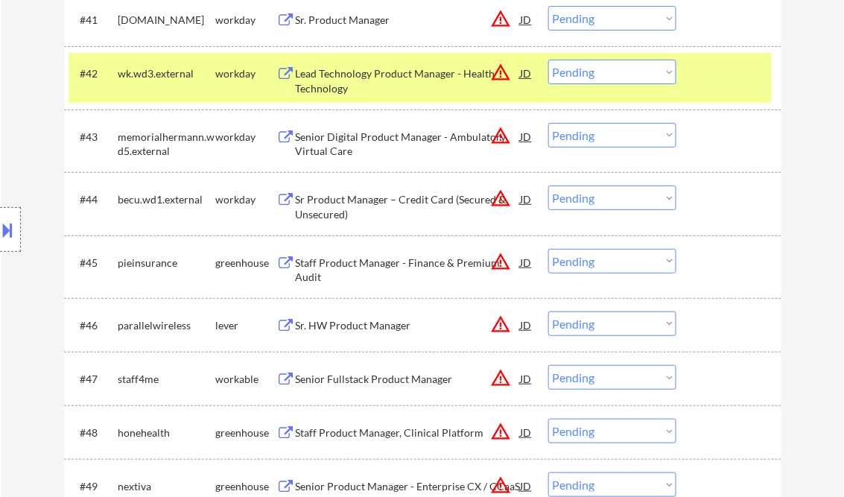
click at [602, 261] on select "Choose an option... Pending Applied Excluded (Questions) Excluded (Expired) Exc…" at bounding box center [612, 261] width 128 height 25
click at [548, 249] on select "Choose an option... Pending Applied Excluded (Questions) Excluded (Expired) Exc…" at bounding box center [612, 261] width 128 height 25
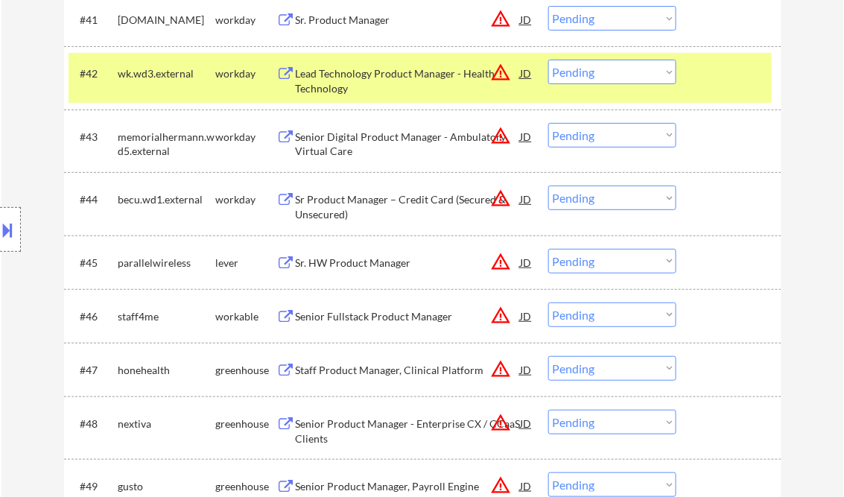
click at [359, 257] on div "Sr. HW Product Manager" at bounding box center [408, 262] width 225 height 15
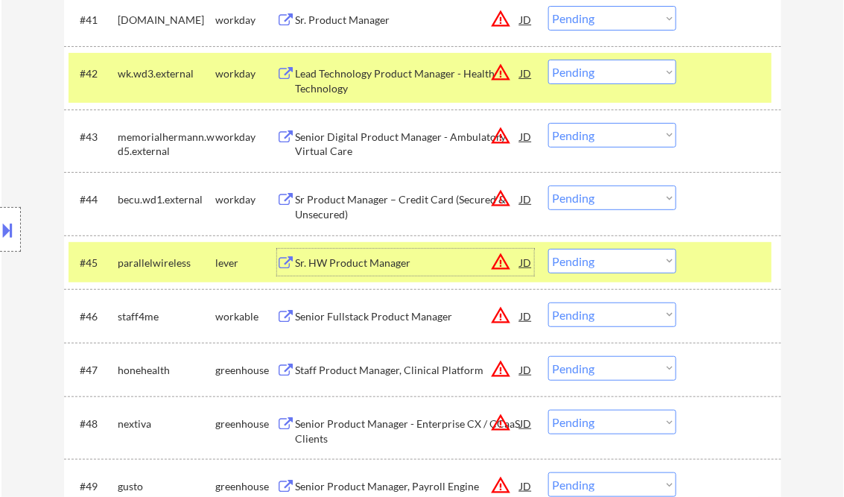
click at [620, 261] on select "Choose an option... Pending Applied Excluded (Questions) Excluded (Expired) Exc…" at bounding box center [612, 261] width 128 height 25
click at [548, 249] on select "Choose an option... Pending Applied Excluded (Questions) Excluded (Expired) Exc…" at bounding box center [612, 261] width 128 height 25
select select ""pending""
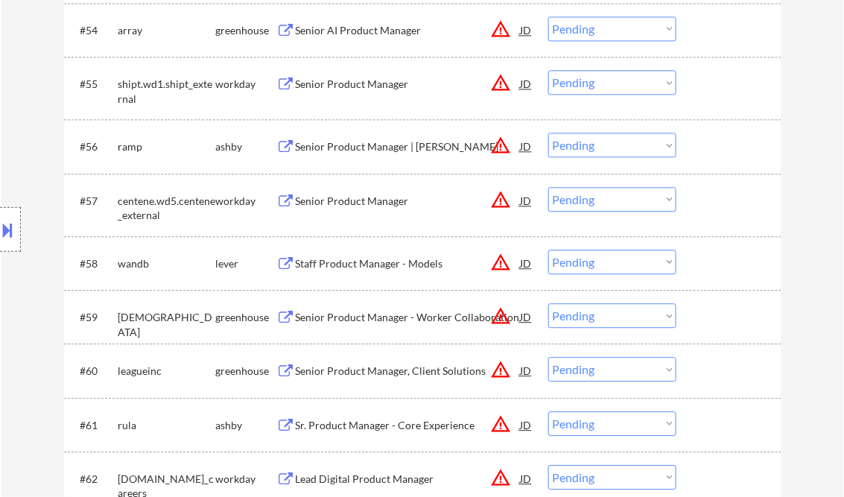
scroll to position [3634, 0]
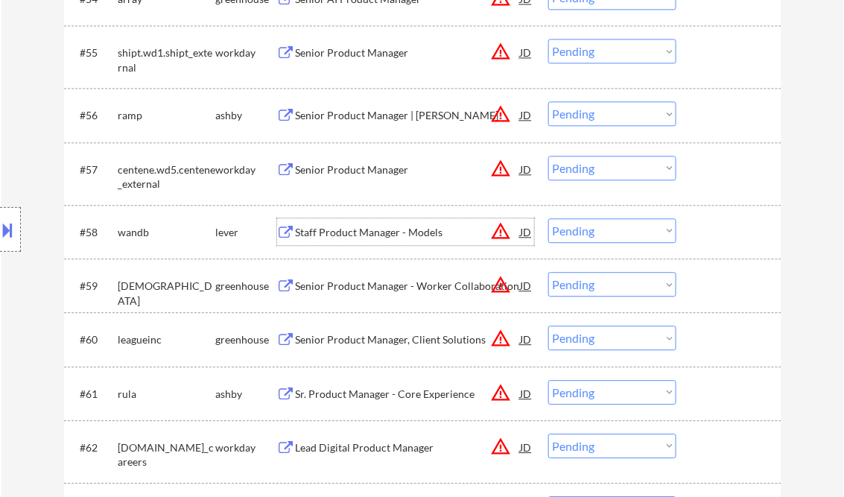
click at [354, 231] on div "Staff Product Manager - Models" at bounding box center [408, 232] width 225 height 15
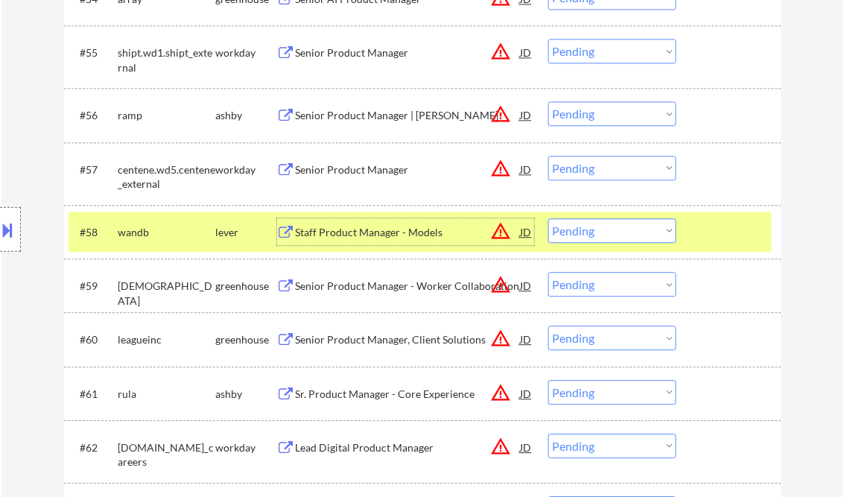
click at [573, 220] on select "Choose an option... Pending Applied Excluded (Questions) Excluded (Expired) Exc…" at bounding box center [612, 230] width 128 height 25
click at [548, 218] on select "Choose an option... Pending Applied Excluded (Questions) Excluded (Expired) Exc…" at bounding box center [612, 230] width 128 height 25
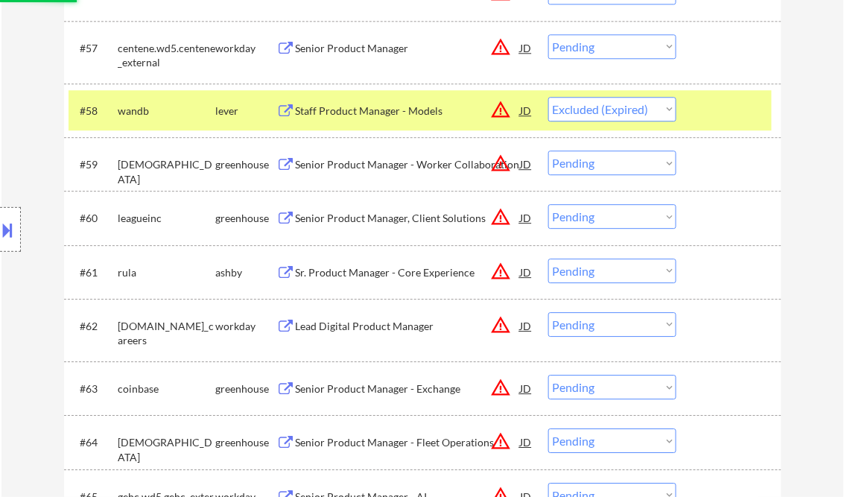
scroll to position [3813, 0]
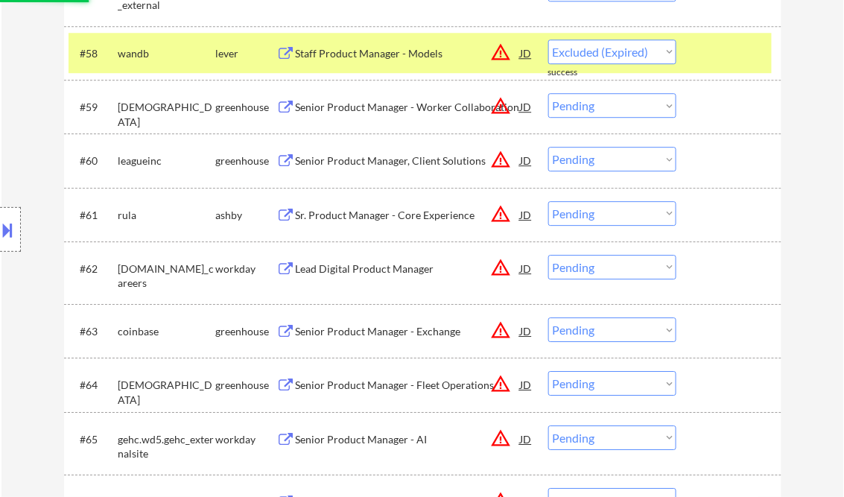
select select ""pending""
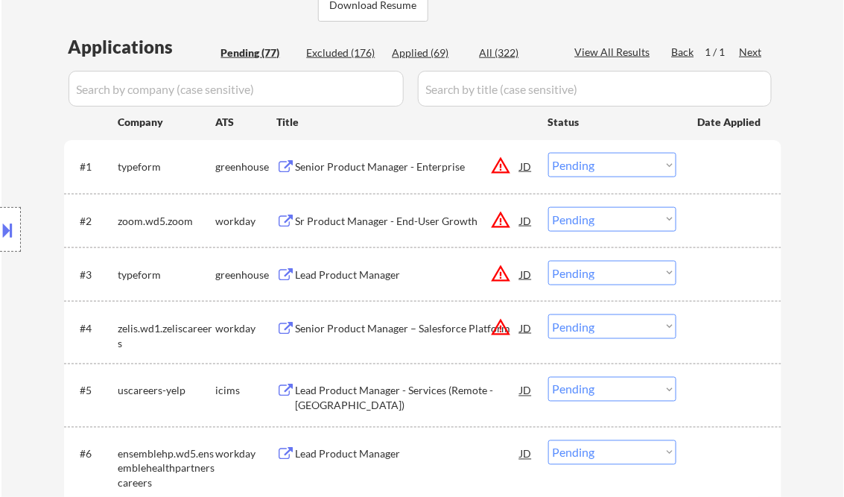
scroll to position [417, 0]
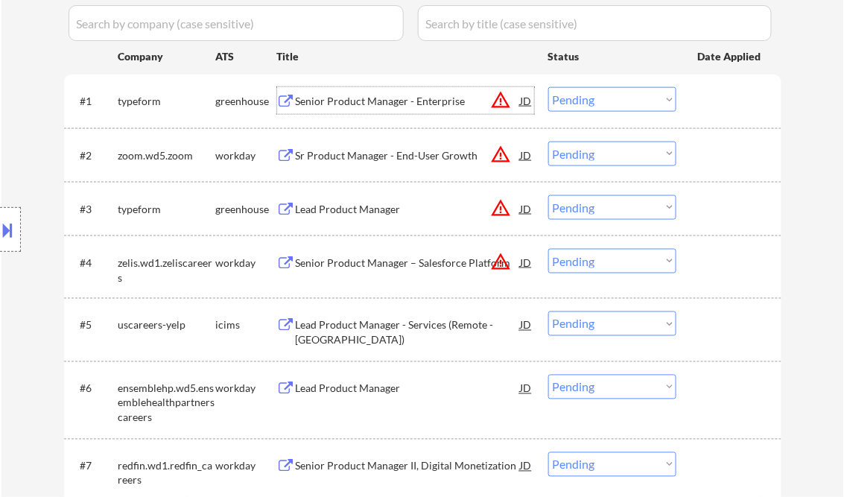
click at [383, 101] on div "Senior Product Manager - Enterprise" at bounding box center [408, 101] width 225 height 15
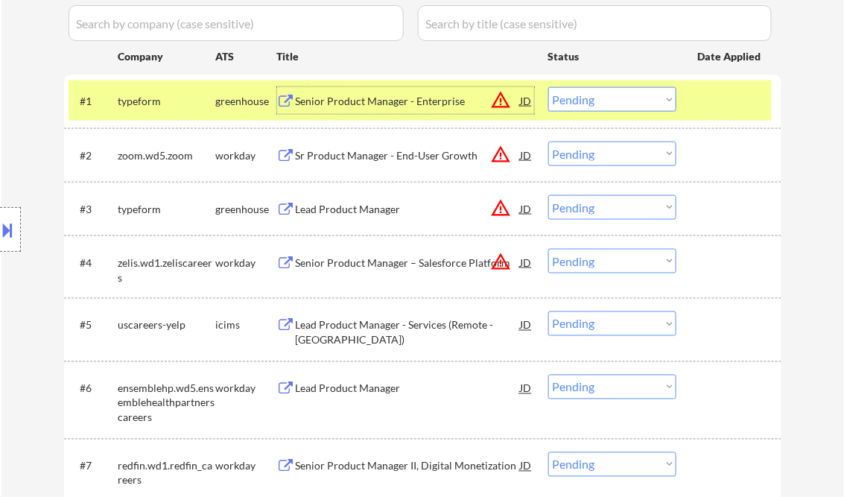
drag, startPoint x: 588, startPoint y: 97, endPoint x: 605, endPoint y: 112, distance: 22.6
click at [588, 97] on select "Choose an option... Pending Applied Excluded (Questions) Excluded (Expired) Exc…" at bounding box center [612, 99] width 128 height 25
select select ""applied""
click at [548, 87] on select "Choose an option... Pending Applied Excluded (Questions) Excluded (Expired) Exc…" at bounding box center [612, 99] width 128 height 25
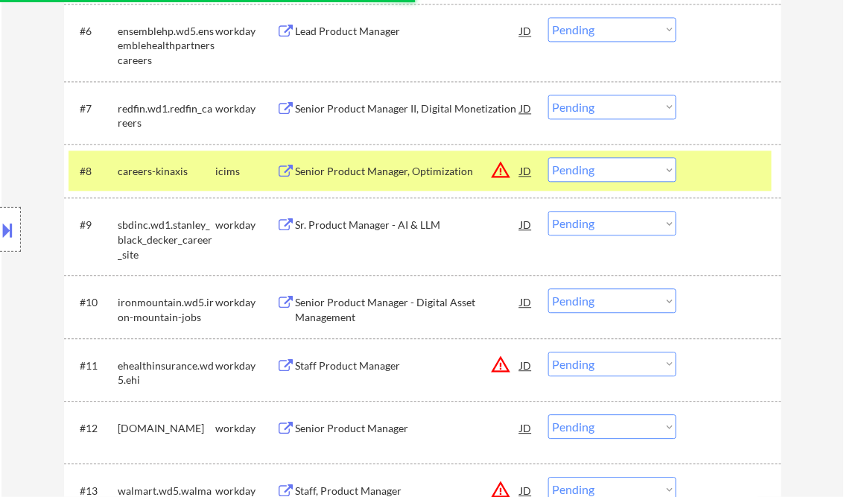
scroll to position [953, 0]
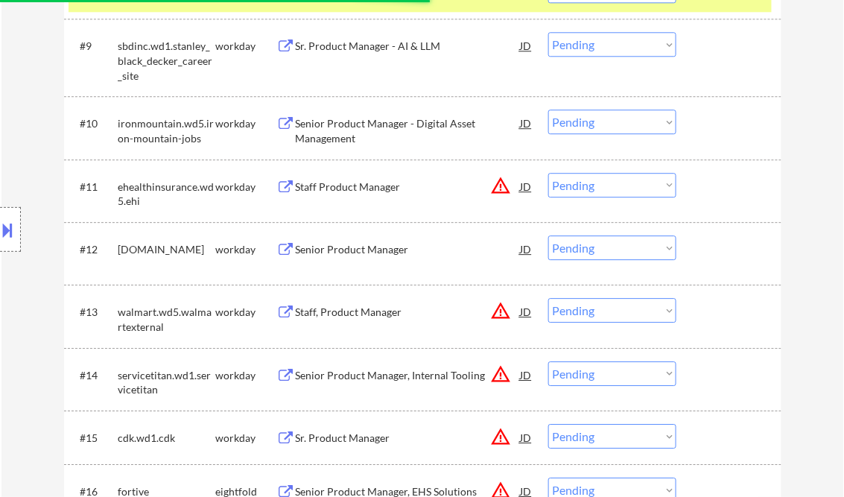
click at [347, 242] on div "Senior Product Manager" at bounding box center [408, 249] width 225 height 15
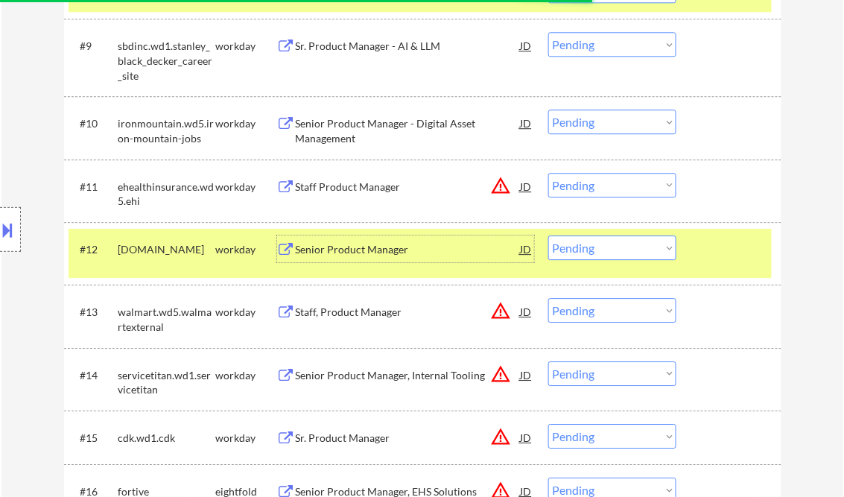
drag, startPoint x: 623, startPoint y: 251, endPoint x: 675, endPoint y: 335, distance: 99.0
click at [623, 251] on select "Choose an option... Pending Applied Excluded (Questions) Excluded (Expired) Exc…" at bounding box center [612, 247] width 128 height 25
select select ""excluded__expired_""
click at [548, 235] on select "Choose an option... Pending Applied Excluded (Questions) Excluded (Expired) Exc…" at bounding box center [612, 247] width 128 height 25
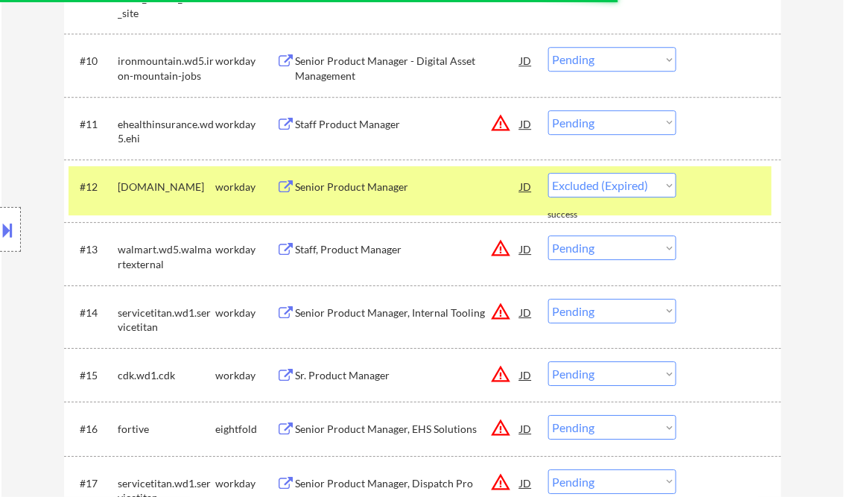
scroll to position [1072, 0]
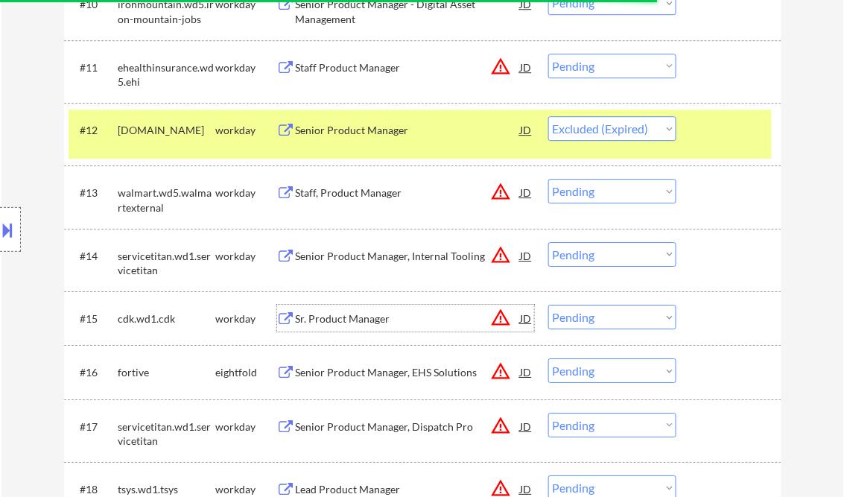
click at [350, 316] on div "Sr. Product Manager" at bounding box center [408, 318] width 225 height 15
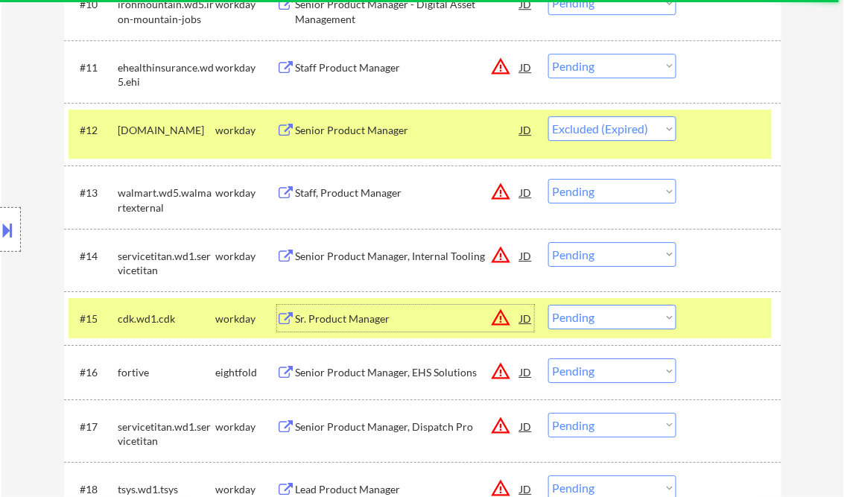
scroll to position [1191, 0]
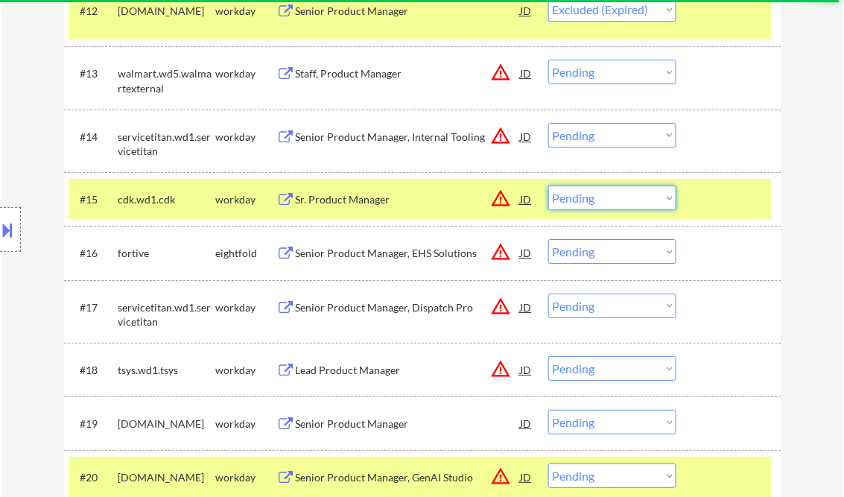
drag, startPoint x: 605, startPoint y: 198, endPoint x: 611, endPoint y: 209, distance: 12.0
click at [605, 198] on select "Choose an option... Pending Applied Excluded (Questions) Excluded (Expired) Exc…" at bounding box center [612, 197] width 128 height 25
select select ""excluded__salary_""
click at [548, 185] on select "Choose an option... Pending Applied Excluded (Questions) Excluded (Expired) Exc…" at bounding box center [612, 197] width 128 height 25
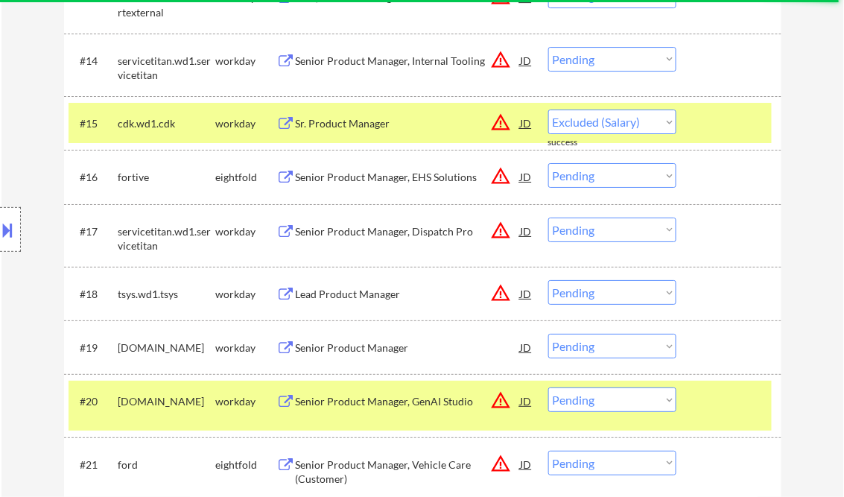
scroll to position [1311, 0]
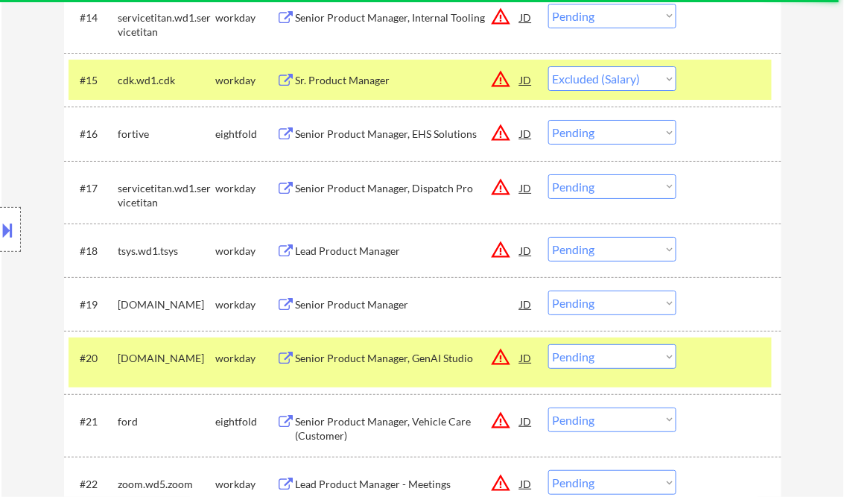
click at [350, 305] on div "Senior Product Manager" at bounding box center [408, 304] width 225 height 15
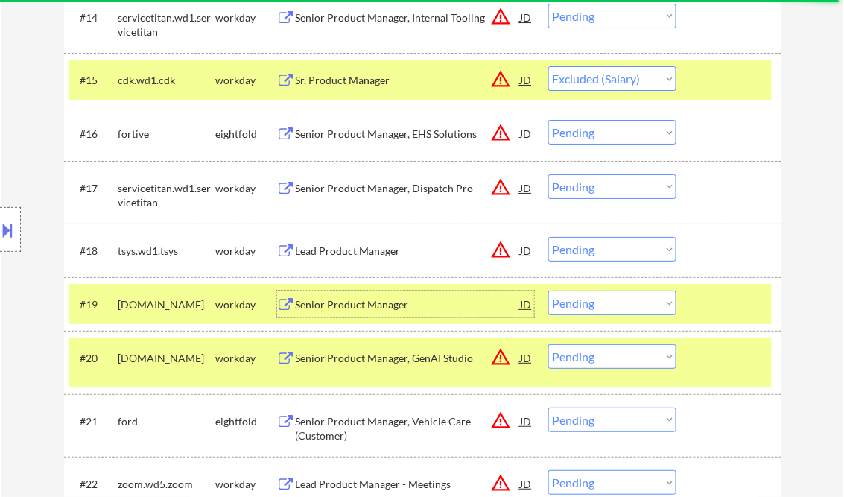
click at [598, 305] on select "Choose an option... Pending Applied Excluded (Questions) Excluded (Expired) Exc…" at bounding box center [612, 302] width 128 height 25
select select ""excluded__bad_match_""
click at [548, 290] on select "Choose an option... Pending Applied Excluded (Questions) Excluded (Expired) Exc…" at bounding box center [612, 302] width 128 height 25
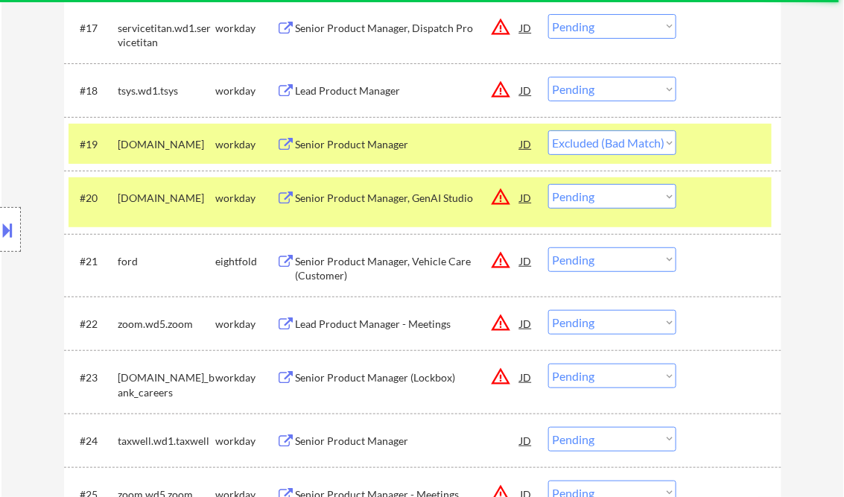
scroll to position [1489, 0]
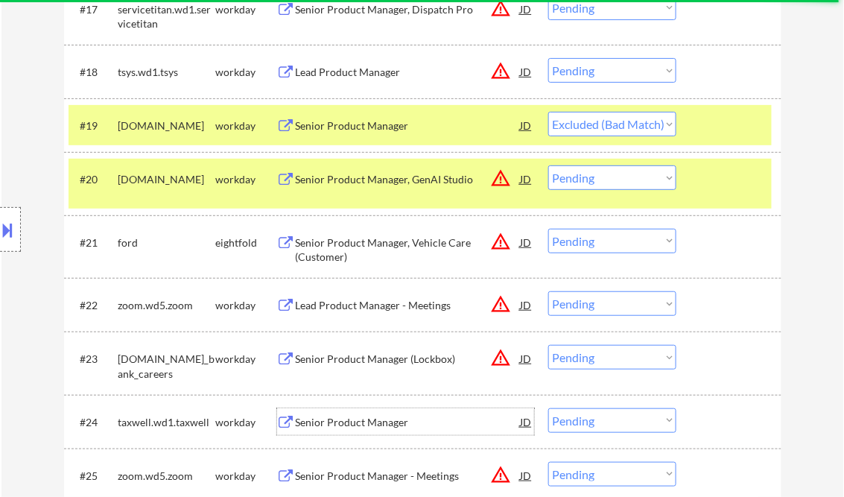
click at [351, 423] on div "Senior Product Manager" at bounding box center [408, 422] width 225 height 15
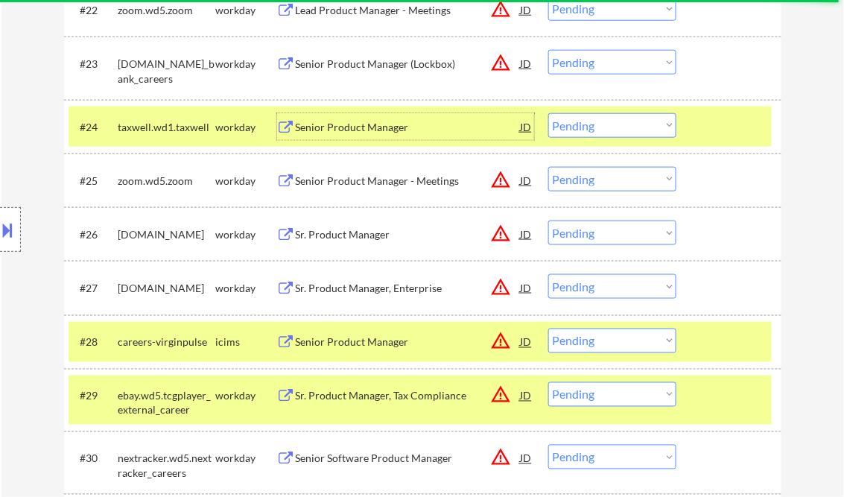
scroll to position [1787, 0]
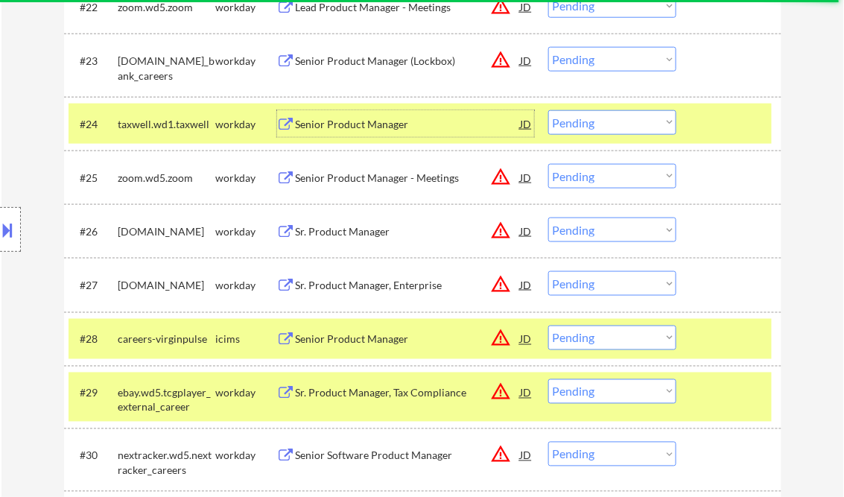
click at [358, 130] on div "Senior Product Manager" at bounding box center [408, 124] width 225 height 15
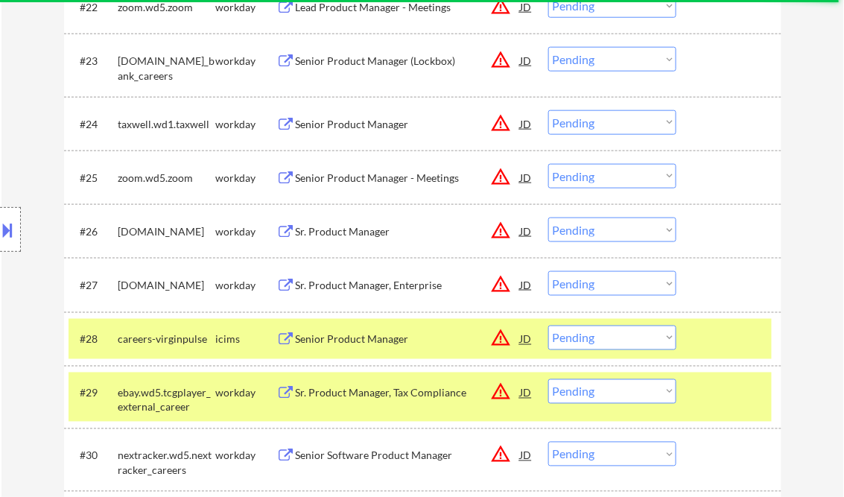
select select ""pending""
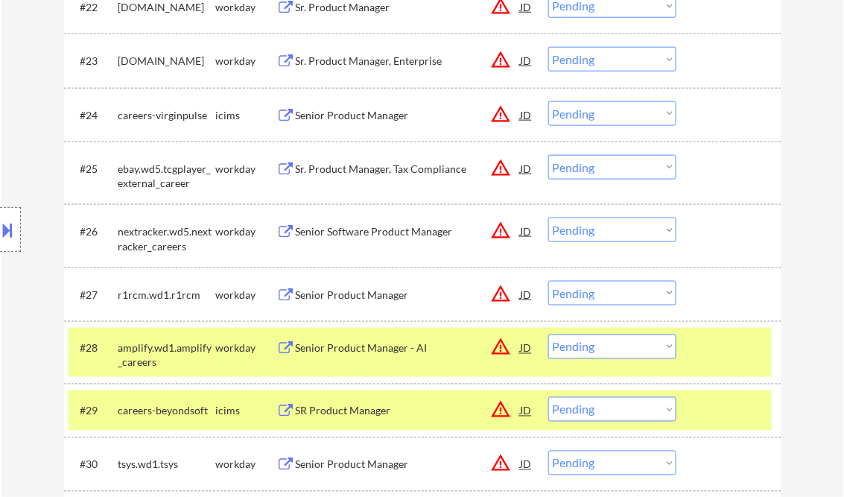
scroll to position [1439, 0]
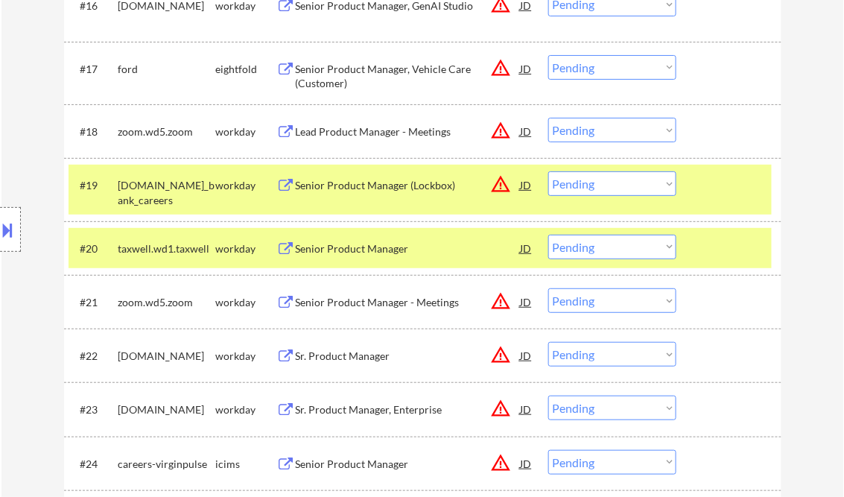
click at [588, 244] on select "Choose an option... Pending Applied Excluded (Questions) Excluded (Expired) Exc…" at bounding box center [612, 247] width 128 height 25
click at [548, 235] on select "Choose an option... Pending Applied Excluded (Questions) Excluded (Expired) Exc…" at bounding box center [612, 247] width 128 height 25
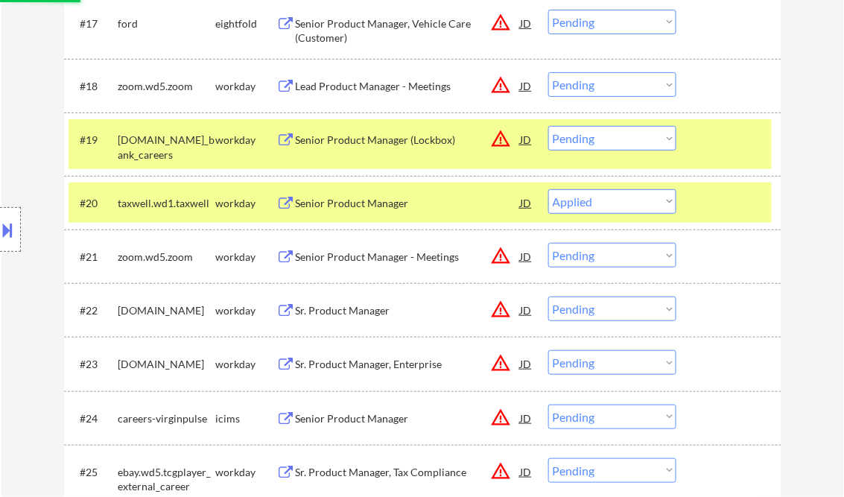
scroll to position [1498, 0]
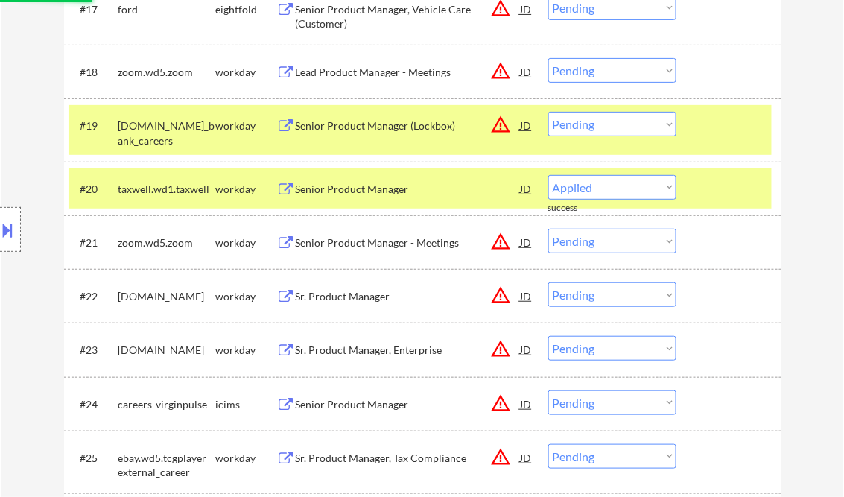
select select ""pending""
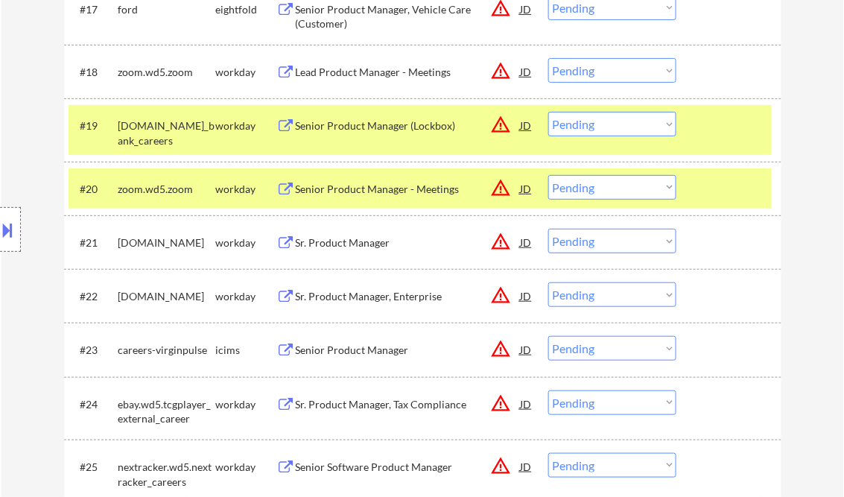
click at [345, 235] on div "Sr. Product Manager" at bounding box center [408, 242] width 225 height 27
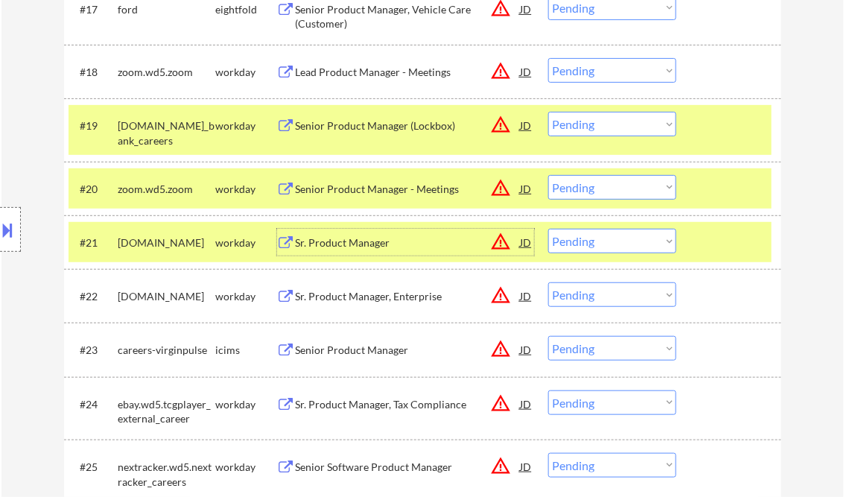
click at [592, 241] on select "Choose an option... Pending Applied Excluded (Questions) Excluded (Expired) Exc…" at bounding box center [612, 241] width 128 height 25
click at [548, 229] on select "Choose an option... Pending Applied Excluded (Questions) Excluded (Expired) Exc…" at bounding box center [612, 241] width 128 height 25
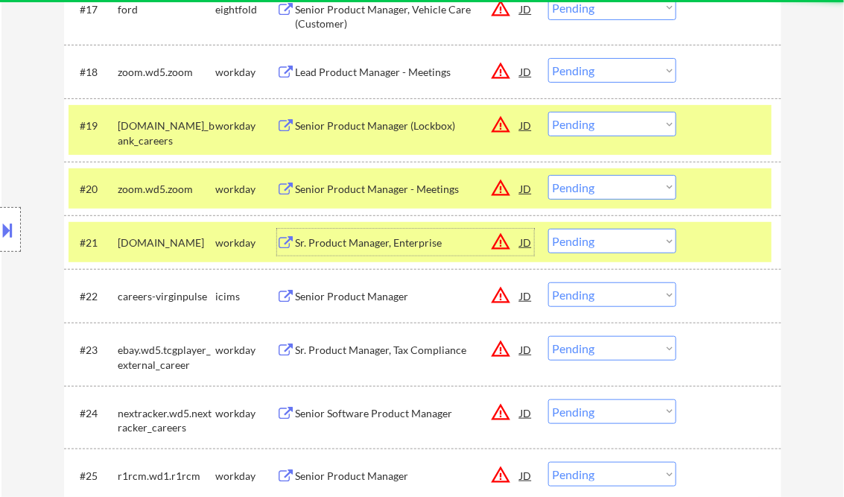
click at [366, 246] on div "Sr. Product Manager, Enterprise" at bounding box center [408, 242] width 225 height 15
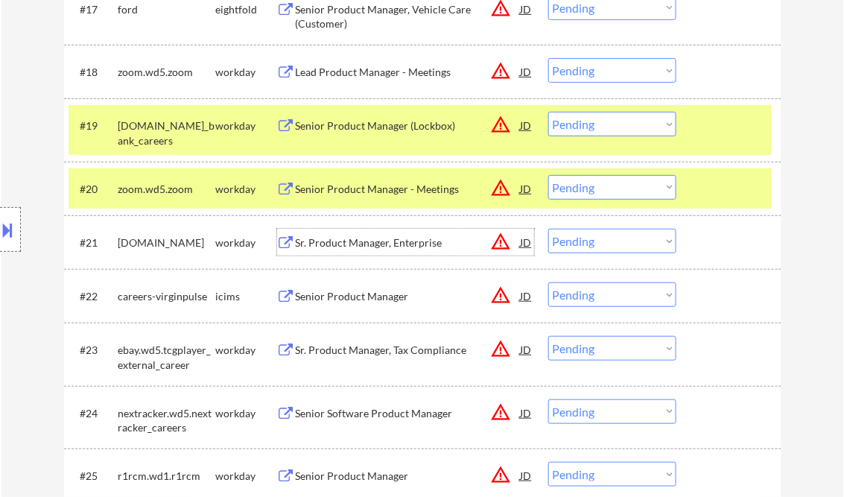
click at [584, 237] on select "Choose an option... Pending Applied Excluded (Questions) Excluded (Expired) Exc…" at bounding box center [612, 241] width 128 height 25
click at [548, 229] on select "Choose an option... Pending Applied Excluded (Questions) Excluded (Expired) Exc…" at bounding box center [612, 241] width 128 height 25
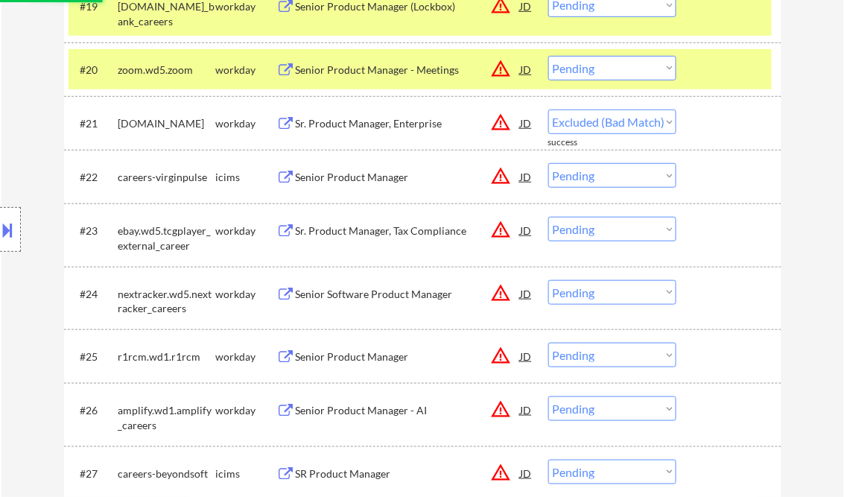
select select ""pending""
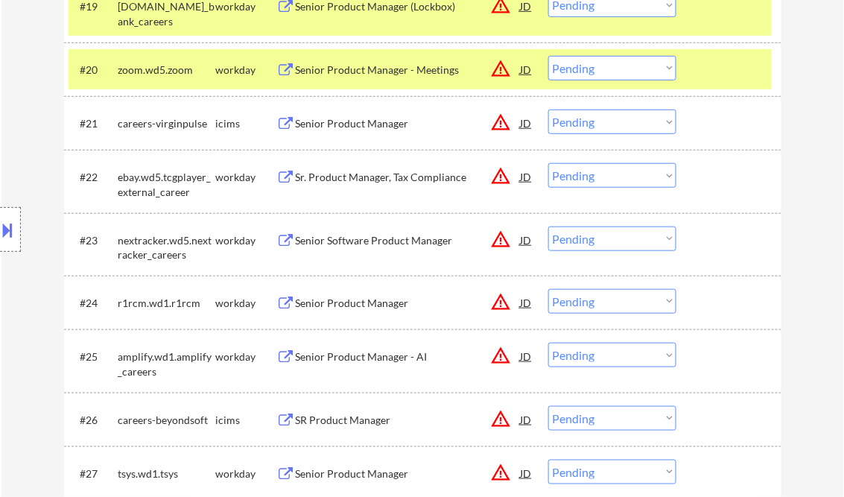
click at [371, 298] on div "Senior Product Manager" at bounding box center [408, 303] width 225 height 15
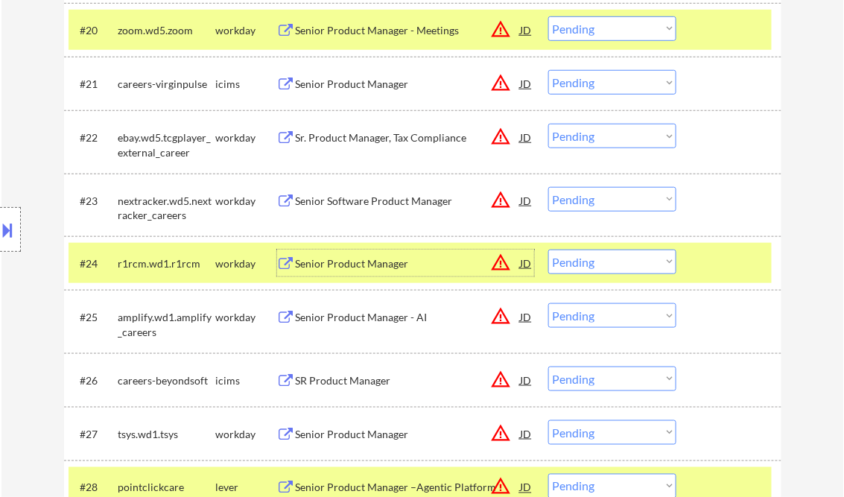
scroll to position [1677, 0]
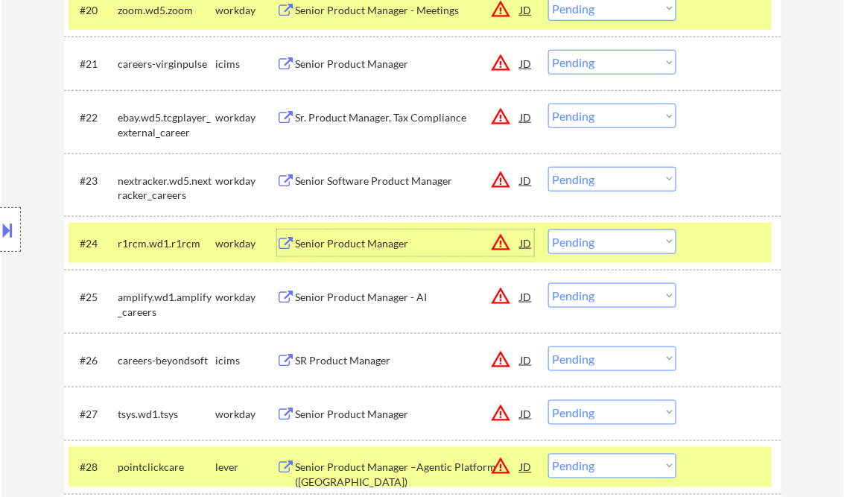
drag, startPoint x: 590, startPoint y: 240, endPoint x: 609, endPoint y: 252, distance: 22.7
click at [590, 240] on select "Choose an option... Pending Applied Excluded (Questions) Excluded (Expired) Exc…" at bounding box center [612, 241] width 128 height 25
click at [548, 229] on select "Choose an option... Pending Applied Excluded (Questions) Excluded (Expired) Exc…" at bounding box center [612, 241] width 128 height 25
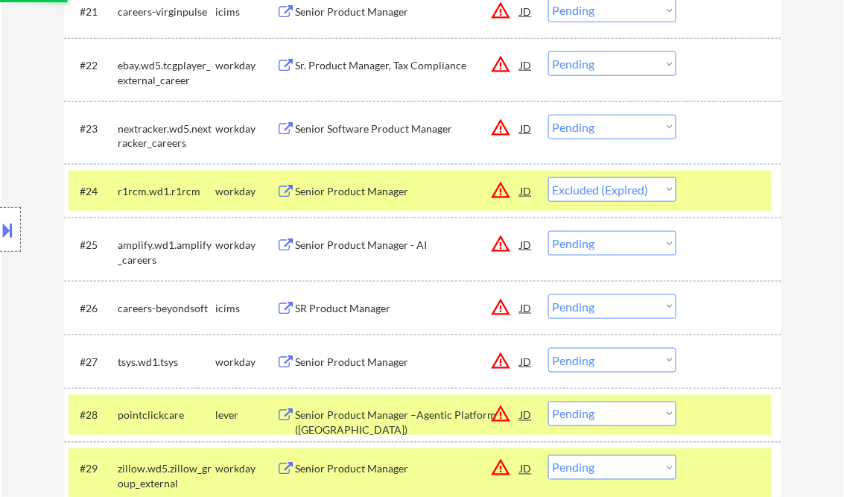
scroll to position [1737, 0]
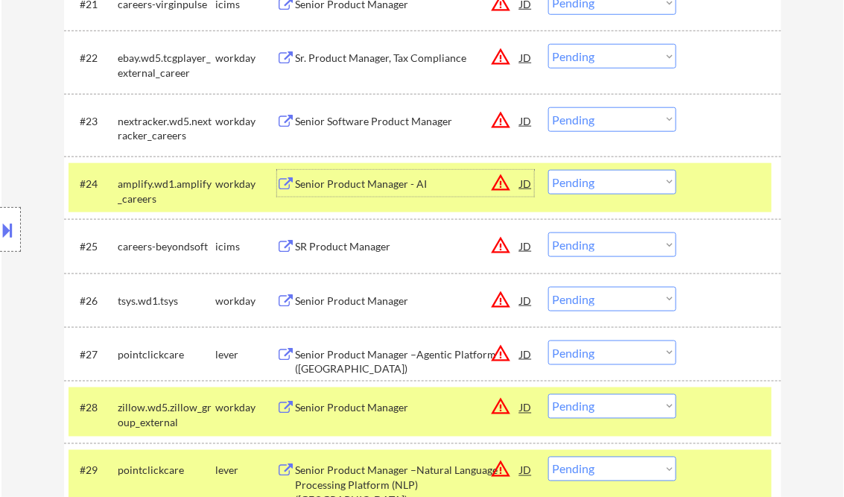
click at [356, 177] on div "Senior Product Manager - AI" at bounding box center [408, 183] width 225 height 15
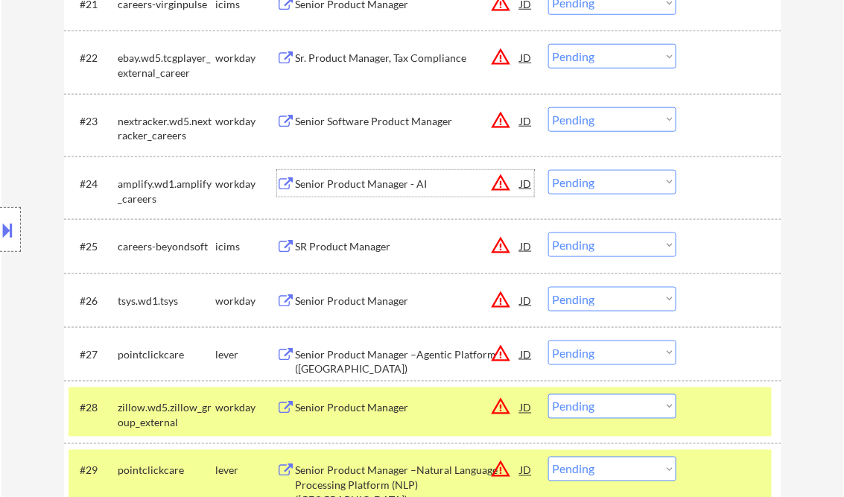
drag, startPoint x: 571, startPoint y: 183, endPoint x: 595, endPoint y: 195, distance: 26.6
click at [571, 183] on select "Choose an option... Pending Applied Excluded (Questions) Excluded (Expired) Exc…" at bounding box center [612, 182] width 128 height 25
click at [548, 170] on select "Choose an option... Pending Applied Excluded (Questions) Excluded (Expired) Exc…" at bounding box center [612, 182] width 128 height 25
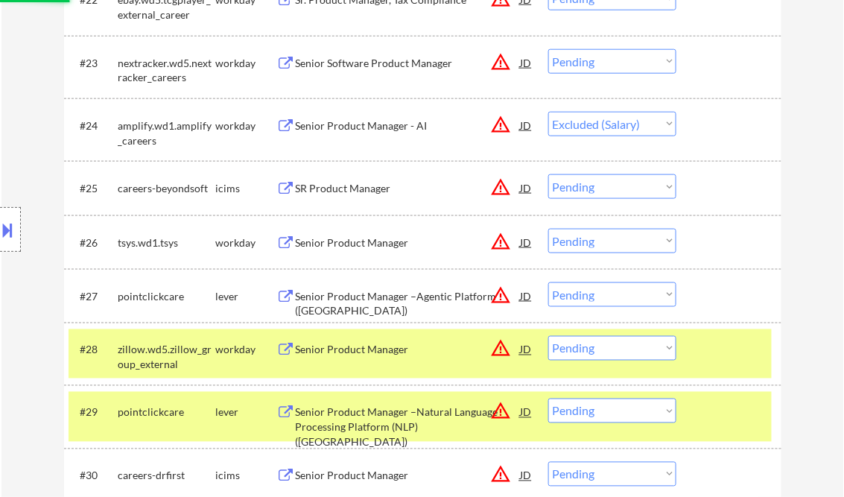
scroll to position [1856, 0]
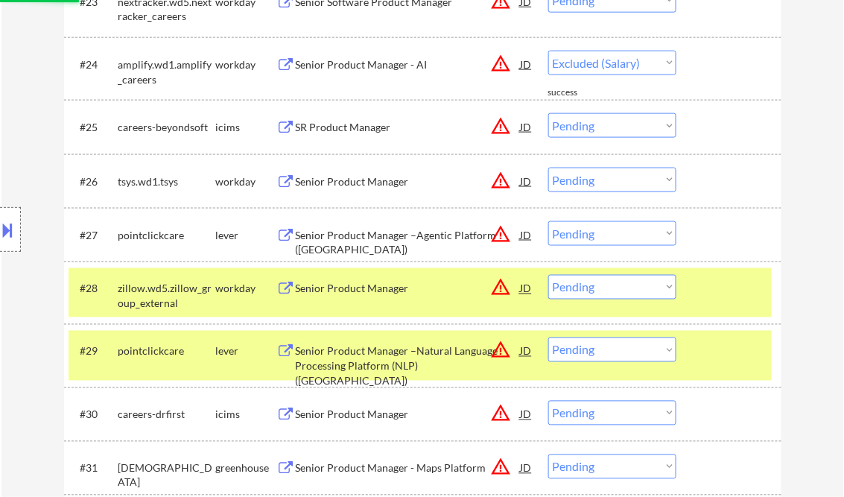
select select ""pending""
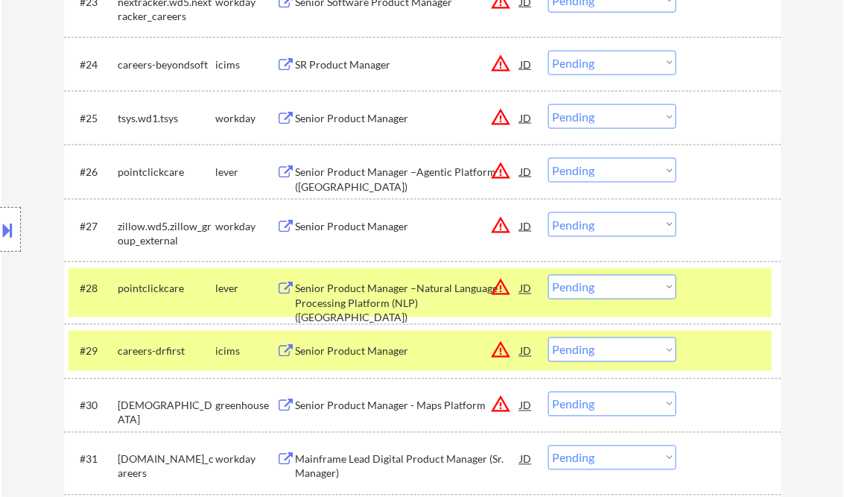
click at [358, 123] on div "Senior Product Manager" at bounding box center [408, 118] width 225 height 15
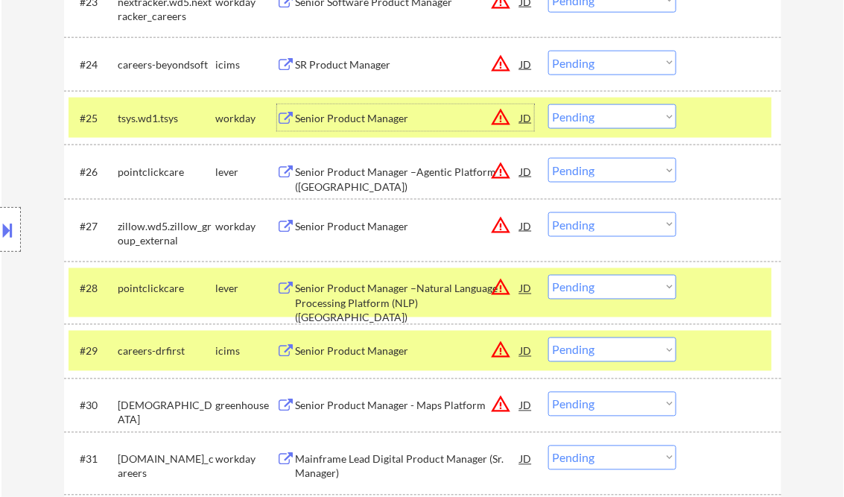
click at [19, 219] on div at bounding box center [10, 229] width 21 height 45
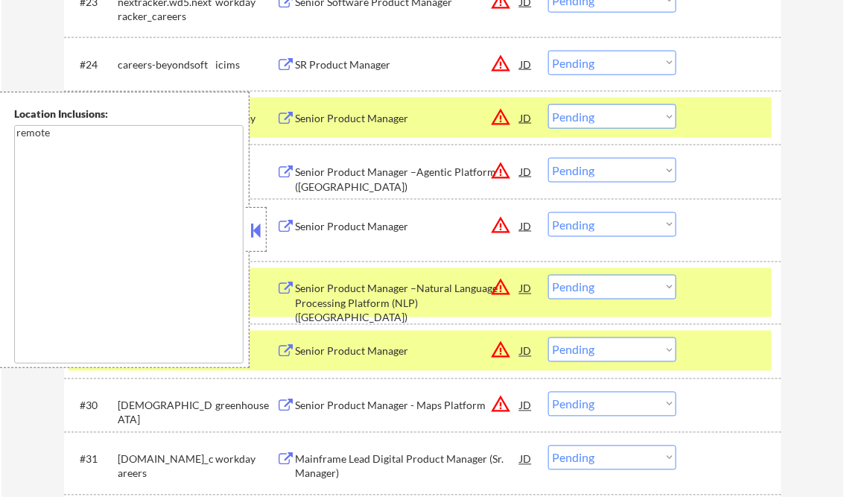
click at [253, 233] on button at bounding box center [256, 230] width 16 height 22
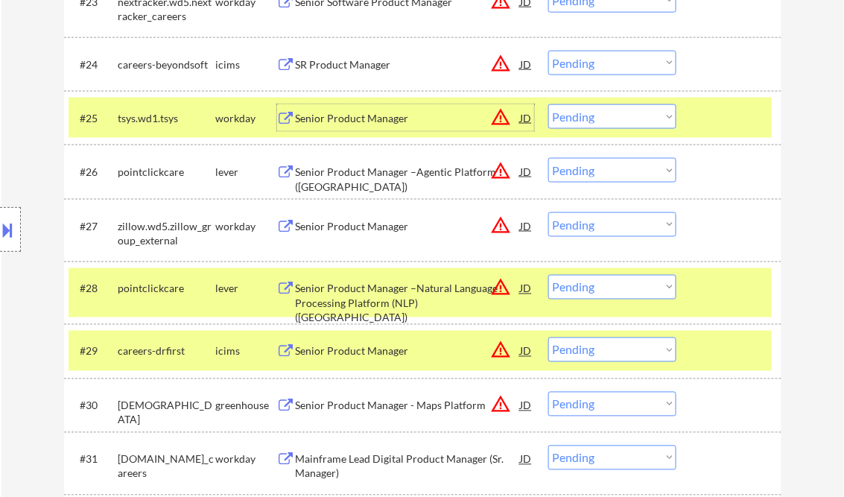
click at [348, 121] on div "Senior Product Manager" at bounding box center [408, 118] width 225 height 15
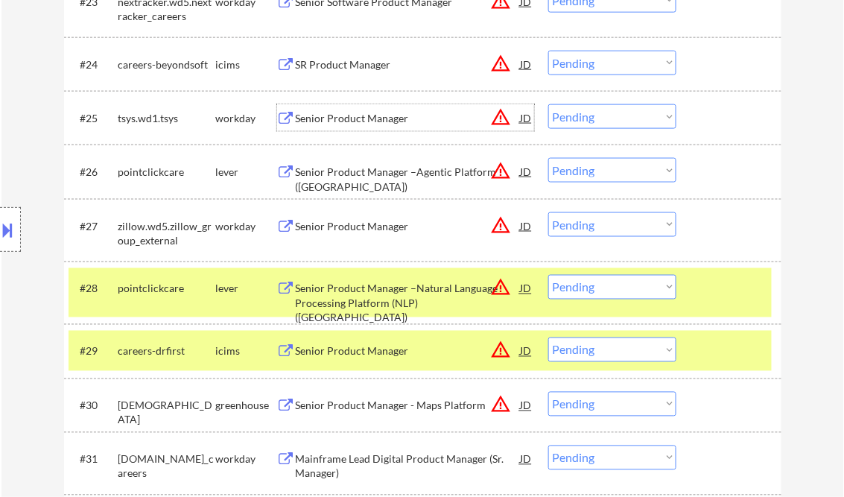
drag, startPoint x: 571, startPoint y: 118, endPoint x: 581, endPoint y: 131, distance: 16.5
click at [571, 118] on select "Choose an option... Pending Applied Excluded (Questions) Excluded (Expired) Exc…" at bounding box center [612, 116] width 128 height 25
click at [548, 104] on select "Choose an option... Pending Applied Excluded (Questions) Excluded (Expired) Exc…" at bounding box center [612, 116] width 128 height 25
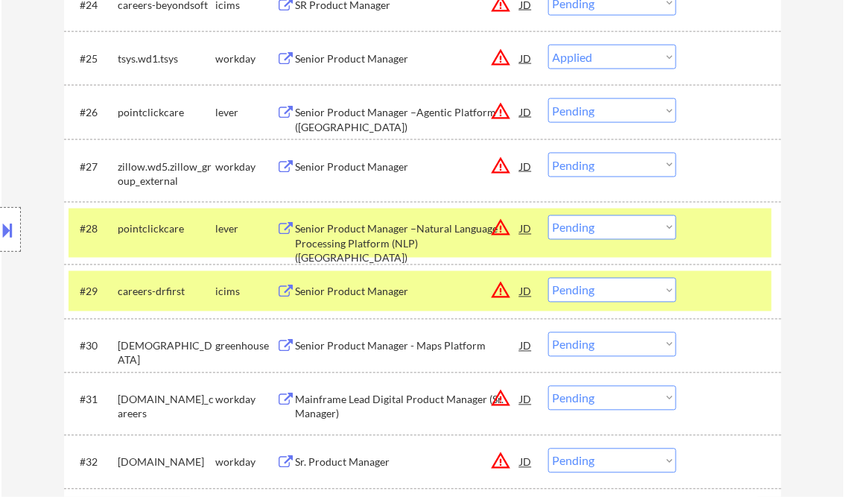
select select ""pending""
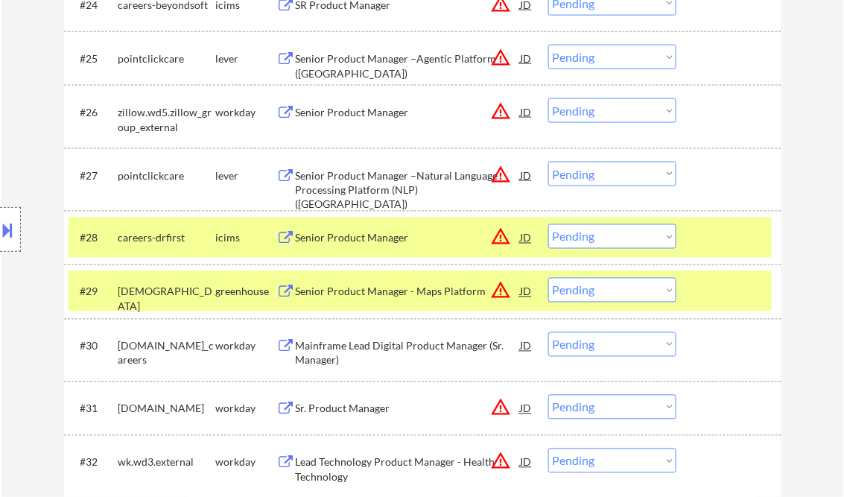
click at [363, 120] on div "Senior Product Manager" at bounding box center [408, 111] width 225 height 27
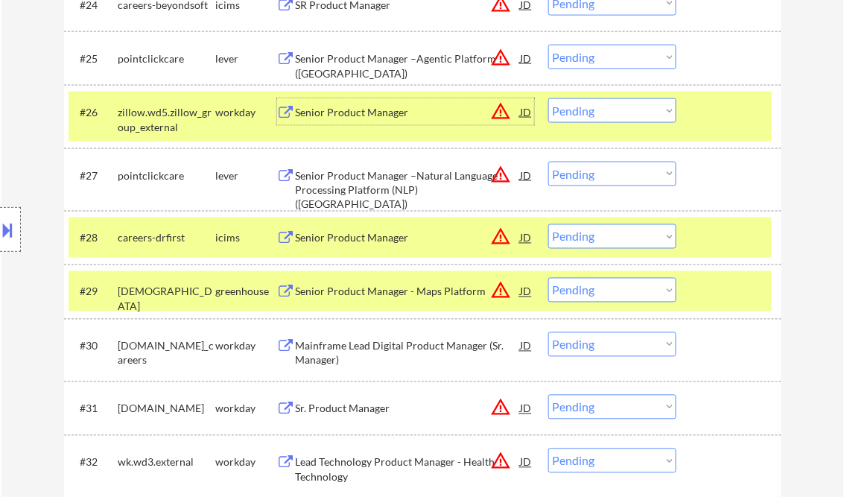
click at [587, 112] on select "Choose an option... Pending Applied Excluded (Questions) Excluded (Expired) Exc…" at bounding box center [612, 110] width 128 height 25
click at [548, 98] on select "Choose an option... Pending Applied Excluded (Questions) Excluded (Expired) Exc…" at bounding box center [612, 110] width 128 height 25
select select ""pending""
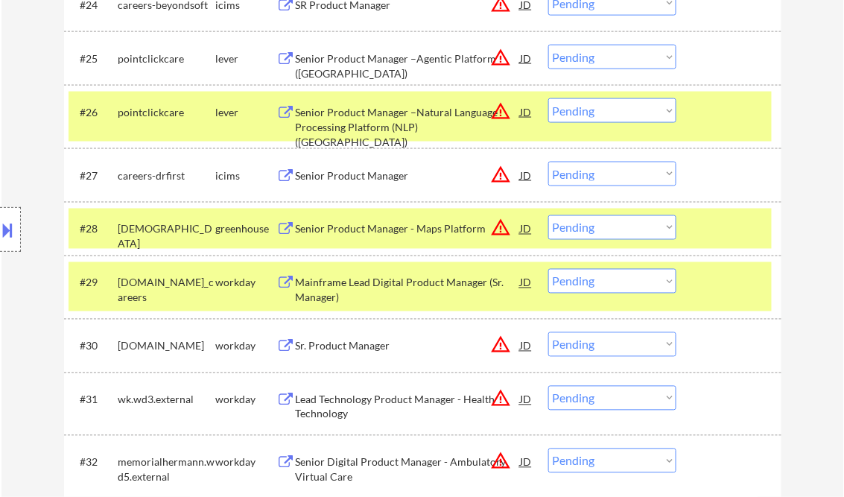
click at [344, 349] on div "Sr. Product Manager" at bounding box center [408, 346] width 225 height 15
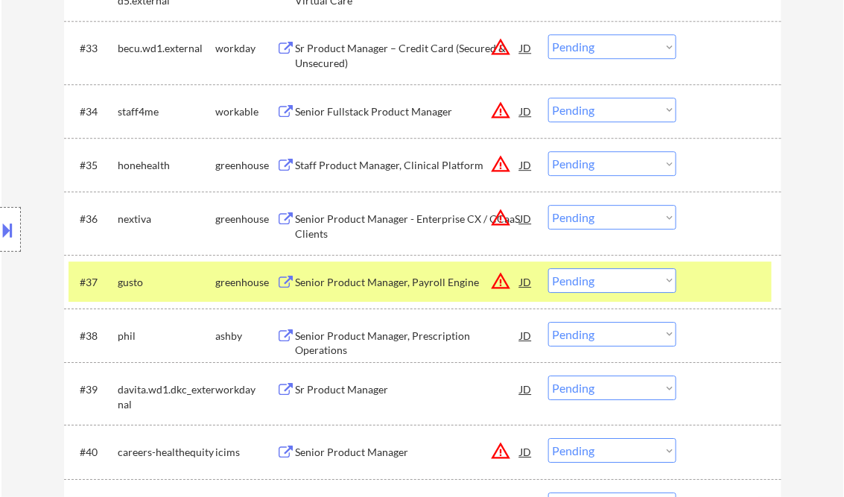
scroll to position [2511, 0]
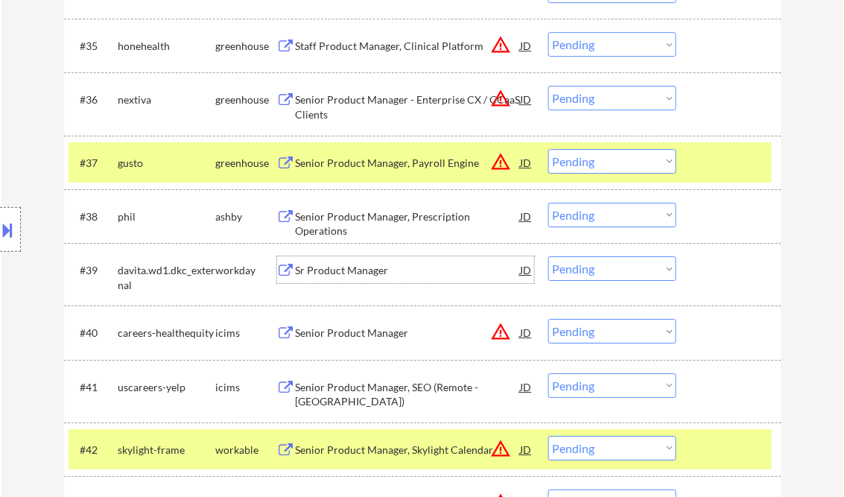
click at [337, 267] on div "Sr Product Manager" at bounding box center [408, 270] width 225 height 15
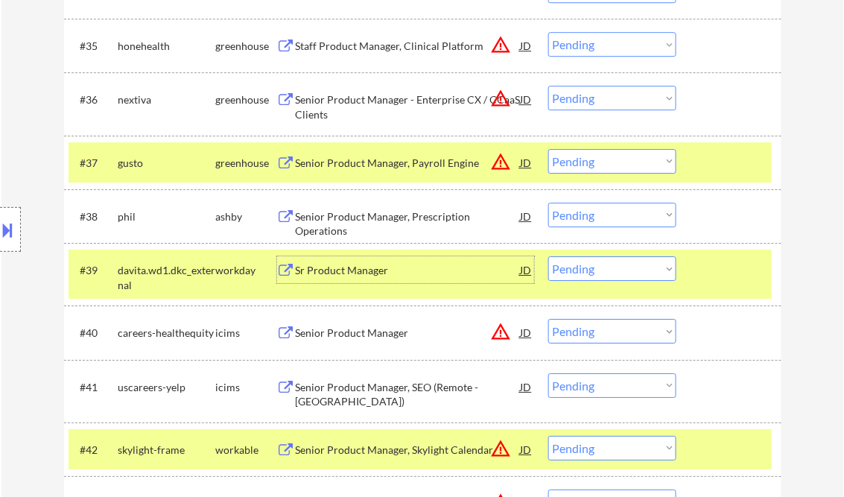
click at [589, 271] on select "Choose an option... Pending Applied Excluded (Questions) Excluded (Expired) Exc…" at bounding box center [612, 268] width 128 height 25
click at [548, 256] on select "Choose an option... Pending Applied Excluded (Questions) Excluded (Expired) Exc…" at bounding box center [612, 268] width 128 height 25
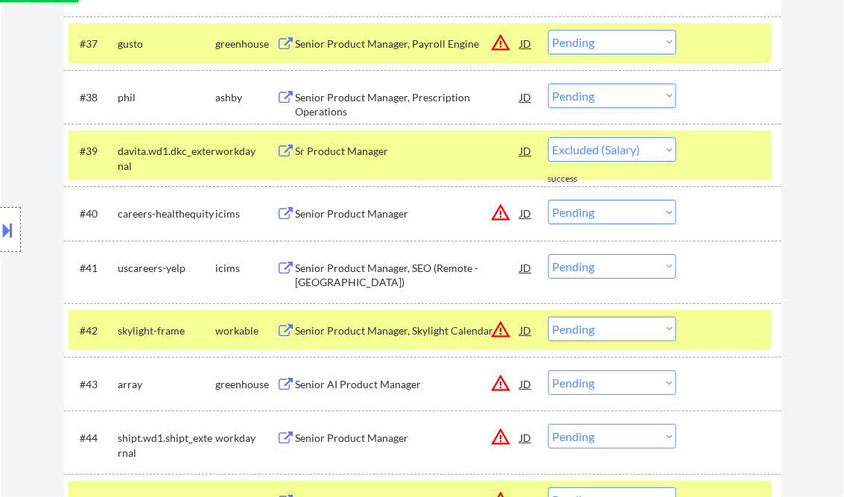
select select ""pending""
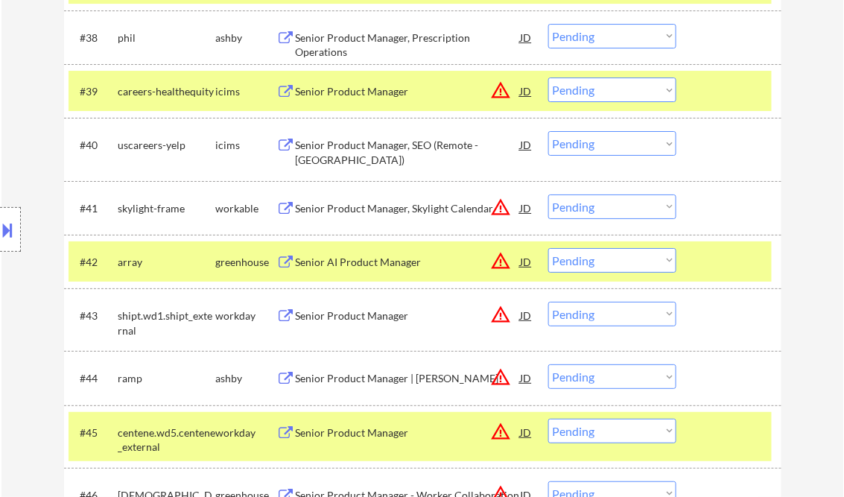
click at [346, 325] on div "Senior Product Manager" at bounding box center [408, 315] width 225 height 27
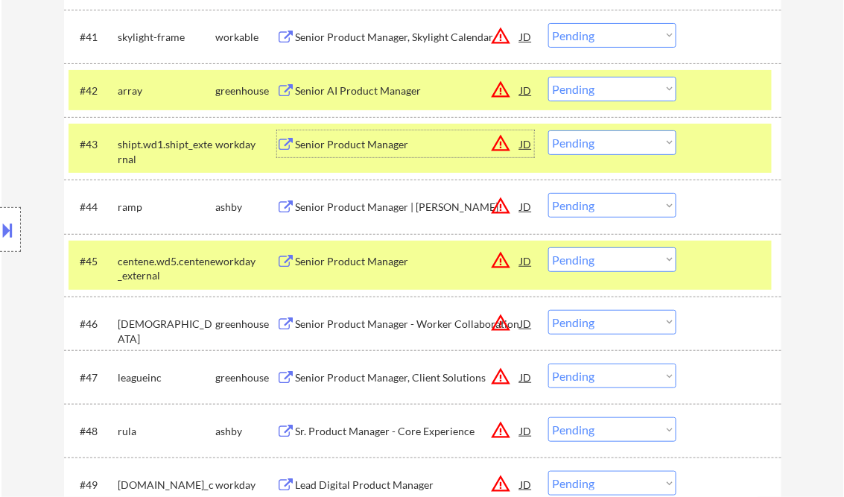
scroll to position [2868, 0]
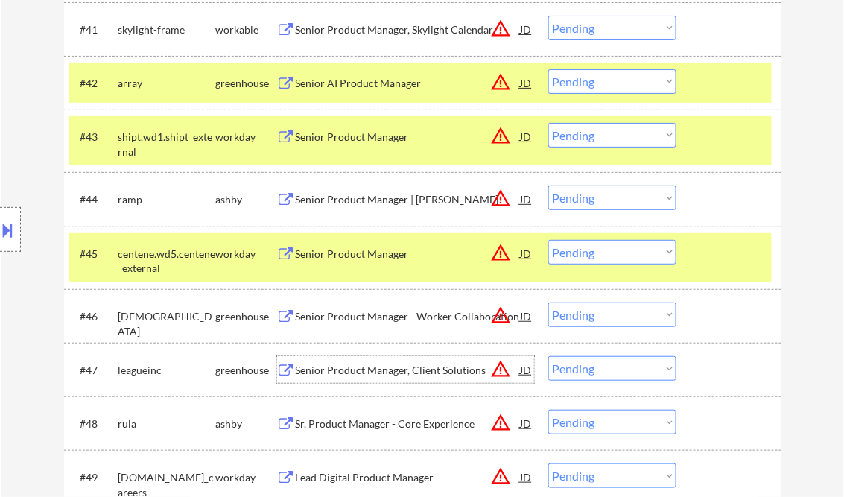
click at [357, 366] on div "Senior Product Manager, Client Solutions" at bounding box center [408, 370] width 225 height 15
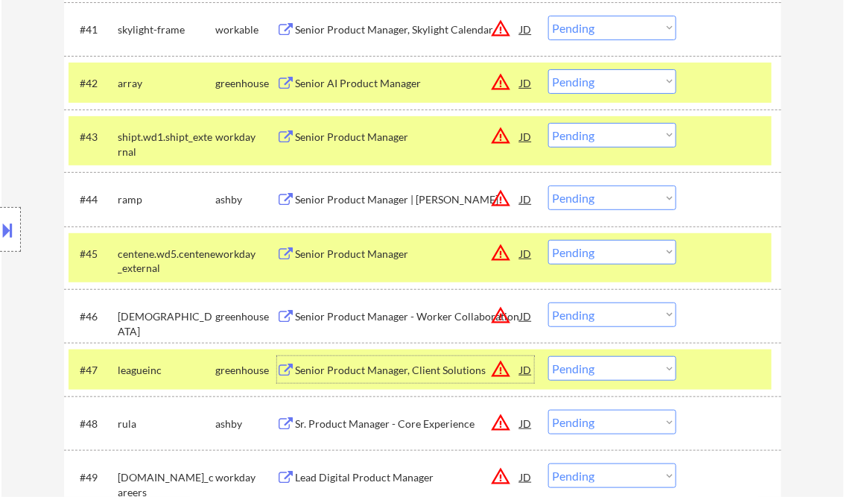
scroll to position [2928, 0]
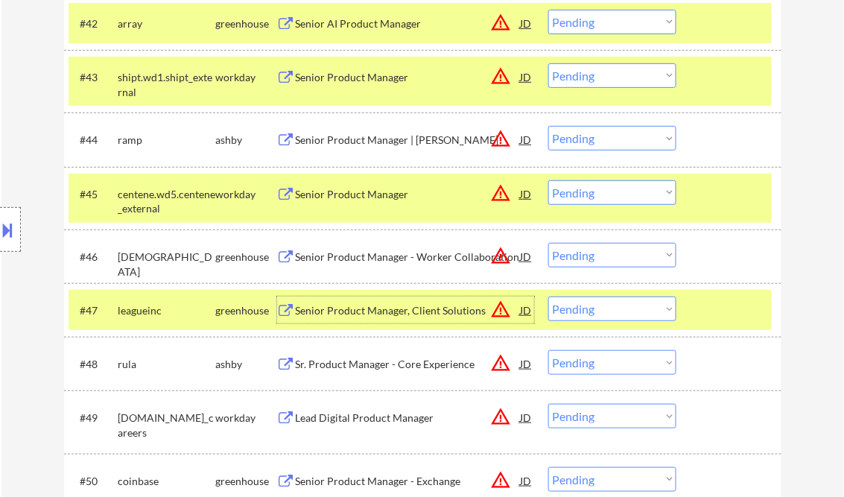
drag, startPoint x: 569, startPoint y: 310, endPoint x: 583, endPoint y: 319, distance: 16.7
click at [569, 310] on select "Choose an option... Pending Applied Excluded (Questions) Excluded (Expired) Exc…" at bounding box center [612, 308] width 128 height 25
click at [548, 296] on select "Choose an option... Pending Applied Excluded (Questions) Excluded (Expired) Exc…" at bounding box center [612, 308] width 128 height 25
select select ""pending""
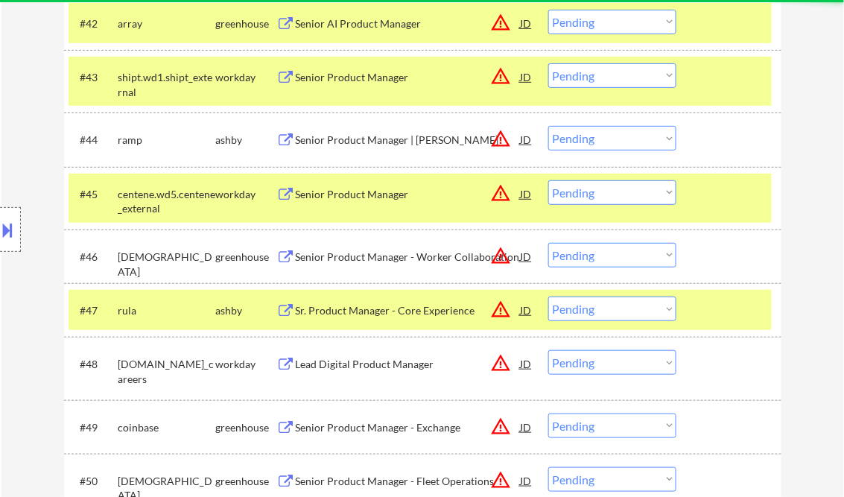
scroll to position [2988, 0]
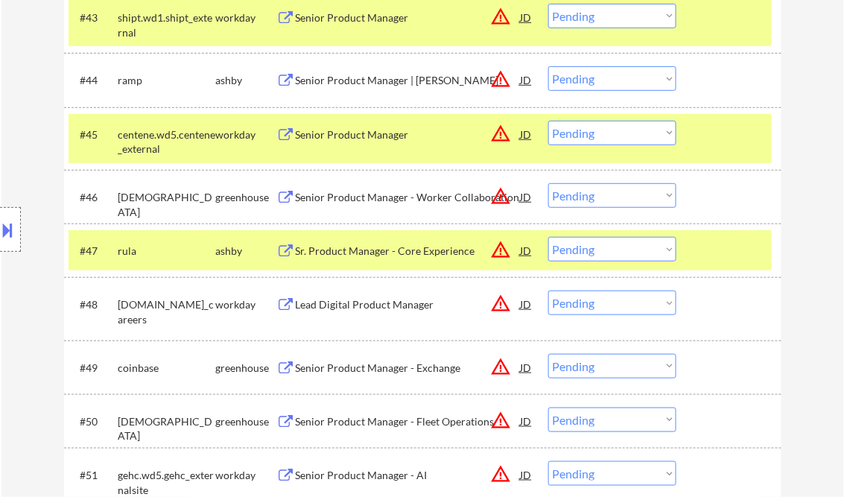
click at [364, 366] on div "Senior Product Manager - Exchange" at bounding box center [408, 367] width 225 height 15
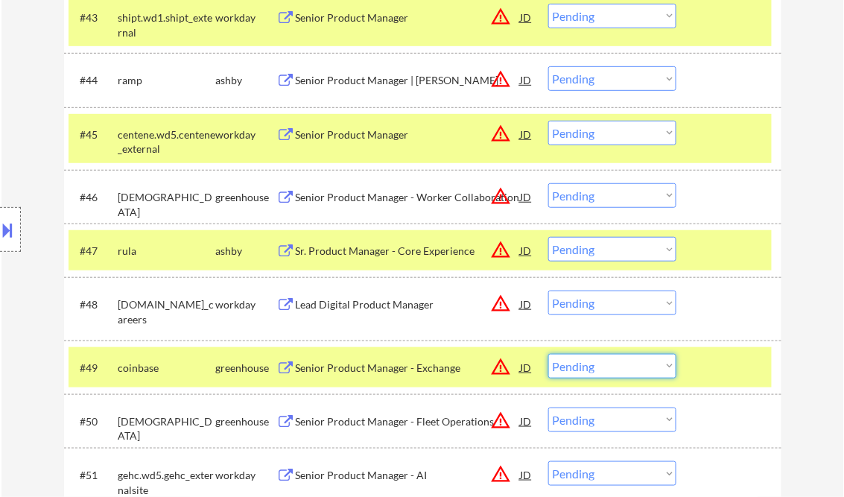
click at [599, 371] on select "Choose an option... Pending Applied Excluded (Questions) Excluded (Expired) Exc…" at bounding box center [612, 366] width 128 height 25
click at [548, 354] on select "Choose an option... Pending Applied Excluded (Questions) Excluded (Expired) Exc…" at bounding box center [612, 366] width 128 height 25
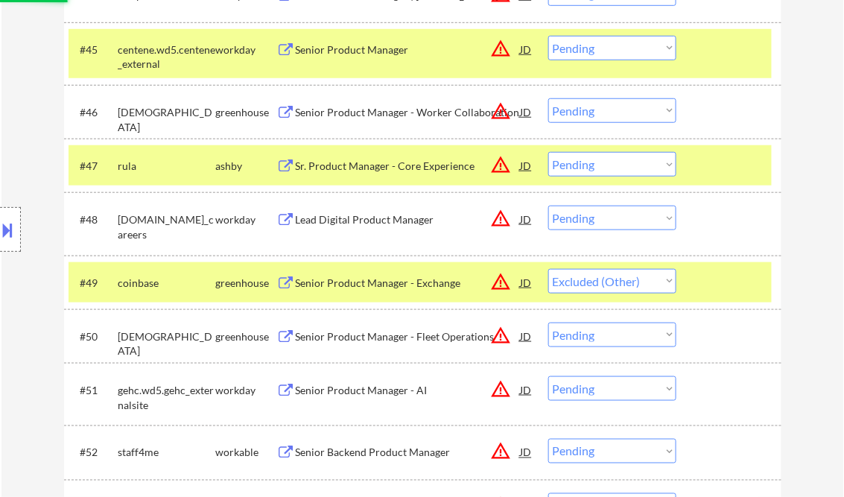
scroll to position [3107, 0]
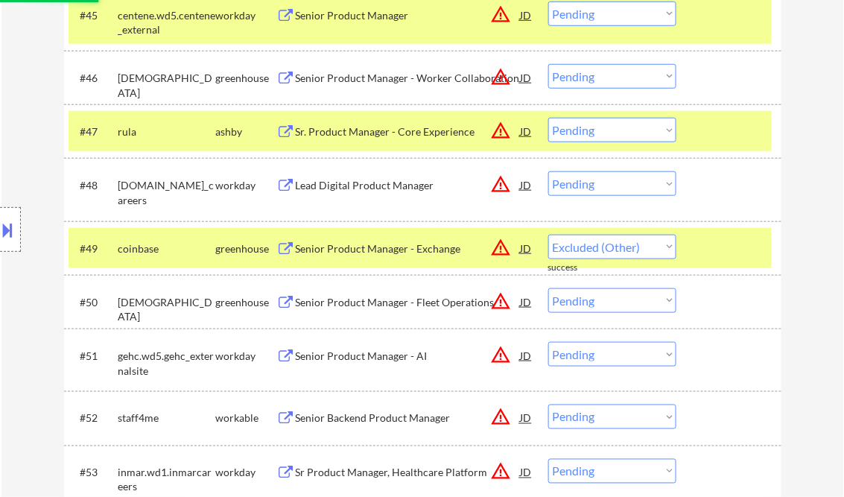
select select ""pending""
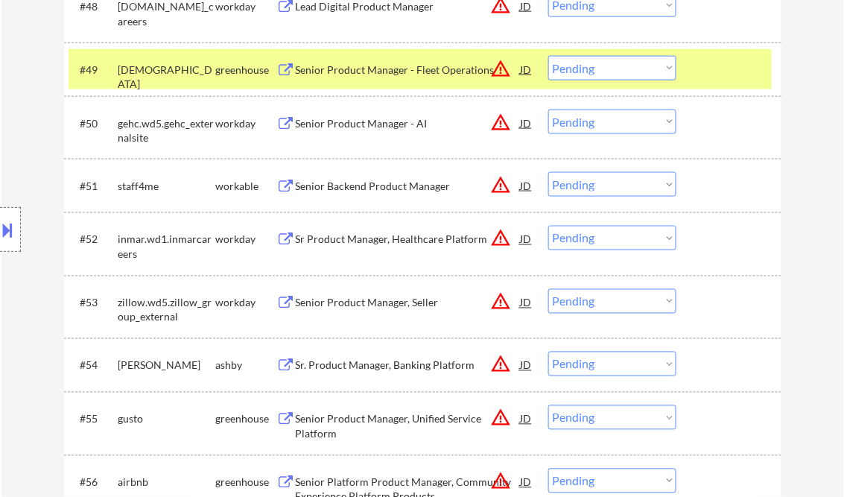
scroll to position [3345, 0]
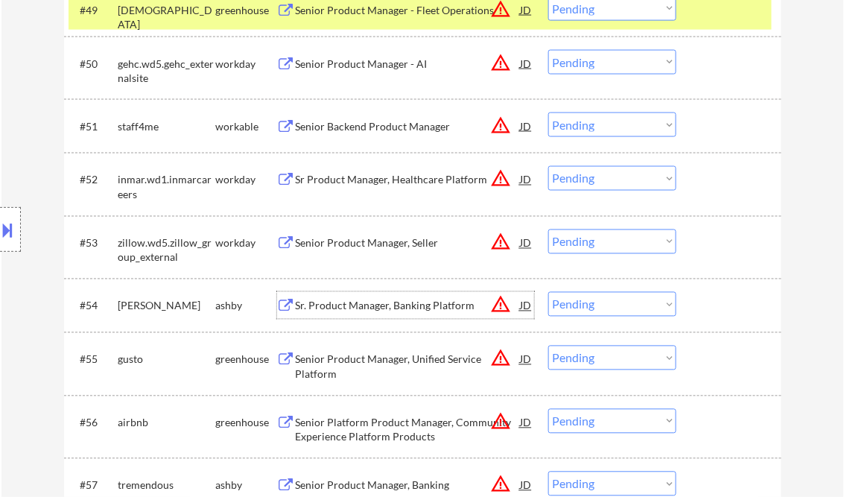
click at [361, 302] on div "Sr. Product Manager, Banking Platform" at bounding box center [408, 306] width 225 height 15
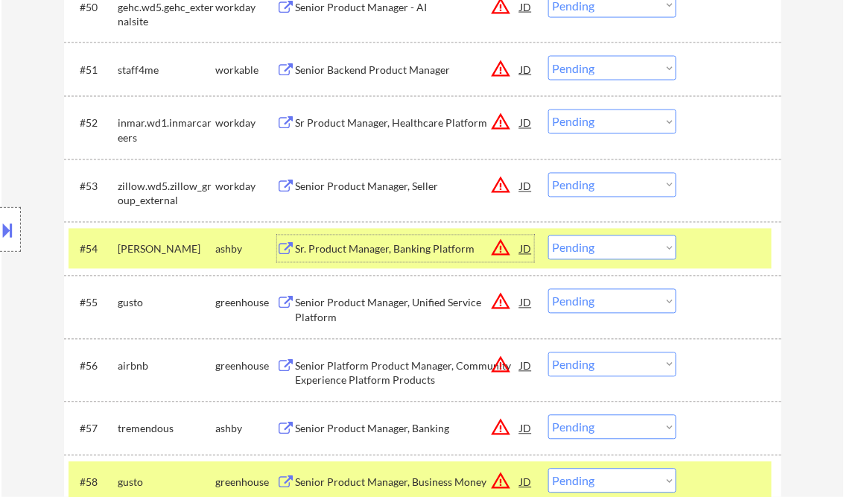
scroll to position [3464, 0]
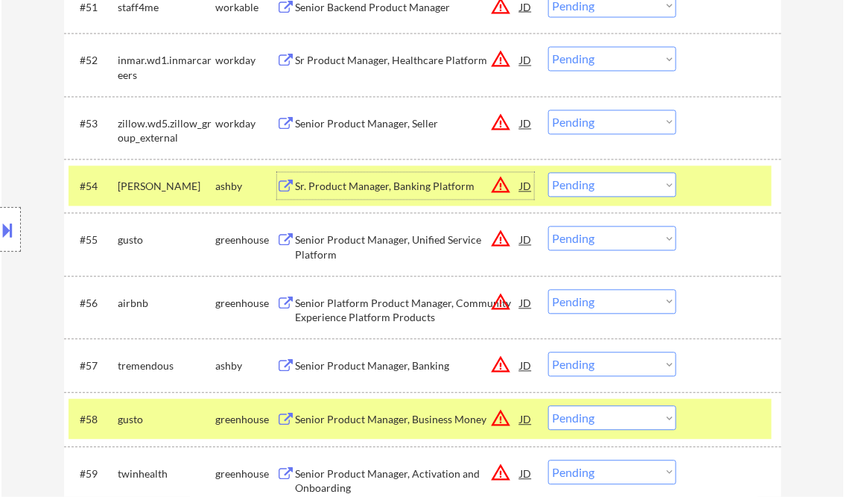
click at [370, 371] on div "Senior Product Manager, Banking" at bounding box center [408, 366] width 225 height 15
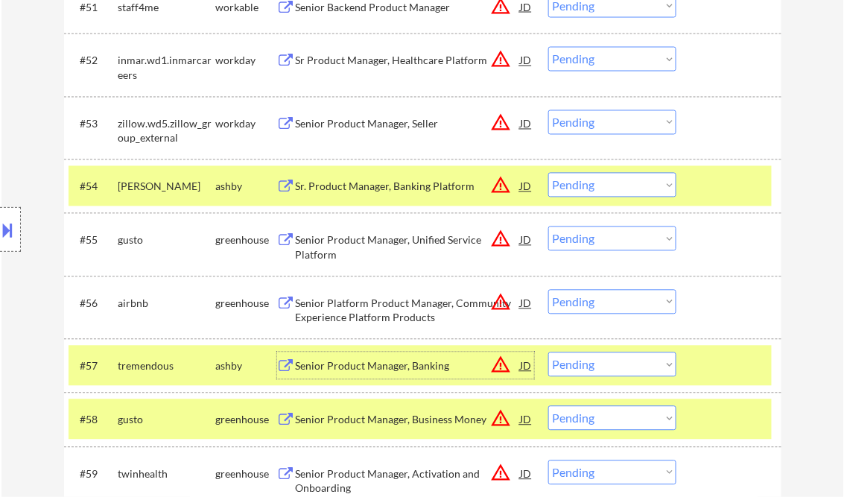
click at [591, 192] on select "Choose an option... Pending Applied Excluded (Questions) Excluded (Expired) Exc…" at bounding box center [612, 185] width 128 height 25
click at [548, 173] on select "Choose an option... Pending Applied Excluded (Questions) Excluded (Expired) Exc…" at bounding box center [612, 185] width 128 height 25
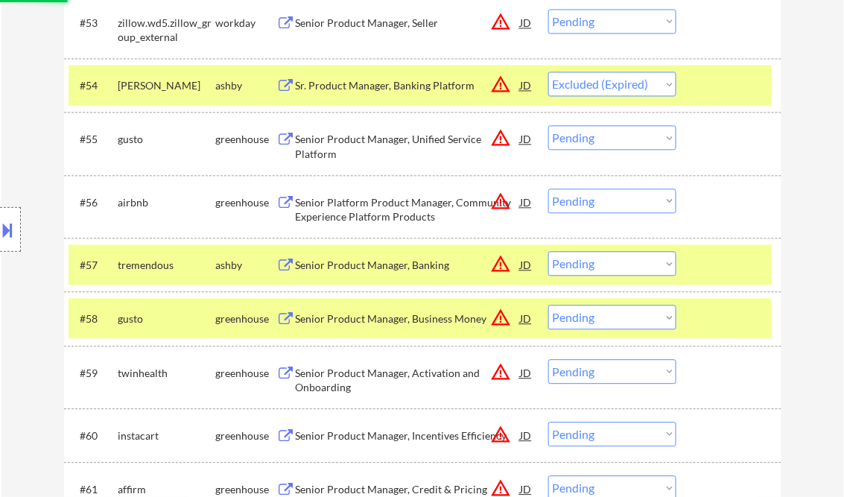
scroll to position [3583, 0]
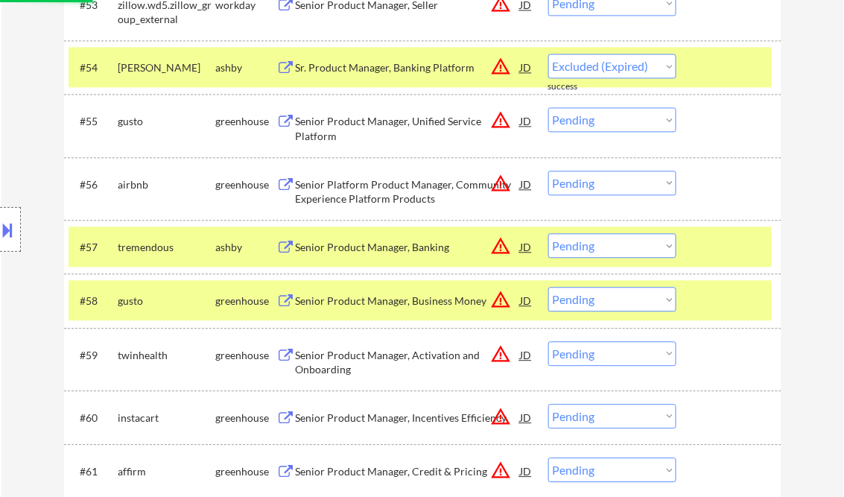
select select ""pending""
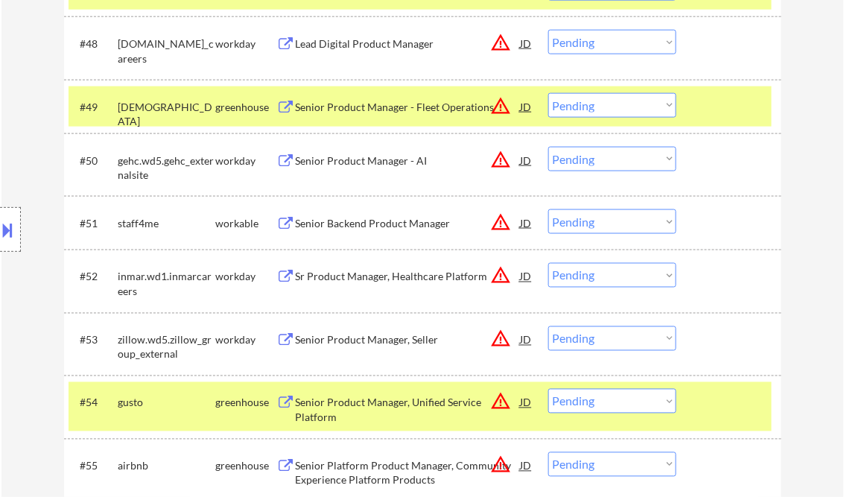
scroll to position [3226, 0]
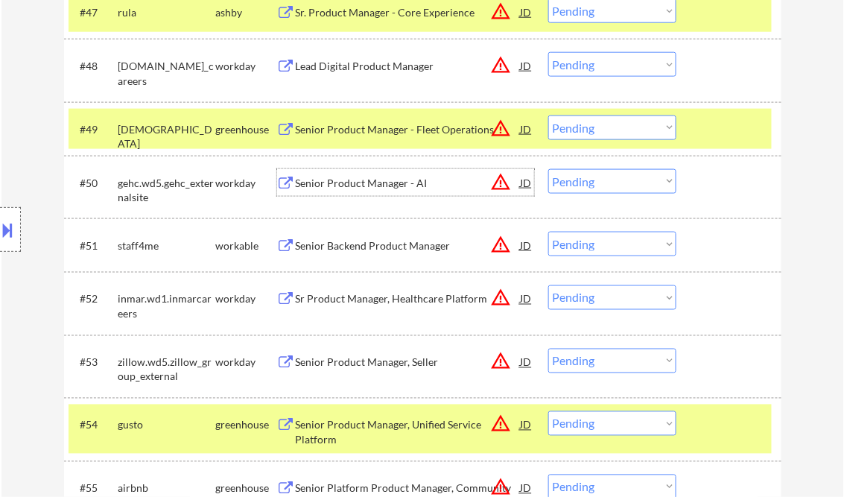
click at [362, 180] on div "Senior Product Manager - AI" at bounding box center [408, 183] width 225 height 15
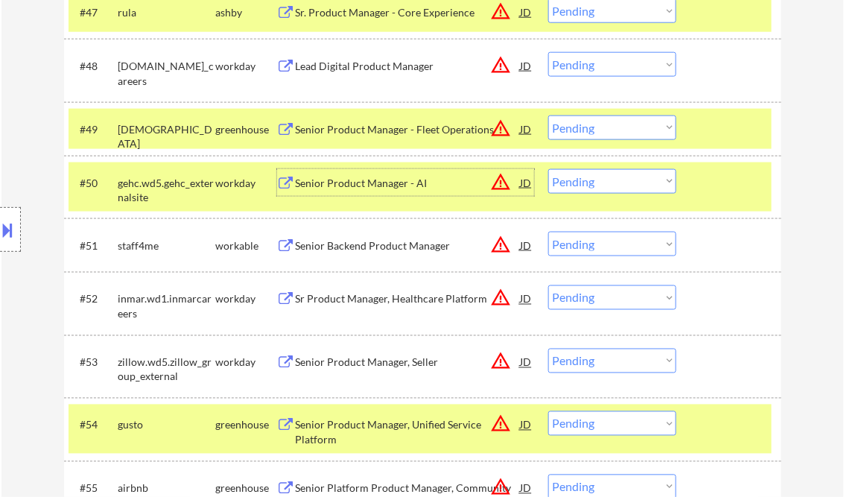
drag, startPoint x: 608, startPoint y: 186, endPoint x: 618, endPoint y: 193, distance: 12.4
click at [608, 186] on select "Choose an option... Pending Applied Excluded (Questions) Excluded (Expired) Exc…" at bounding box center [612, 181] width 128 height 25
click at [548, 169] on select "Choose an option... Pending Applied Excluded (Questions) Excluded (Expired) Exc…" at bounding box center [612, 181] width 128 height 25
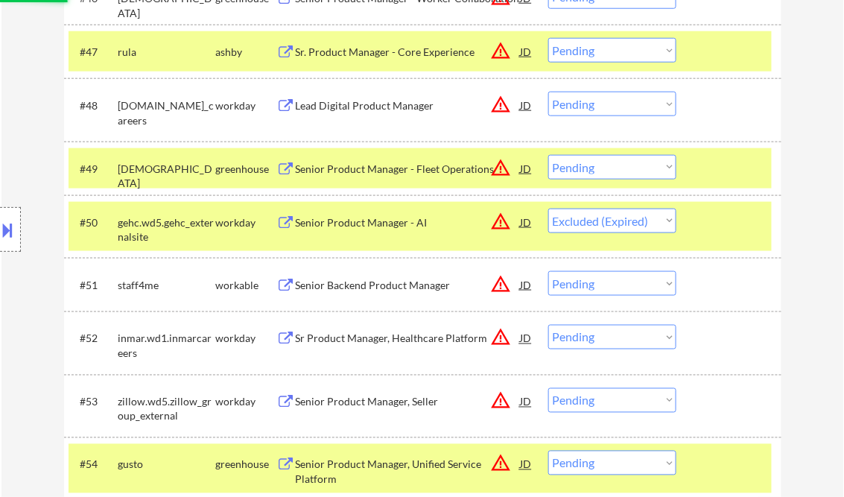
scroll to position [3166, 0]
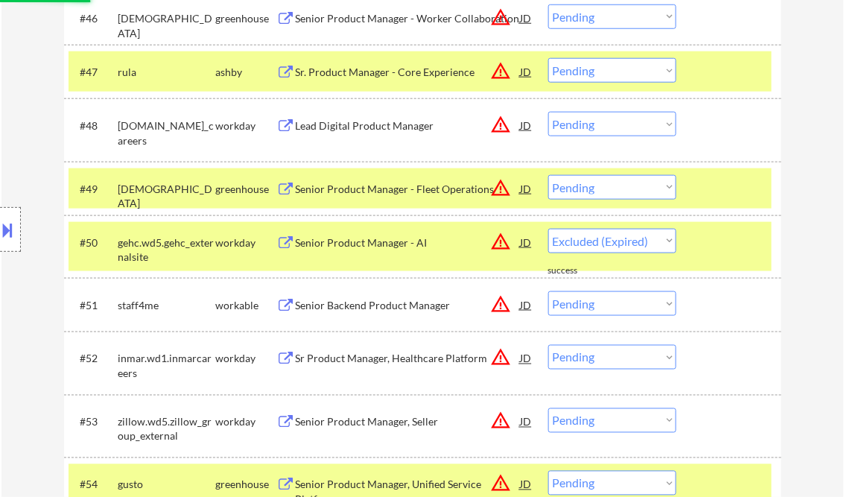
select select ""pending""
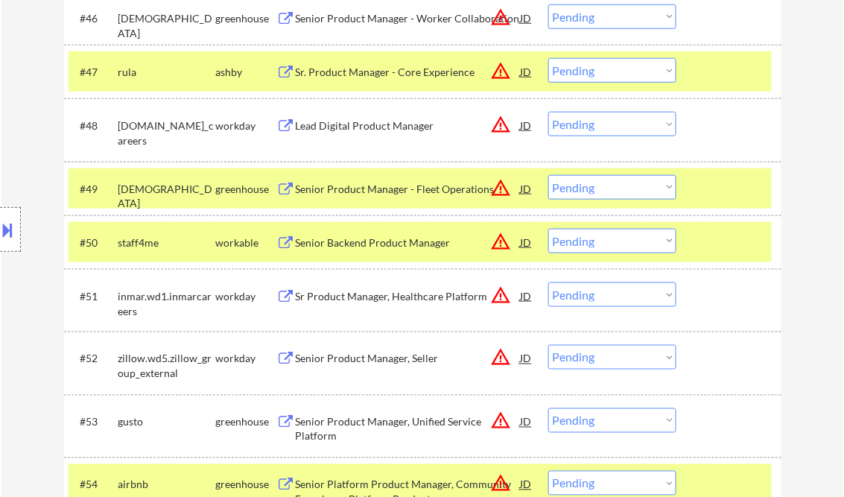
click at [388, 74] on div "Sr. Product Manager - Core Experience" at bounding box center [408, 72] width 225 height 15
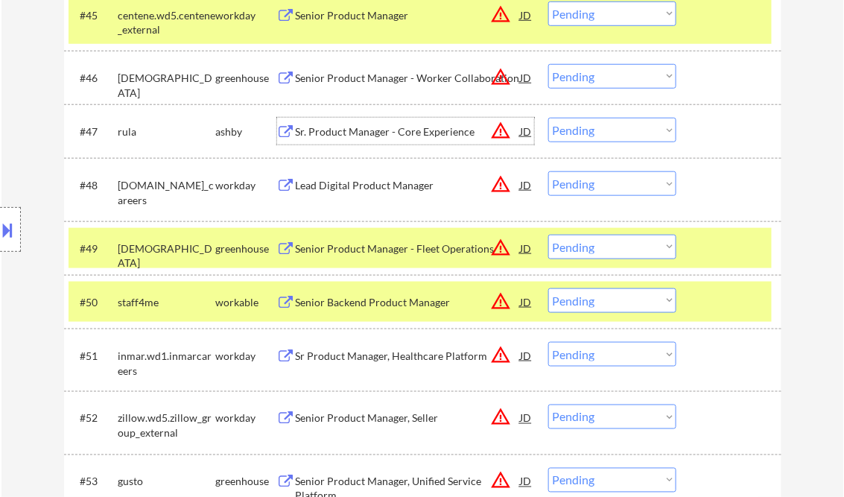
scroll to position [3047, 0]
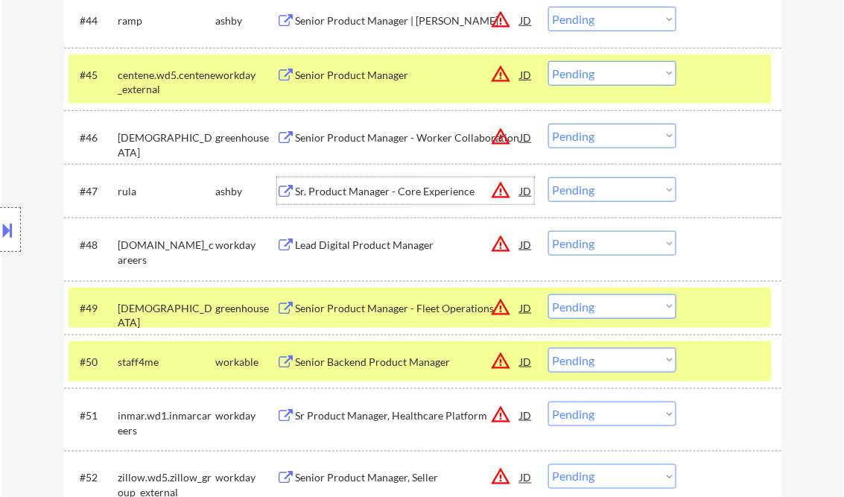
click at [380, 77] on div "Senior Product Manager" at bounding box center [408, 75] width 225 height 15
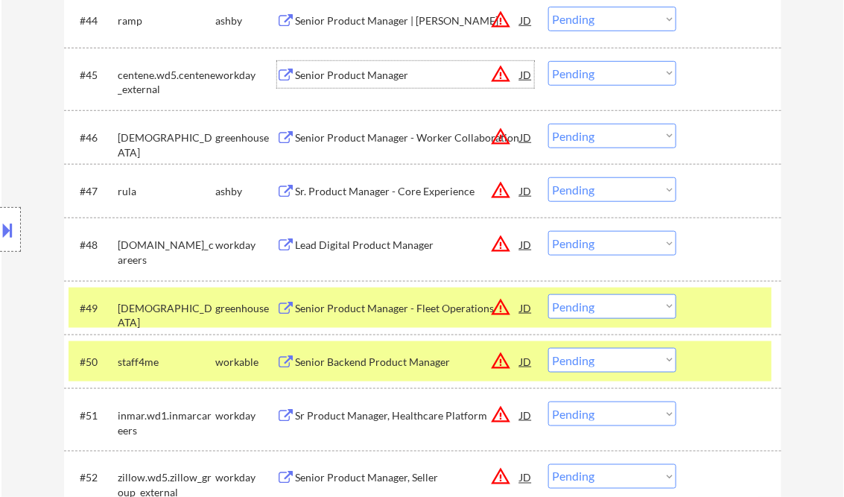
drag, startPoint x: 578, startPoint y: 70, endPoint x: 602, endPoint y: 81, distance: 26.3
click at [578, 70] on select "Choose an option... Pending Applied Excluded (Questions) Excluded (Expired) Exc…" at bounding box center [612, 73] width 128 height 25
click at [548, 61] on select "Choose an option... Pending Applied Excluded (Questions) Excluded (Expired) Exc…" at bounding box center [612, 73] width 128 height 25
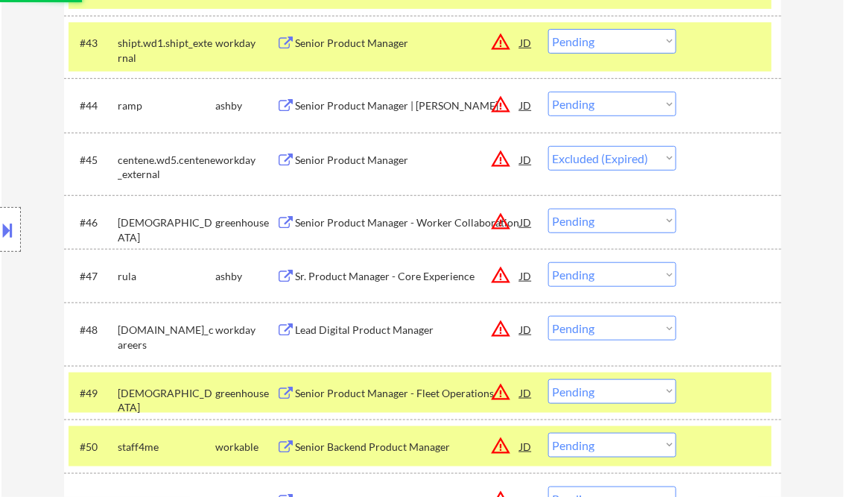
scroll to position [2928, 0]
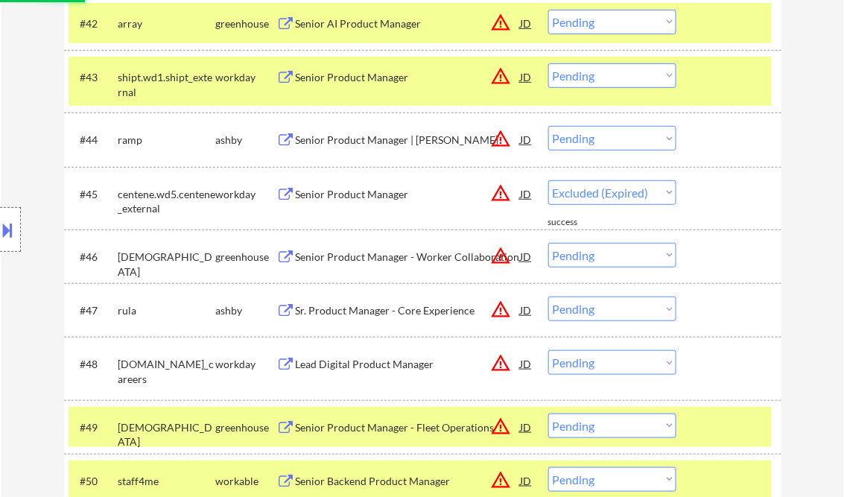
select select ""pending""
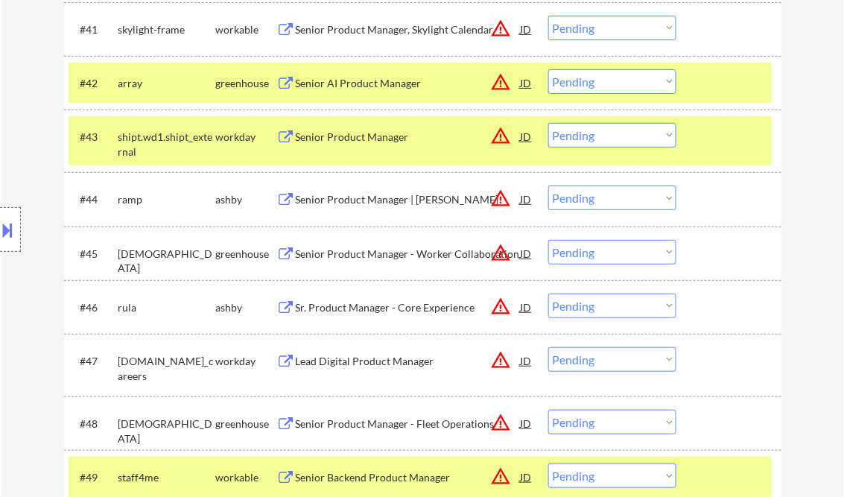
scroll to position [2749, 0]
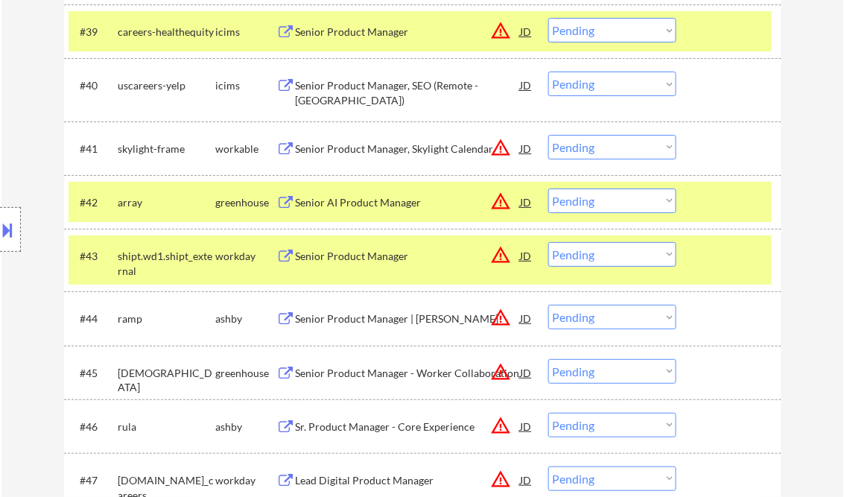
click at [366, 261] on div "Senior Product Manager" at bounding box center [408, 256] width 225 height 15
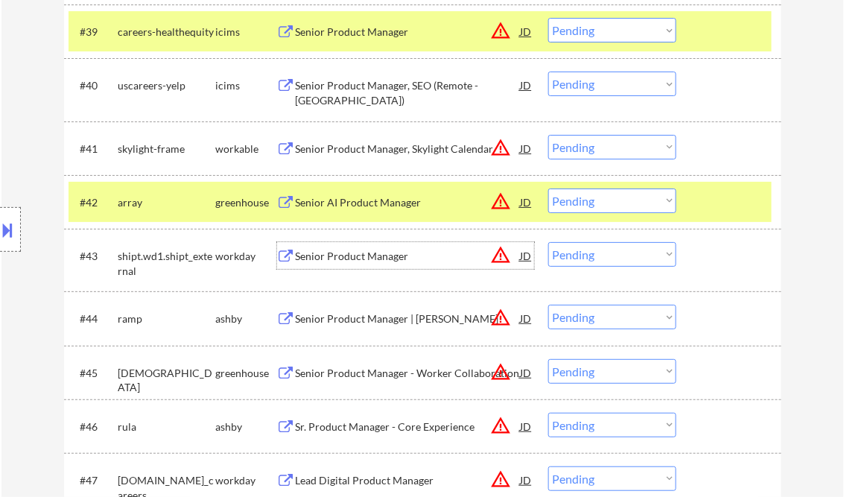
click at [598, 255] on select "Choose an option... Pending Applied Excluded (Questions) Excluded (Expired) Exc…" at bounding box center [612, 254] width 128 height 25
click at [548, 242] on select "Choose an option... Pending Applied Excluded (Questions) Excluded (Expired) Exc…" at bounding box center [612, 254] width 128 height 25
select select ""pending""
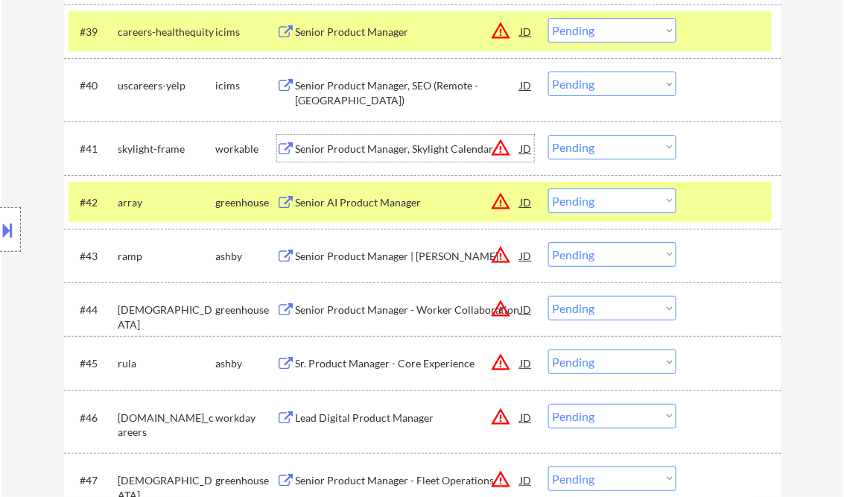
click at [352, 150] on div "Senior Product Manager, Skylight Calendar" at bounding box center [408, 148] width 225 height 15
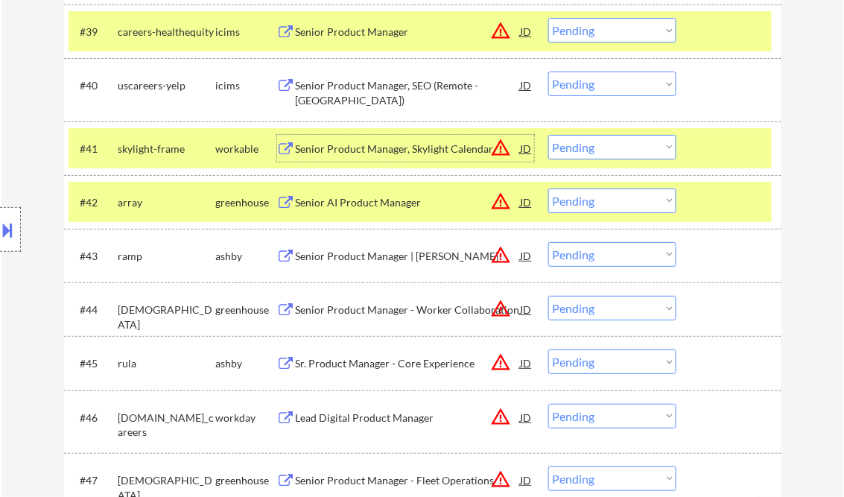
click at [593, 146] on select "Choose an option... Pending Applied Excluded (Questions) Excluded (Expired) Exc…" at bounding box center [612, 147] width 128 height 25
click at [548, 135] on select "Choose an option... Pending Applied Excluded (Questions) Excluded (Expired) Exc…" at bounding box center [612, 147] width 128 height 25
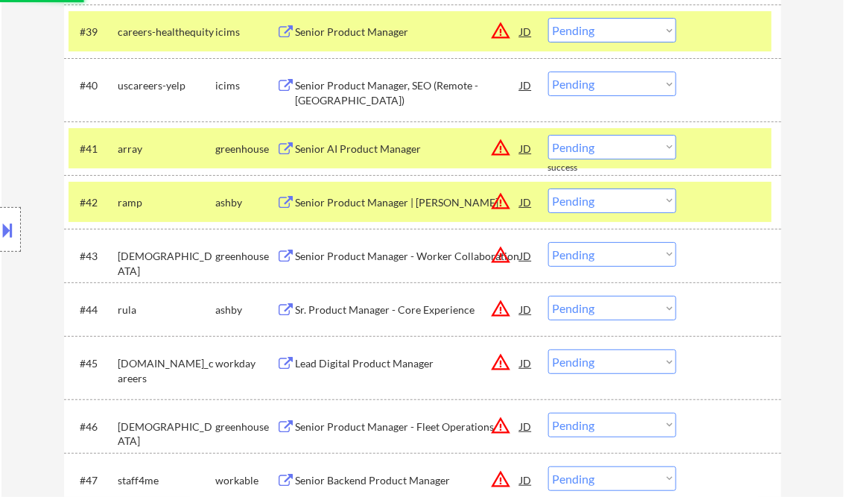
click at [375, 146] on div "Senior AI Product Manager" at bounding box center [408, 148] width 225 height 15
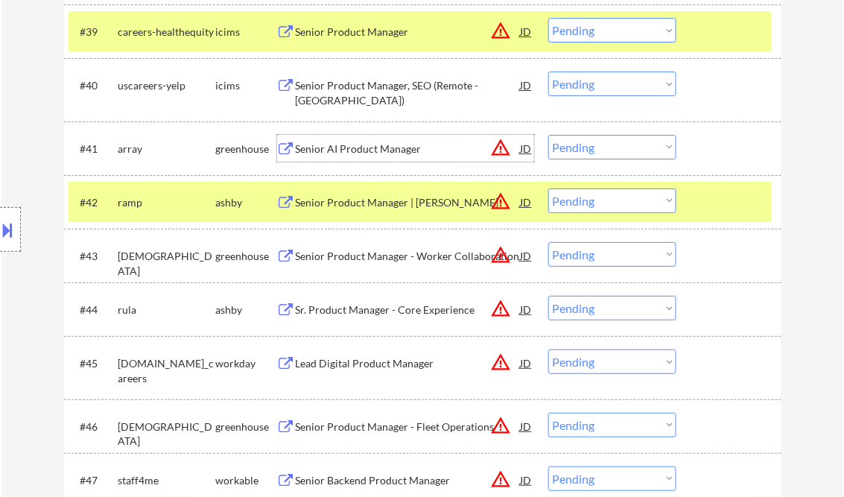
click at [609, 153] on select "Choose an option... Pending Applied Excluded (Questions) Excluded (Expired) Exc…" at bounding box center [612, 147] width 128 height 25
click at [548, 135] on select "Choose an option... Pending Applied Excluded (Questions) Excluded (Expired) Exc…" at bounding box center [612, 147] width 128 height 25
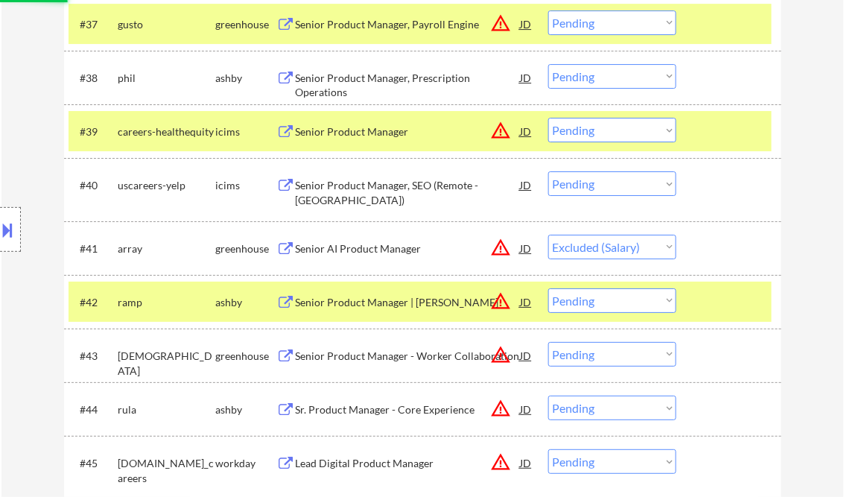
scroll to position [2630, 0]
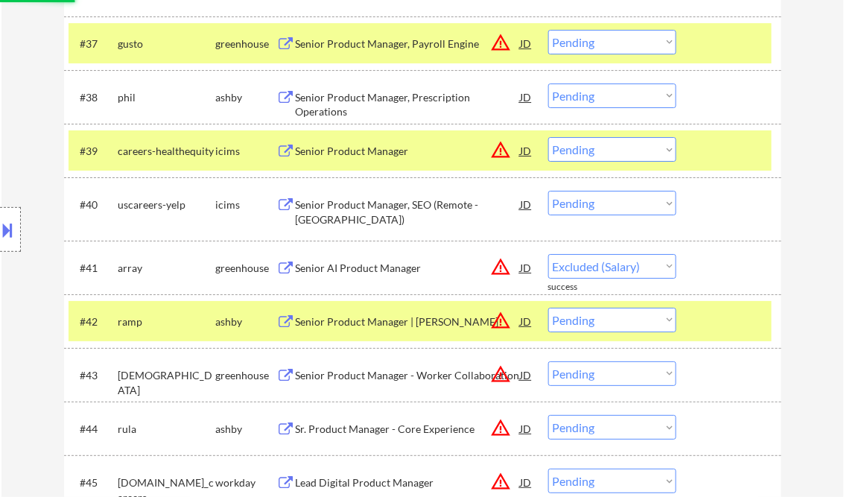
select select ""pending""
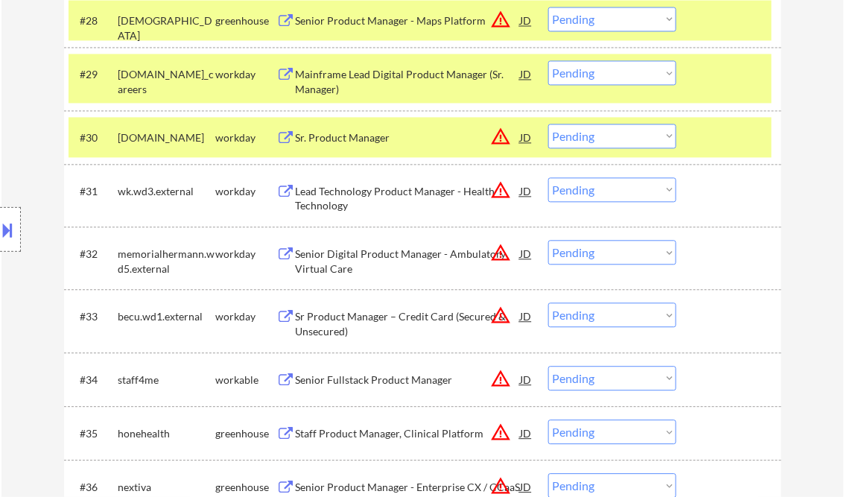
scroll to position [2034, 0]
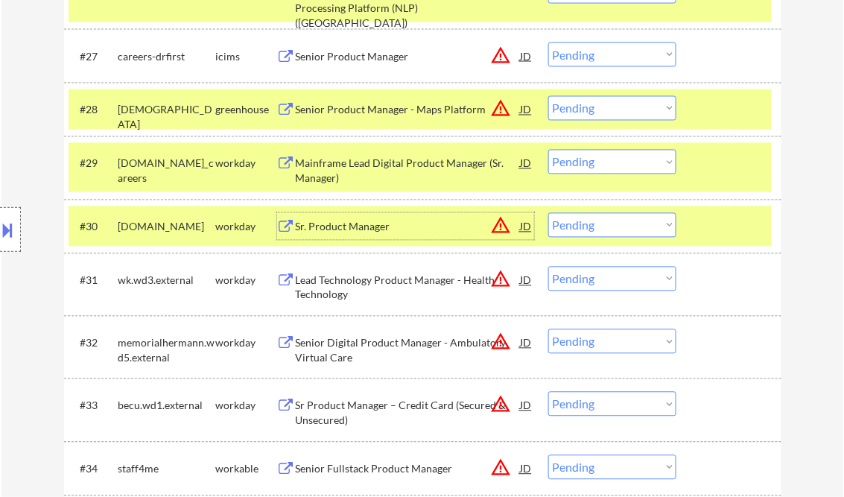
click at [383, 223] on div "Sr. Product Manager" at bounding box center [408, 227] width 225 height 15
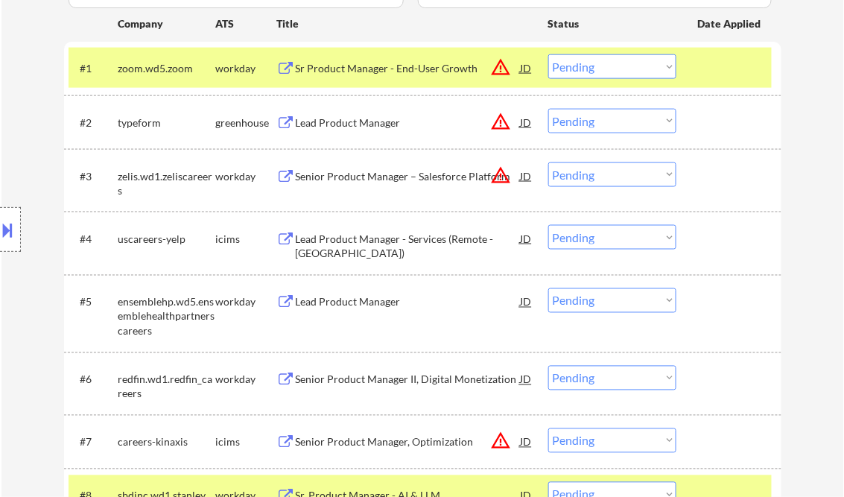
scroll to position [426, 0]
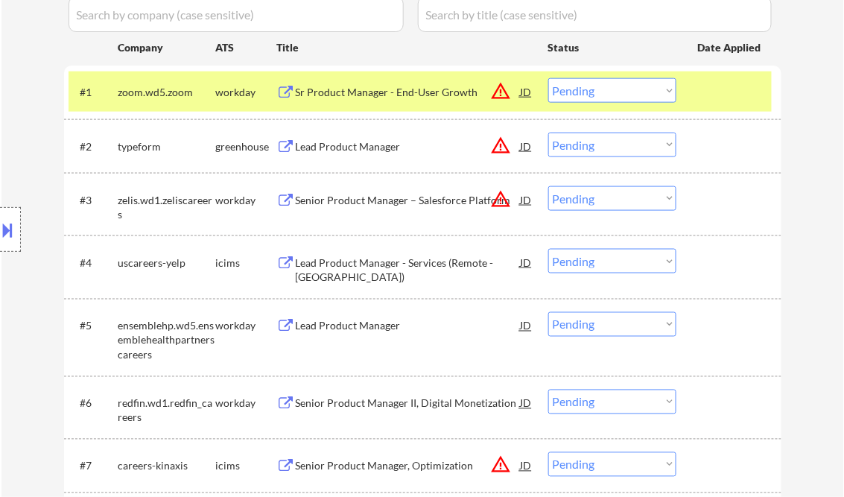
click at [381, 149] on div "Lead Product Manager" at bounding box center [408, 146] width 225 height 15
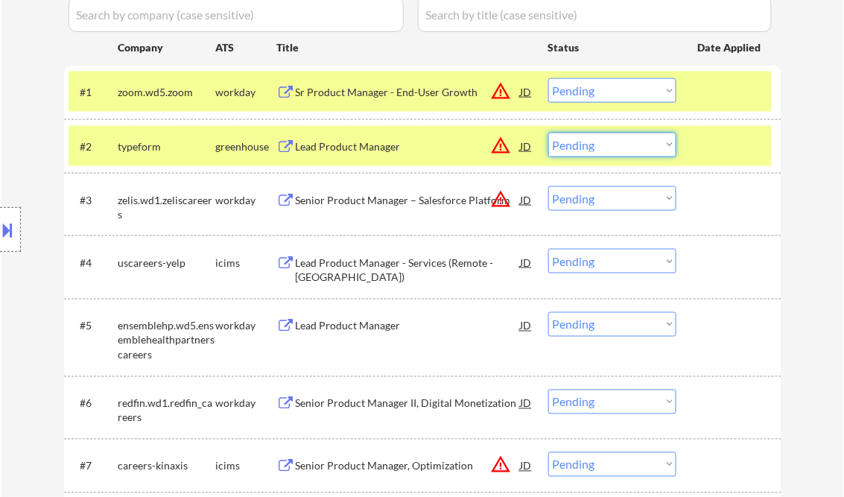
drag, startPoint x: 569, startPoint y: 152, endPoint x: 578, endPoint y: 157, distance: 10.3
click at [569, 152] on select "Choose an option... Pending Applied Excluded (Questions) Excluded (Expired) Exc…" at bounding box center [612, 145] width 128 height 25
click at [548, 133] on select "Choose an option... Pending Applied Excluded (Questions) Excluded (Expired) Exc…" at bounding box center [612, 145] width 128 height 25
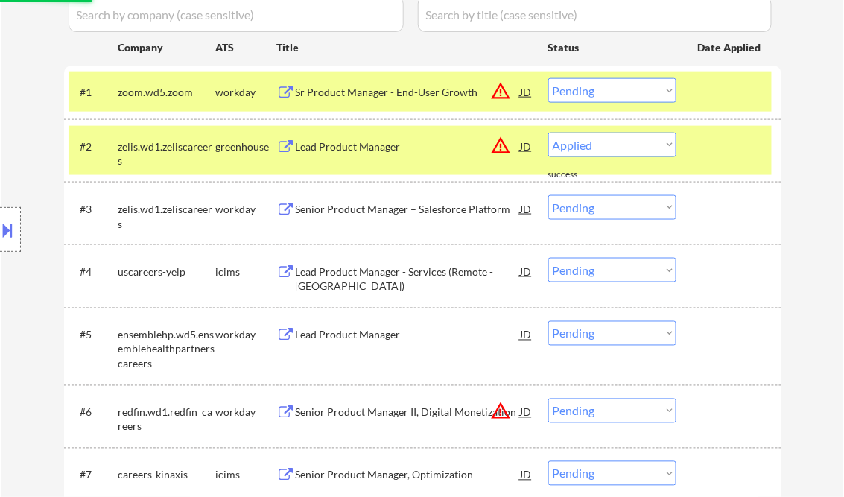
select select ""pending""
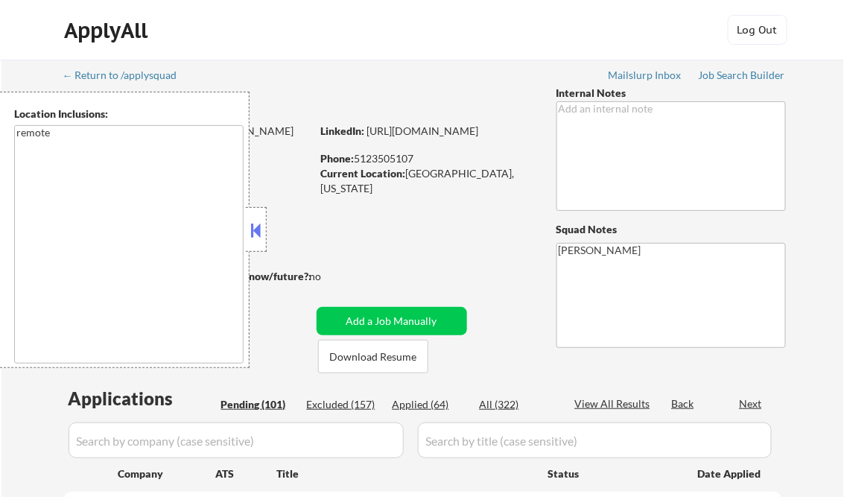
select select ""pending""
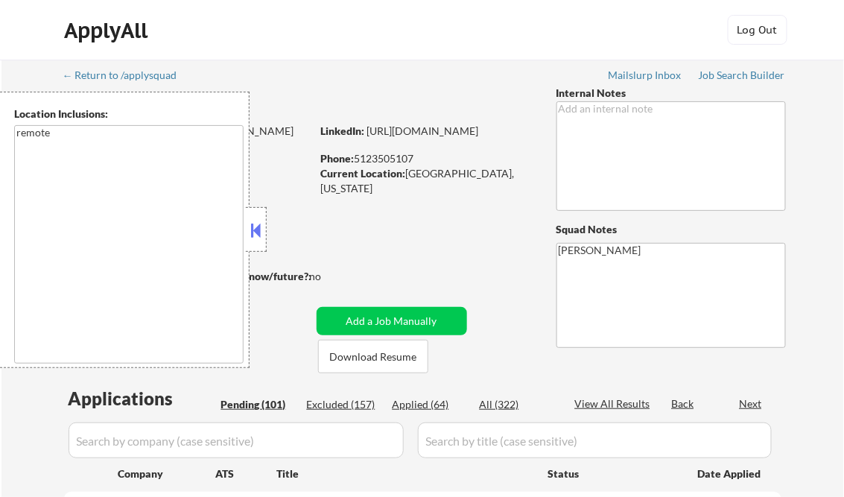
select select ""pending""
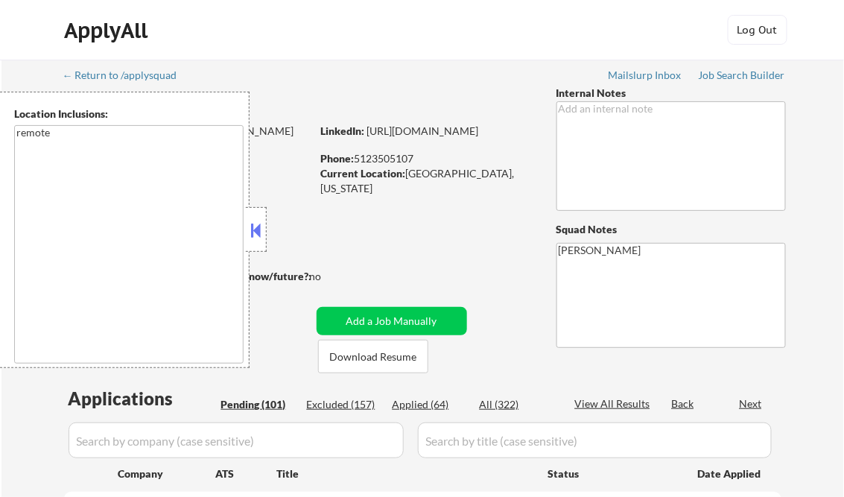
select select ""pending""
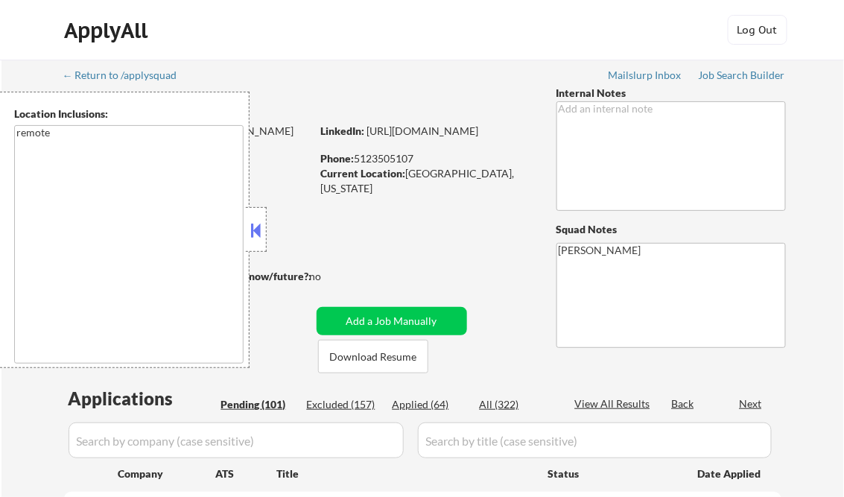
select select ""pending""
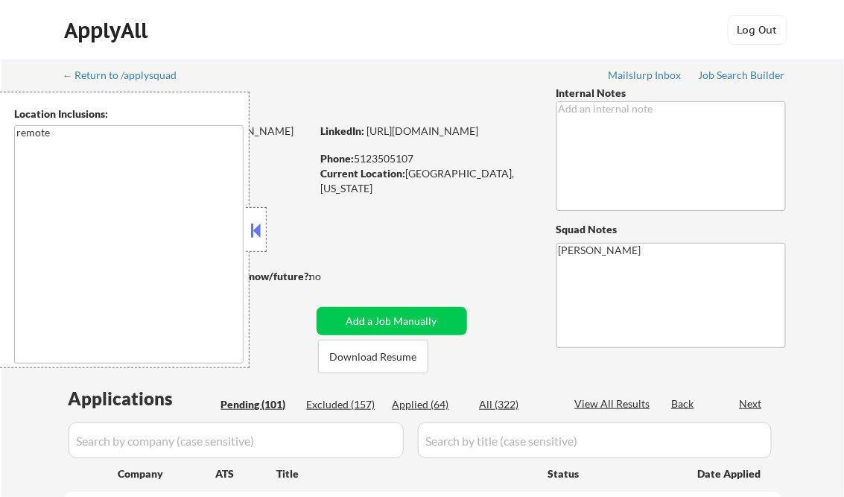
select select ""pending""
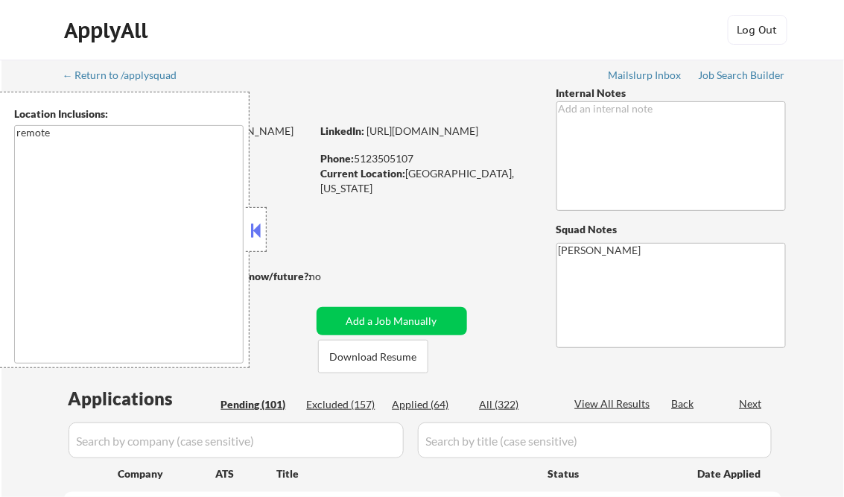
select select ""pending""
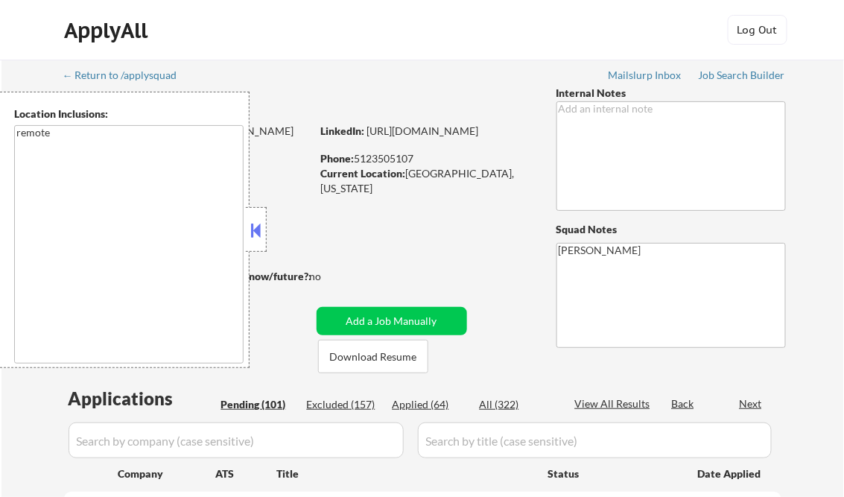
select select ""pending""
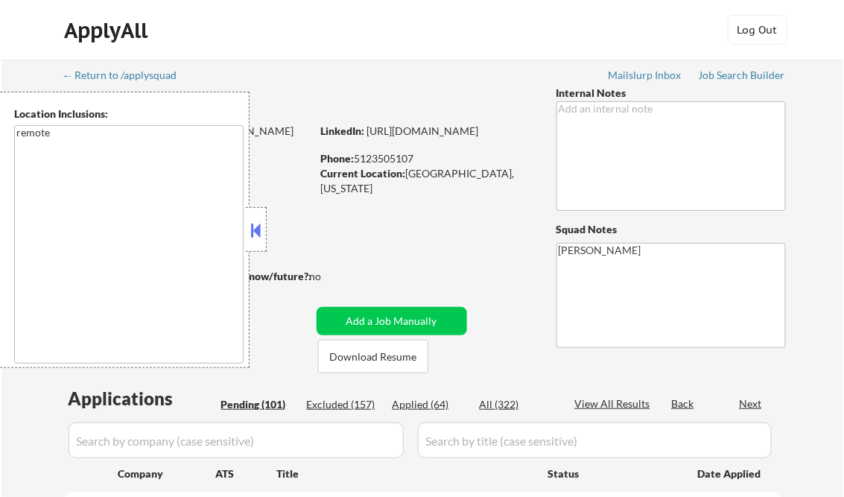
select select ""pending""
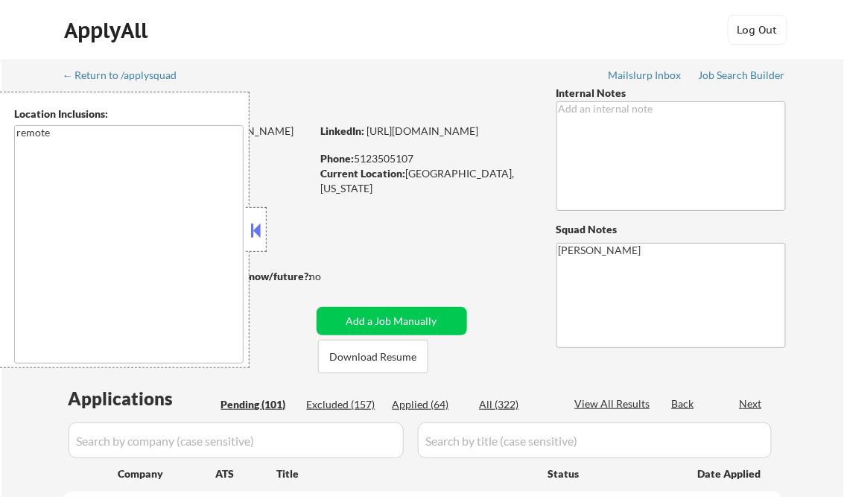
select select ""pending""
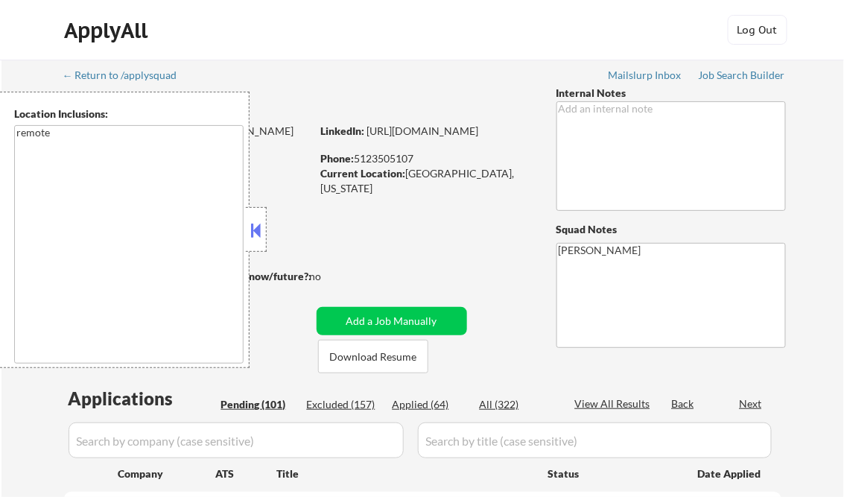
select select ""pending""
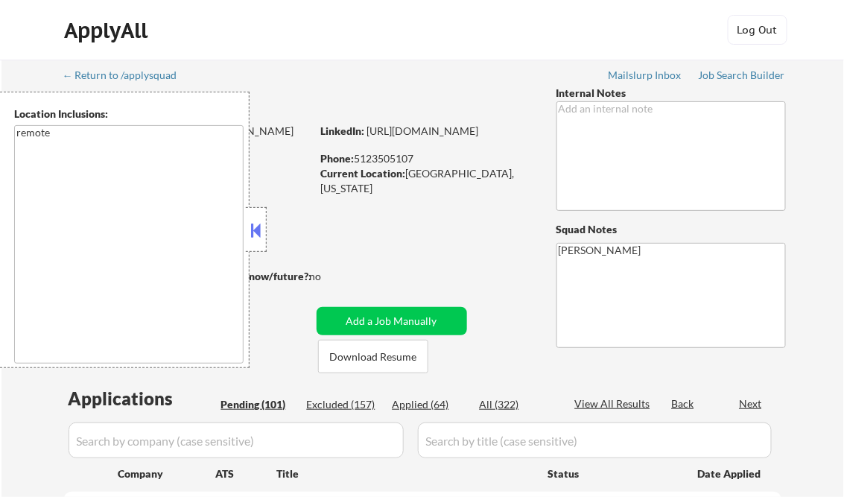
select select ""pending""
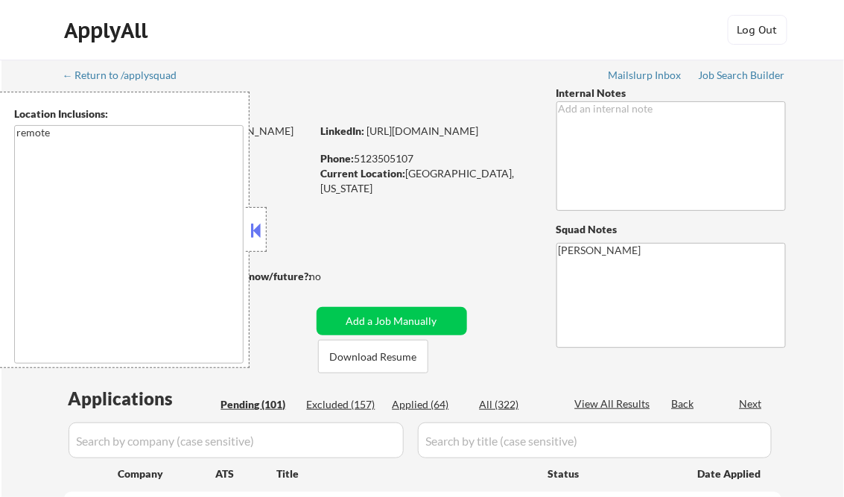
select select ""pending""
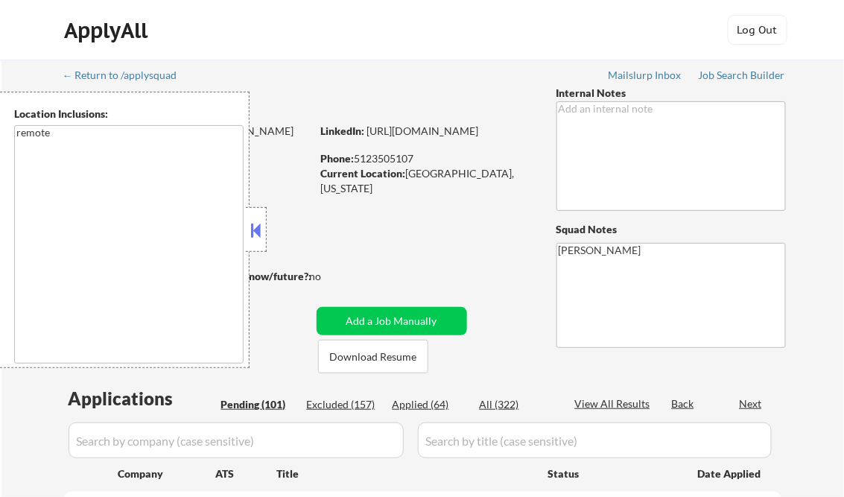
select select ""pending""
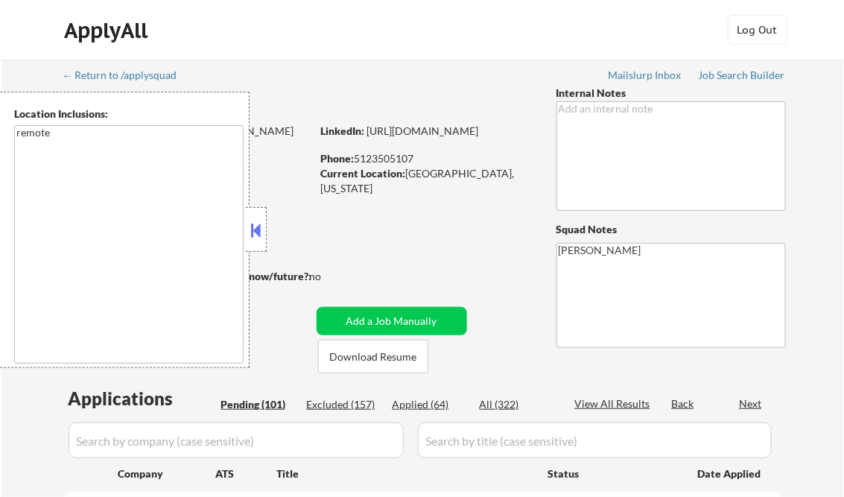
select select ""pending""
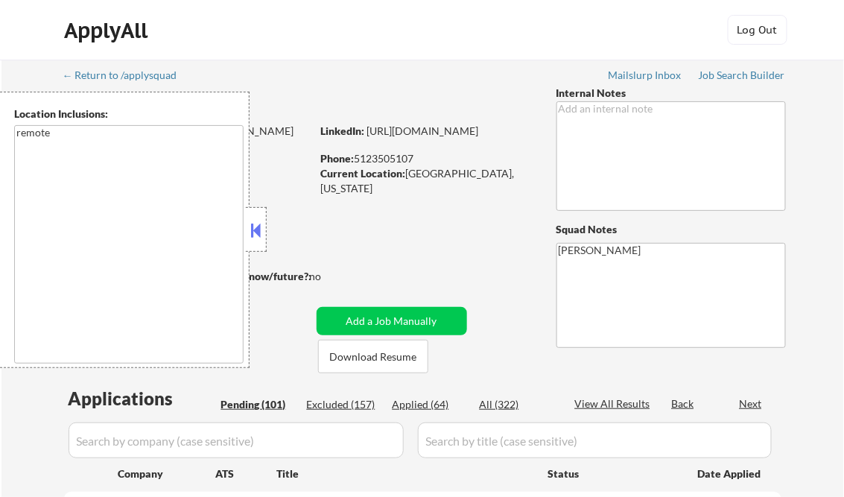
select select ""pending""
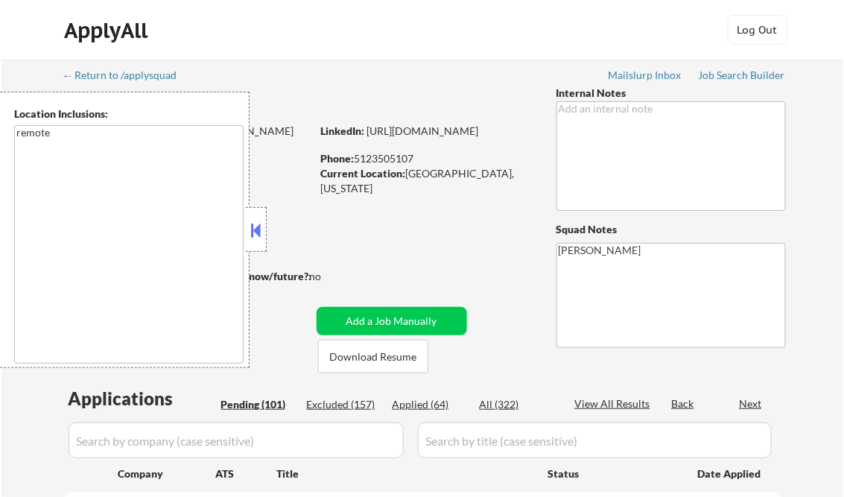
select select ""pending""
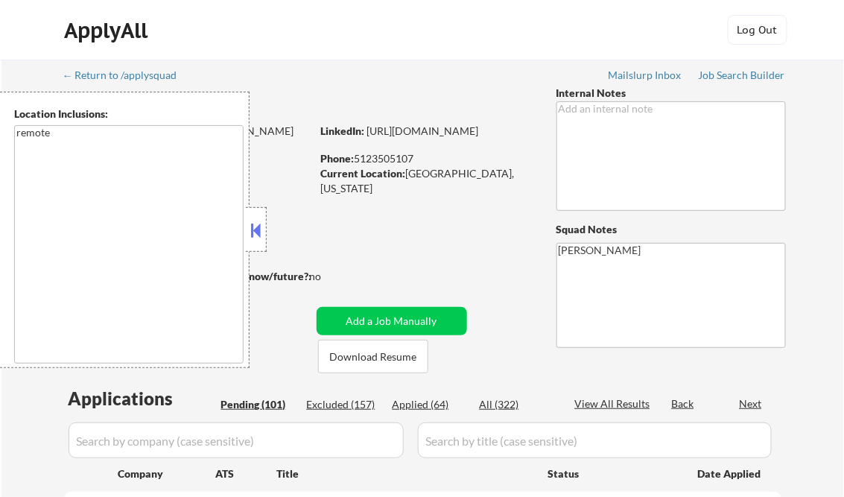
select select ""pending""
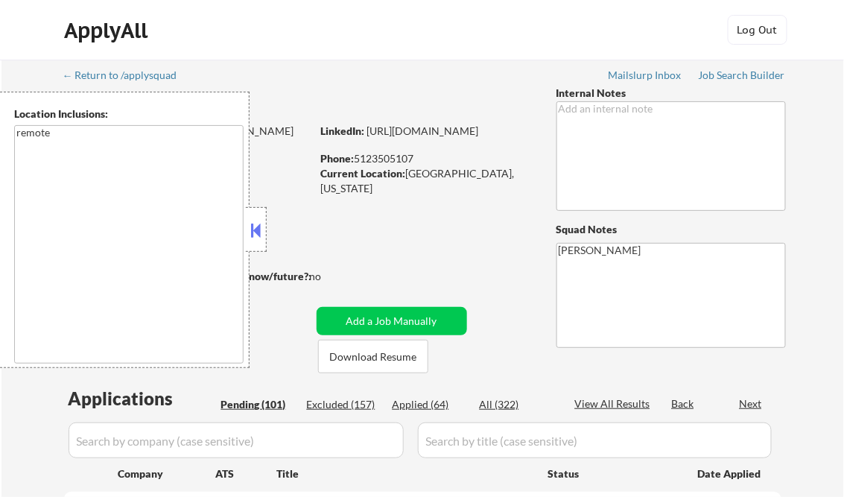
select select ""pending""
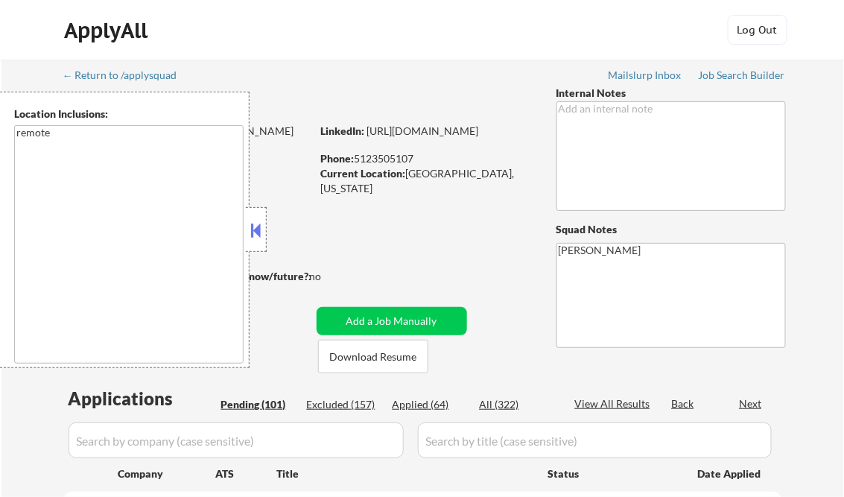
select select ""pending""
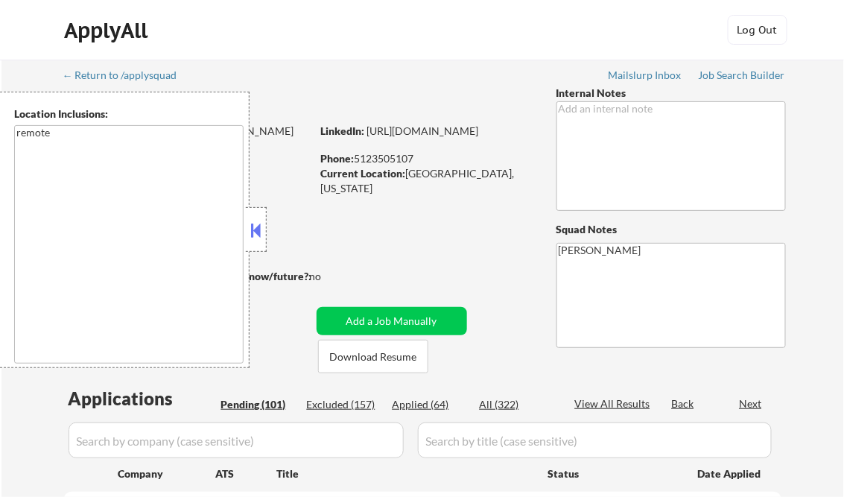
select select ""pending""
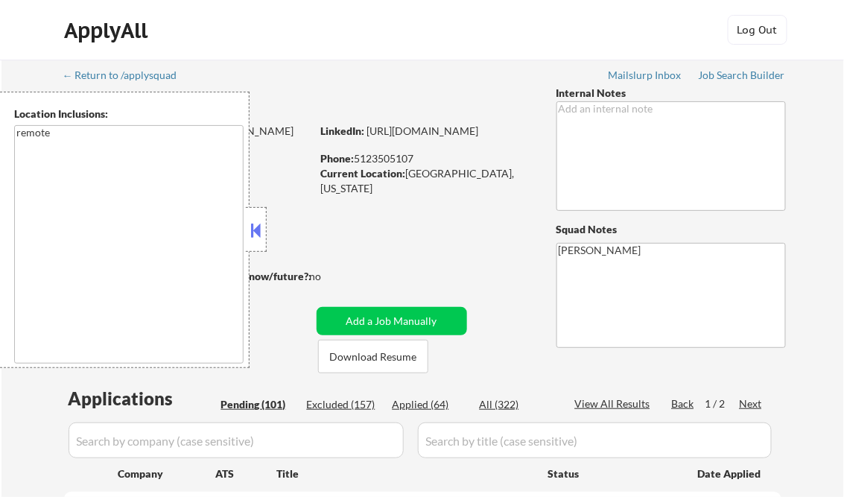
click at [256, 220] on button at bounding box center [256, 230] width 16 height 22
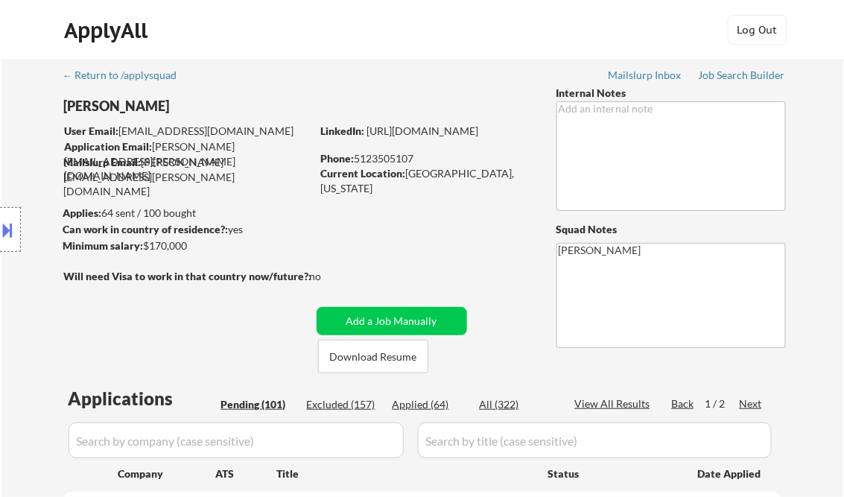
click at [440, 401] on div "Applied (64)" at bounding box center [429, 404] width 74 height 15
select select ""applied""
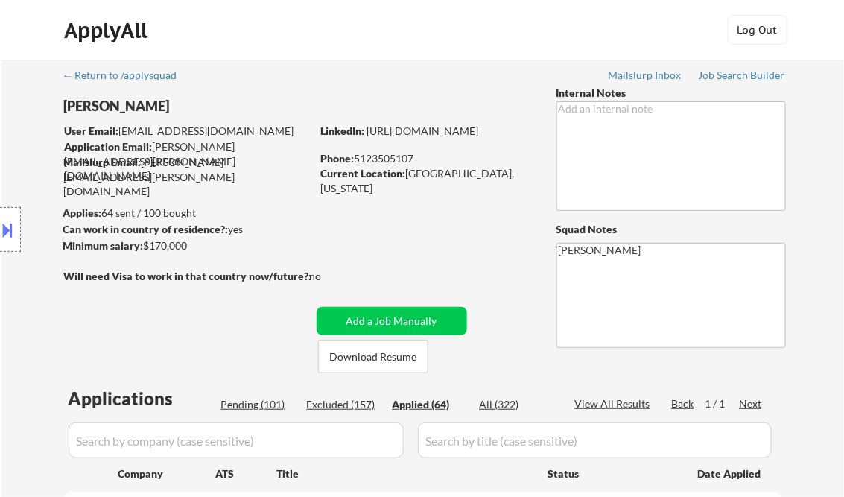
select select ""applied""
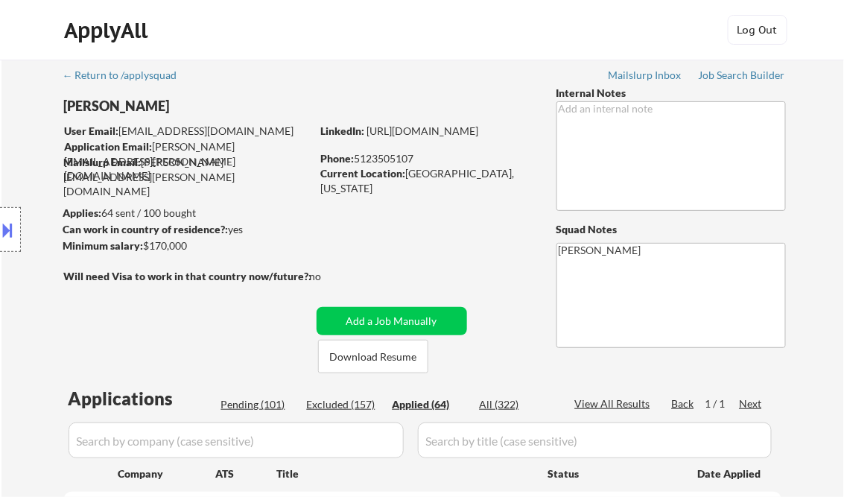
select select ""applied""
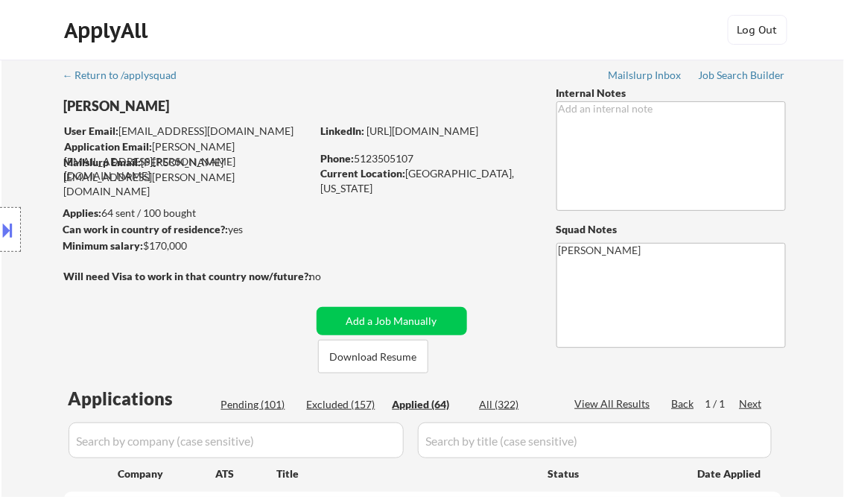
select select ""applied""
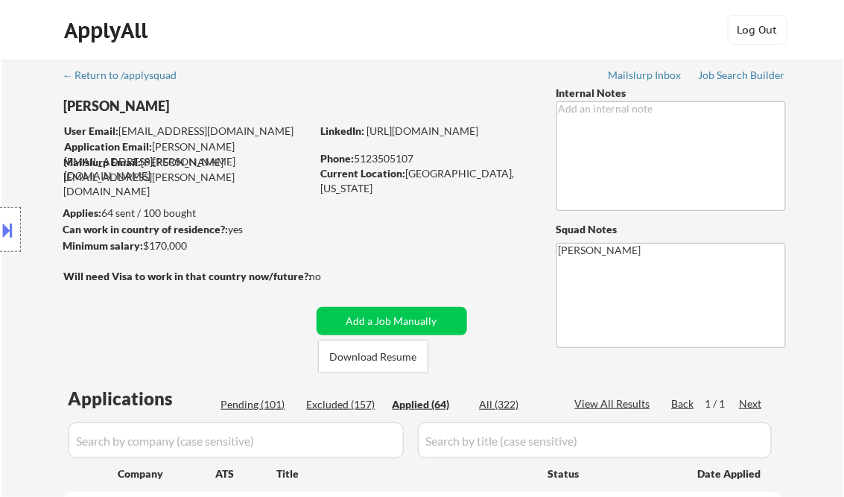
select select ""applied""
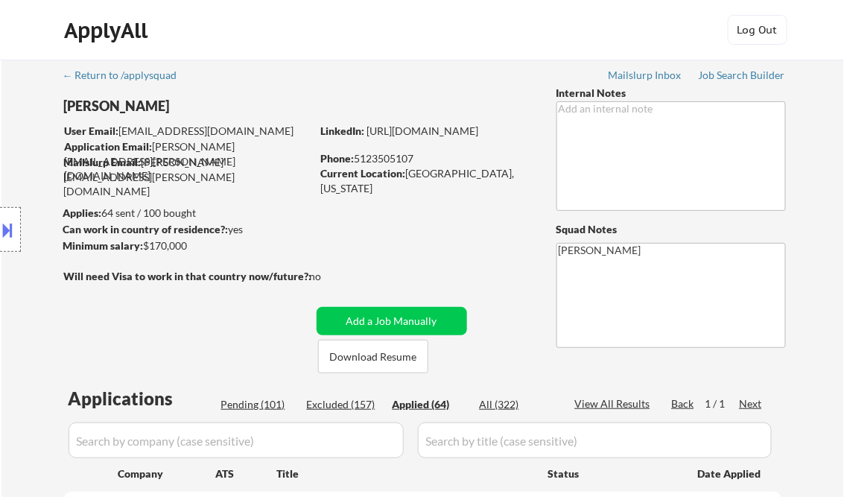
select select ""applied""
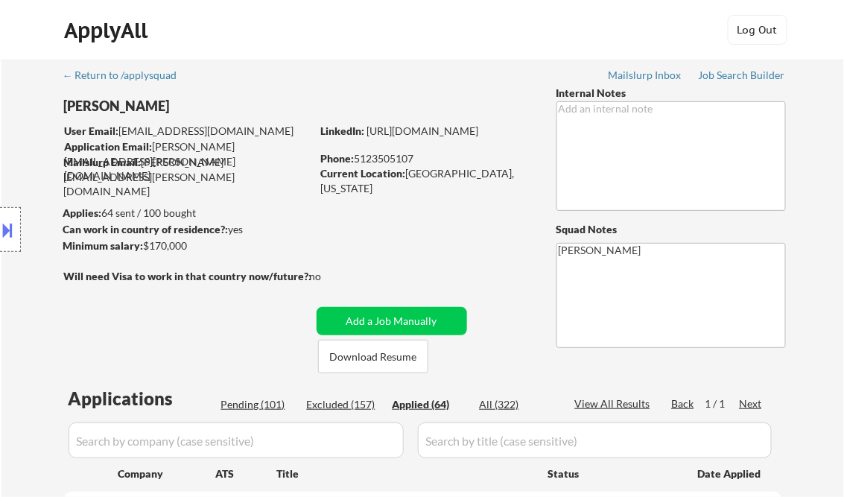
select select ""applied""
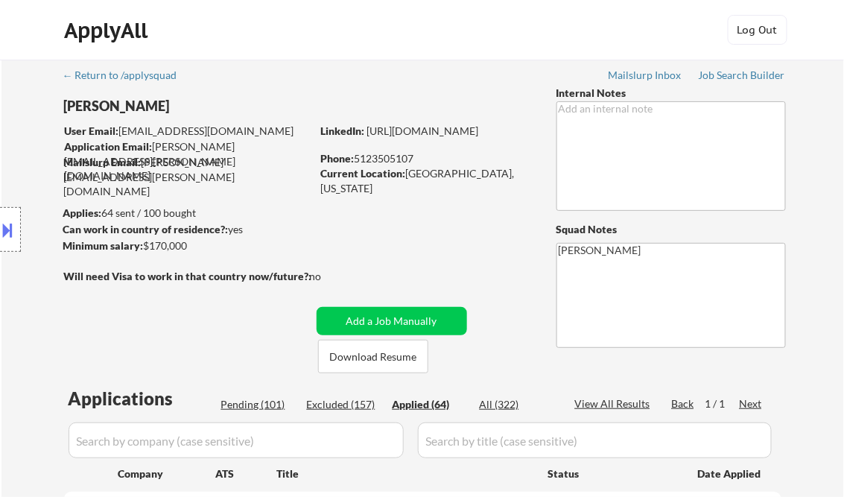
select select ""applied""
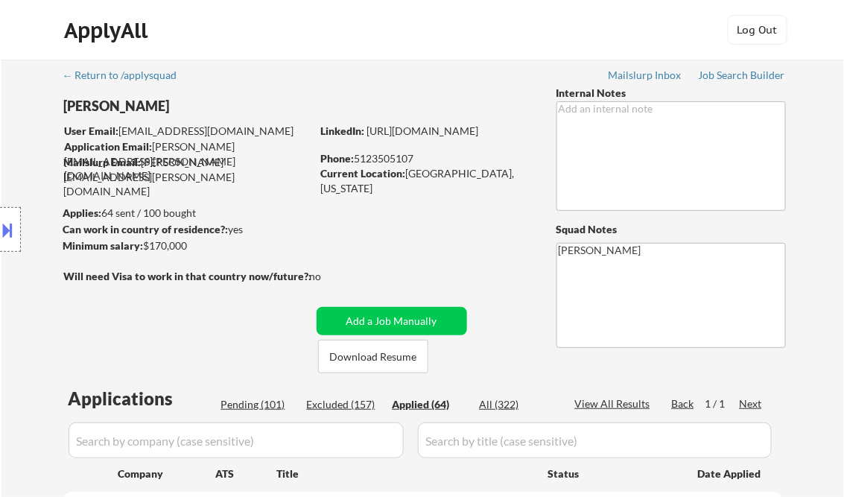
select select ""applied""
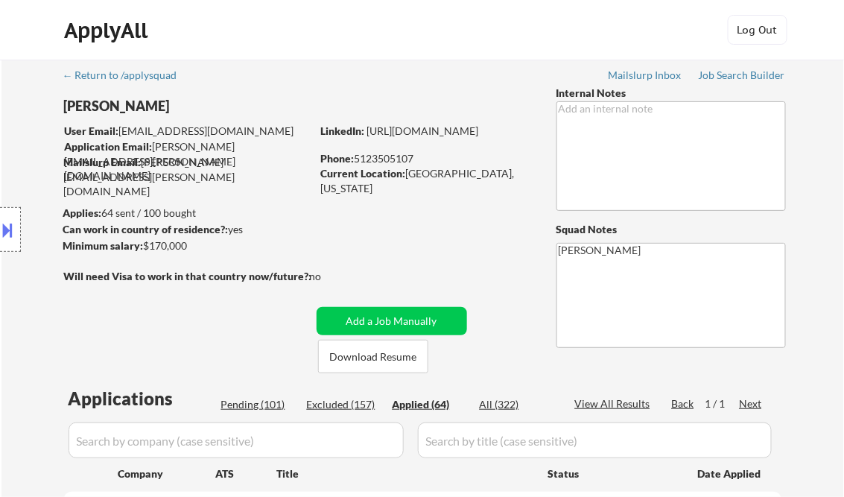
select select ""applied""
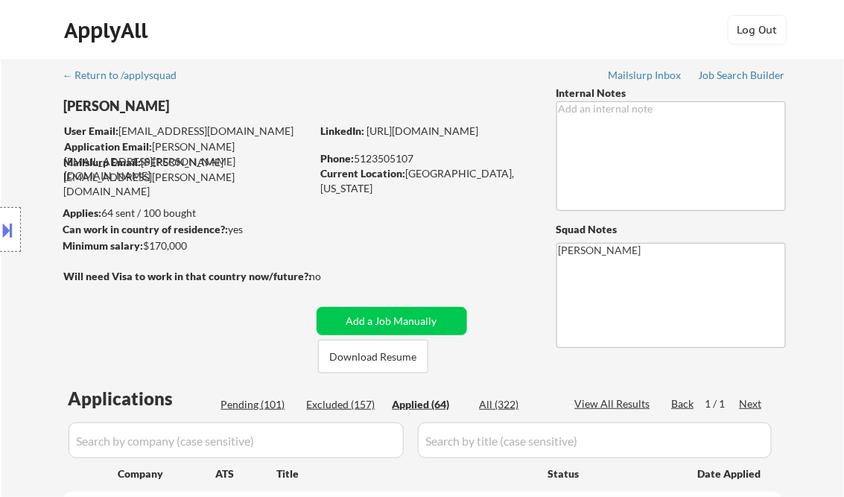
select select ""applied""
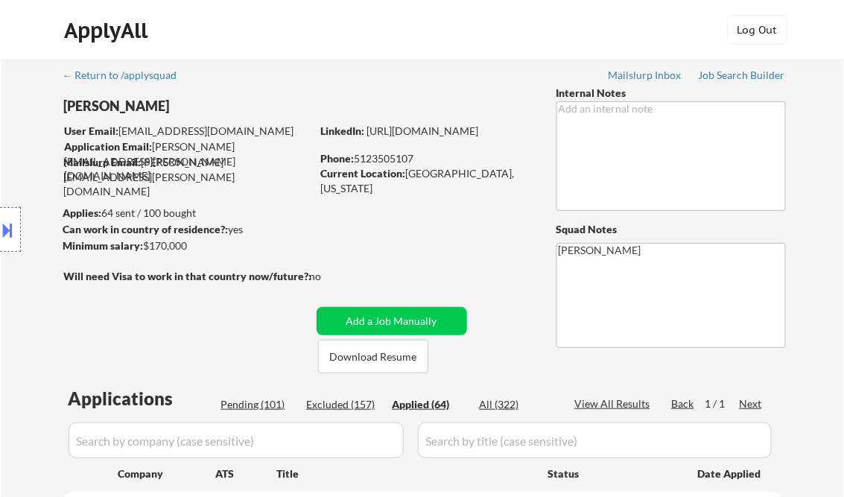
select select ""applied""
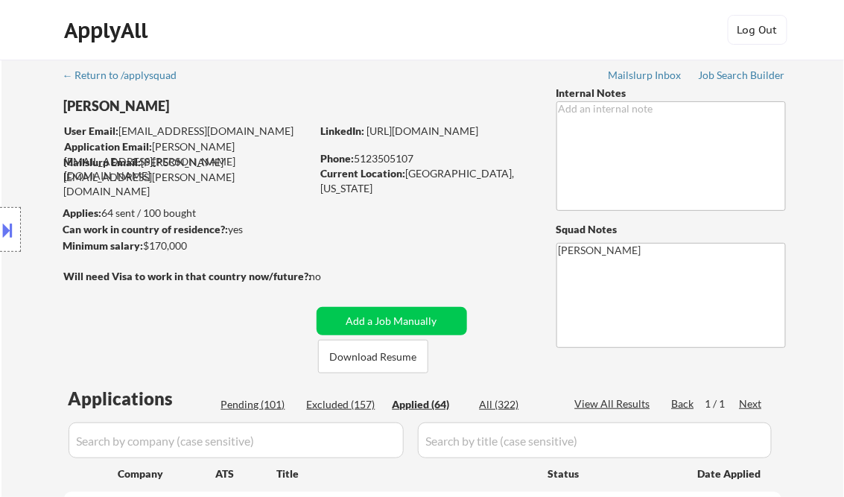
select select ""applied""
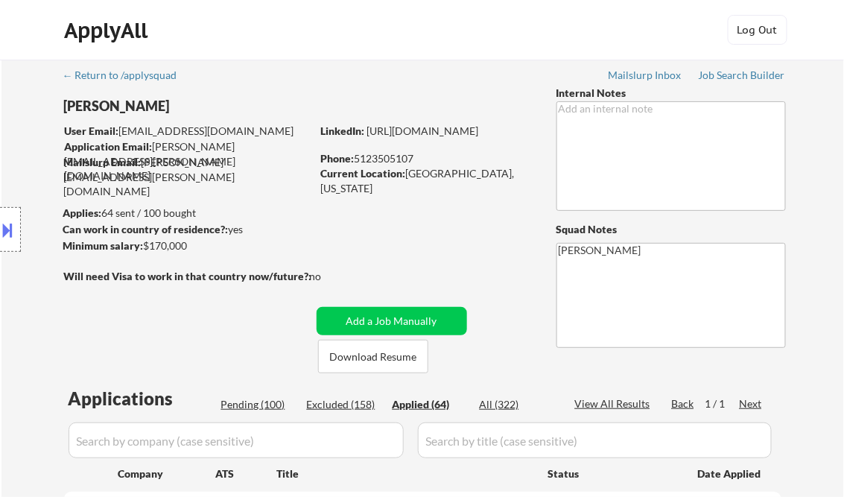
select select ""applied""
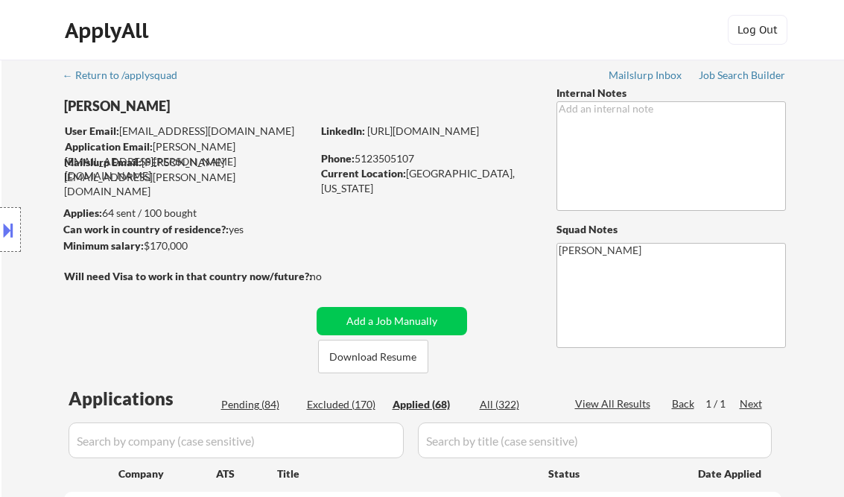
select select ""applied""
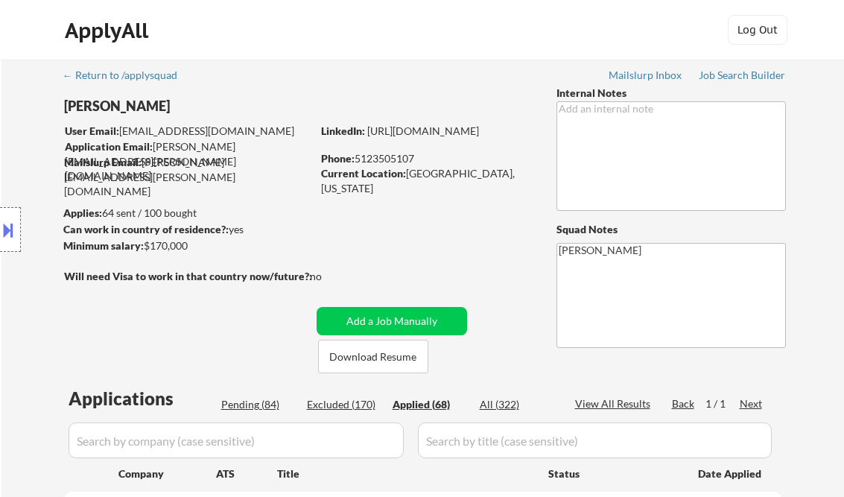
select select ""applied""
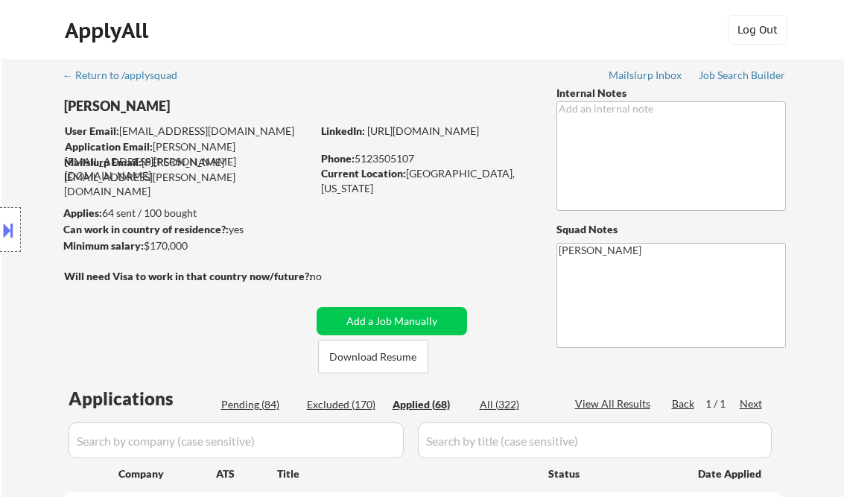
select select ""applied""
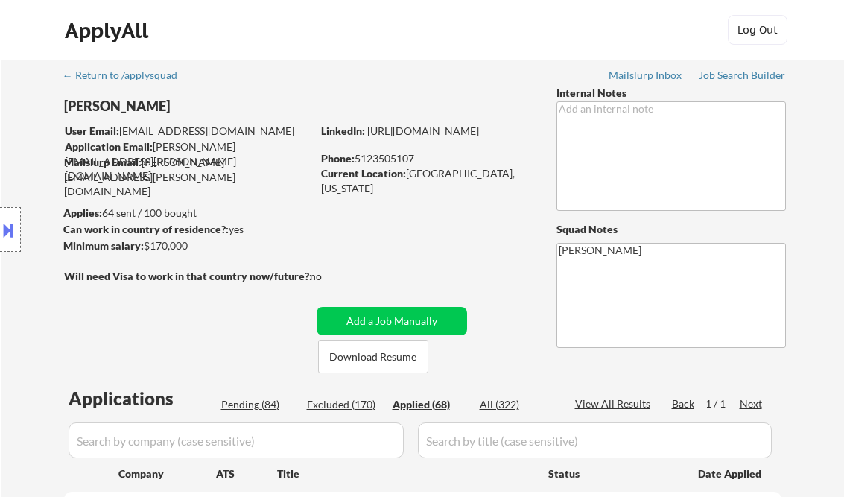
select select ""applied""
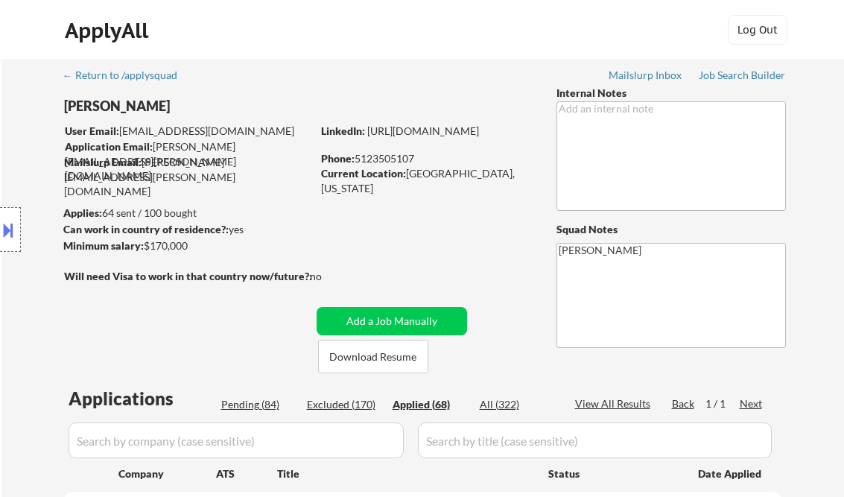
select select ""applied""
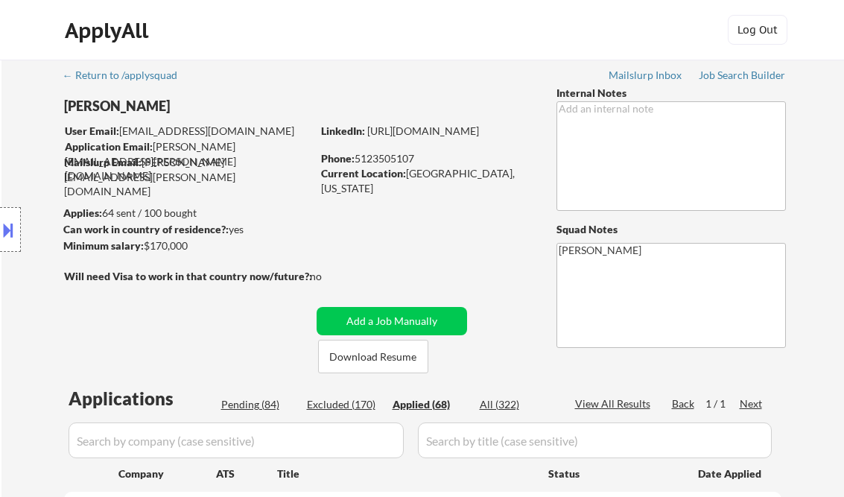
select select ""applied""
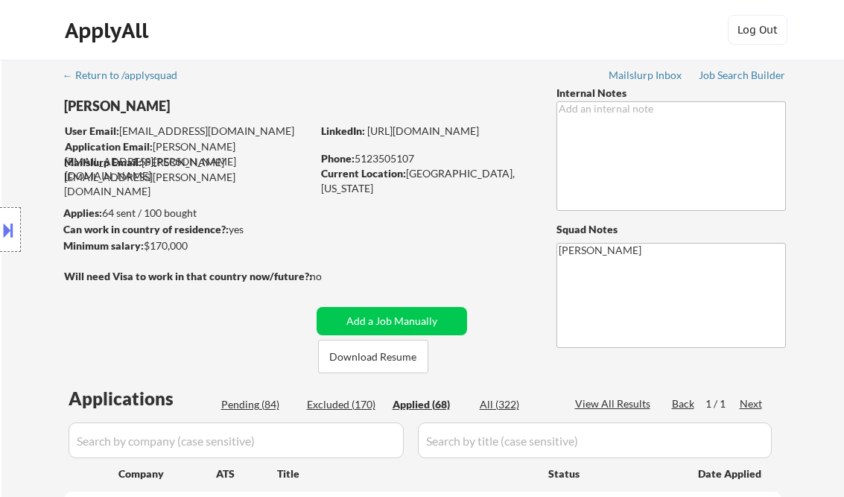
select select ""applied""
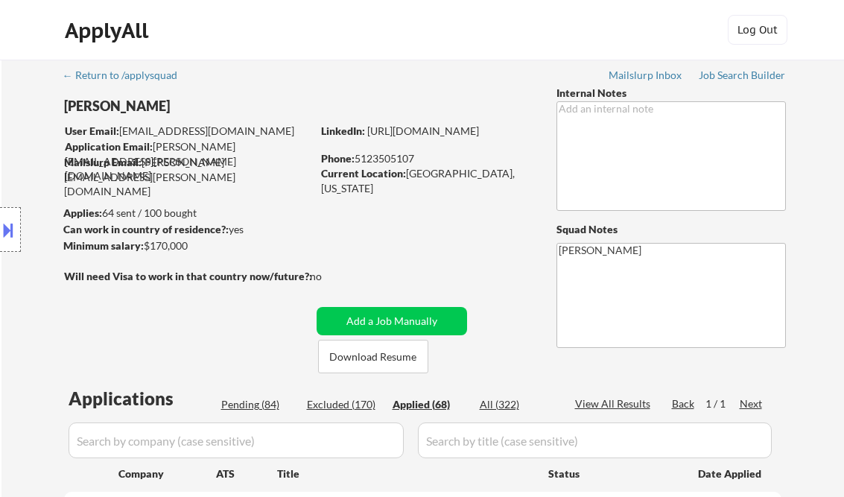
select select ""applied""
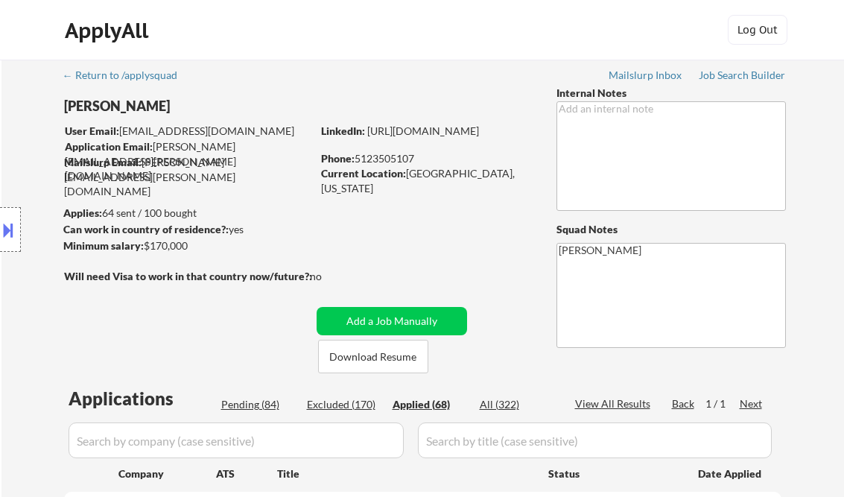
select select ""applied""
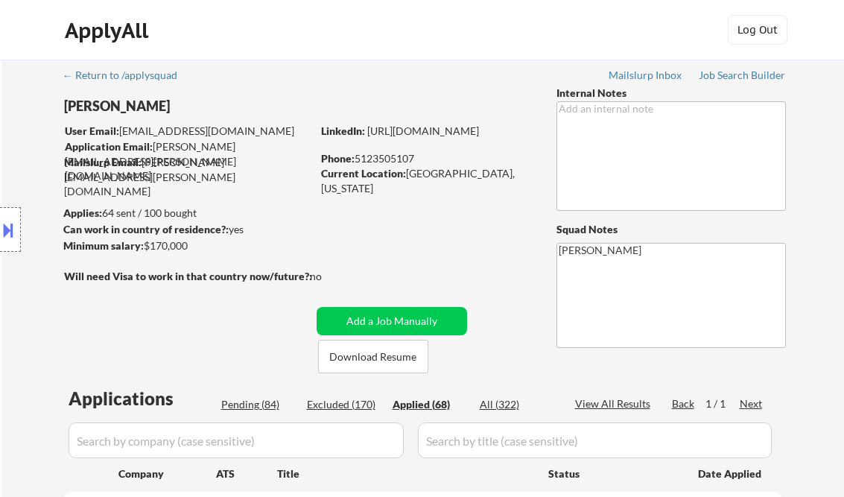
select select ""applied""
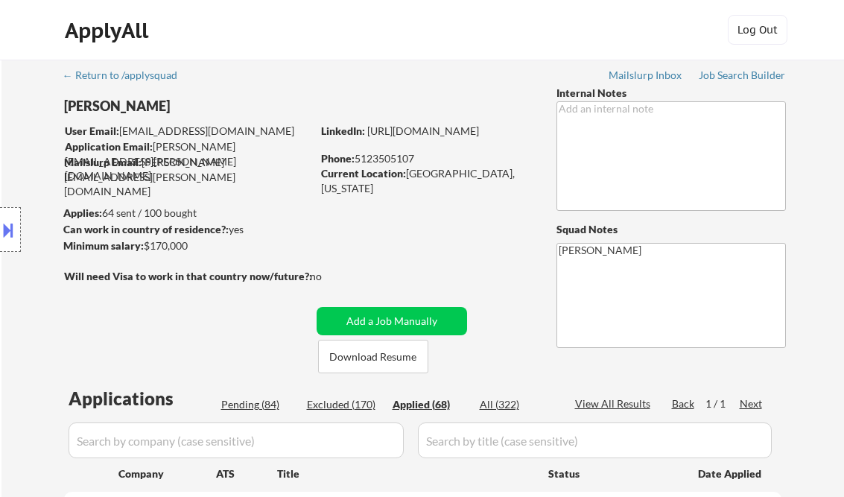
select select ""applied""
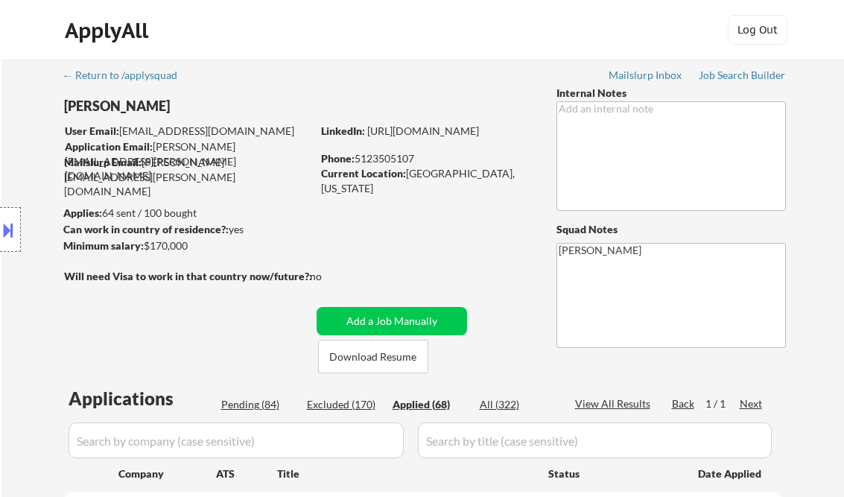
select select ""applied""
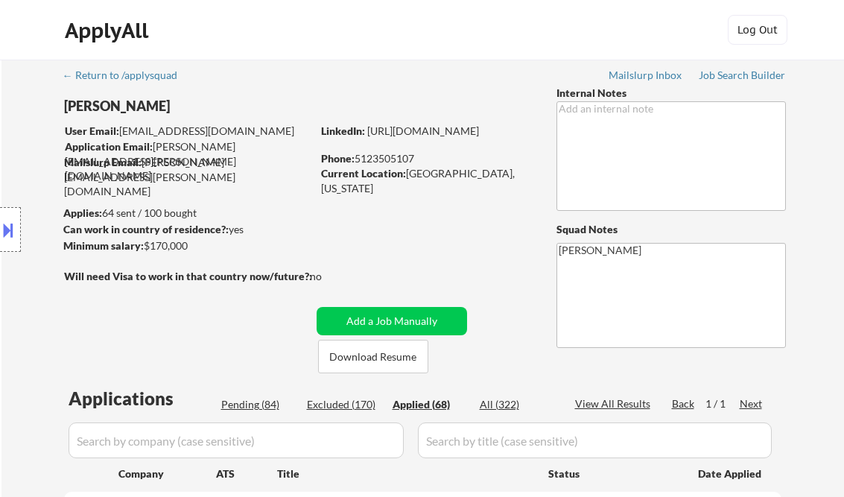
select select ""applied""
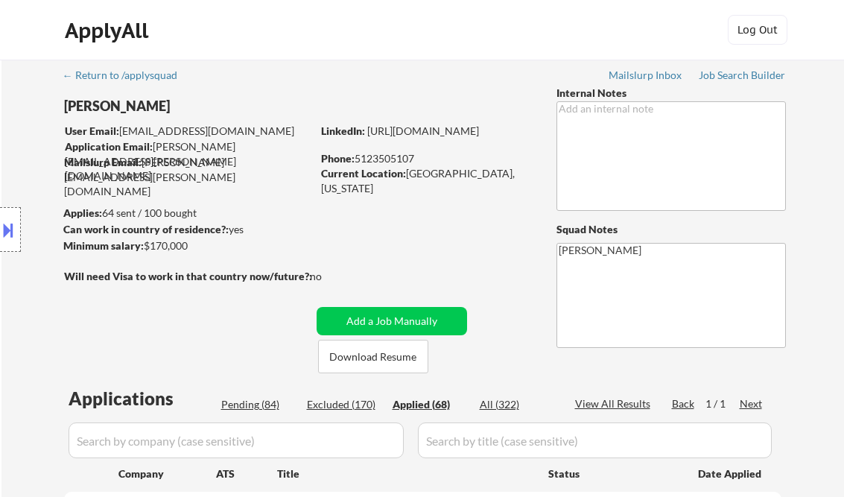
select select ""applied""
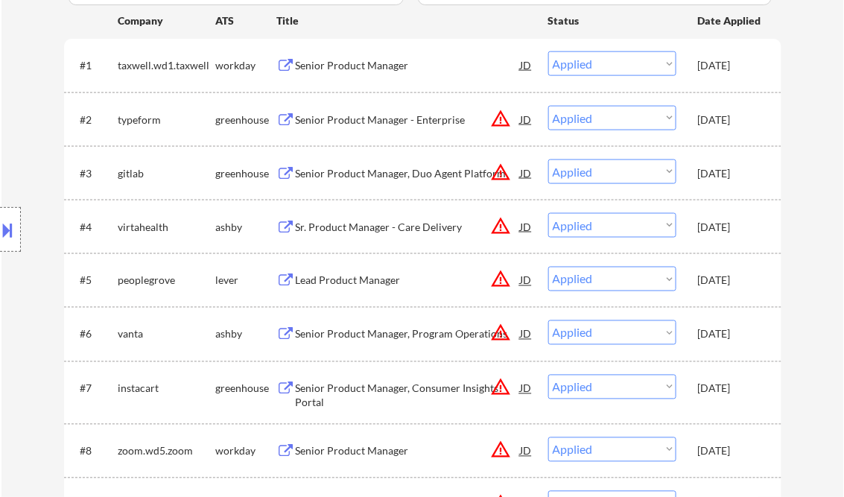
scroll to position [477, 0]
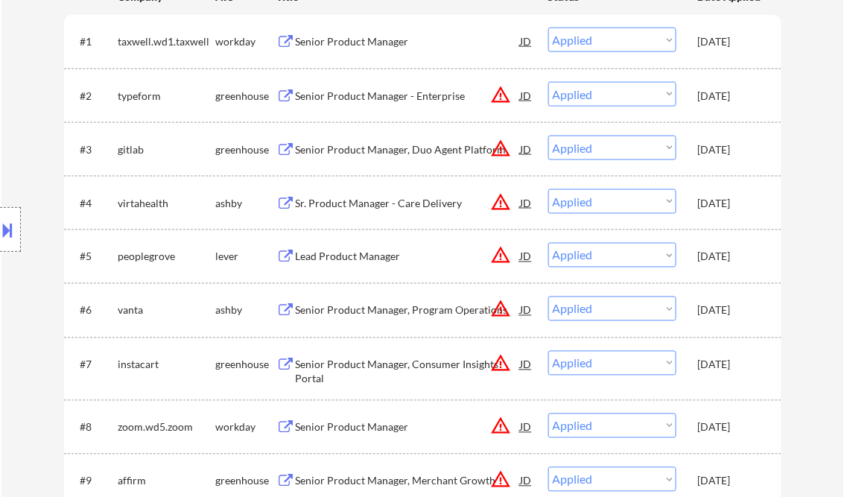
select select ""applied""
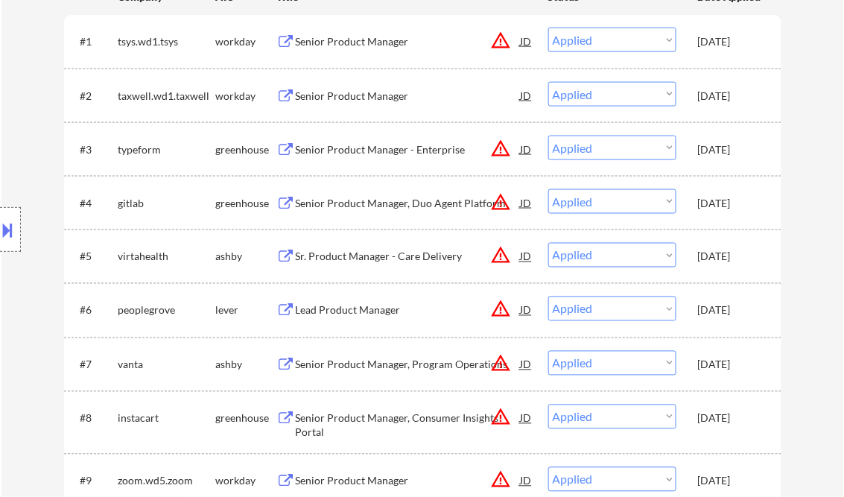
select select ""applied""
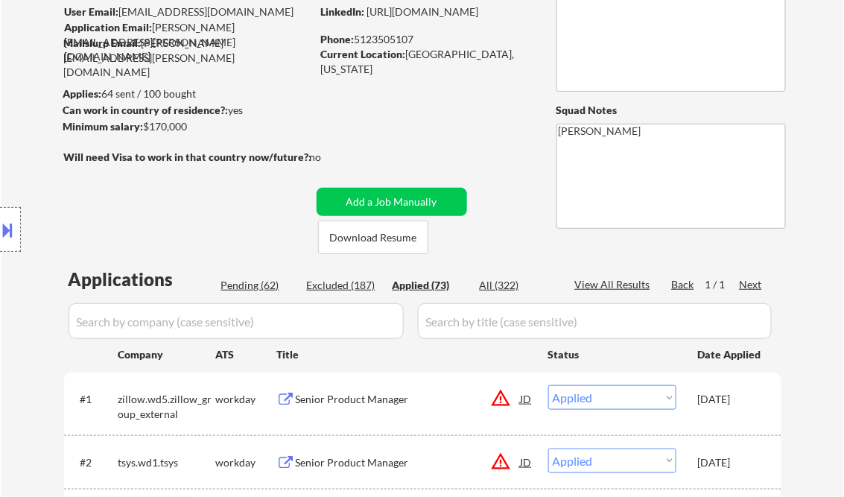
scroll to position [1434, 0]
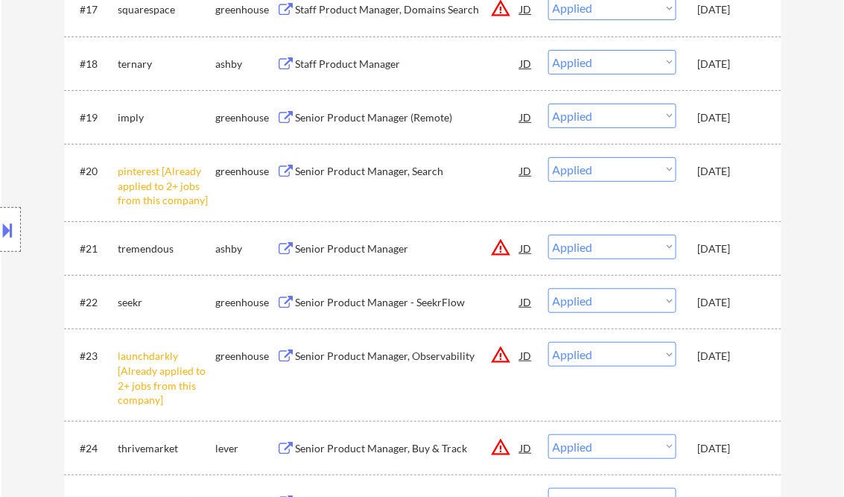
select select ""applied""
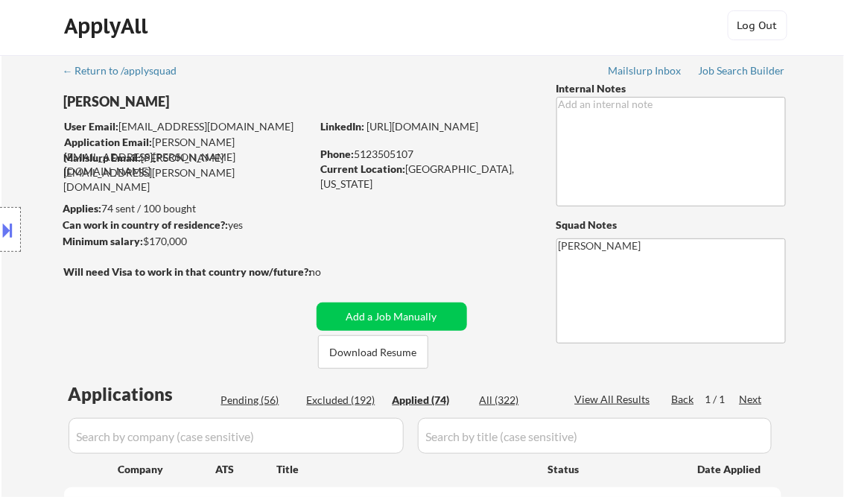
scroll to position [243, 0]
